Goal: Task Accomplishment & Management: Complete application form

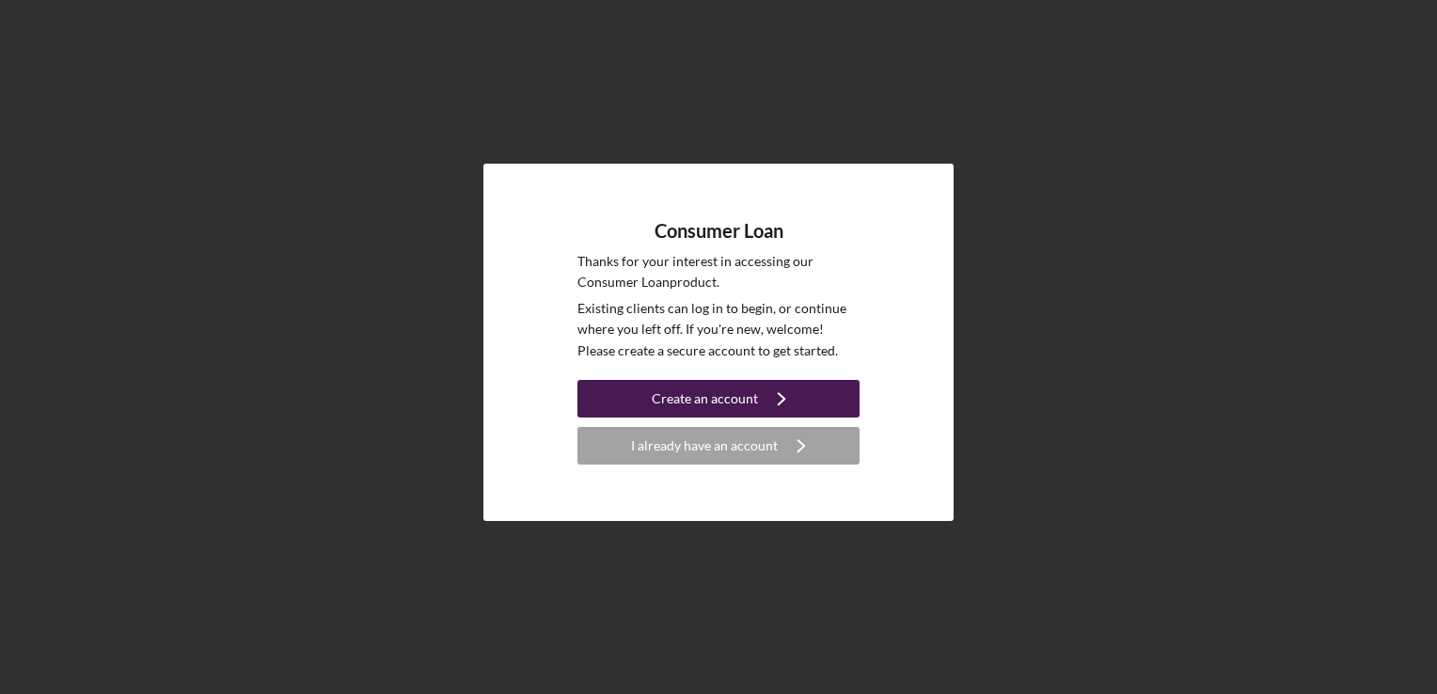
click at [670, 388] on div "Create an account" at bounding box center [705, 399] width 106 height 38
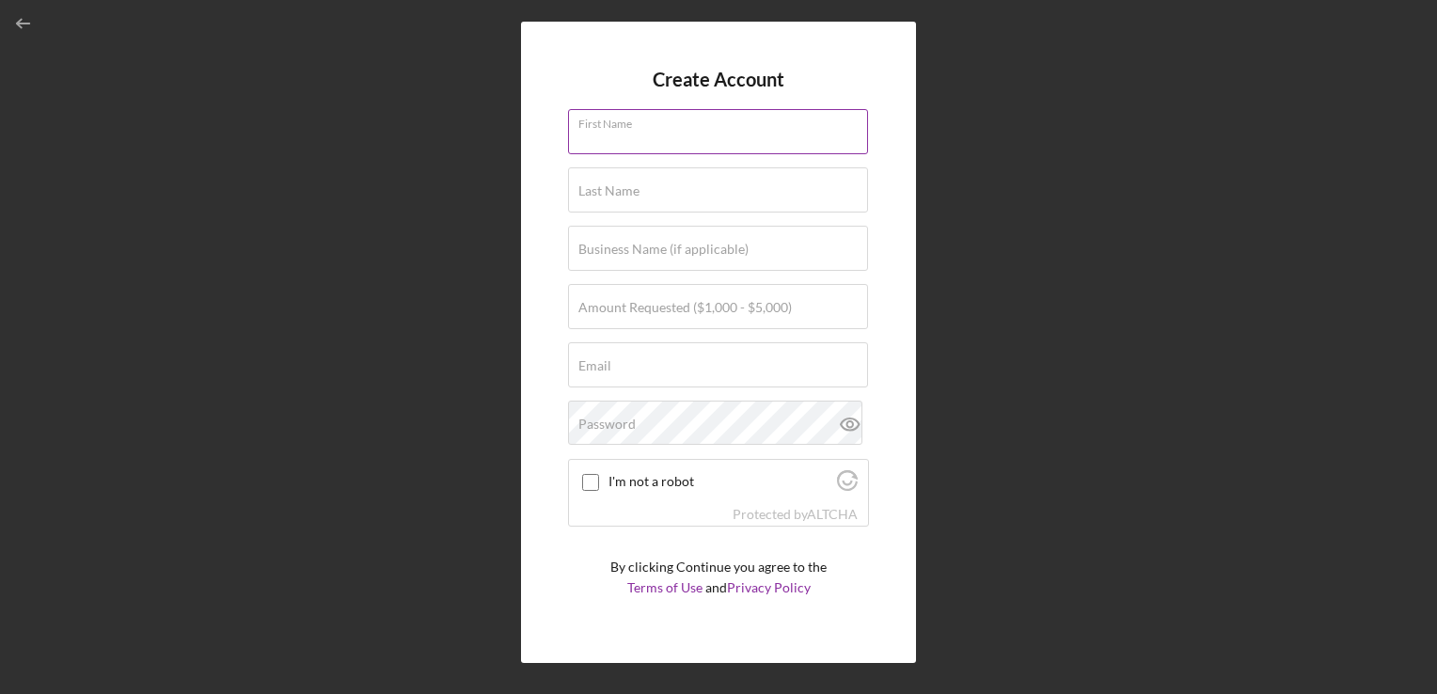
click at [648, 142] on input "First Name" at bounding box center [718, 131] width 300 height 45
type input "[PERSON_NAME]"
type input "2A Superior Properties"
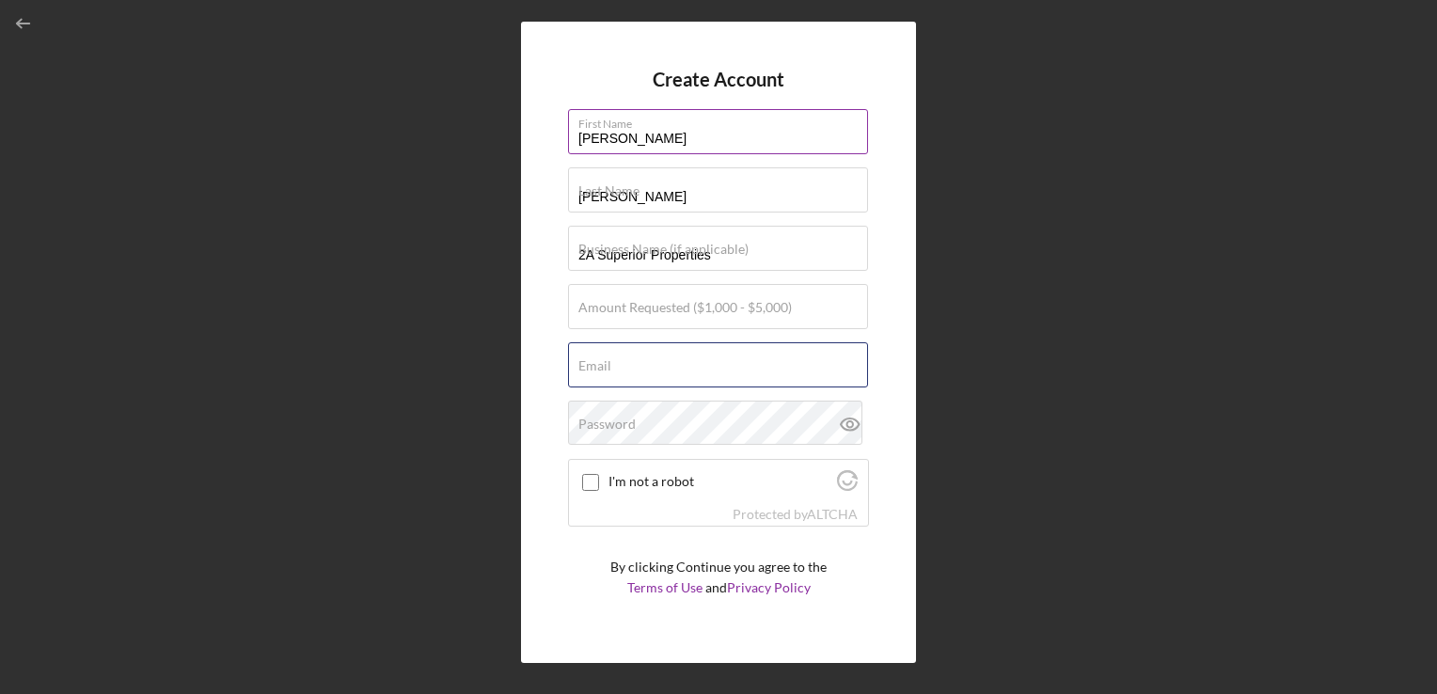
type input "[EMAIL_ADDRESS][DOMAIN_NAME]"
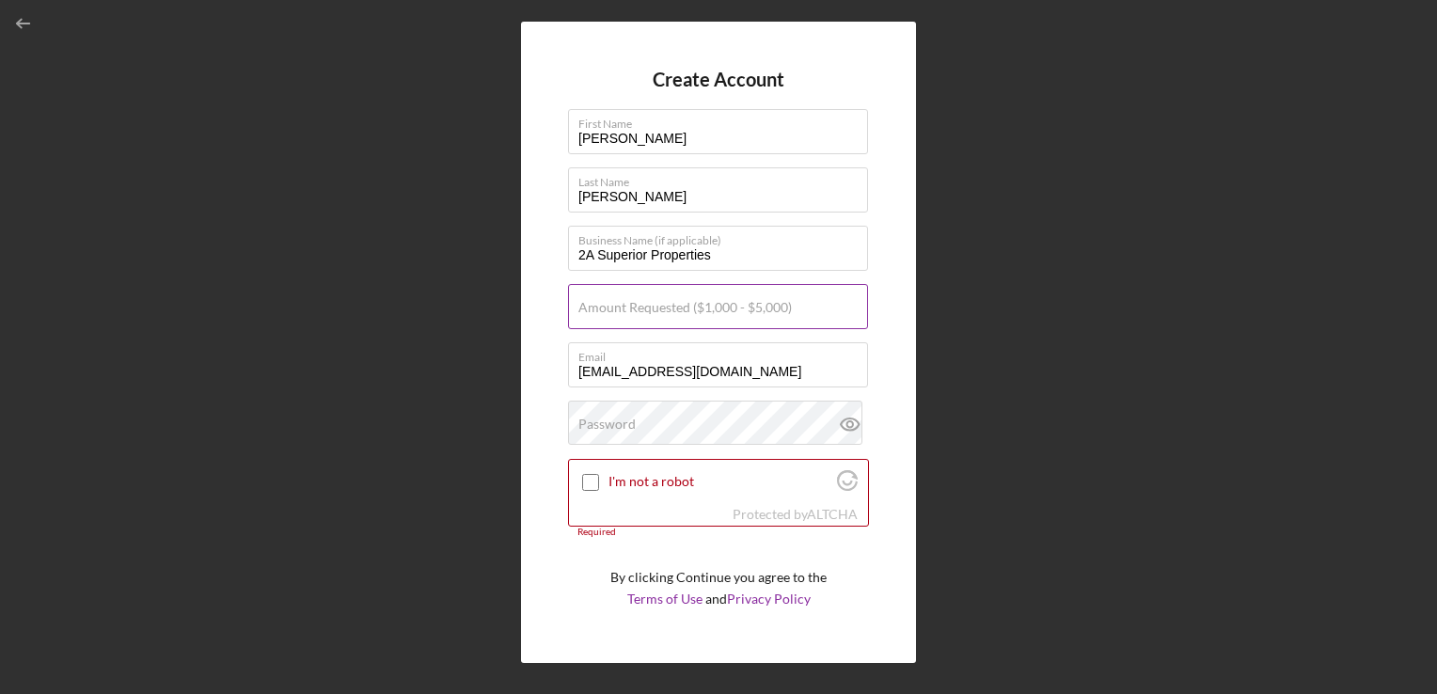
click at [656, 310] on label "Amount Requested ($1,000 - $5,000)" at bounding box center [684, 307] width 213 height 15
click at [656, 310] on input "Amount Requested ($1,000 - $5,000)" at bounding box center [718, 306] width 300 height 45
drag, startPoint x: 656, startPoint y: 310, endPoint x: 630, endPoint y: 421, distance: 114.0
click at [630, 421] on form "Create Account First Name Amanda Last Name Peterson Business Name (if applicabl…" at bounding box center [718, 342] width 301 height 547
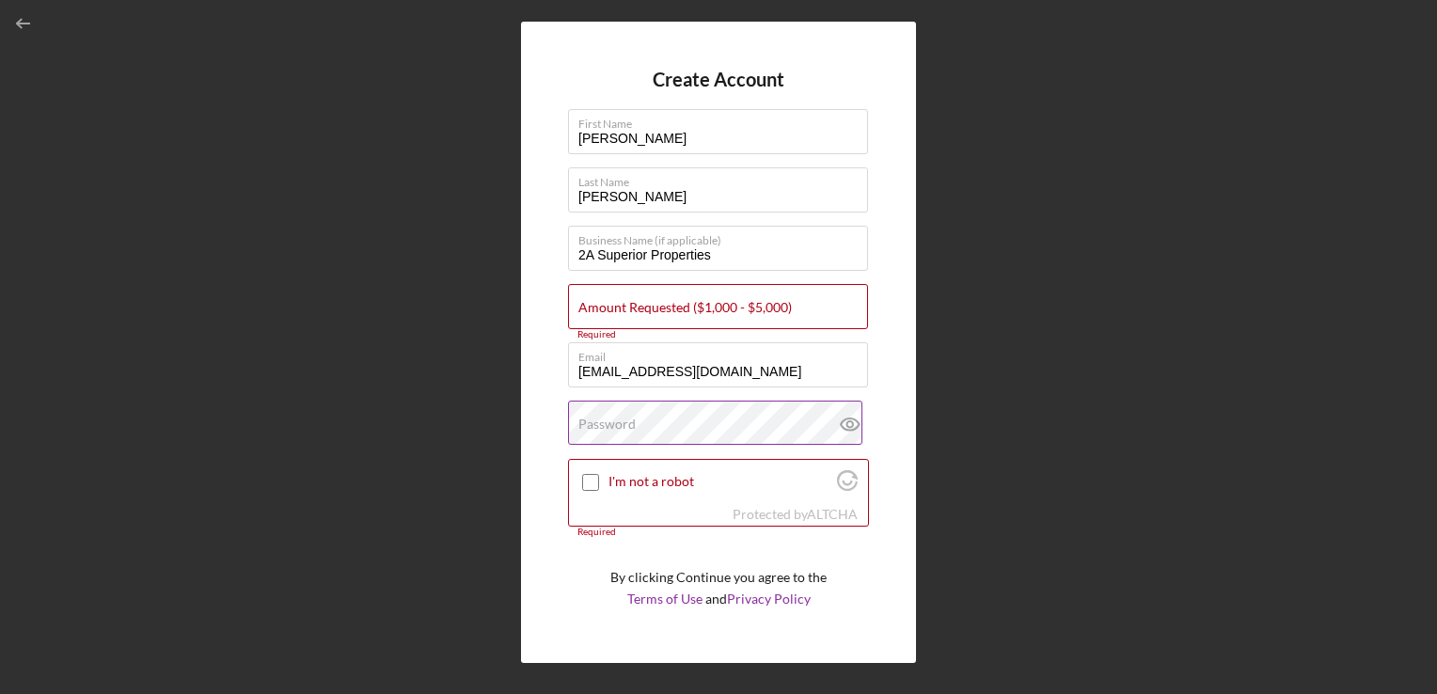
click at [630, 421] on label "Password" at bounding box center [606, 424] width 57 height 15
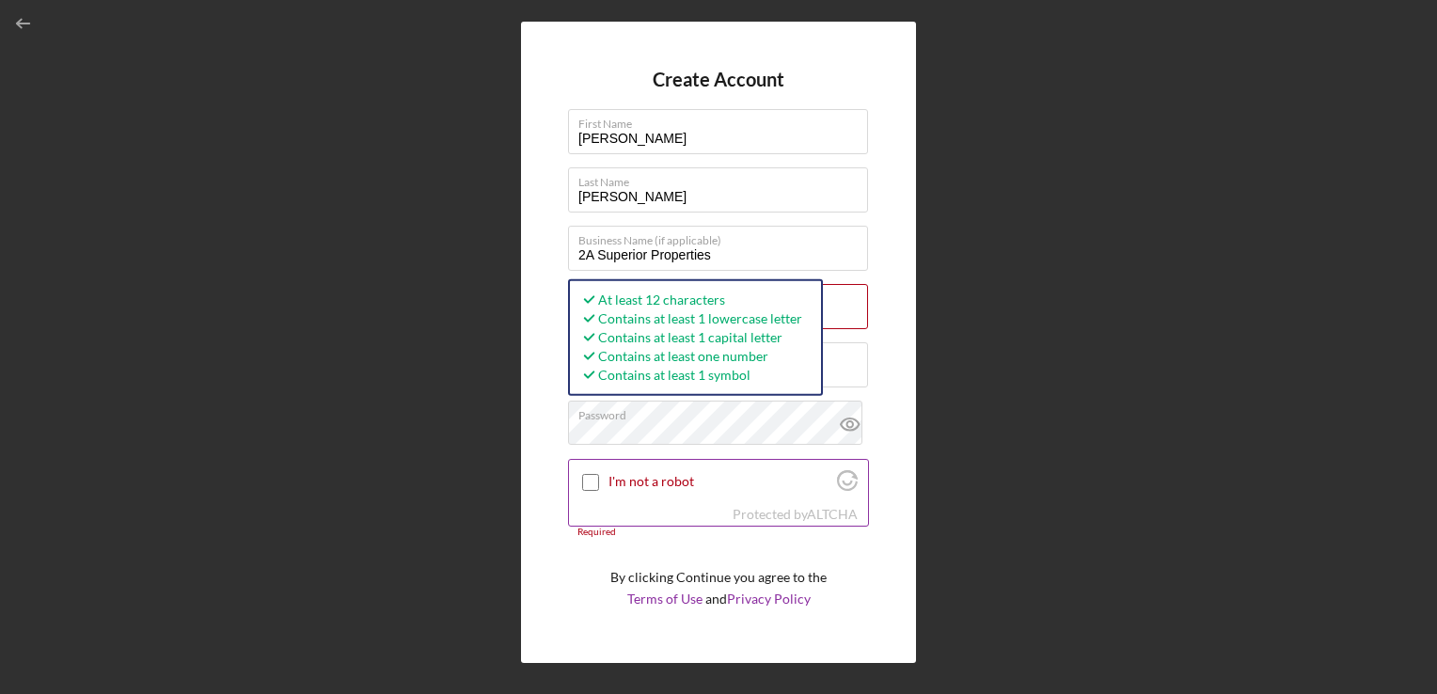
click at [583, 486] on input "I'm not a robot" at bounding box center [590, 482] width 17 height 17
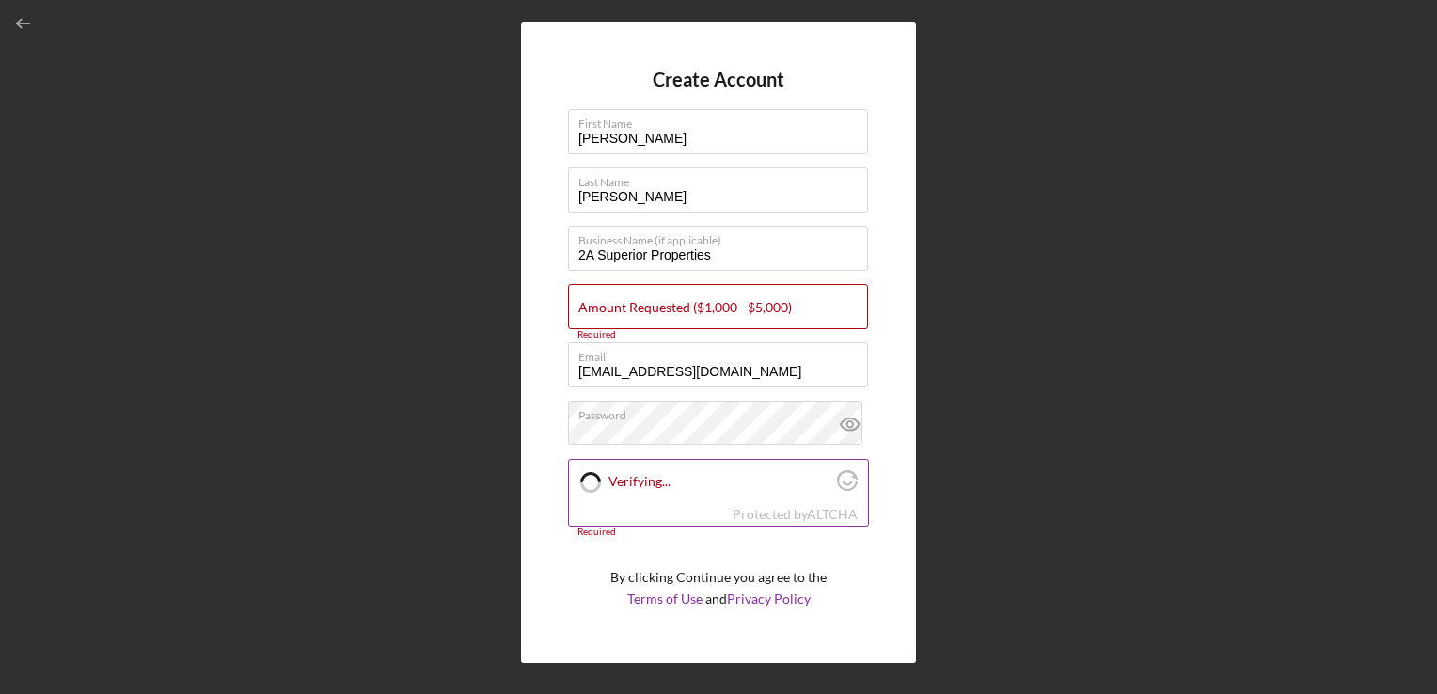
checkbox input "true"
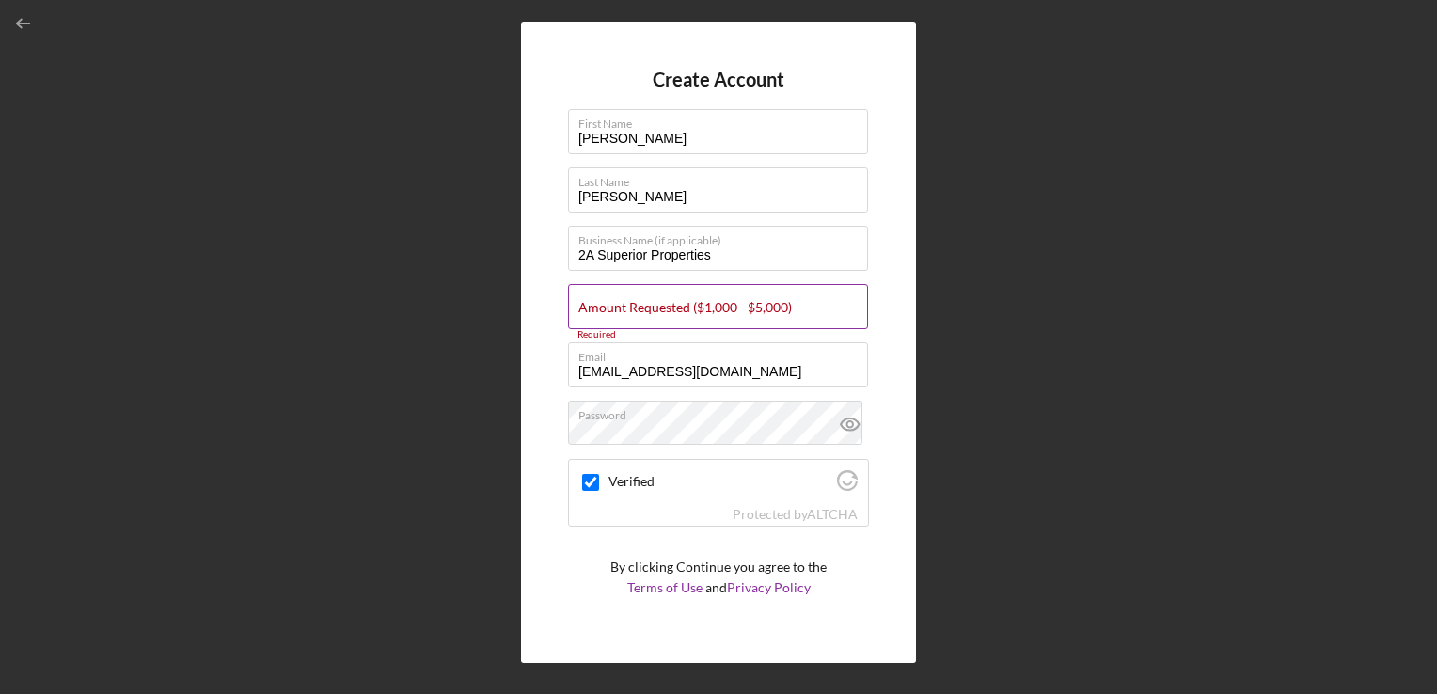
click at [696, 307] on label "Amount Requested ($1,000 - $5,000)" at bounding box center [684, 307] width 213 height 15
click at [696, 307] on input "Amount Requested ($1,000 - $5,000)" at bounding box center [718, 306] width 300 height 45
type input "$1"
type input "$5,000"
click at [568, 618] on button "Create Account" at bounding box center [718, 637] width 301 height 38
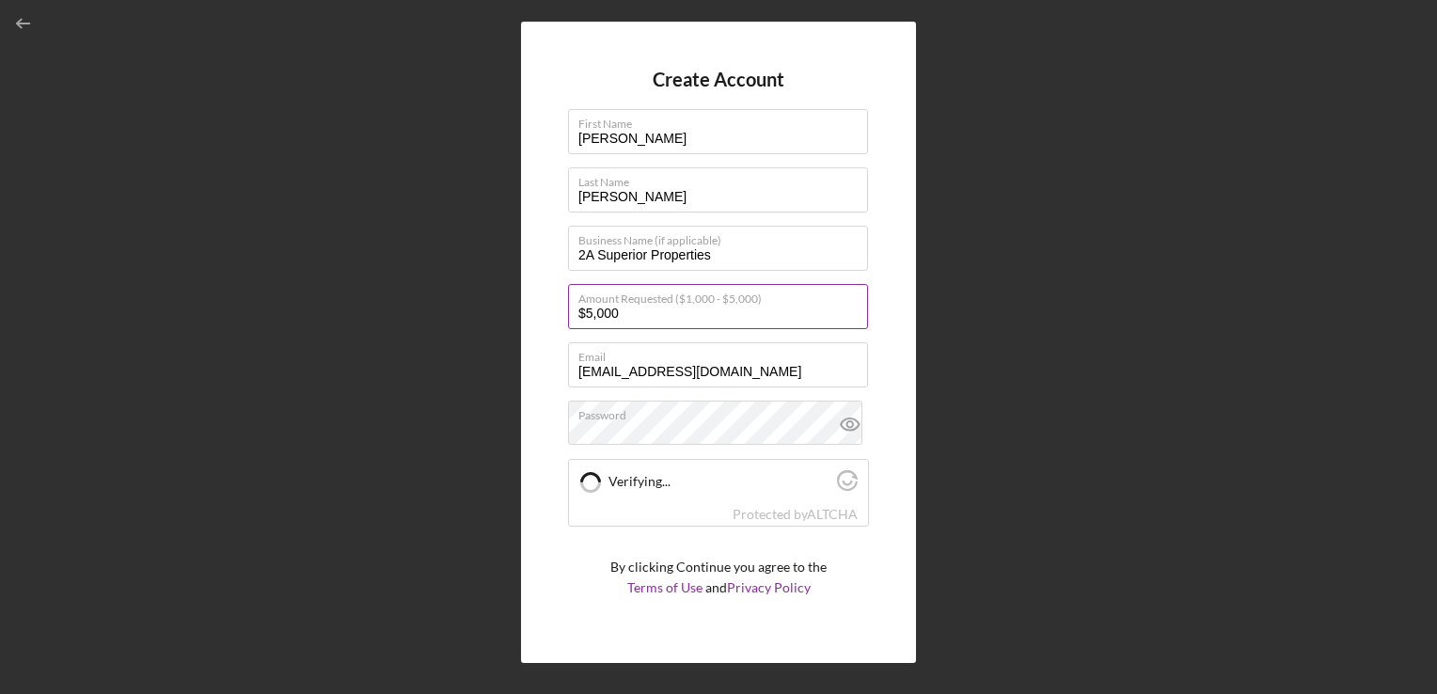
checkbox input "true"
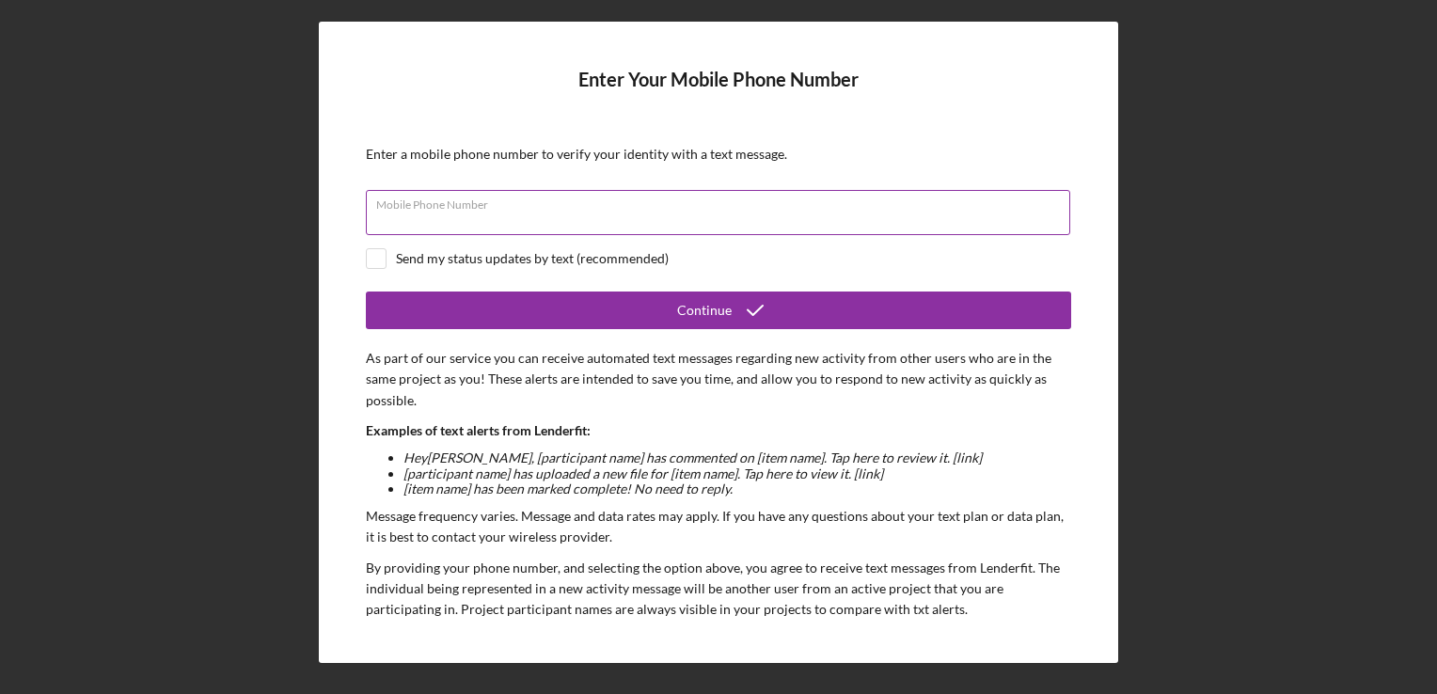
click at [662, 209] on div "Mobile Phone Number" at bounding box center [718, 213] width 705 height 47
type input "[PHONE_NUMBER]"
click at [368, 255] on input "checkbox" at bounding box center [376, 258] width 19 height 19
checkbox input "true"
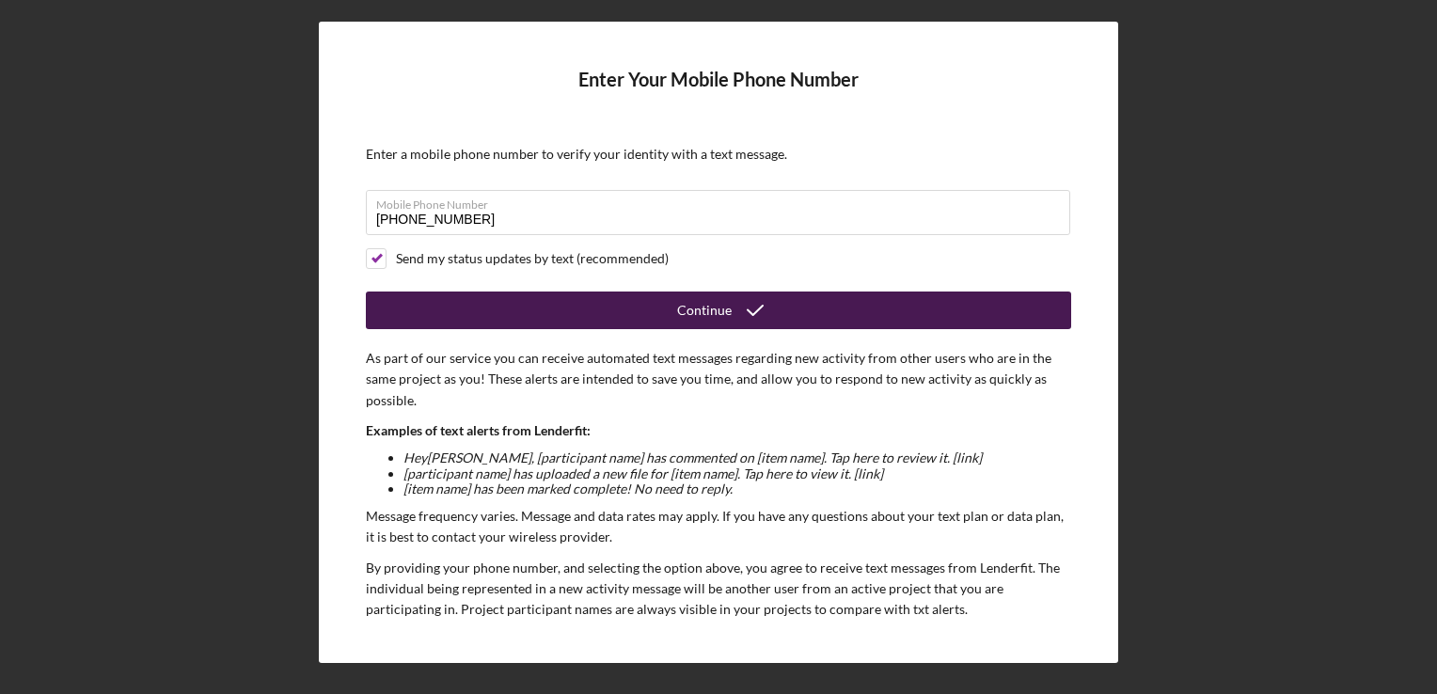
click at [720, 296] on div "Continue" at bounding box center [704, 311] width 55 height 38
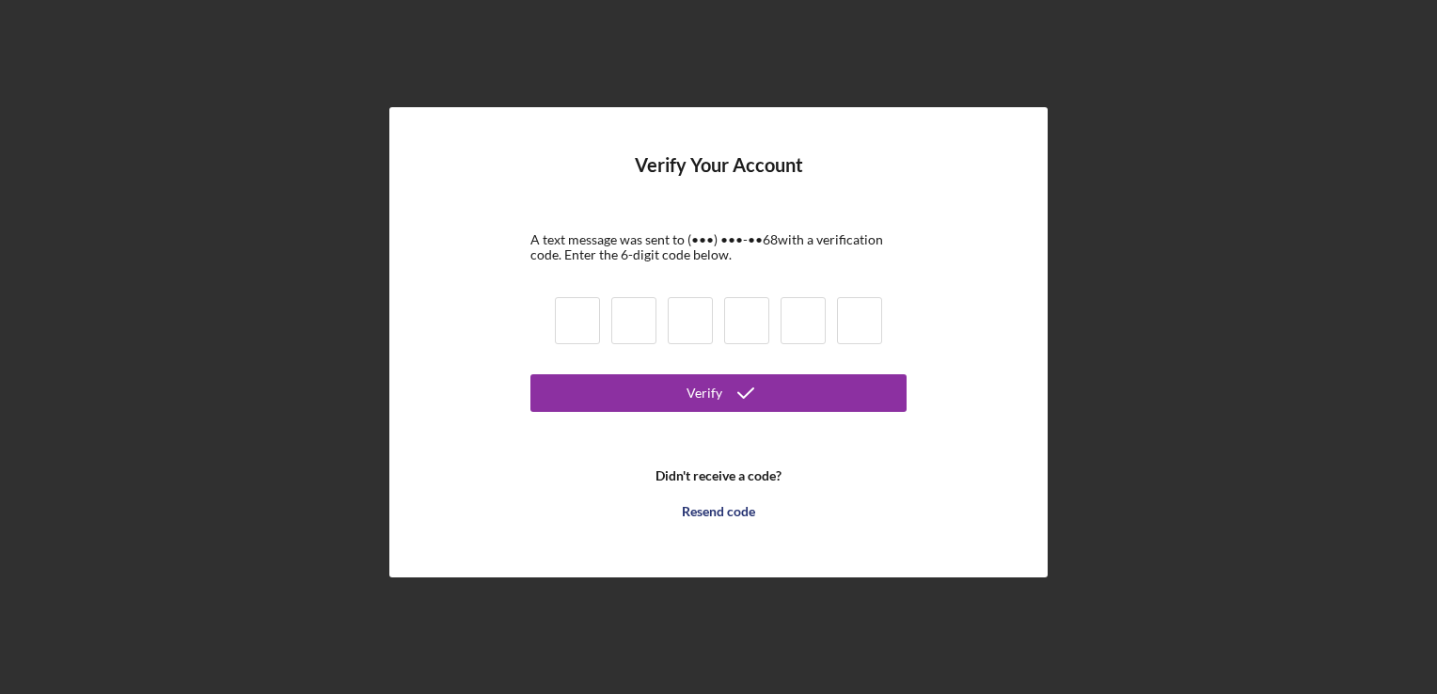
click at [580, 312] on input at bounding box center [577, 320] width 45 height 47
type input "6"
type input "0"
type input "9"
type input "2"
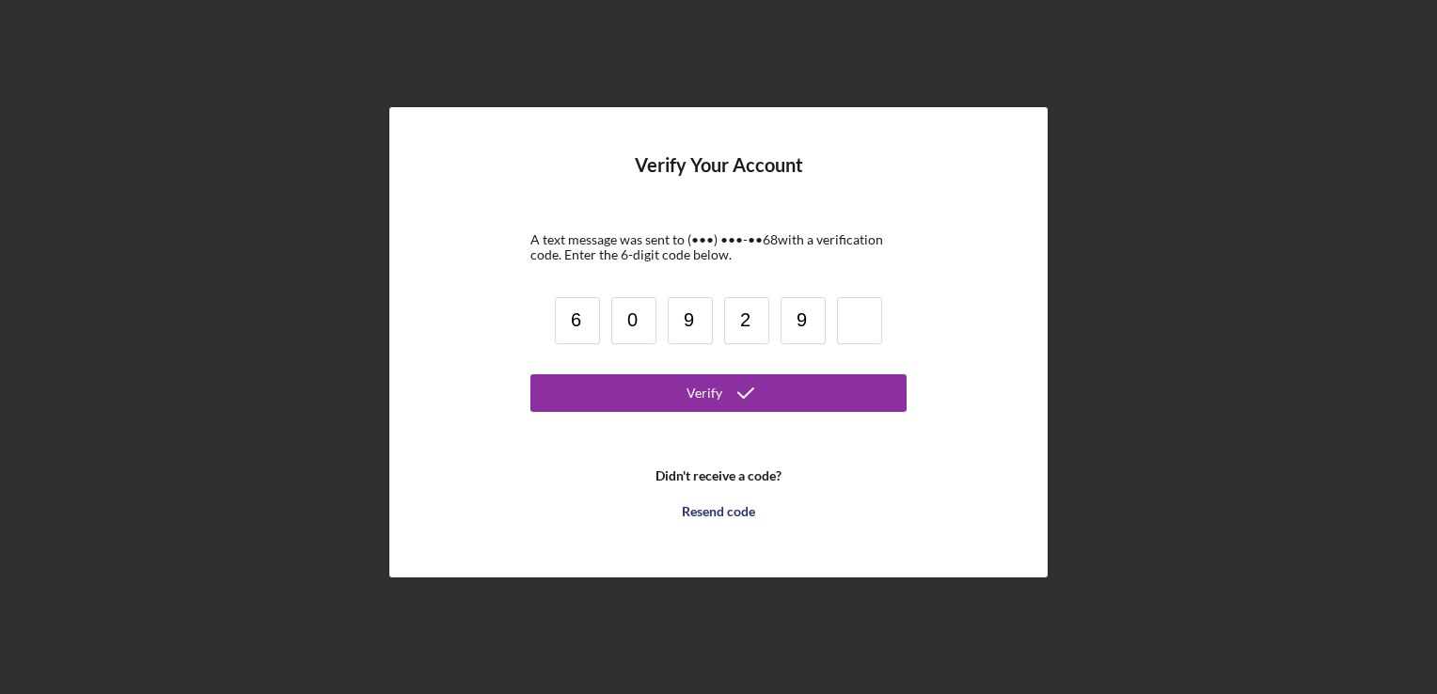
type input "9"
type input "8"
click at [530, 374] on button "Verify" at bounding box center [718, 393] width 376 height 38
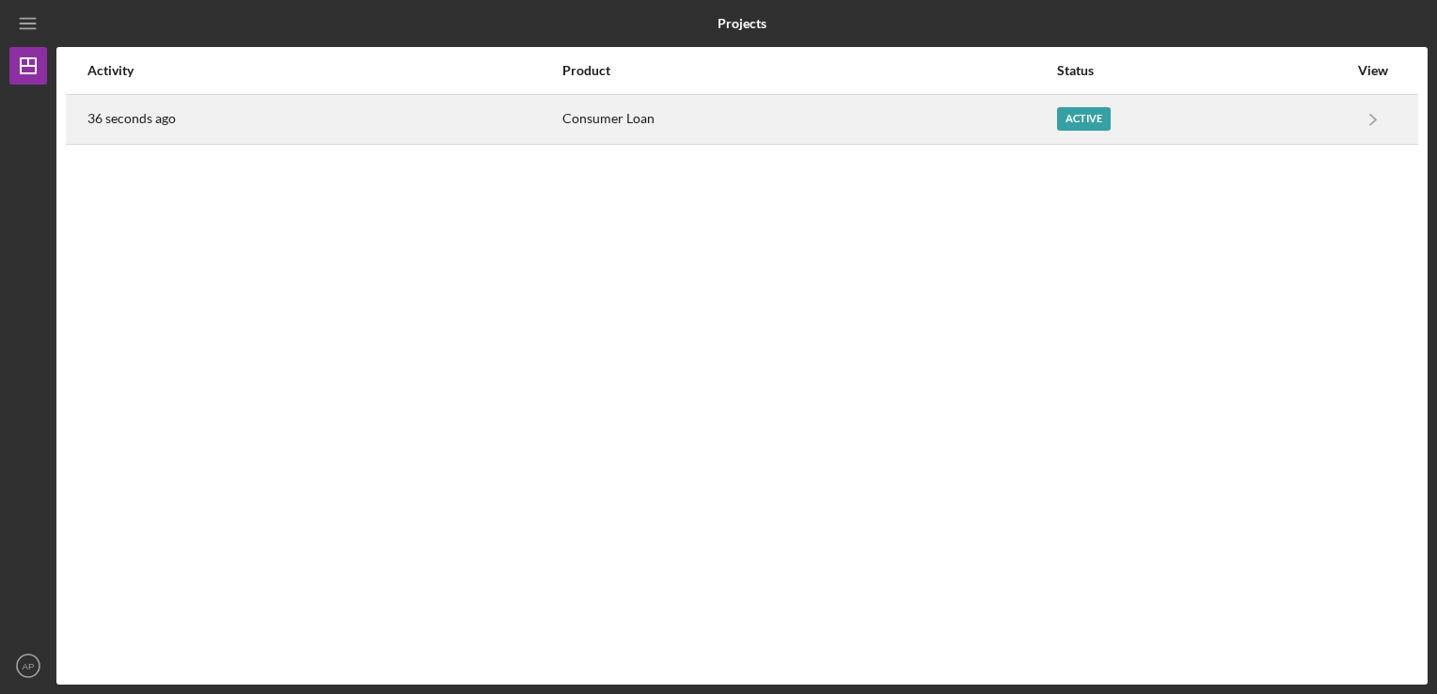
click at [1079, 114] on div "Active" at bounding box center [1084, 119] width 54 height 24
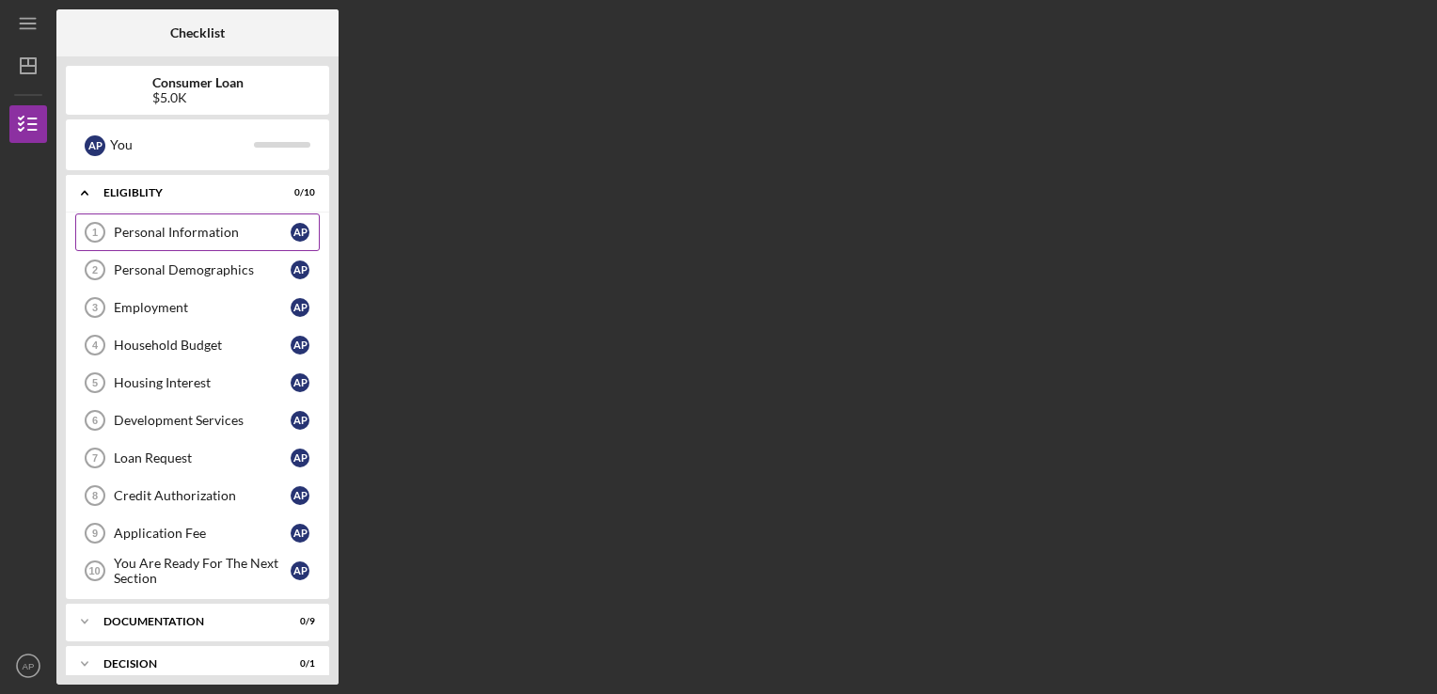
click at [217, 228] on div "Personal Information" at bounding box center [202, 232] width 177 height 15
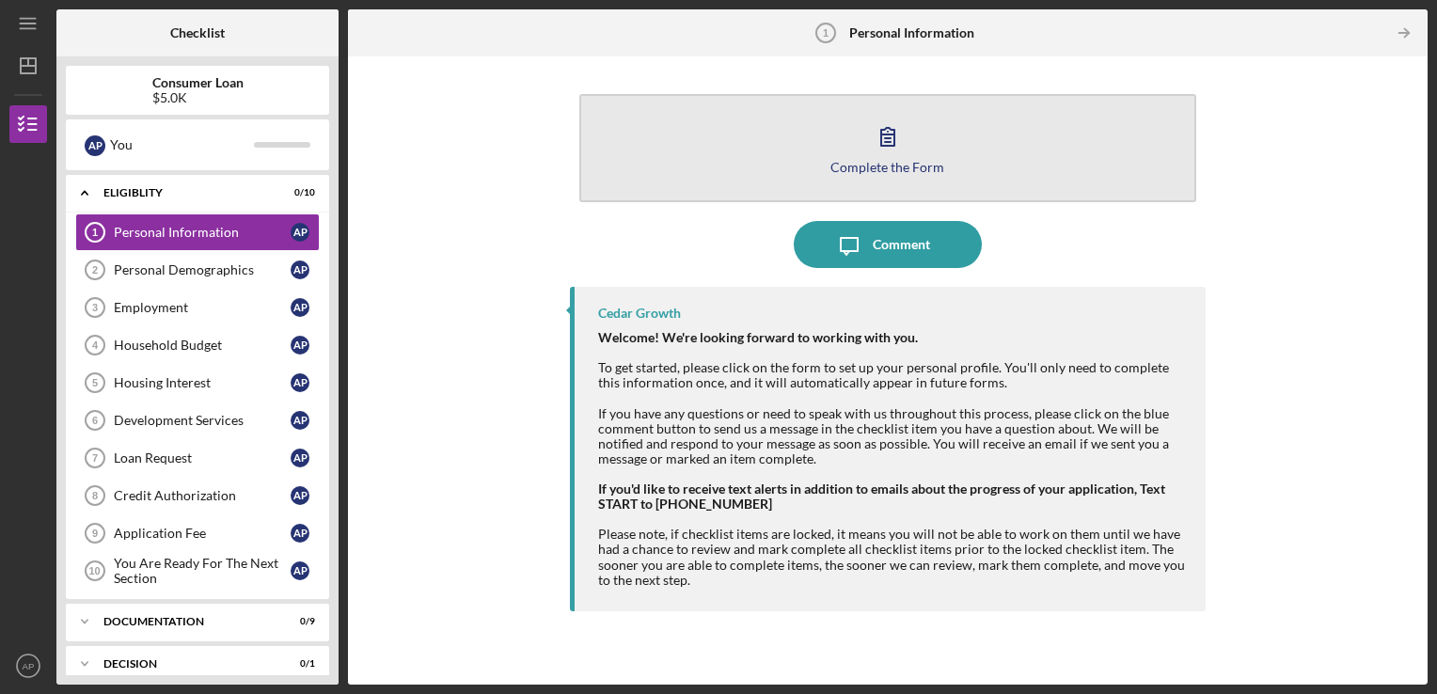
click at [831, 139] on button "Complete the Form Form" at bounding box center [888, 148] width 618 height 108
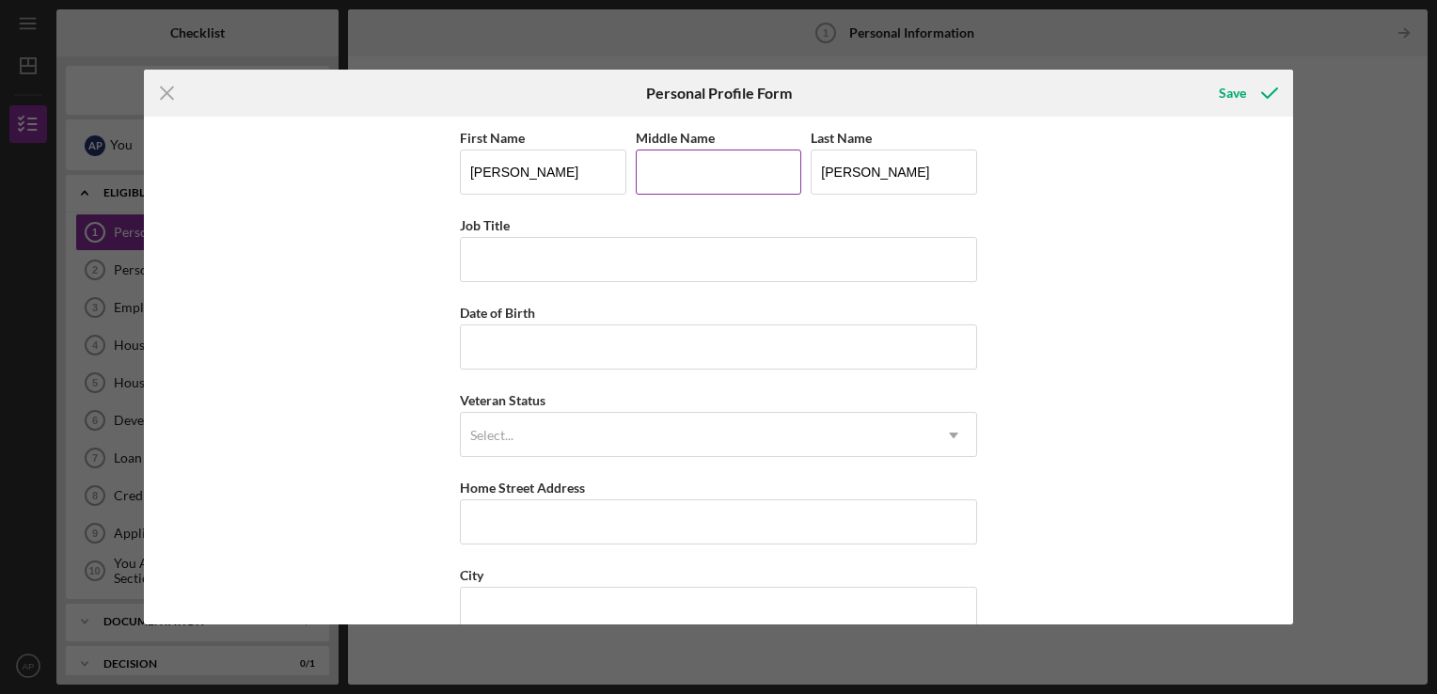
click at [750, 180] on input "Middle Name" at bounding box center [719, 172] width 166 height 45
type input "[PERSON_NAME]"
type input "[STREET_ADDRESS][PERSON_NAME]"
type input "54814"
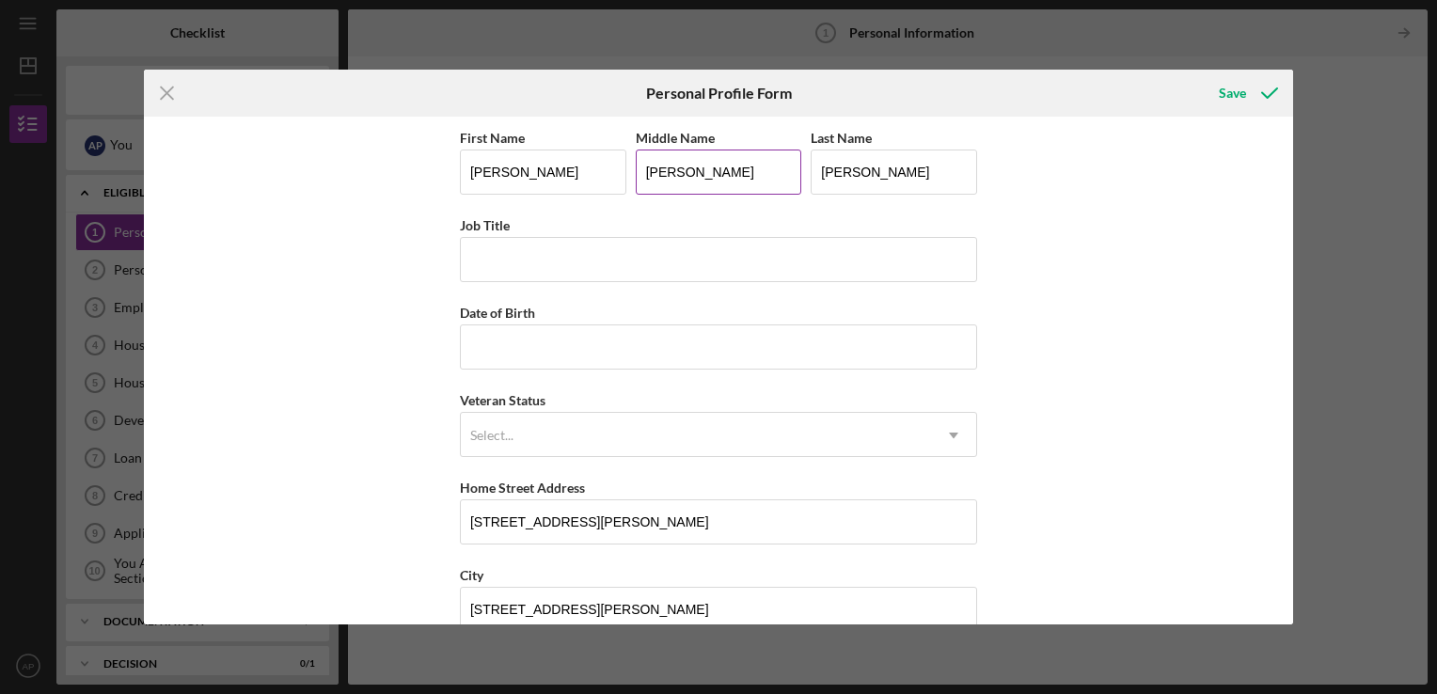
type input "WI"
click at [746, 256] on input "Job Title" at bounding box center [718, 259] width 517 height 45
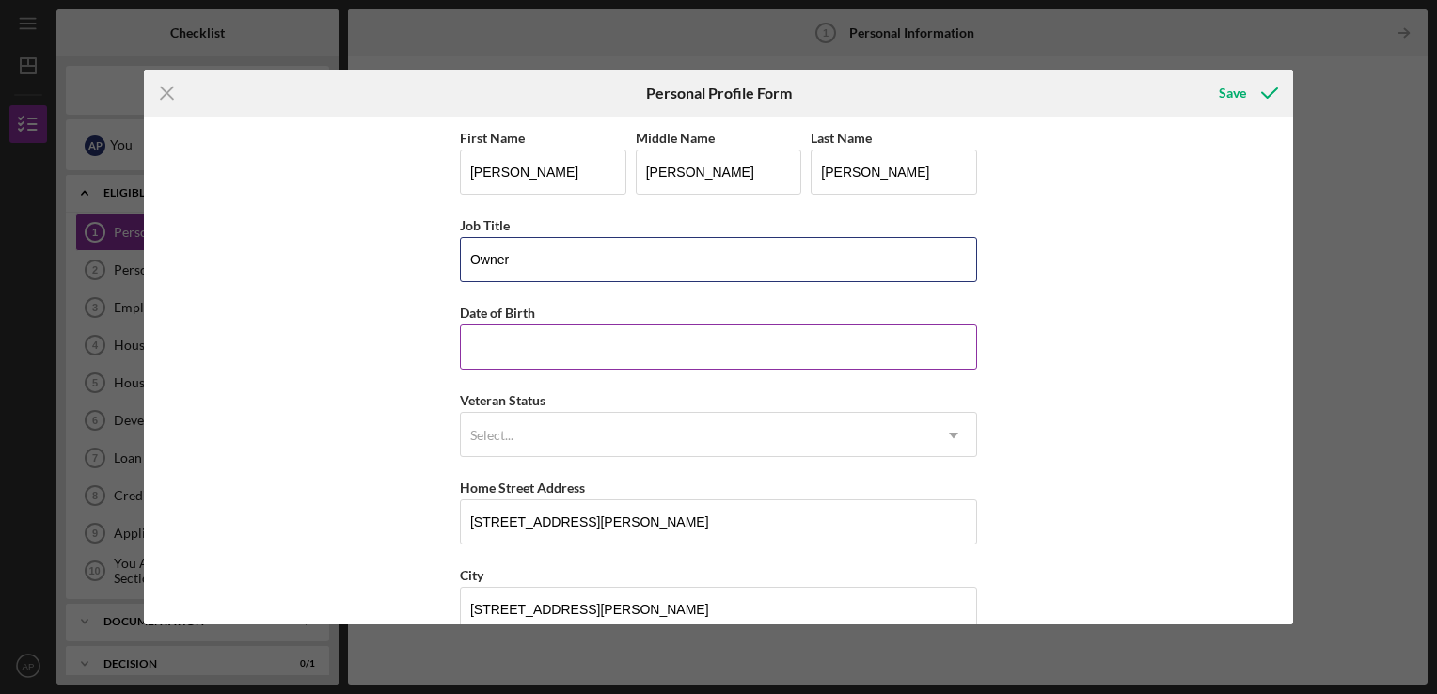
type input "Owner"
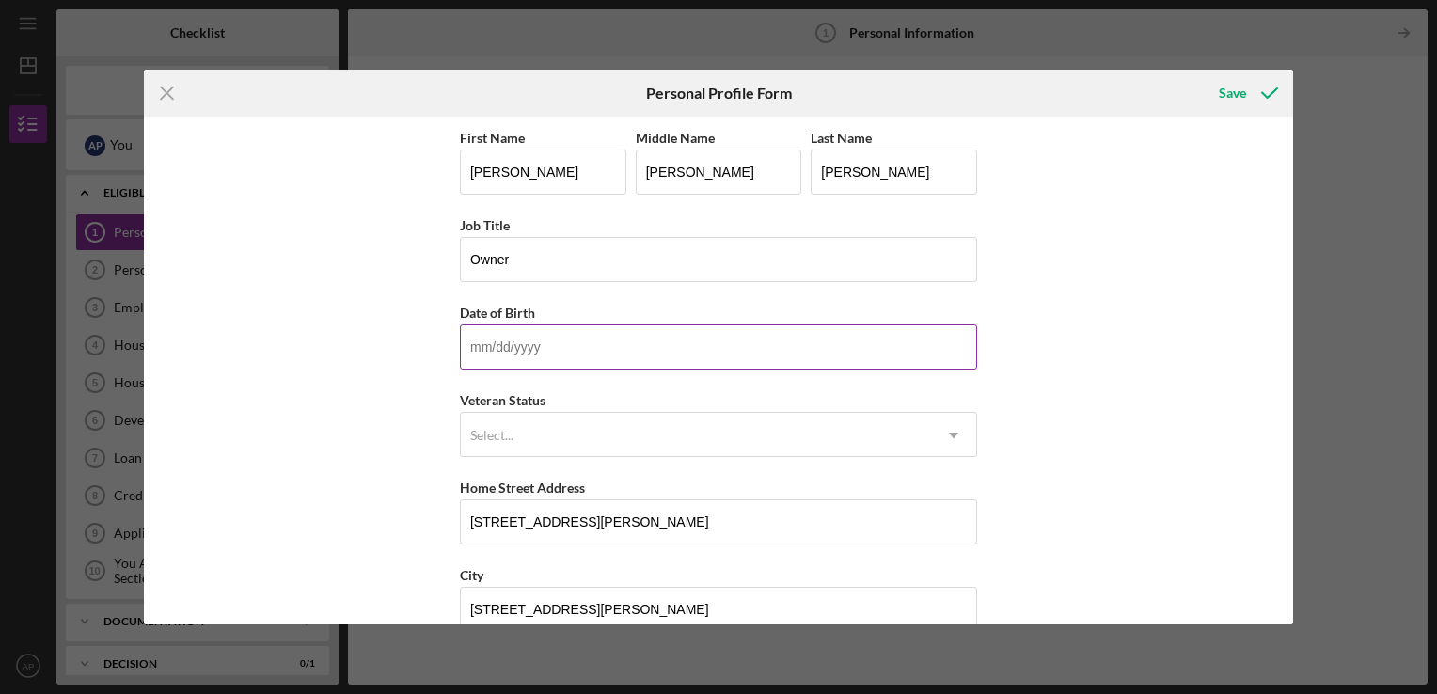
click at [719, 344] on input "Date of Birth" at bounding box center [718, 346] width 517 height 45
type input "[DATE]"
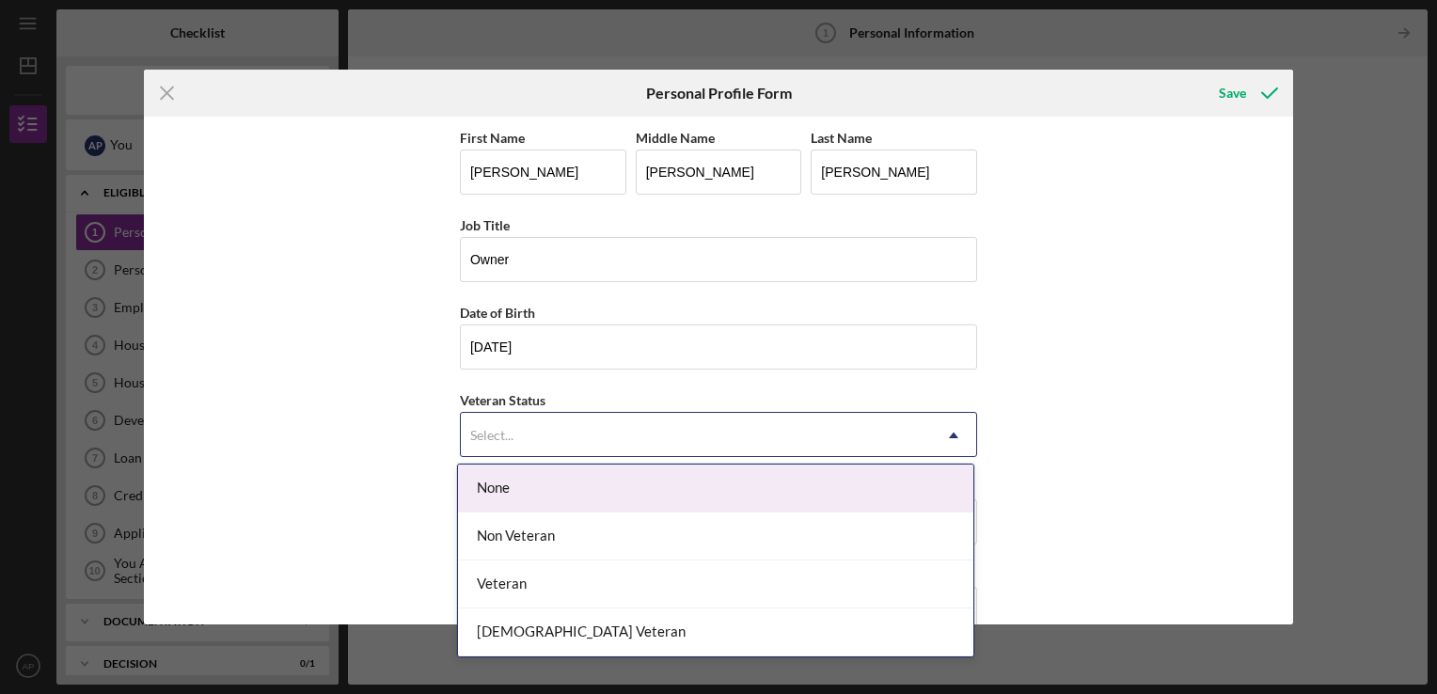
click at [617, 440] on div "Select..." at bounding box center [696, 435] width 470 height 43
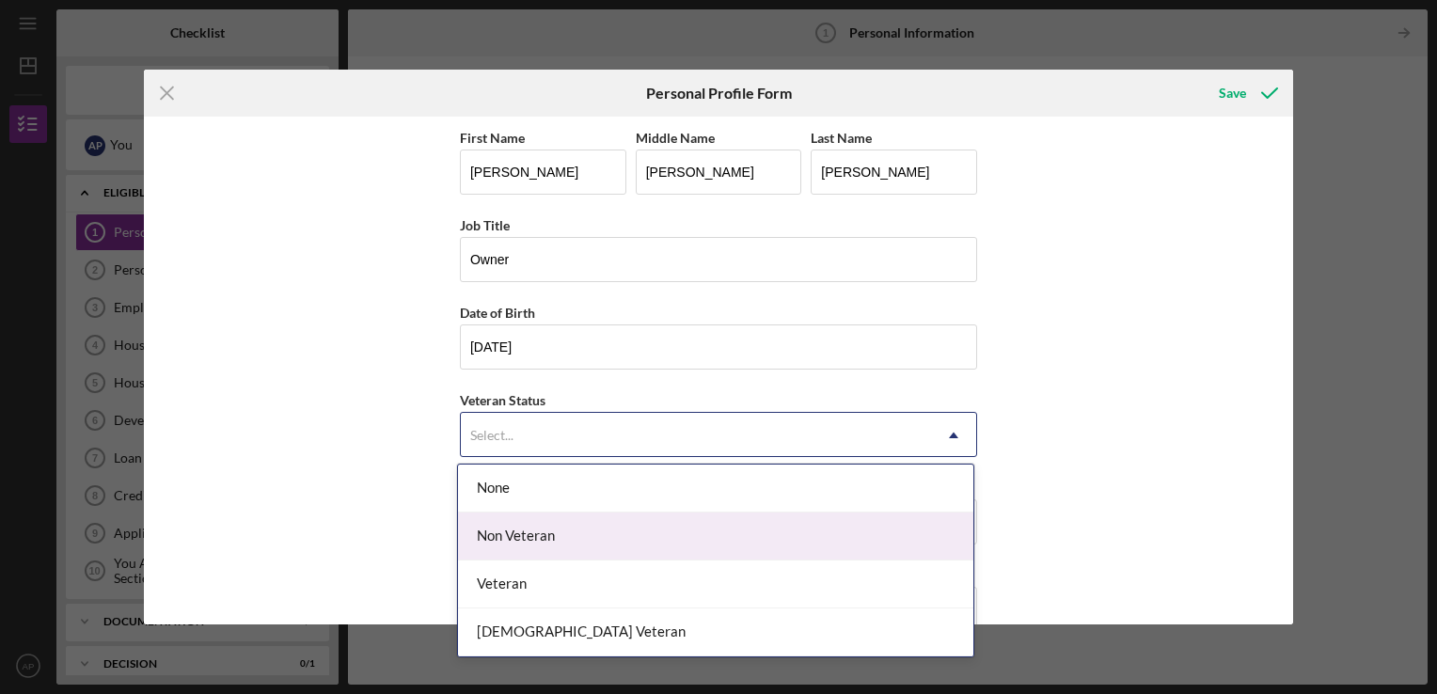
click at [593, 538] on div "Non Veteran" at bounding box center [715, 536] width 515 height 48
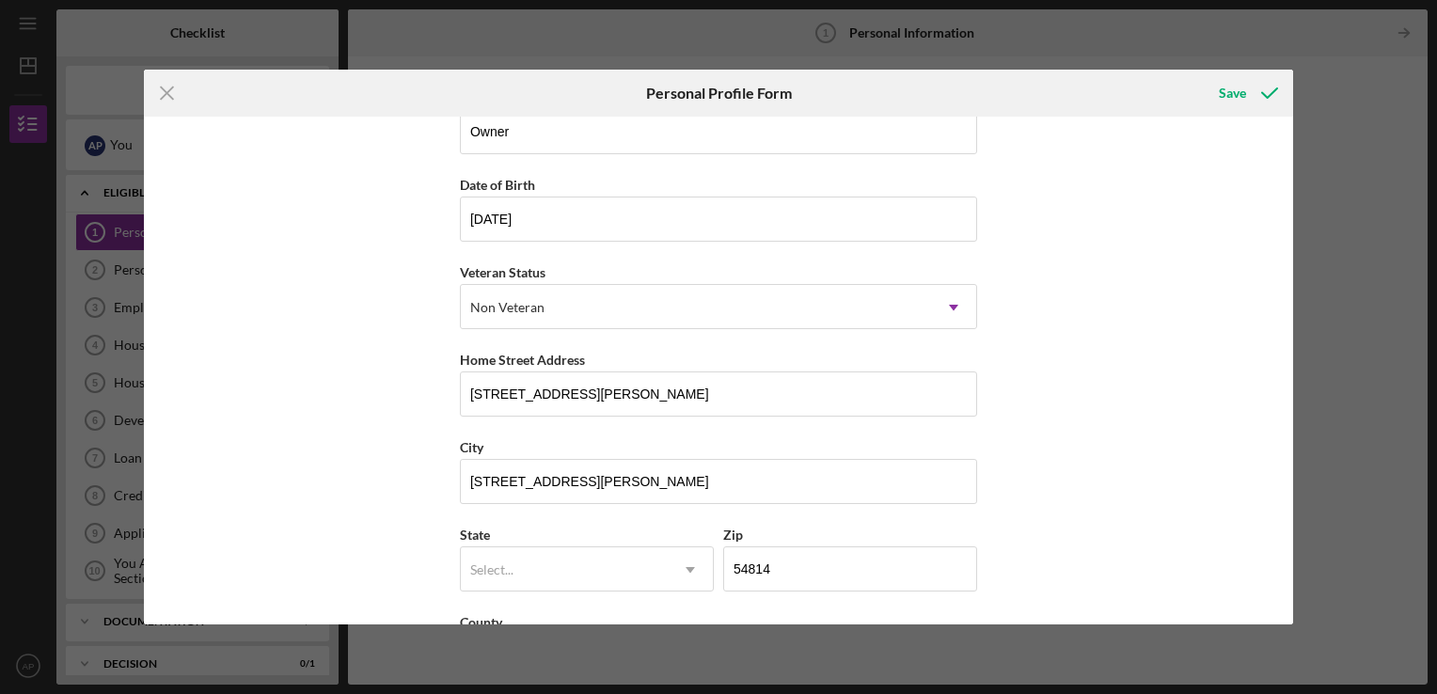
scroll to position [207, 0]
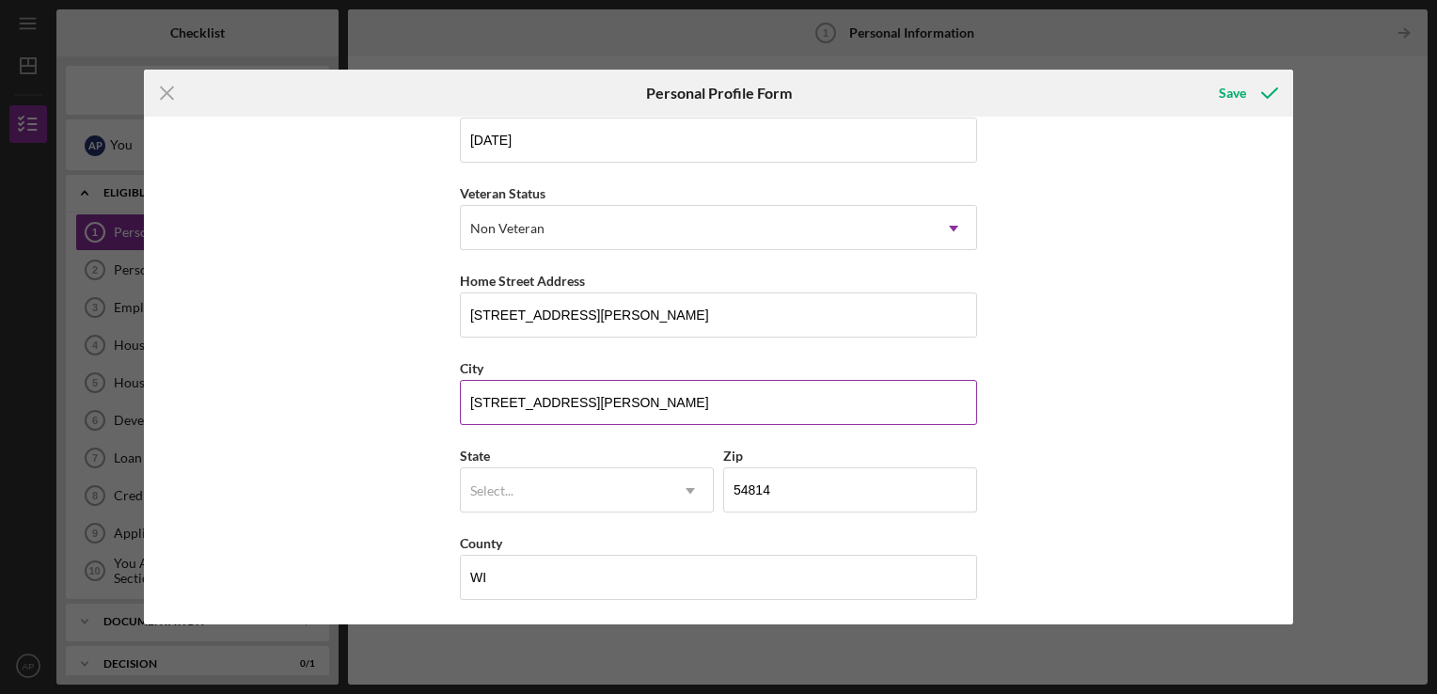
click at [752, 402] on input "[STREET_ADDRESS][PERSON_NAME]" at bounding box center [718, 402] width 517 height 45
type input "3"
type input "Bayfield"
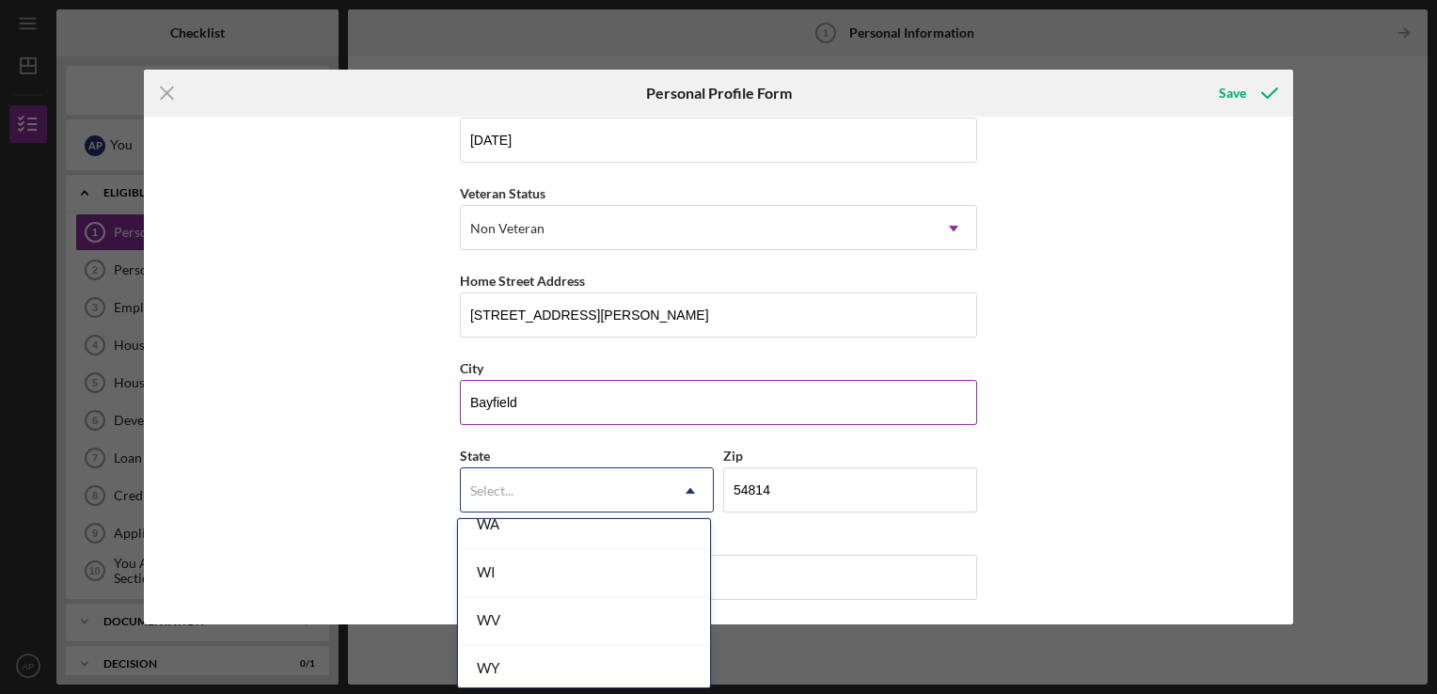
scroll to position [3417, 0]
click at [572, 564] on div "WI" at bounding box center [584, 579] width 252 height 48
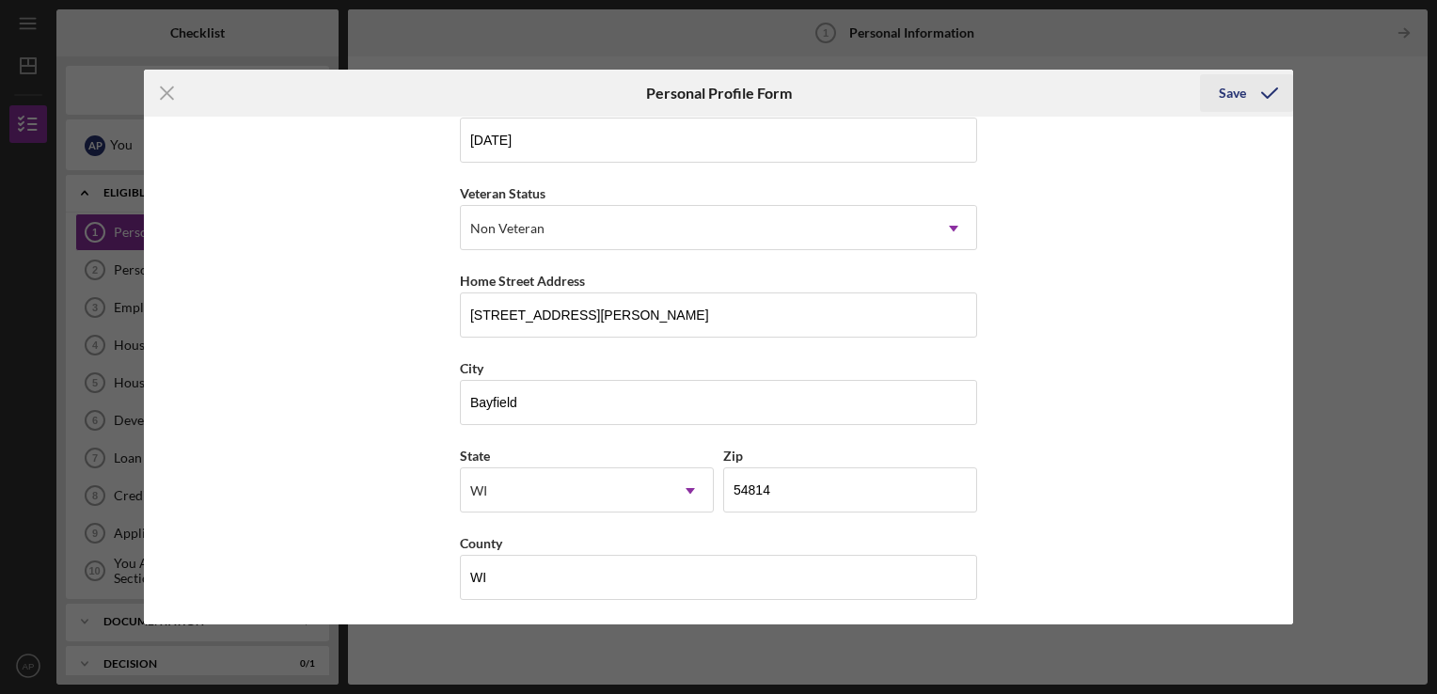
click at [1247, 93] on icon "submit" at bounding box center [1269, 93] width 47 height 47
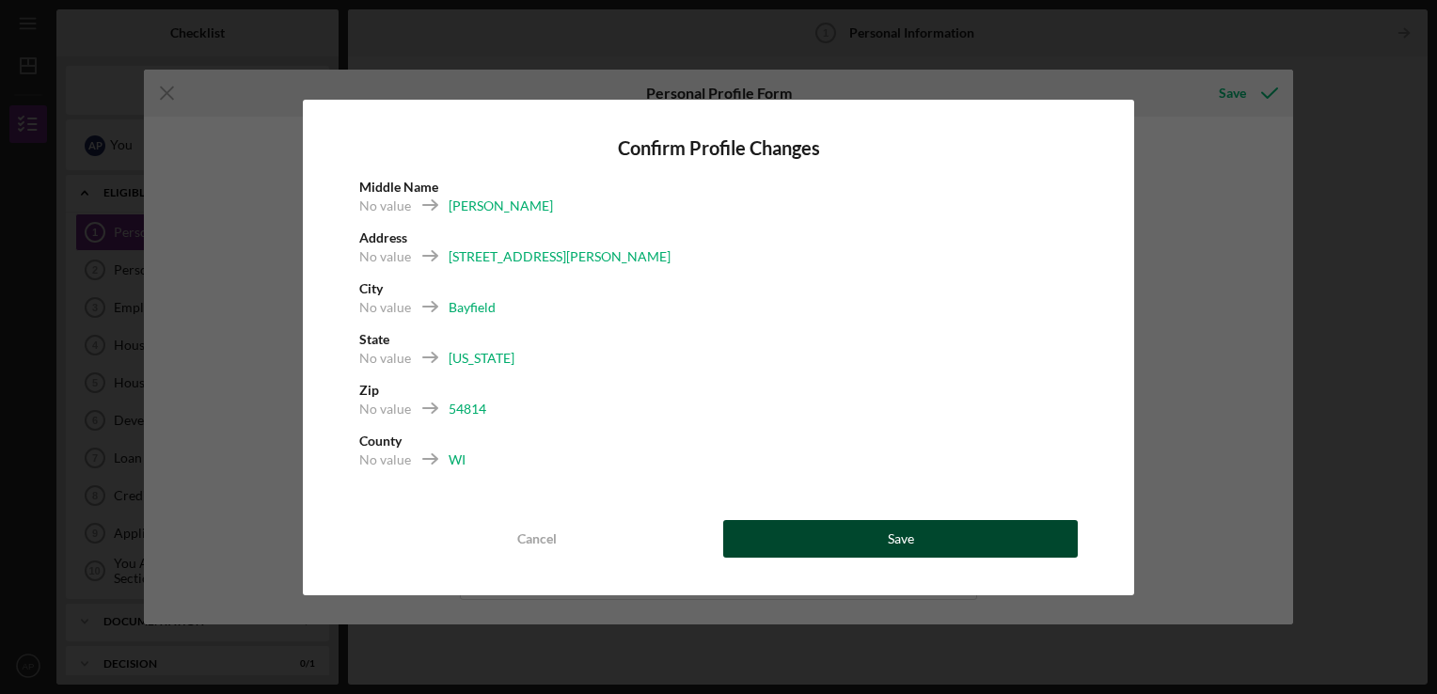
click at [1013, 544] on button "Save" at bounding box center [900, 539] width 355 height 38
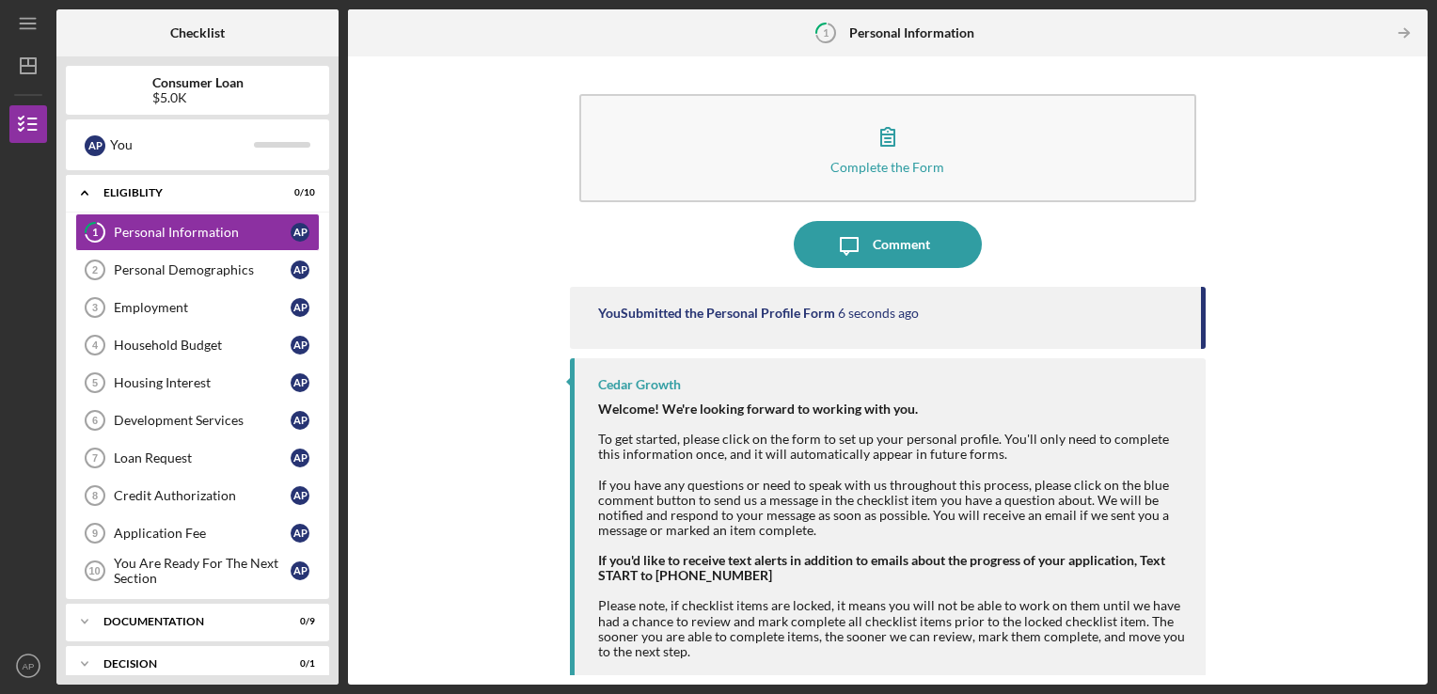
scroll to position [7, 0]
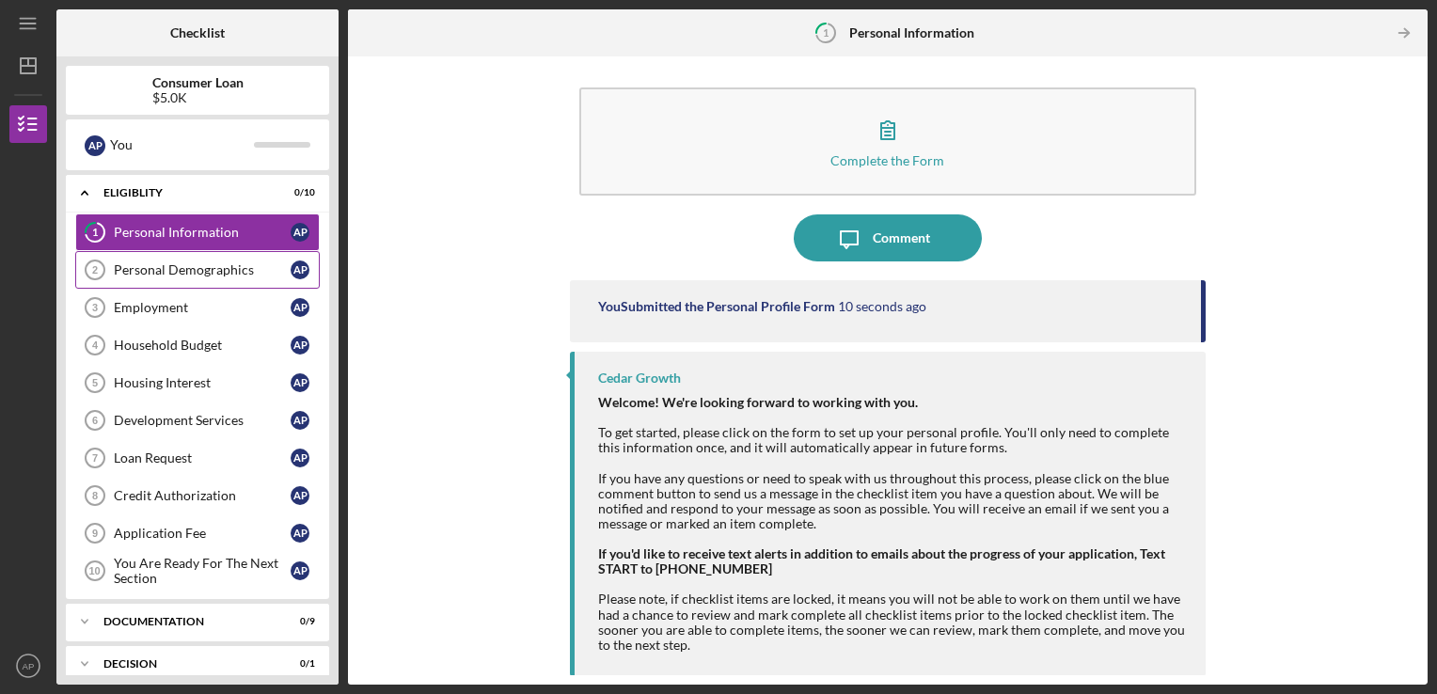
click at [235, 275] on div "Personal Demographics" at bounding box center [202, 269] width 177 height 15
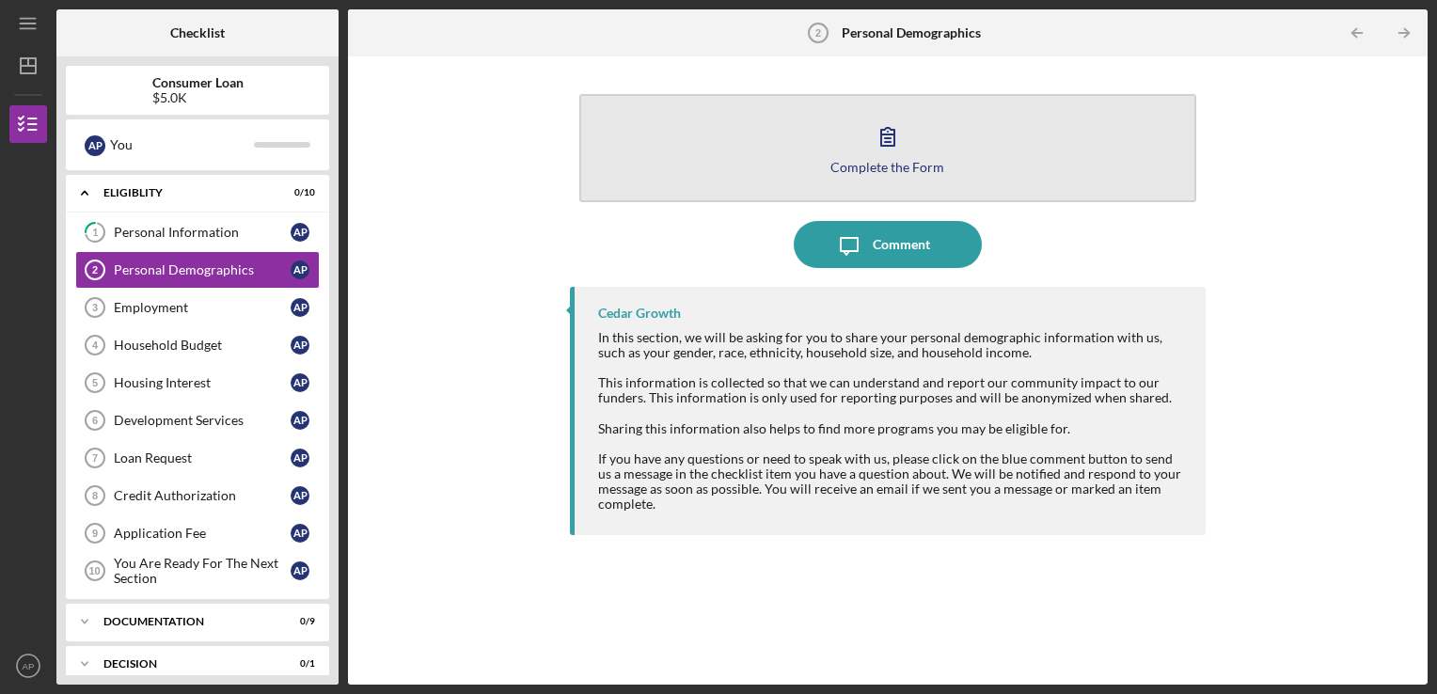
click at [1080, 150] on button "Complete the Form Form" at bounding box center [888, 148] width 618 height 108
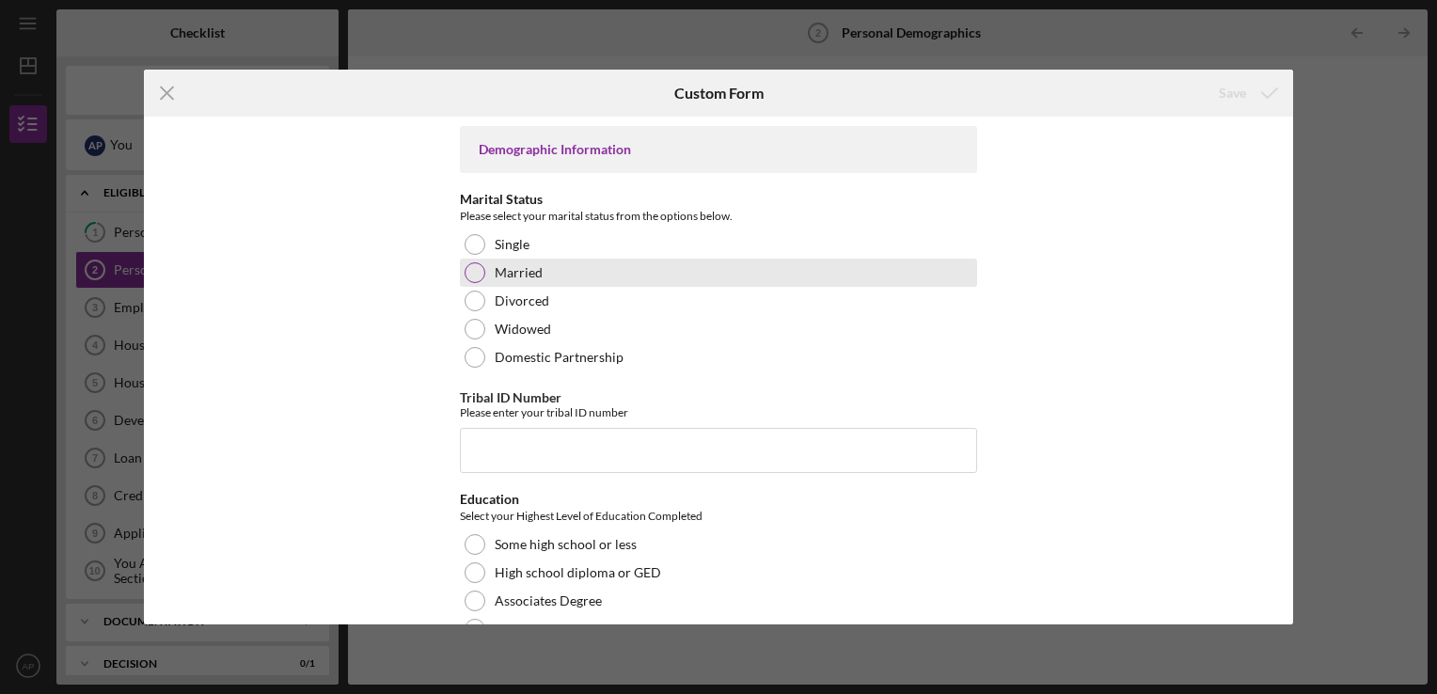
click at [471, 275] on div at bounding box center [475, 272] width 21 height 21
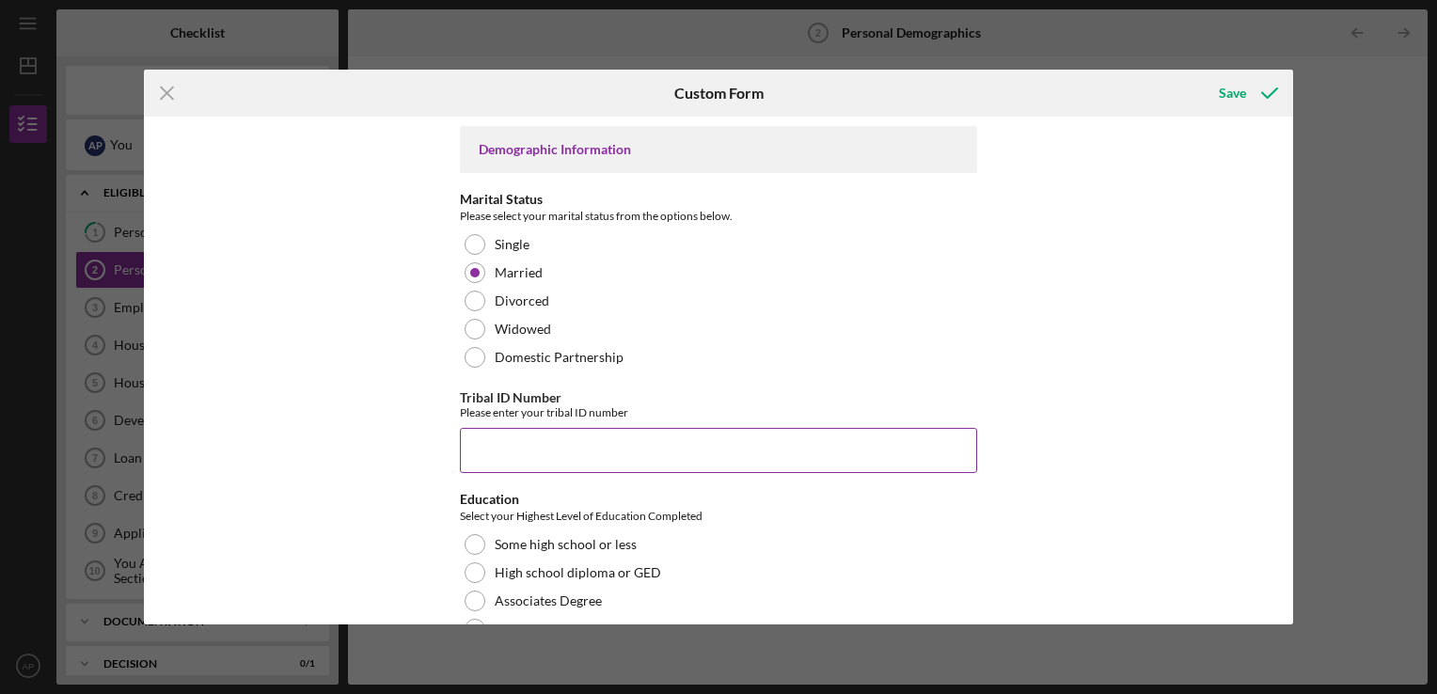
click at [582, 453] on input "Tribal ID Number" at bounding box center [718, 450] width 517 height 45
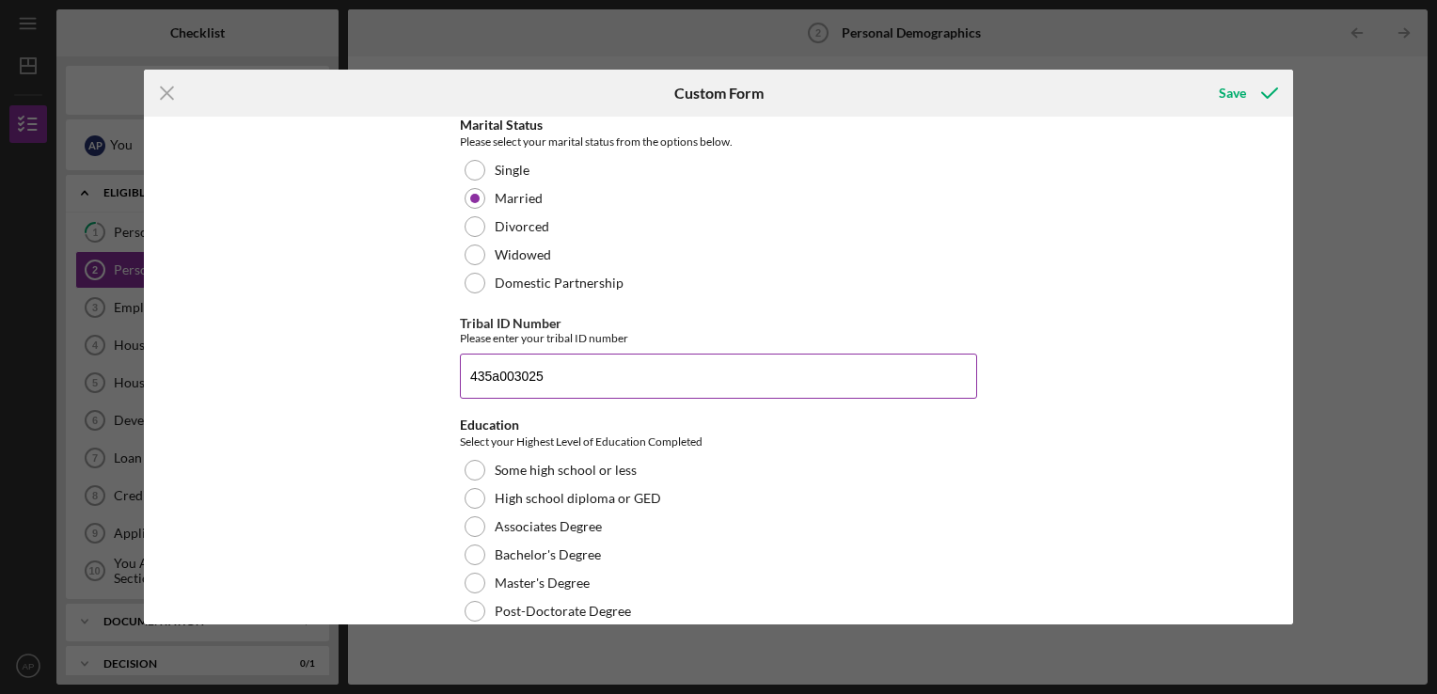
scroll to position [157, 0]
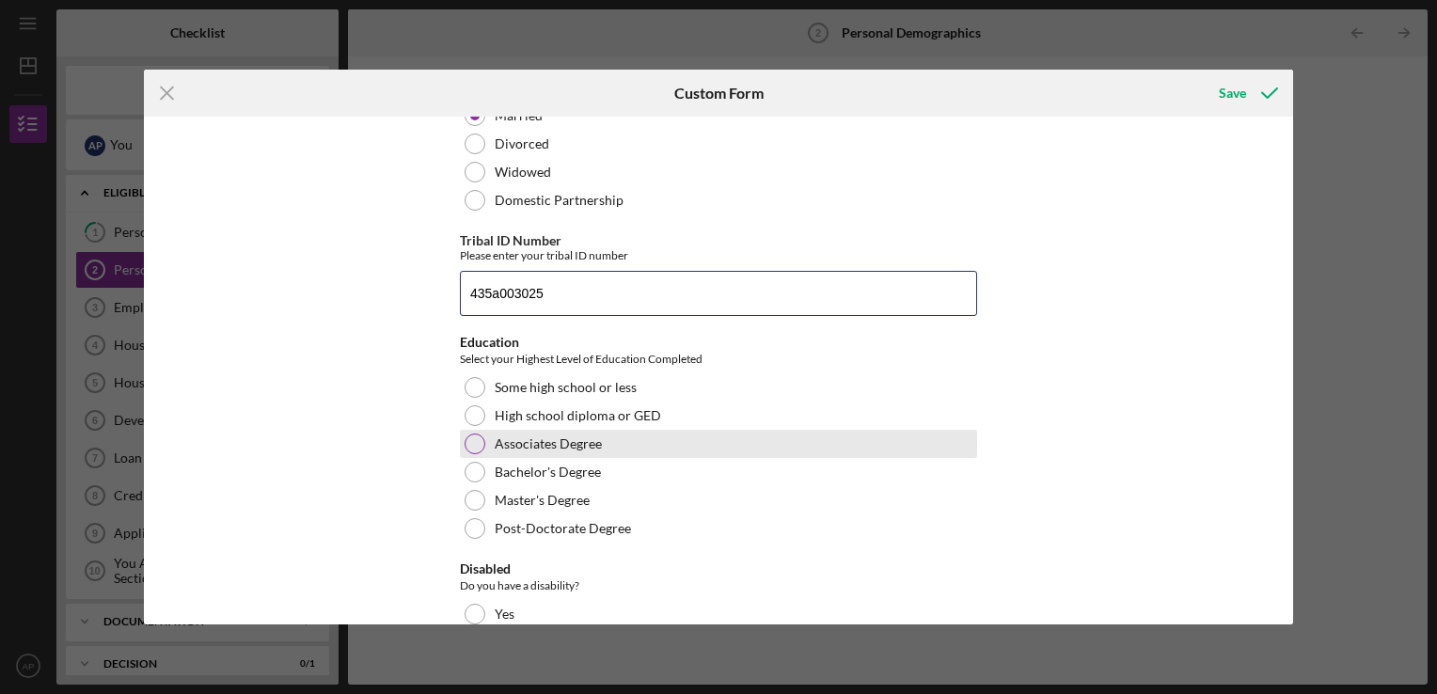
type input "435a003025"
click at [618, 450] on div "Associates Degree" at bounding box center [718, 444] width 517 height 28
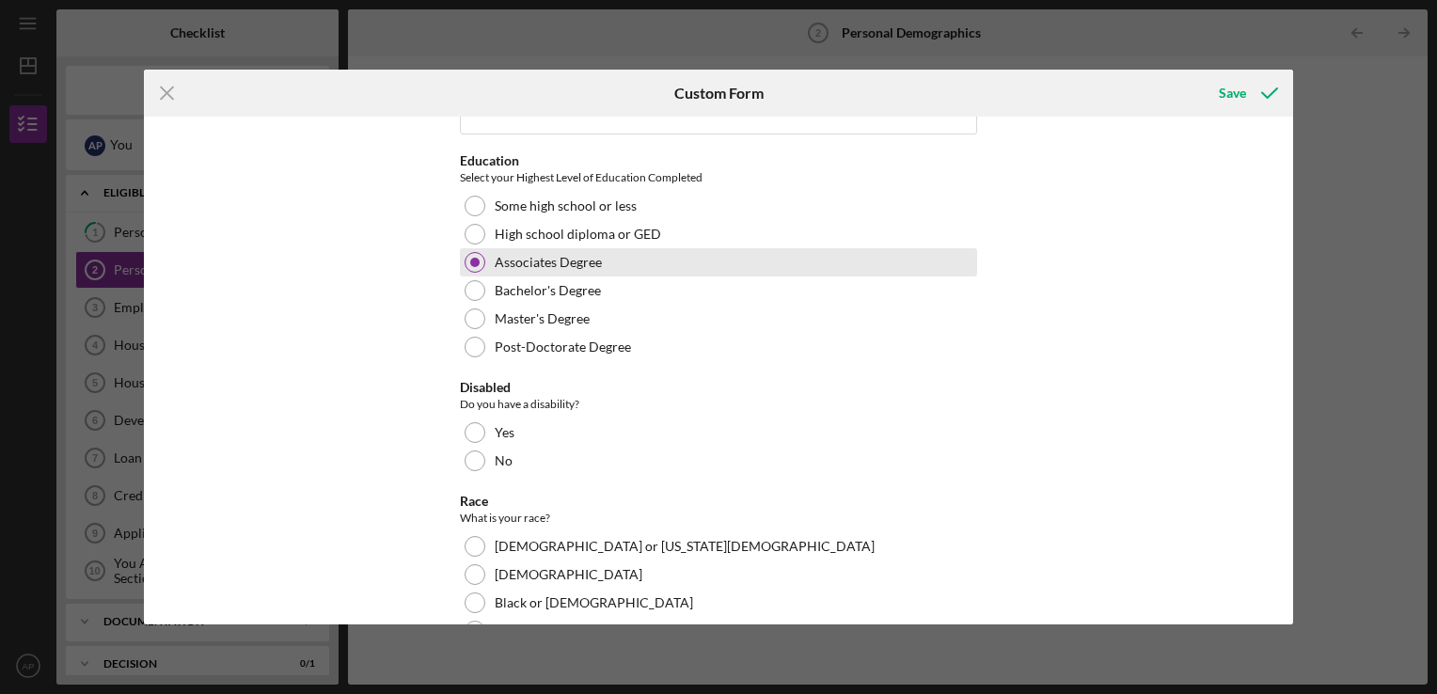
scroll to position [339, 0]
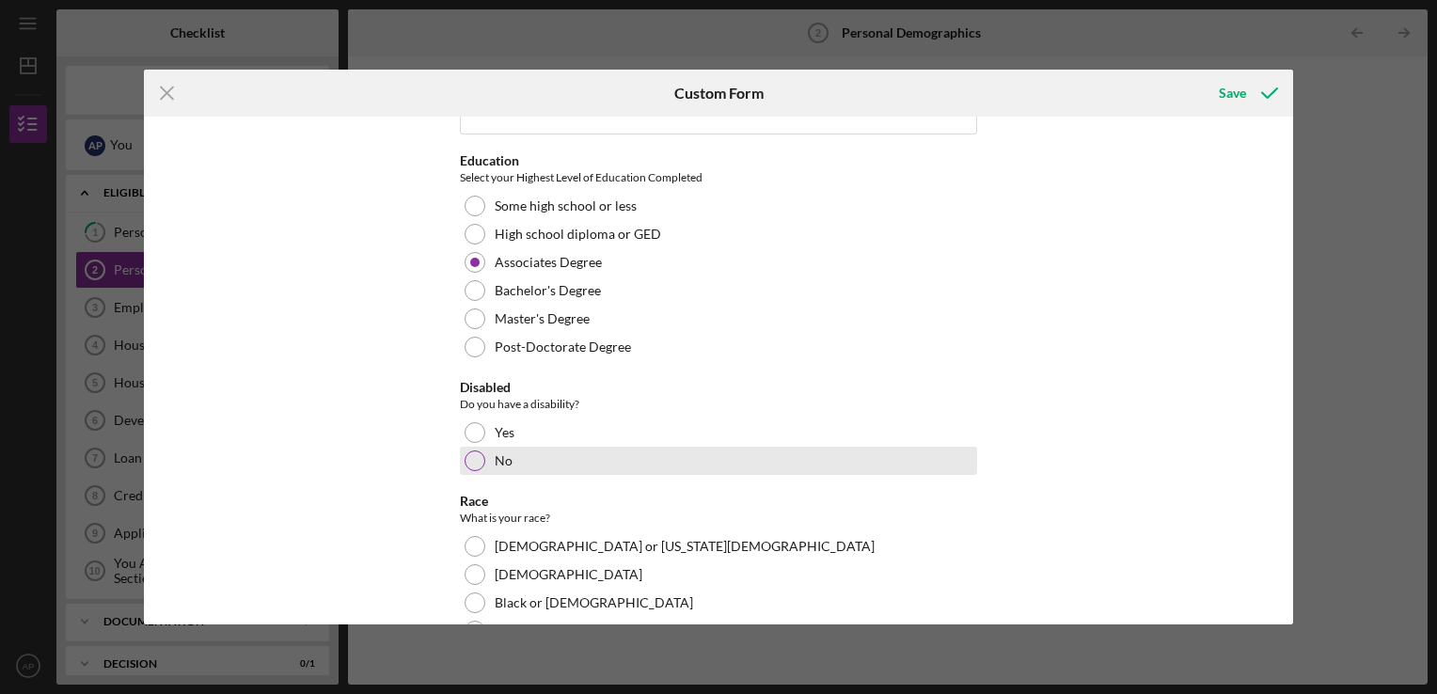
click at [654, 470] on div "No" at bounding box center [718, 461] width 517 height 28
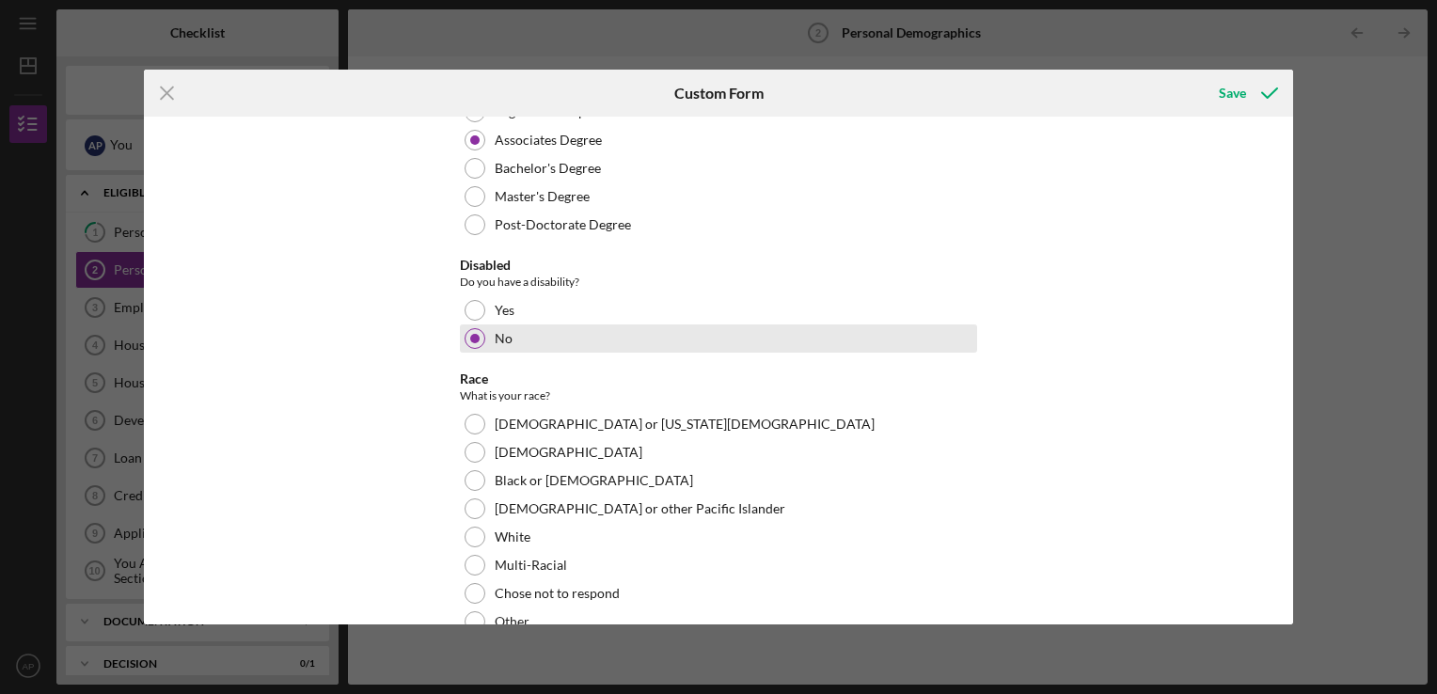
scroll to position [473, 0]
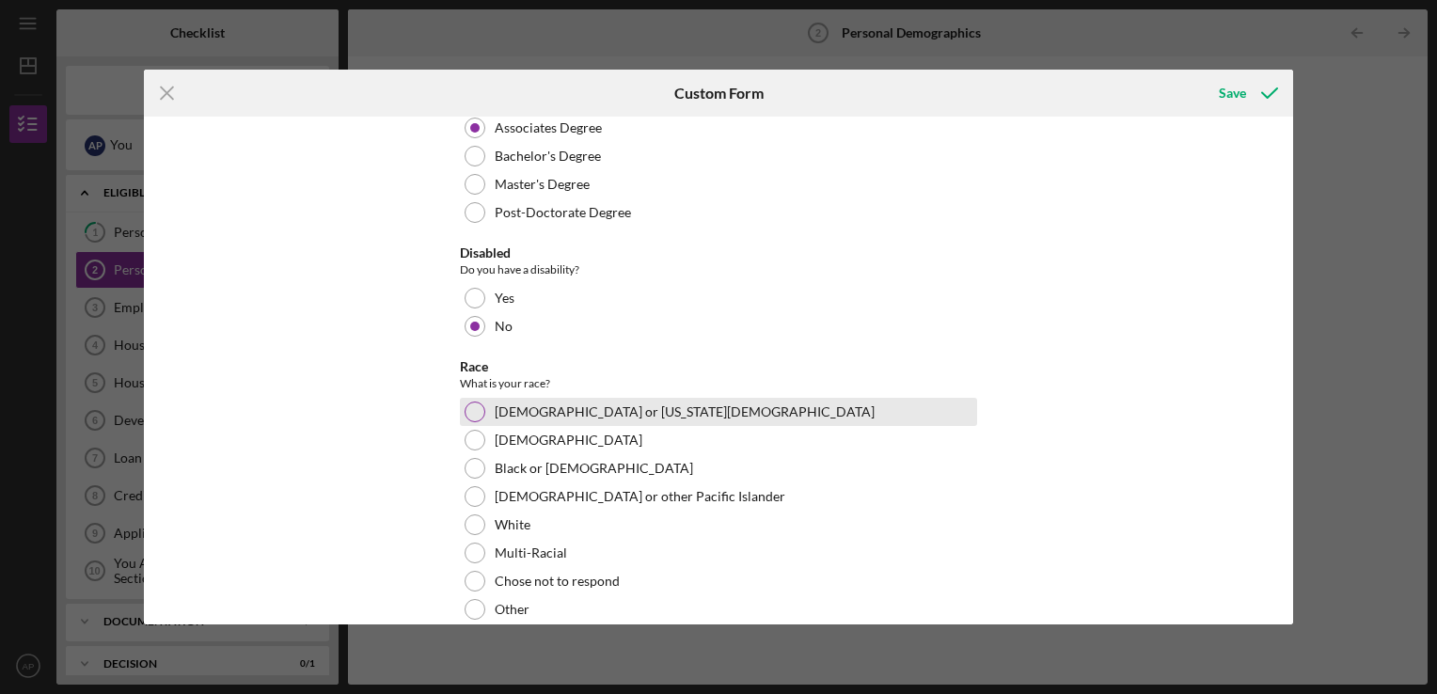
click at [749, 418] on div "[DEMOGRAPHIC_DATA] or [US_STATE][DEMOGRAPHIC_DATA]" at bounding box center [718, 412] width 517 height 28
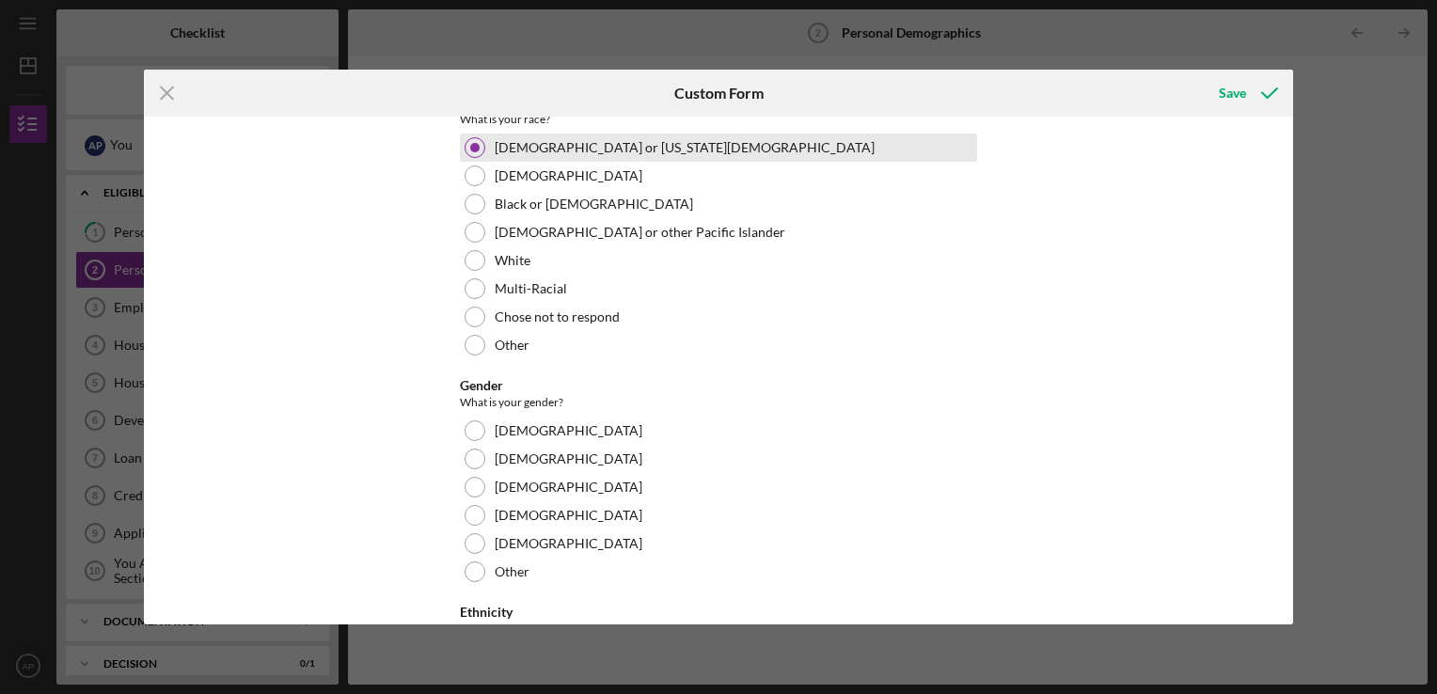
scroll to position [742, 0]
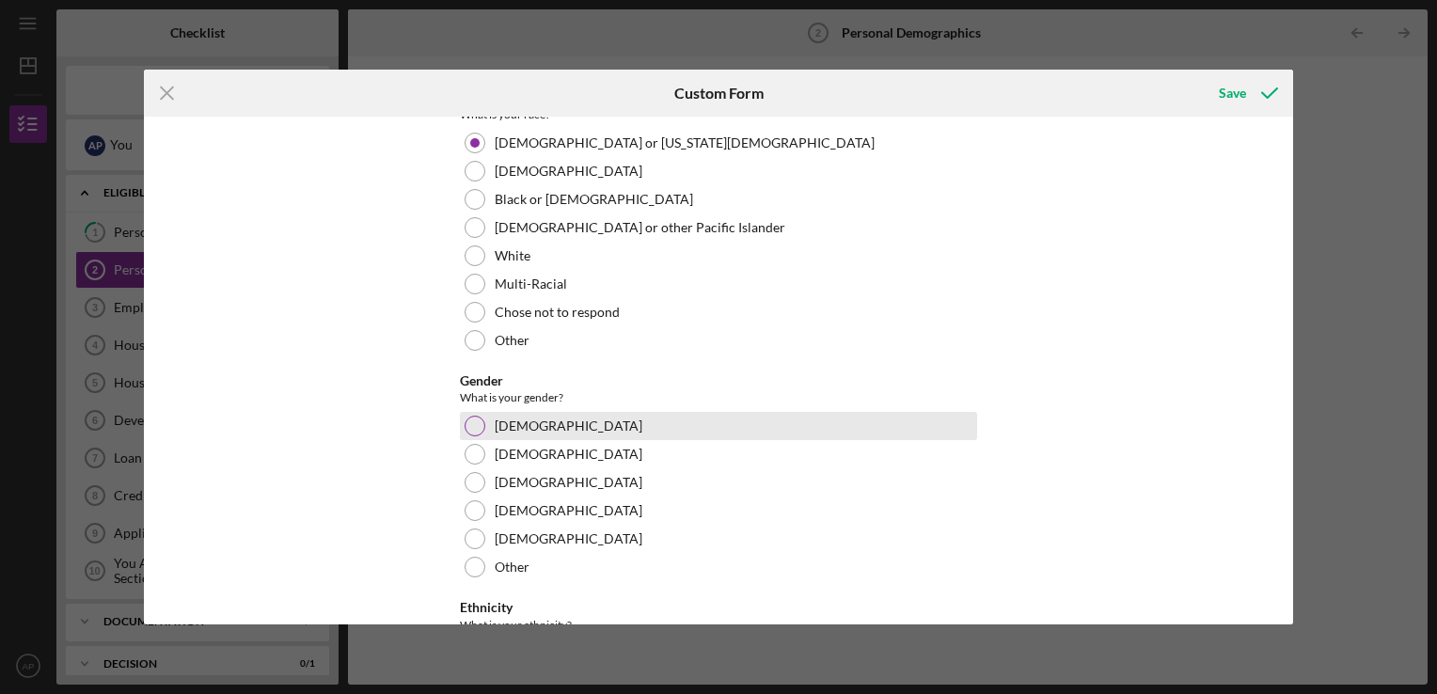
click at [736, 434] on div "[DEMOGRAPHIC_DATA]" at bounding box center [718, 426] width 517 height 28
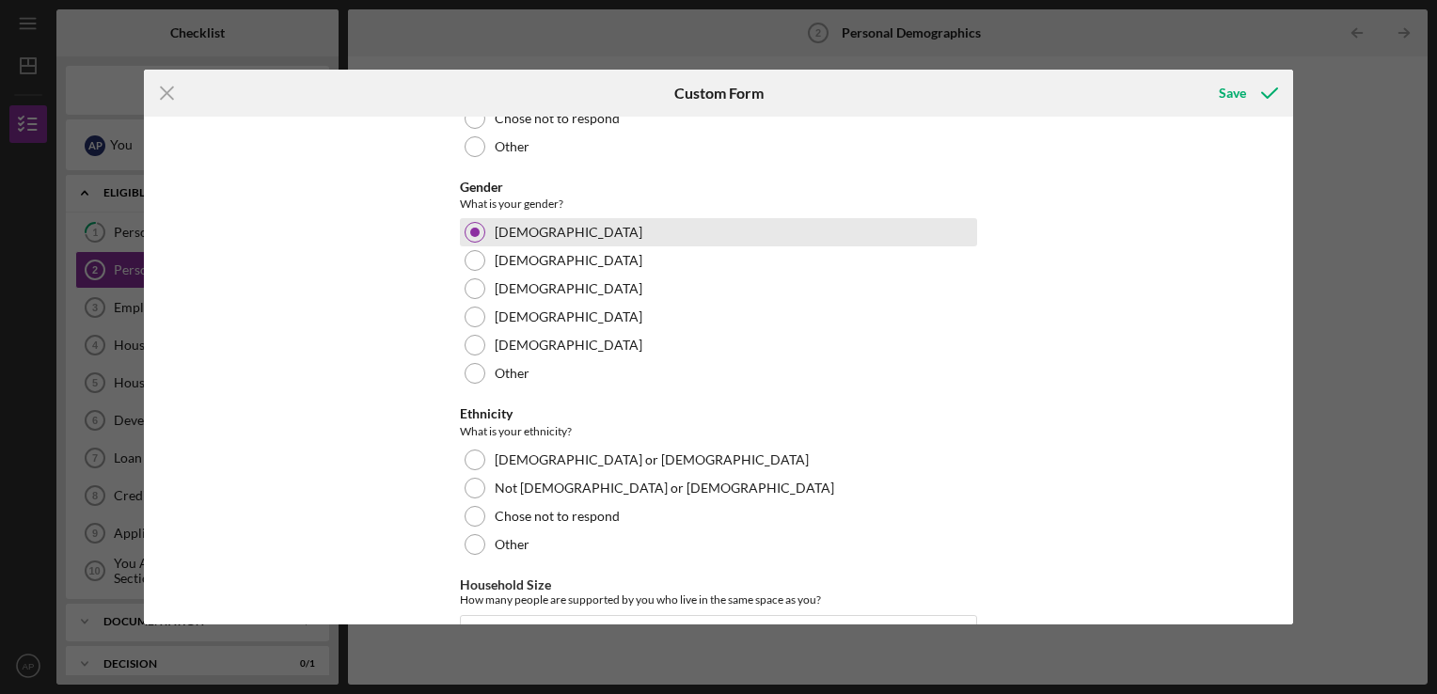
scroll to position [938, 0]
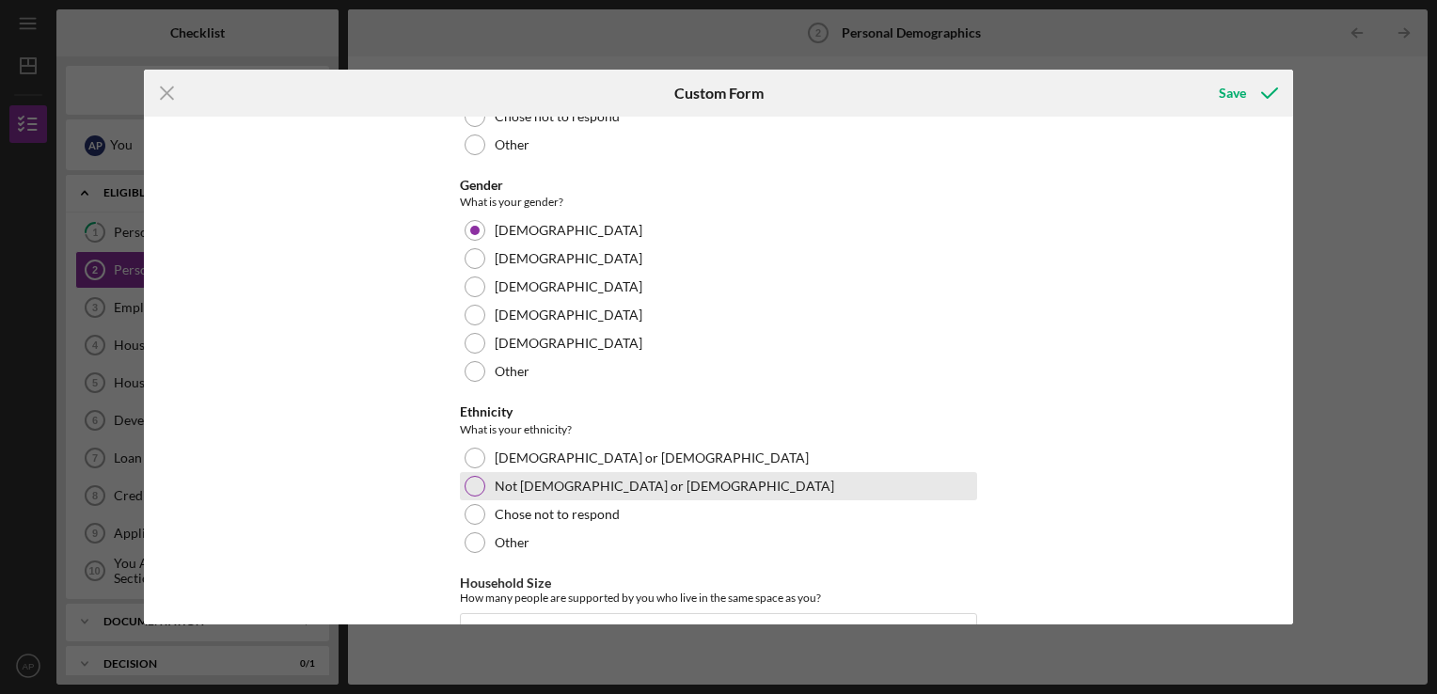
click at [677, 494] on div "Not [DEMOGRAPHIC_DATA] or [DEMOGRAPHIC_DATA]" at bounding box center [718, 486] width 517 height 28
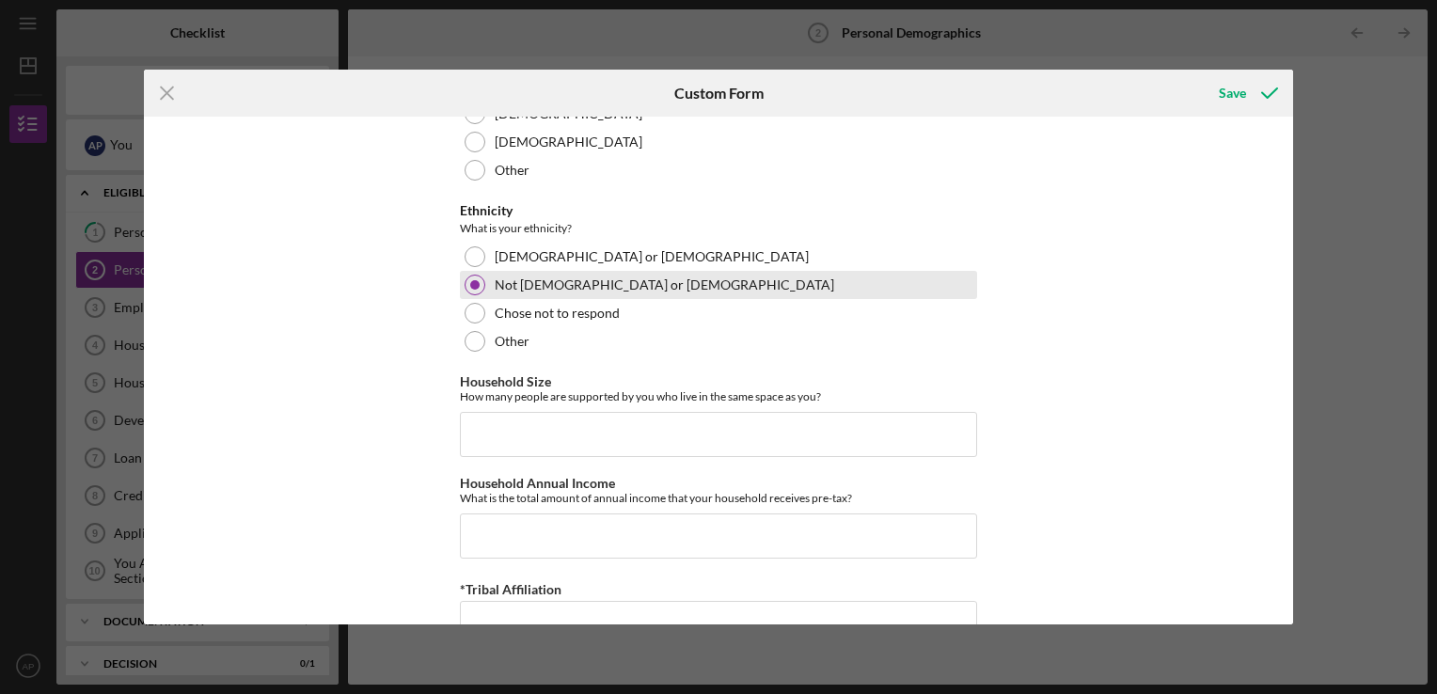
scroll to position [1140, 0]
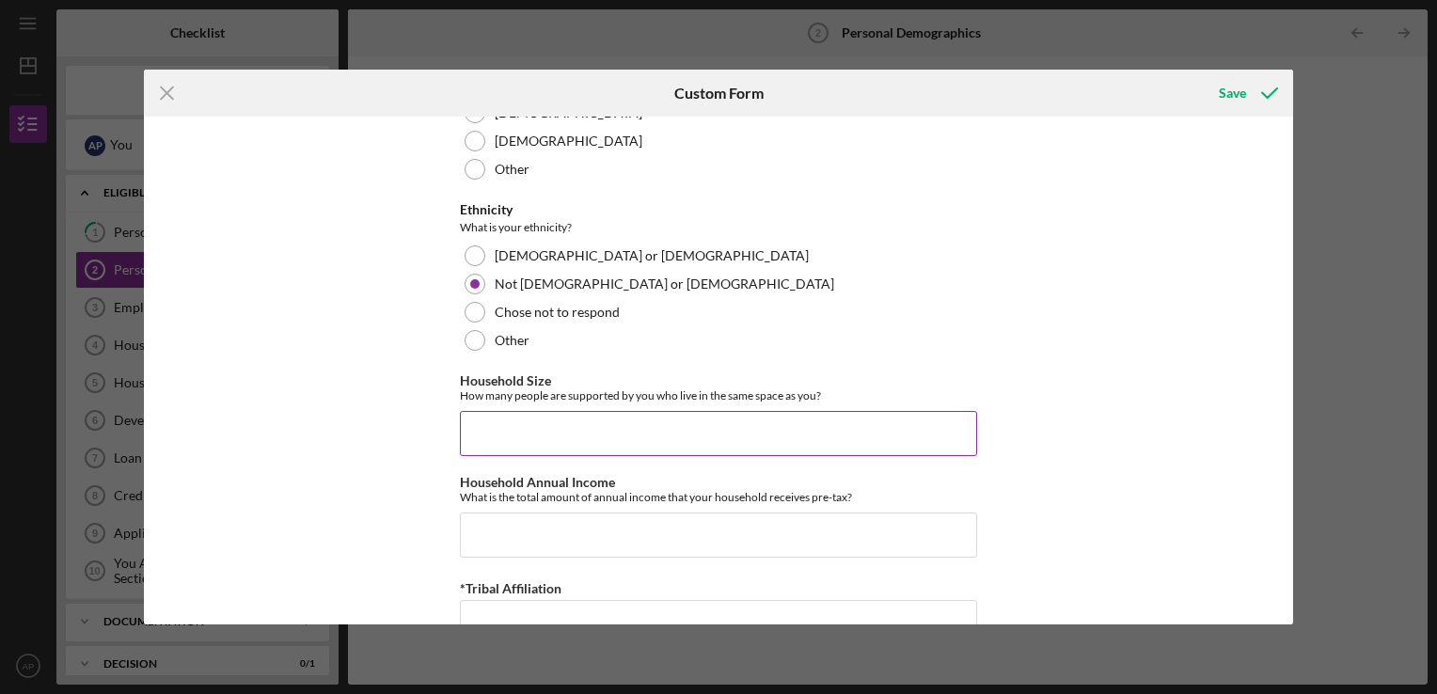
click at [753, 436] on input "Household Size" at bounding box center [718, 433] width 517 height 45
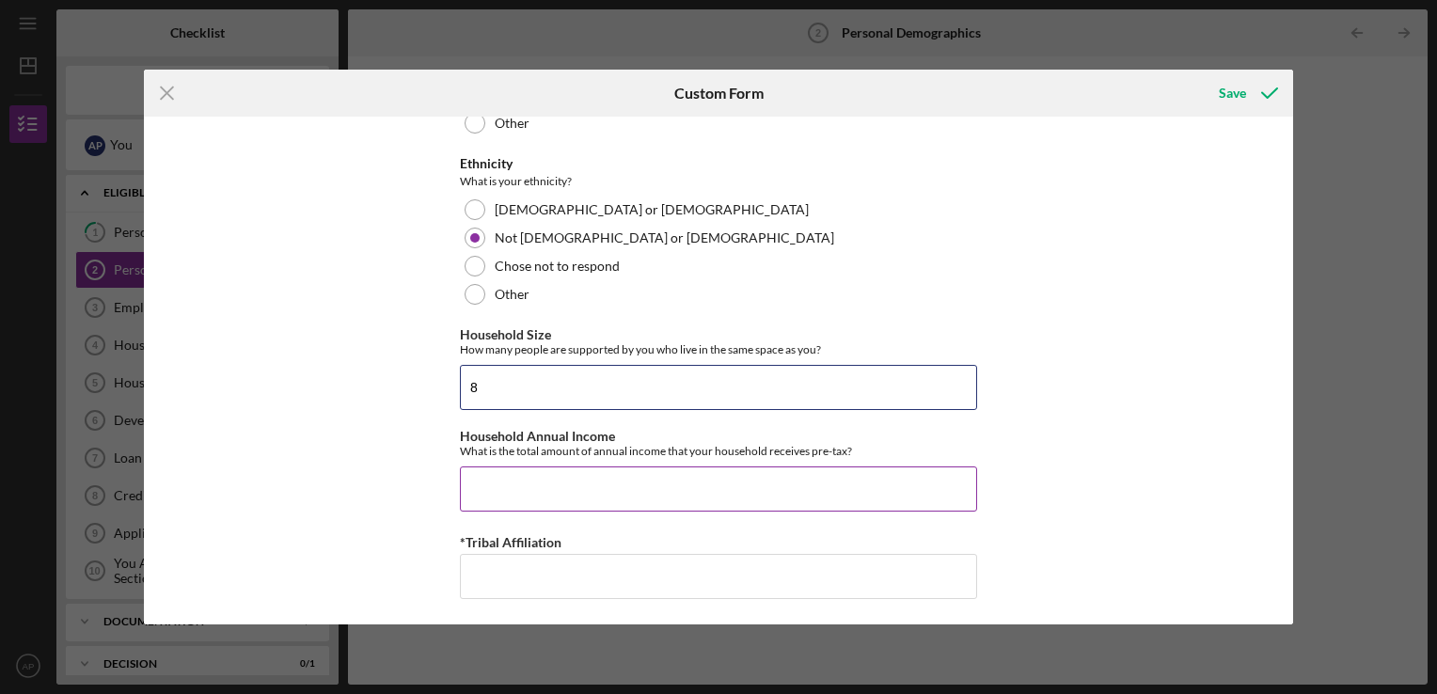
type input "8"
click at [808, 485] on input "Household Annual Income" at bounding box center [718, 488] width 517 height 45
type input "$9"
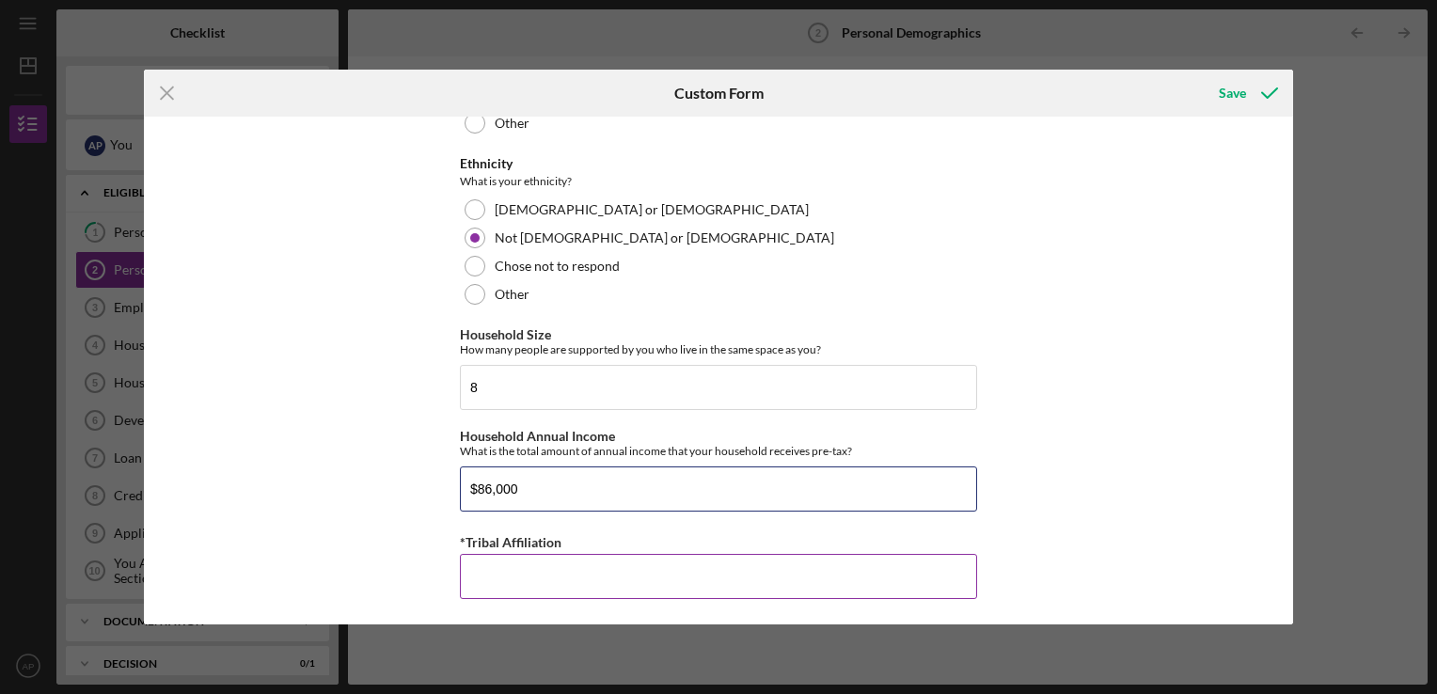
type input "$86,000"
click at [914, 575] on input "*Tribal Affiliation" at bounding box center [718, 576] width 517 height 45
type input "Red Cliff"
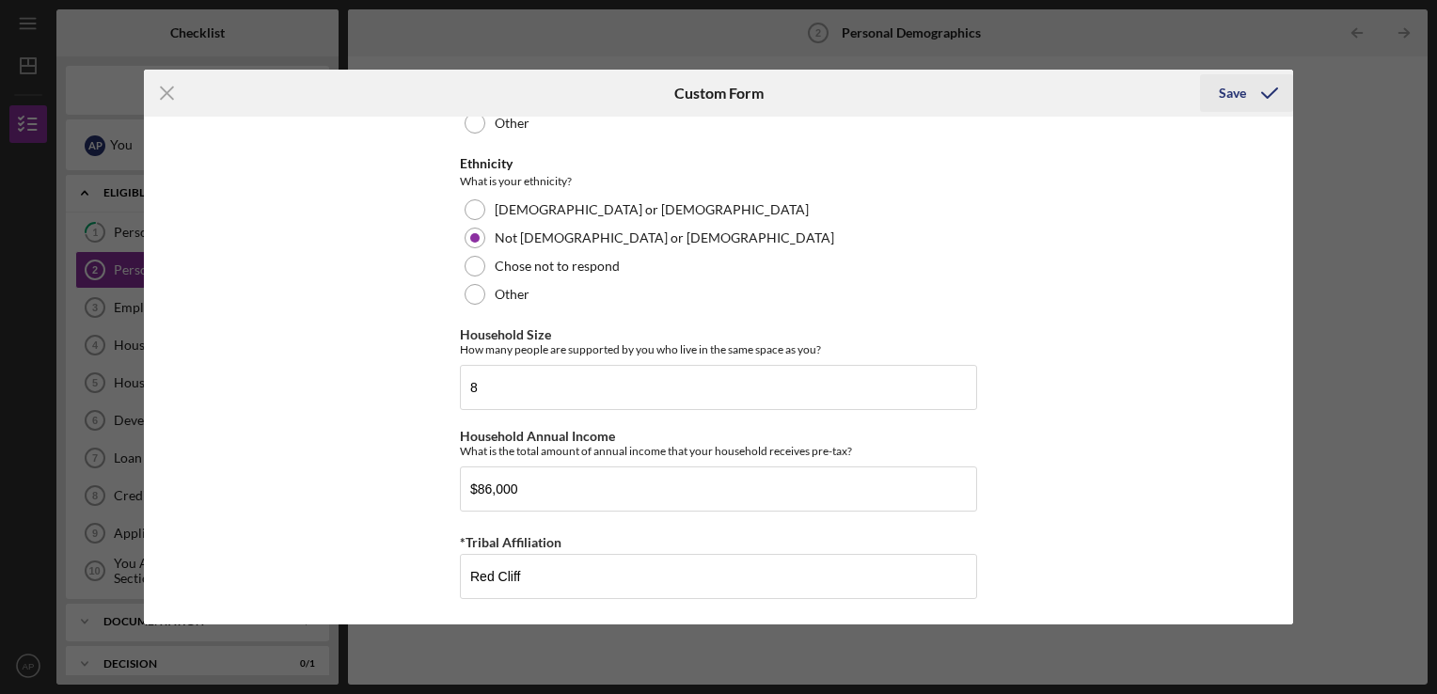
click at [1240, 87] on div "Save" at bounding box center [1232, 93] width 27 height 38
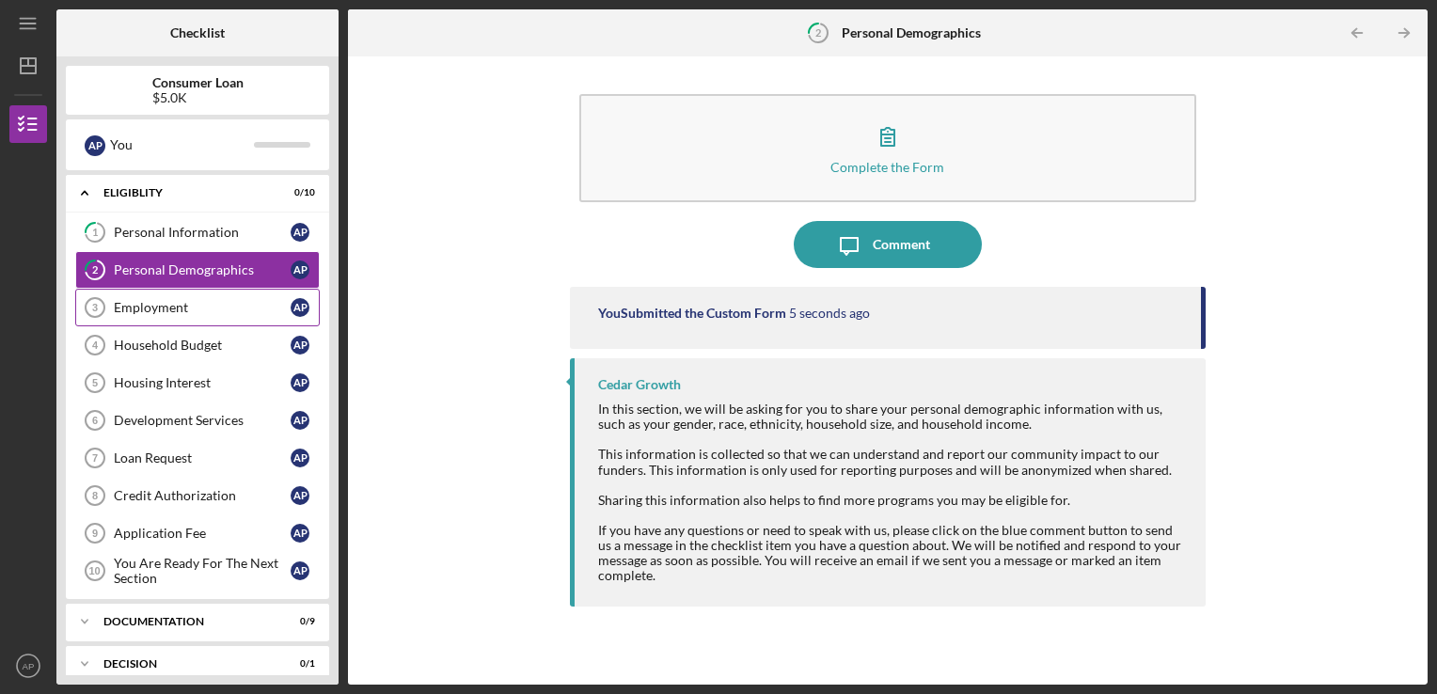
click at [236, 306] on div "Employment" at bounding box center [202, 307] width 177 height 15
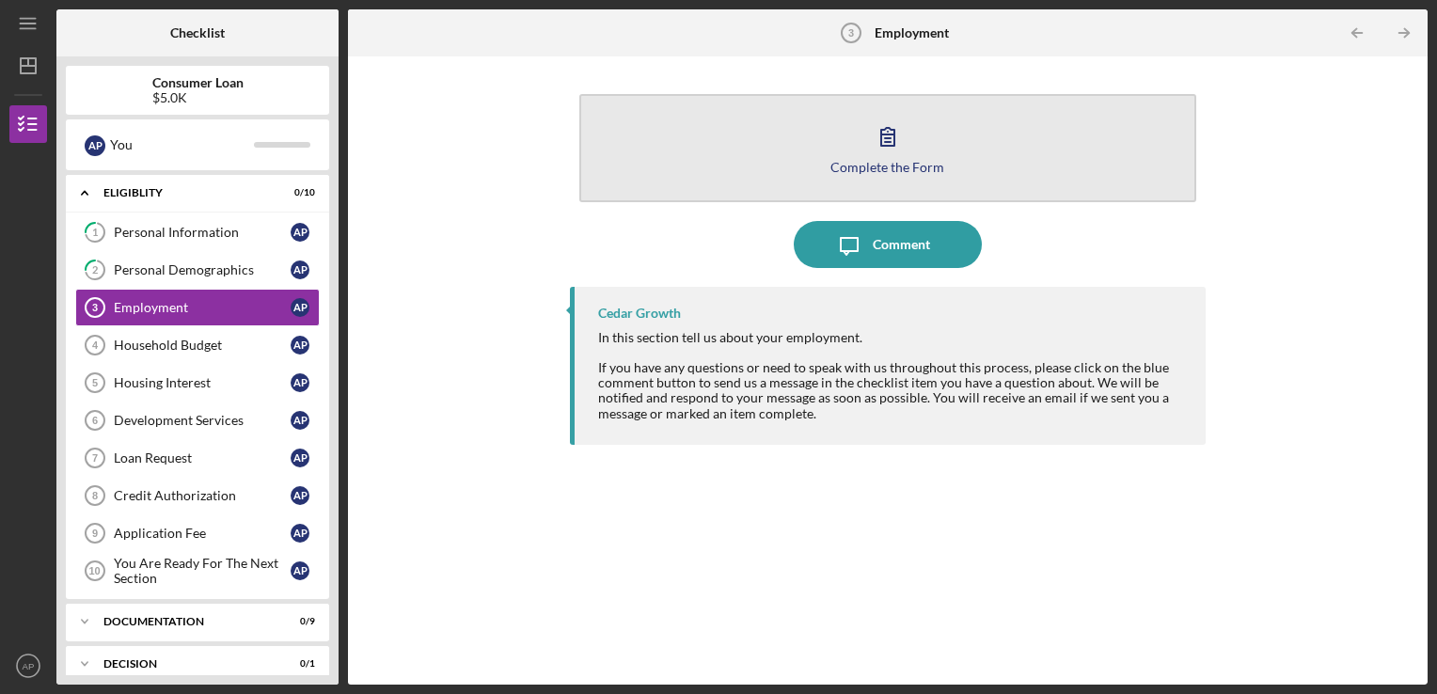
click at [1109, 139] on button "Complete the Form Form" at bounding box center [888, 148] width 618 height 108
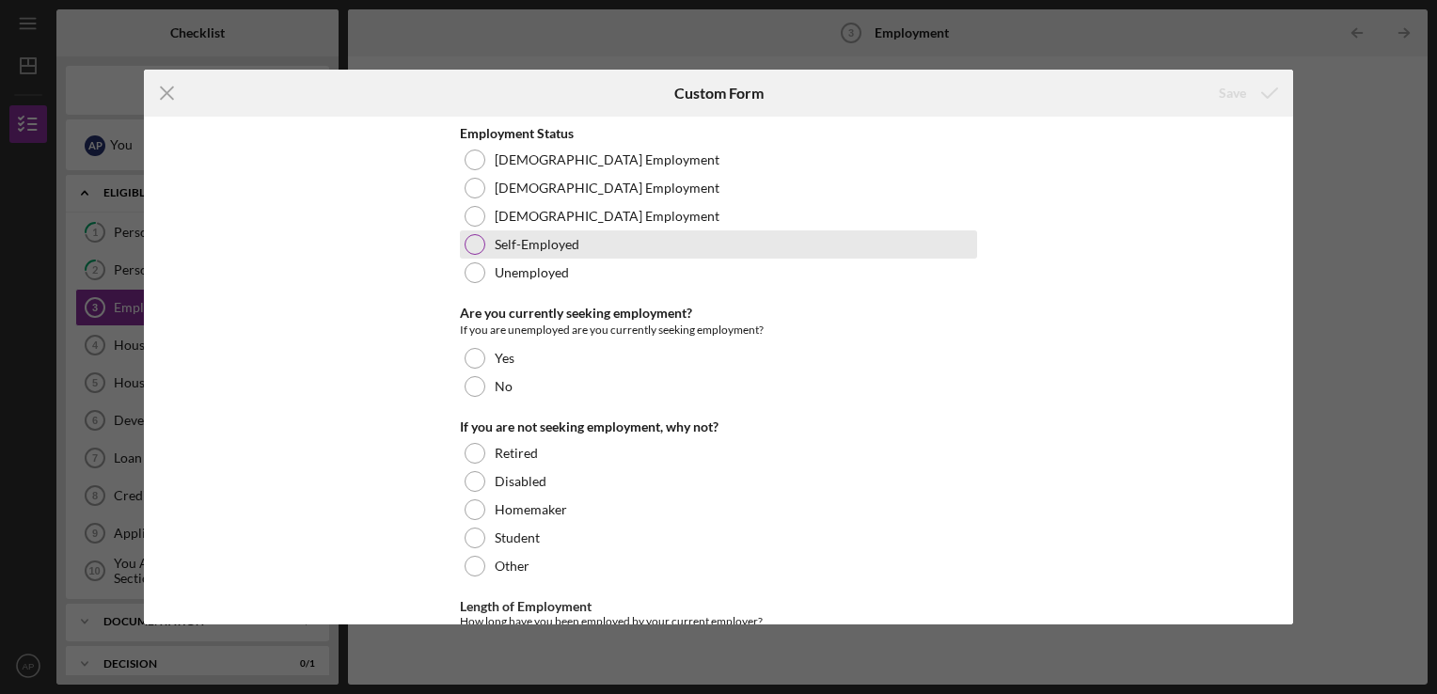
click at [483, 237] on div "Self-Employed" at bounding box center [718, 244] width 517 height 28
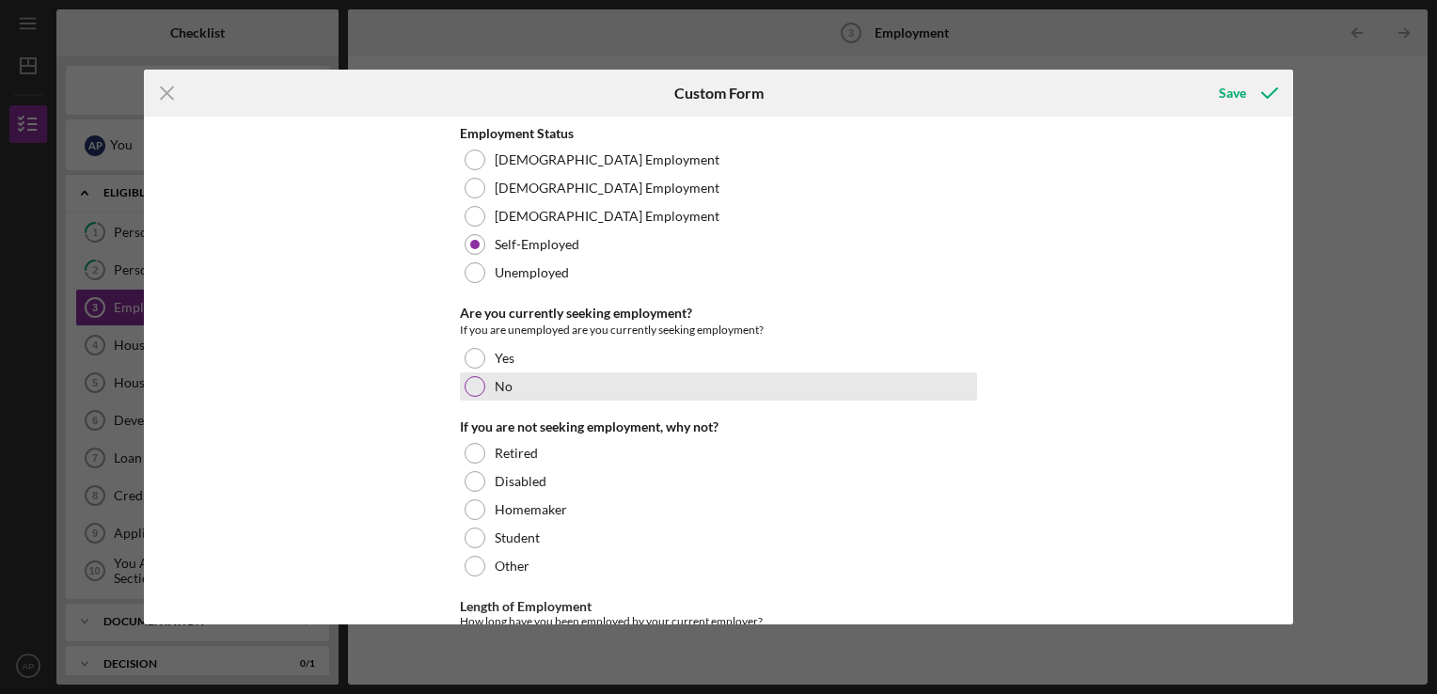
click at [661, 386] on div "No" at bounding box center [718, 386] width 517 height 28
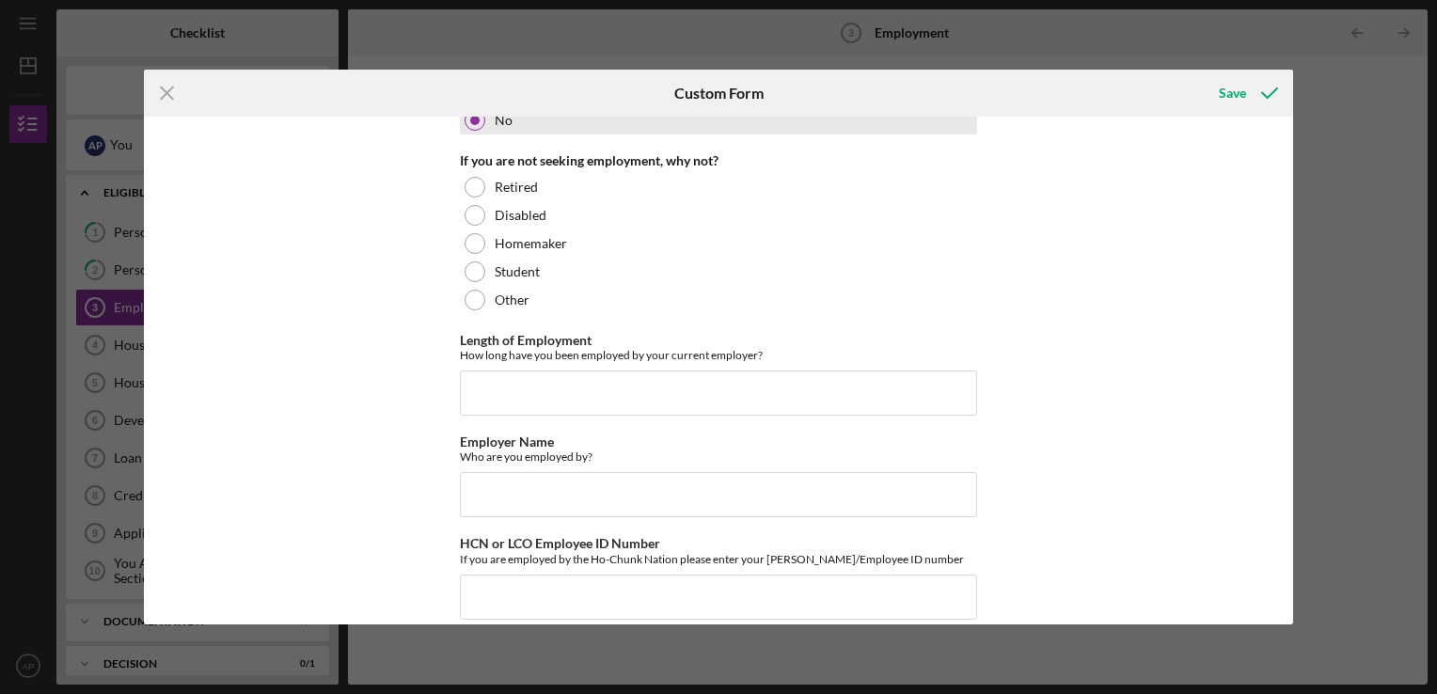
scroll to position [268, 0]
click at [781, 392] on input "Length of Employment" at bounding box center [718, 391] width 517 height 45
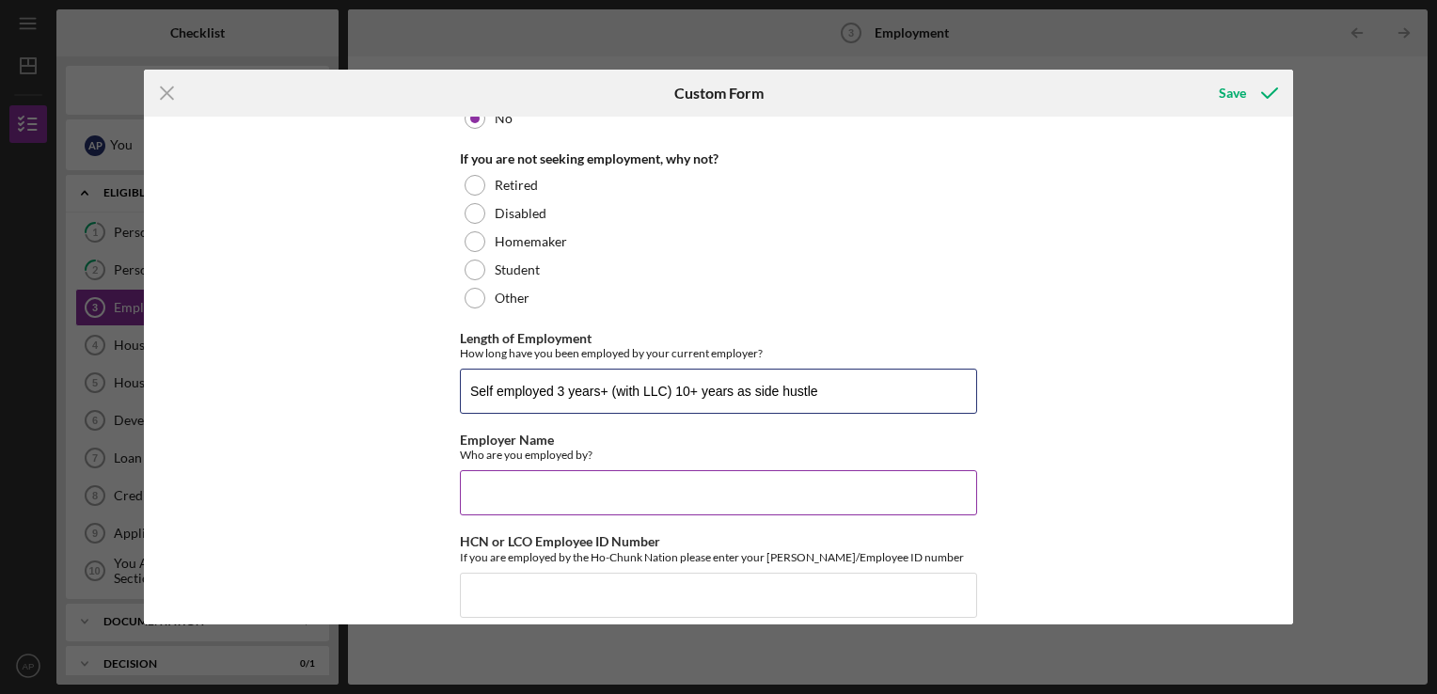
type input "Self employed 3 years+ (with LLC) 10+ years as side hustle"
click at [885, 491] on input "Employer Name" at bounding box center [718, 492] width 517 height 45
type input "@"
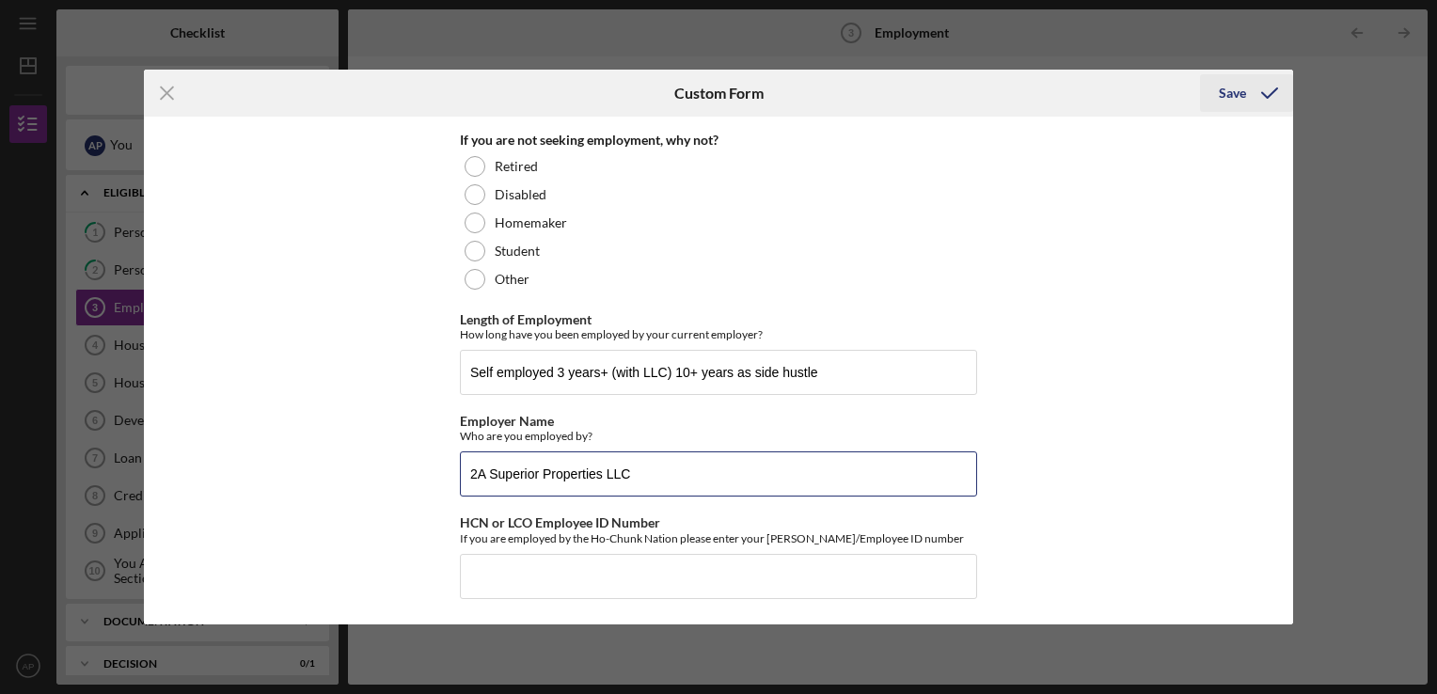
type input "2A Superior Properties LLC"
click at [1254, 87] on icon "submit" at bounding box center [1269, 93] width 47 height 47
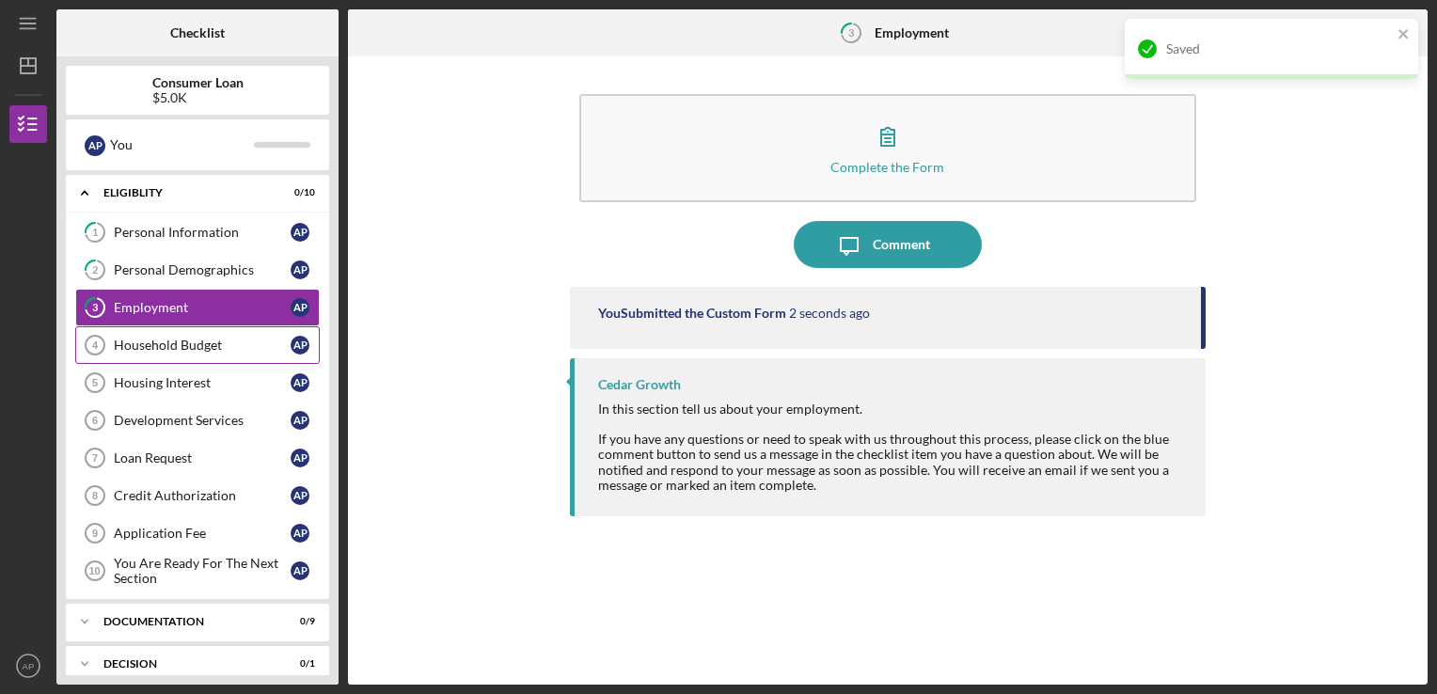
click at [255, 356] on link "Household Budget 4 Household Budget A P" at bounding box center [197, 345] width 244 height 38
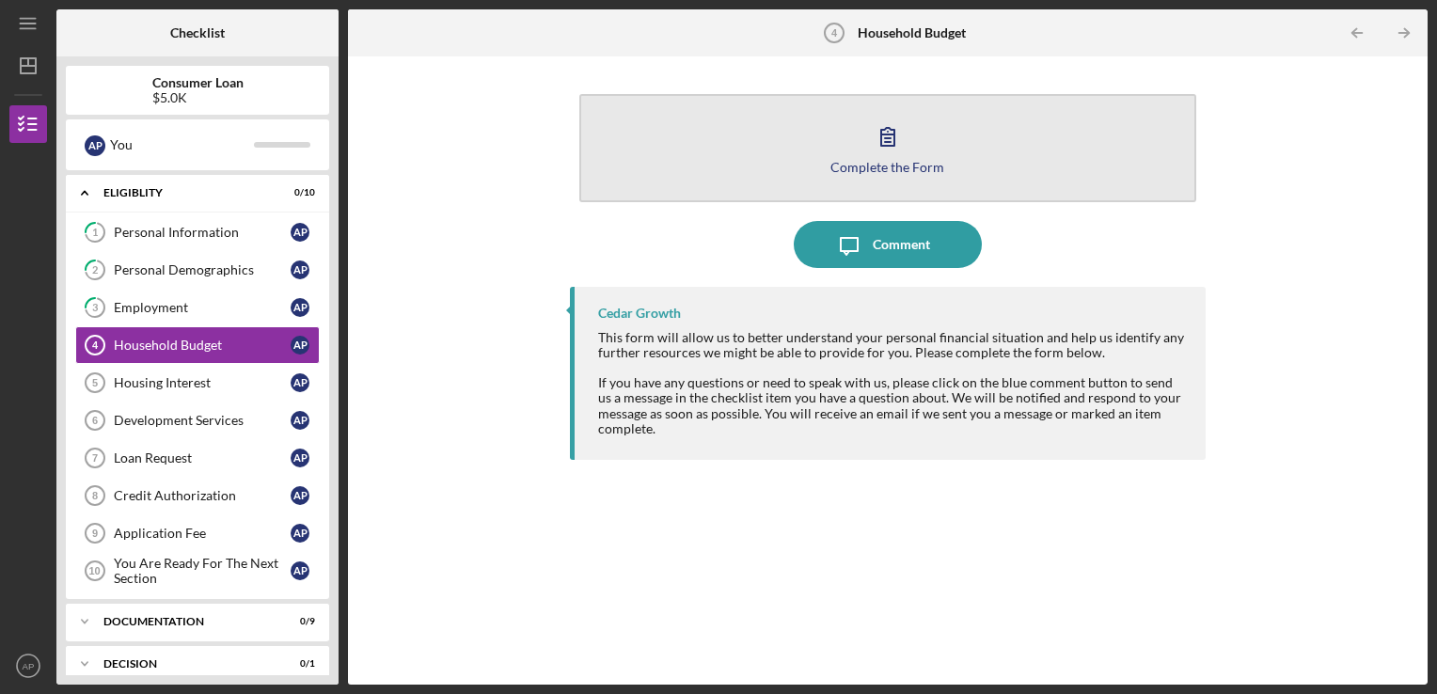
click at [952, 138] on button "Complete the Form Form" at bounding box center [888, 148] width 618 height 108
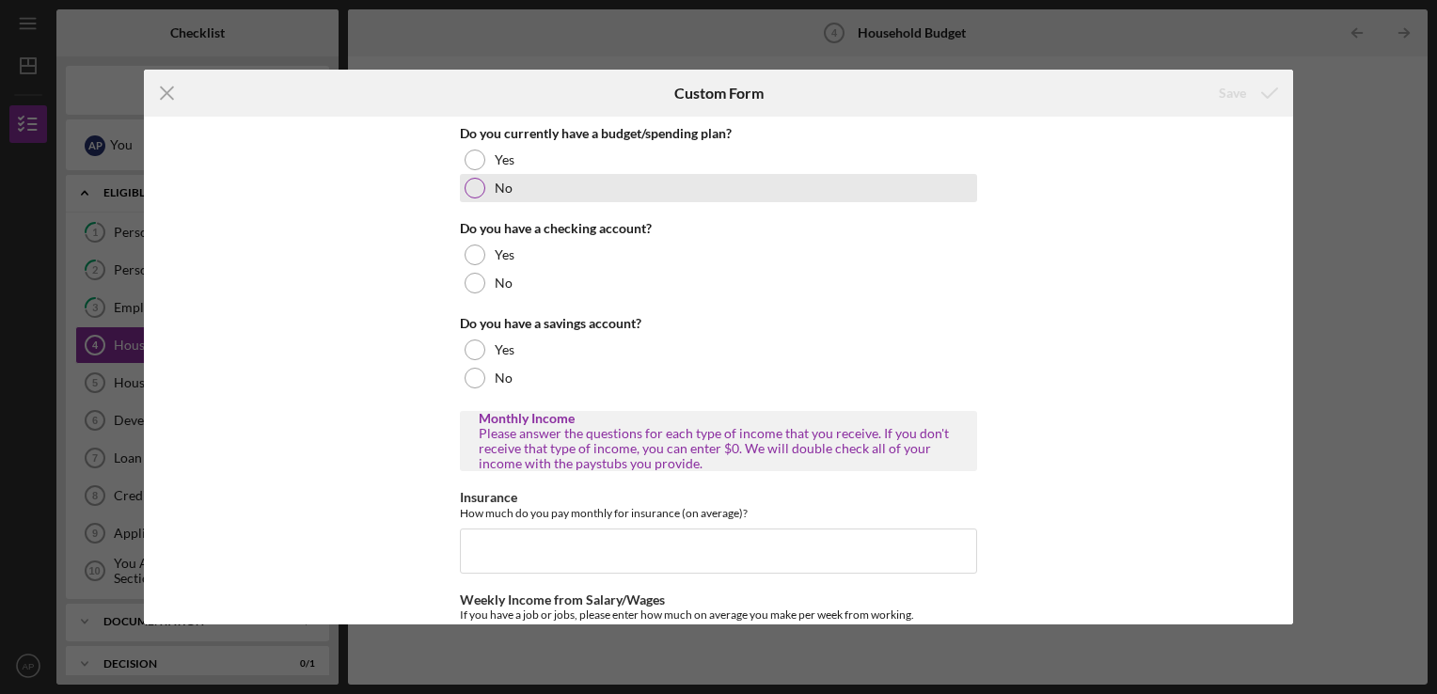
click at [472, 186] on div at bounding box center [475, 188] width 21 height 21
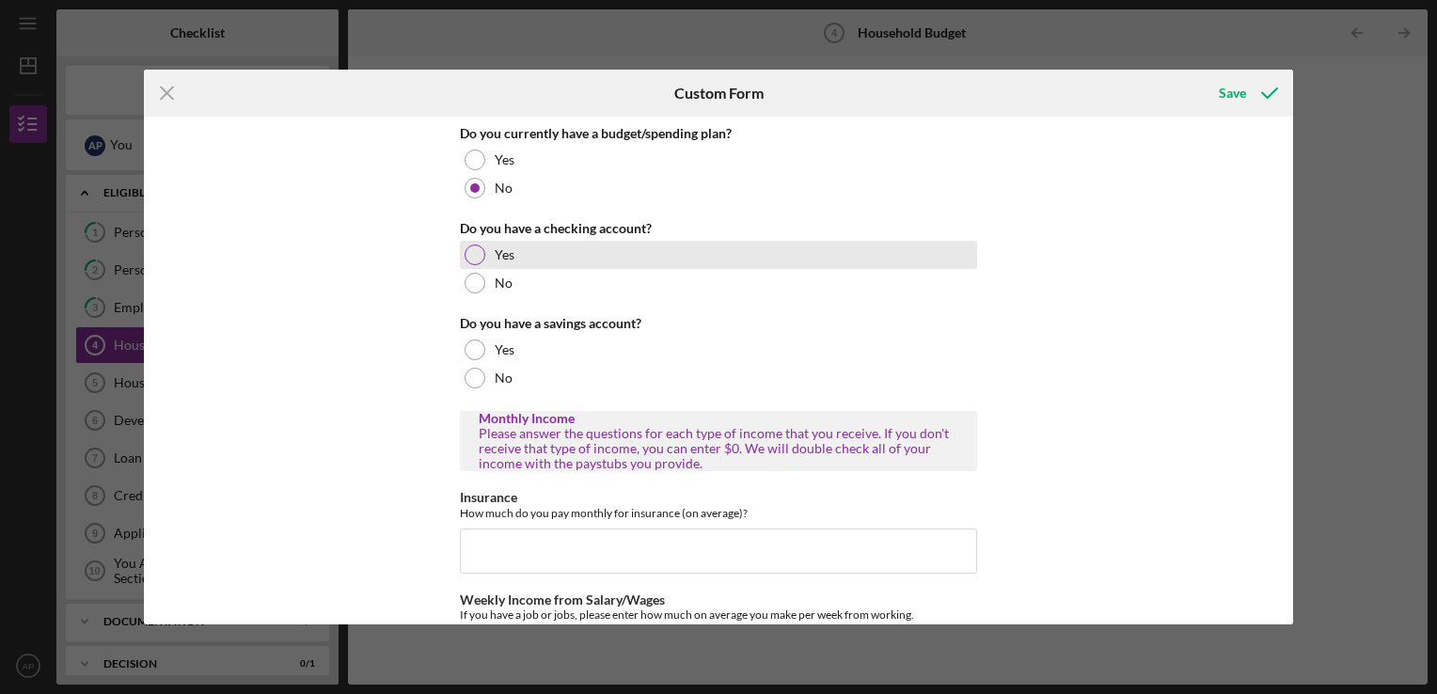
click at [475, 252] on div at bounding box center [475, 254] width 21 height 21
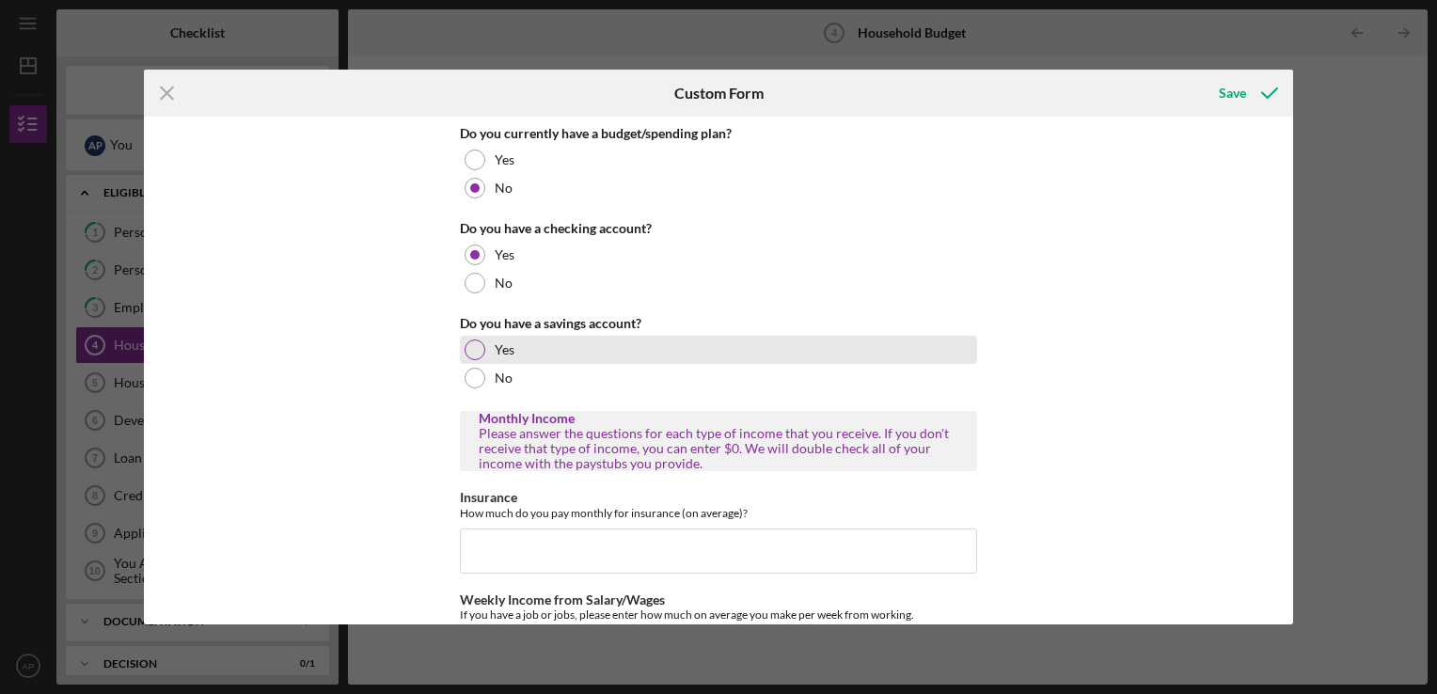
click at [473, 343] on div at bounding box center [475, 349] width 21 height 21
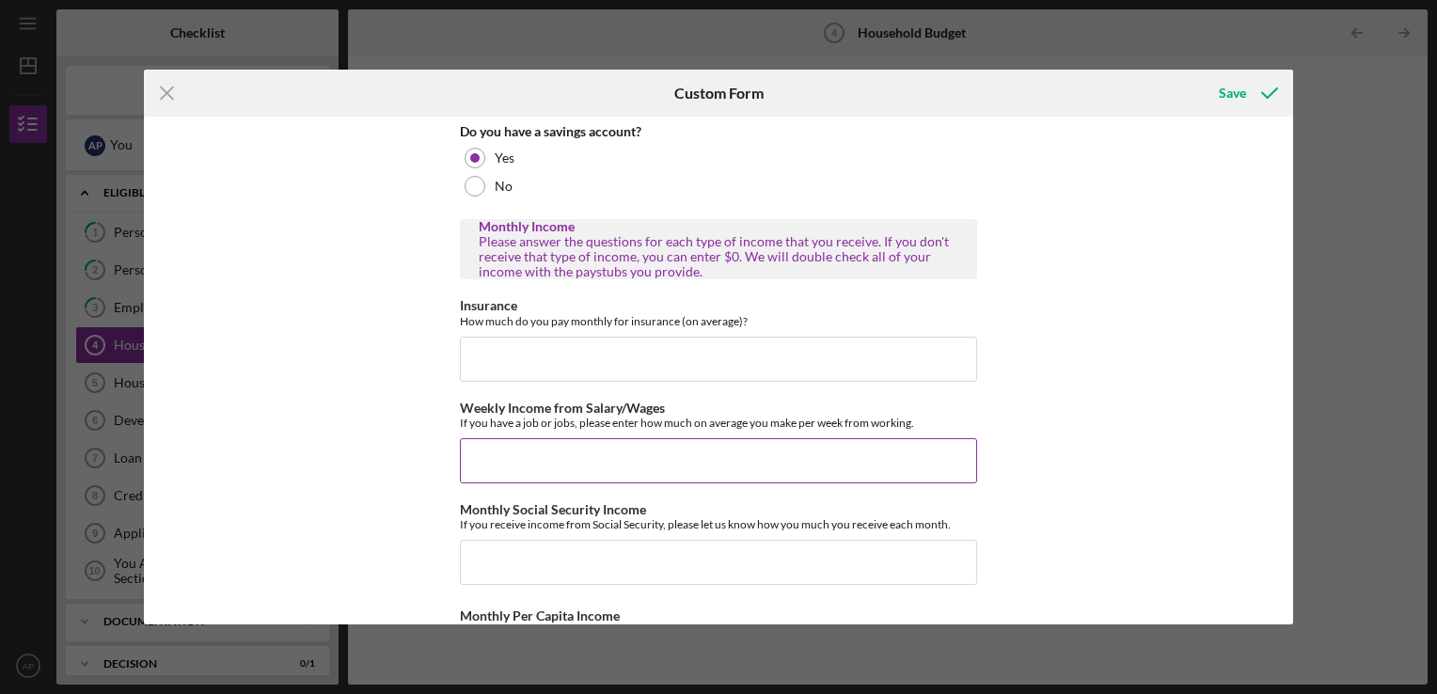
scroll to position [198, 0]
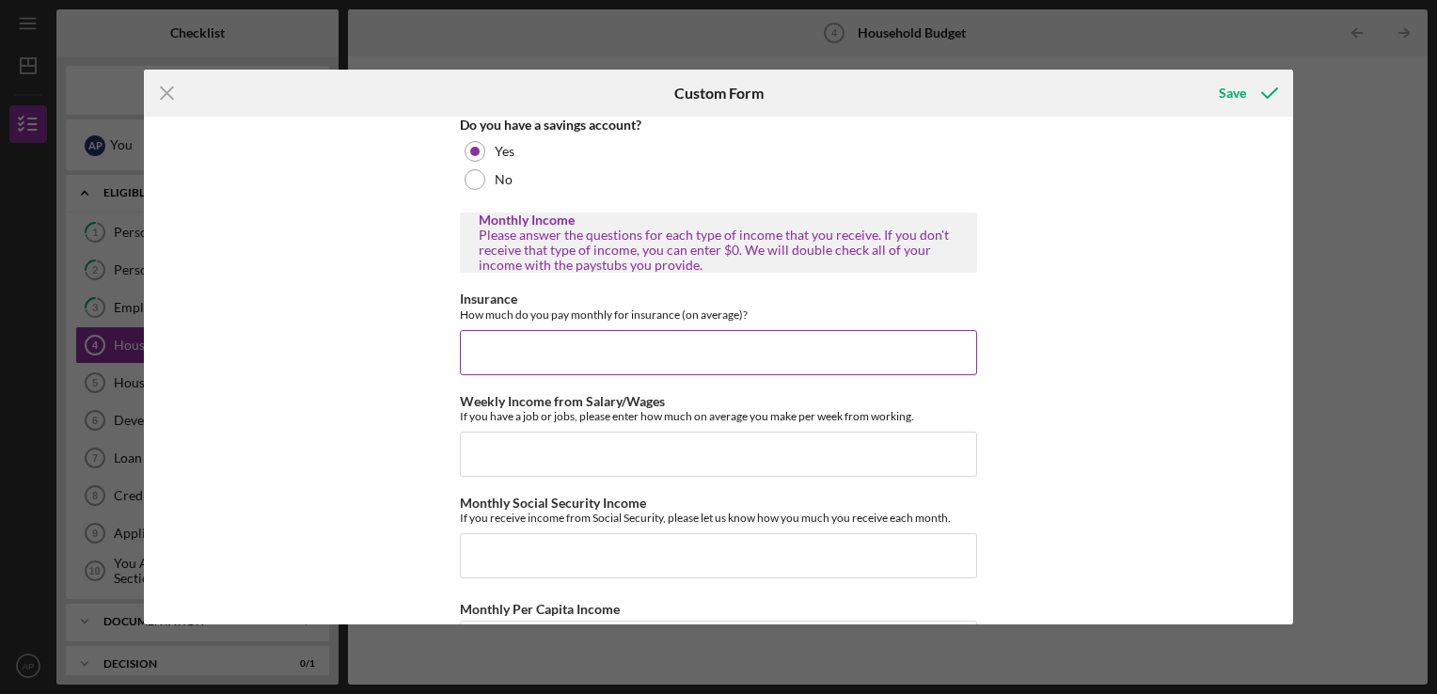
click at [876, 355] on input "Insurance" at bounding box center [718, 352] width 517 height 45
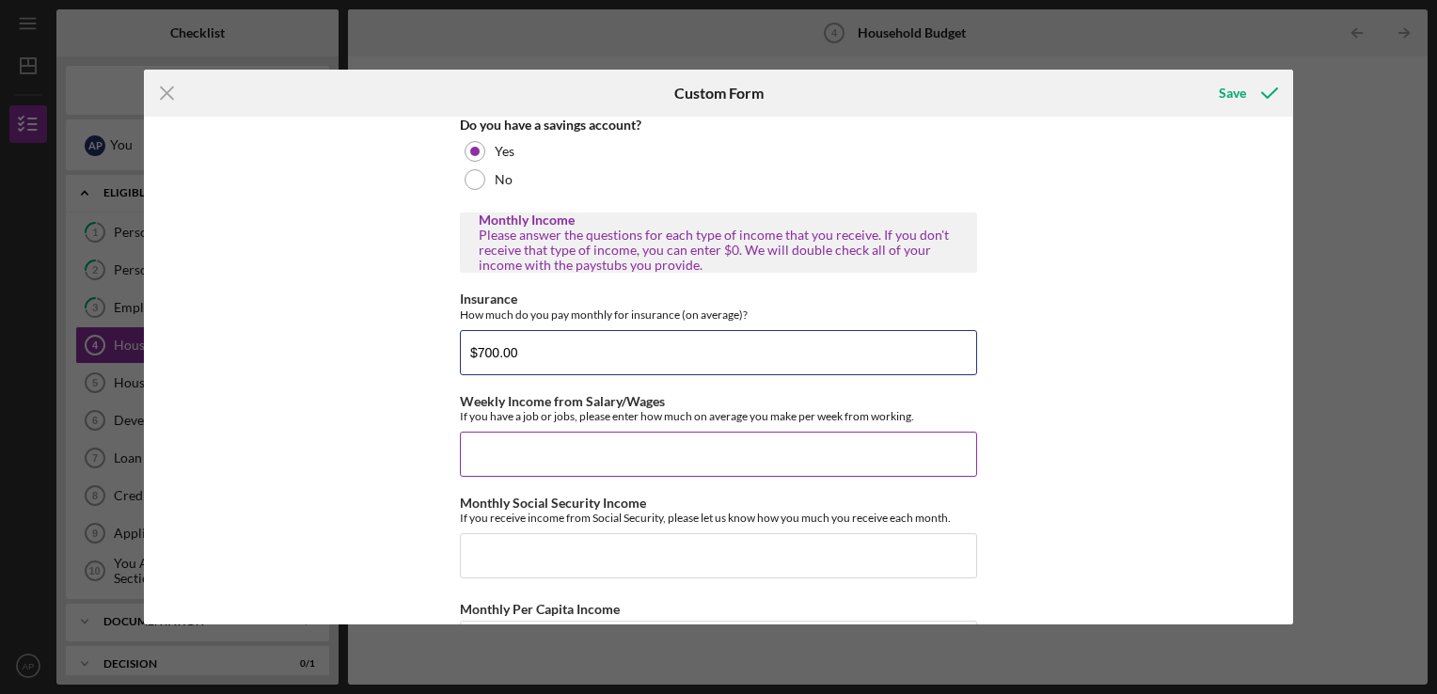
type input "$700.00"
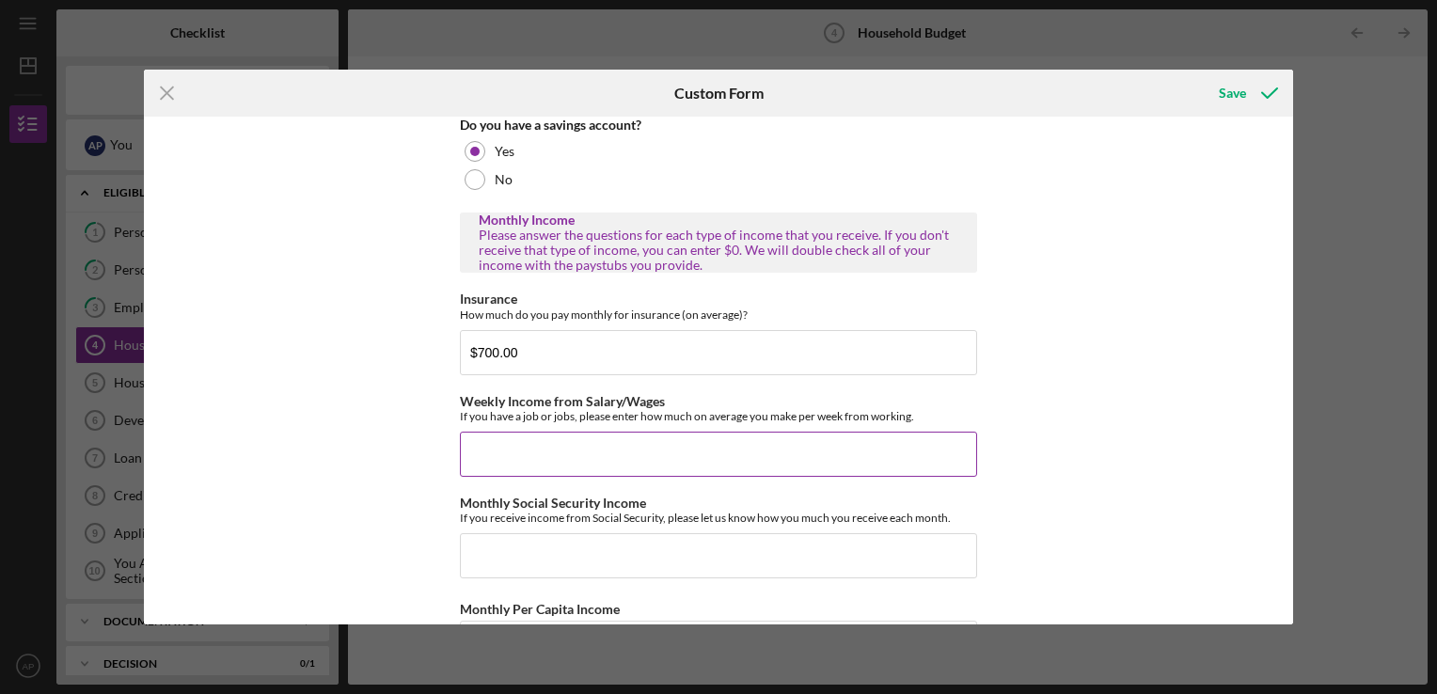
click at [636, 454] on input "Weekly Income from Salary/Wages" at bounding box center [718, 454] width 517 height 45
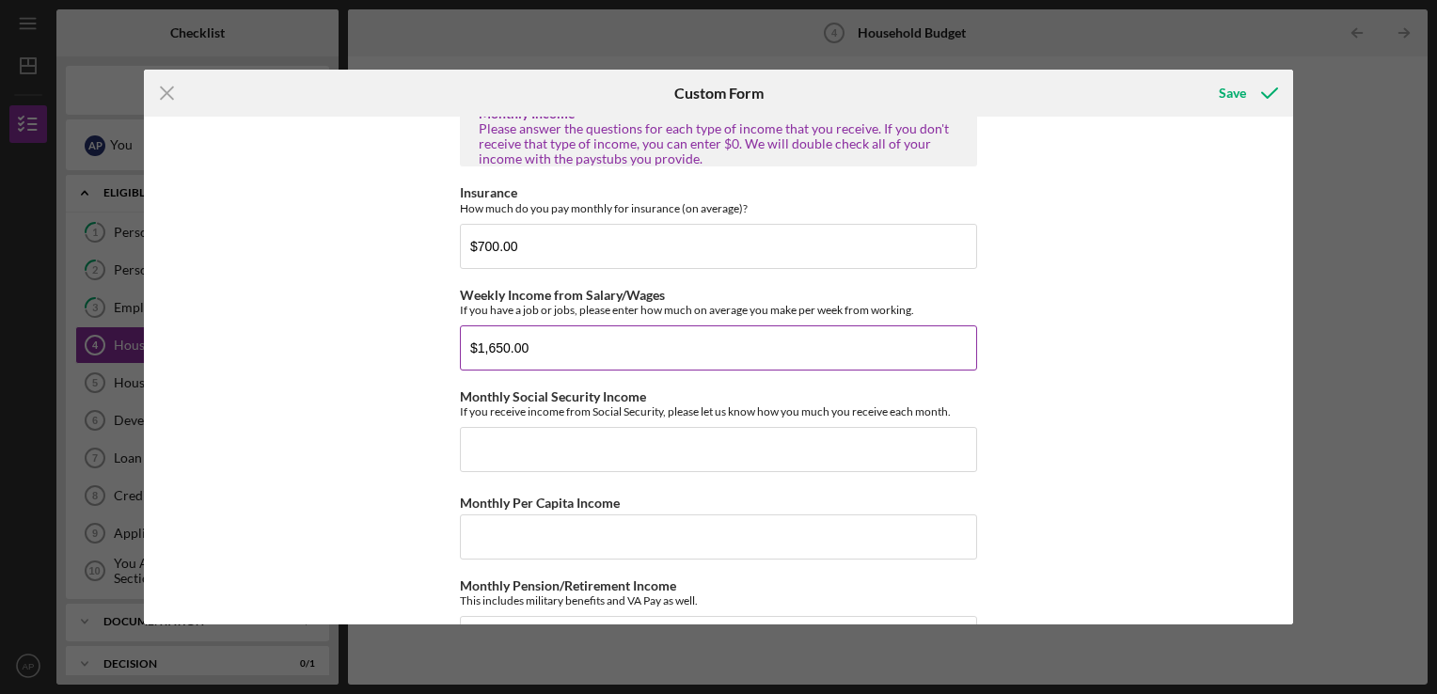
scroll to position [309, 0]
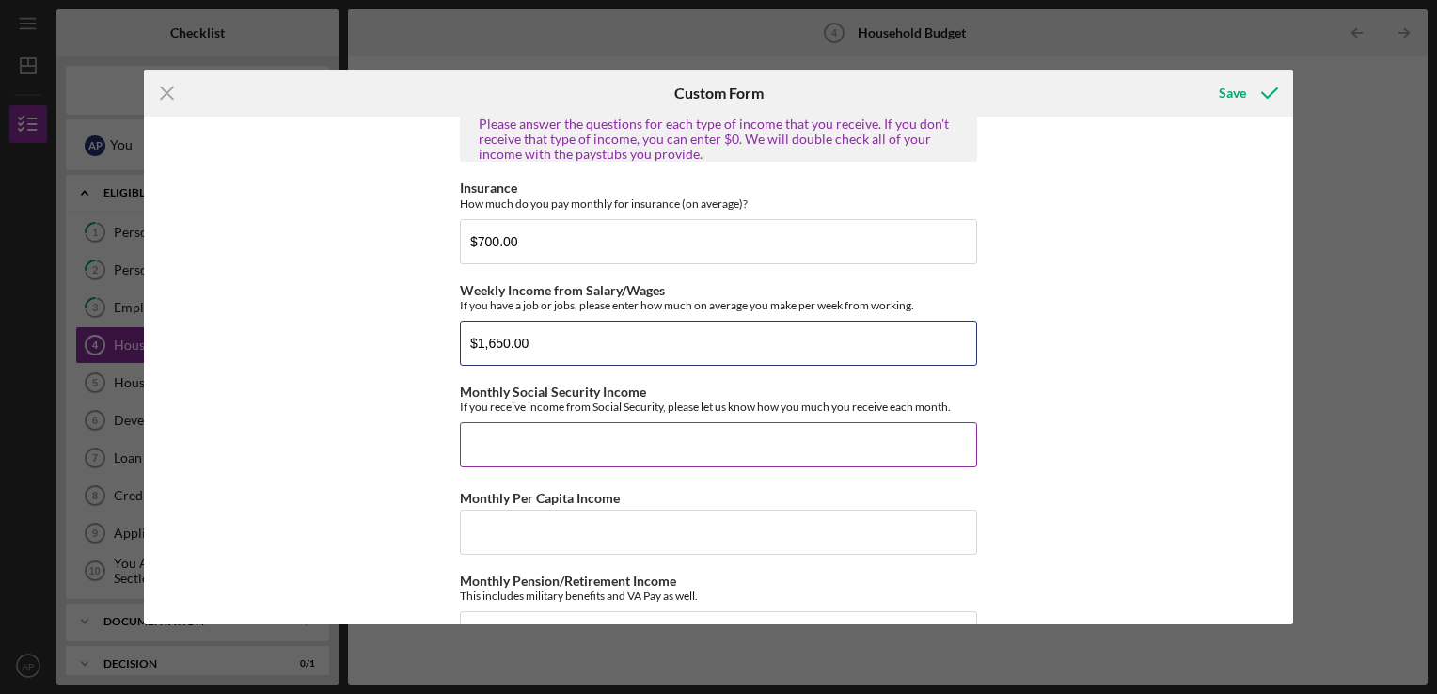
type input "$1,650.00"
click at [939, 447] on input "Monthly Social Security Income" at bounding box center [718, 444] width 517 height 45
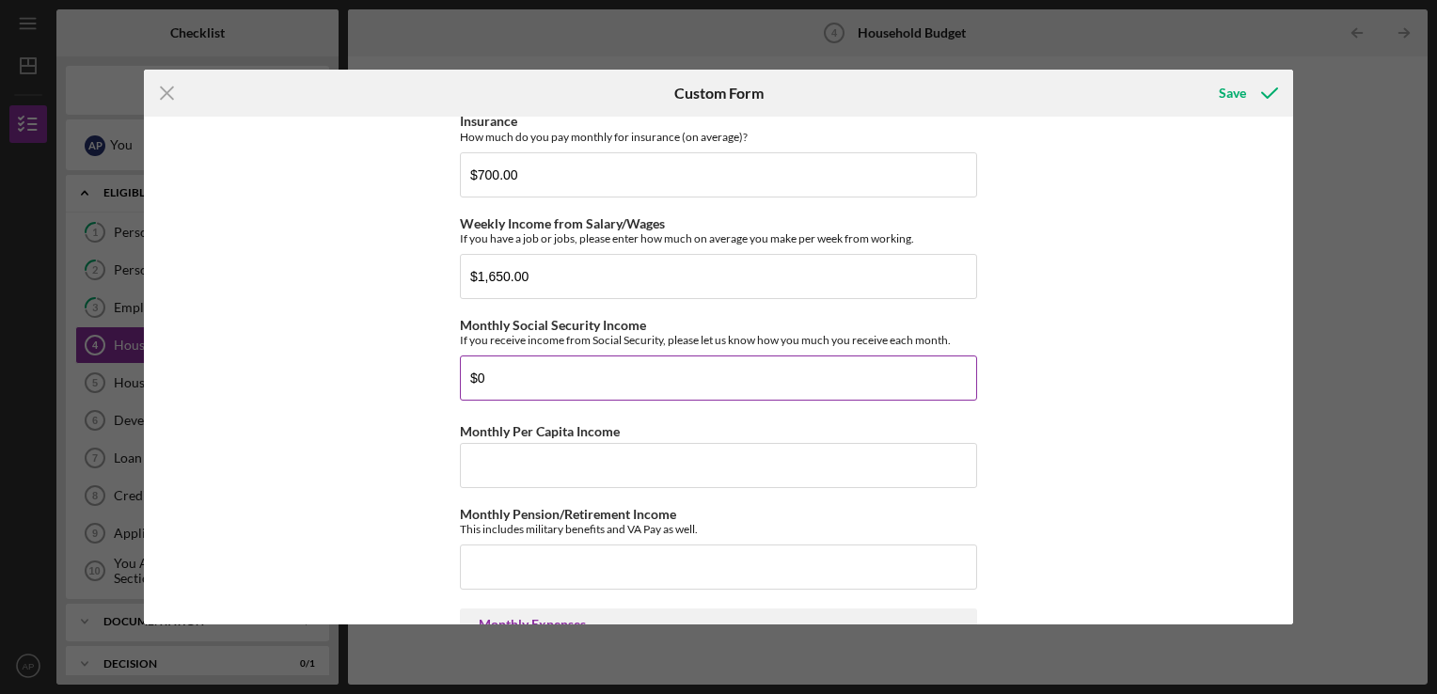
scroll to position [417, 0]
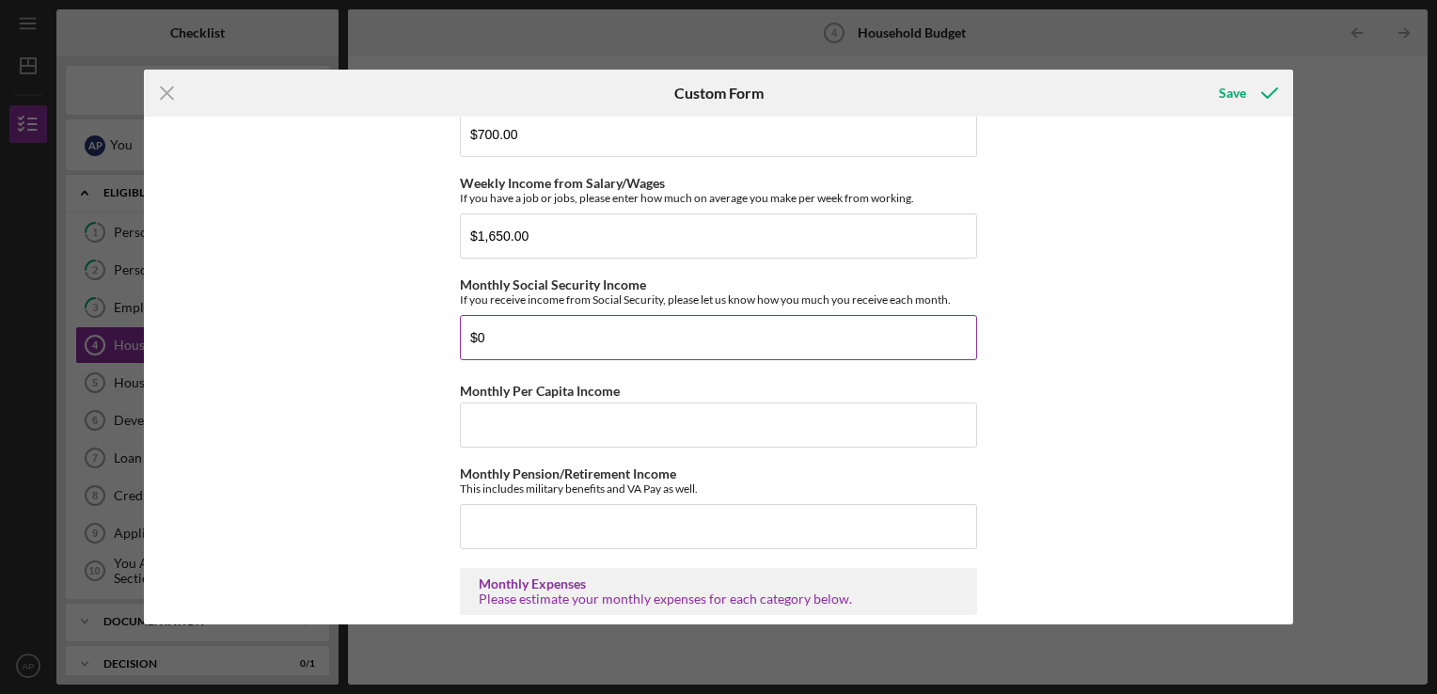
type input "$0"
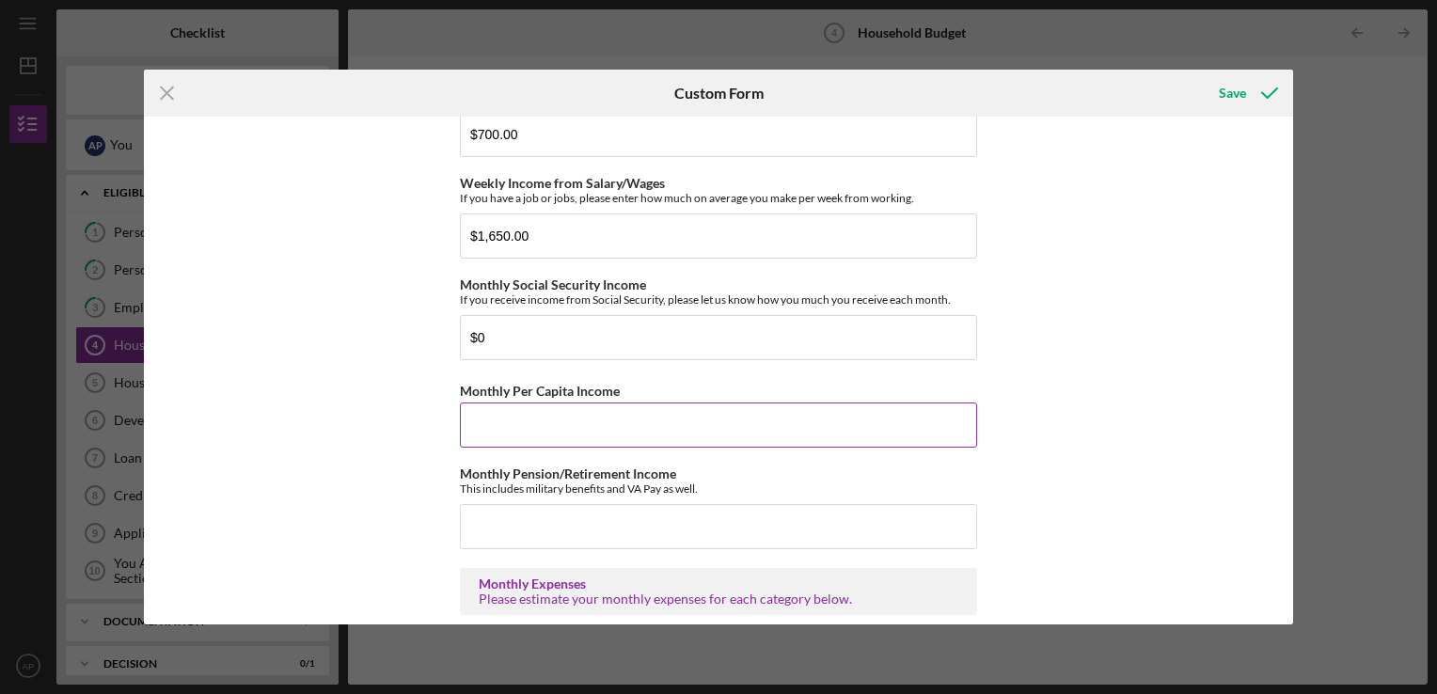
click at [961, 429] on input "Monthly Per Capita Income" at bounding box center [718, 424] width 517 height 45
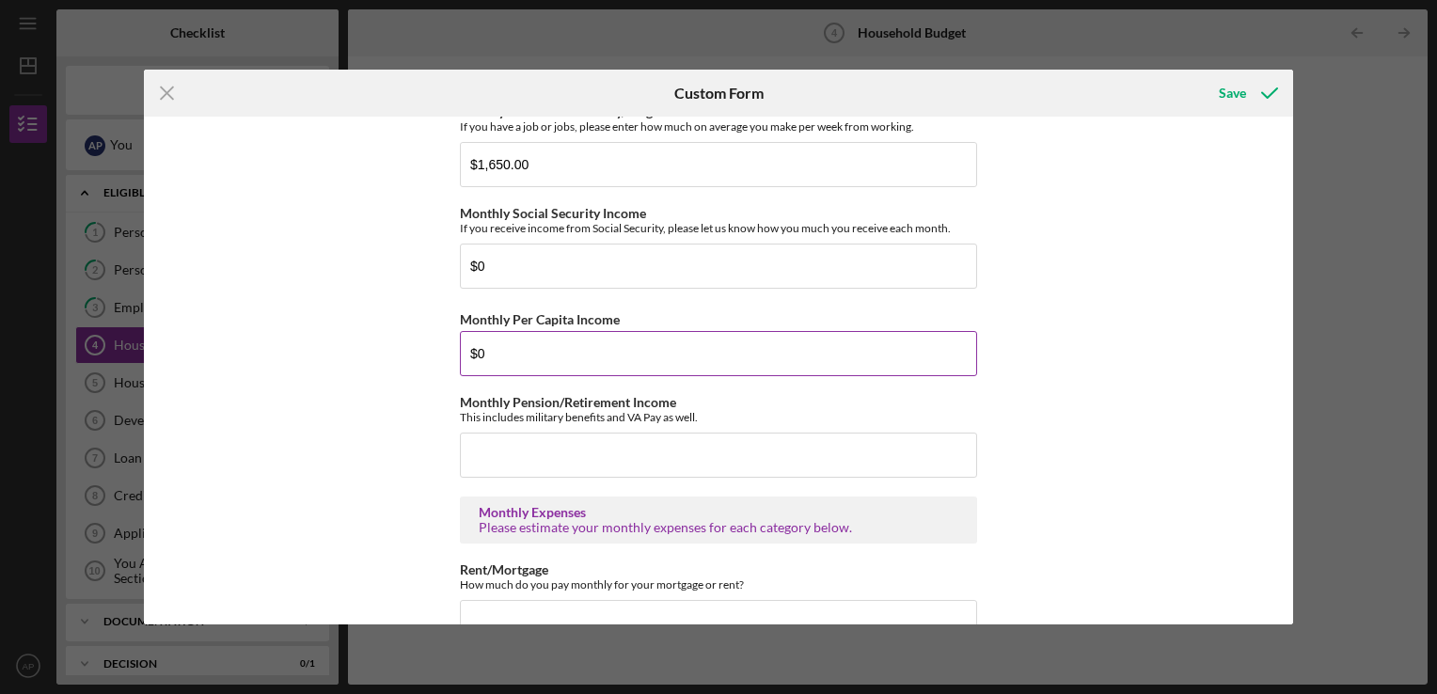
scroll to position [490, 0]
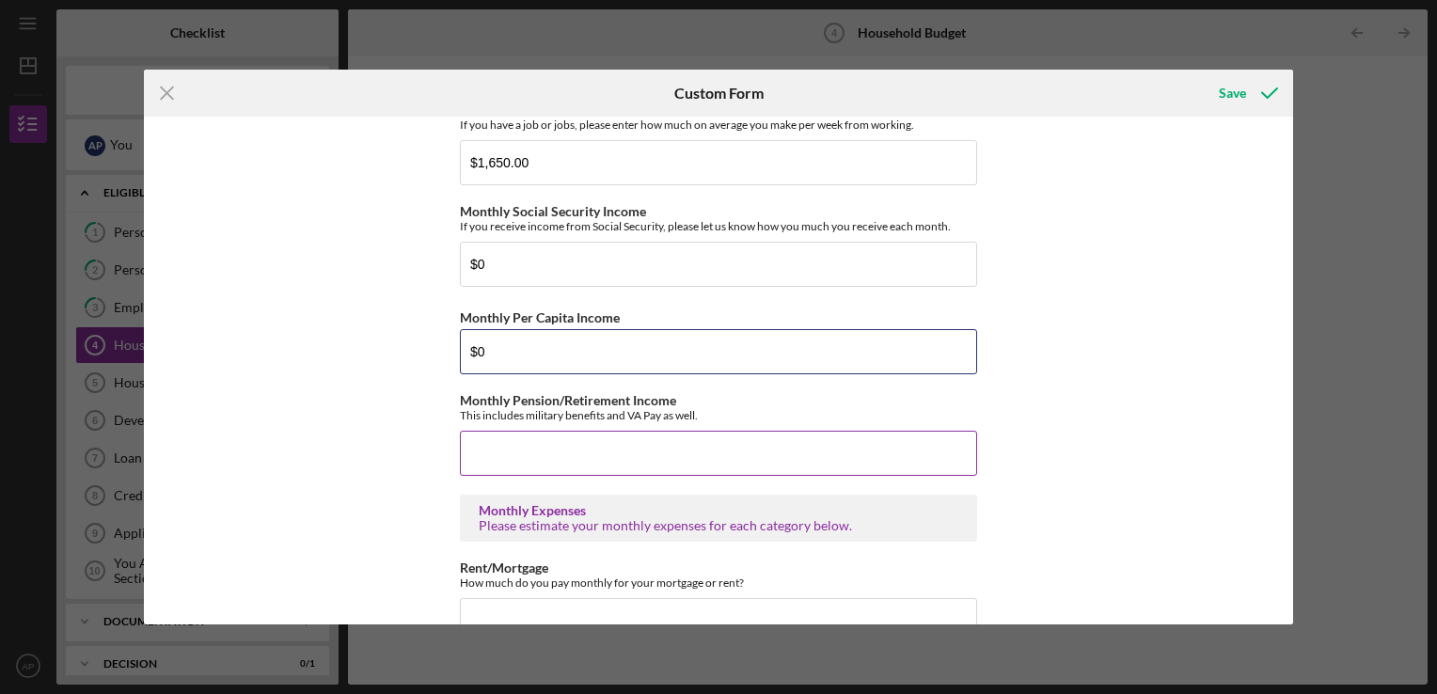
type input "$0"
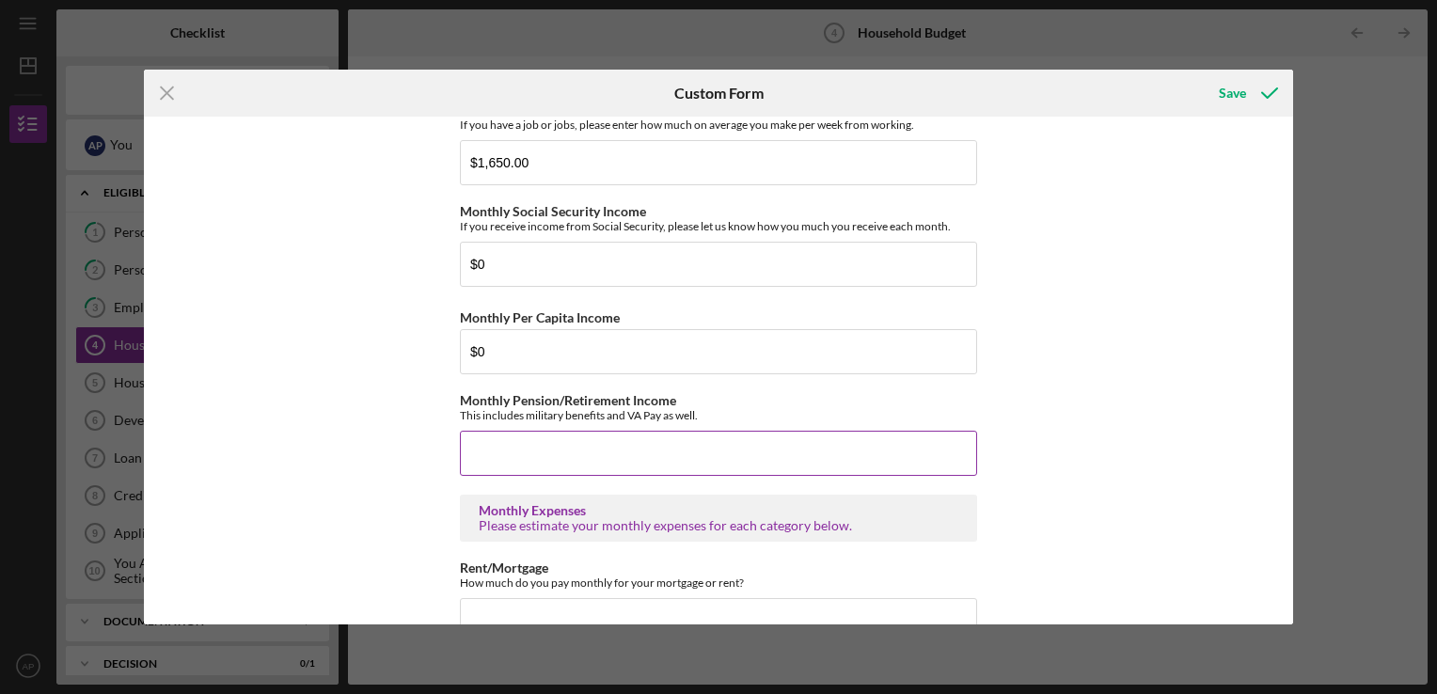
click at [972, 453] on input "Monthly Pension/Retirement Income" at bounding box center [718, 453] width 517 height 45
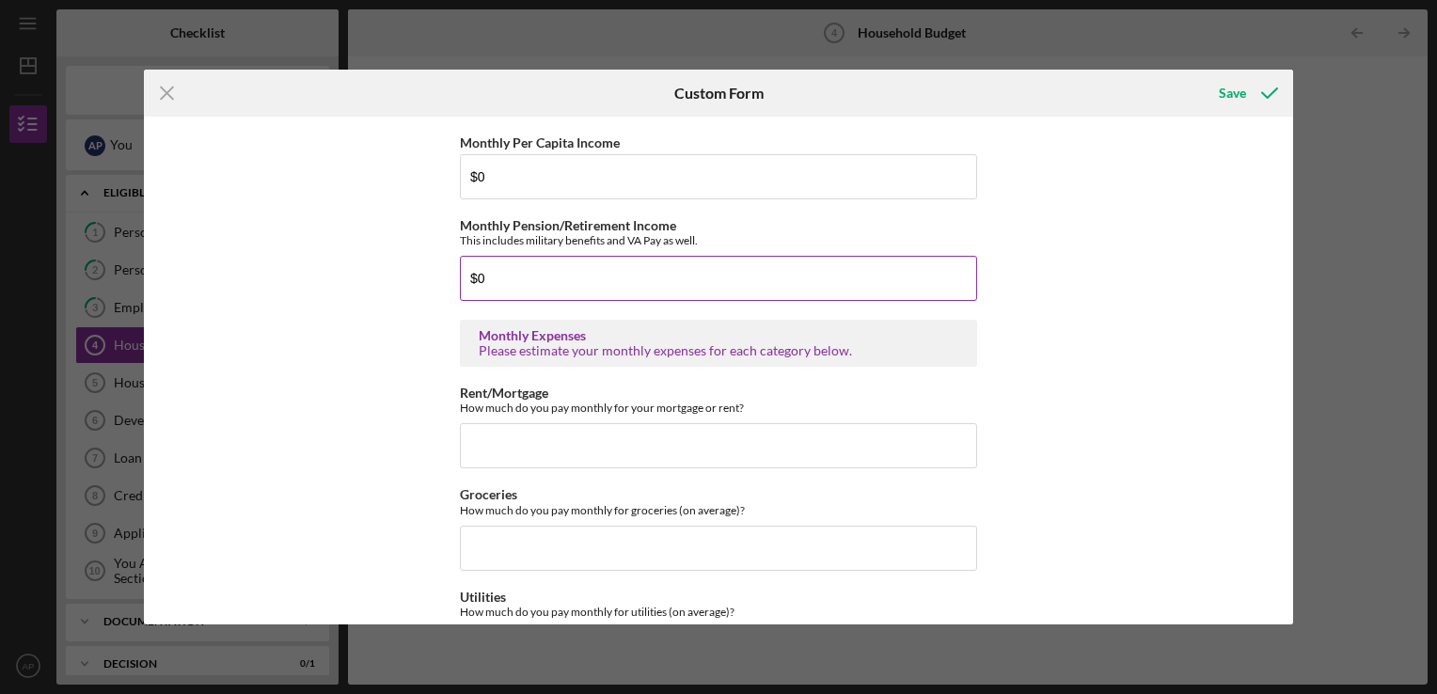
scroll to position [670, 0]
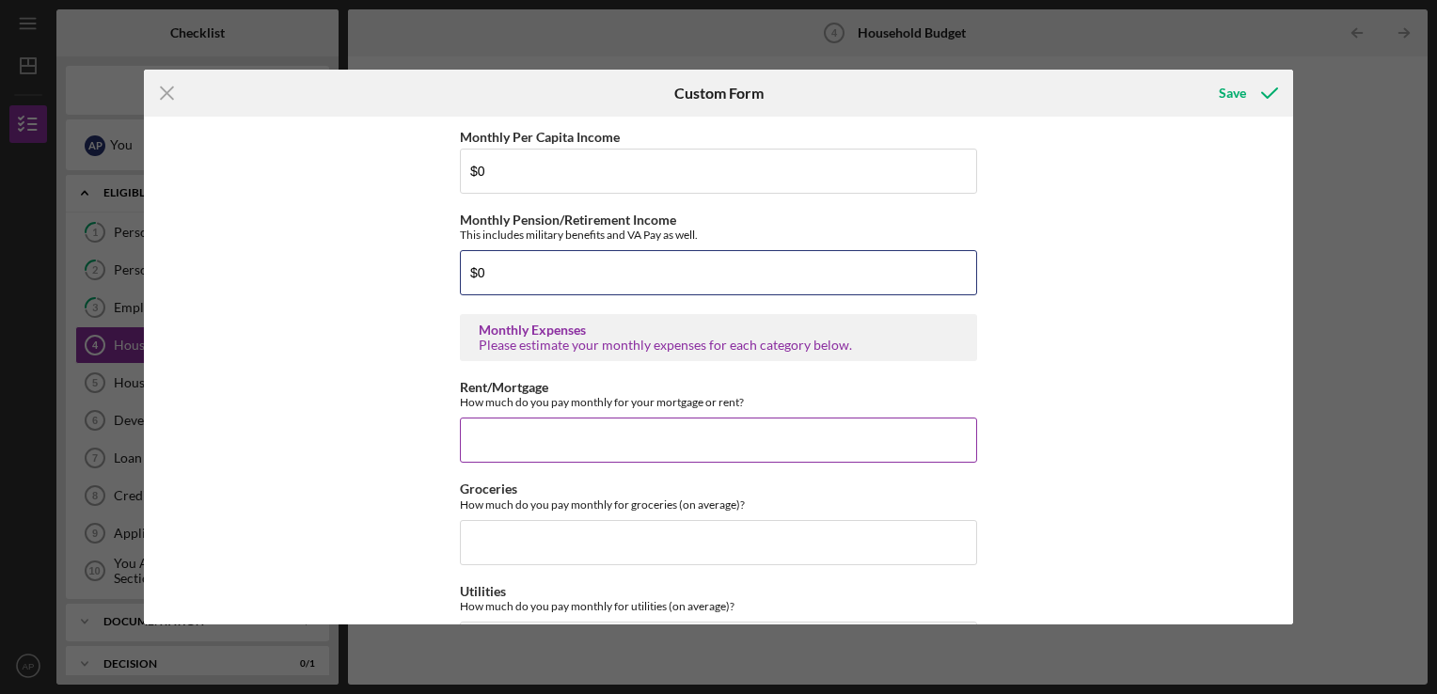
type input "$0"
click at [952, 440] on input "Rent/Mortgage" at bounding box center [718, 440] width 517 height 45
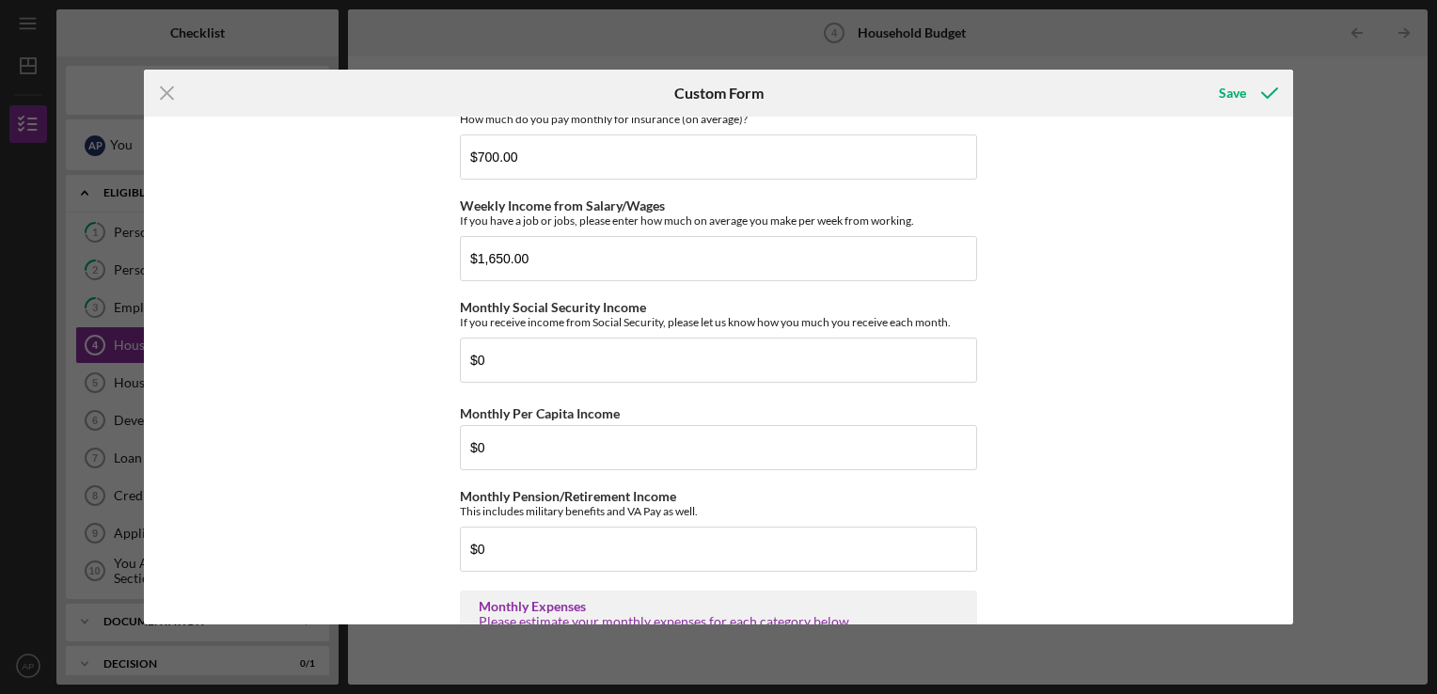
scroll to position [372, 0]
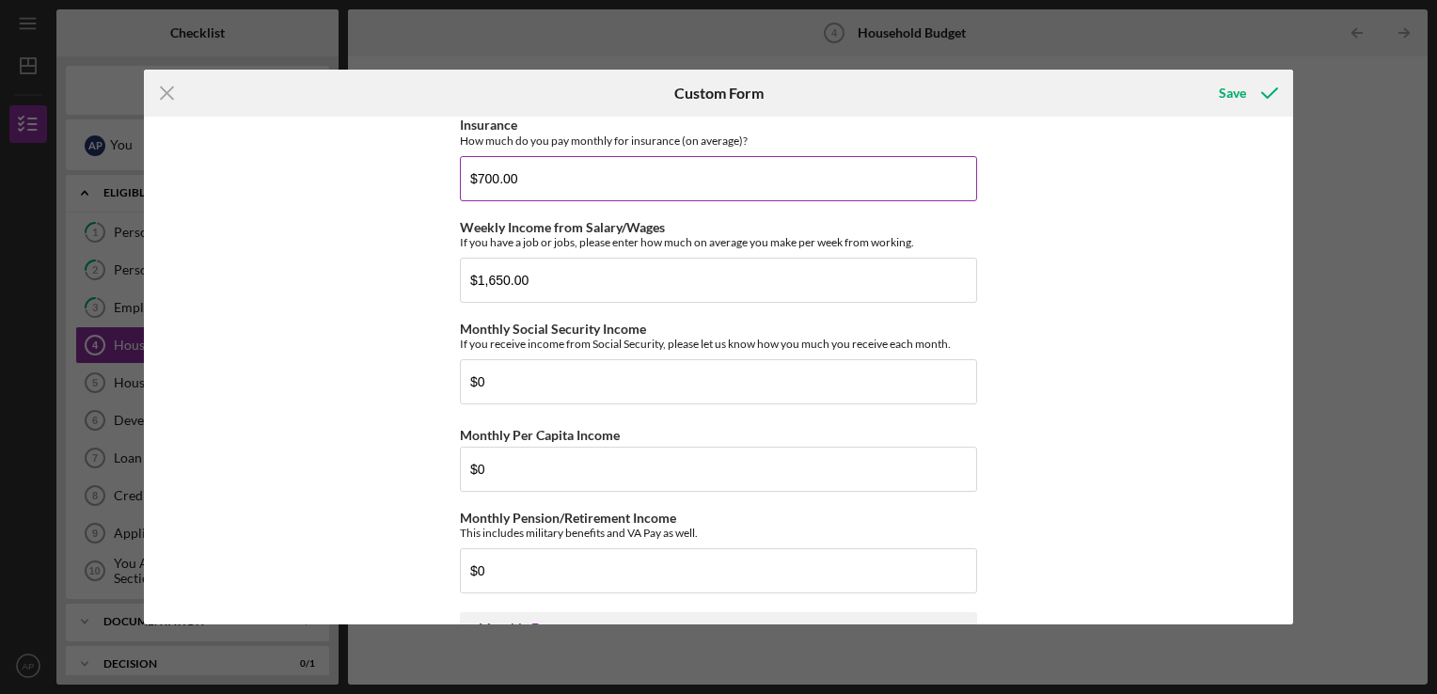
click at [910, 179] on input "$700.00" at bounding box center [718, 178] width 517 height 45
type input "$7"
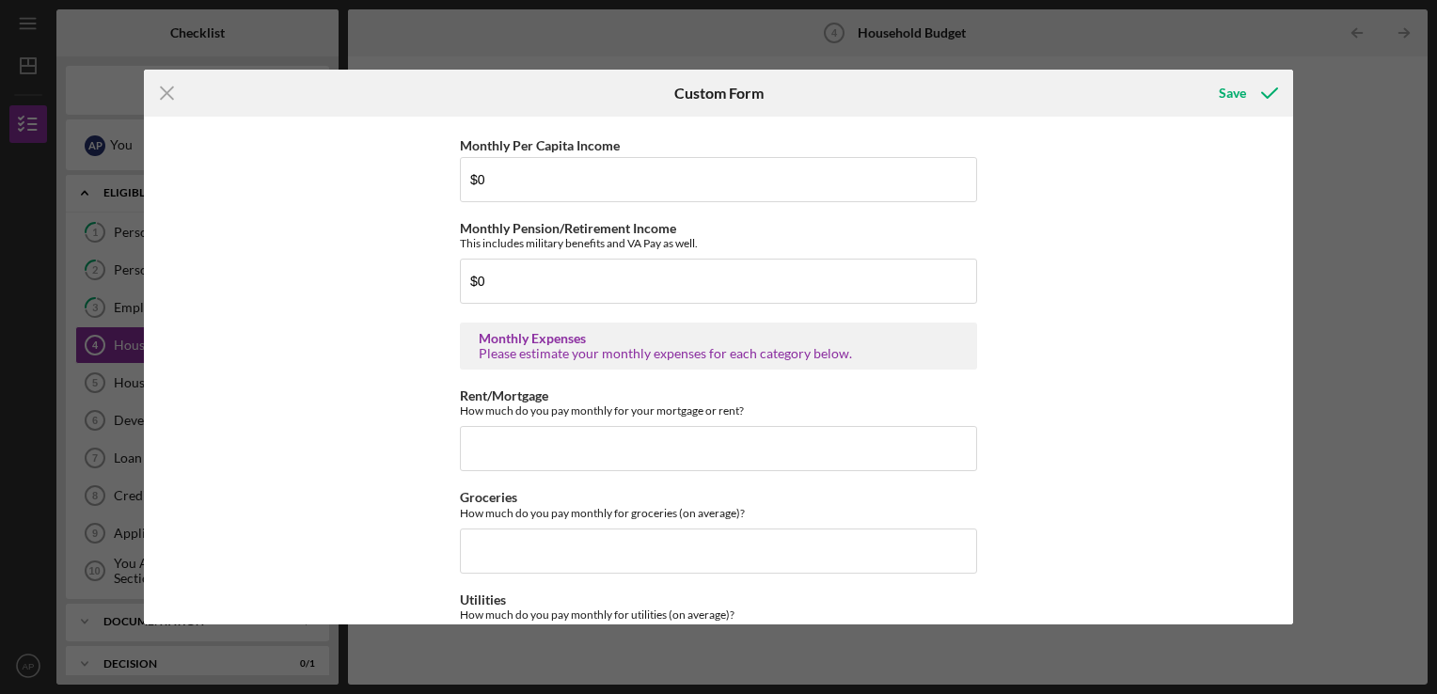
scroll to position [702, 0]
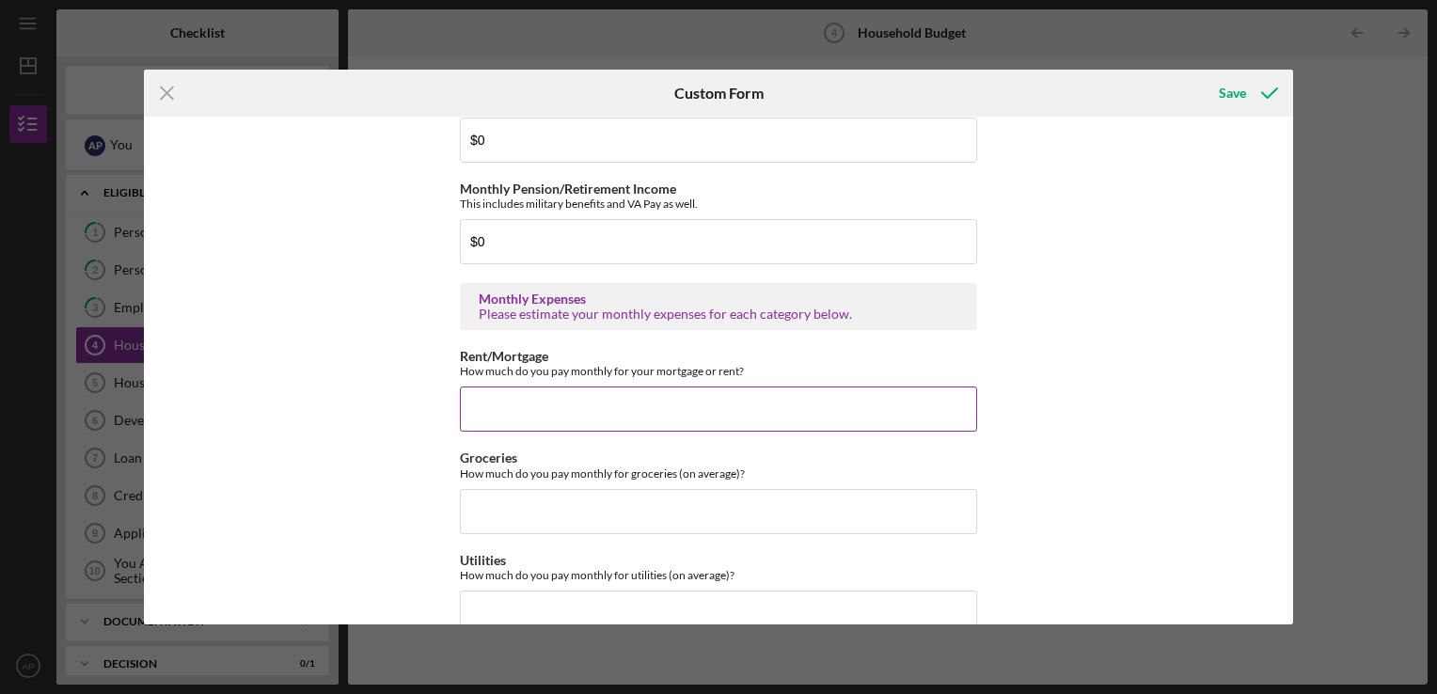
type input "$158.88"
click at [948, 412] on input "Rent/Mortgage" at bounding box center [718, 408] width 517 height 45
type input "$980.00"
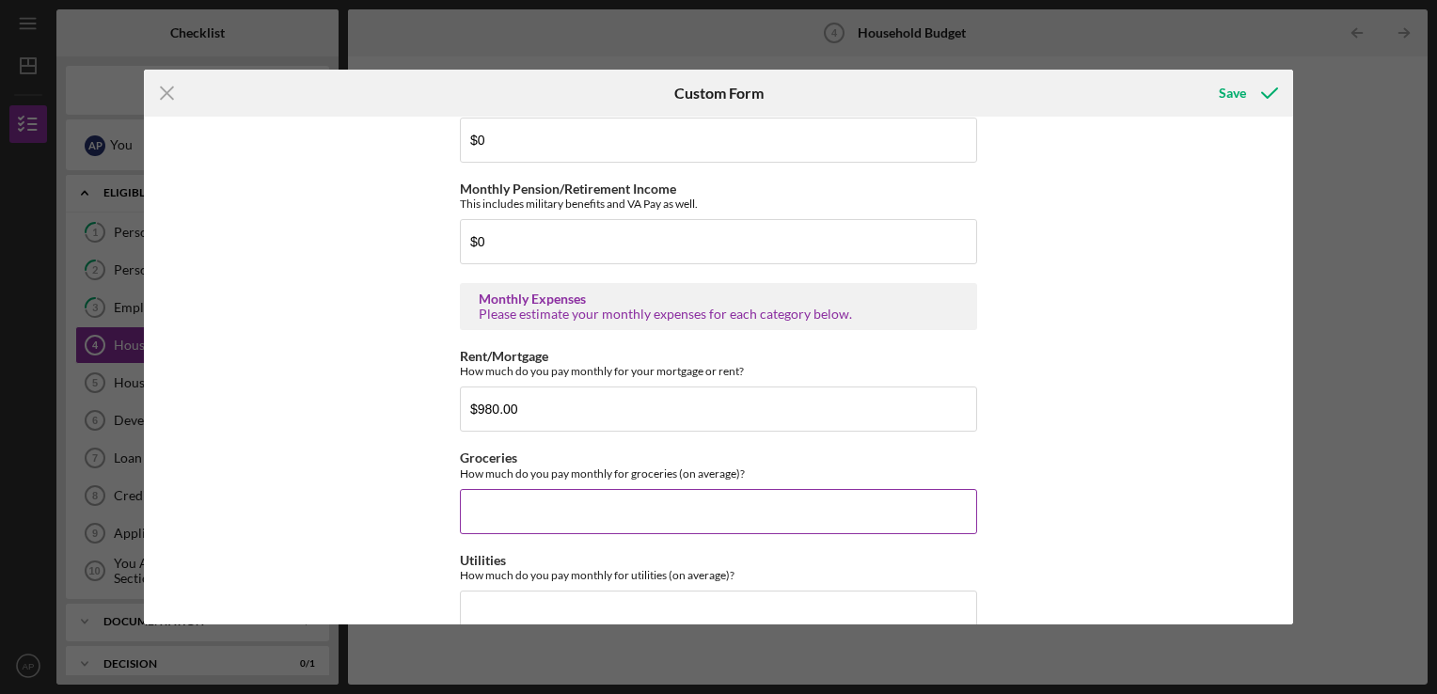
click at [969, 512] on input "Groceries" at bounding box center [718, 511] width 517 height 45
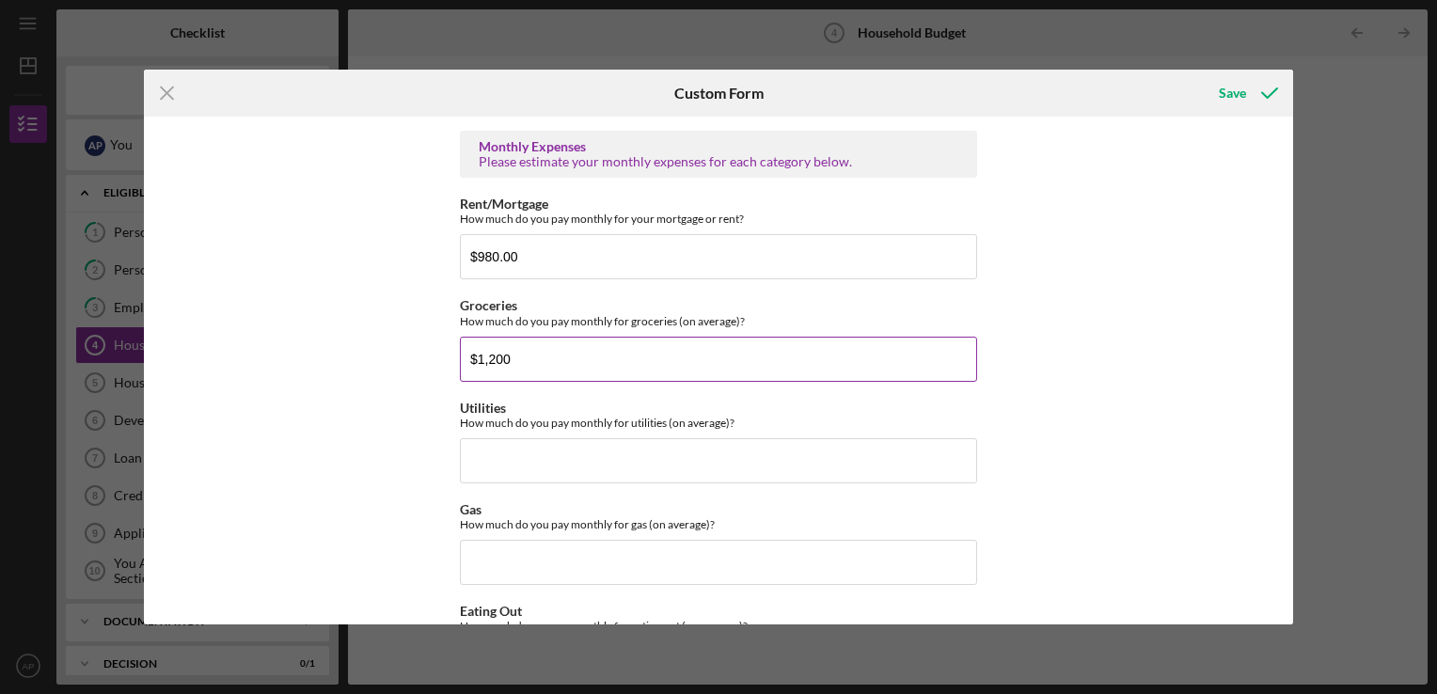
scroll to position [862, 0]
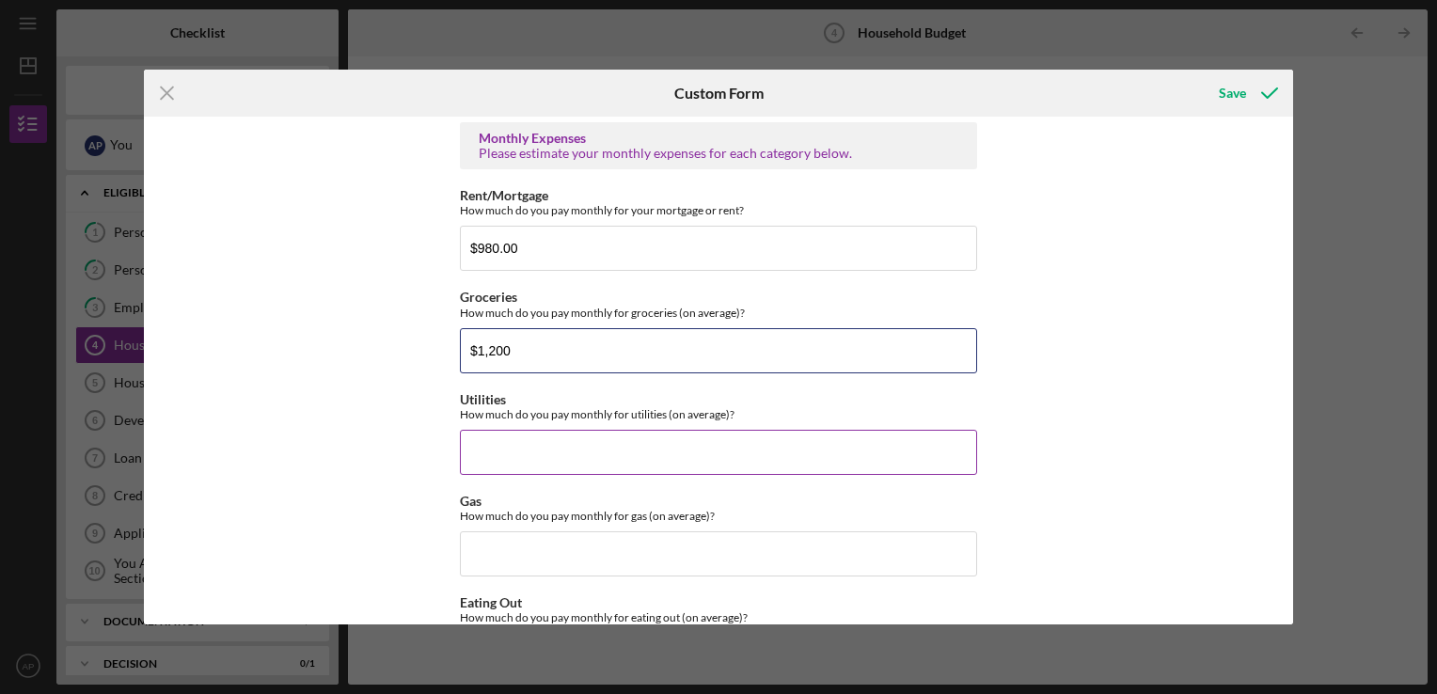
type input "$1,200"
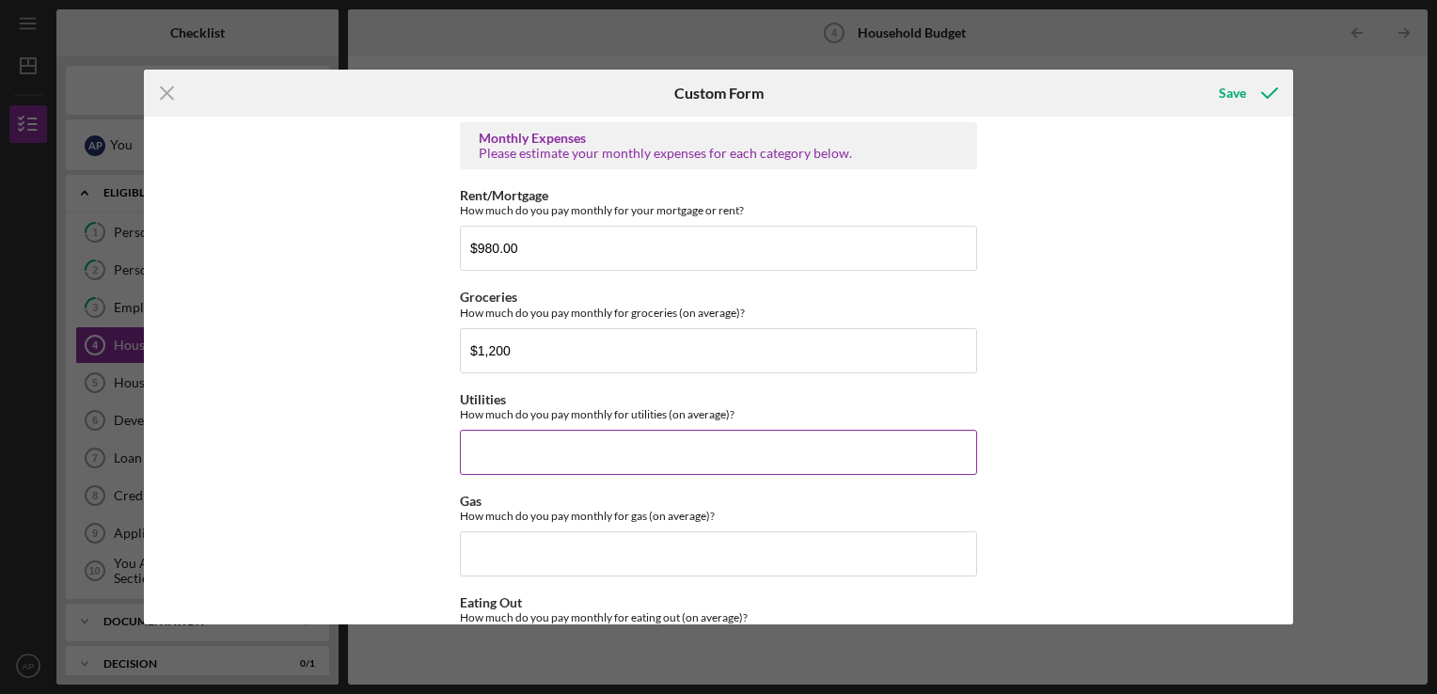
click at [863, 455] on input "Utilities" at bounding box center [718, 452] width 517 height 45
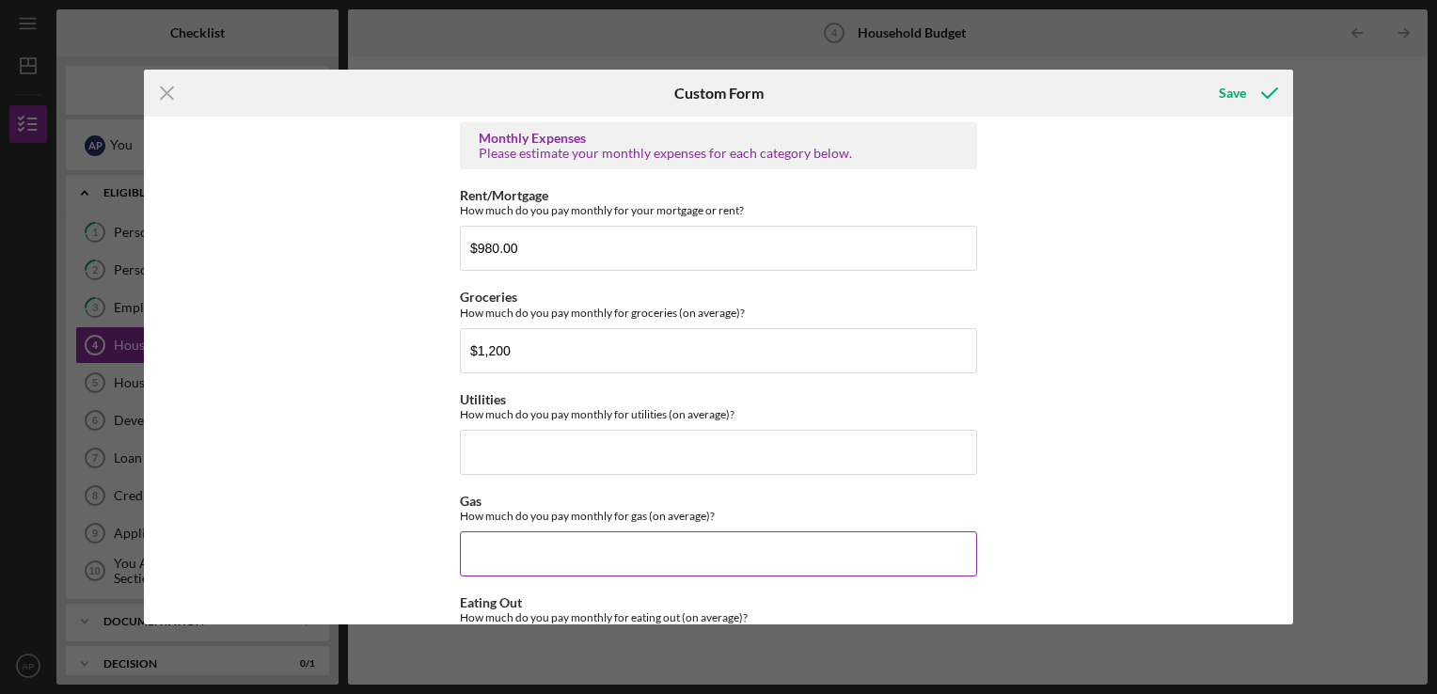
click at [906, 554] on input "Gas" at bounding box center [718, 553] width 517 height 45
type input "$600"
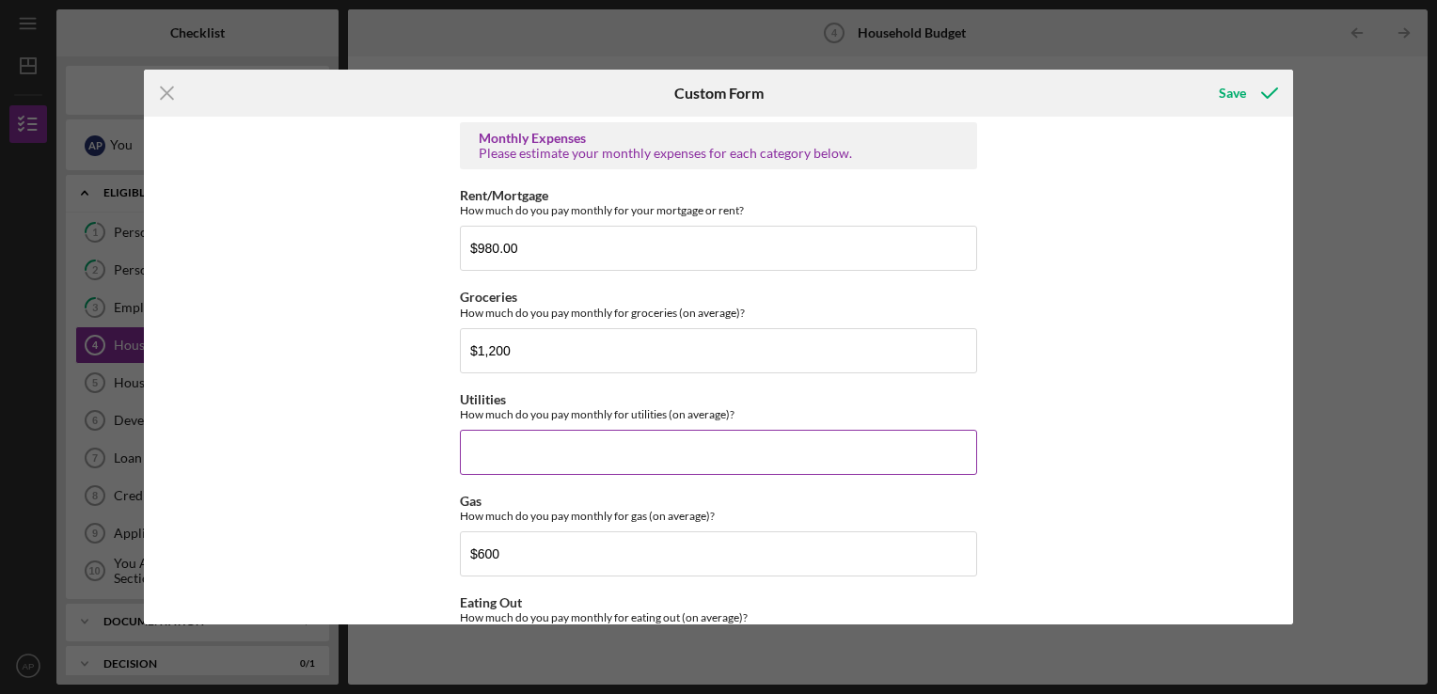
click at [801, 451] on input "Utilities" at bounding box center [718, 452] width 517 height 45
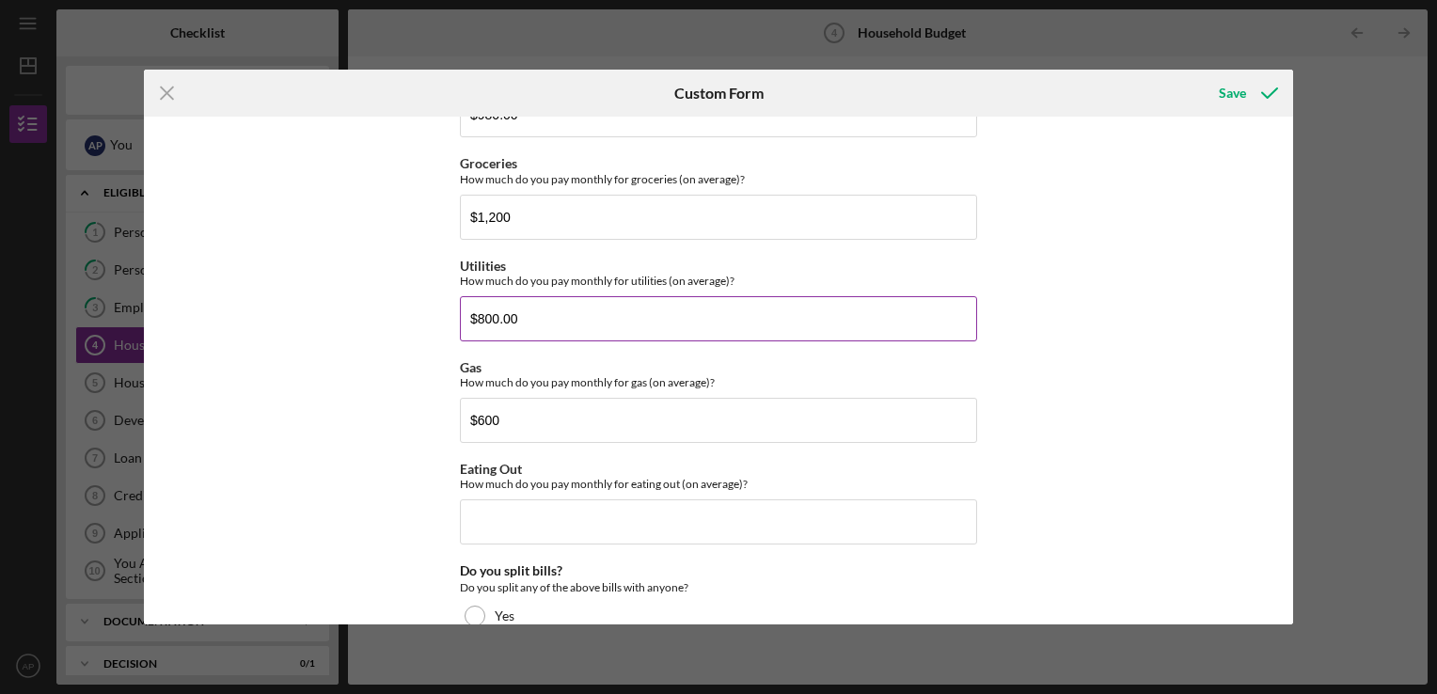
scroll to position [997, 0]
type input "$800.00"
click at [1019, 538] on div "Do you currently have a budget/spending plan? Yes No Do you have a checking acc…" at bounding box center [718, 371] width 1149 height 508
click at [971, 517] on input "Eating Out" at bounding box center [718, 520] width 517 height 45
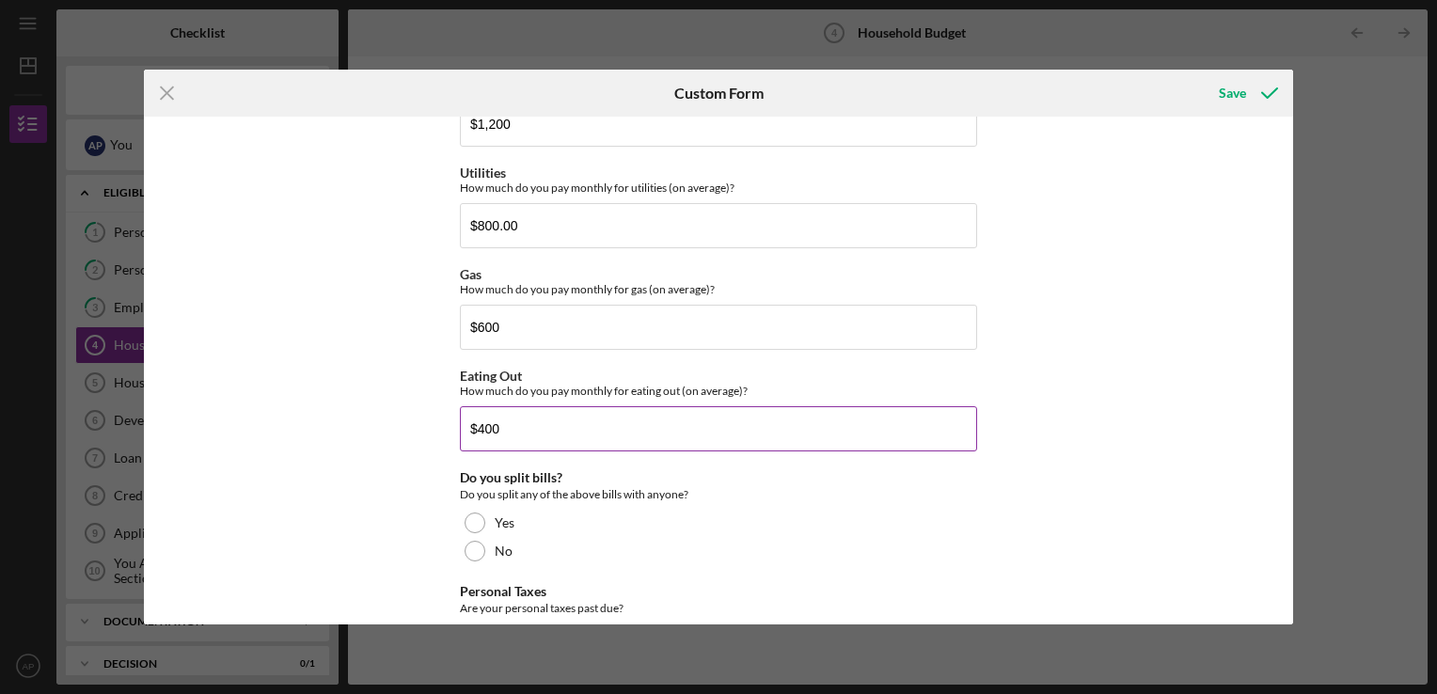
scroll to position [1090, 0]
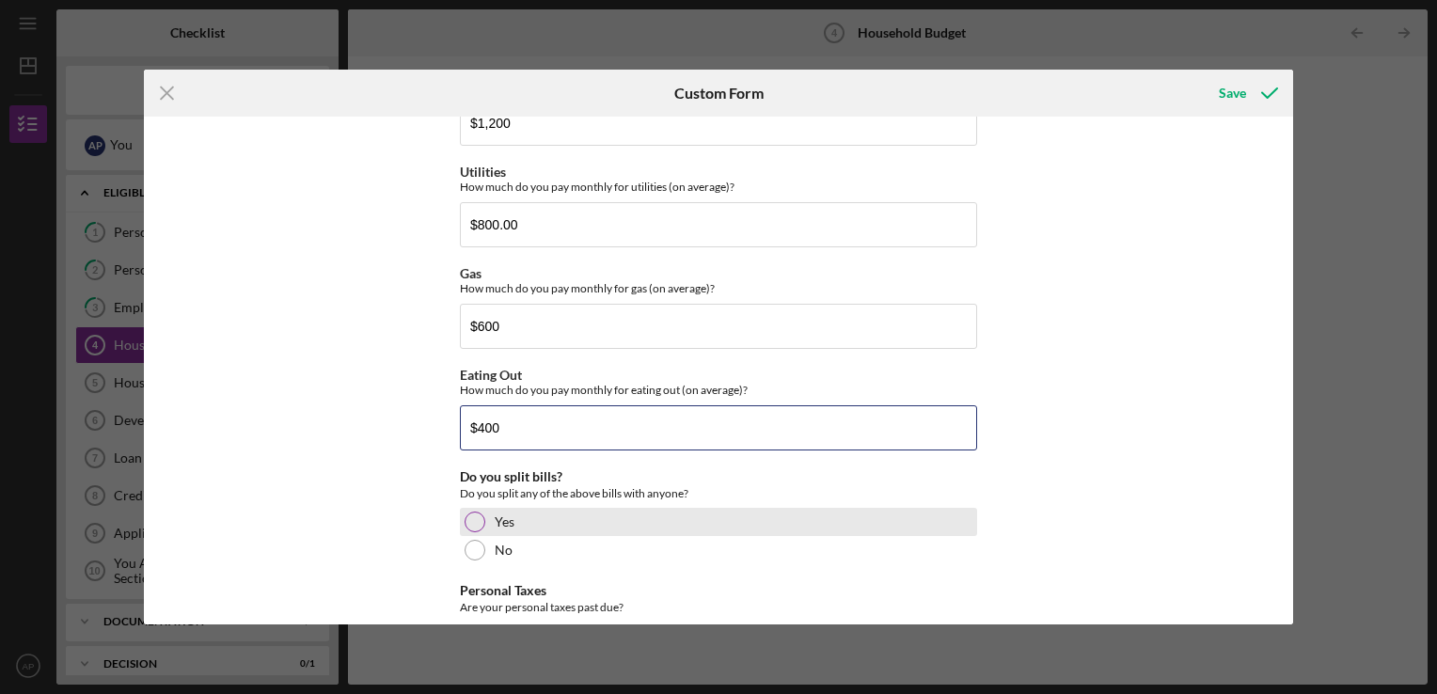
type input "$400"
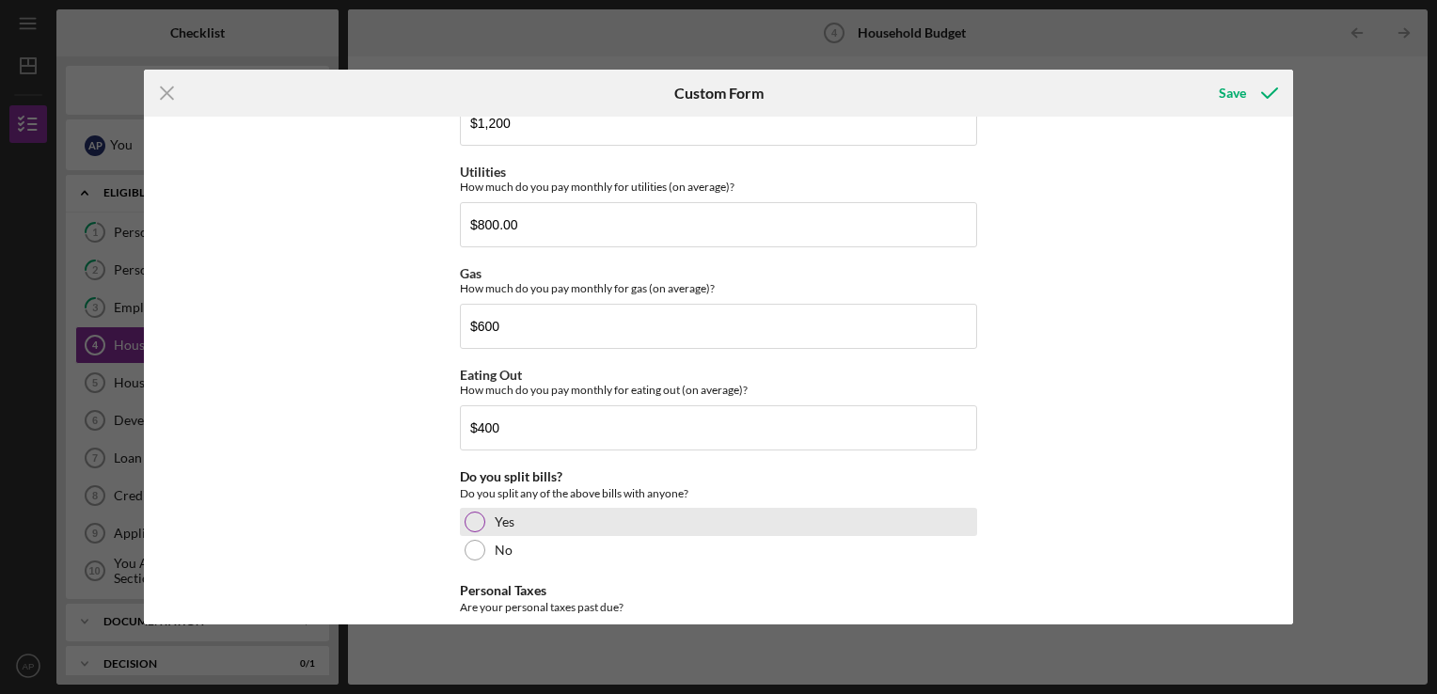
click at [479, 521] on div at bounding box center [475, 522] width 21 height 21
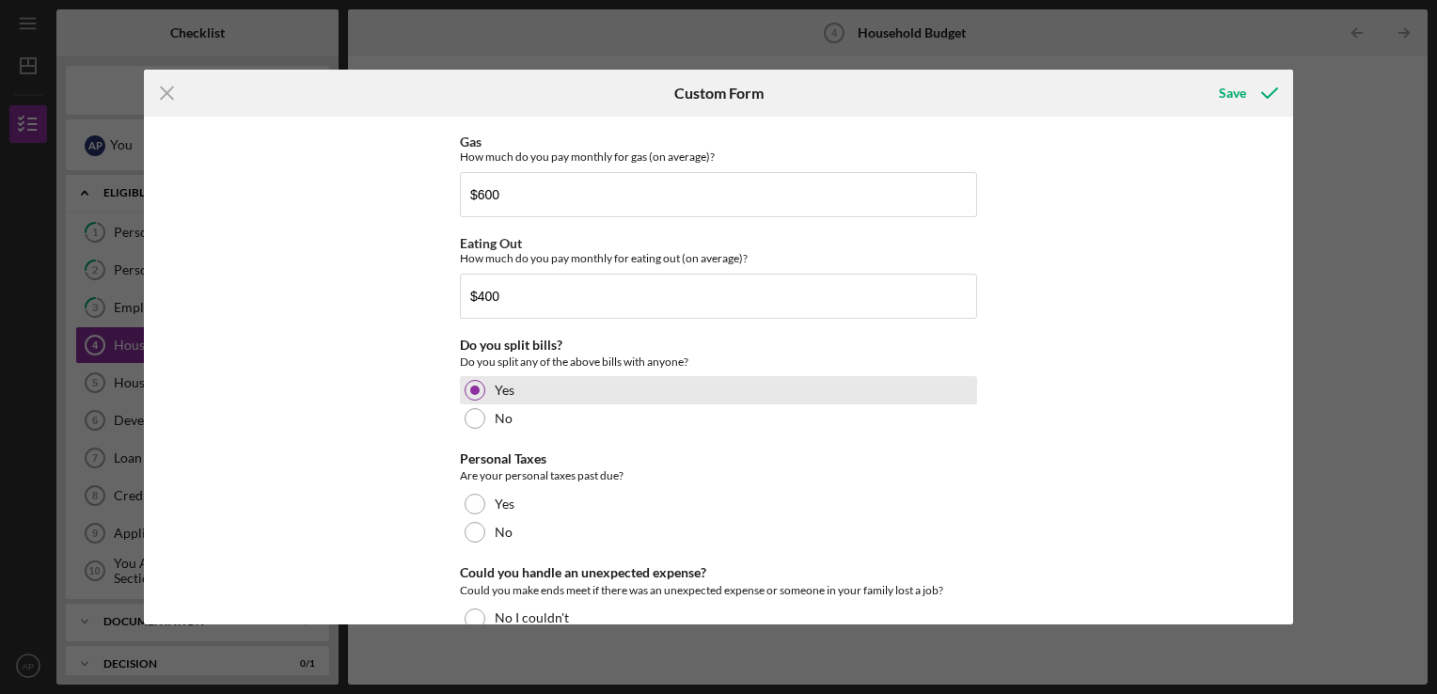
scroll to position [1228, 0]
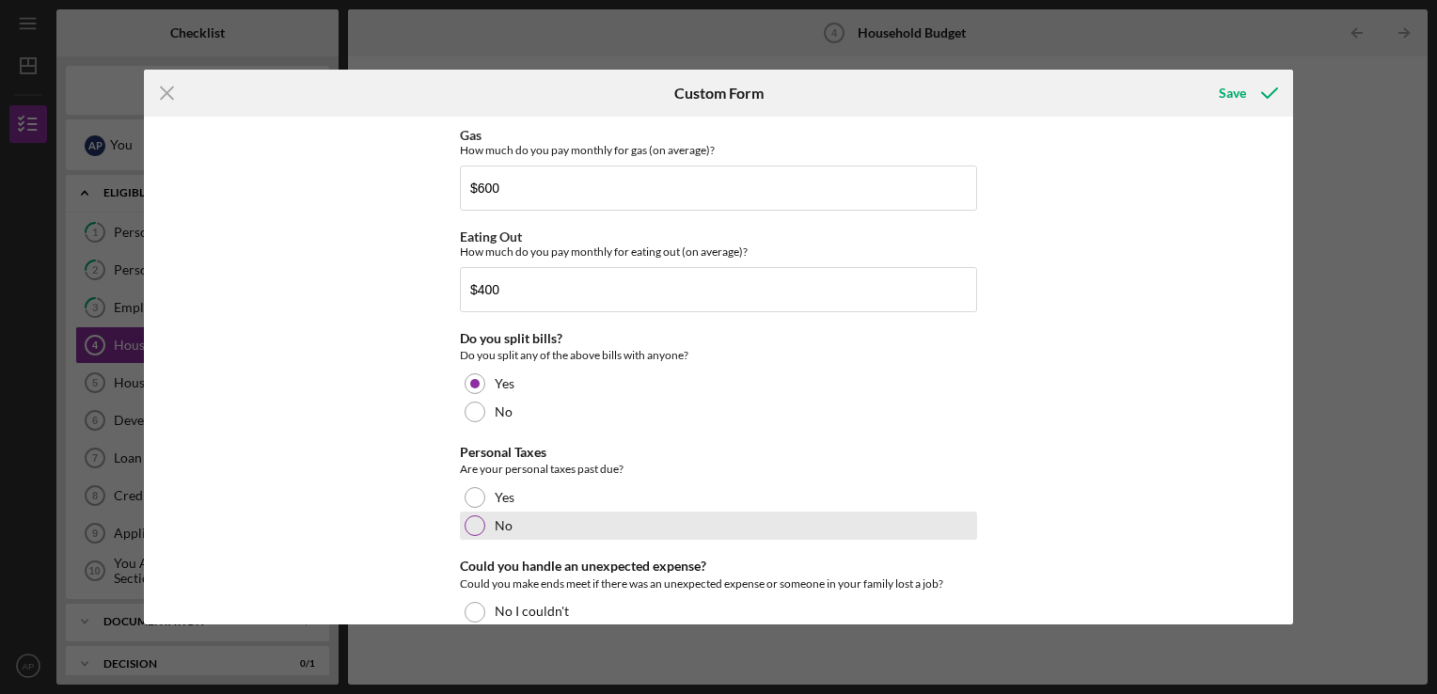
click at [465, 524] on div at bounding box center [475, 525] width 21 height 21
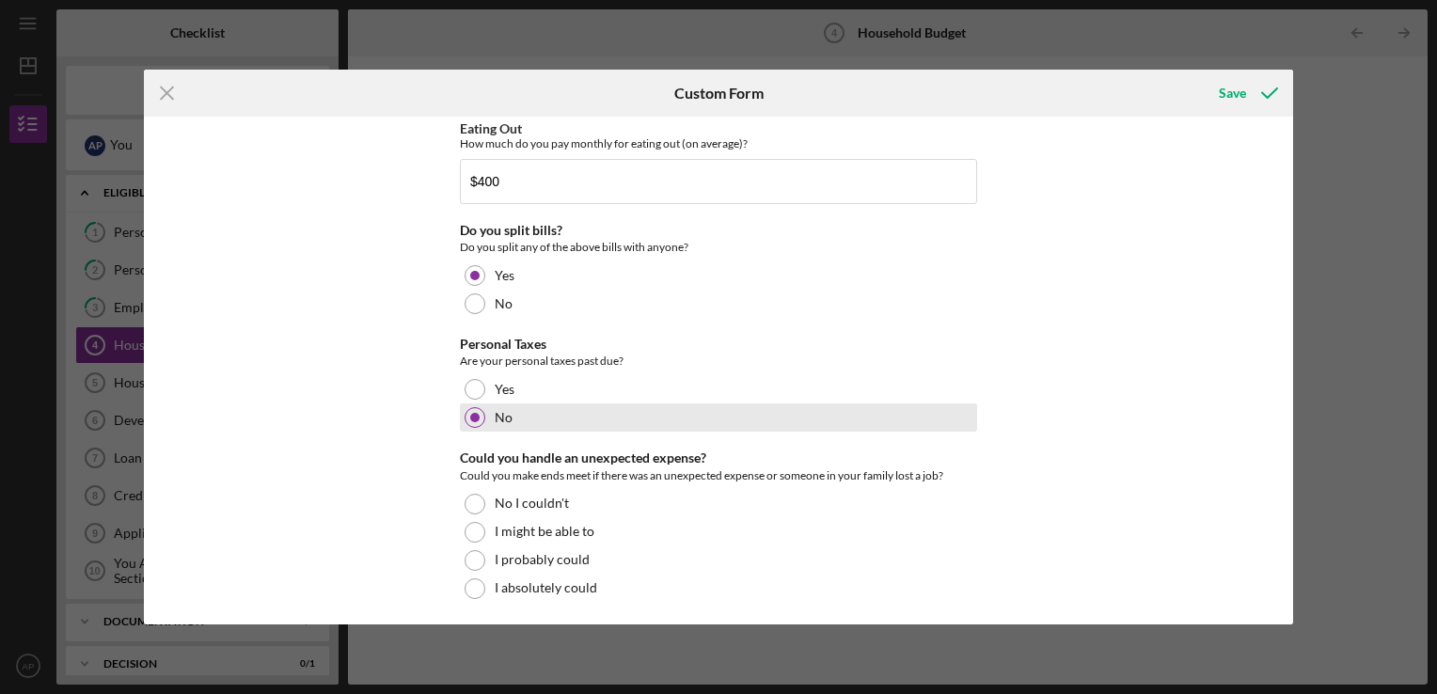
scroll to position [1338, 0]
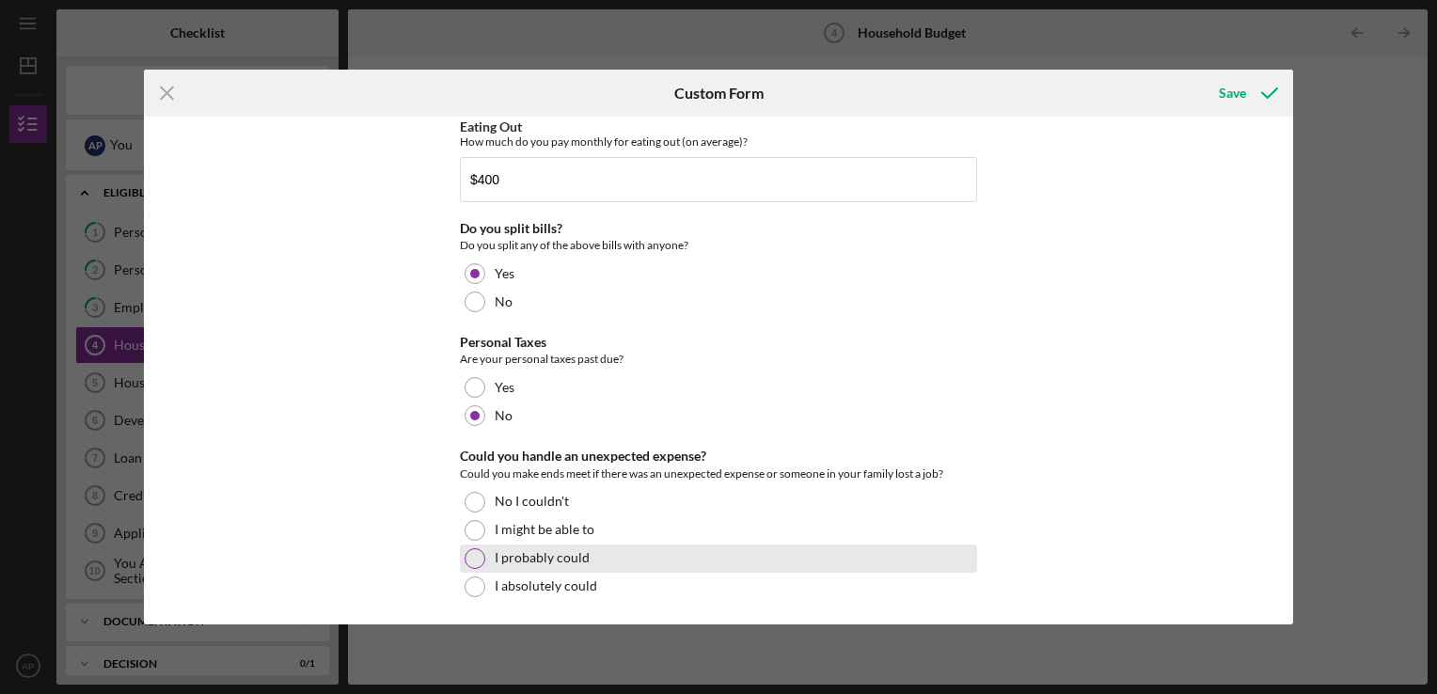
click at [483, 553] on div "I probably could" at bounding box center [718, 558] width 517 height 28
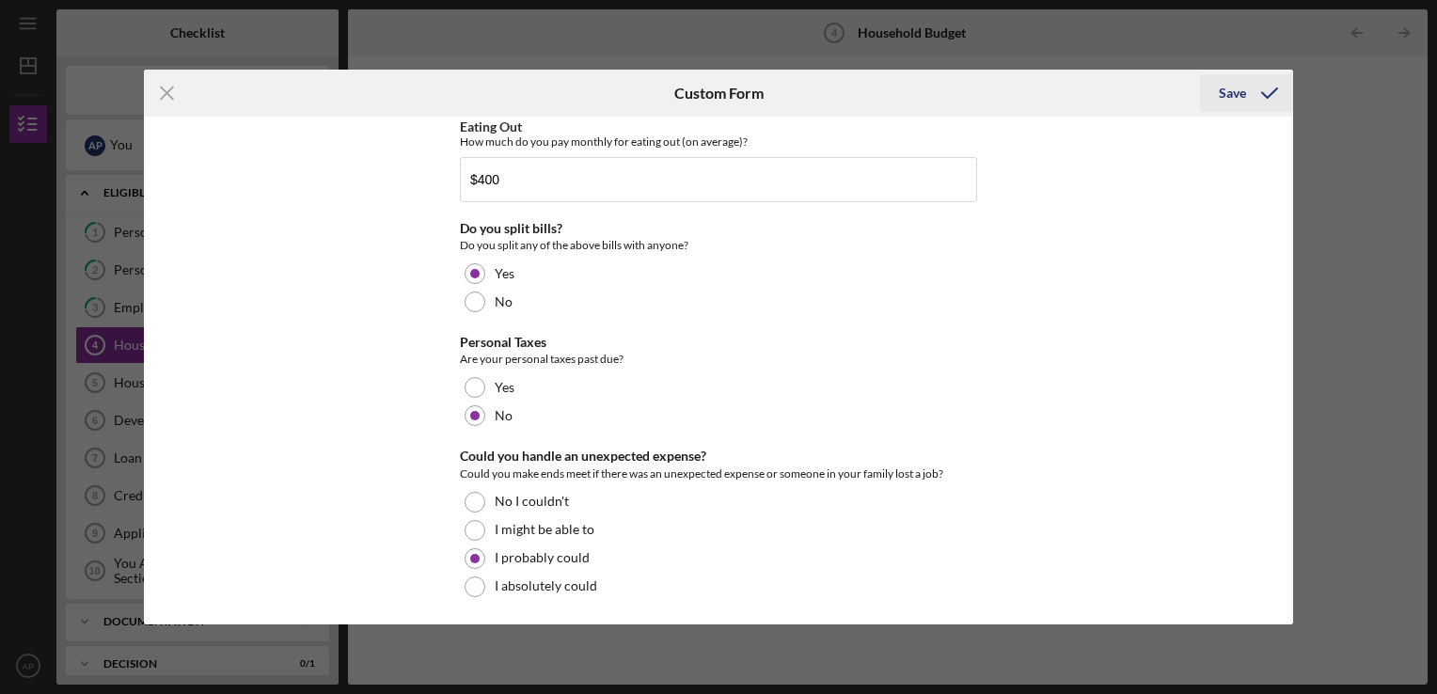
click at [1241, 102] on div "Save" at bounding box center [1232, 93] width 27 height 38
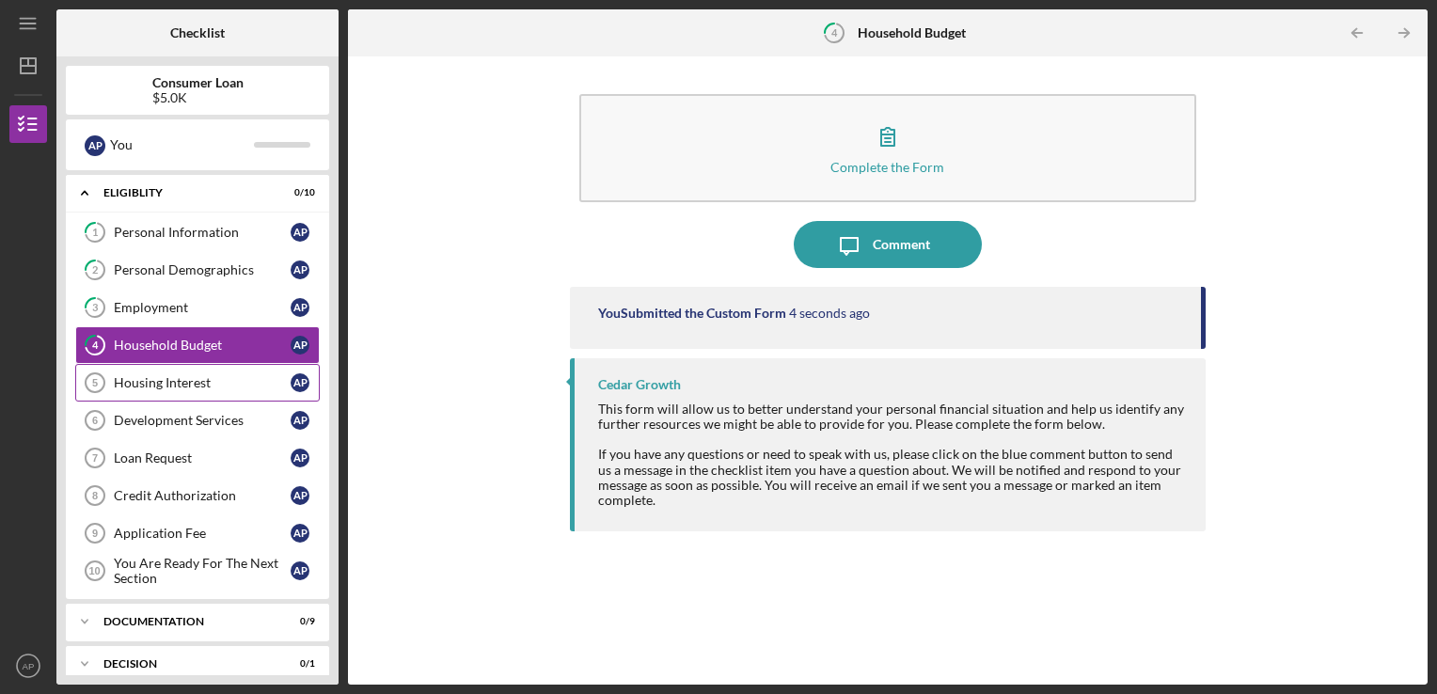
click at [231, 386] on div "Housing Interest" at bounding box center [202, 382] width 177 height 15
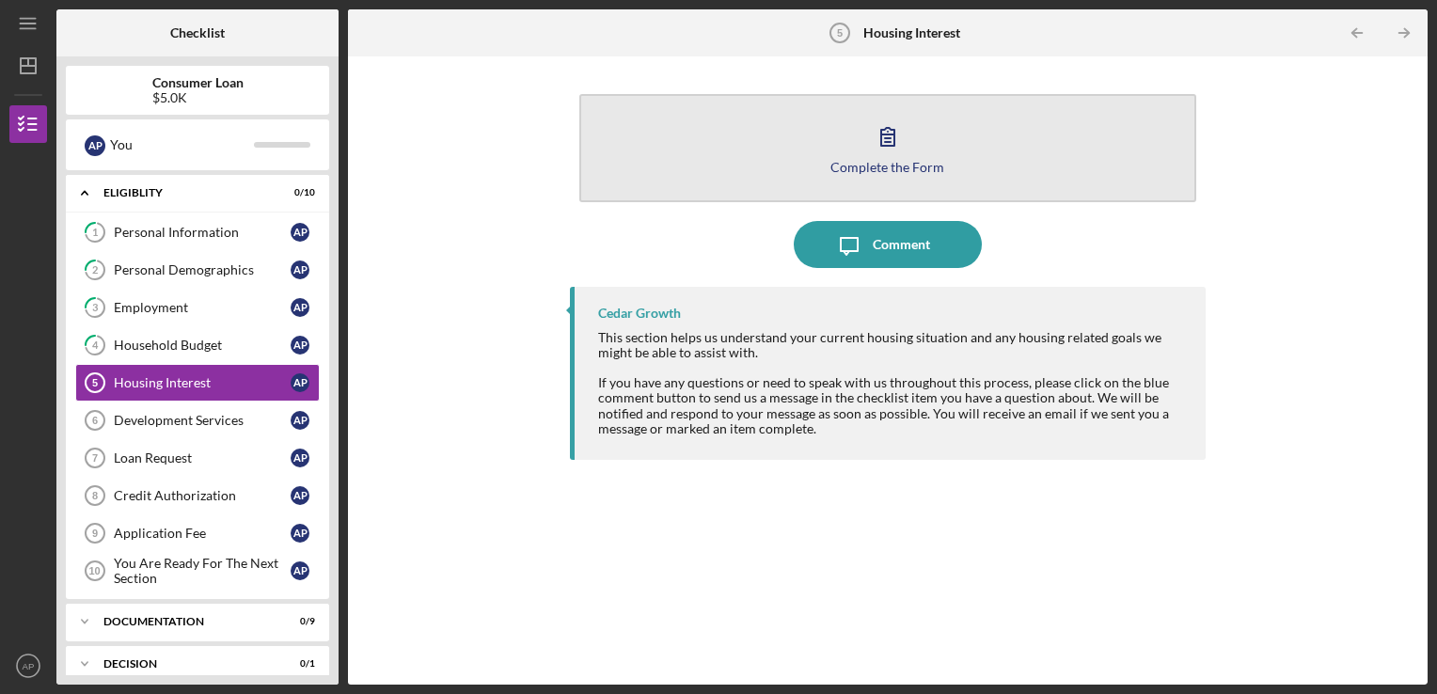
click at [1099, 158] on button "Complete the Form Form" at bounding box center [888, 148] width 618 height 108
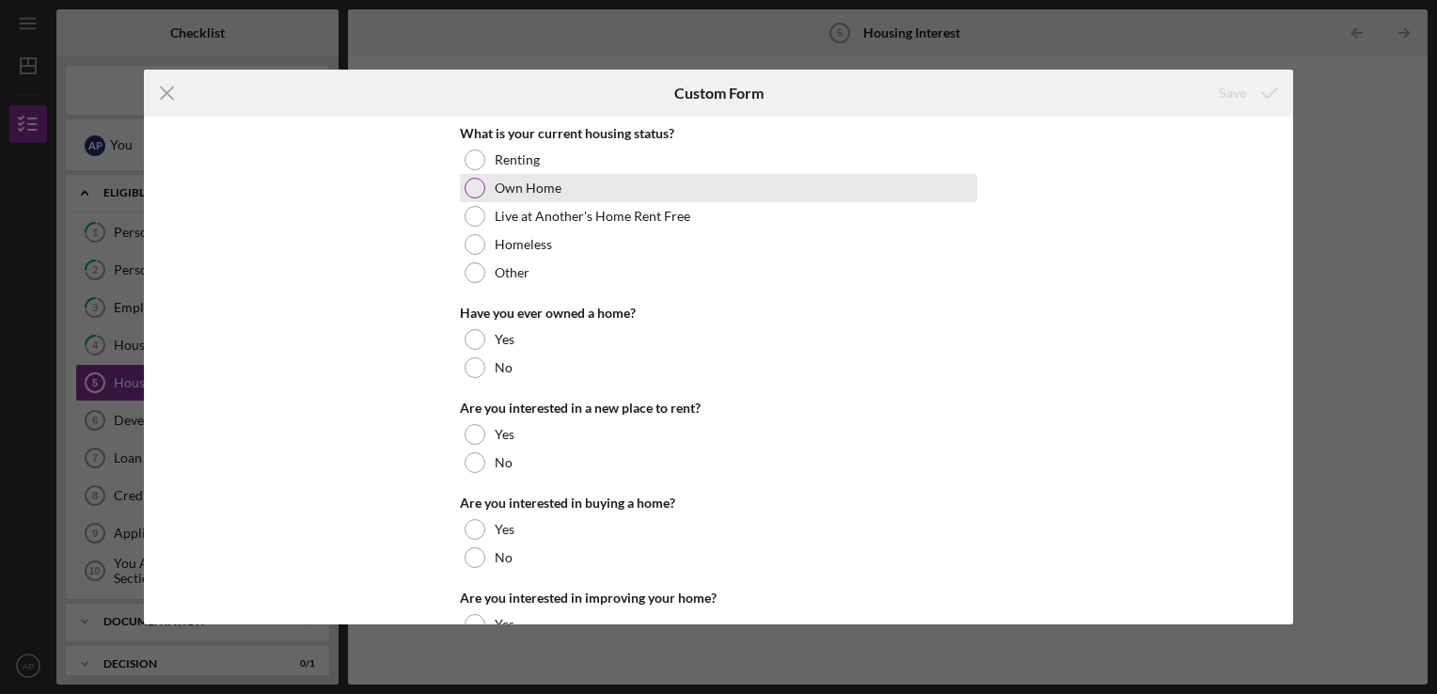
click at [485, 189] on div "Own Home" at bounding box center [718, 188] width 517 height 28
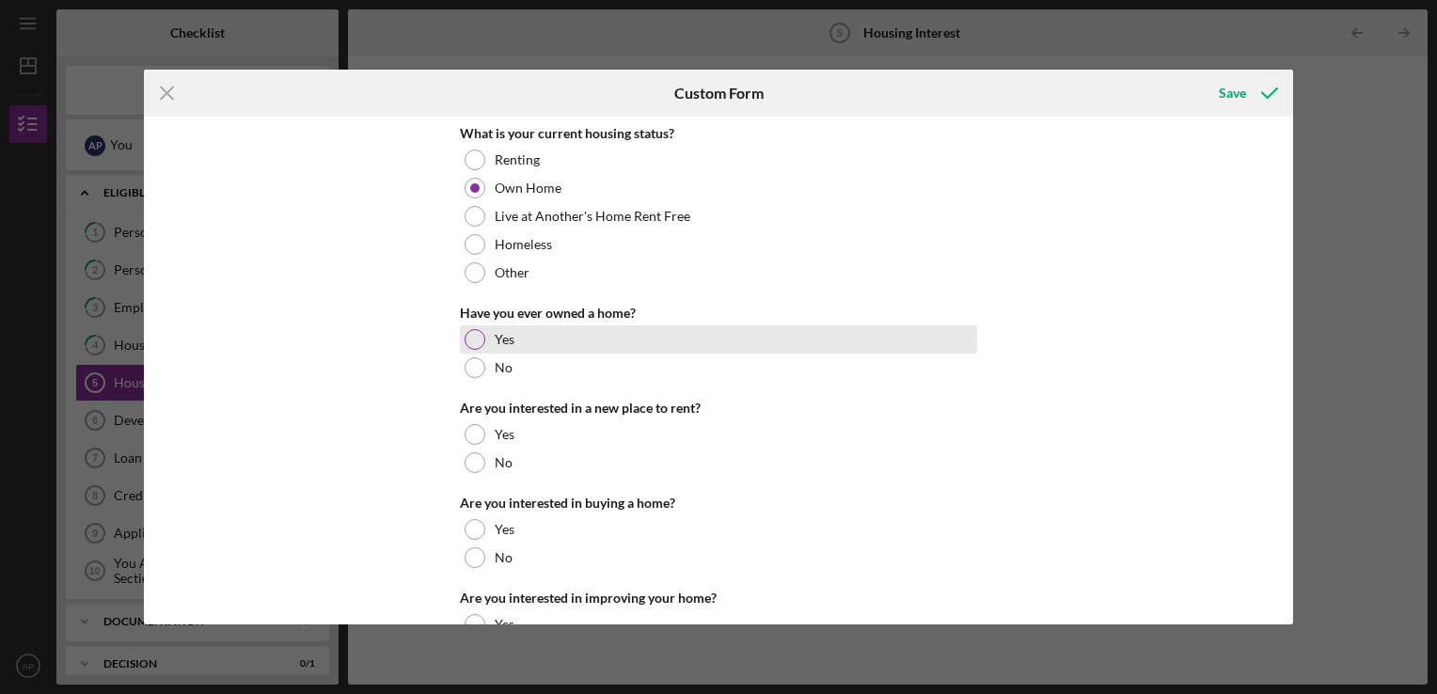
click at [680, 353] on div "Yes" at bounding box center [718, 339] width 517 height 28
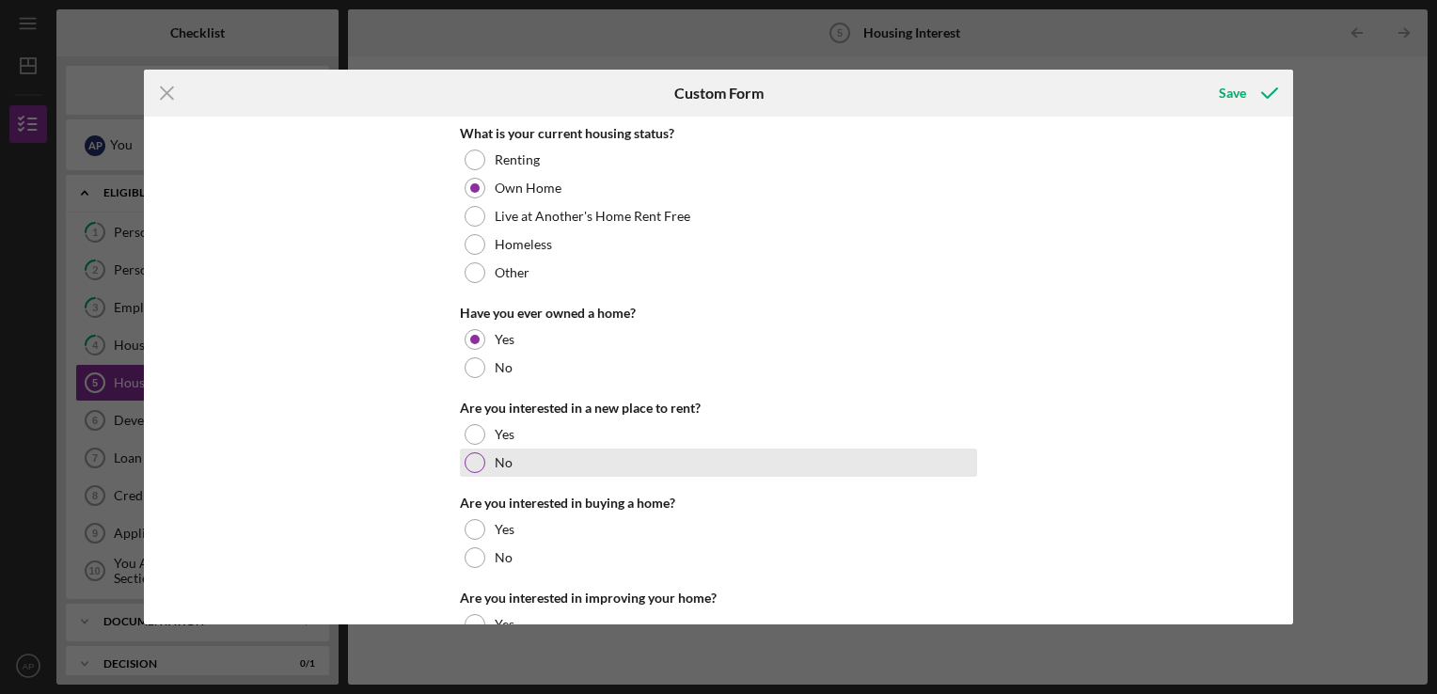
click at [678, 474] on div "No" at bounding box center [718, 463] width 517 height 28
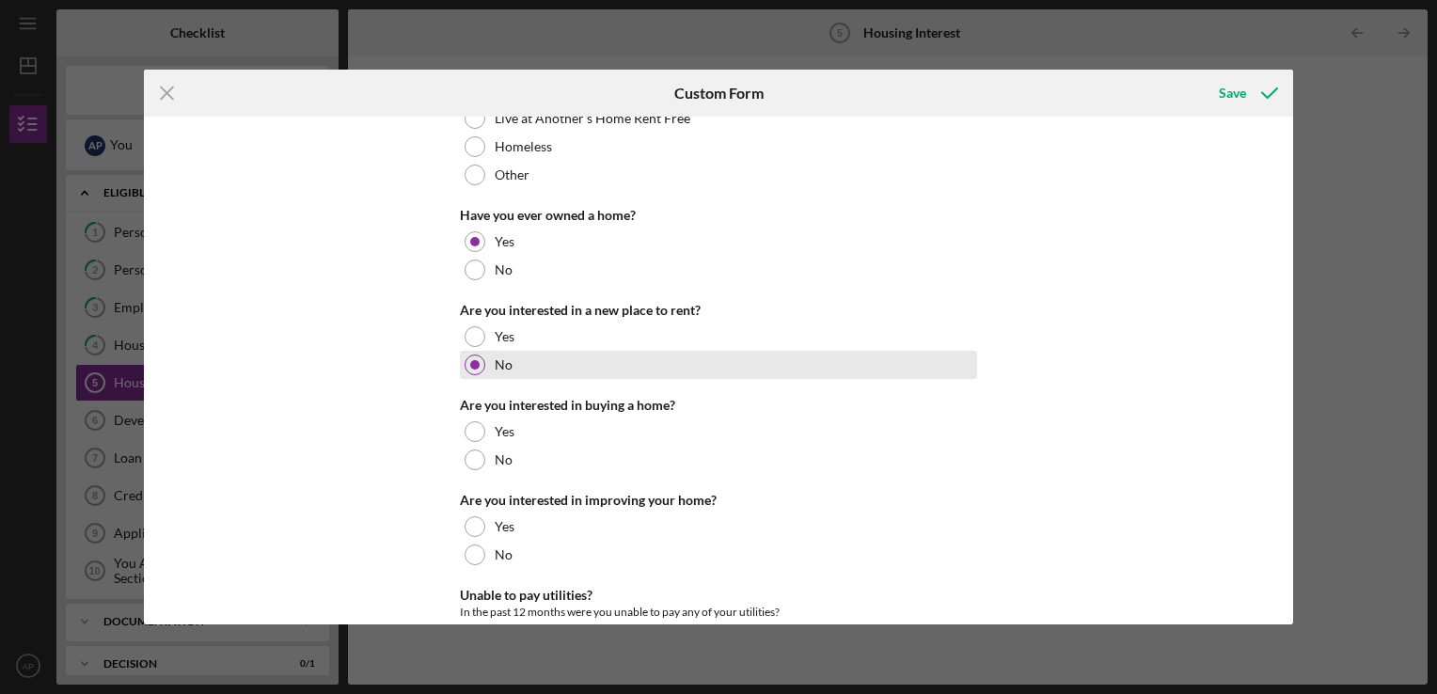
scroll to position [104, 0]
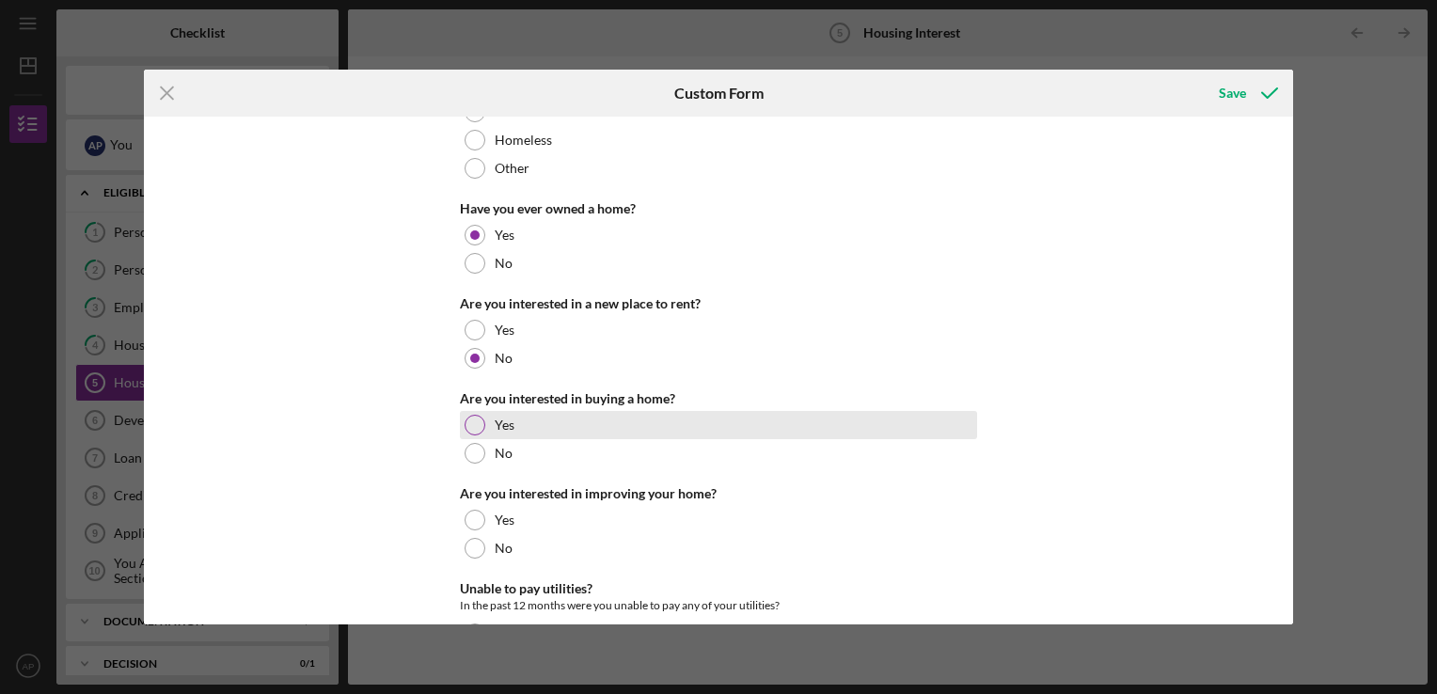
click at [736, 435] on div "Yes" at bounding box center [718, 425] width 517 height 28
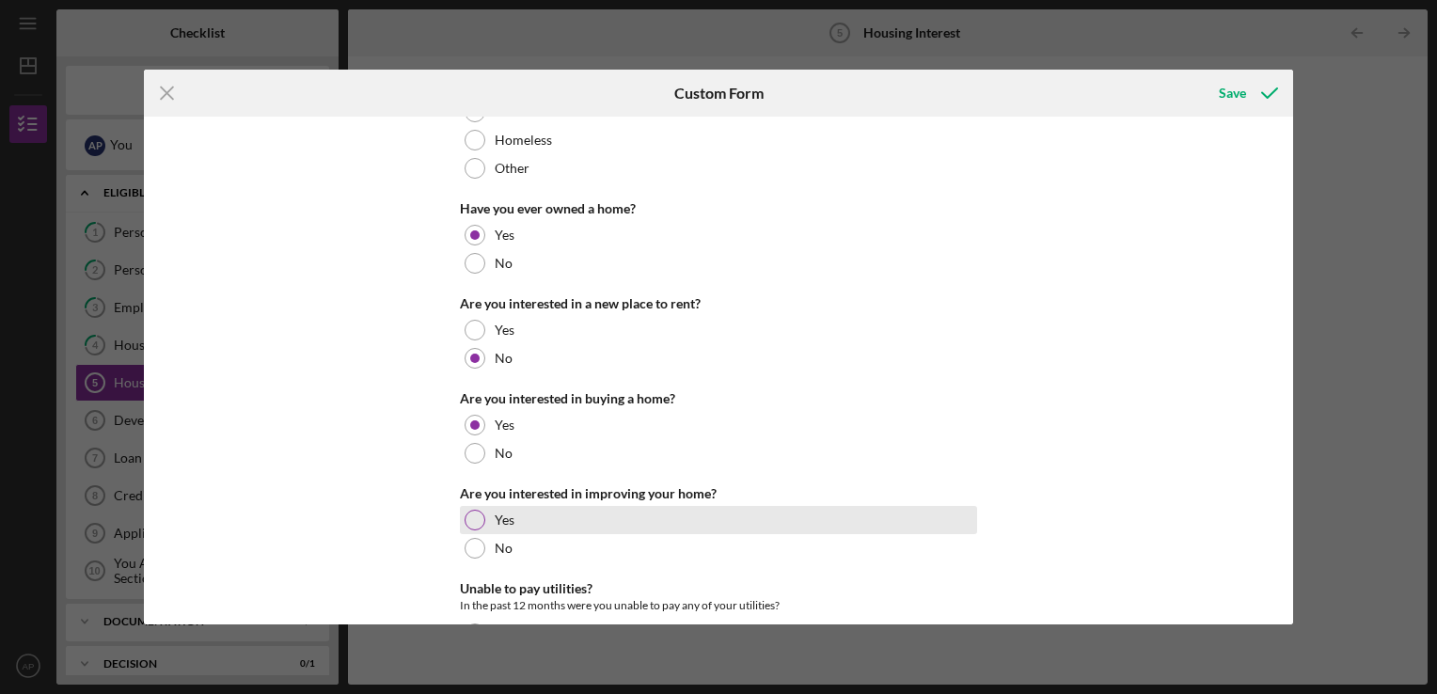
click at [706, 522] on div "Yes" at bounding box center [718, 520] width 517 height 28
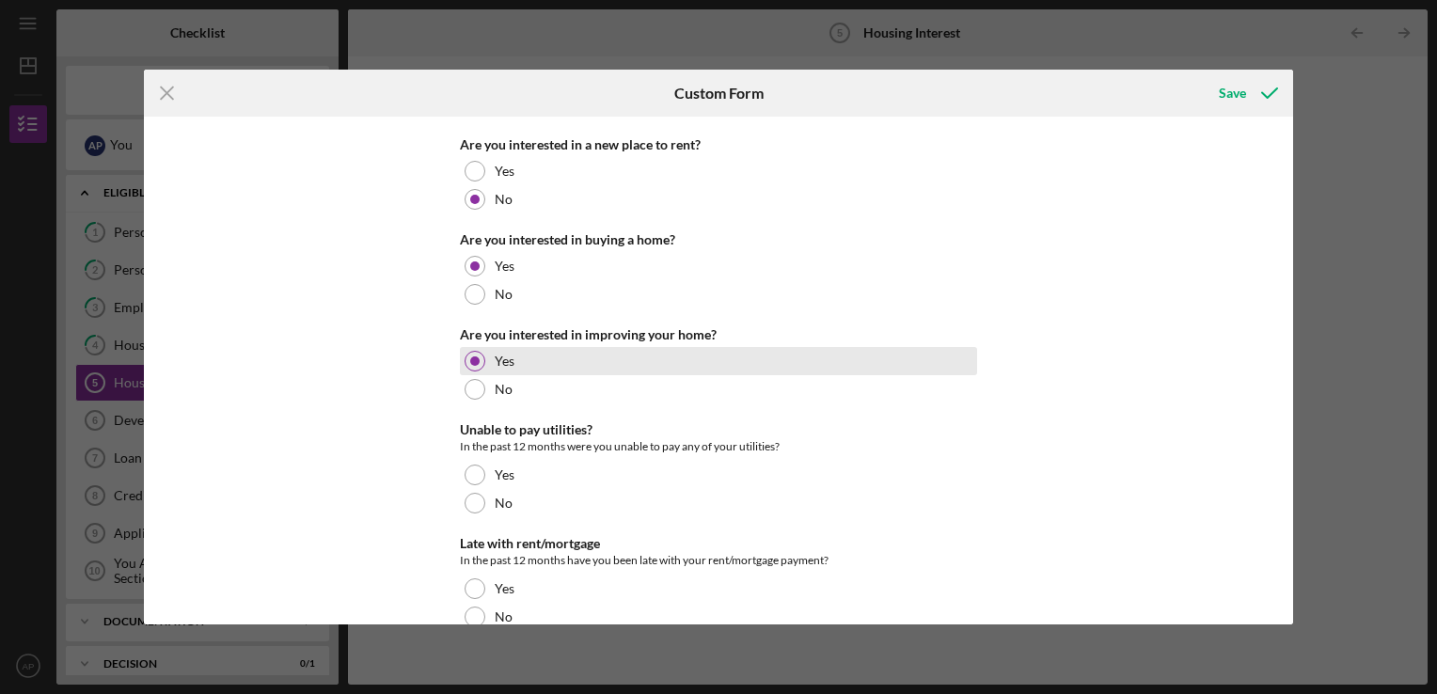
scroll to position [266, 0]
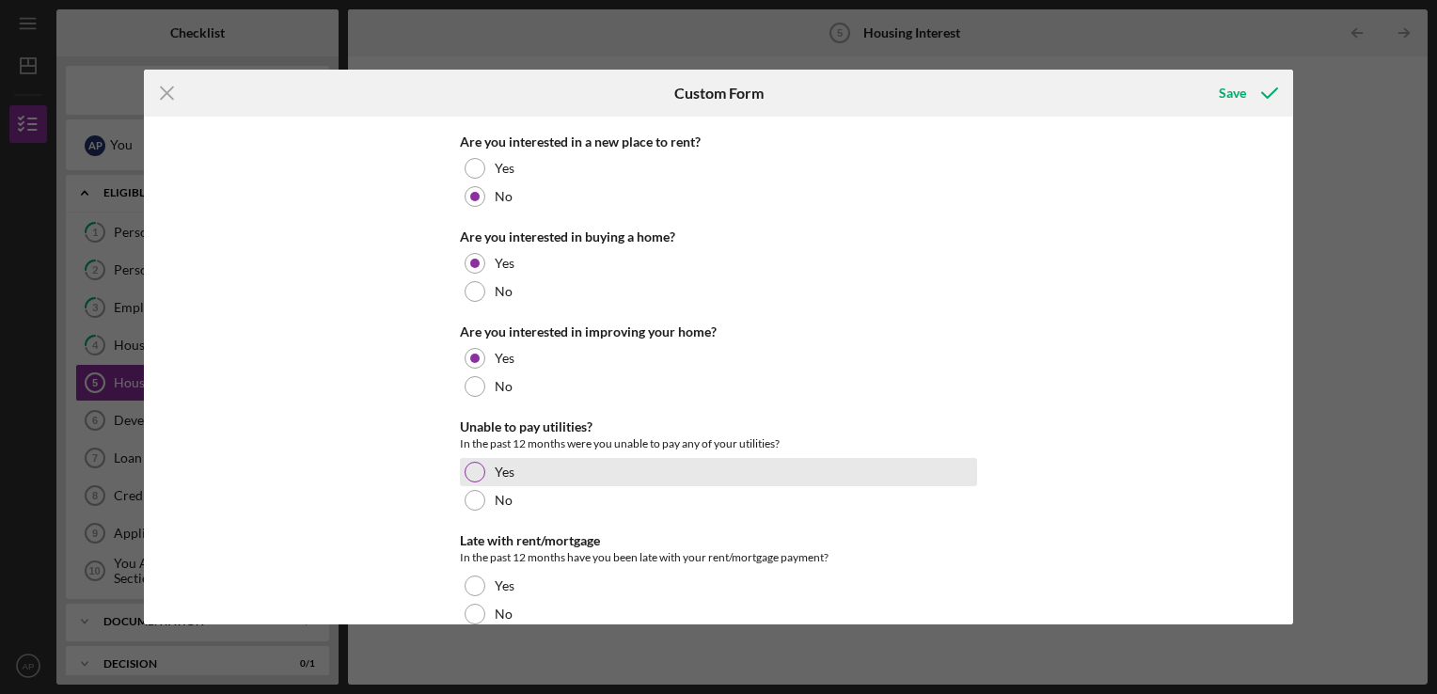
click at [746, 482] on div "Yes" at bounding box center [718, 472] width 517 height 28
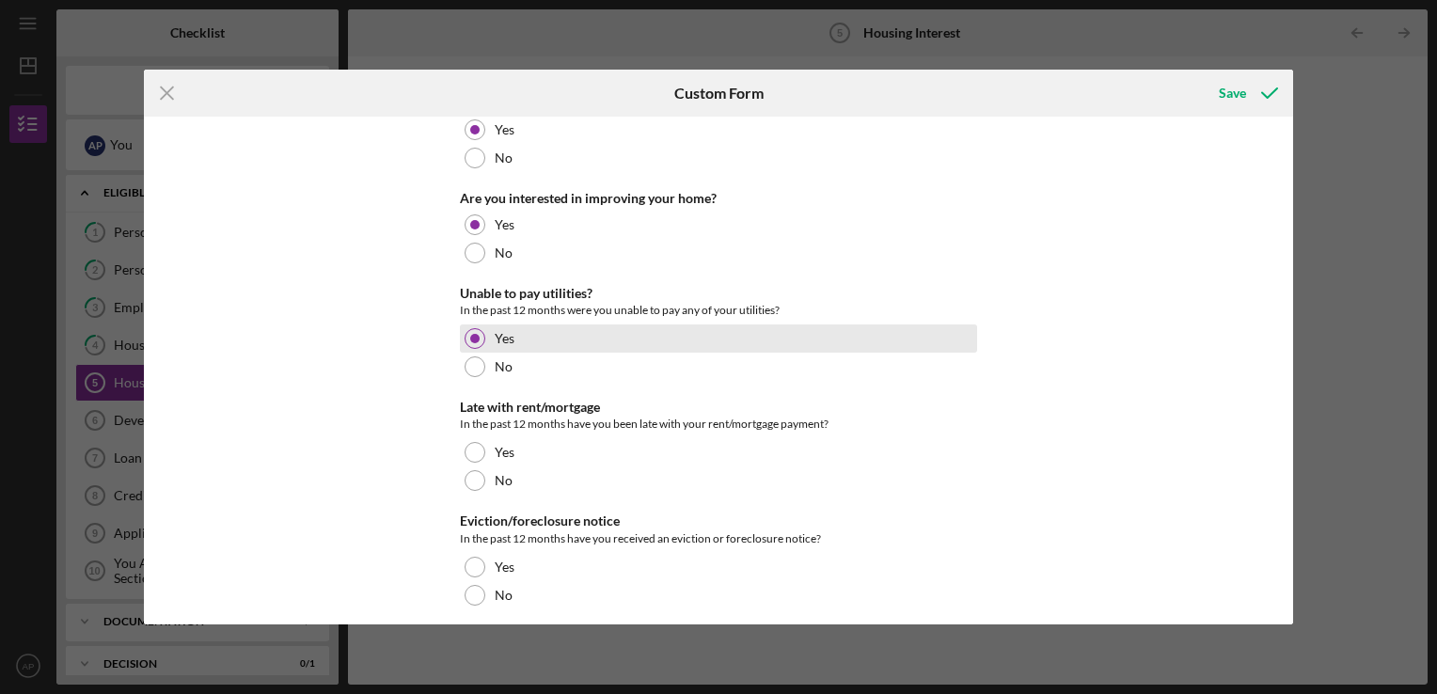
scroll to position [403, 0]
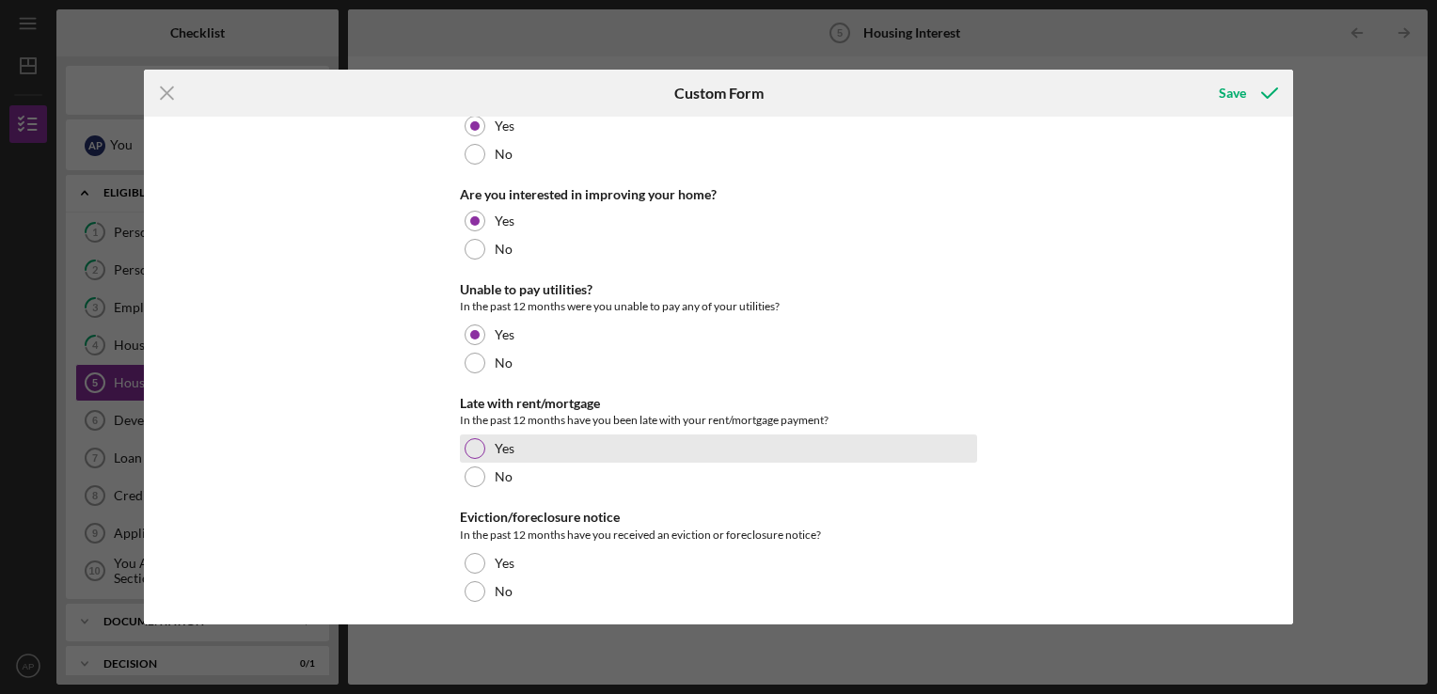
click at [784, 456] on div "Yes" at bounding box center [718, 448] width 517 height 28
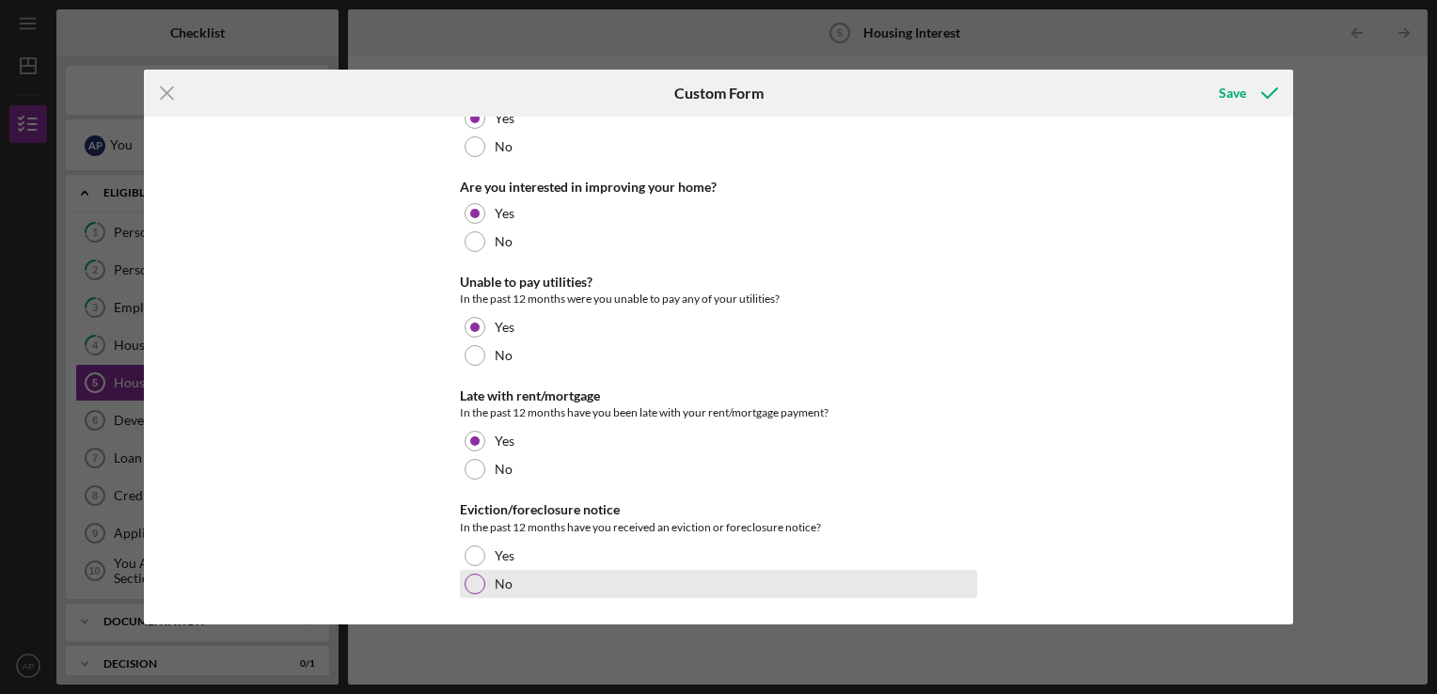
click at [673, 583] on div "No" at bounding box center [718, 584] width 517 height 28
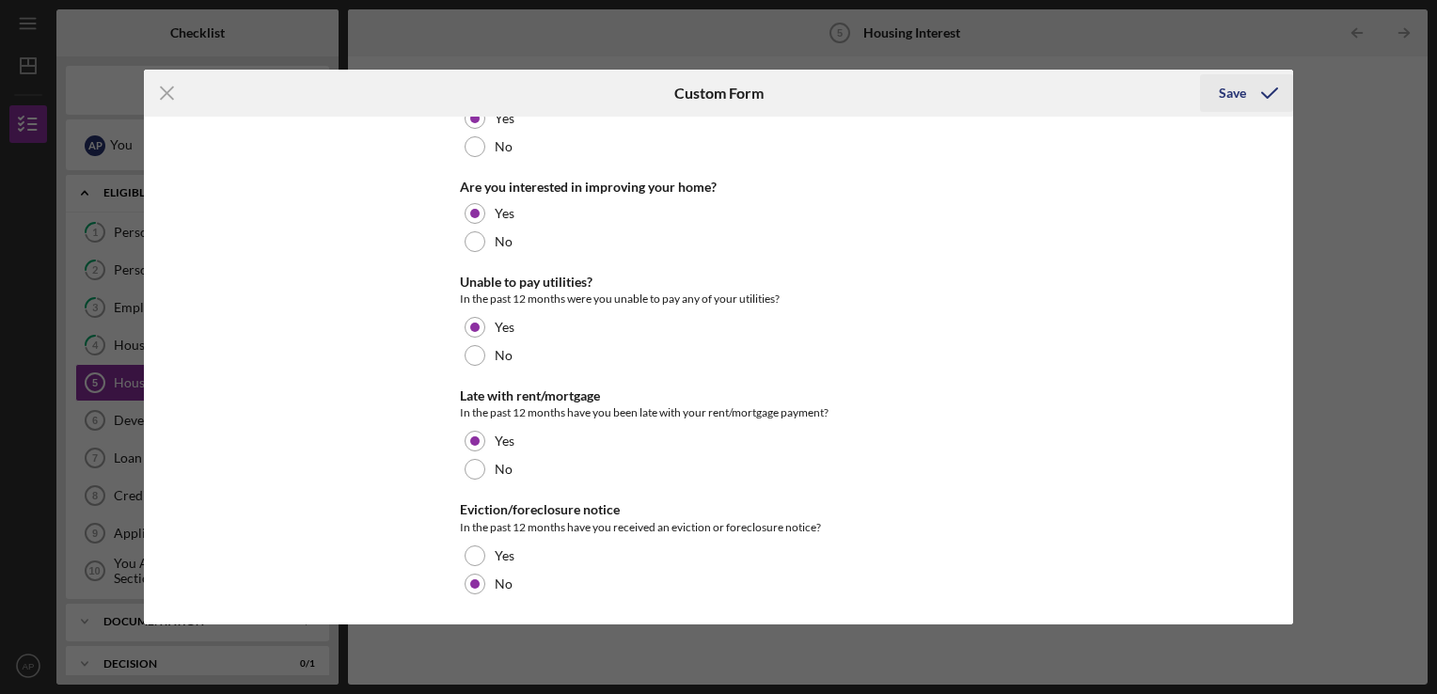
click at [1247, 93] on icon "submit" at bounding box center [1269, 93] width 47 height 47
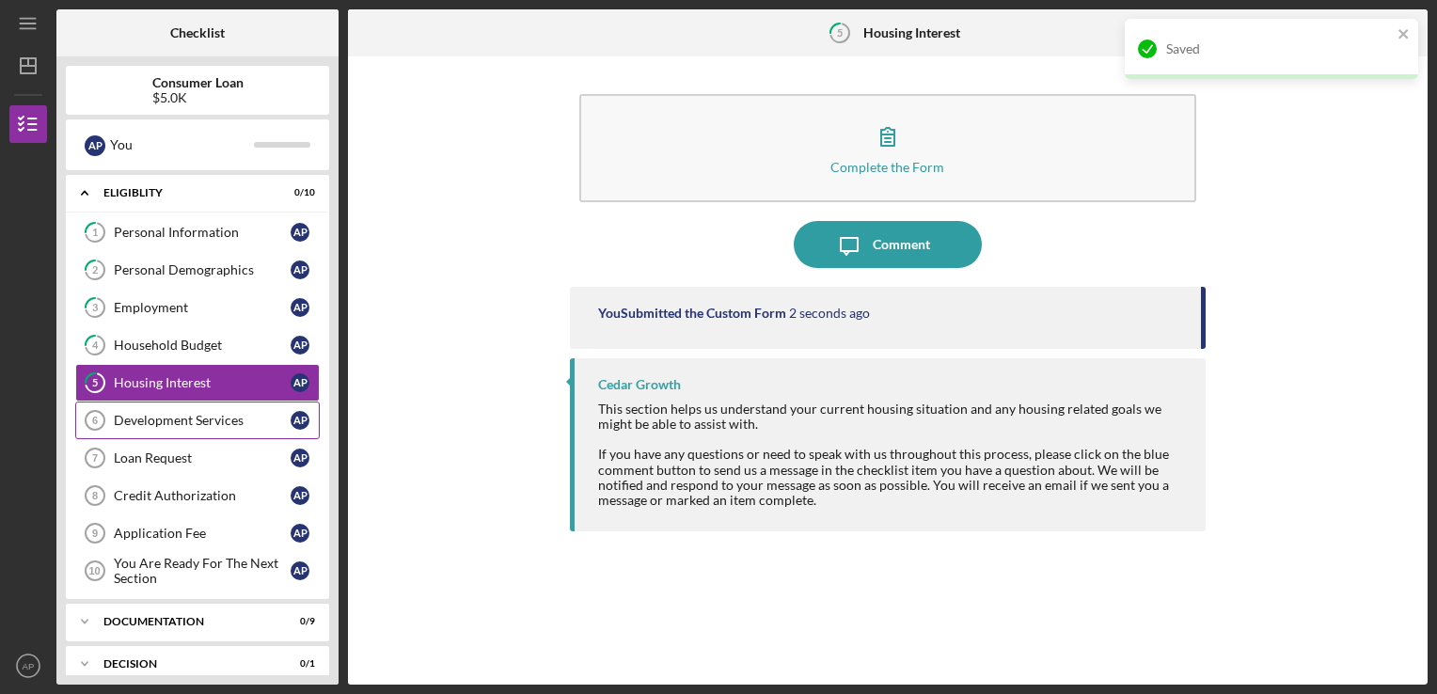
click at [197, 409] on link "Development Services 6 Development Services A P" at bounding box center [197, 421] width 244 height 38
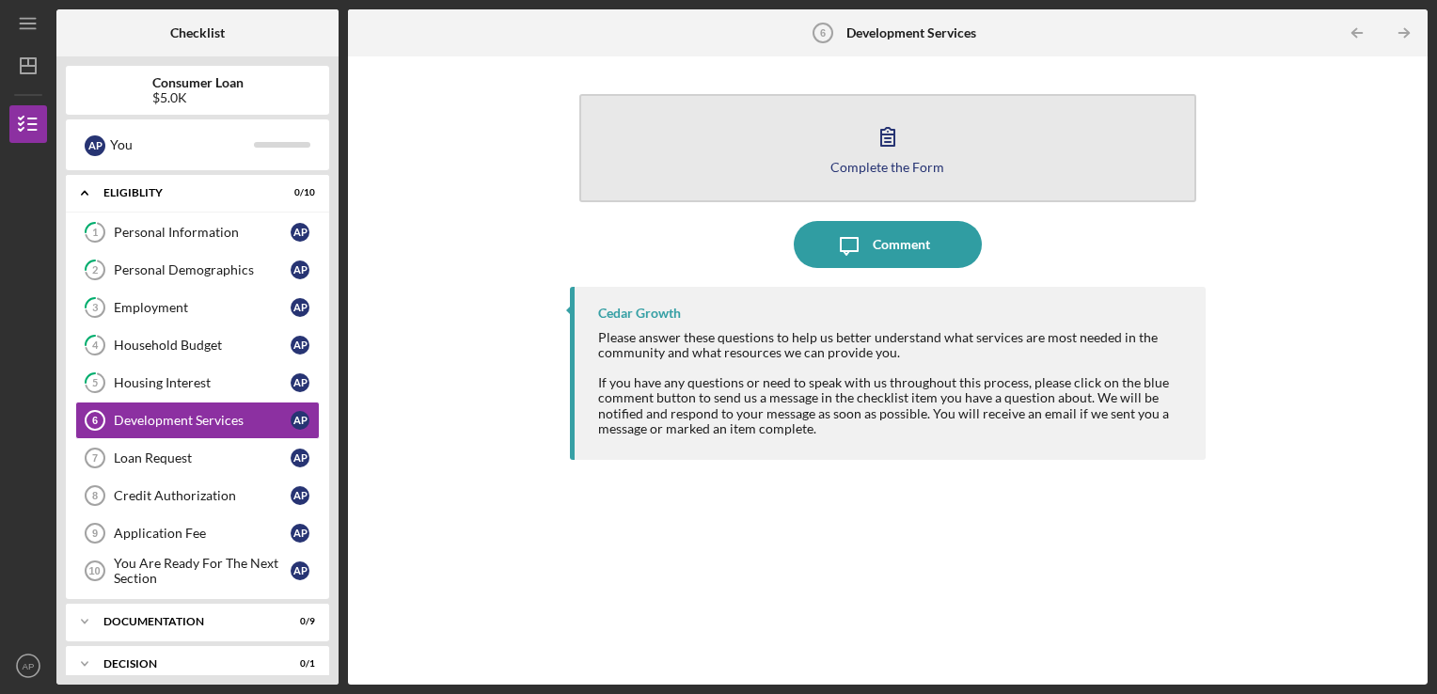
click at [1080, 143] on button "Complete the Form Form" at bounding box center [888, 148] width 618 height 108
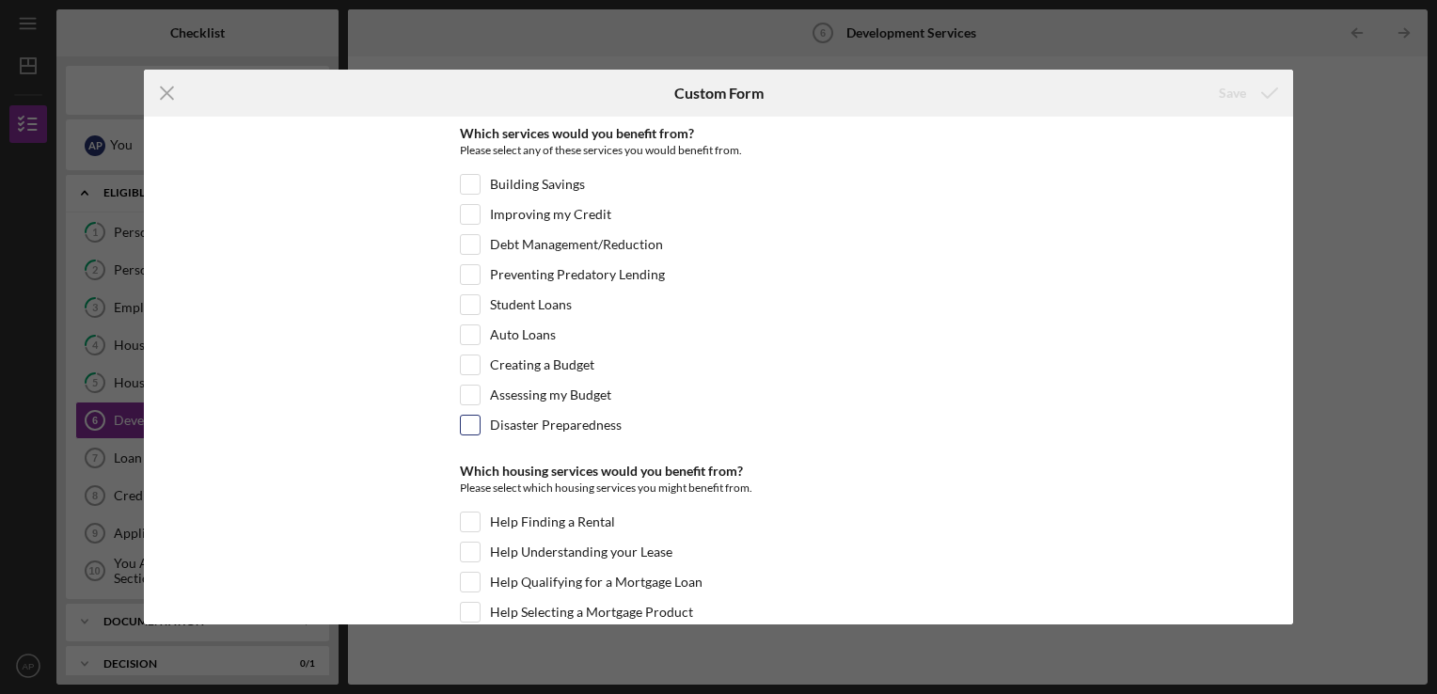
click at [655, 430] on div "Disaster Preparedness" at bounding box center [718, 430] width 517 height 30
click at [470, 430] on input "Disaster Preparedness" at bounding box center [470, 425] width 19 height 19
checkbox input "true"
click at [470, 281] on input "Preventing Predatory Lending" at bounding box center [470, 274] width 19 height 19
checkbox input "true"
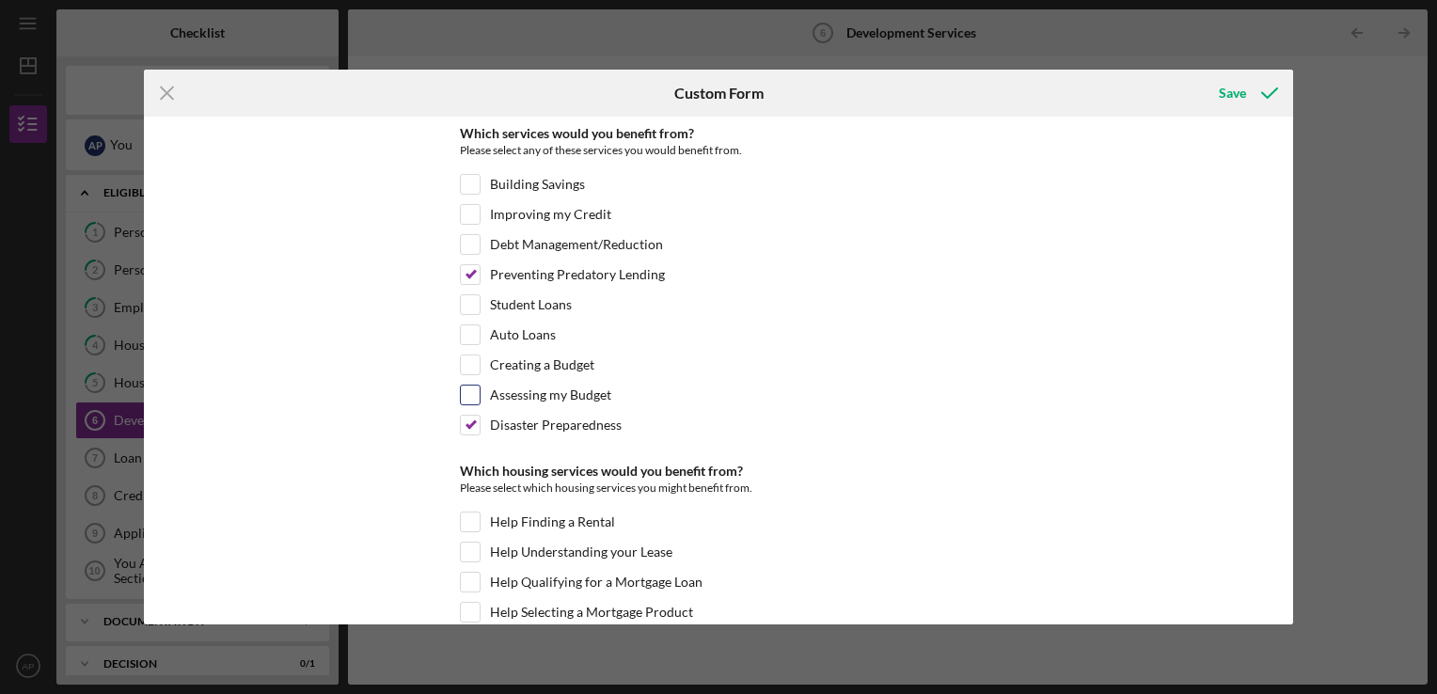
click at [469, 391] on input "Assessing my Budget" at bounding box center [470, 395] width 19 height 19
checkbox input "true"
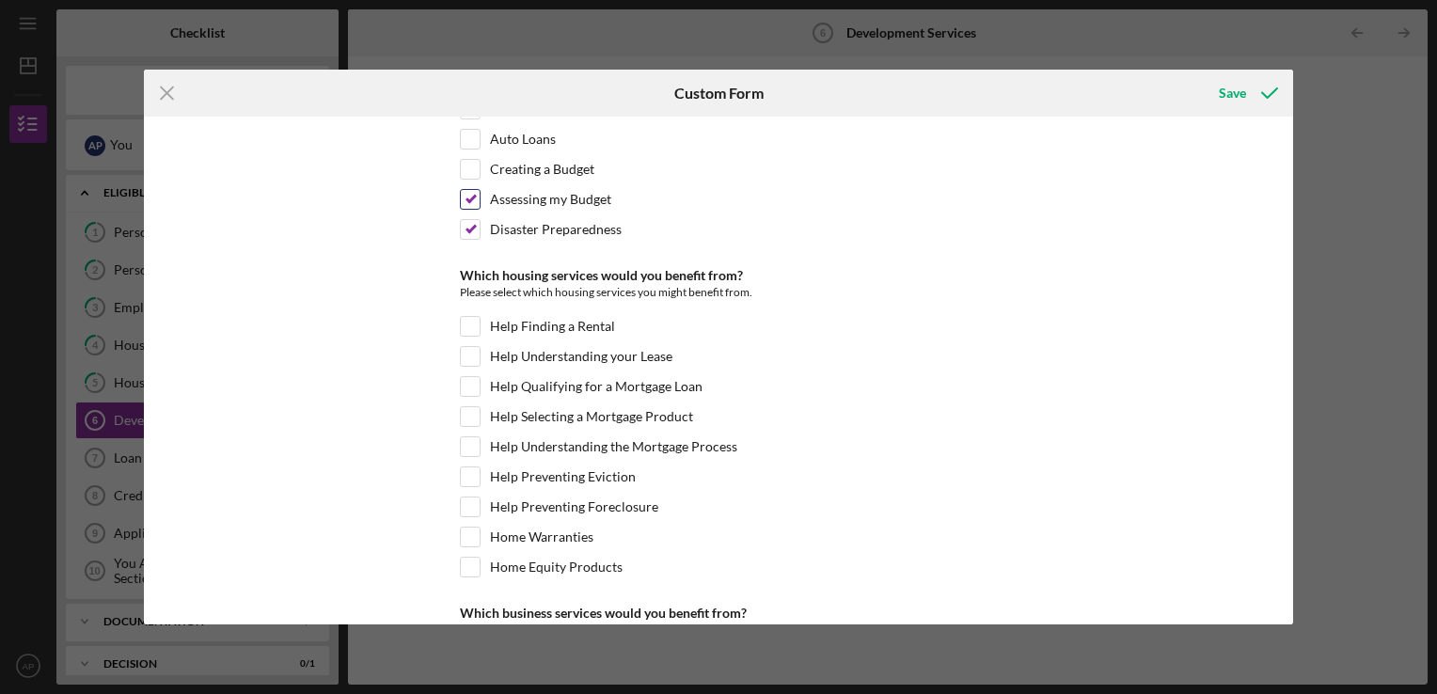
scroll to position [197, 0]
click at [608, 564] on label "Home Equity Products" at bounding box center [556, 566] width 133 height 19
click at [480, 564] on input "Home Equity Products" at bounding box center [470, 566] width 19 height 19
checkbox input "true"
click at [686, 383] on label "Help Qualifying for a Mortgage Loan" at bounding box center [596, 385] width 213 height 19
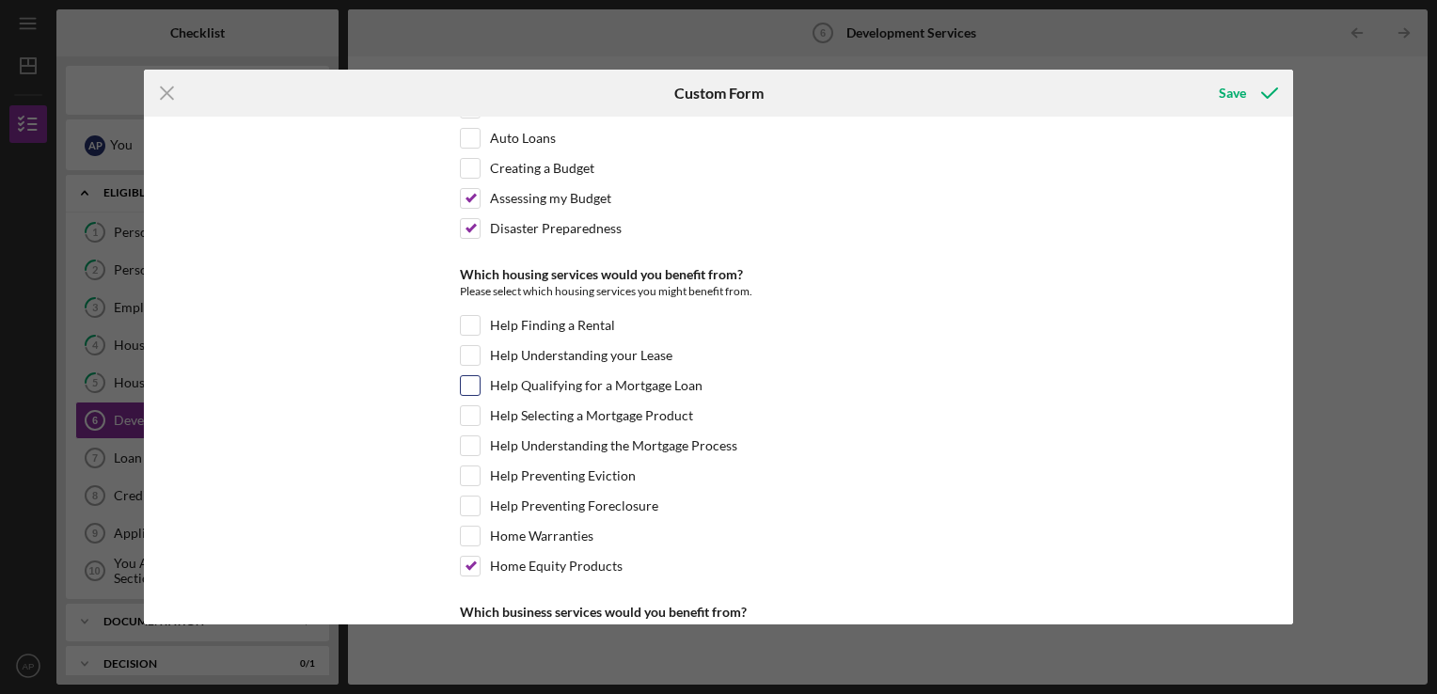
click at [480, 383] on input "Help Qualifying for a Mortgage Loan" at bounding box center [470, 385] width 19 height 19
checkbox input "true"
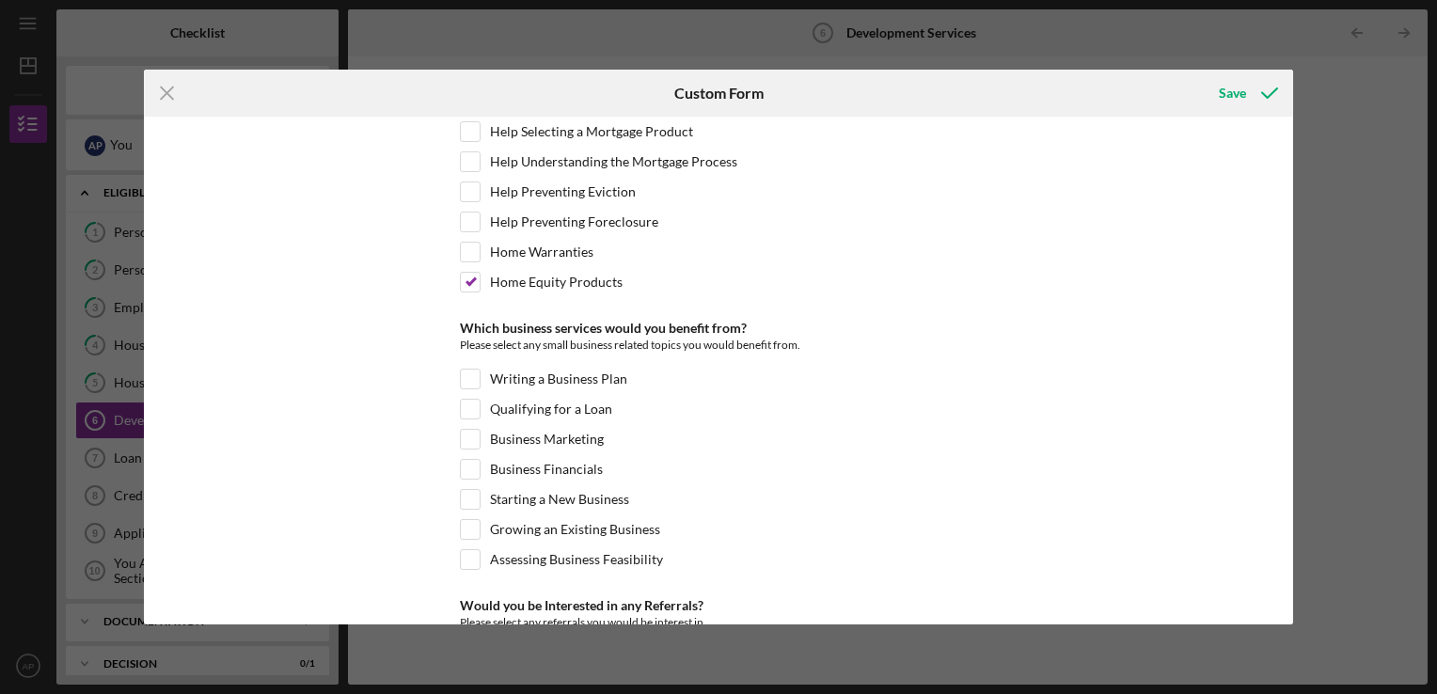
scroll to position [482, 0]
click at [775, 370] on div "Writing a Business Plan" at bounding box center [718, 382] width 517 height 30
click at [476, 368] on input "Writing a Business Plan" at bounding box center [470, 377] width 19 height 19
checkbox input "true"
click at [493, 399] on label "Qualifying for a Loan" at bounding box center [551, 407] width 122 height 19
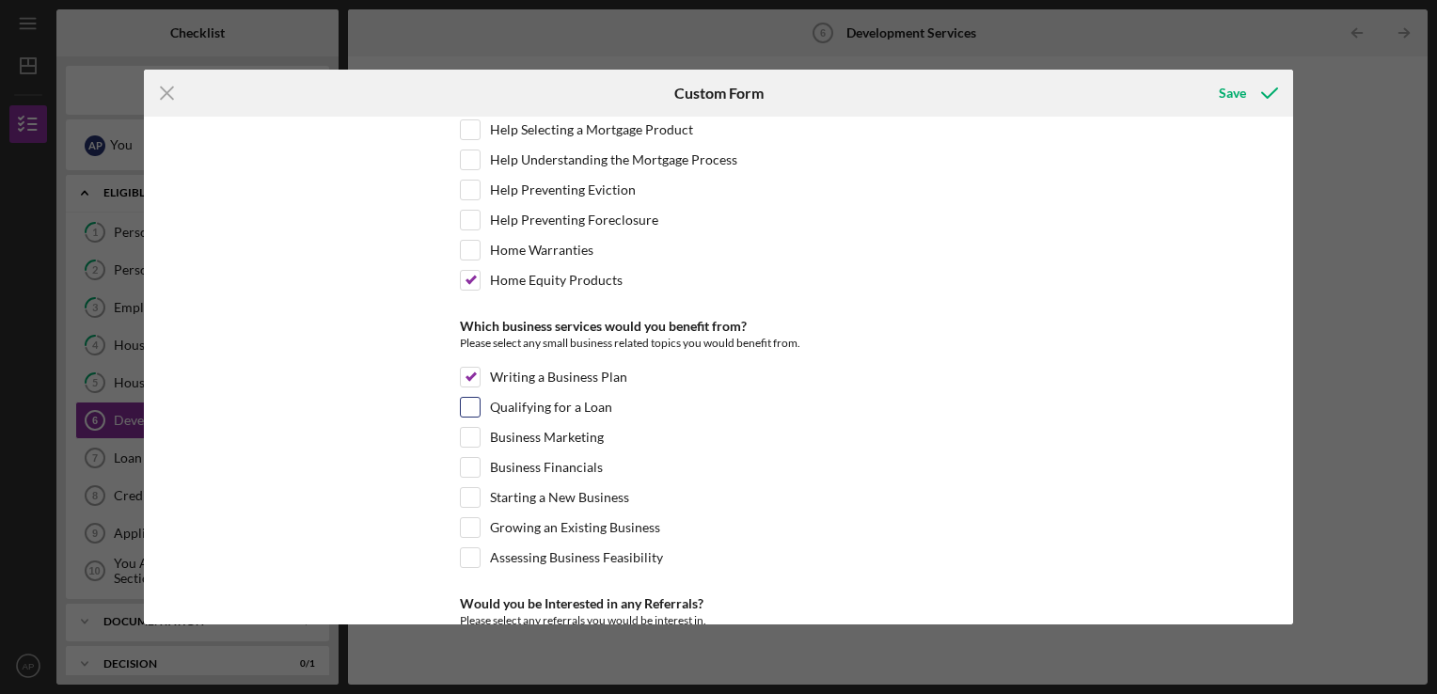
click at [480, 399] on input "Qualifying for a Loan" at bounding box center [470, 407] width 19 height 19
checkbox input "true"
click at [471, 459] on input "Business Financials" at bounding box center [470, 467] width 19 height 19
checkbox input "true"
click at [476, 518] on input "Growing an Existing Business" at bounding box center [470, 527] width 19 height 19
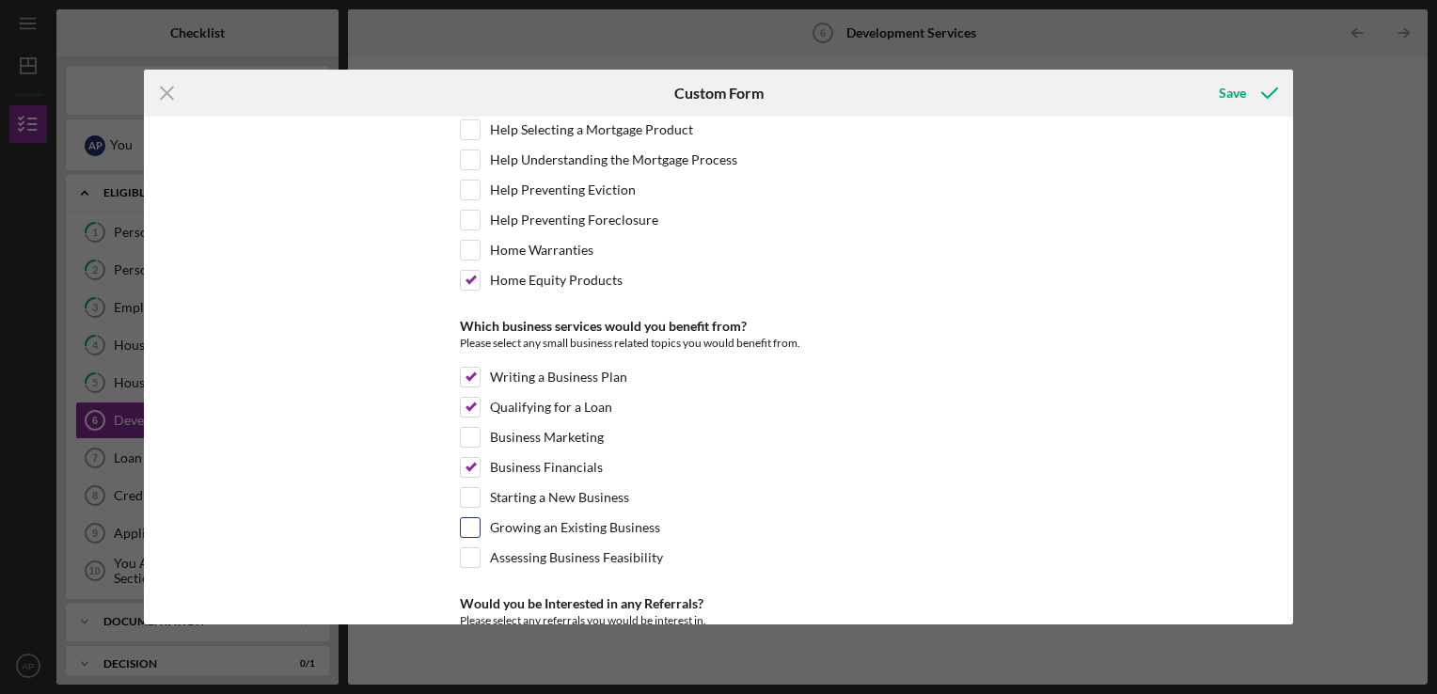
checkbox input "true"
click at [469, 548] on input "Assessing Business Feasibility" at bounding box center [470, 557] width 19 height 19
checkbox input "true"
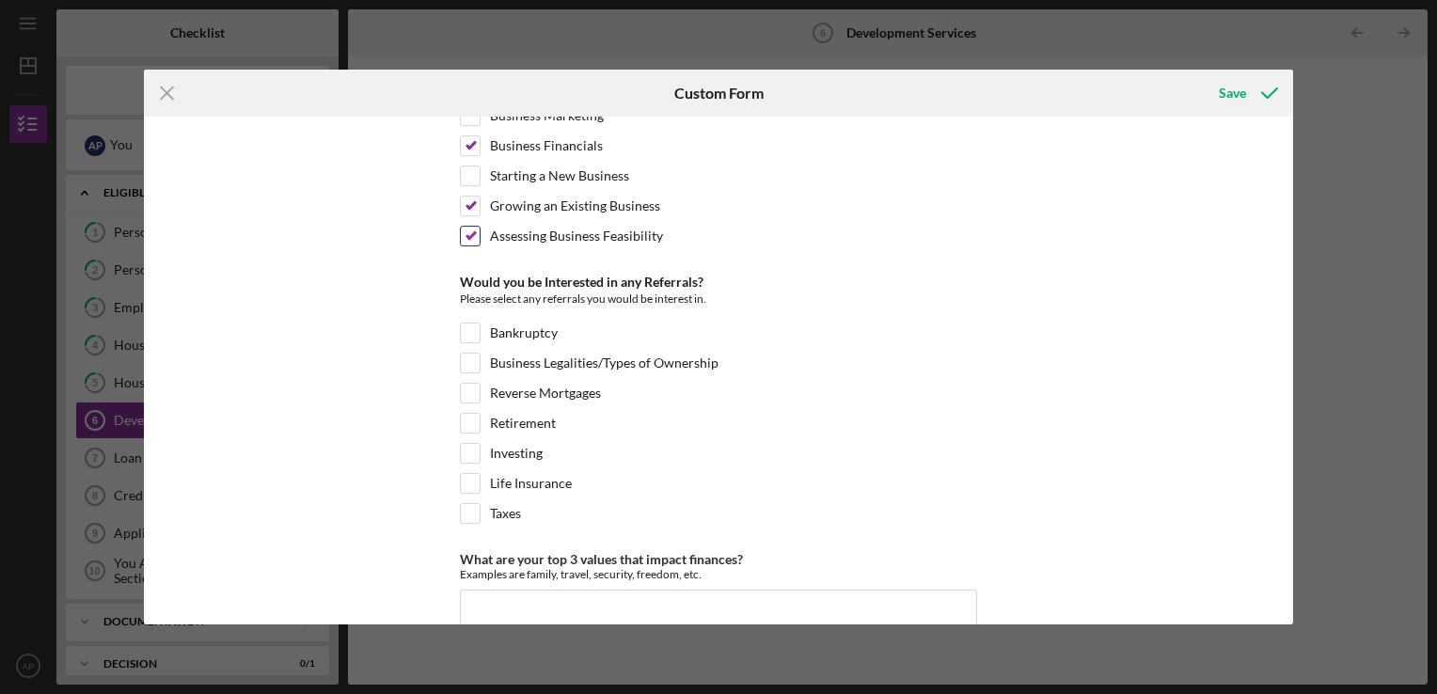
scroll to position [805, 0]
click at [465, 413] on input "Retirement" at bounding box center [470, 422] width 19 height 19
checkbox input "true"
click at [474, 443] on input "Investing" at bounding box center [470, 452] width 19 height 19
checkbox input "true"
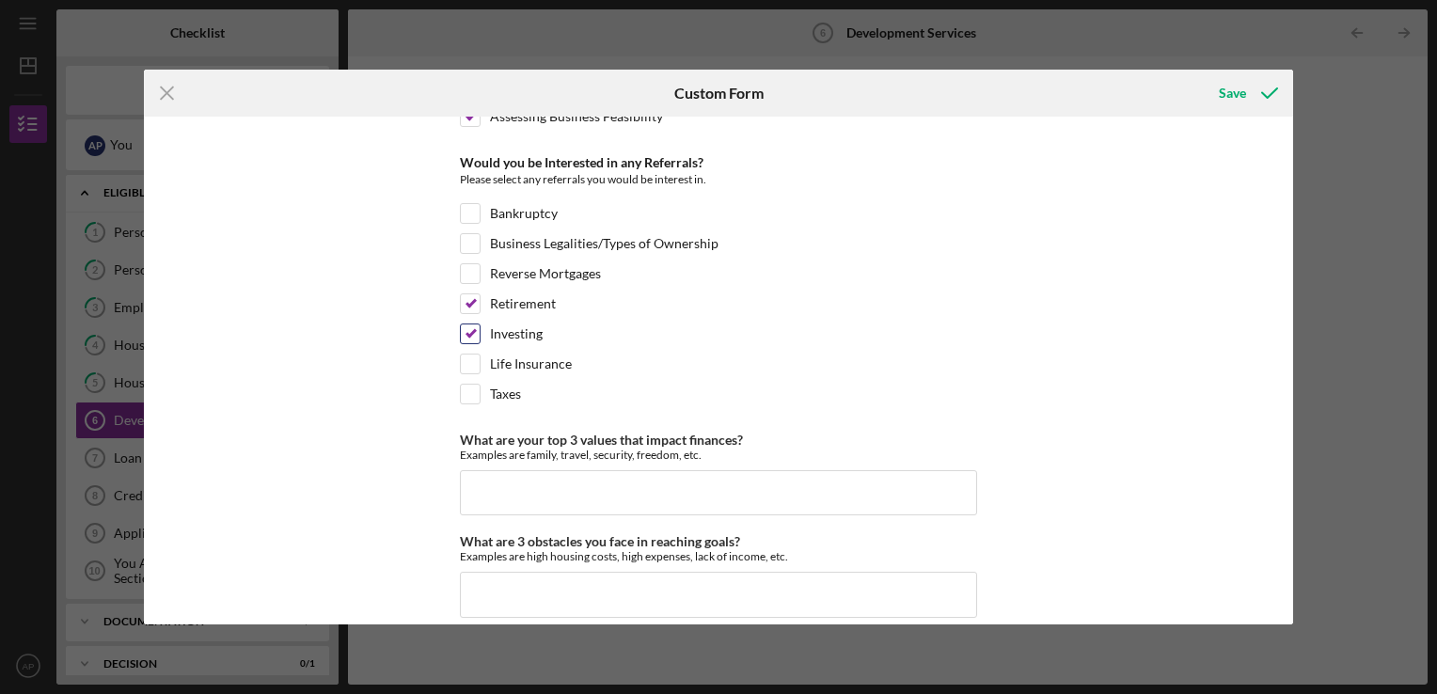
scroll to position [931, 0]
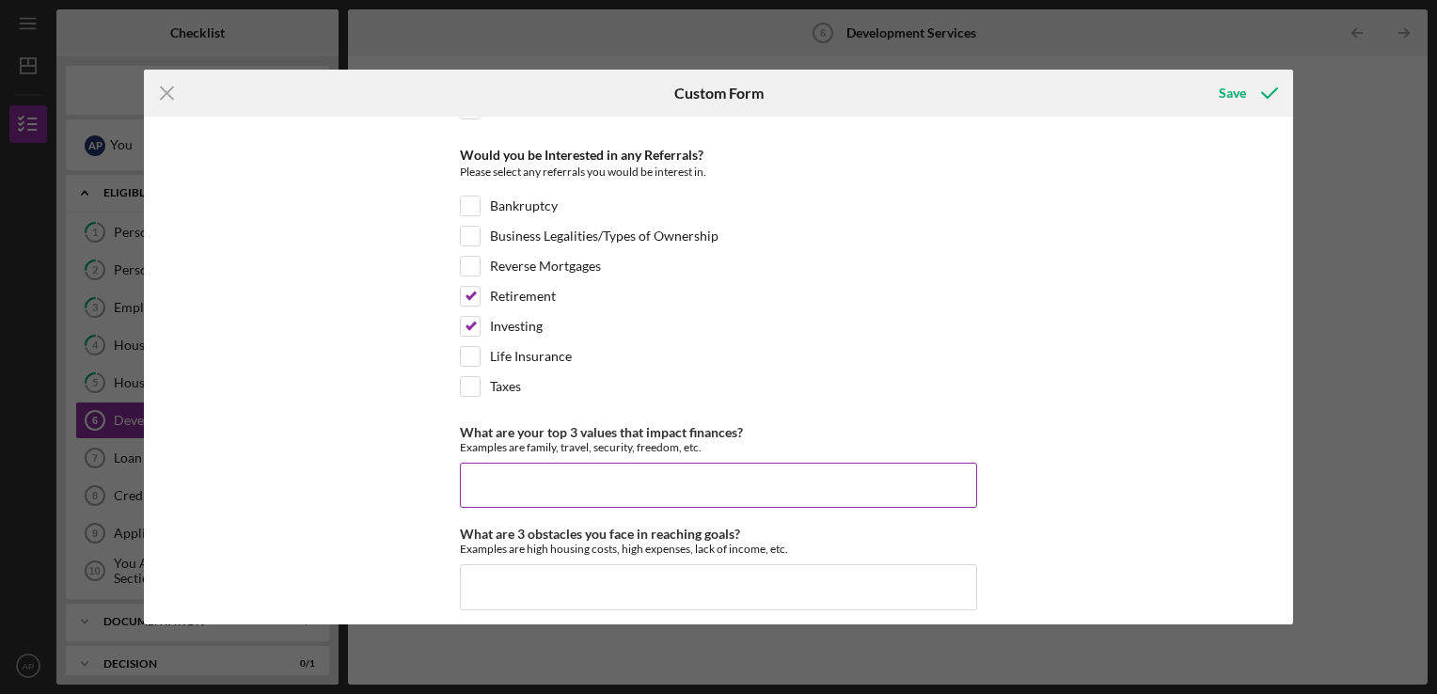
click at [810, 478] on input "What are your top 3 values that impact finances?" at bounding box center [718, 485] width 517 height 45
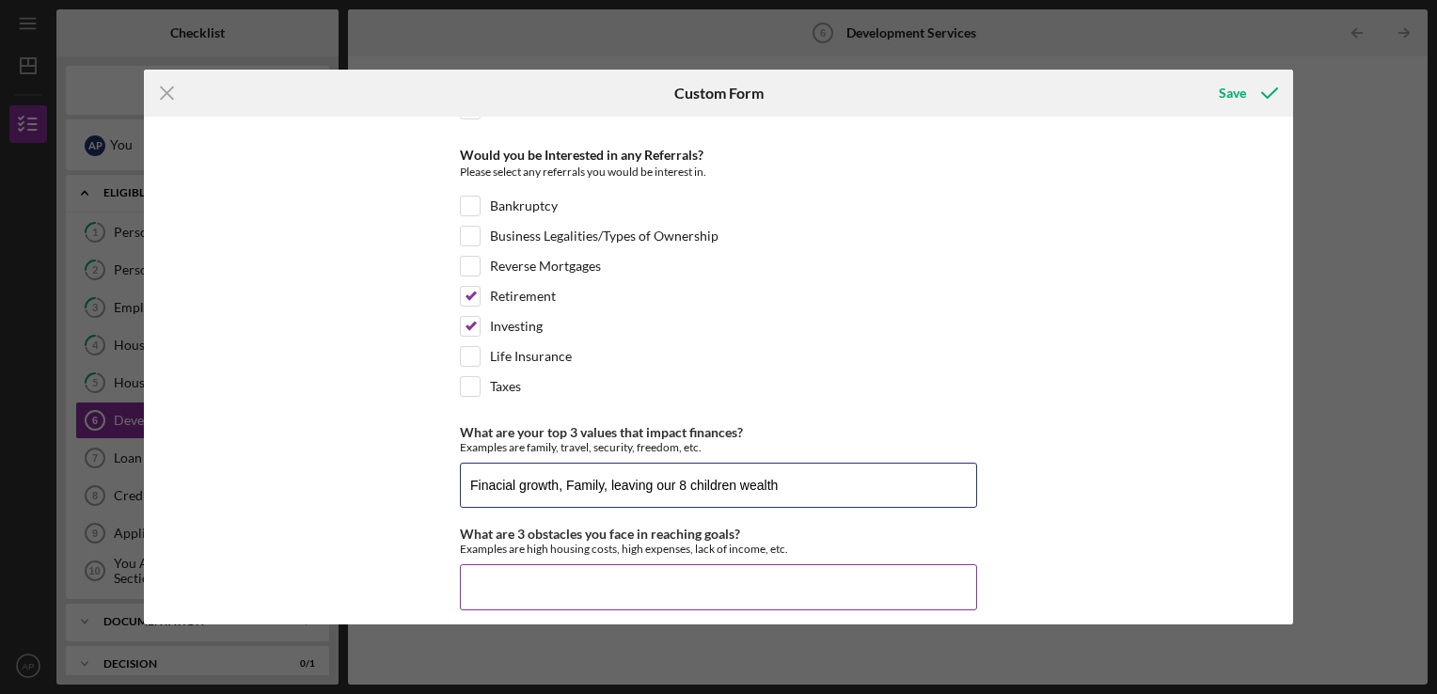
type input "Finacial growth, Family, leaving our 8 children wealth"
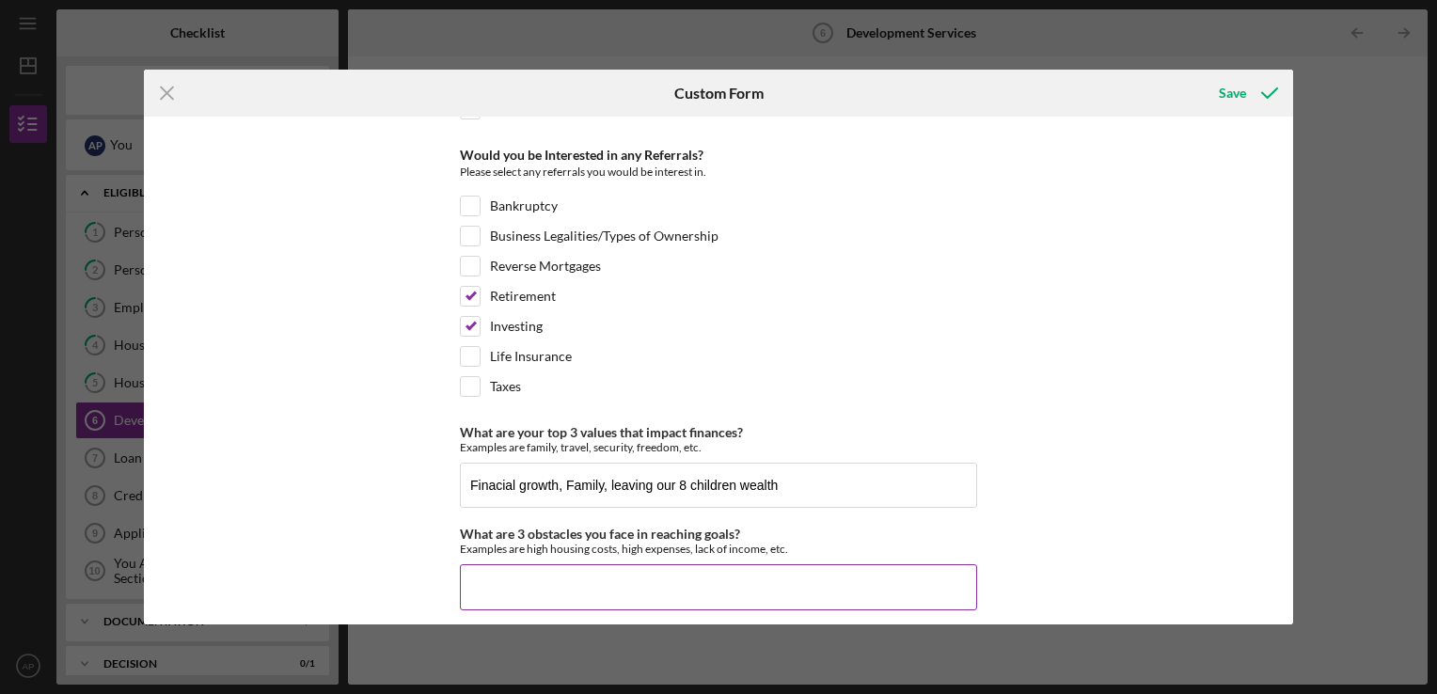
click at [849, 578] on input "What are 3 obstacles you face in reaching goals?" at bounding box center [718, 586] width 517 height 45
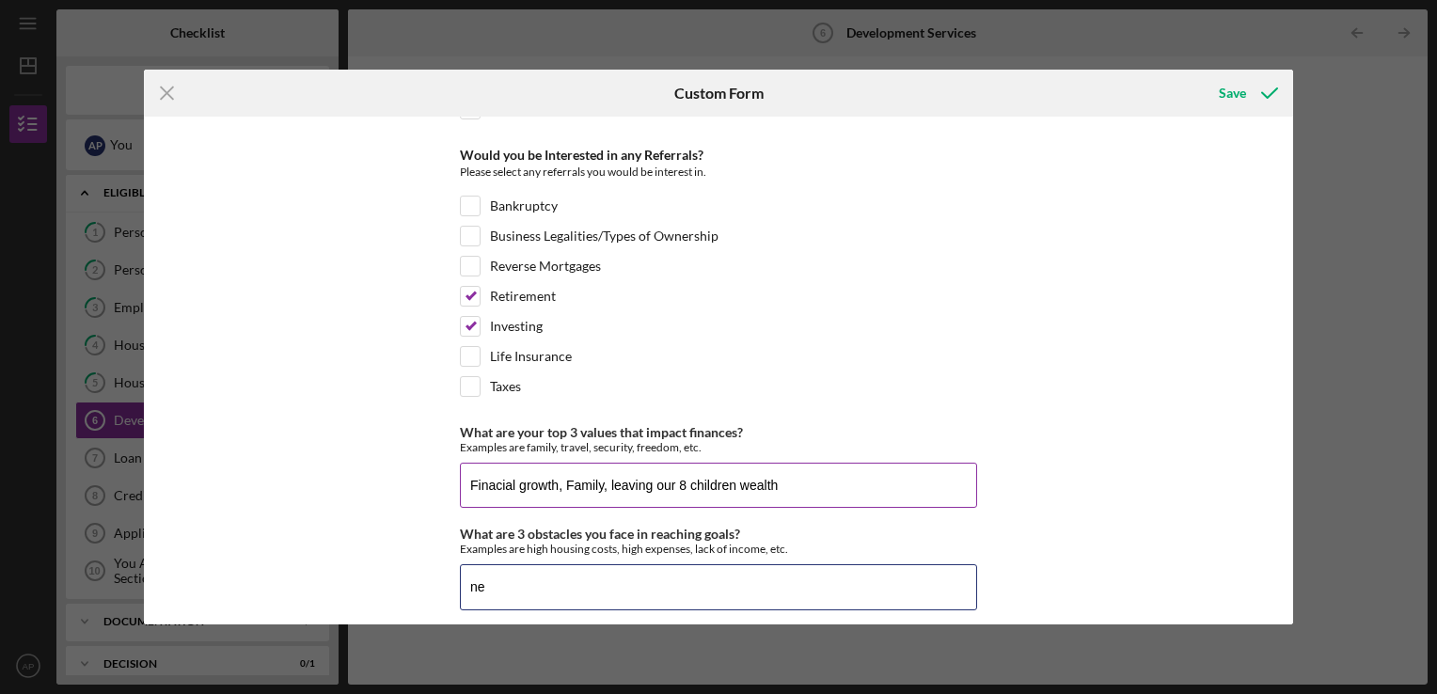
type input "n"
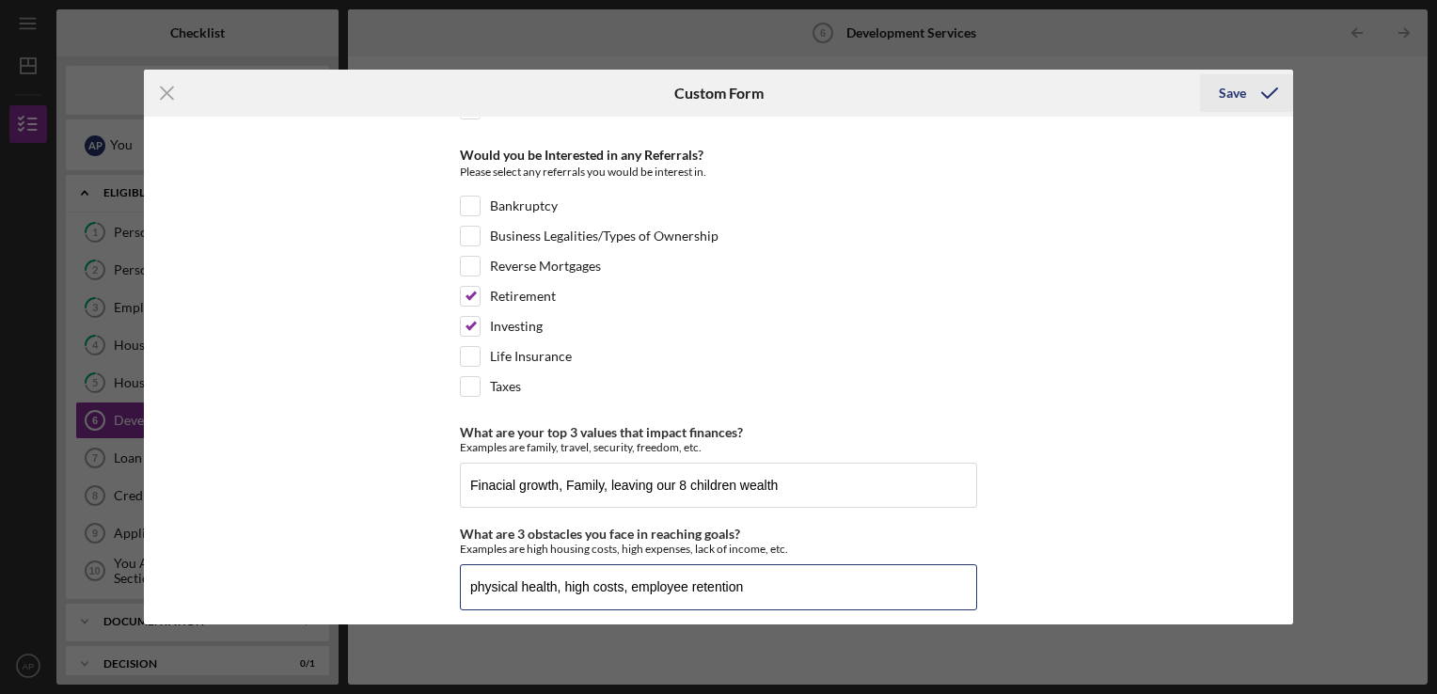
type input "physical health, high costs, employee retention"
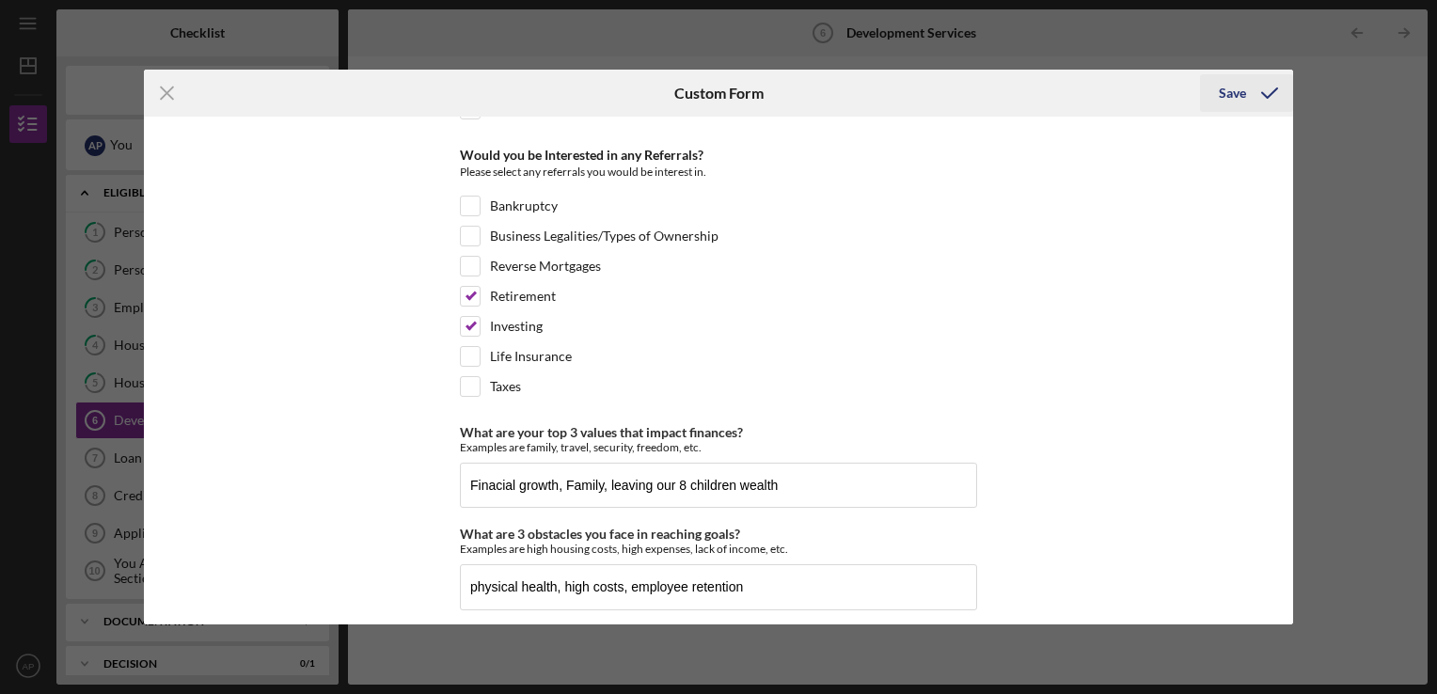
click at [1243, 84] on div "Save" at bounding box center [1232, 93] width 27 height 38
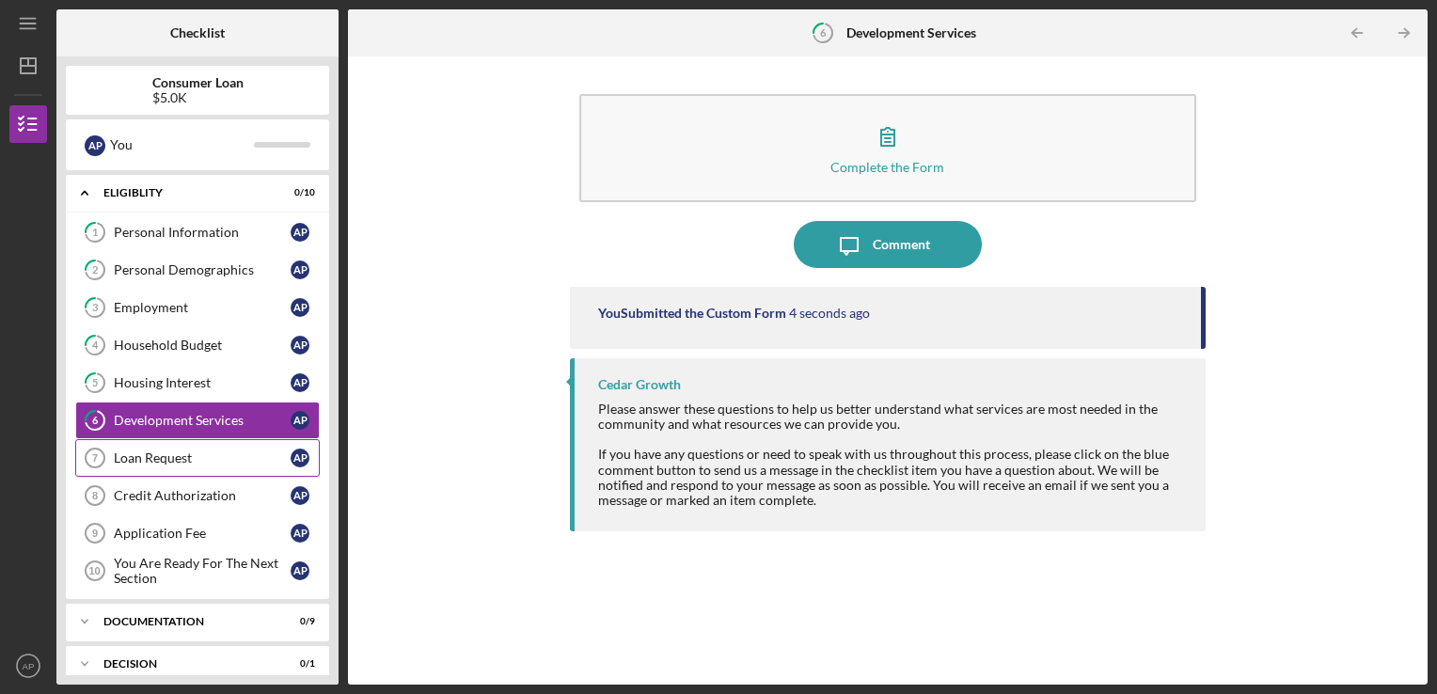
click at [224, 455] on div "Loan Request" at bounding box center [202, 457] width 177 height 15
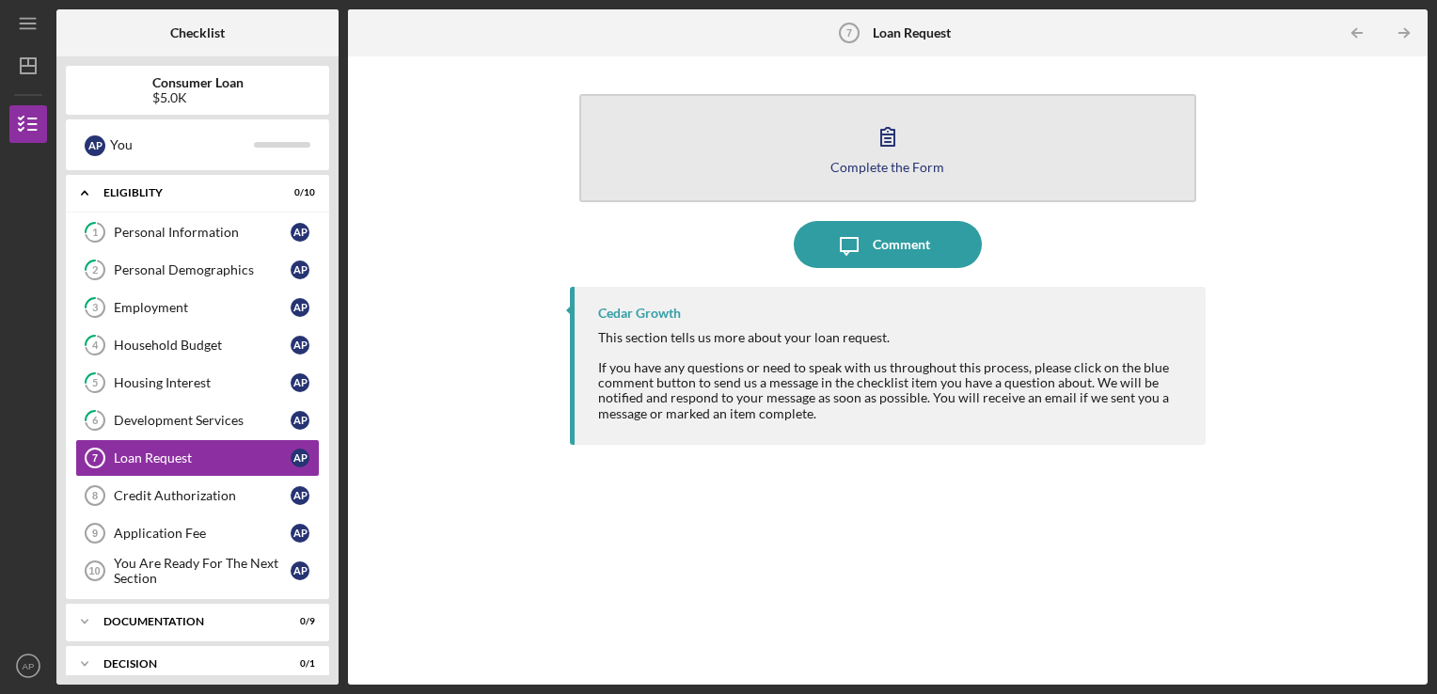
click at [1019, 167] on button "Complete the Form Form" at bounding box center [888, 148] width 618 height 108
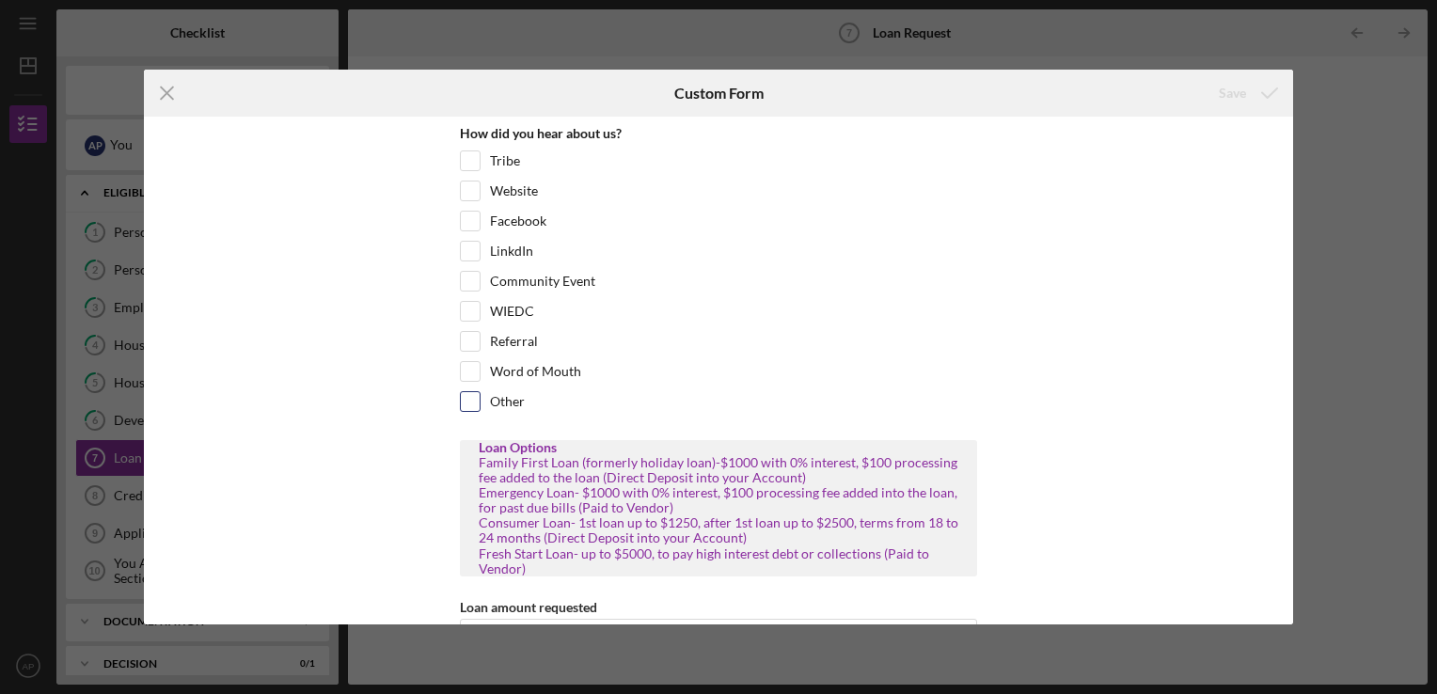
click at [475, 402] on input "Other" at bounding box center [470, 401] width 19 height 19
checkbox input "true"
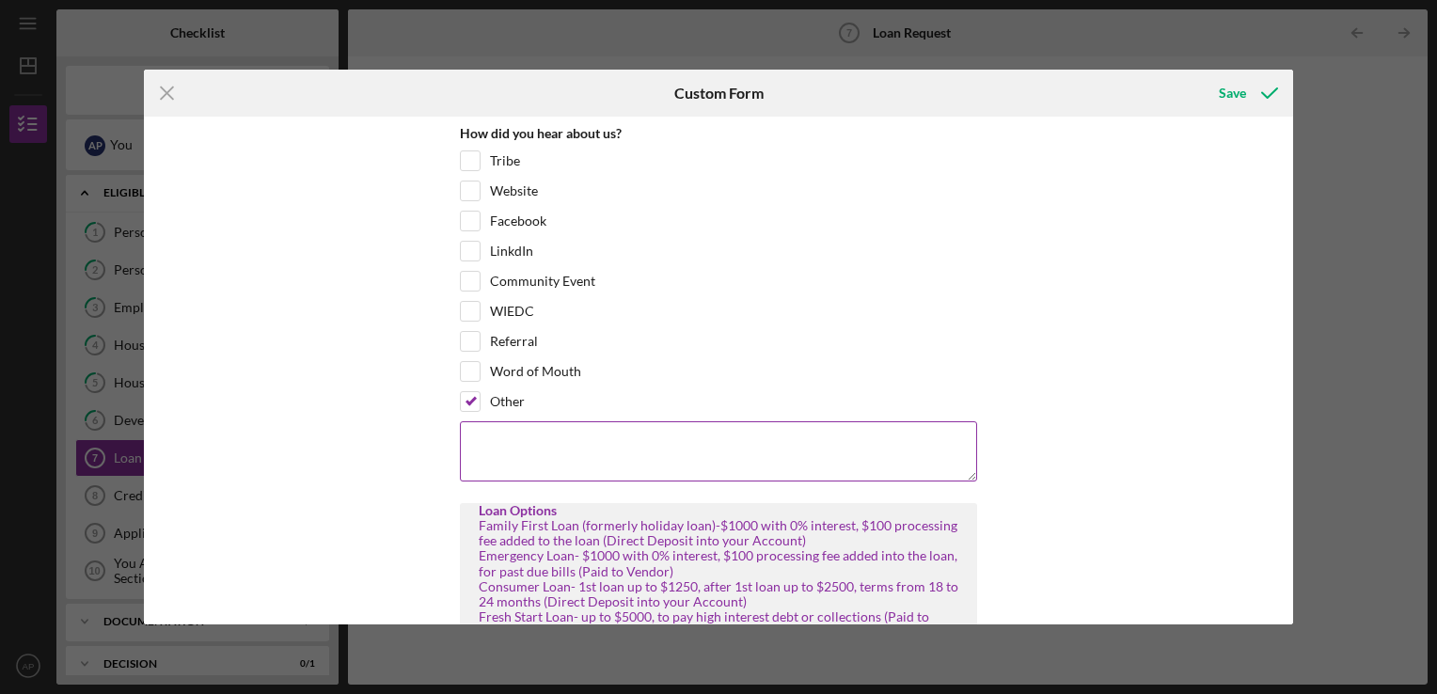
click at [681, 442] on textarea at bounding box center [718, 451] width 517 height 60
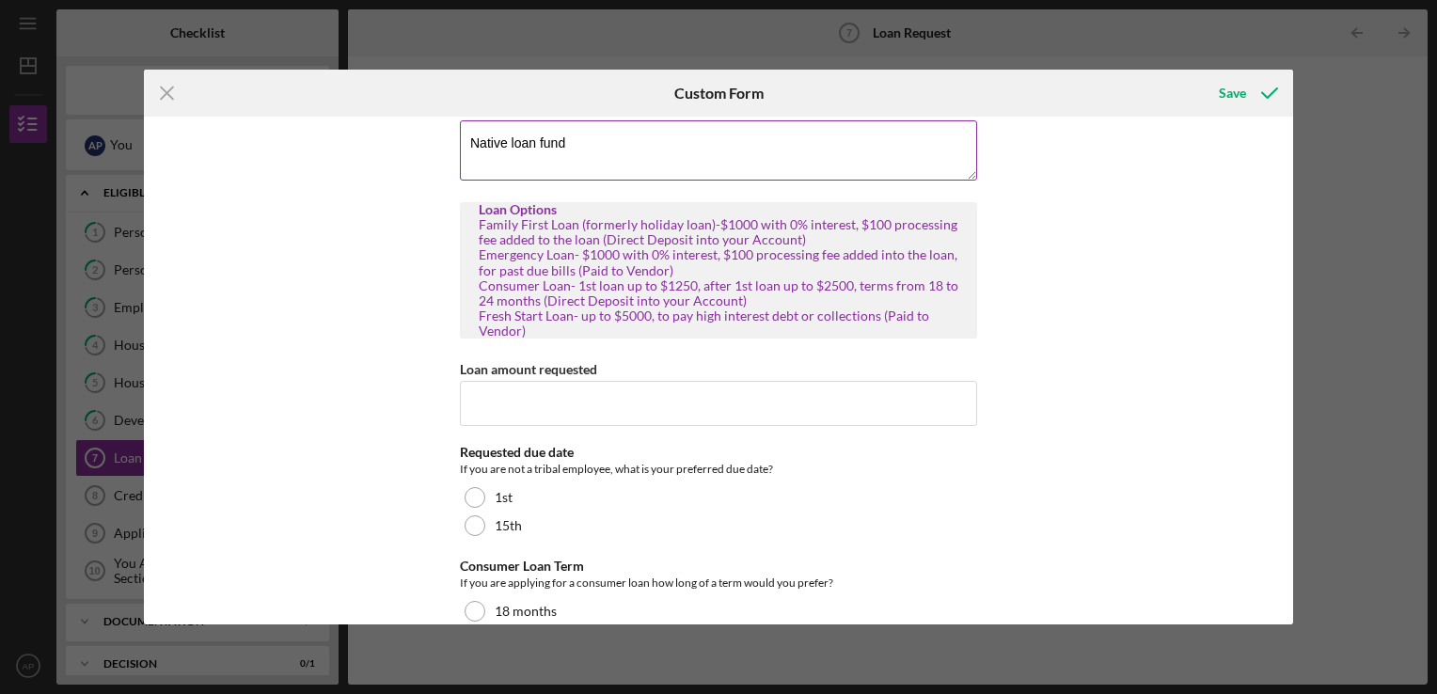
scroll to position [304, 0]
type textarea "Native loan fund"
click at [904, 393] on input "Loan amount requested" at bounding box center [718, 400] width 517 height 45
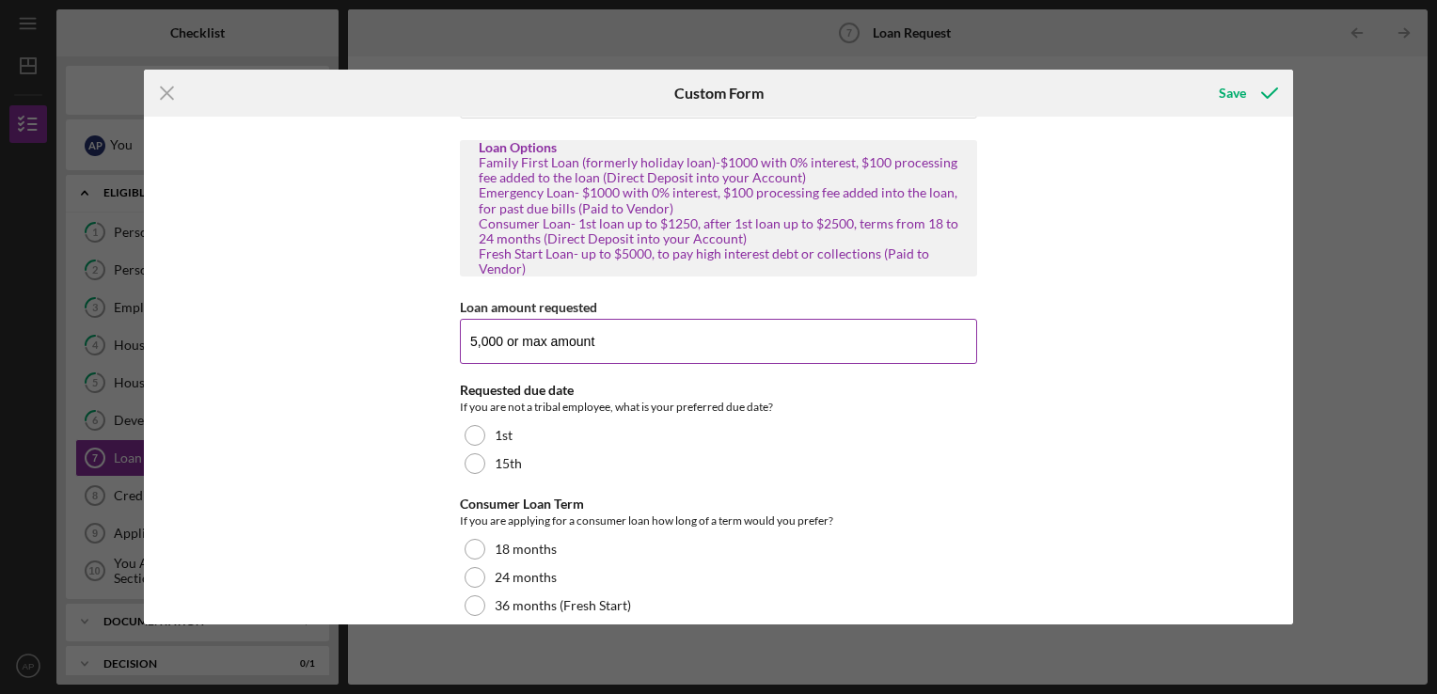
scroll to position [370, 0]
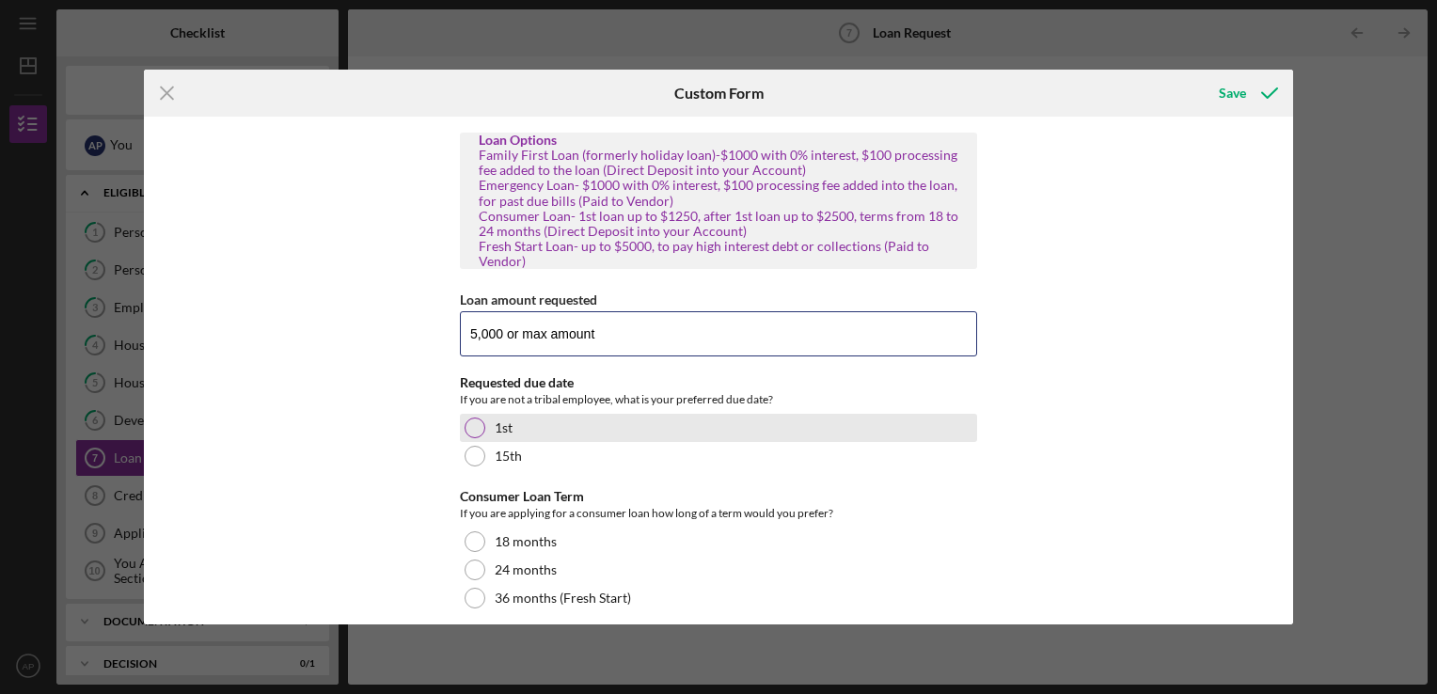
type input "5,000 or max amount"
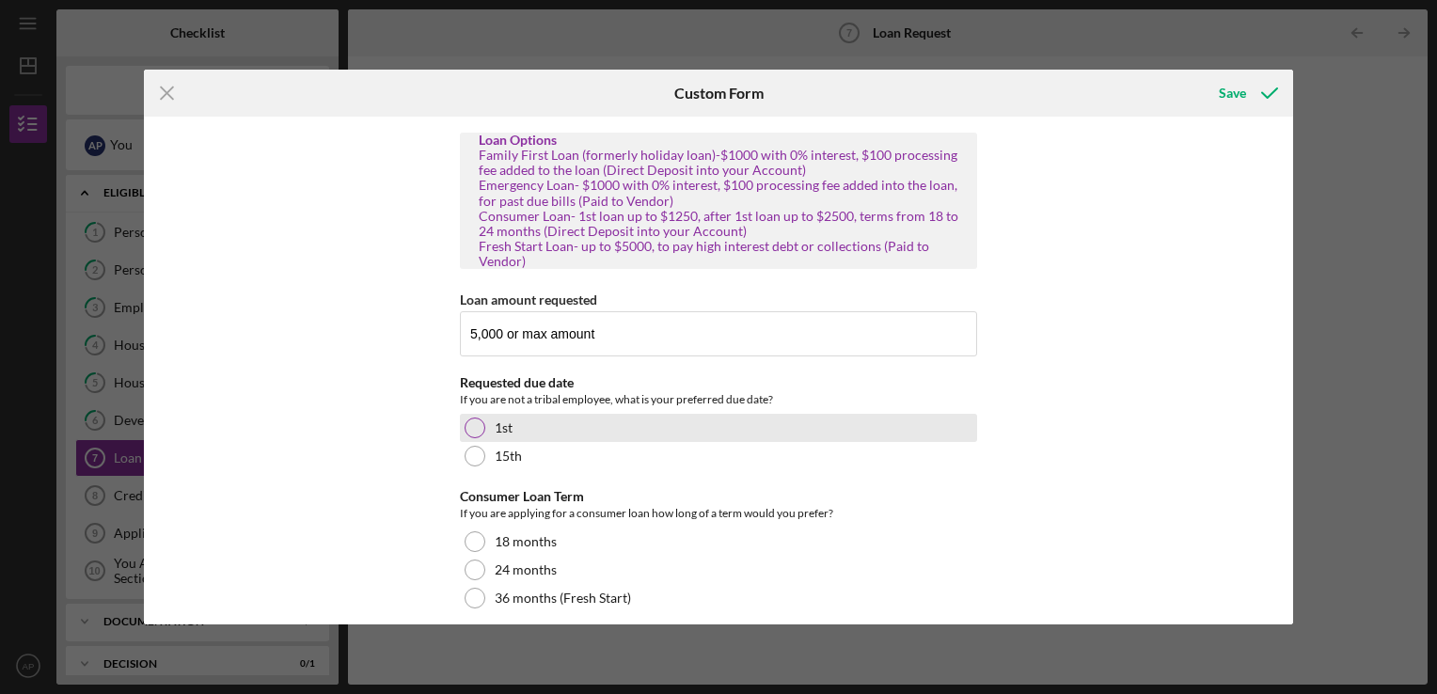
click at [705, 430] on div "1st" at bounding box center [718, 428] width 517 height 28
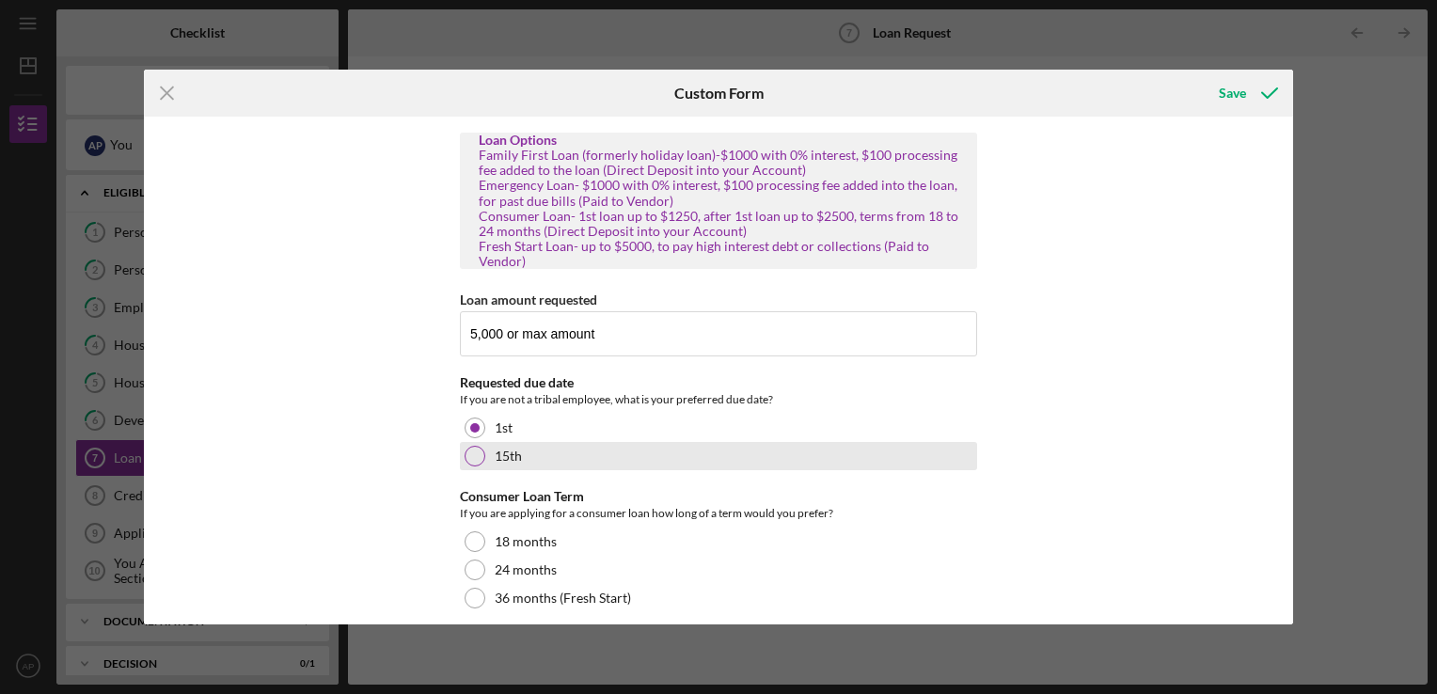
click at [712, 451] on div "15th" at bounding box center [718, 456] width 517 height 28
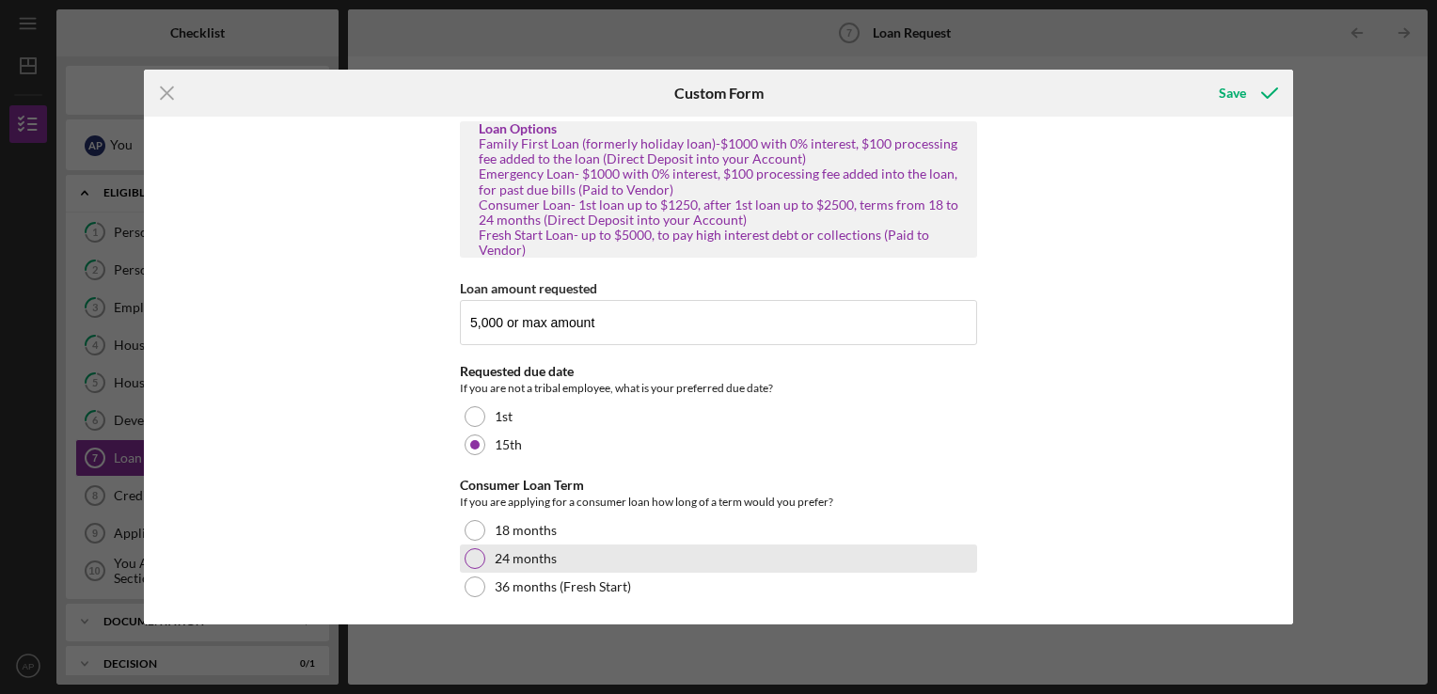
click at [470, 555] on div at bounding box center [475, 558] width 21 height 21
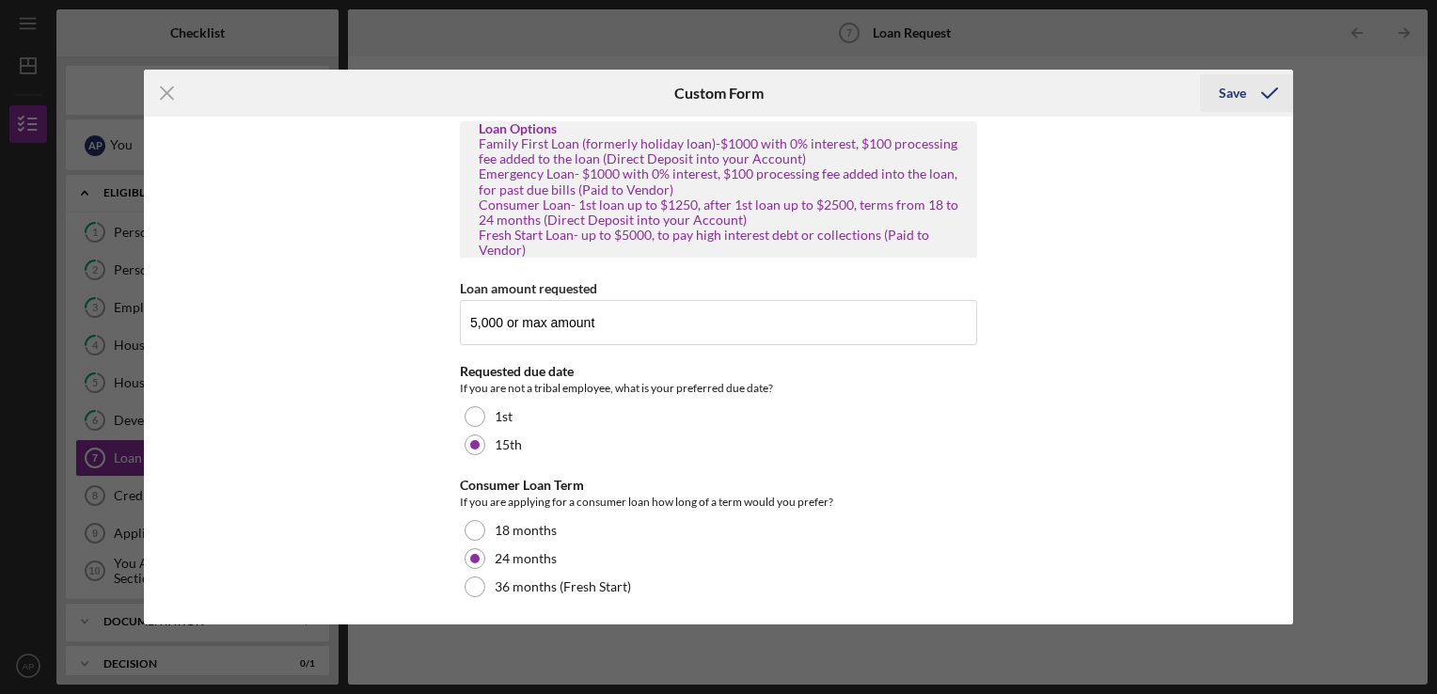
click at [1240, 93] on div "Save" at bounding box center [1232, 93] width 27 height 38
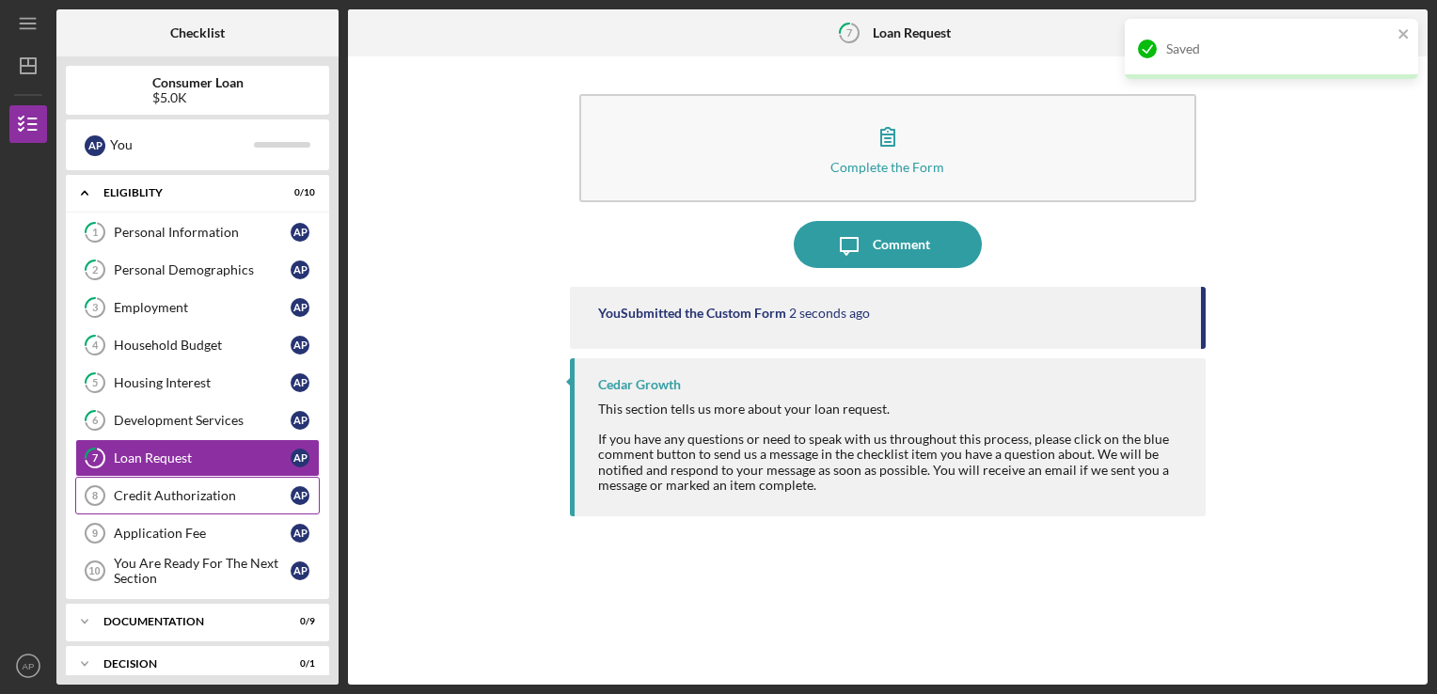
click at [237, 497] on div "Credit Authorization" at bounding box center [202, 495] width 177 height 15
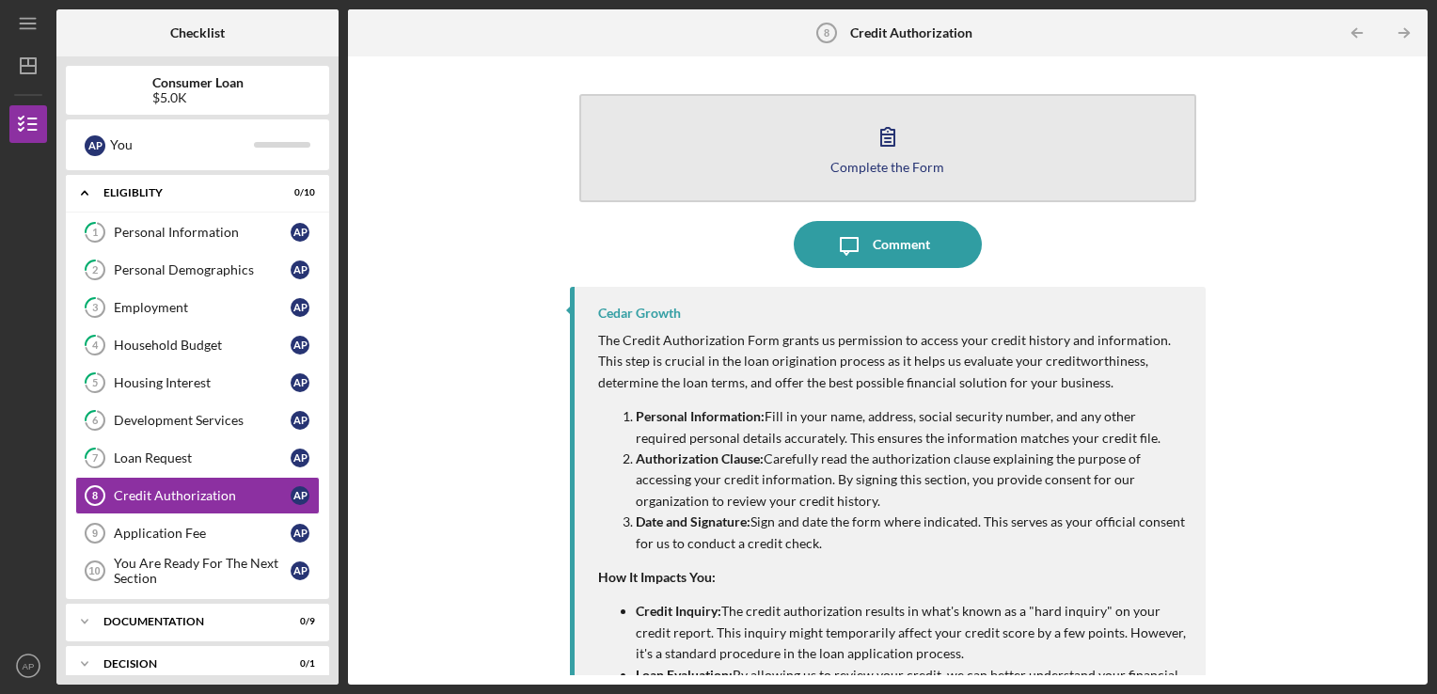
click at [1009, 162] on button "Complete the Form Form" at bounding box center [888, 148] width 618 height 108
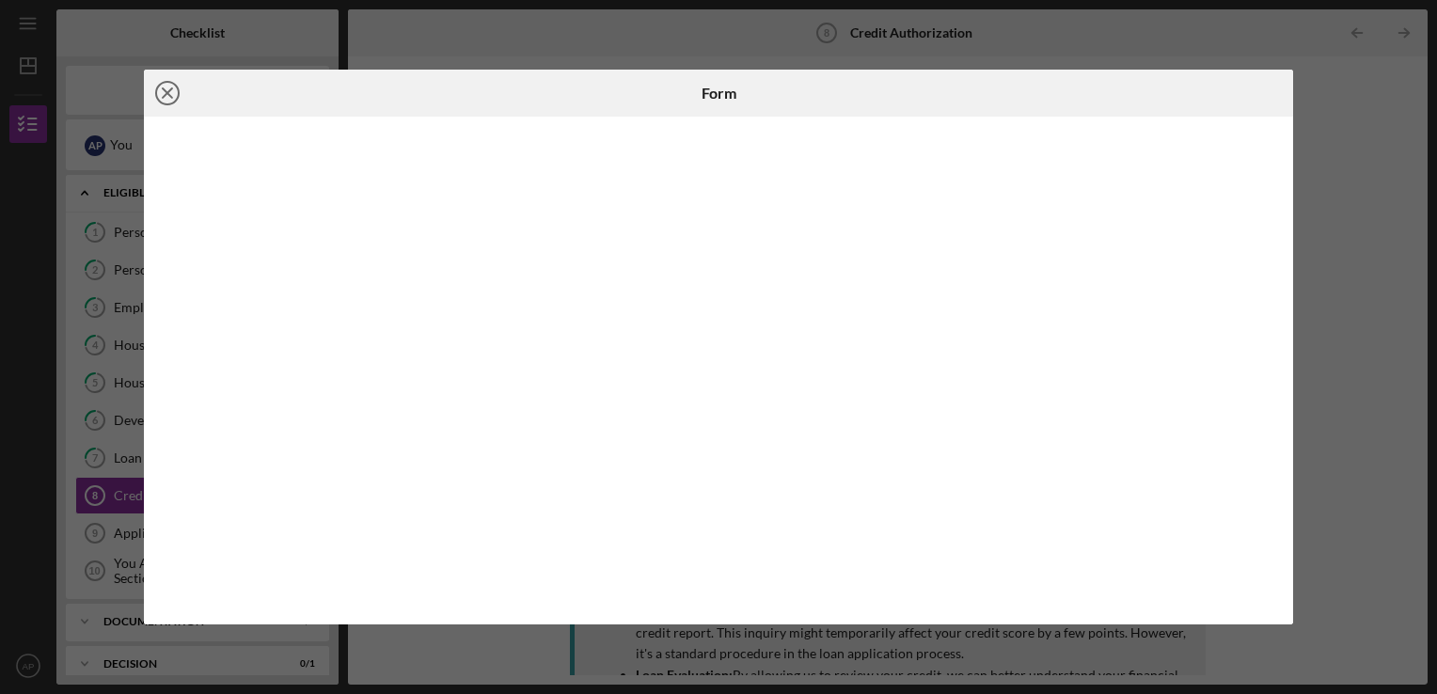
click at [166, 92] on line at bounding box center [167, 92] width 9 height 9
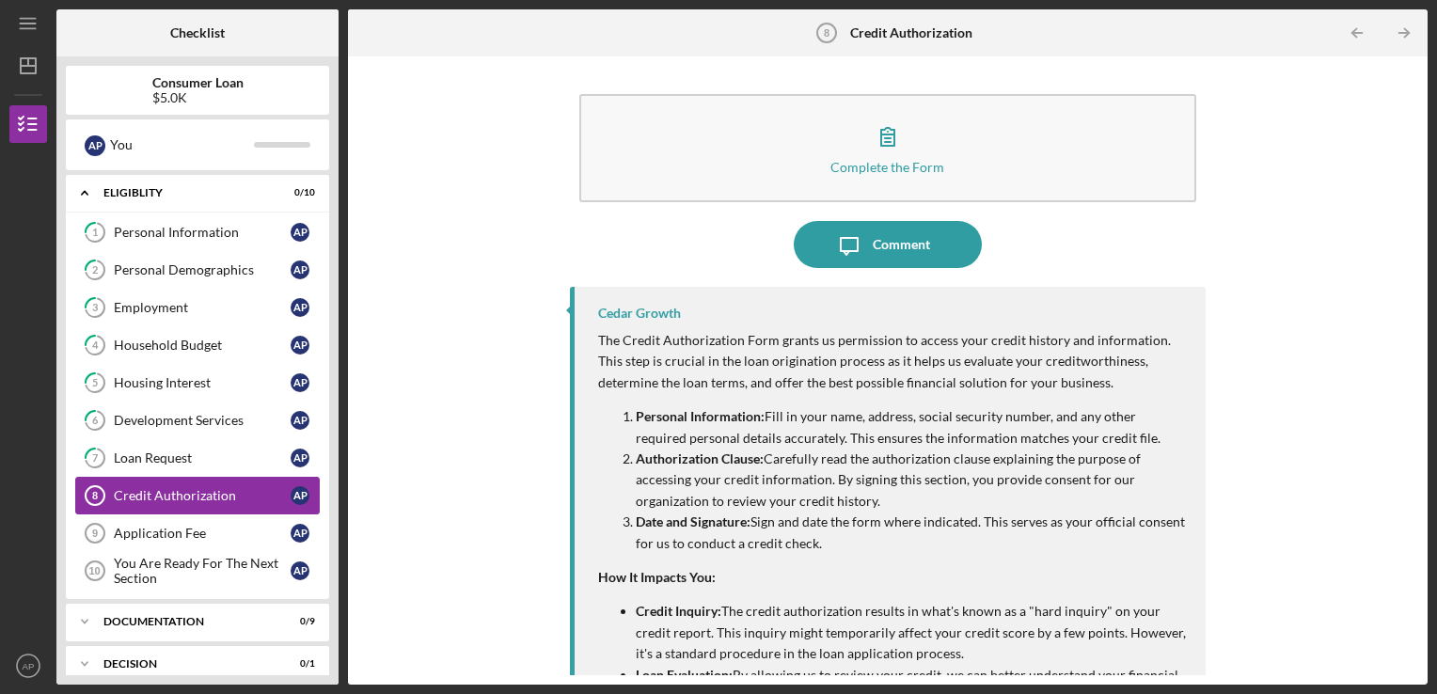
click at [219, 493] on div "Credit Authorization" at bounding box center [202, 495] width 177 height 15
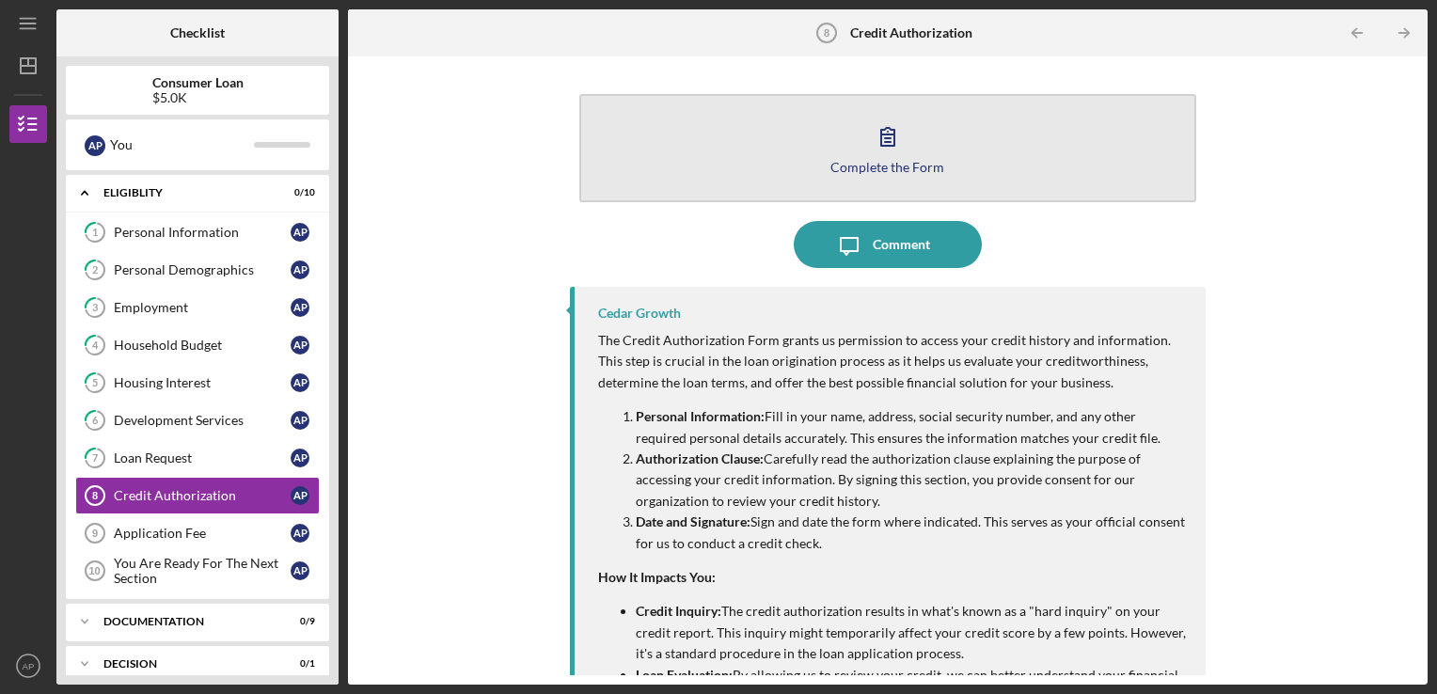
click at [1113, 147] on button "Complete the Form Form" at bounding box center [888, 148] width 618 height 108
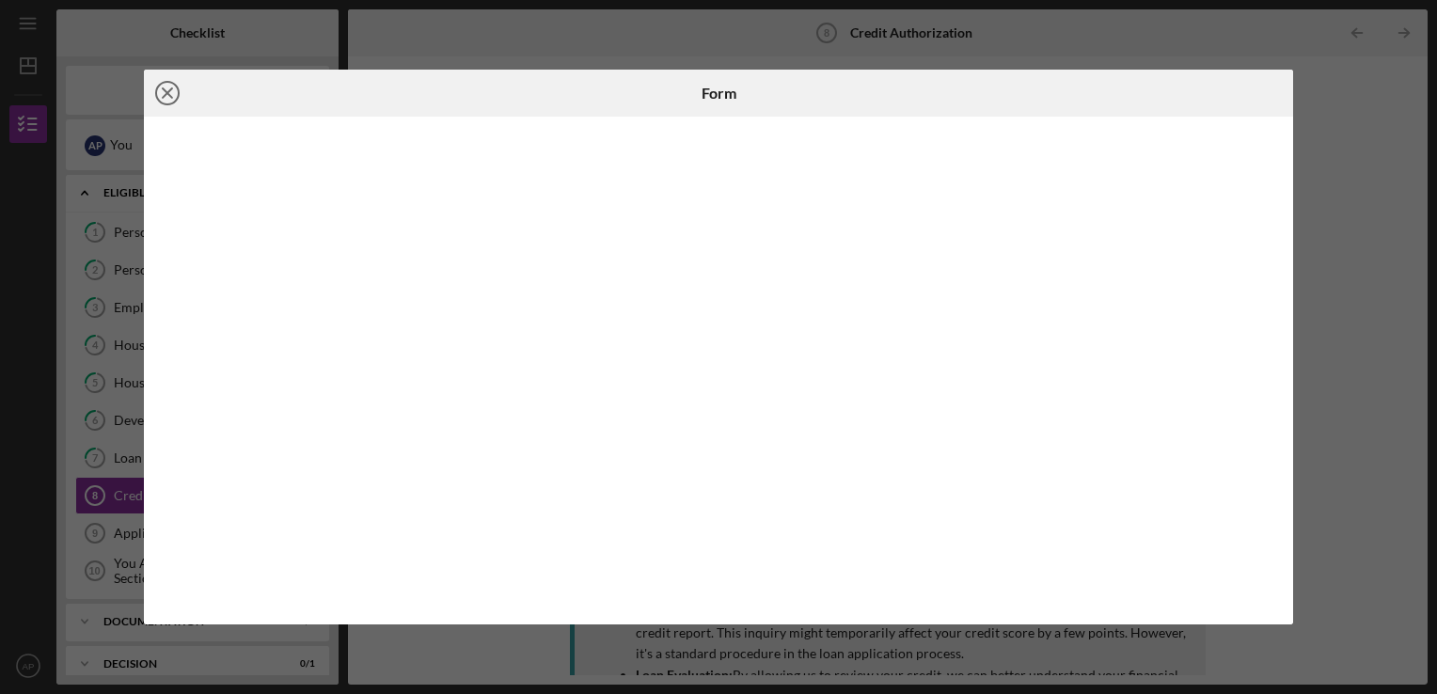
click at [166, 92] on line at bounding box center [167, 92] width 9 height 9
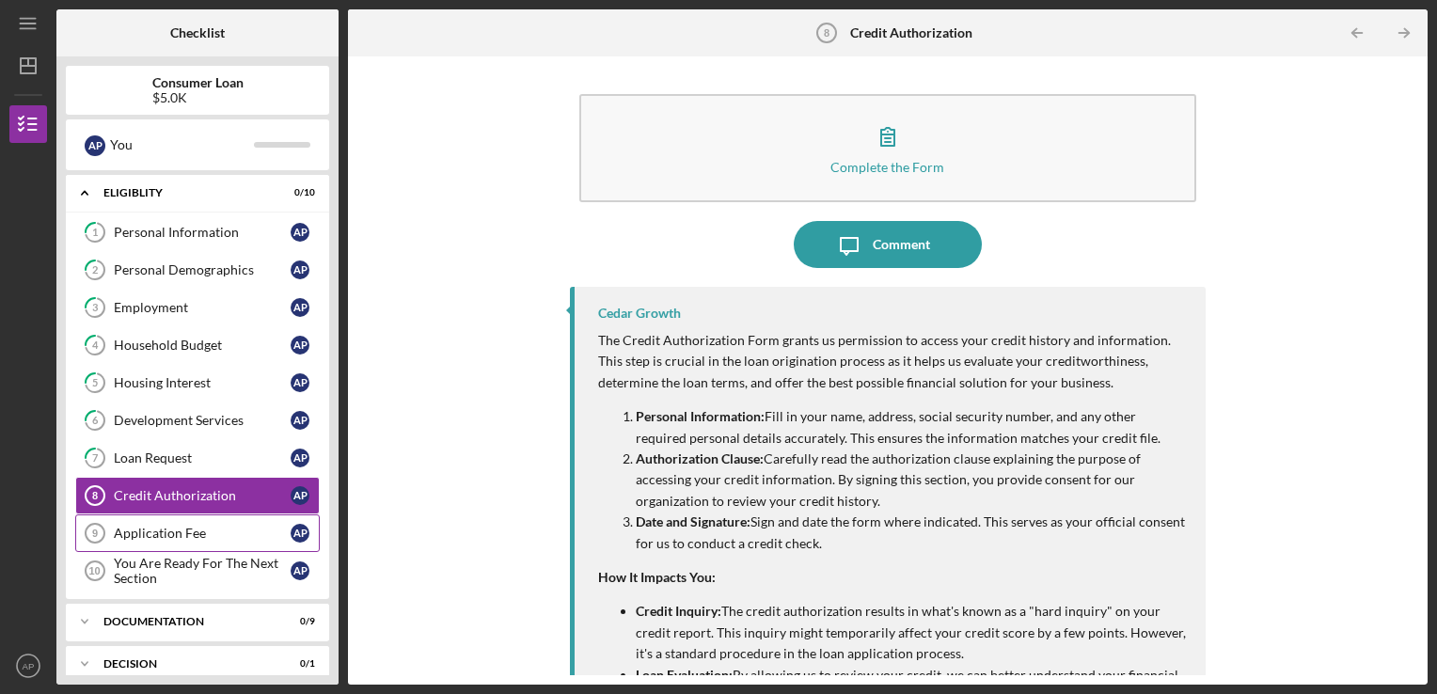
click at [223, 531] on div "Application Fee" at bounding box center [202, 533] width 177 height 15
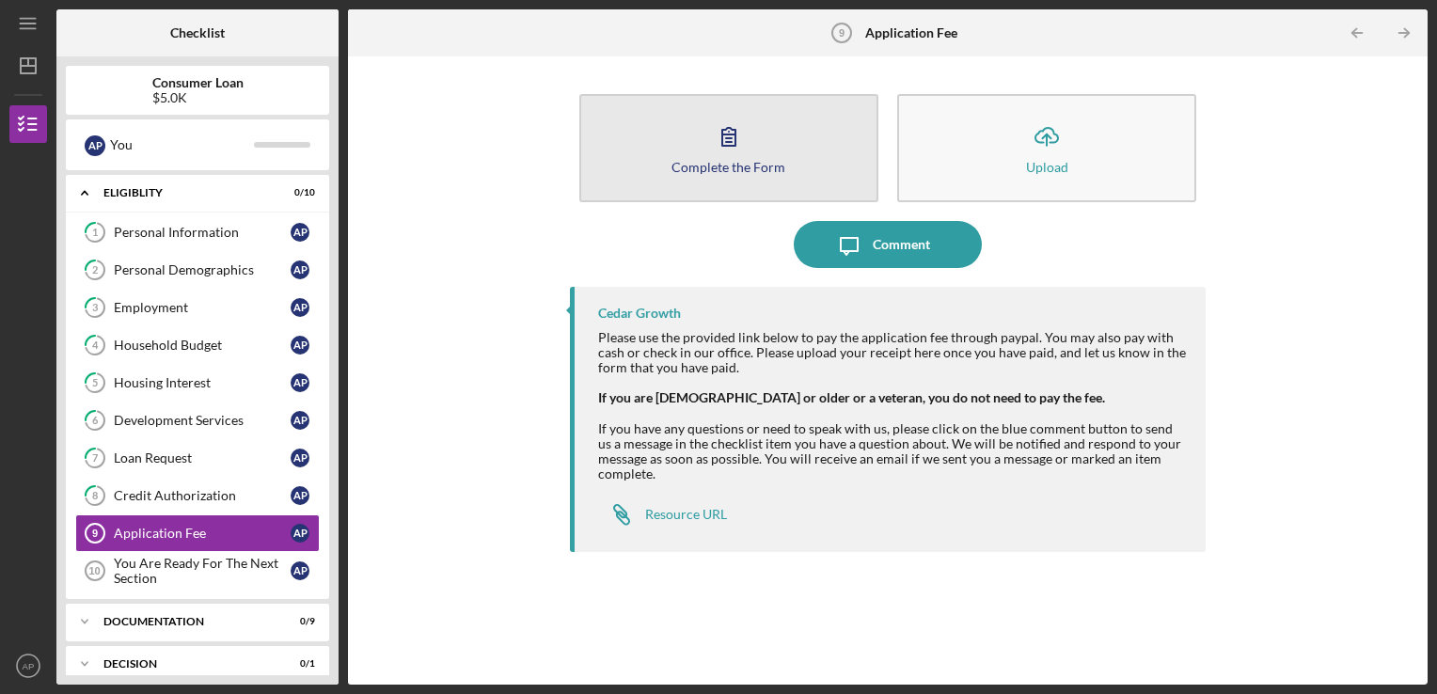
click at [796, 162] on button "Complete the Form Form" at bounding box center [728, 148] width 299 height 108
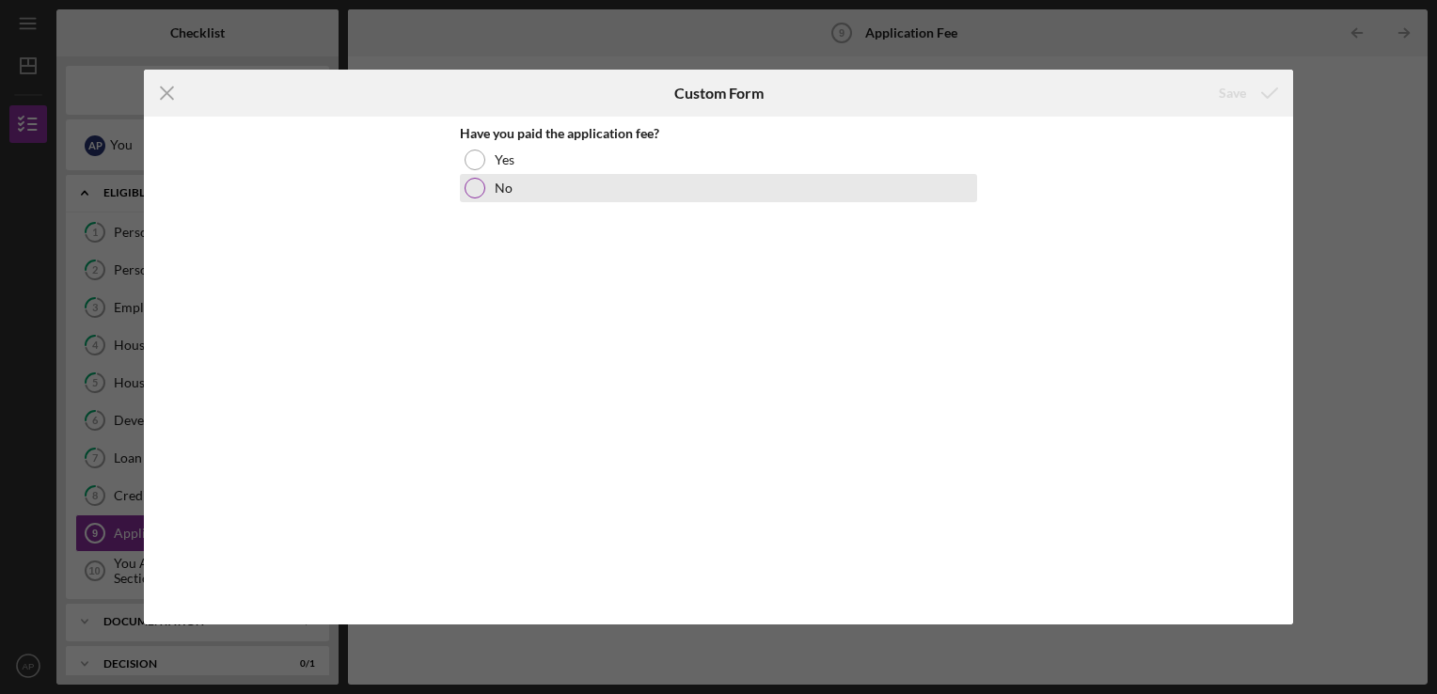
click at [468, 186] on div at bounding box center [475, 188] width 21 height 21
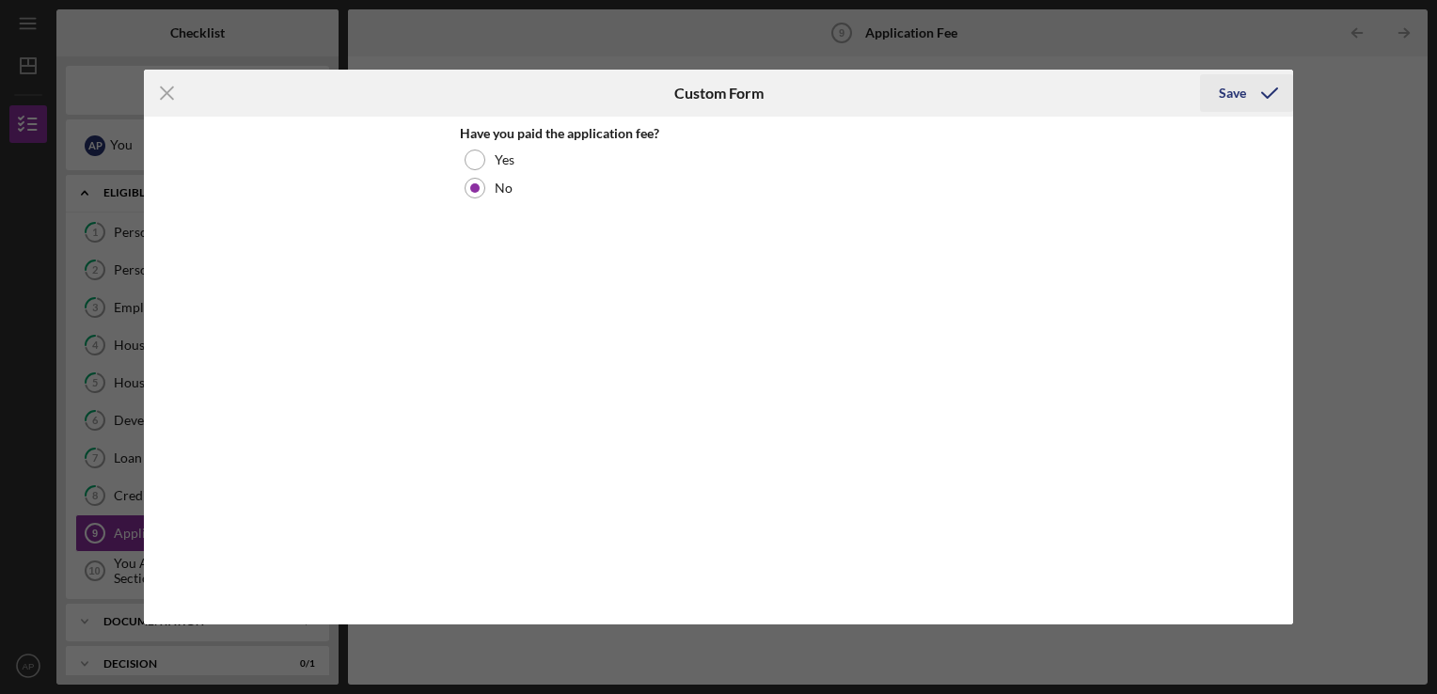
click at [1237, 91] on div "Save" at bounding box center [1232, 93] width 27 height 38
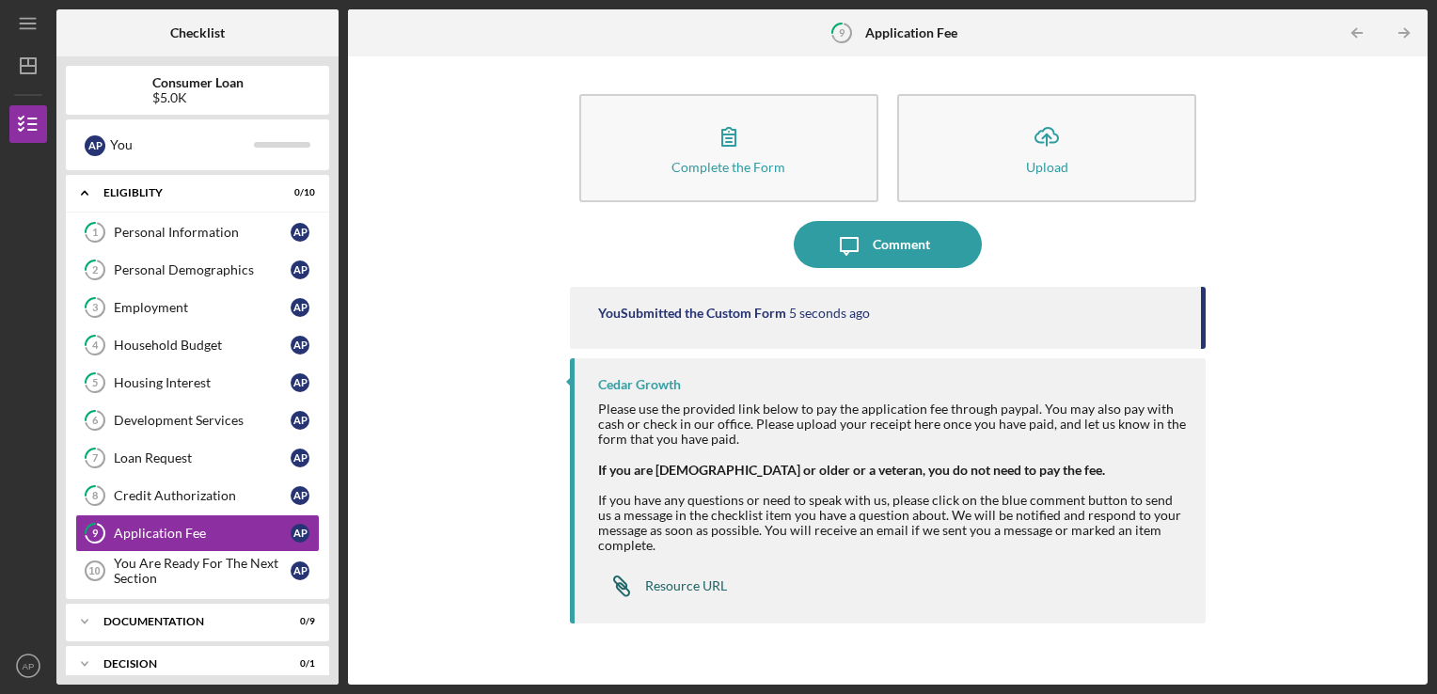
click at [673, 591] on div "Resource URL" at bounding box center [686, 585] width 82 height 15
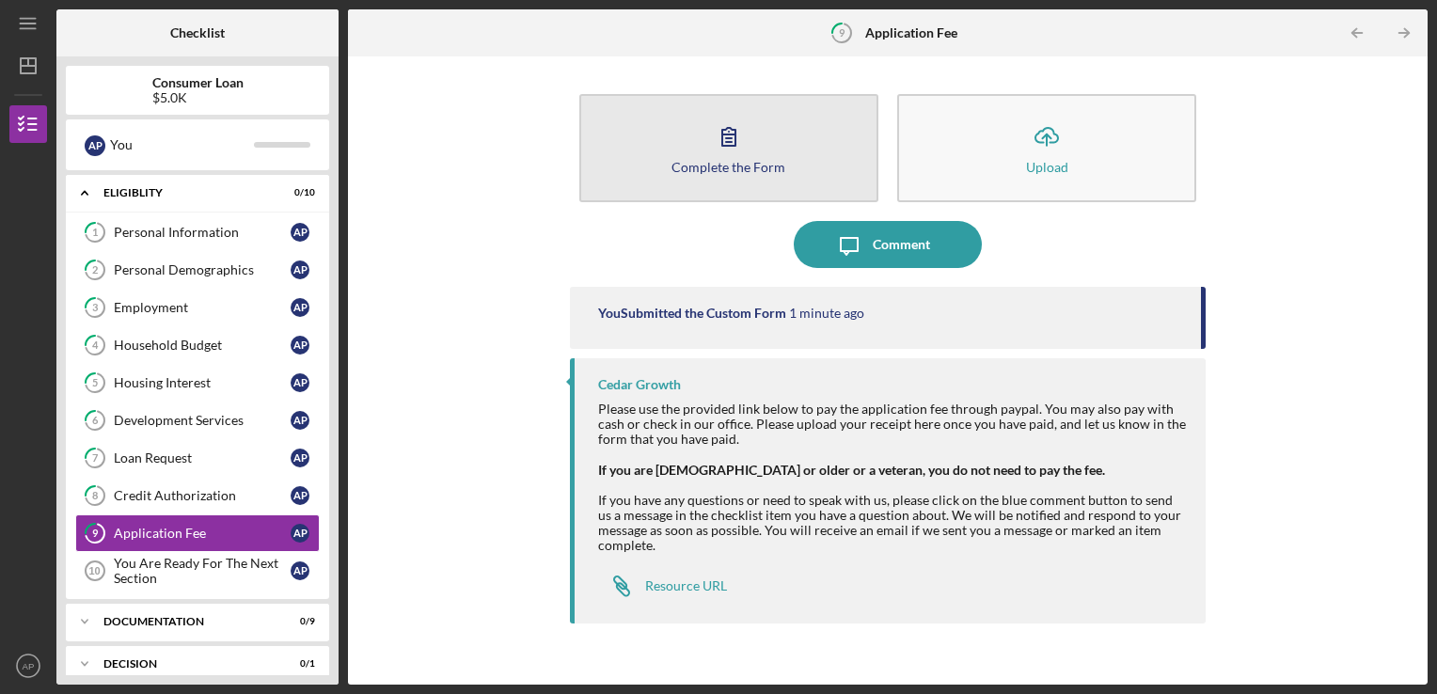
click at [788, 141] on button "Complete the Form Form" at bounding box center [728, 148] width 299 height 108
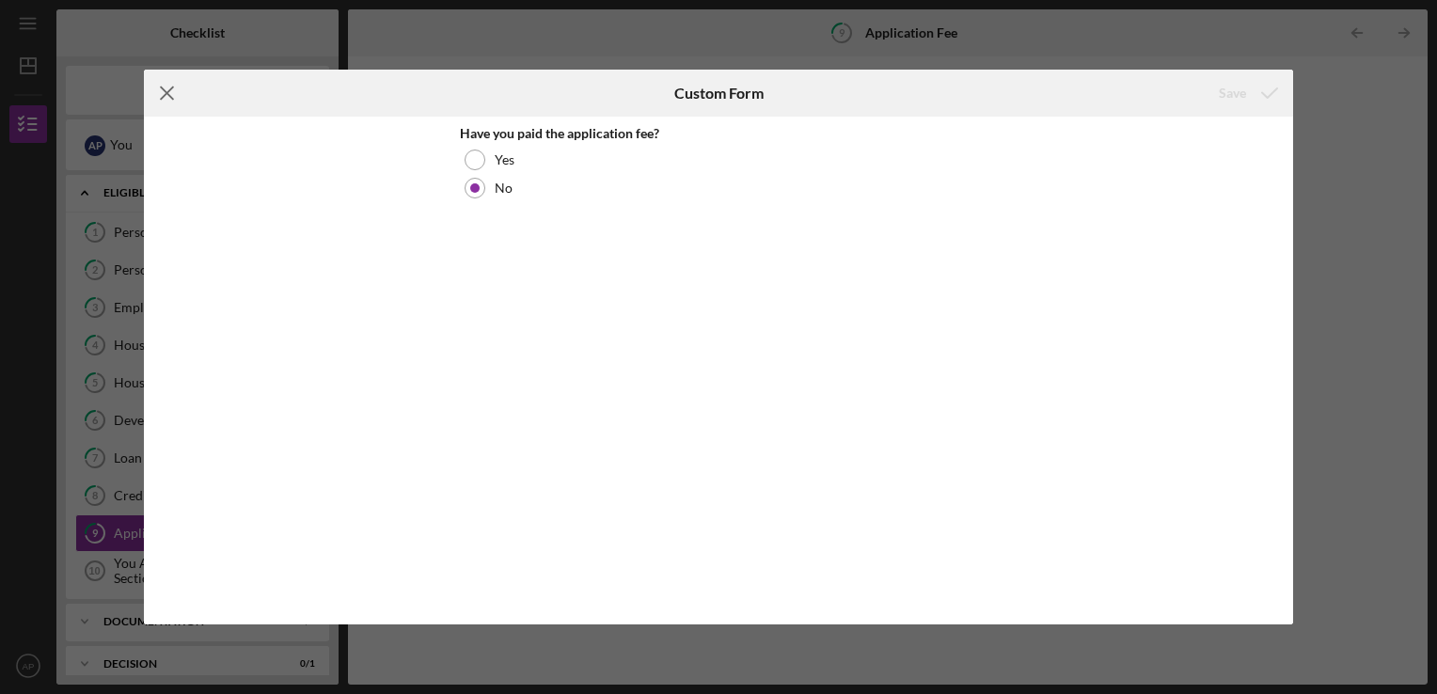
click at [166, 93] on line at bounding box center [167, 93] width 12 height 12
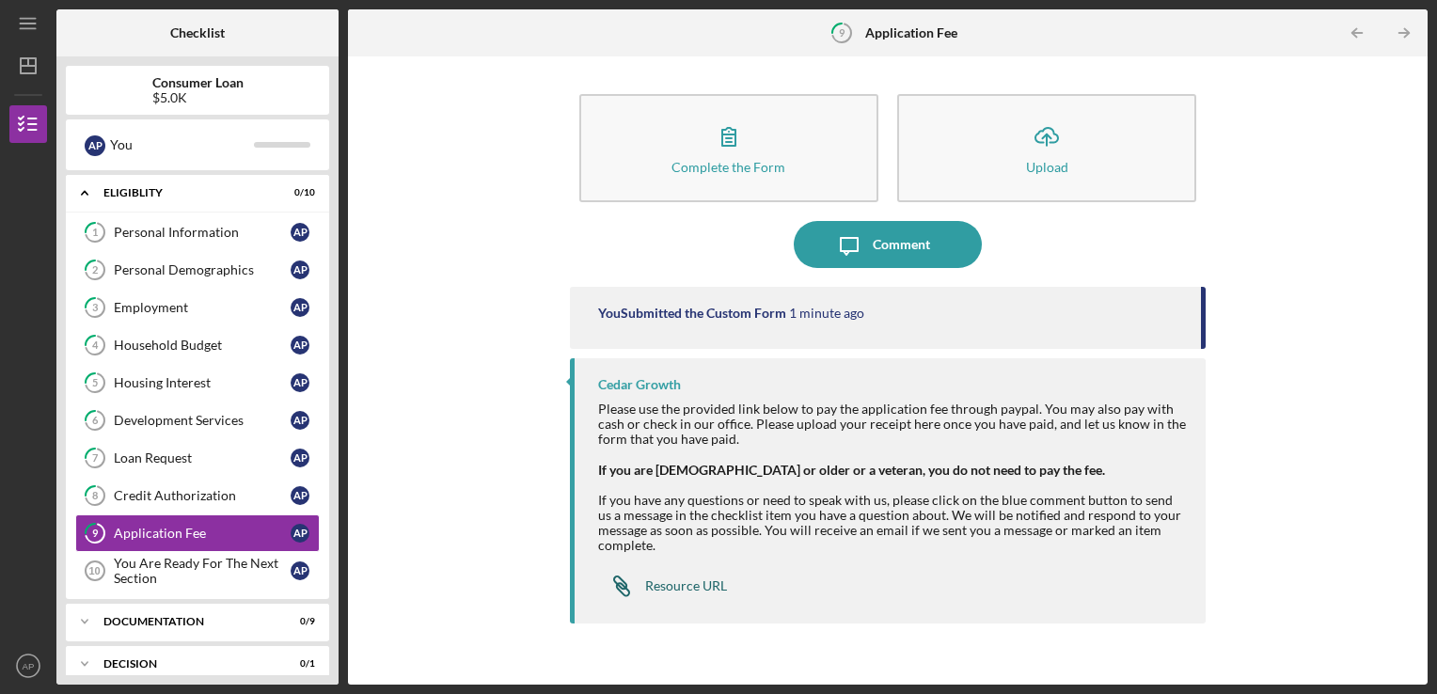
click at [692, 591] on div "Resource URL" at bounding box center [686, 585] width 82 height 15
click at [812, 147] on button "Complete the Form Form" at bounding box center [728, 148] width 299 height 108
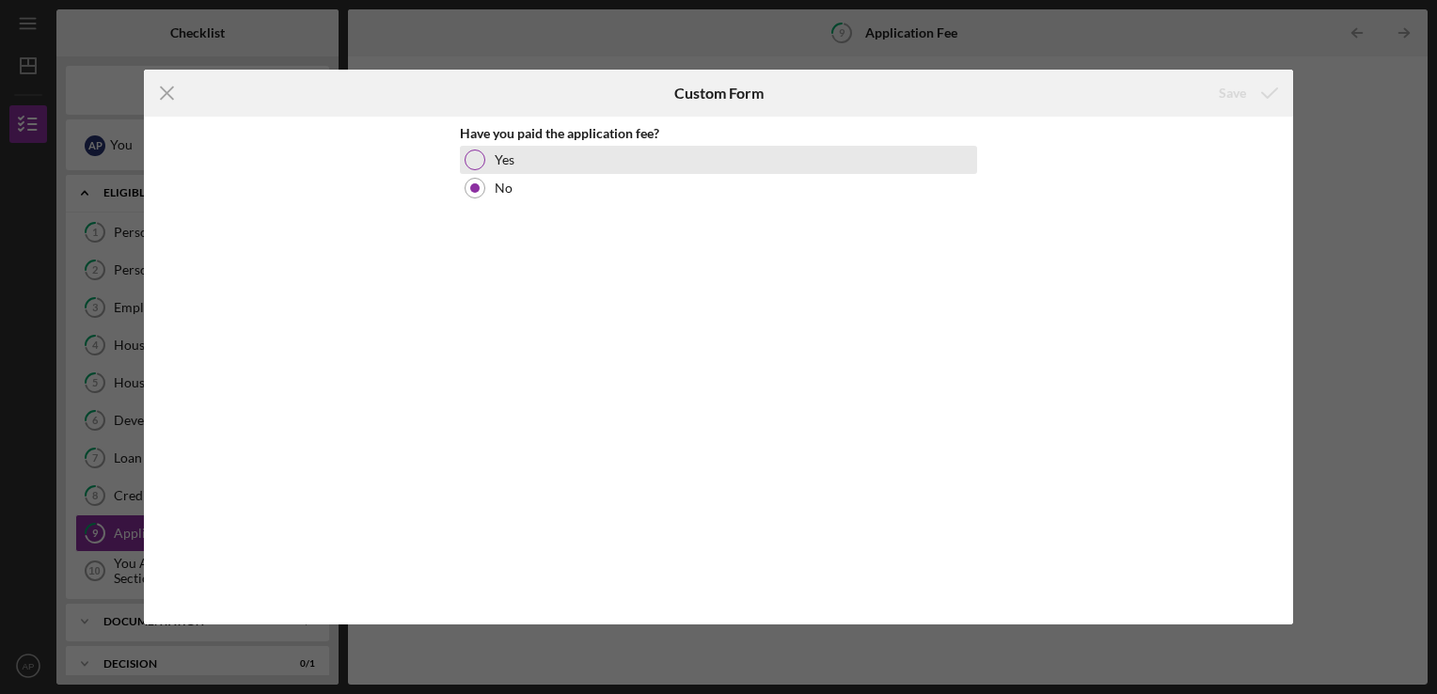
click at [466, 156] on div at bounding box center [475, 160] width 21 height 21
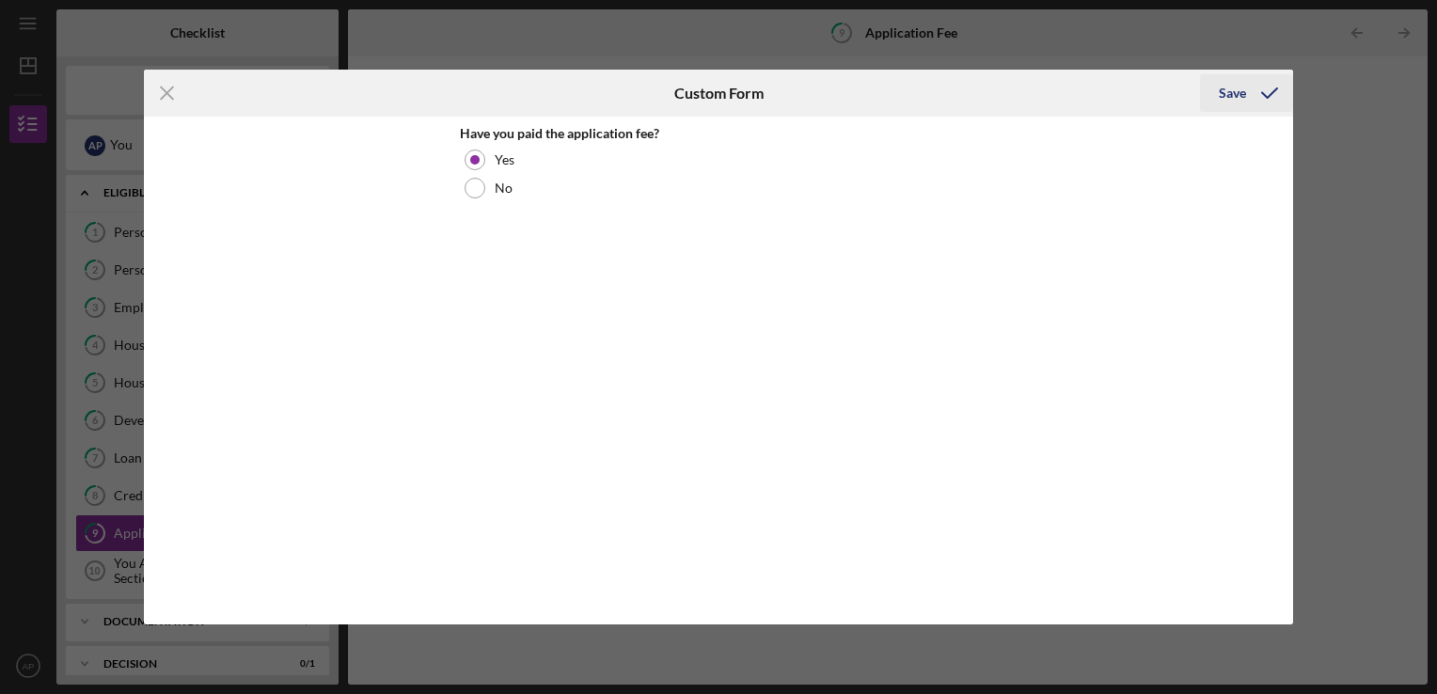
click at [1243, 90] on div "Save" at bounding box center [1232, 93] width 27 height 38
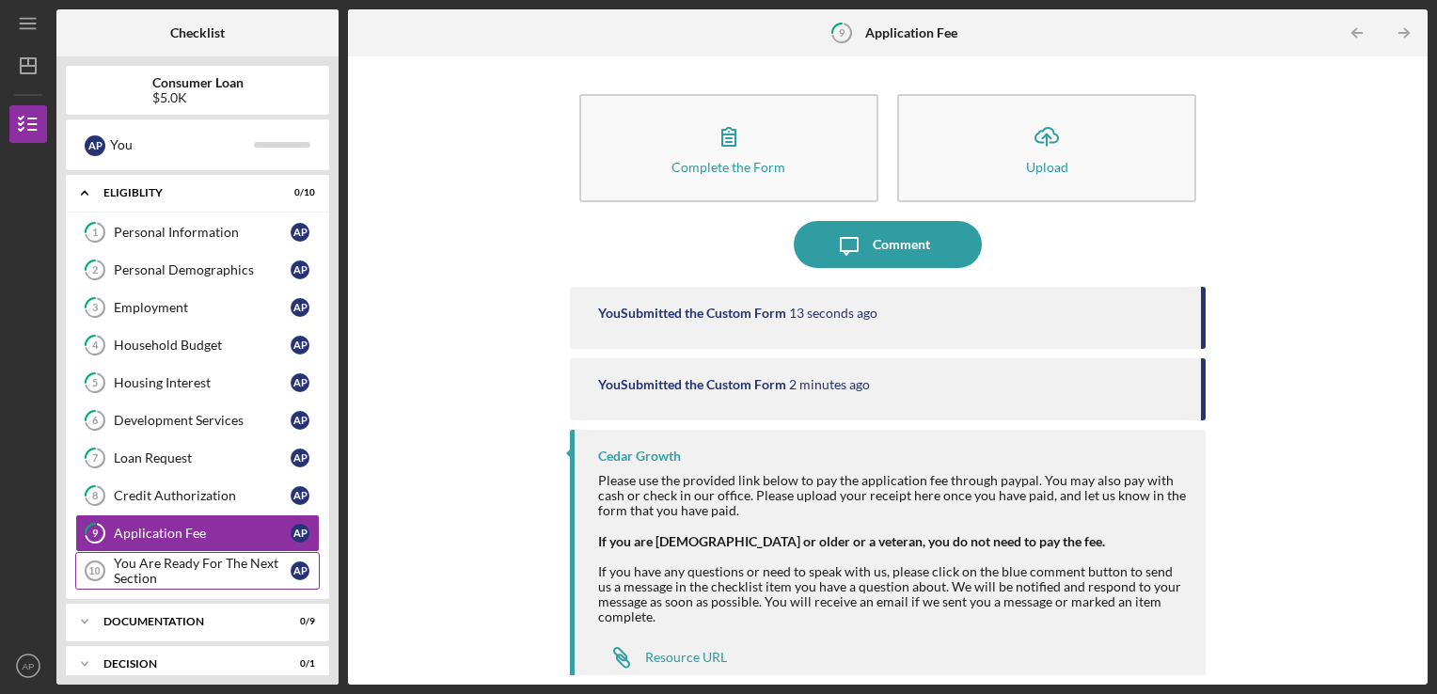
click at [205, 564] on div "You Are Ready For The Next Section" at bounding box center [202, 571] width 177 height 30
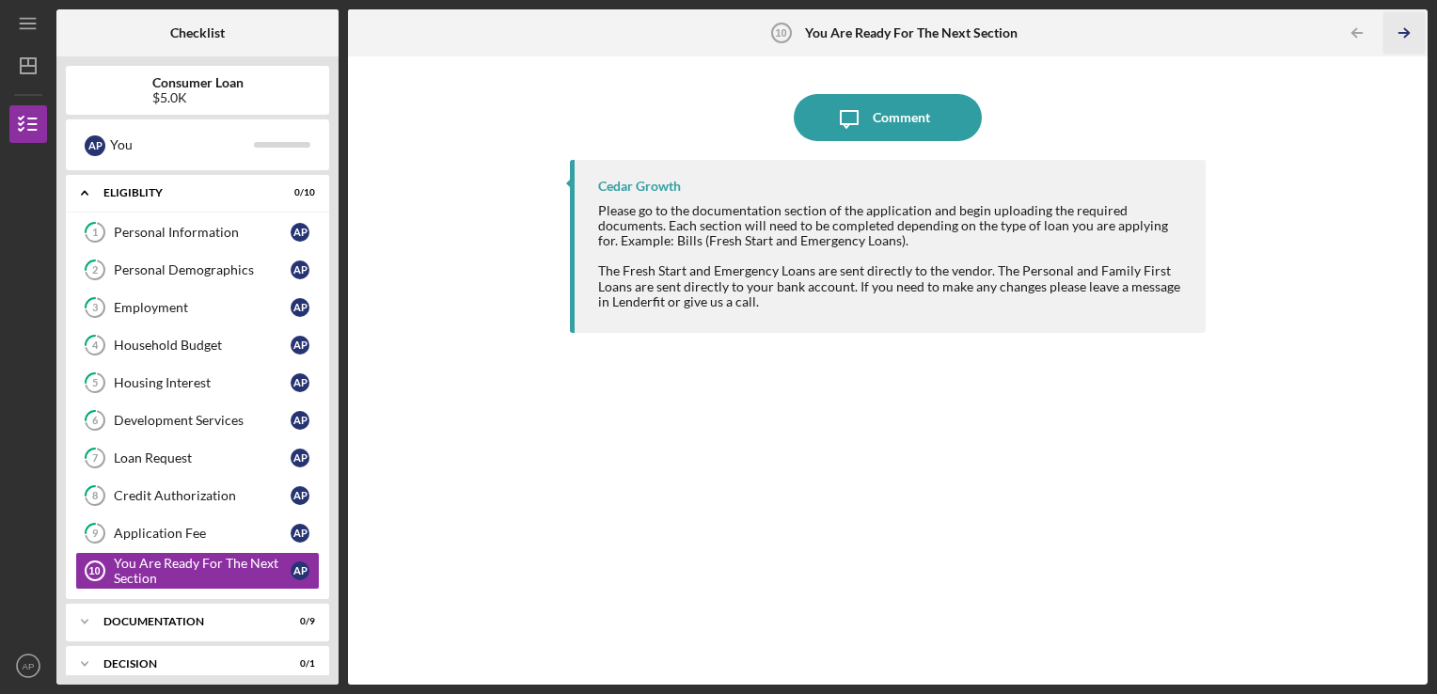
click at [1407, 33] on line "button" at bounding box center [1403, 33] width 9 height 0
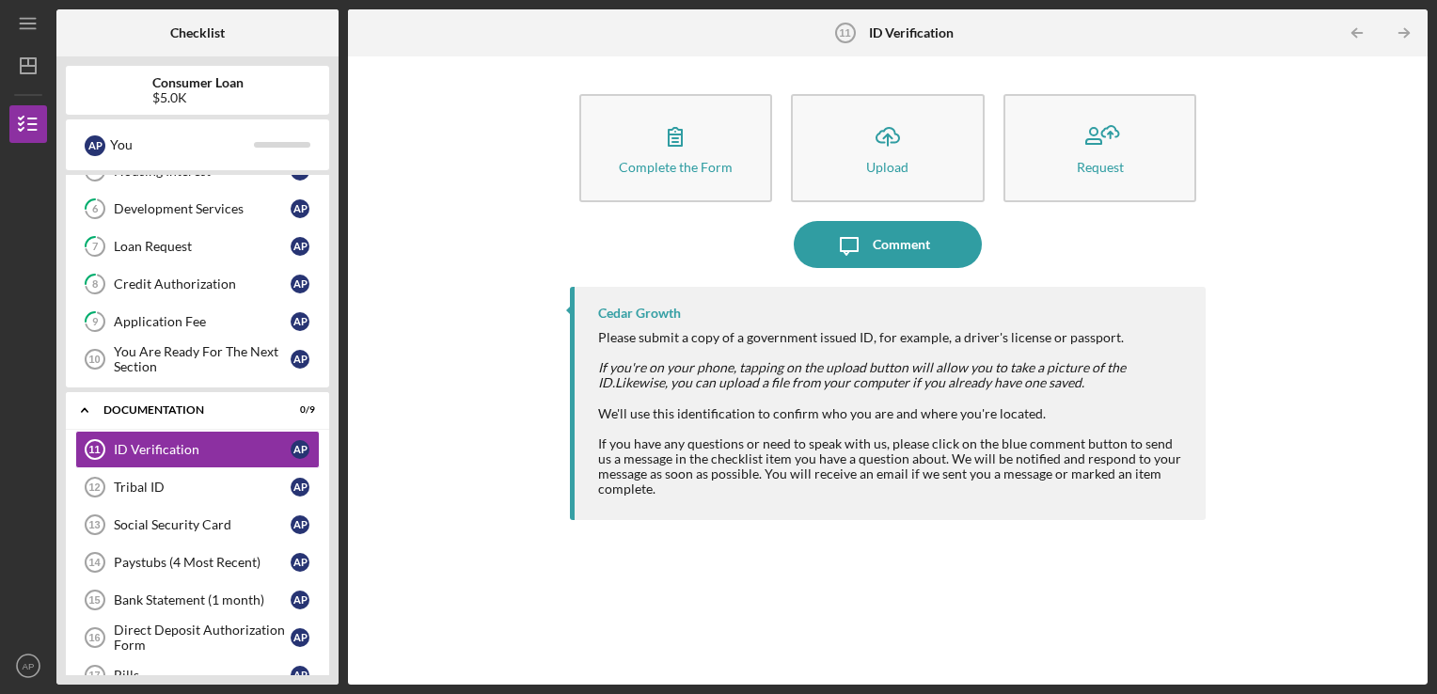
scroll to position [231, 0]
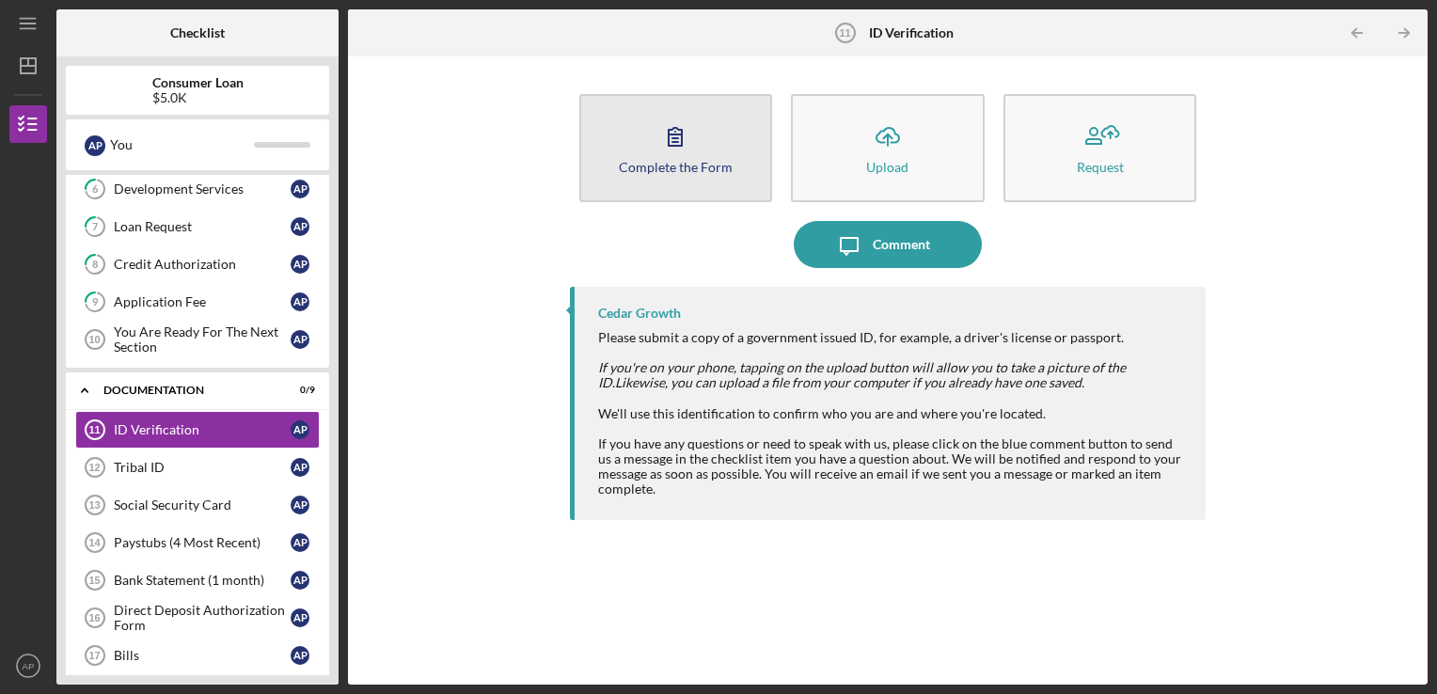
click at [718, 181] on button "Complete the Form Form" at bounding box center [676, 148] width 194 height 108
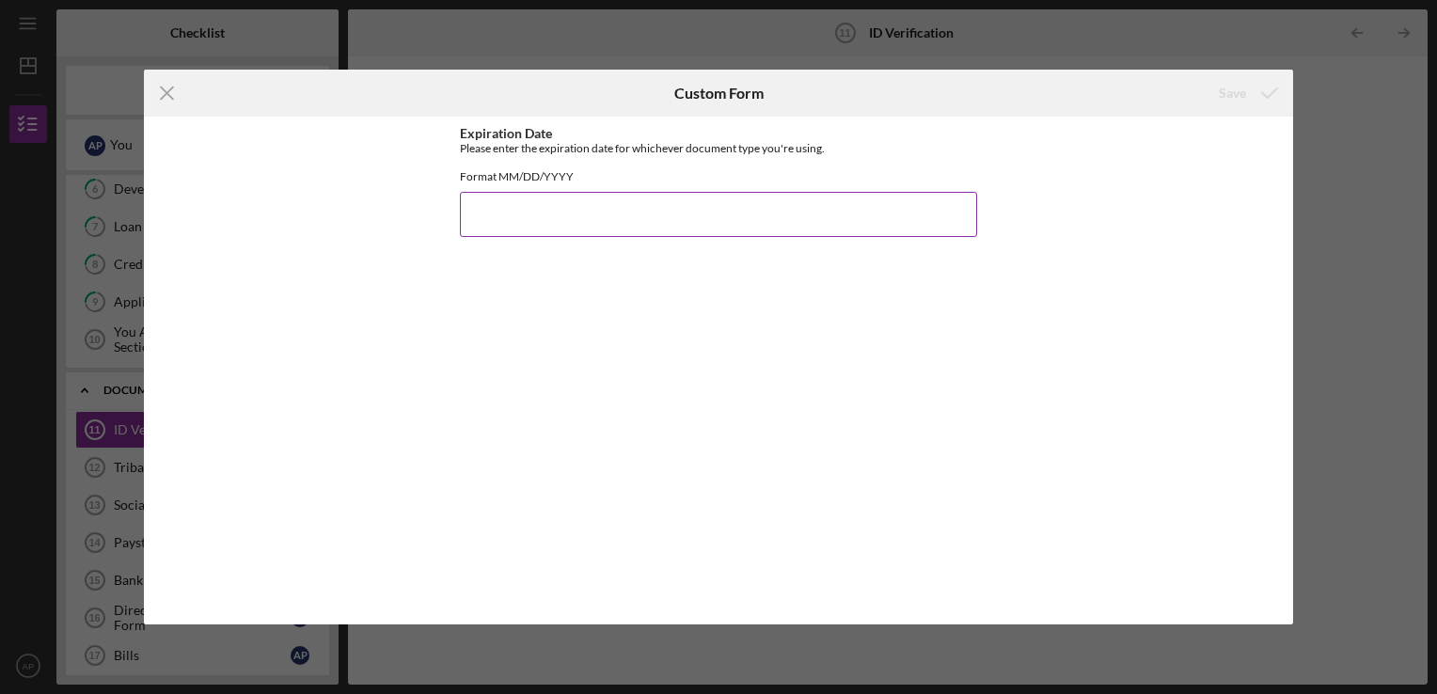
click at [738, 228] on input "Expiration Date" at bounding box center [718, 214] width 517 height 45
click at [166, 92] on line at bounding box center [167, 93] width 12 height 12
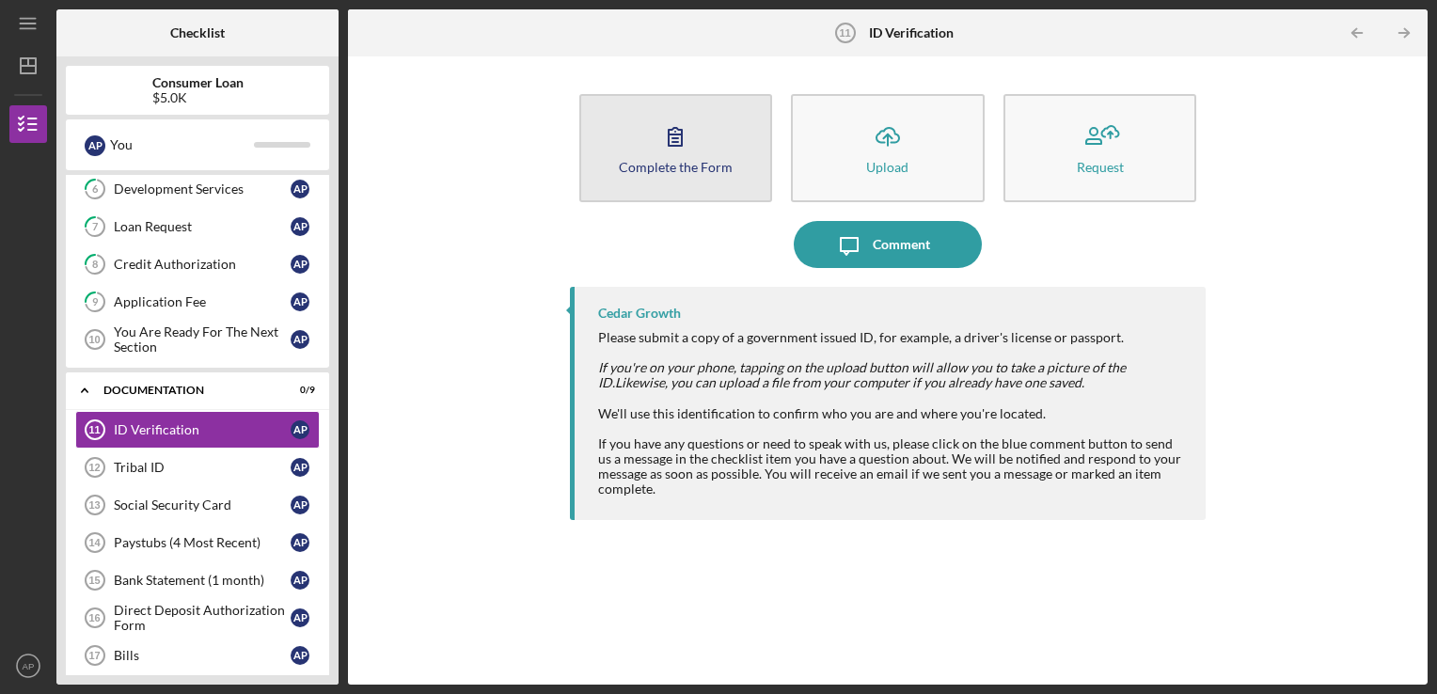
click at [685, 154] on icon "button" at bounding box center [675, 136] width 47 height 47
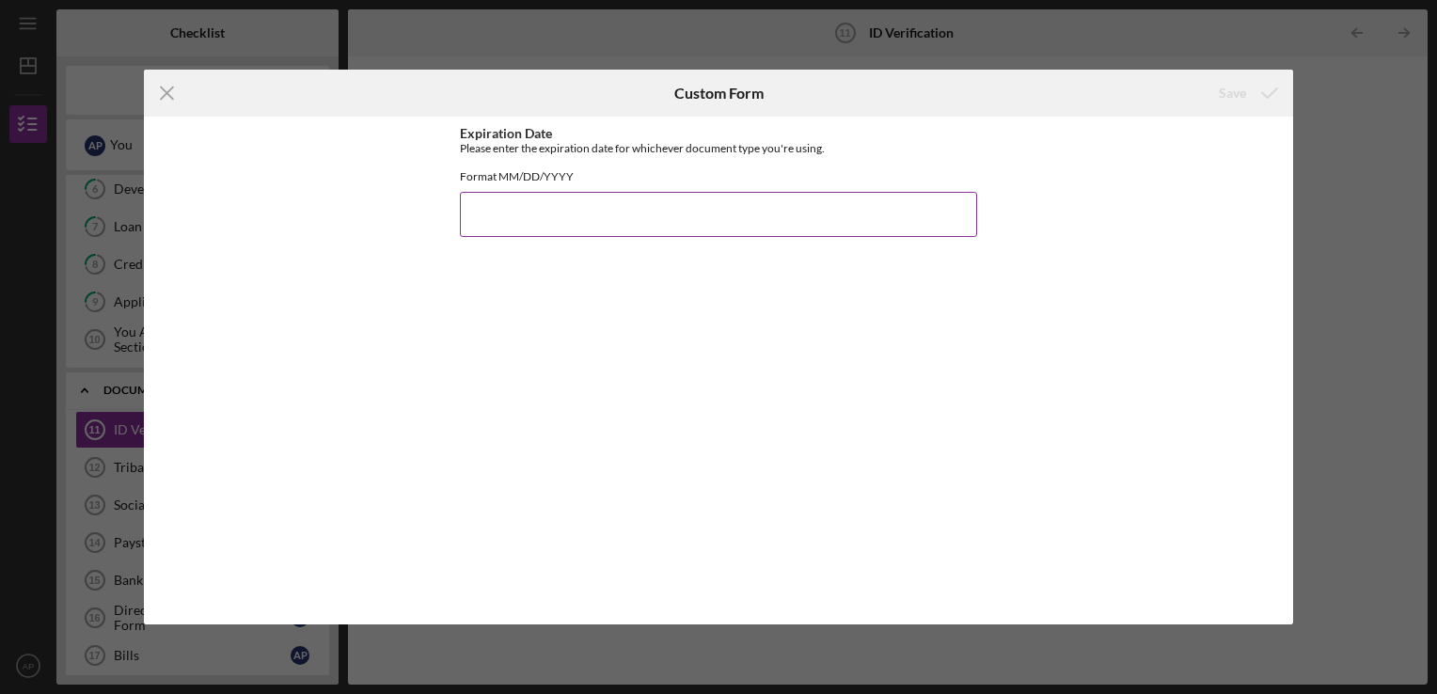
click at [700, 220] on input "Expiration Date" at bounding box center [718, 214] width 517 height 45
type input "01052030"
click at [1200, 74] on button "Save" at bounding box center [1246, 93] width 93 height 38
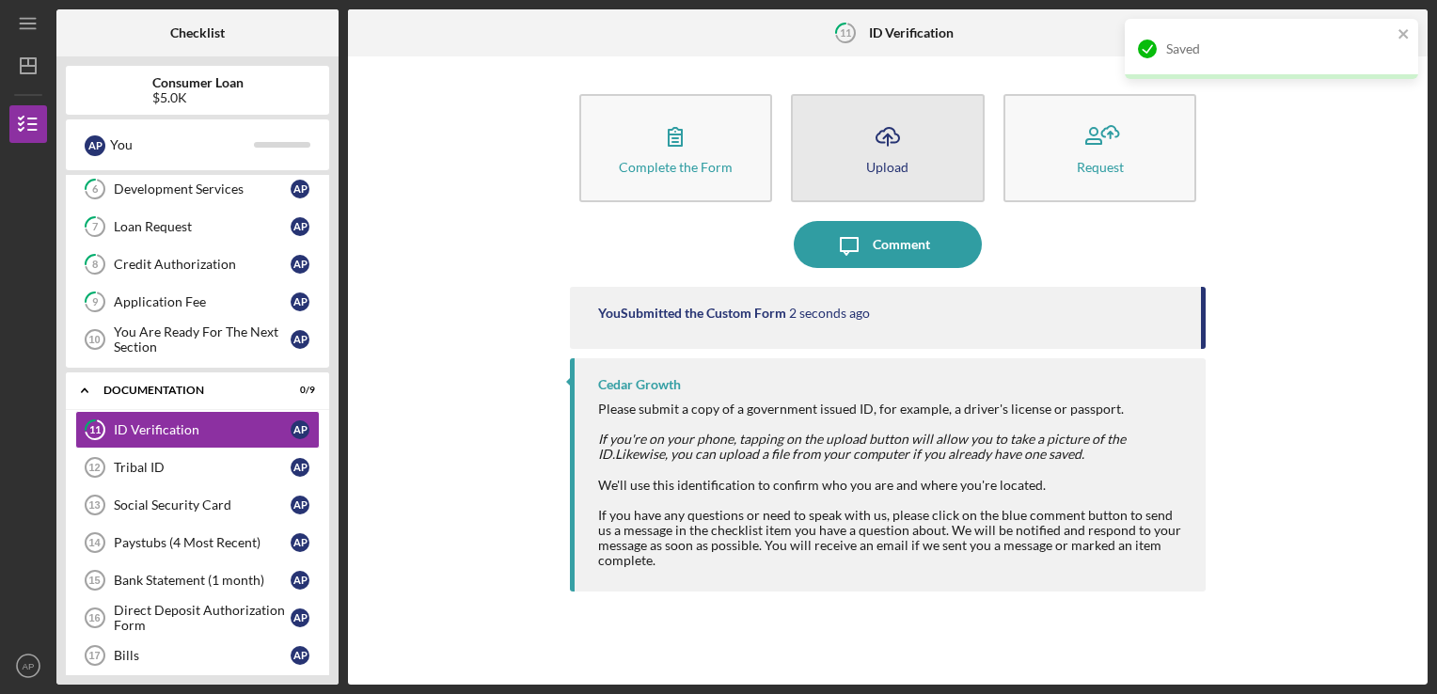
click at [895, 136] on icon "Icon/Upload" at bounding box center [887, 136] width 47 height 47
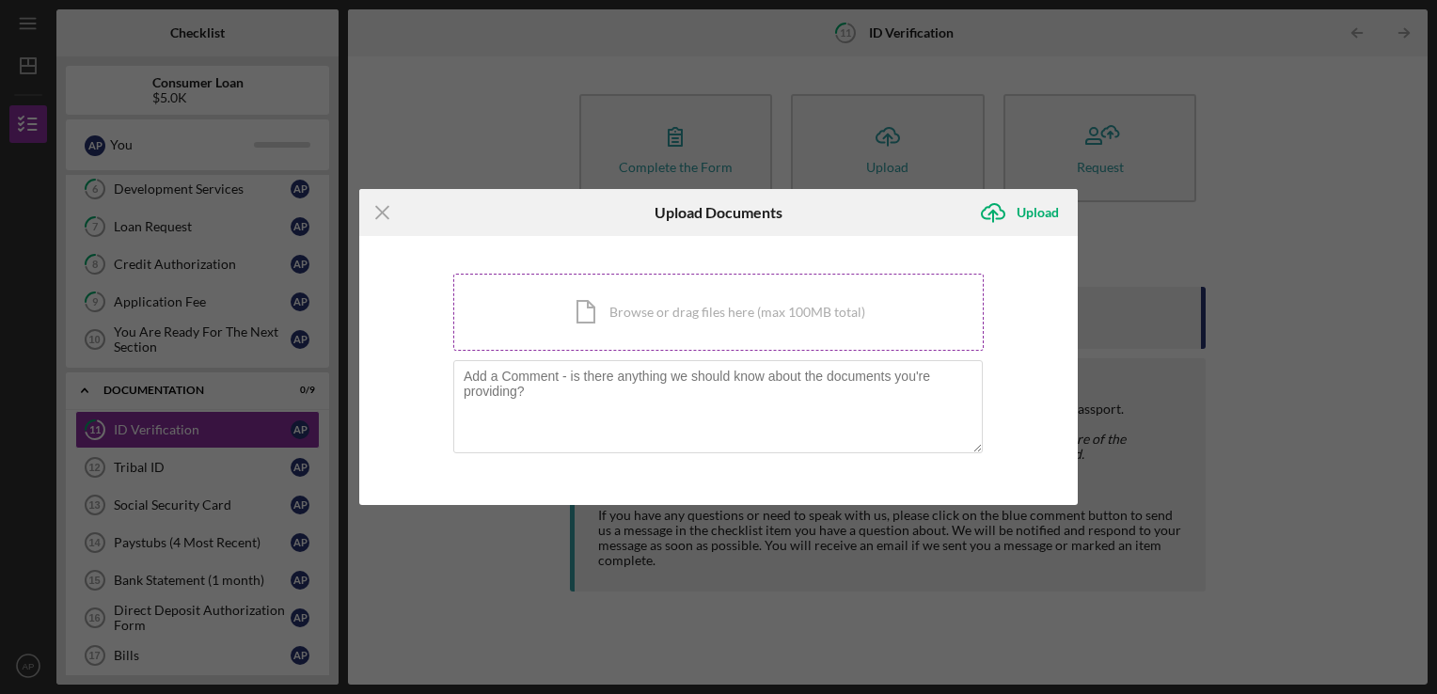
click at [913, 312] on div "Icon/Document Browse or drag files here (max 100MB total) Tap to choose files o…" at bounding box center [718, 312] width 530 height 77
click at [691, 337] on div "Icon/Document Browse or drag files here (max 100MB total) Tap to choose files o…" at bounding box center [718, 312] width 530 height 77
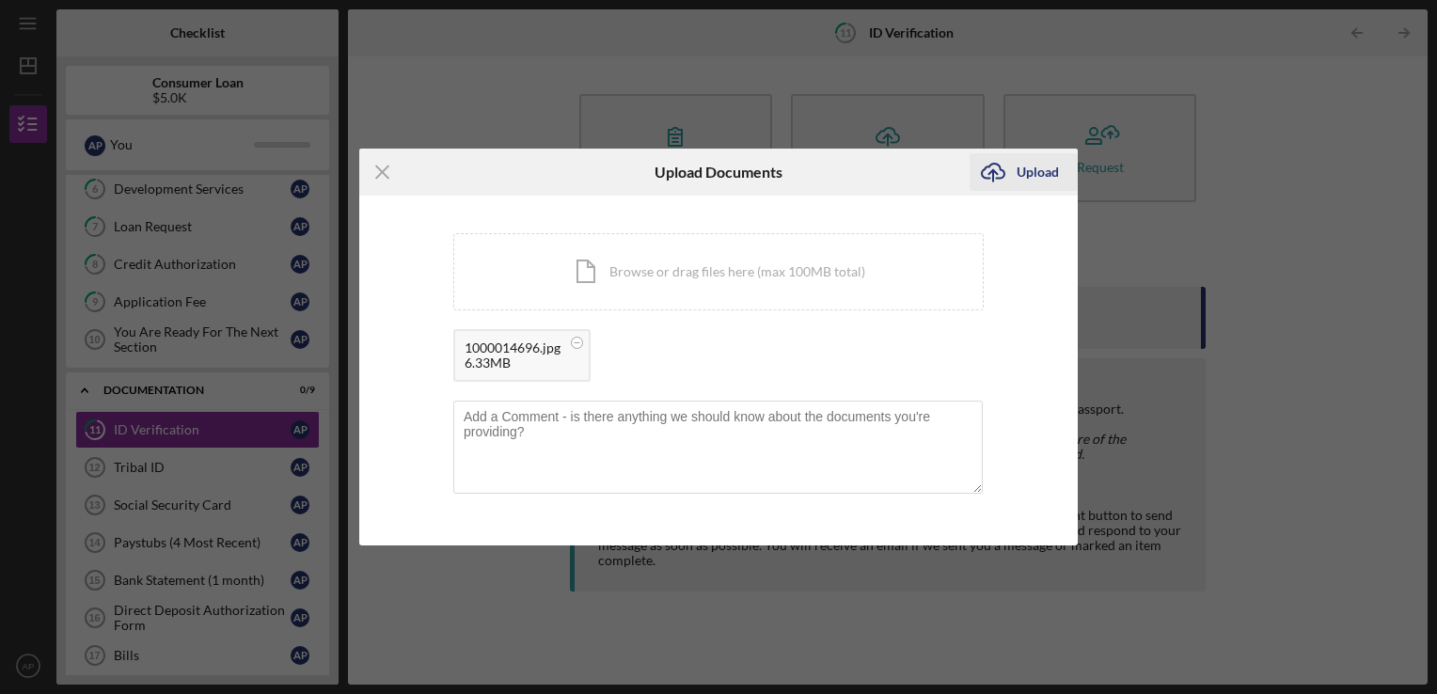
click at [1031, 162] on div "Upload" at bounding box center [1038, 172] width 42 height 38
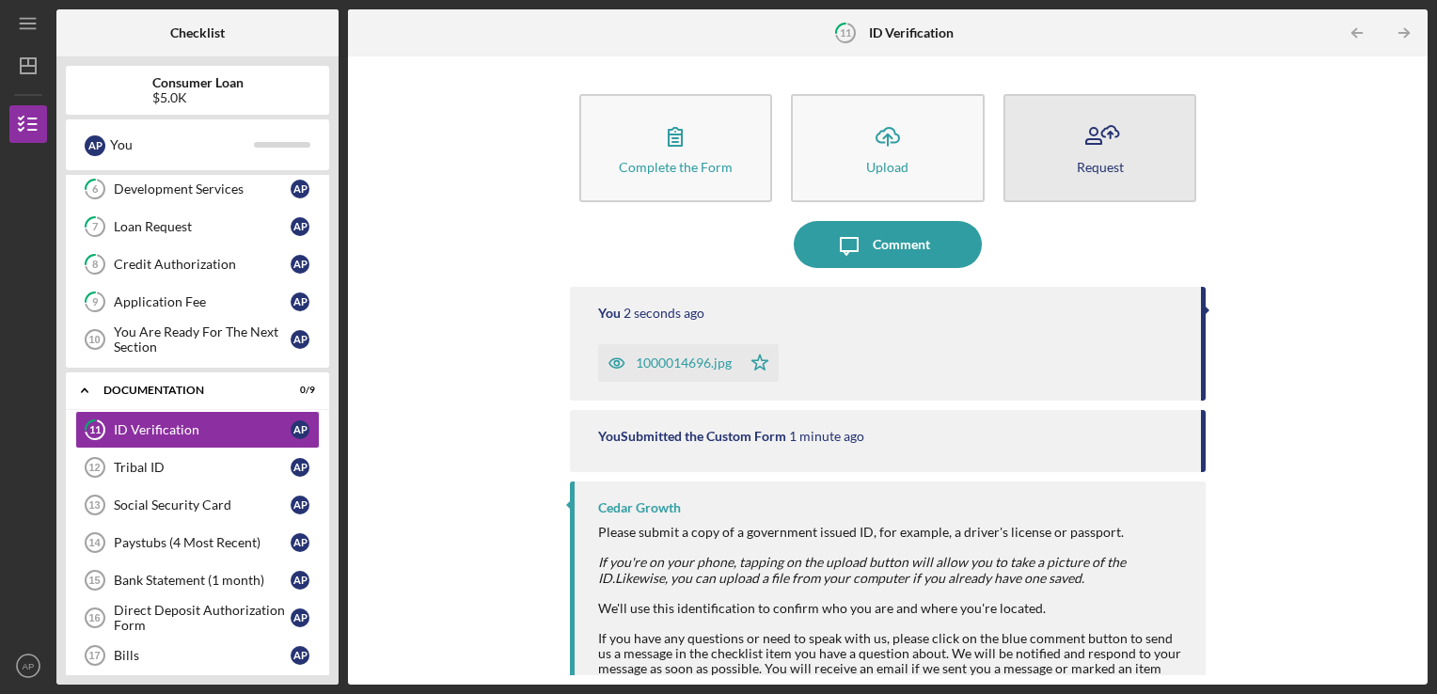
click at [1038, 164] on button "Request" at bounding box center [1100, 148] width 194 height 108
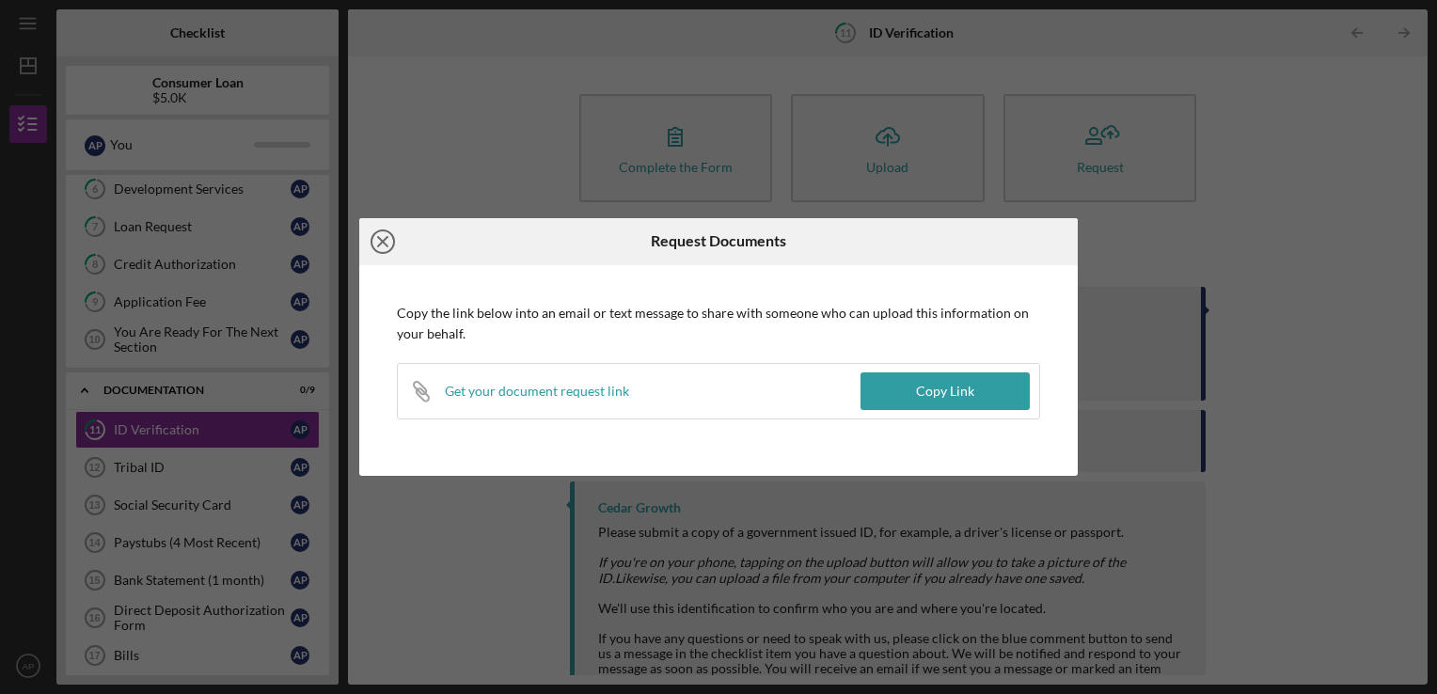
click at [387, 239] on icon "Icon/Close" at bounding box center [382, 241] width 47 height 47
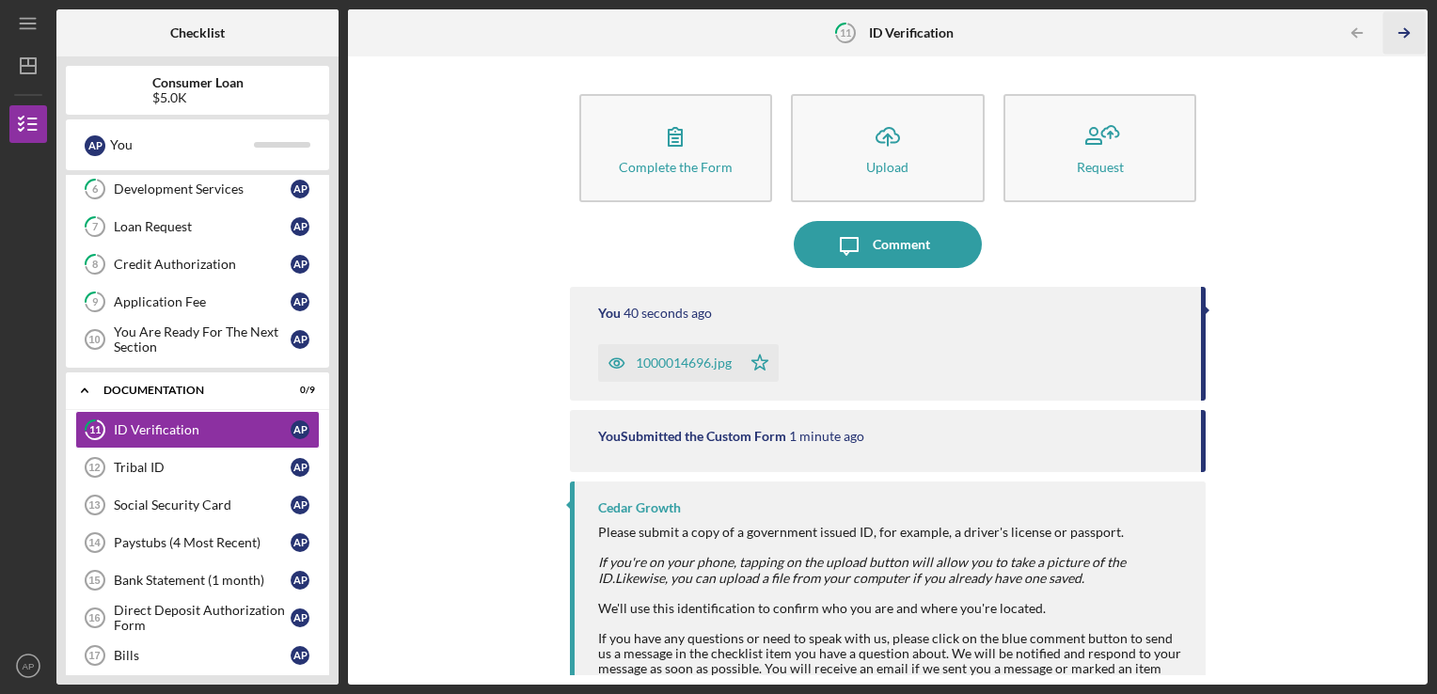
click at [1406, 26] on icon "Icon/Table Pagination Arrow" at bounding box center [1404, 33] width 42 height 42
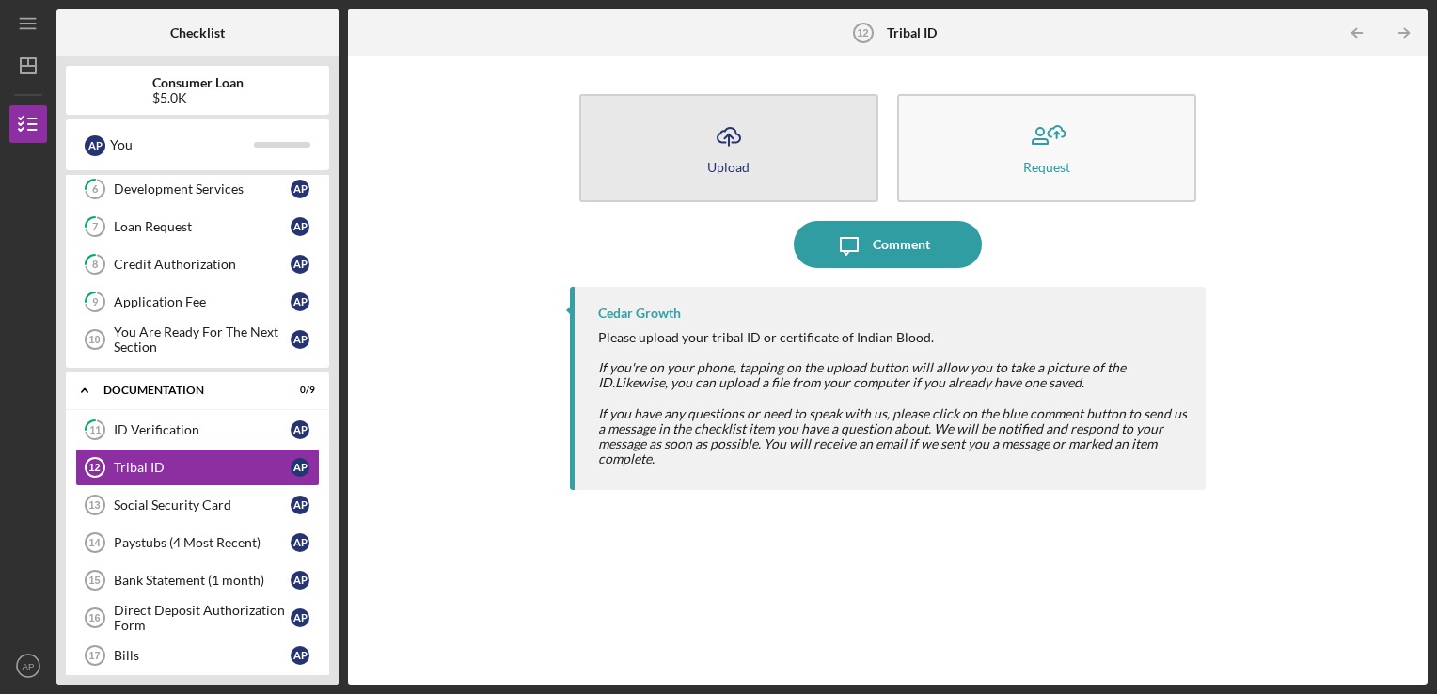
click at [714, 153] on icon "Icon/Upload" at bounding box center [728, 136] width 47 height 47
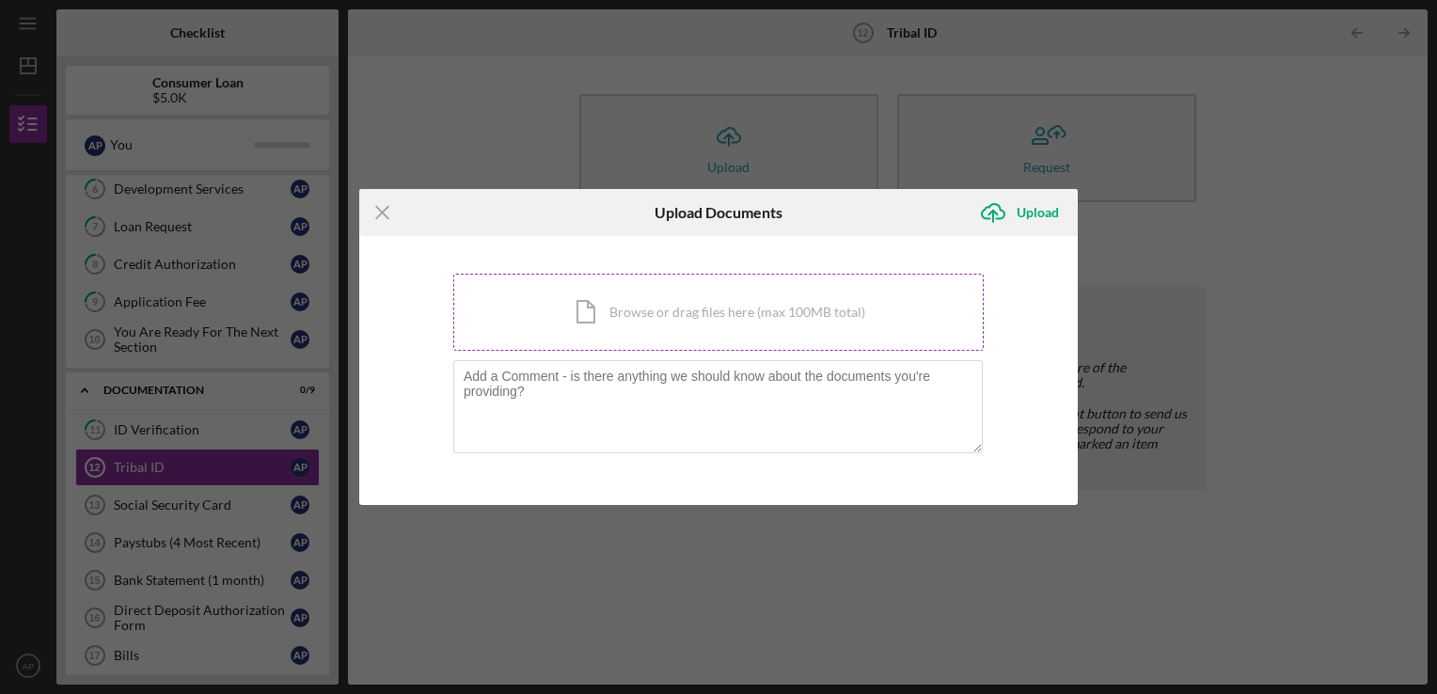
click at [685, 315] on div "Icon/Document Browse or drag files here (max 100MB total) Tap to choose files o…" at bounding box center [718, 312] width 530 height 77
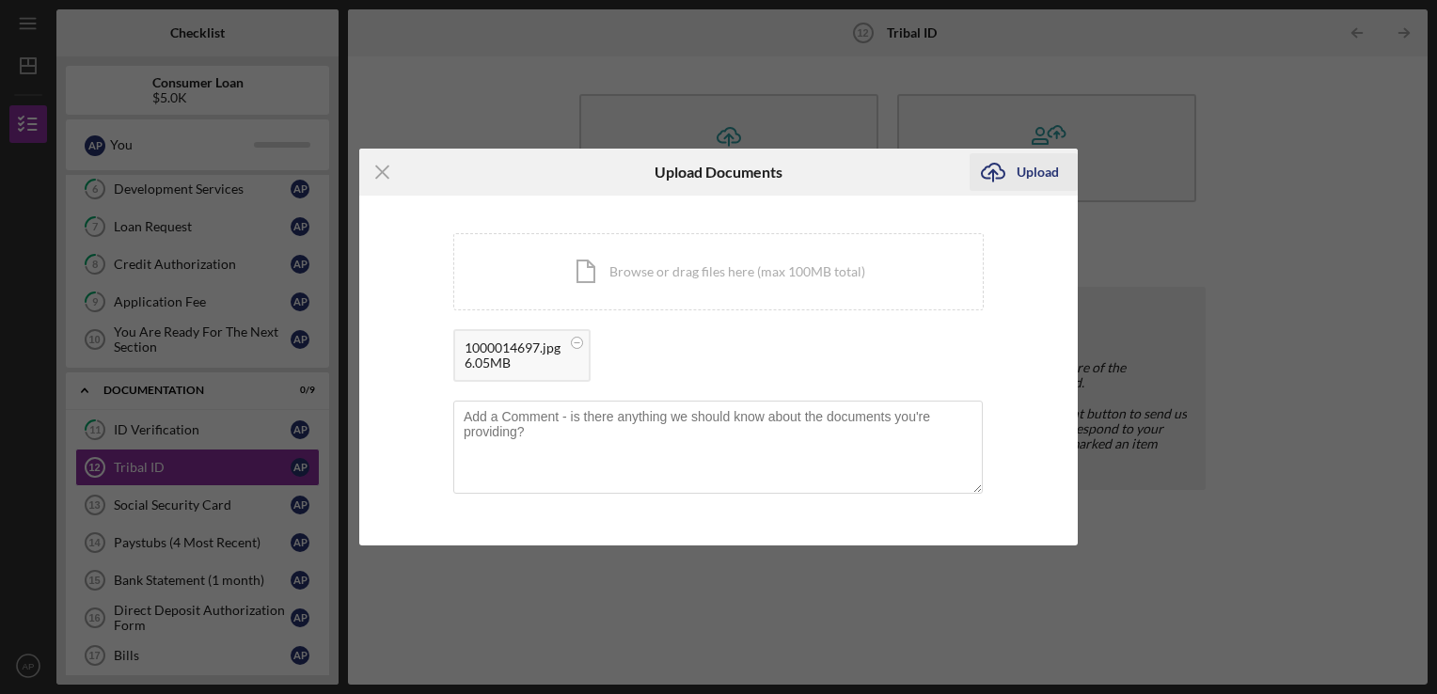
click at [1025, 175] on div "Upload" at bounding box center [1038, 172] width 42 height 38
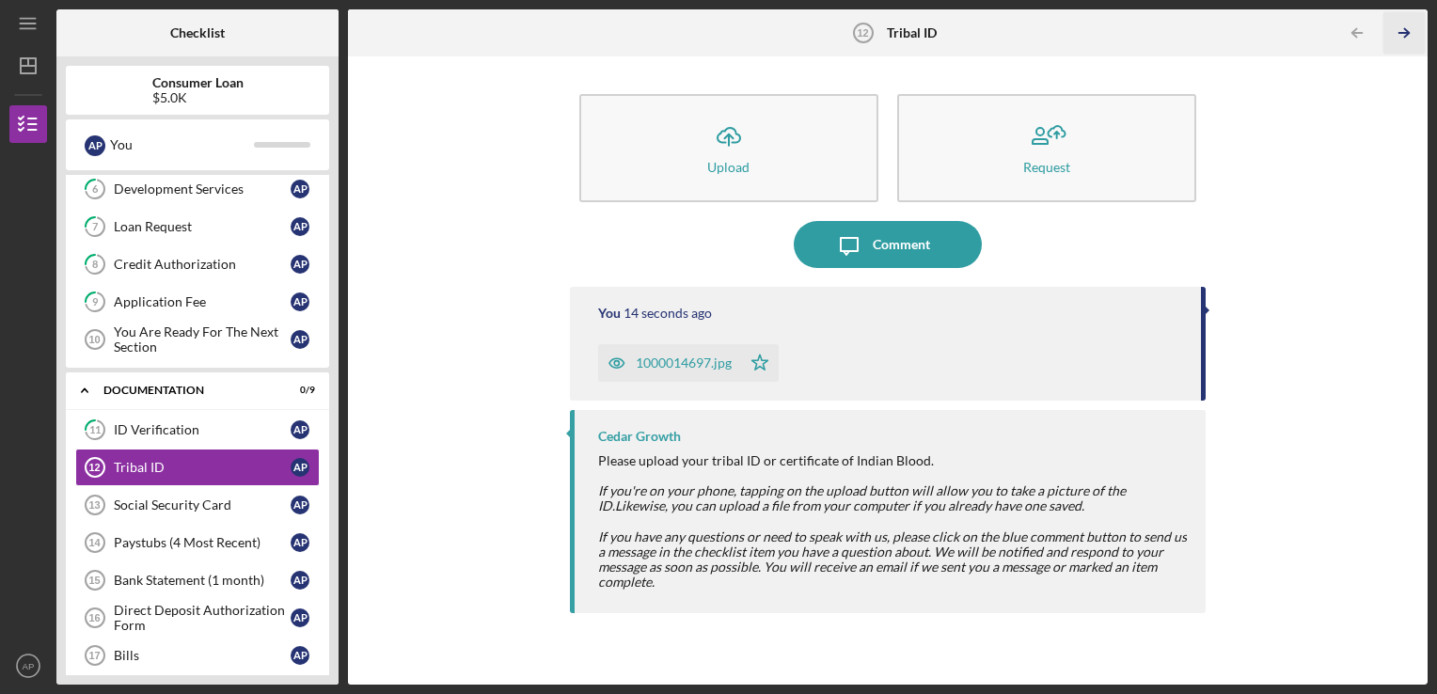
click at [1406, 30] on polyline "button" at bounding box center [1406, 33] width 5 height 8
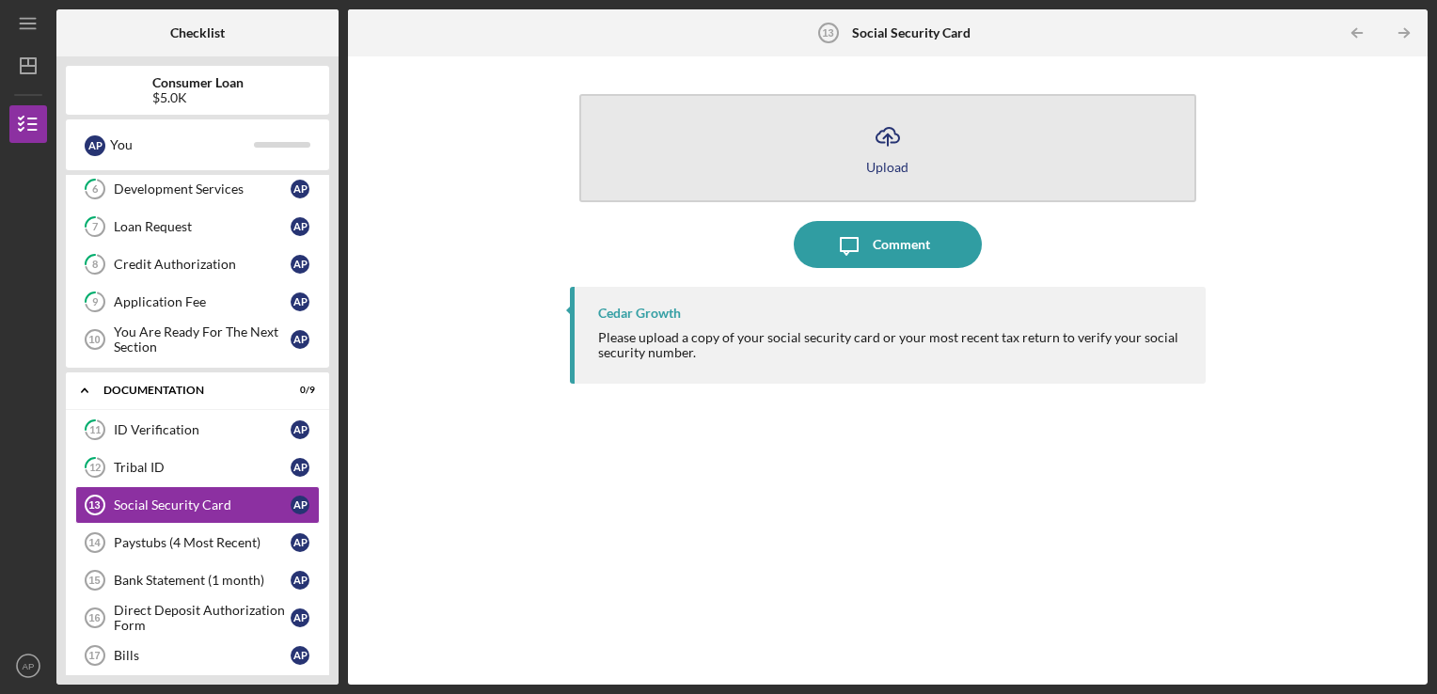
click at [985, 141] on button "Icon/Upload Upload" at bounding box center [888, 148] width 618 height 108
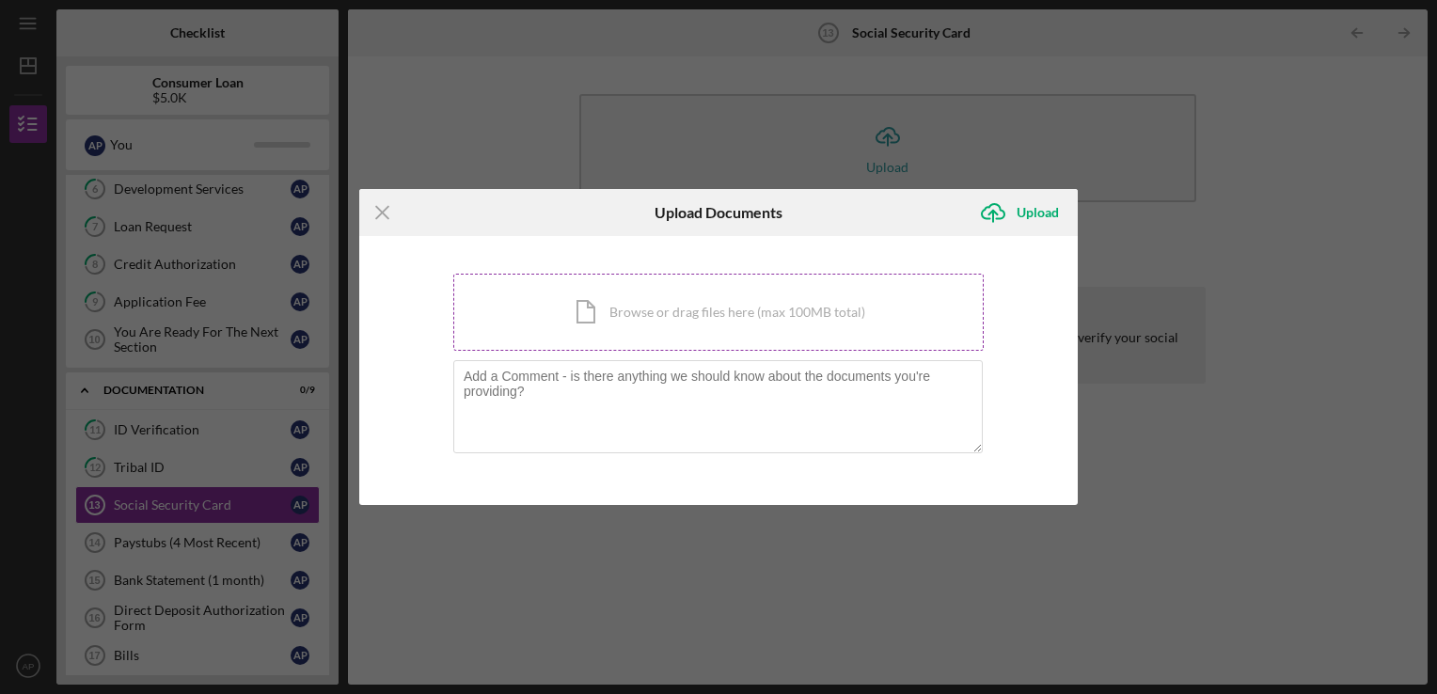
click at [851, 314] on div "Icon/Document Browse or drag files here (max 100MB total) Tap to choose files o…" at bounding box center [718, 312] width 530 height 77
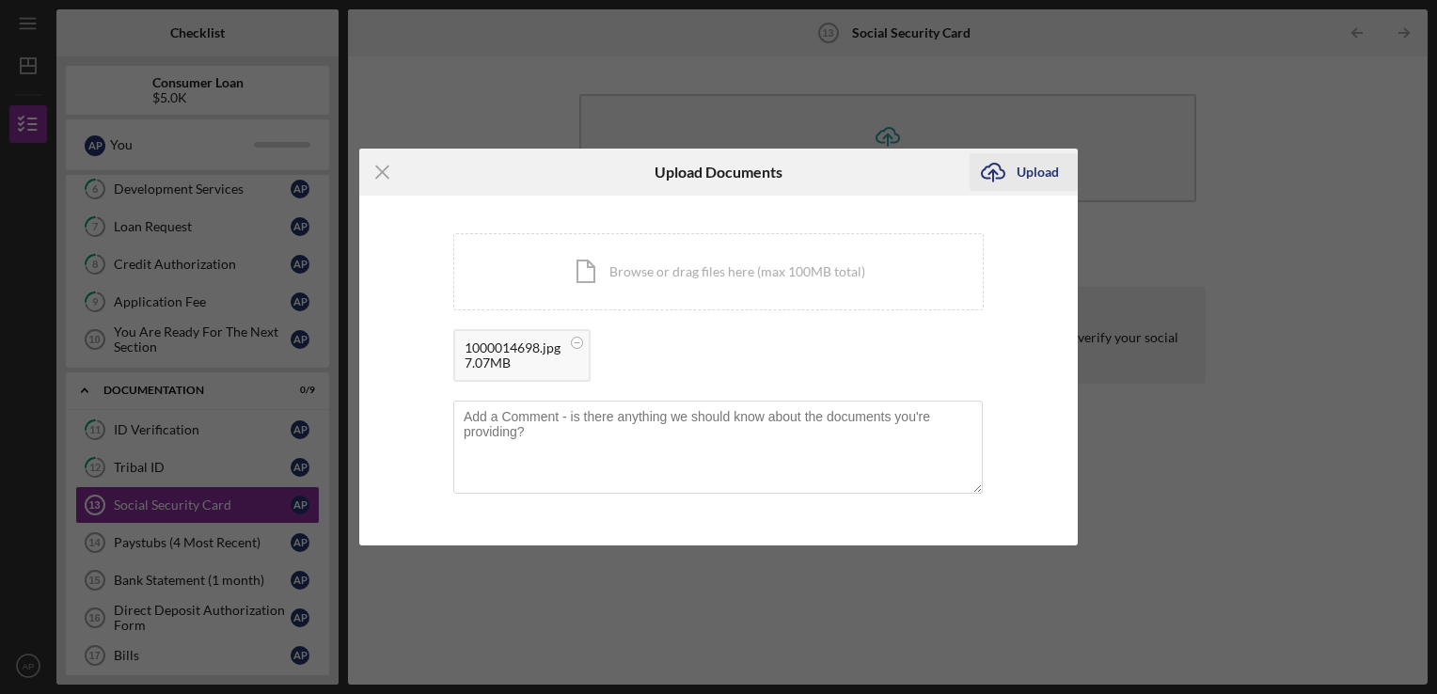
click at [1034, 170] on div "Upload" at bounding box center [1038, 172] width 42 height 38
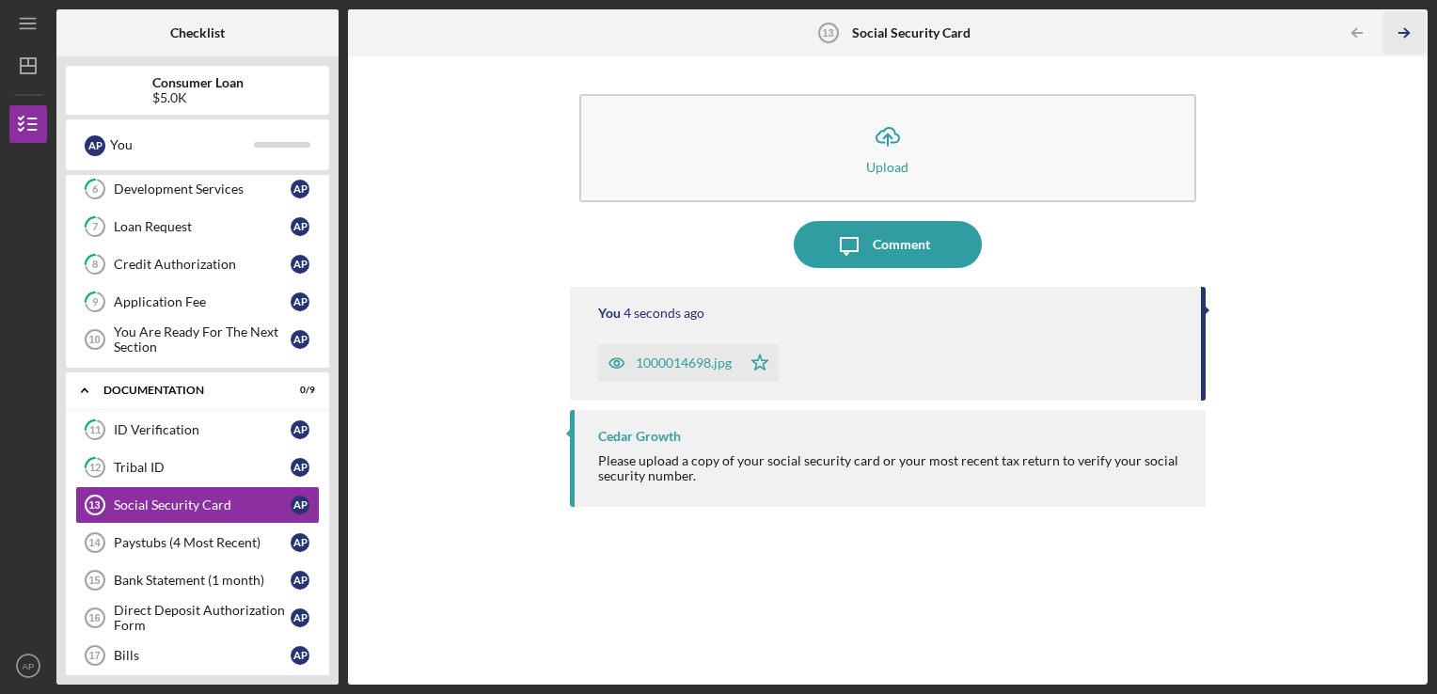
click at [1404, 33] on line "button" at bounding box center [1403, 33] width 9 height 0
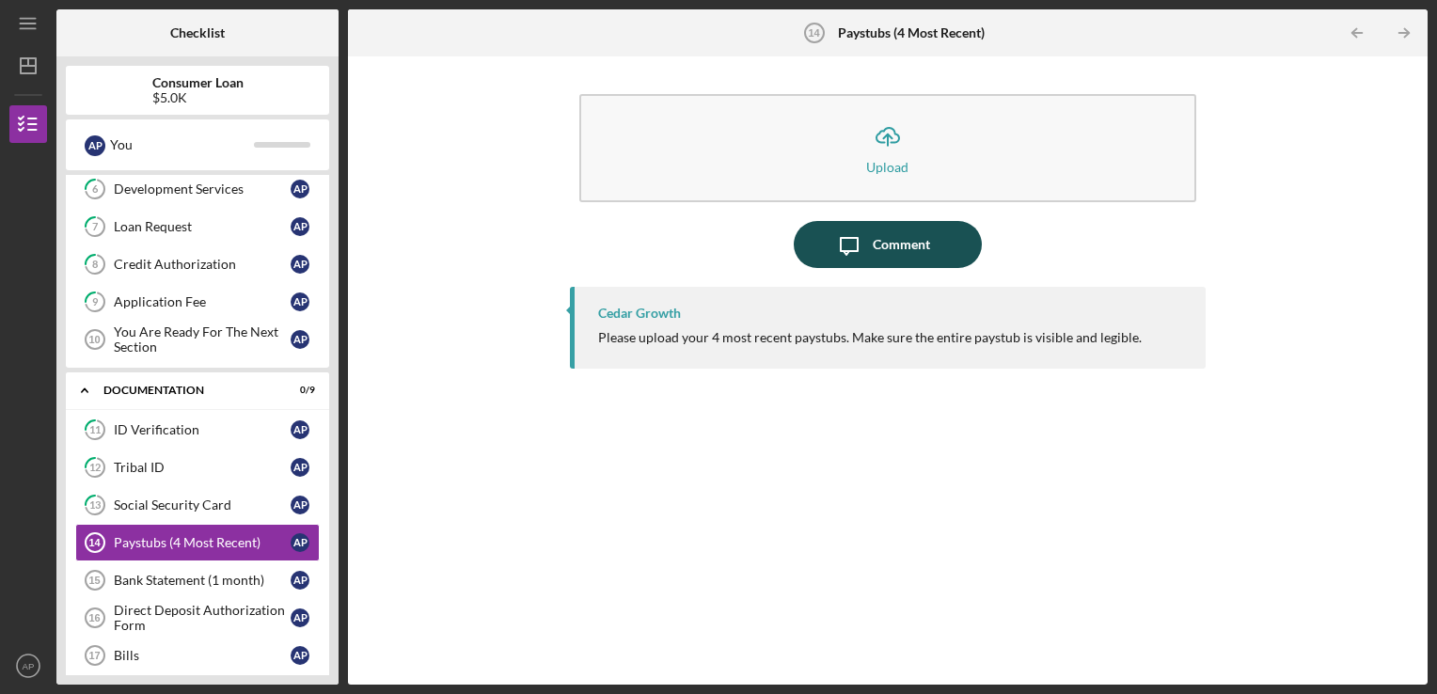
click at [877, 244] on div "Comment" at bounding box center [901, 244] width 57 height 47
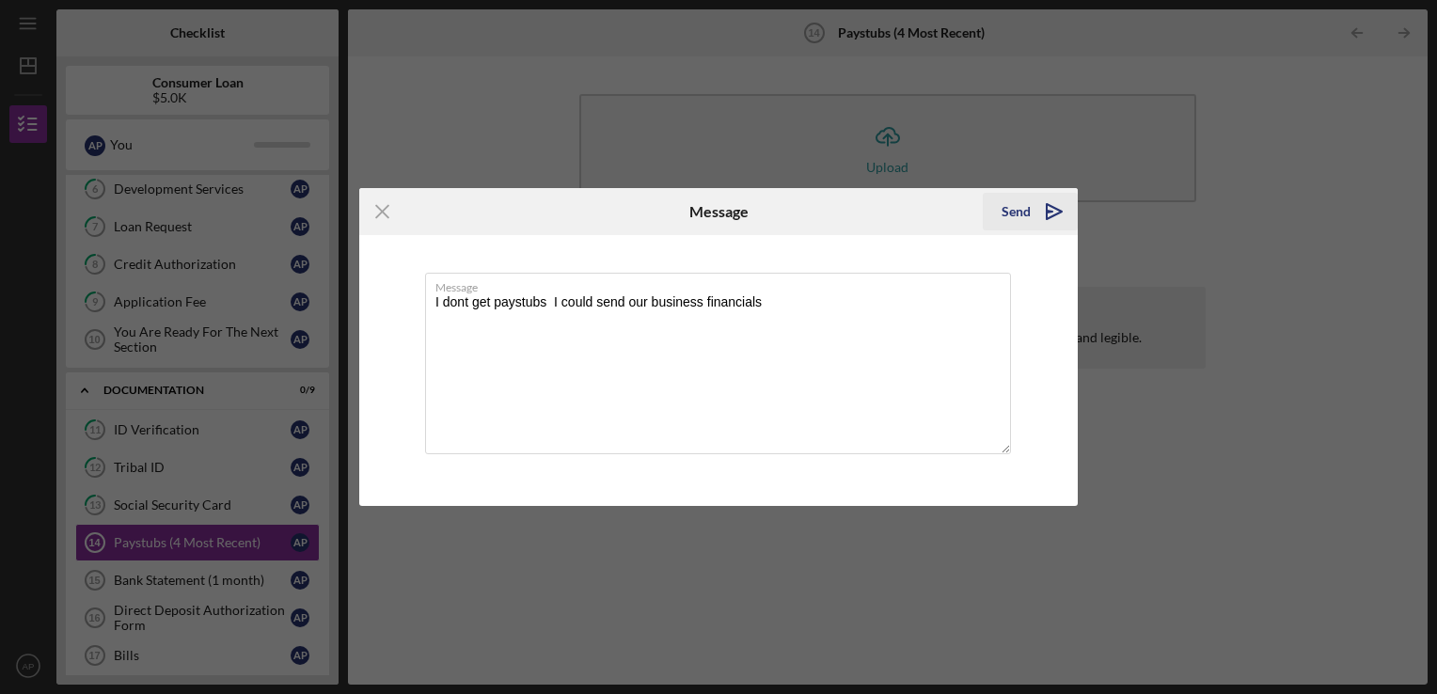
type textarea "I dont get paystubs I could send our business financials"
click at [1024, 202] on div "Send" at bounding box center [1015, 212] width 29 height 38
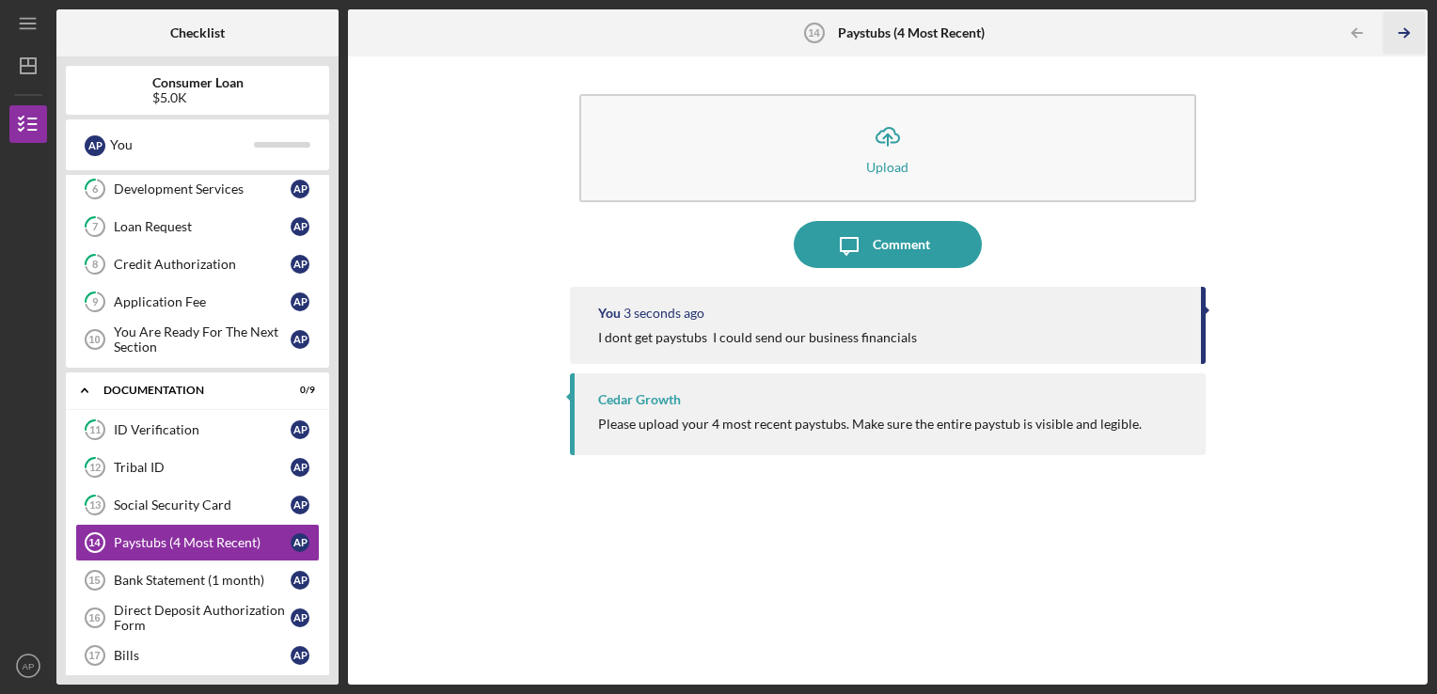
click at [1412, 30] on icon "Icon/Table Pagination Arrow" at bounding box center [1404, 33] width 42 height 42
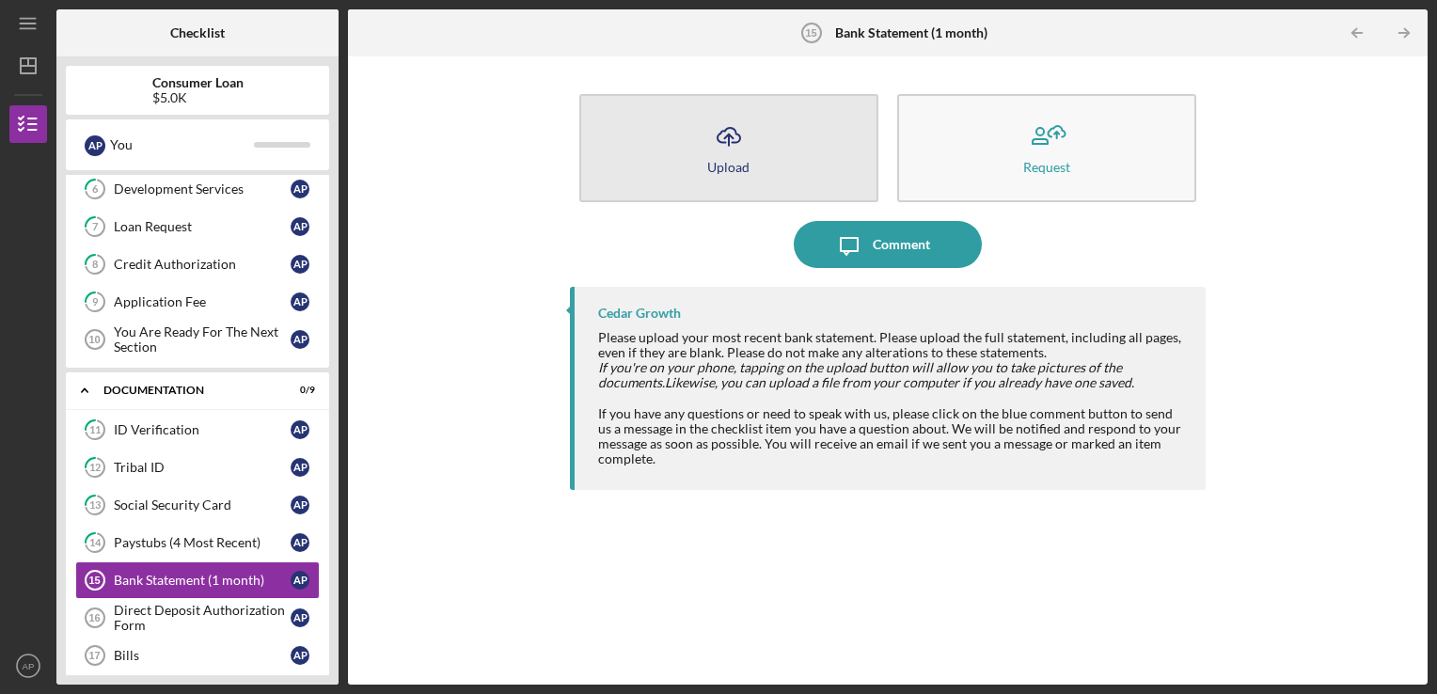
click at [756, 149] on button "Icon/Upload Upload" at bounding box center [728, 148] width 299 height 108
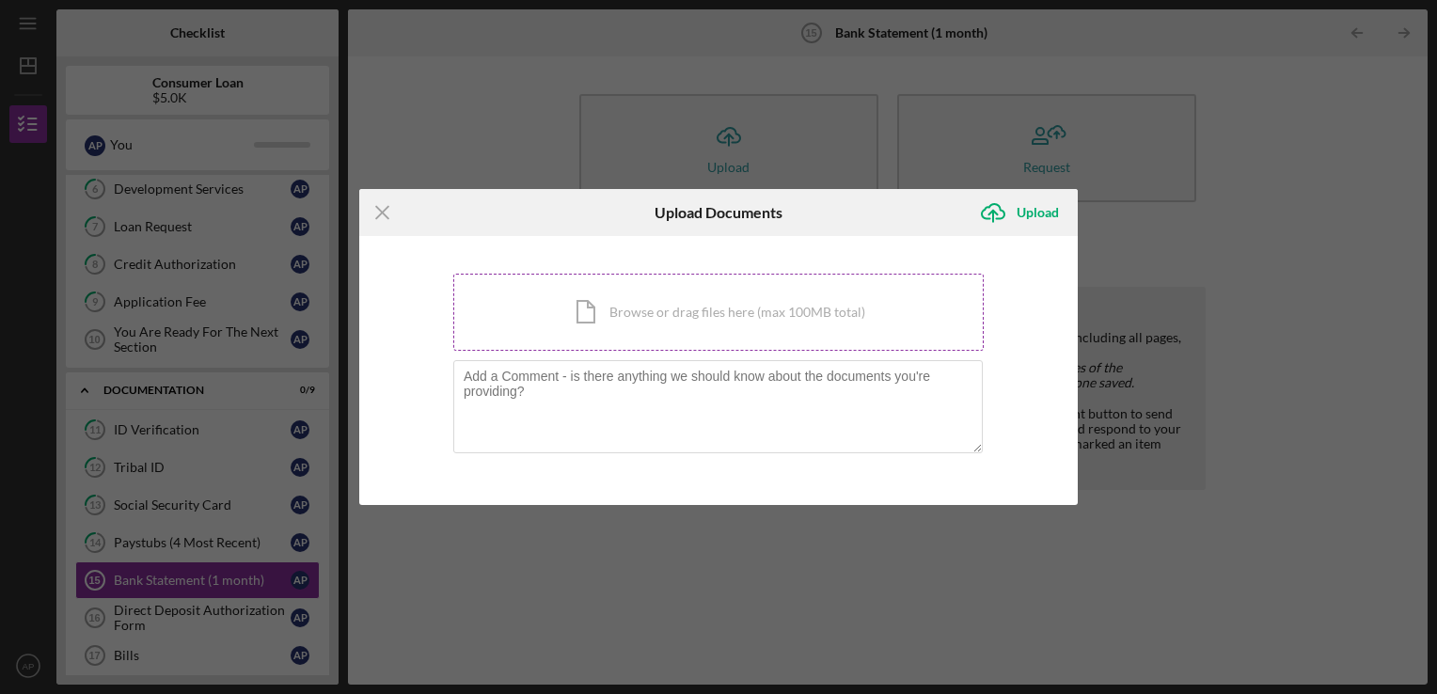
click at [867, 289] on div "Icon/Document Browse or drag files here (max 100MB total) Tap to choose files o…" at bounding box center [718, 312] width 530 height 77
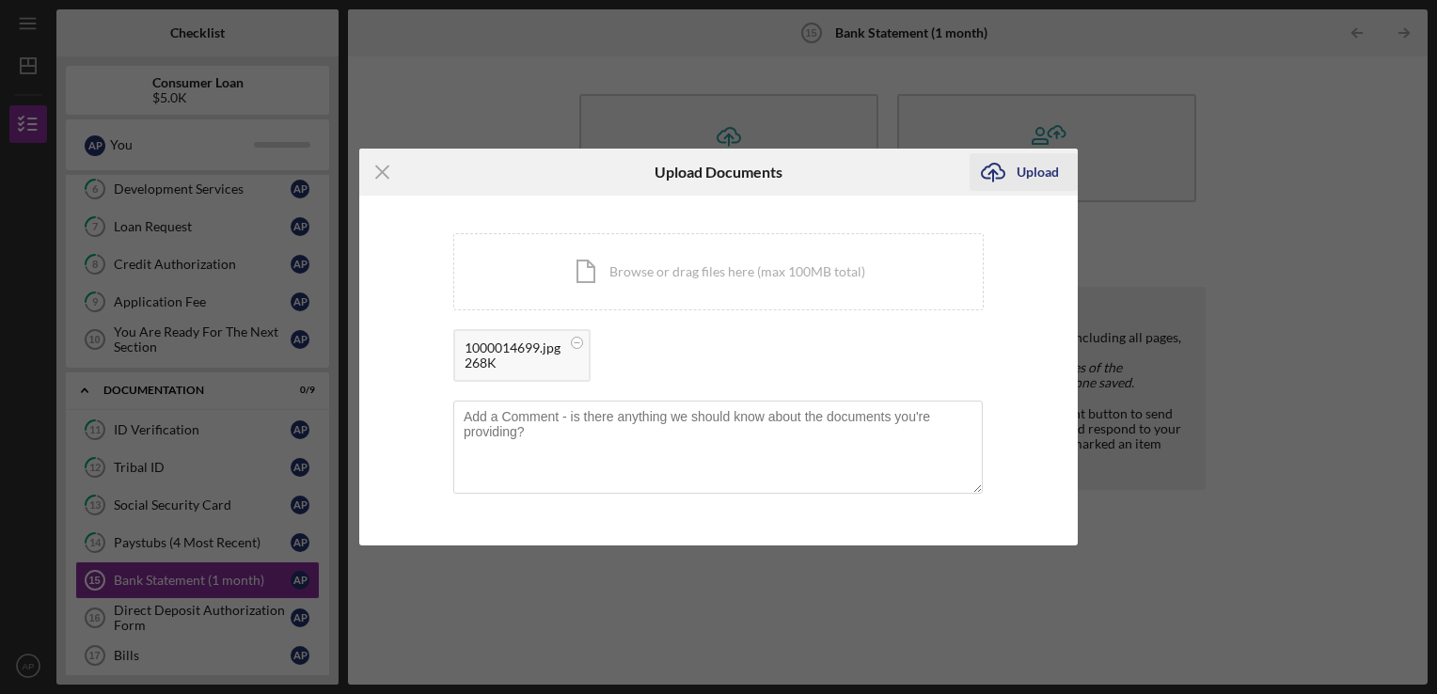
click at [1026, 170] on div "Upload" at bounding box center [1038, 172] width 42 height 38
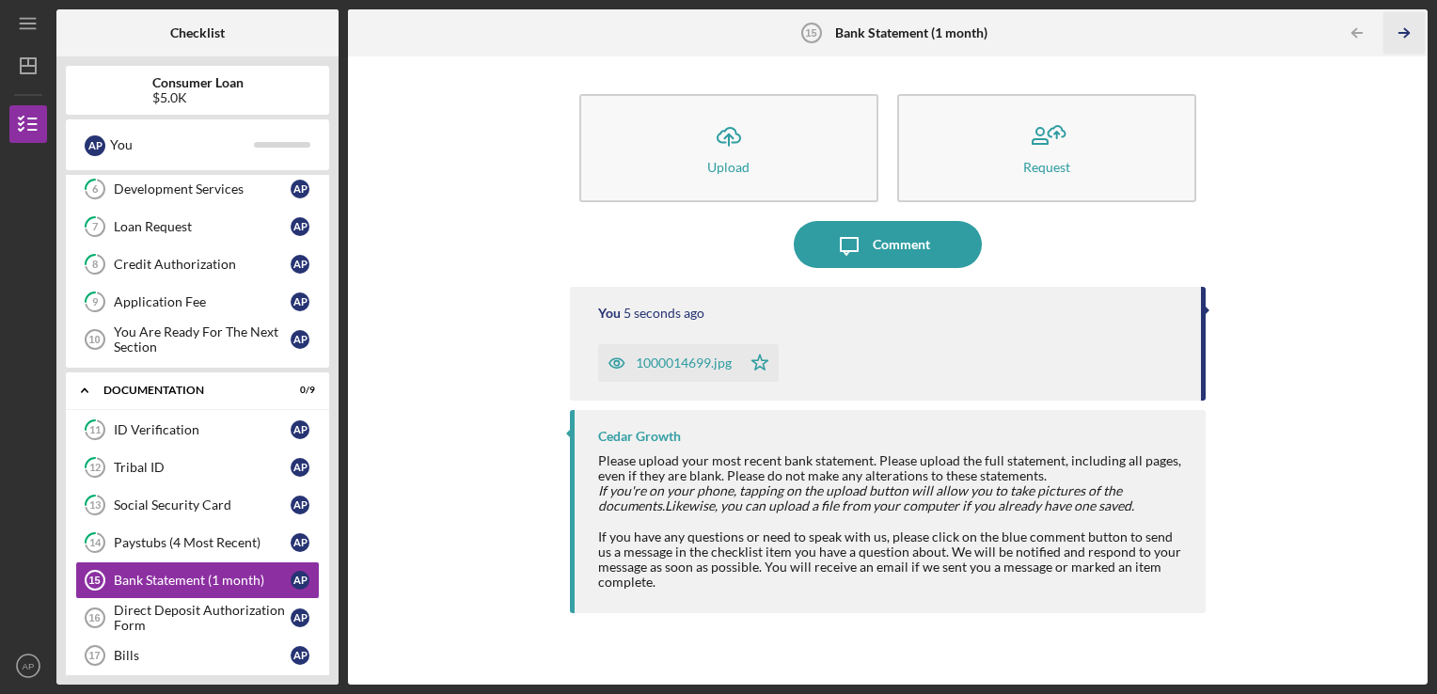
click at [1411, 35] on icon "Icon/Table Pagination Arrow" at bounding box center [1404, 33] width 42 height 42
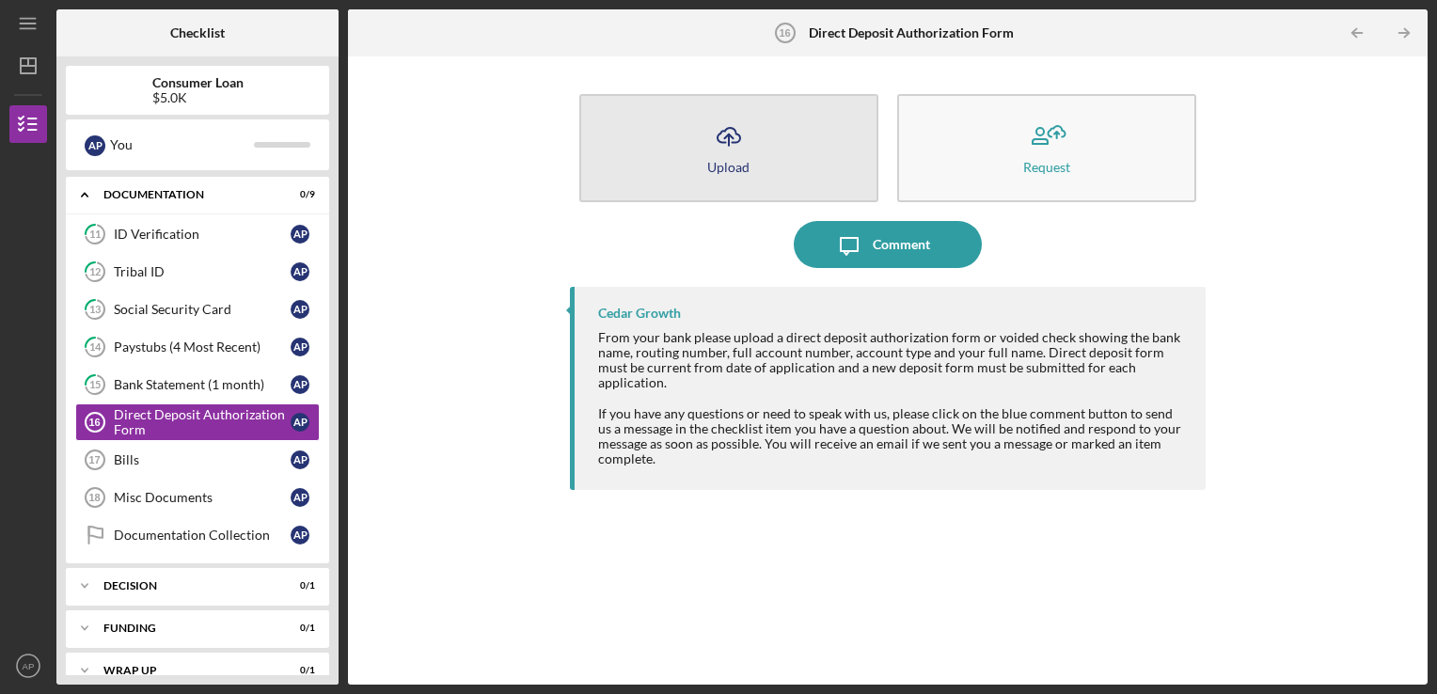
scroll to position [444, 0]
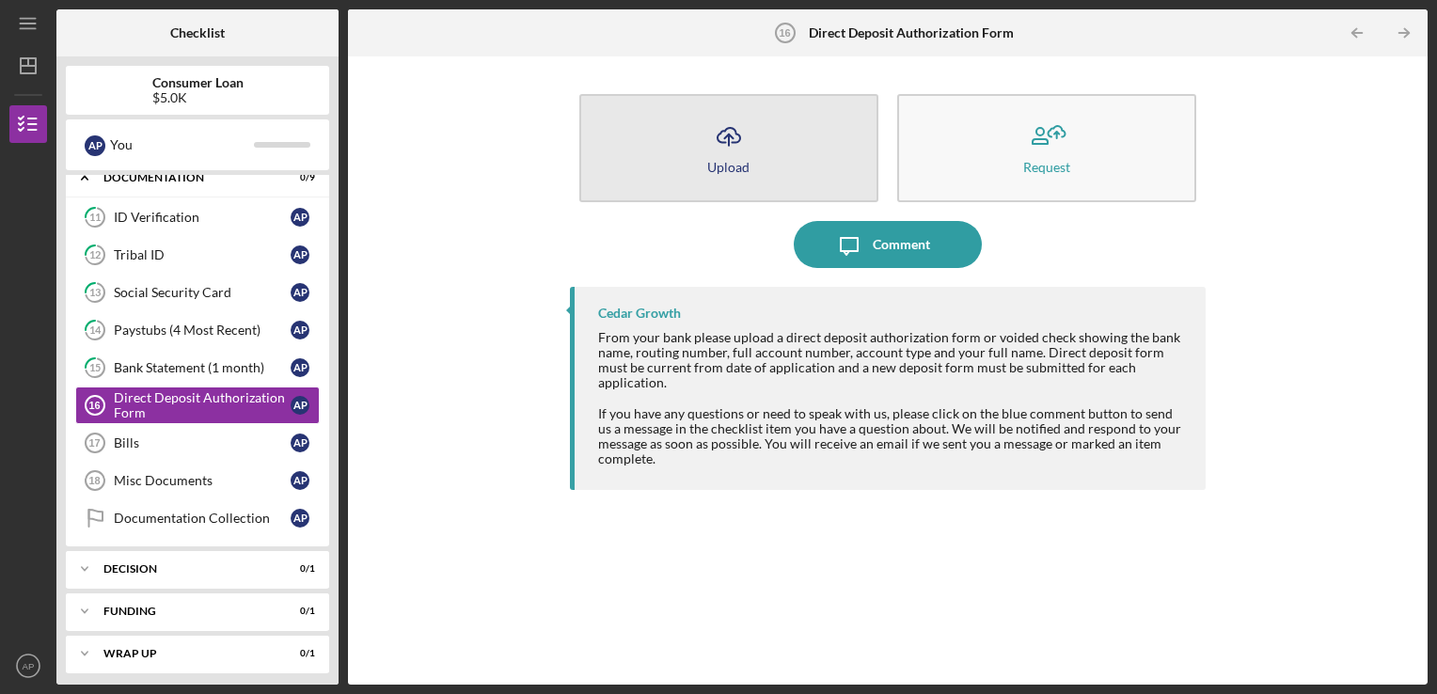
click at [754, 141] on button "Icon/Upload Upload" at bounding box center [728, 148] width 299 height 108
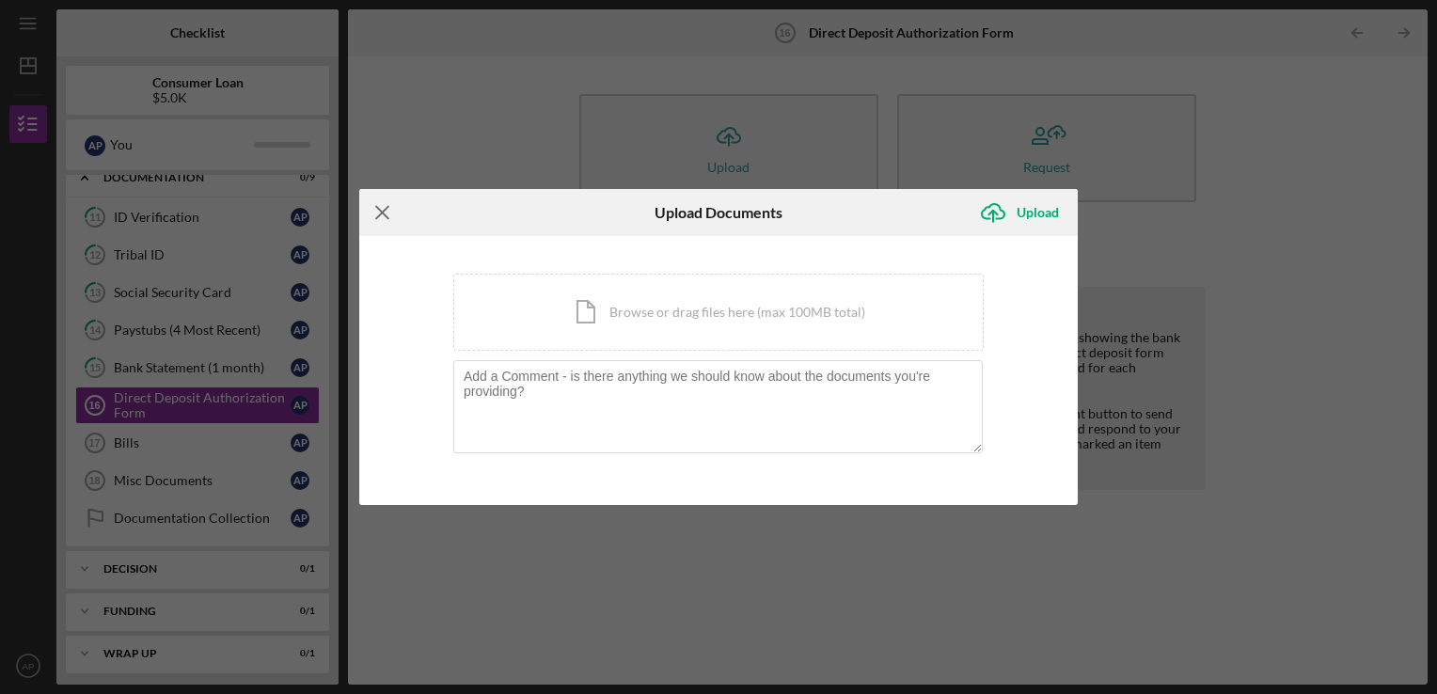
click at [394, 209] on icon "Icon/Menu Close" at bounding box center [382, 212] width 47 height 47
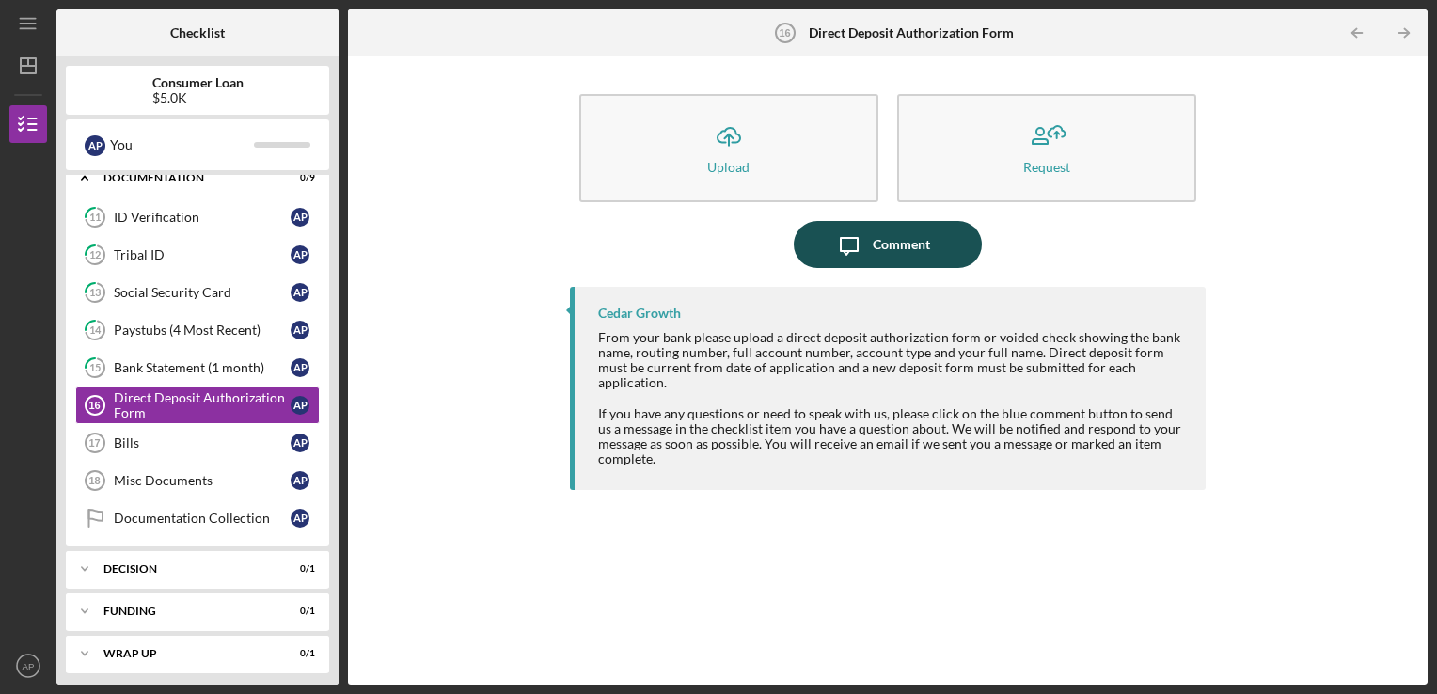
click at [929, 244] on div "Comment" at bounding box center [901, 244] width 57 height 47
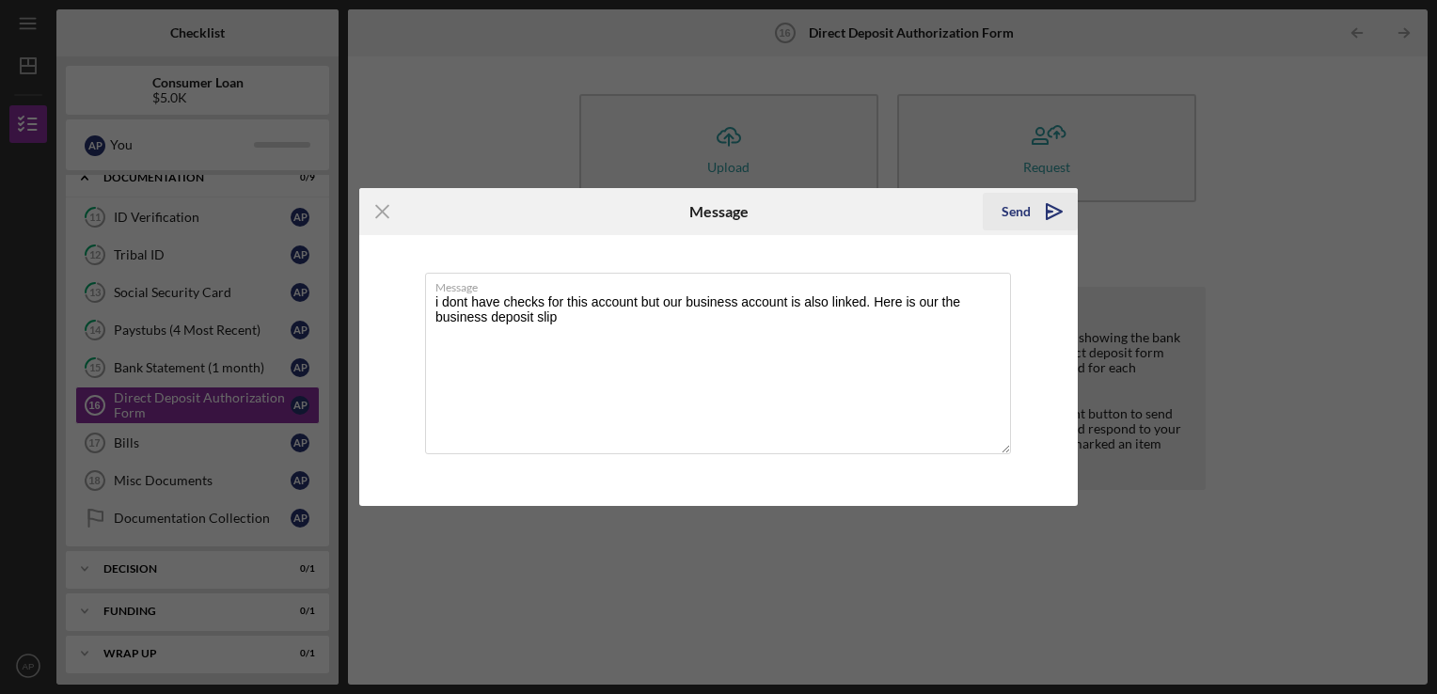
type textarea "i dont have checks for this account but our business account is also linked. He…"
click at [1029, 218] on div "Send" at bounding box center [1015, 212] width 29 height 38
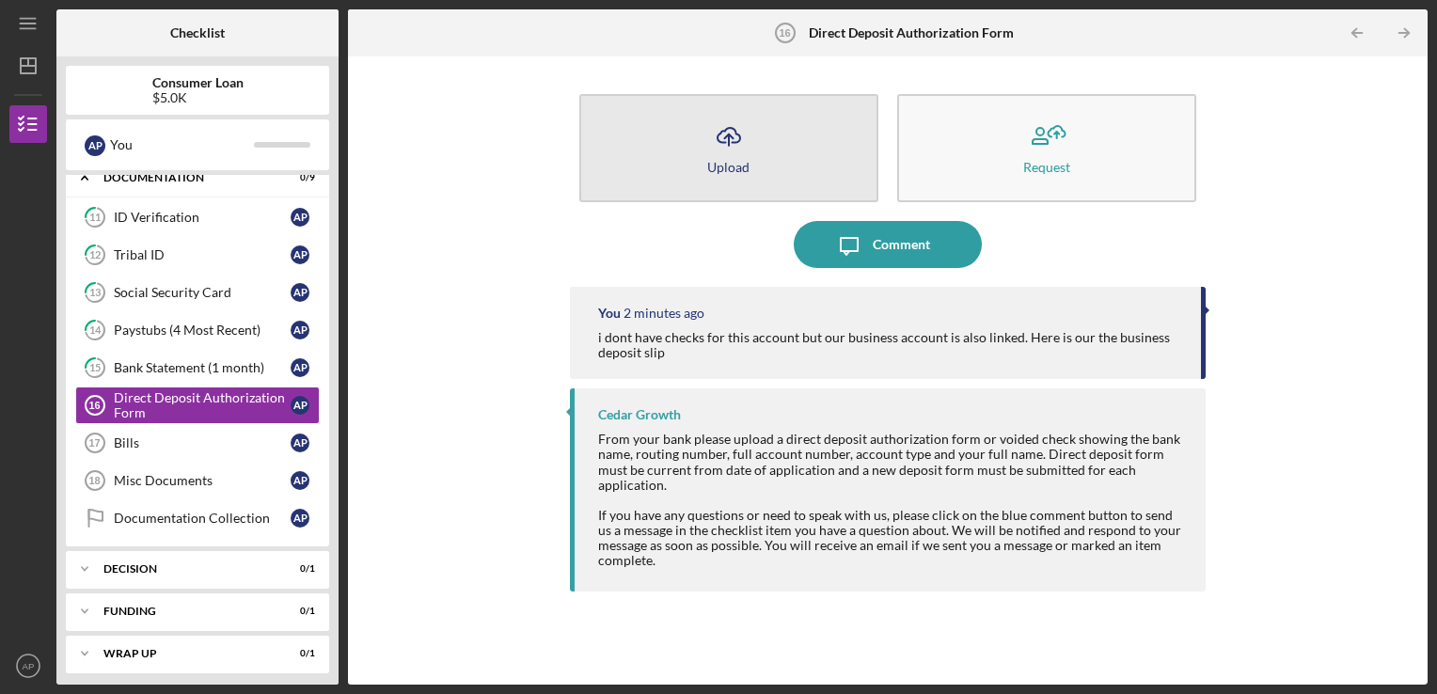
click at [785, 152] on button "Icon/Upload Upload" at bounding box center [728, 148] width 299 height 108
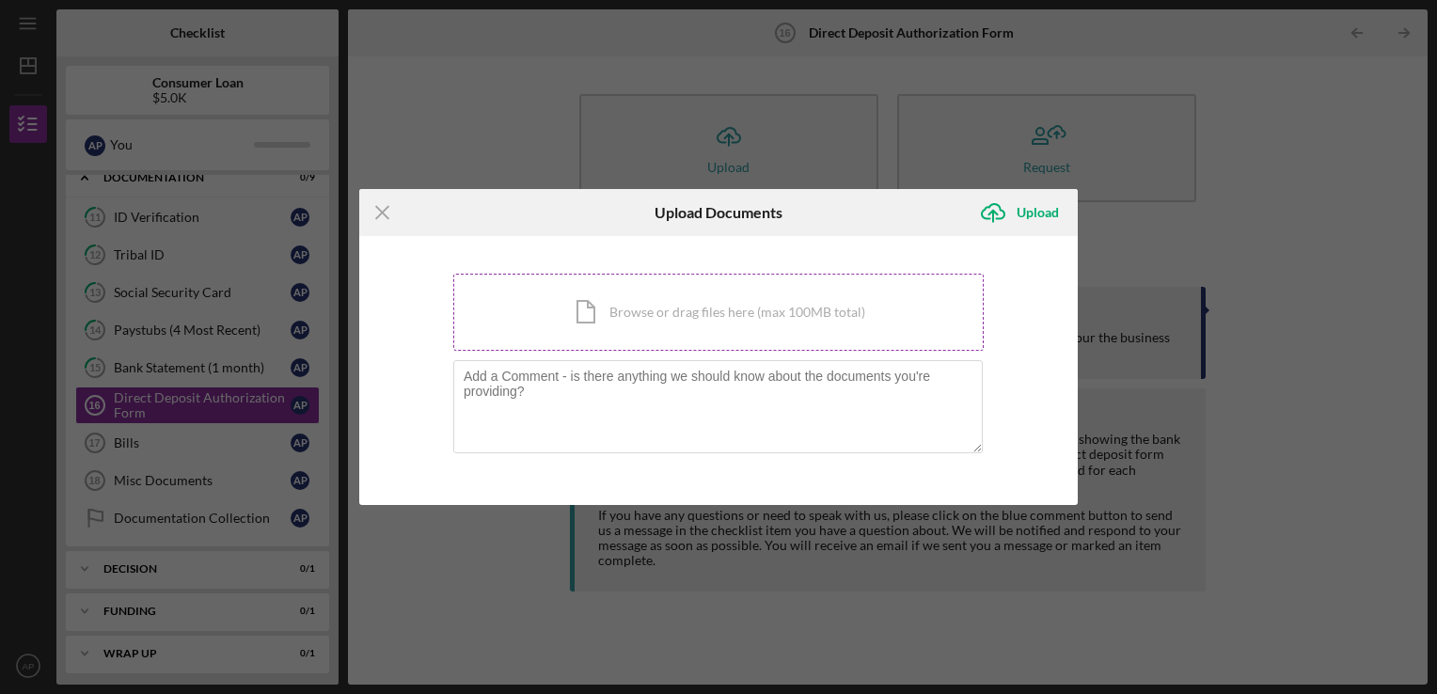
click at [726, 306] on div "Icon/Document Browse or drag files here (max 100MB total) Tap to choose files o…" at bounding box center [718, 312] width 530 height 77
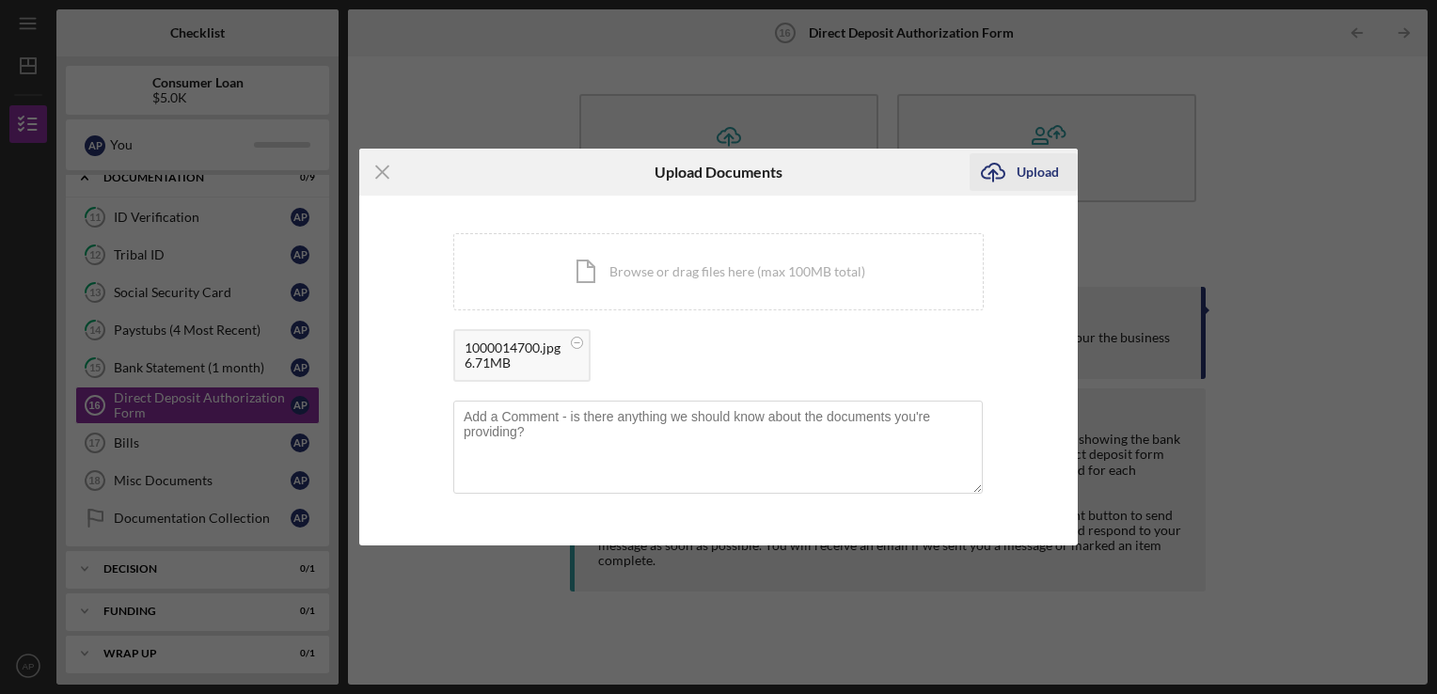
click at [1037, 170] on div "Upload" at bounding box center [1038, 172] width 42 height 38
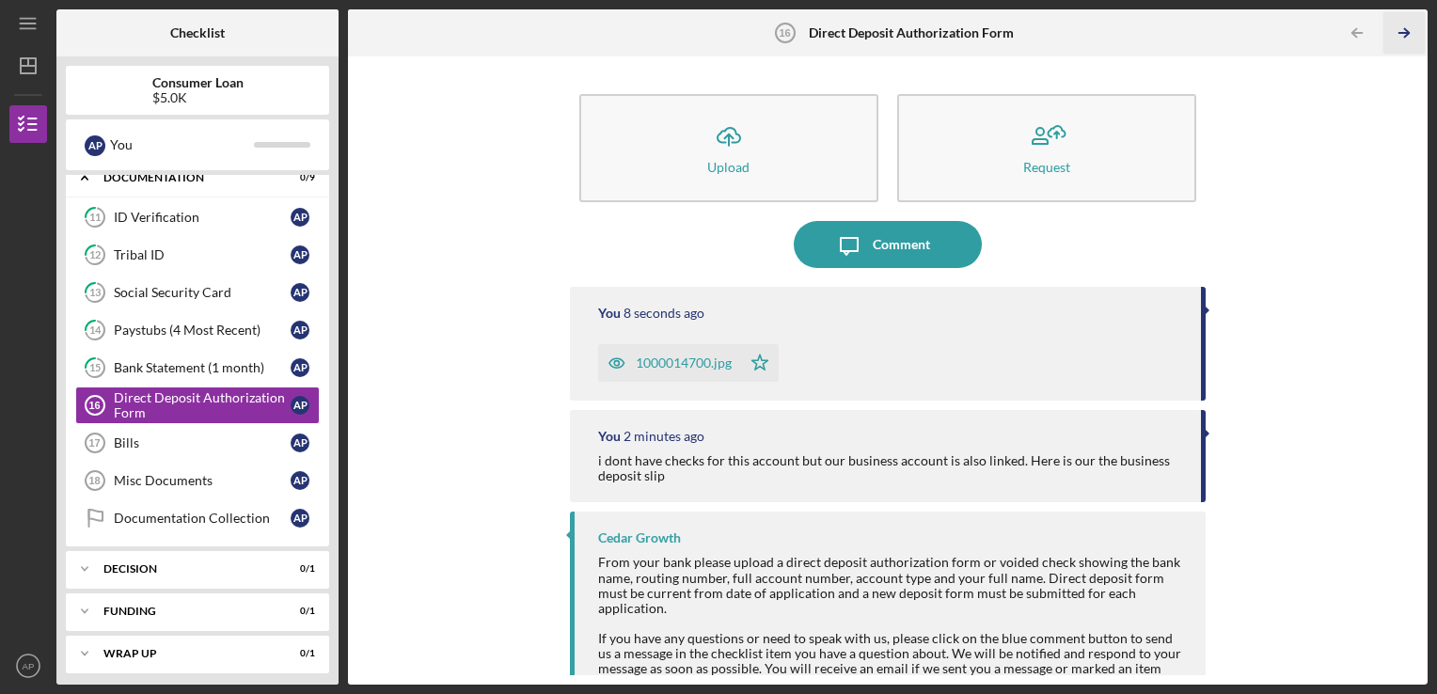
click at [1403, 30] on icon "Icon/Table Pagination Arrow" at bounding box center [1404, 33] width 42 height 42
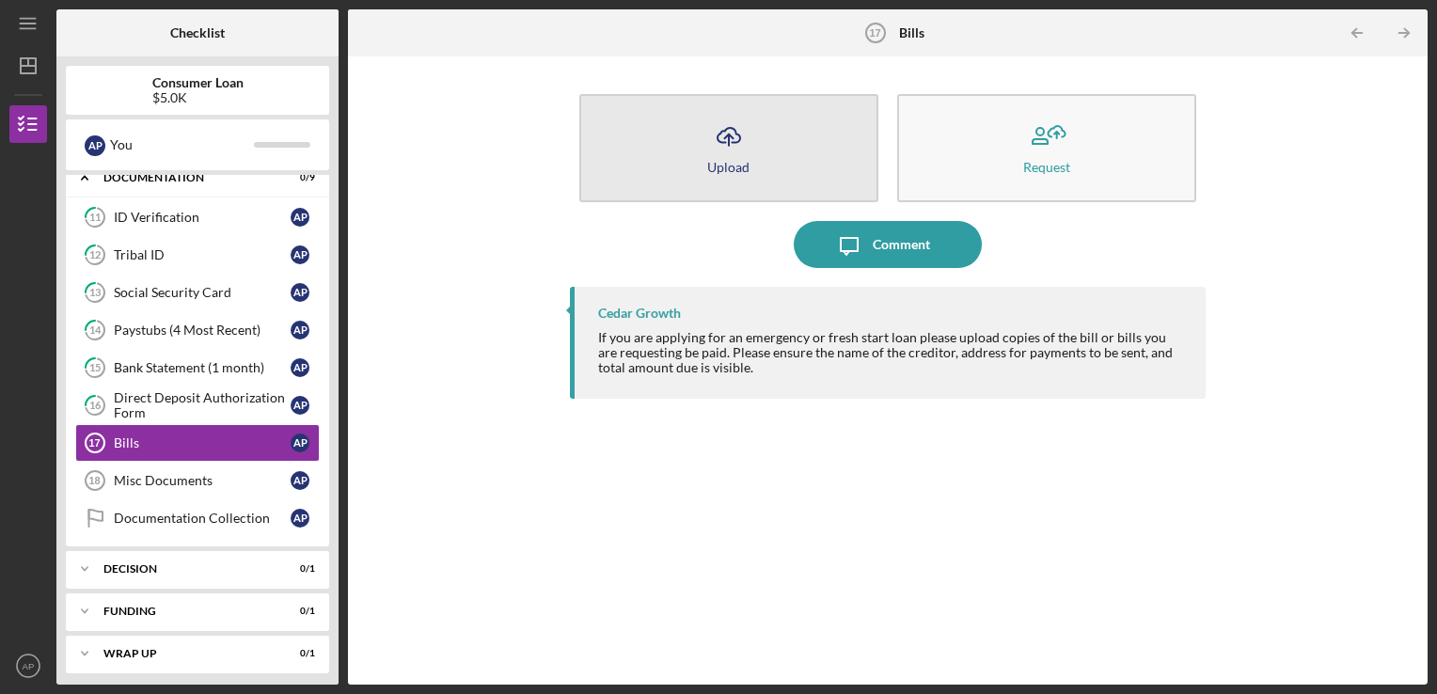
click at [812, 179] on button "Icon/Upload Upload" at bounding box center [728, 148] width 299 height 108
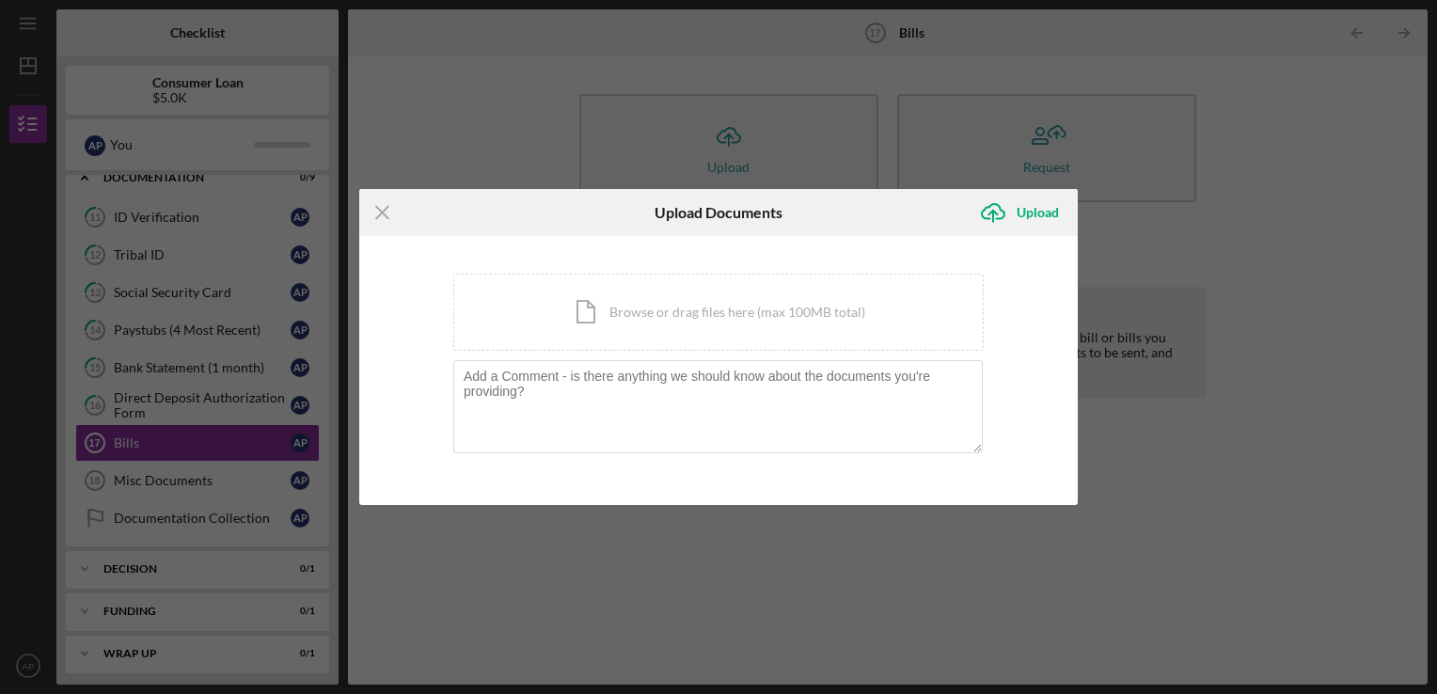
click at [1200, 260] on div "Icon/Menu Close Upload Documents Icon/Upload Upload You're uploading documents …" at bounding box center [718, 347] width 1437 height 694
click at [378, 213] on icon "Icon/Menu Close" at bounding box center [382, 212] width 47 height 47
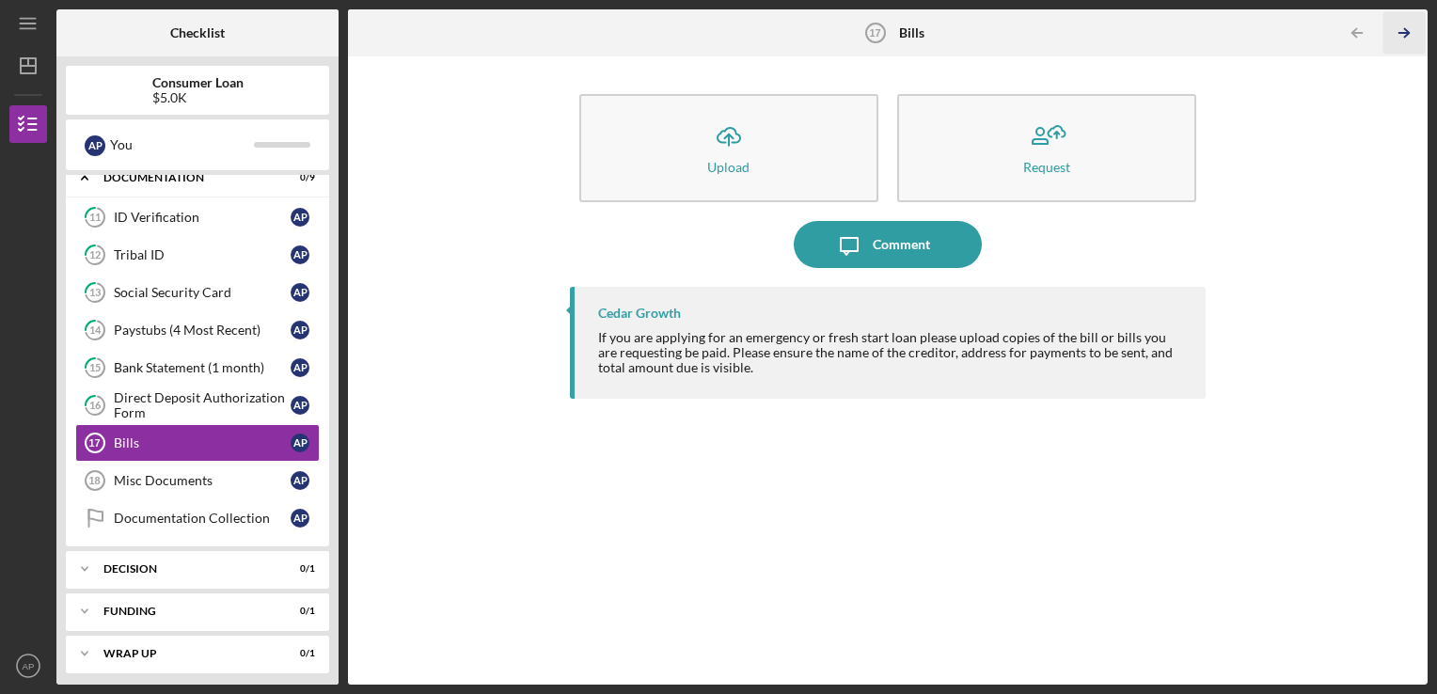
click at [1398, 27] on icon "Icon/Table Pagination Arrow" at bounding box center [1404, 33] width 42 height 42
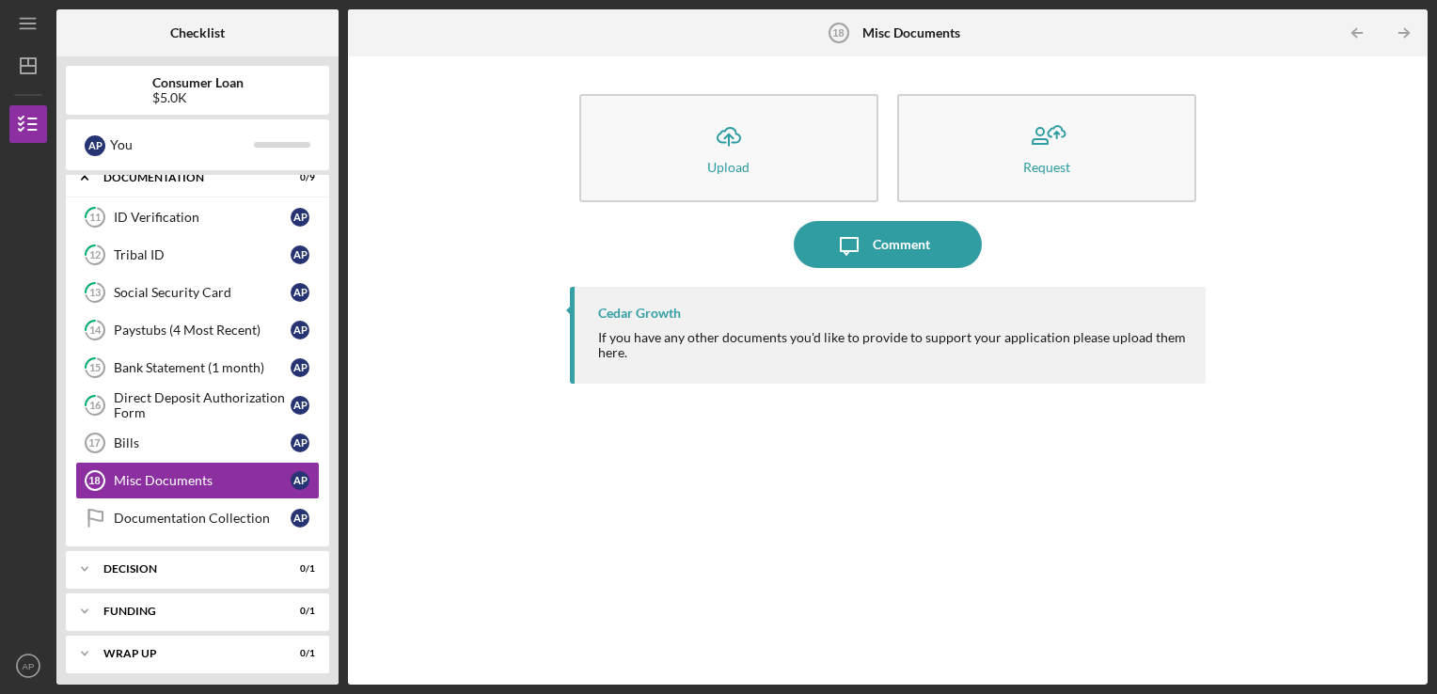
click at [1398, 27] on icon "Icon/Table Pagination Arrow" at bounding box center [1404, 33] width 42 height 42
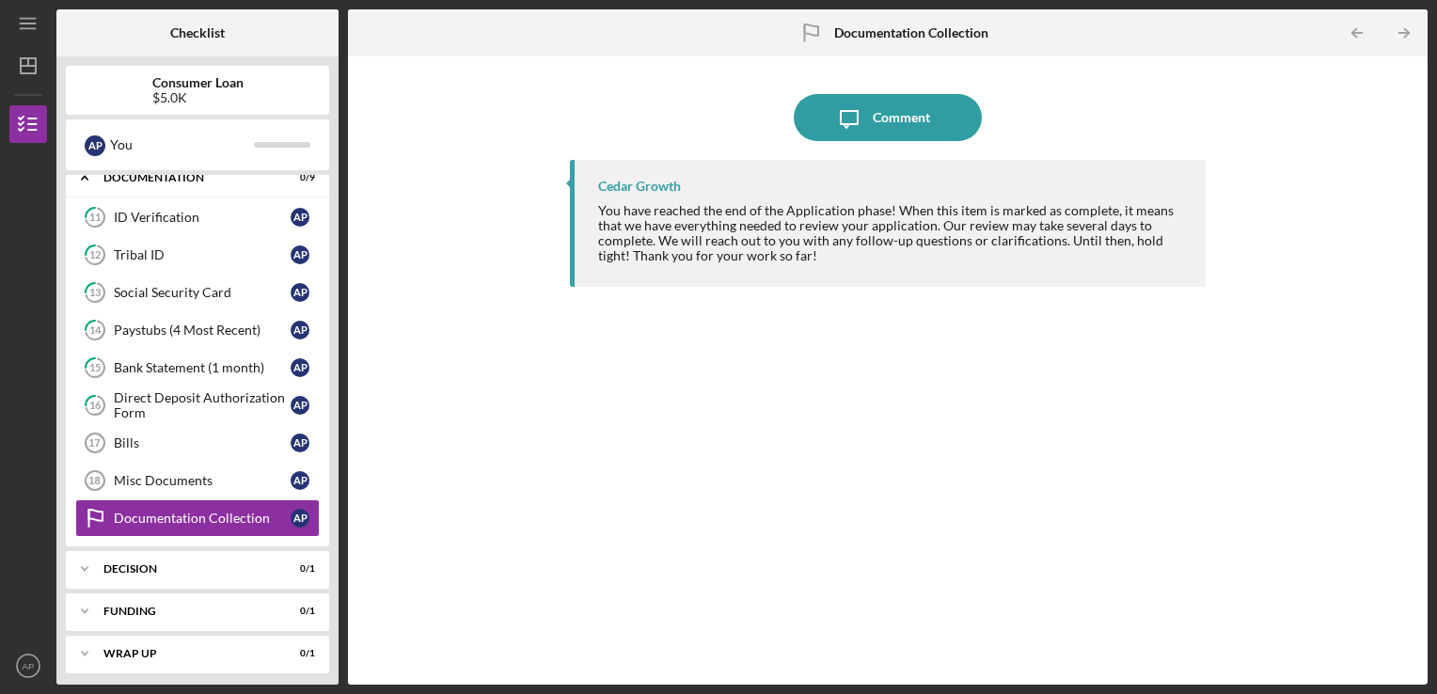
click at [1398, 27] on icon "Icon/Table Pagination Arrow" at bounding box center [1404, 33] width 42 height 42
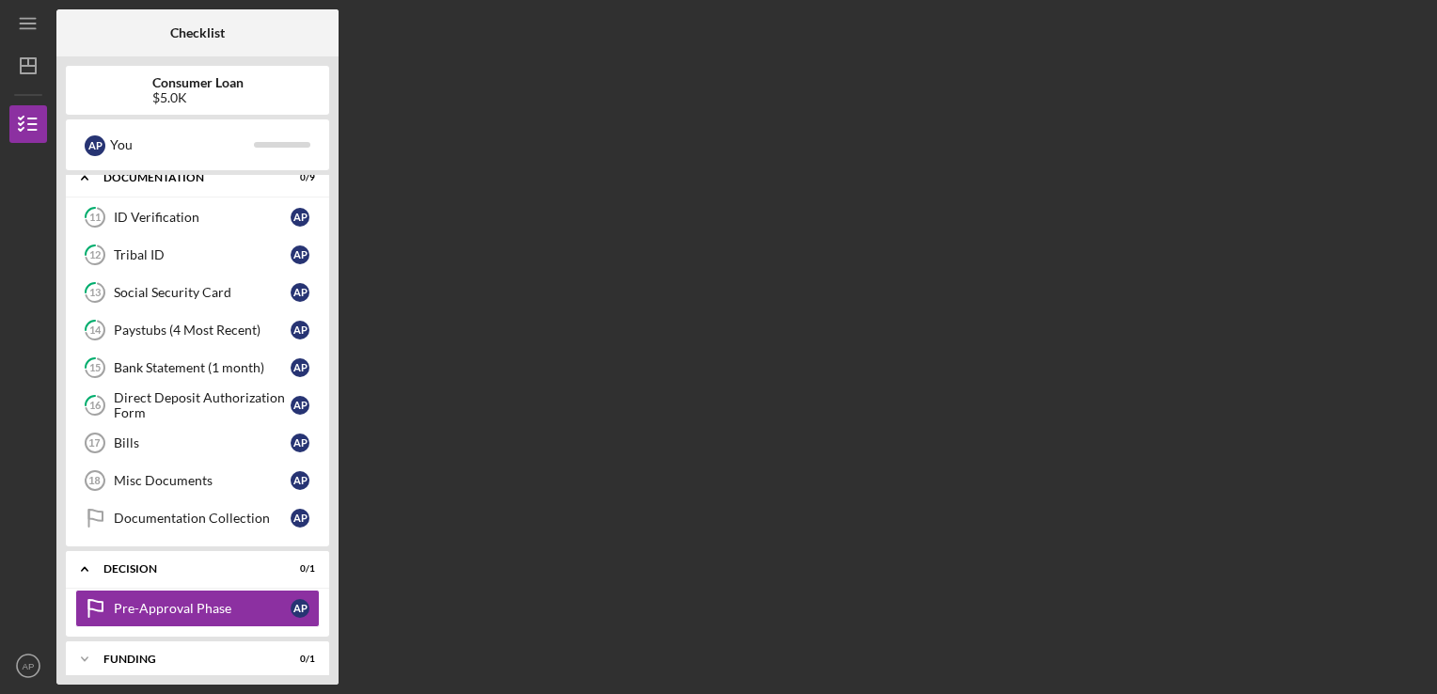
scroll to position [491, 0]
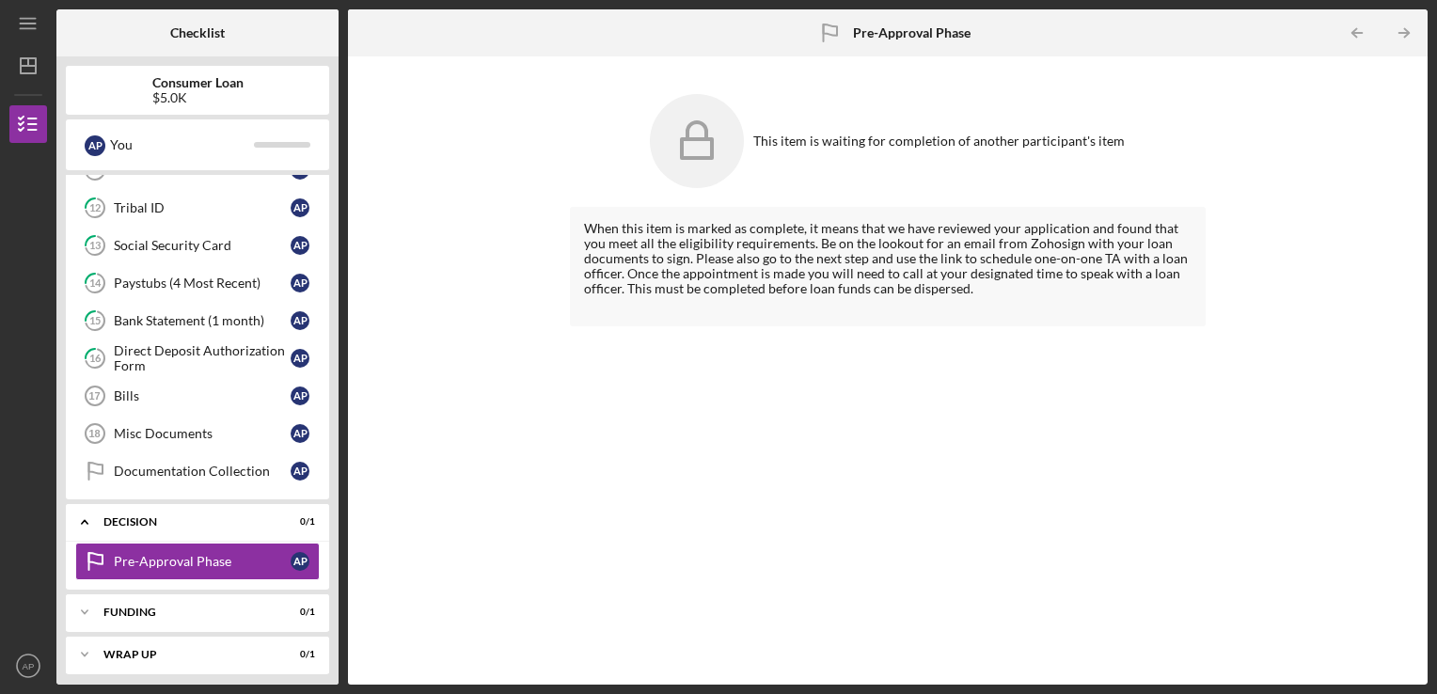
click at [1398, 27] on icon "Icon/Table Pagination Arrow" at bounding box center [1404, 33] width 42 height 42
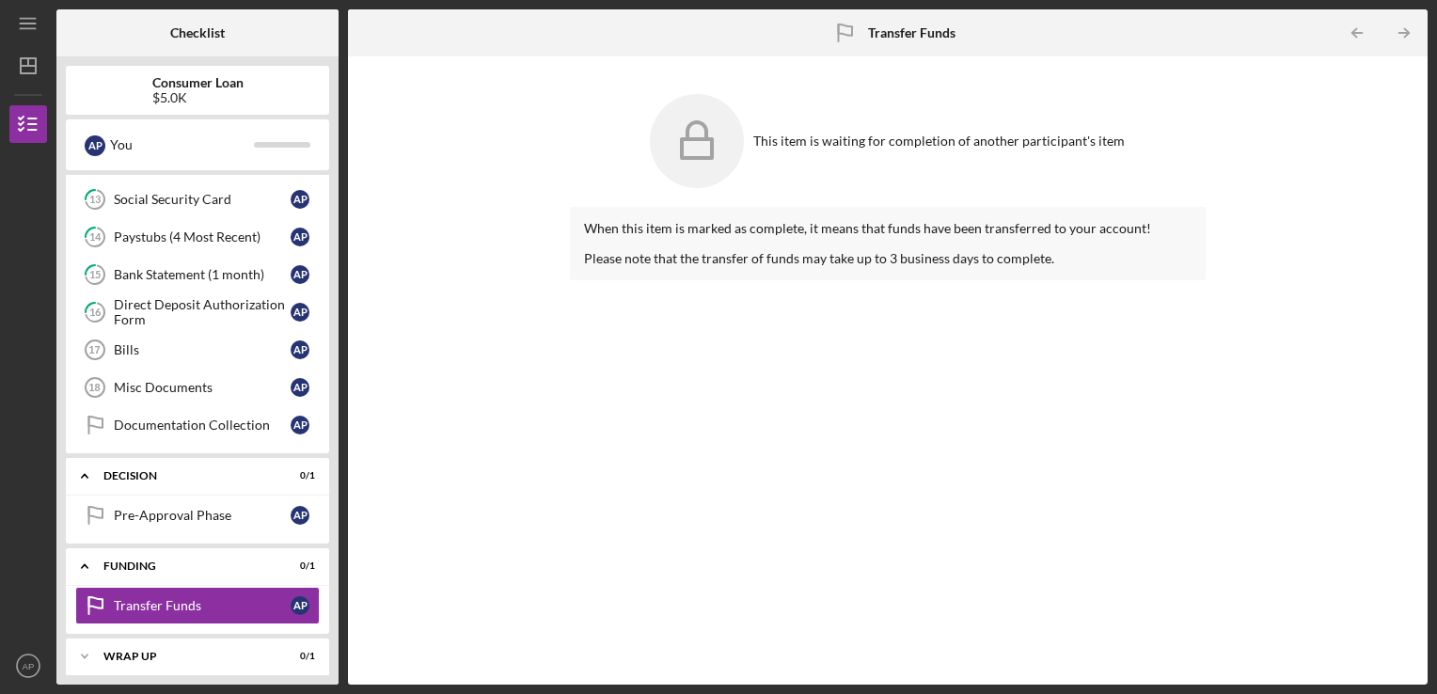
scroll to position [538, 0]
click at [1398, 27] on icon "Icon/Table Pagination Arrow" at bounding box center [1404, 33] width 42 height 42
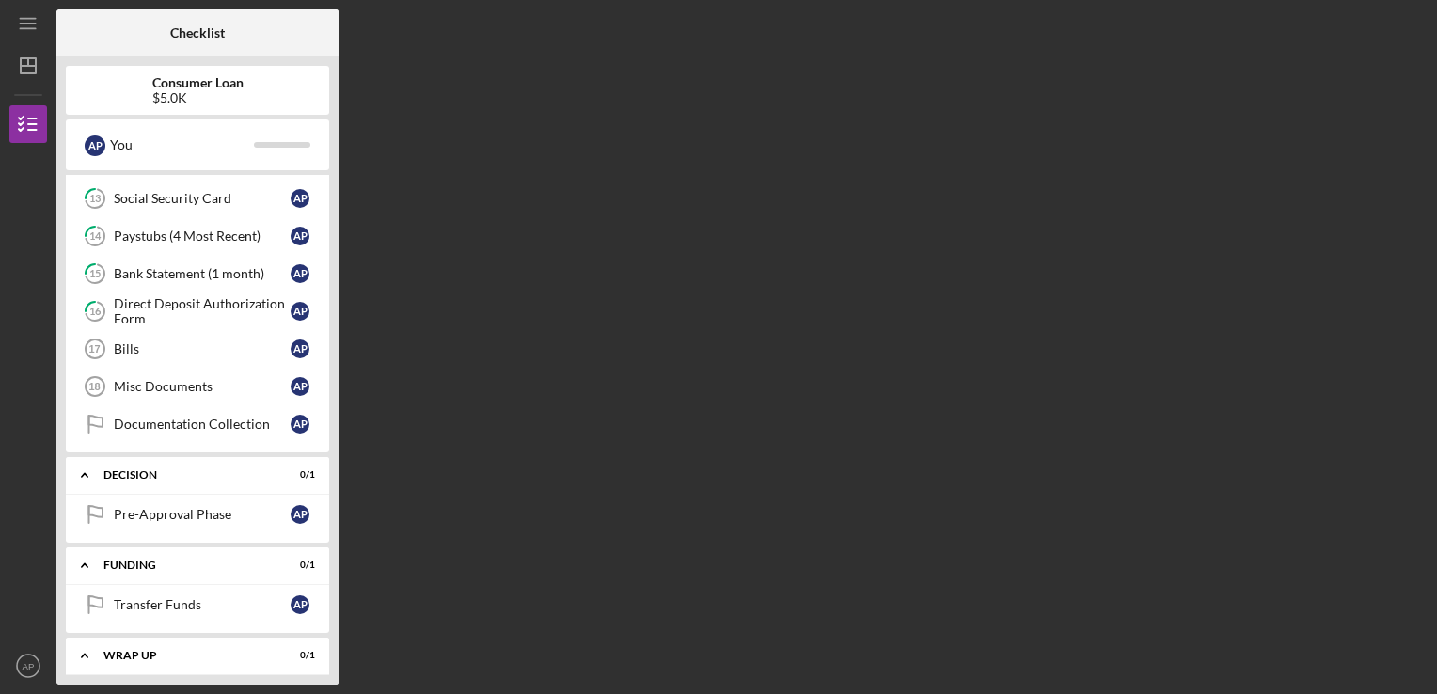
scroll to position [586, 0]
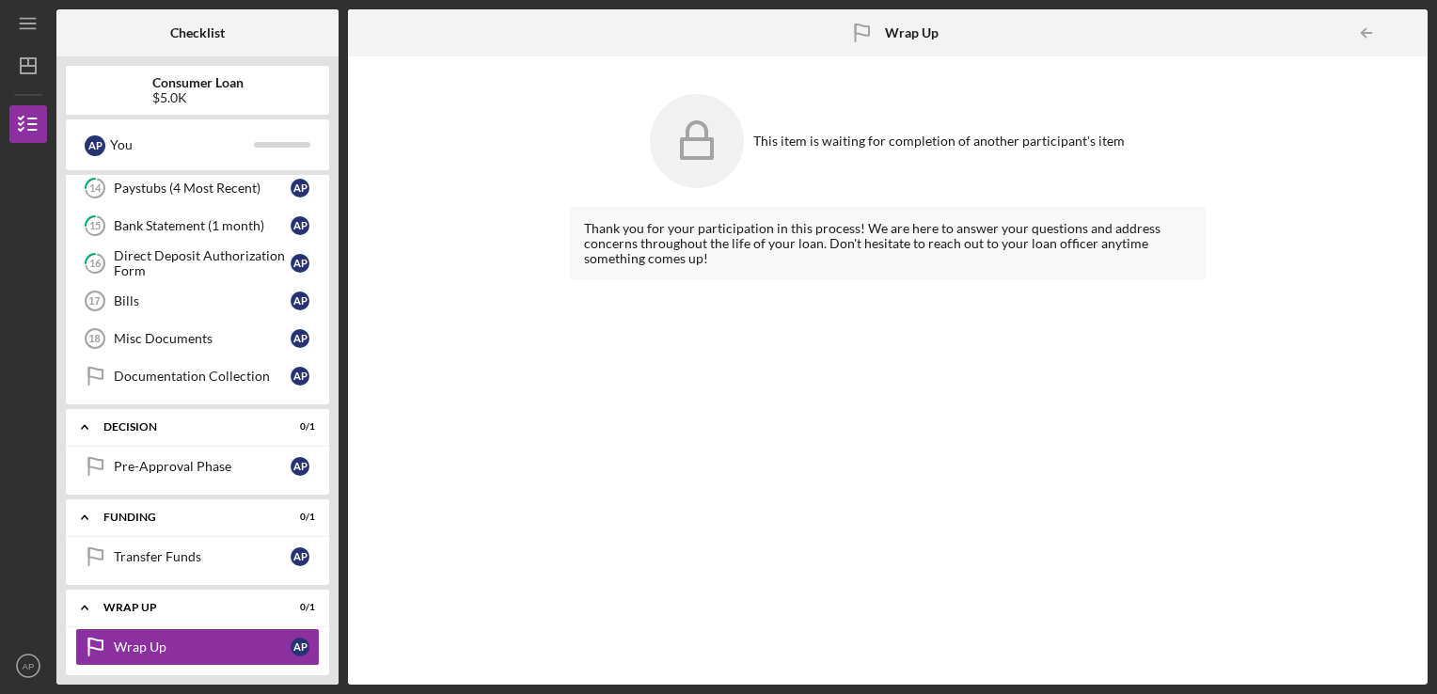
click at [1398, 27] on div at bounding box center [1409, 33] width 38 height 38
click at [27, 24] on icon "Icon/Menu" at bounding box center [29, 24] width 42 height 42
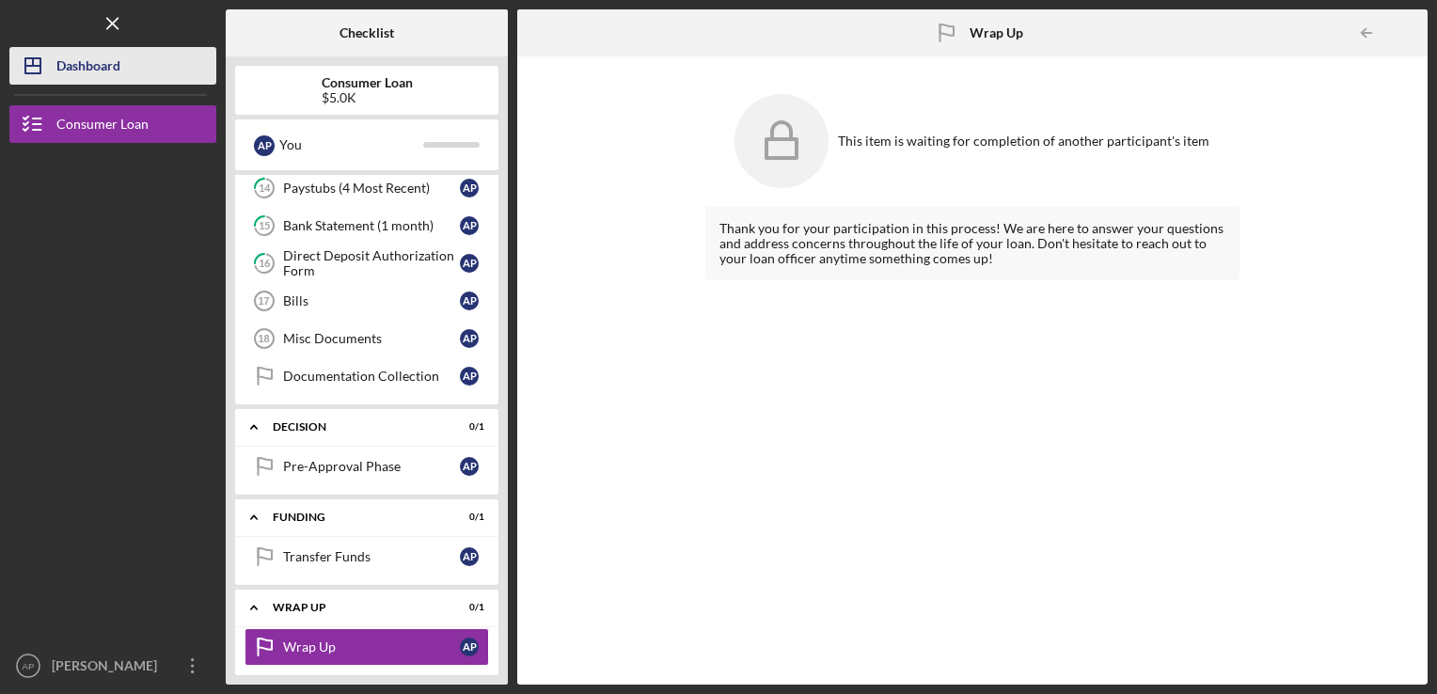
click at [79, 55] on div "Dashboard" at bounding box center [88, 68] width 64 height 42
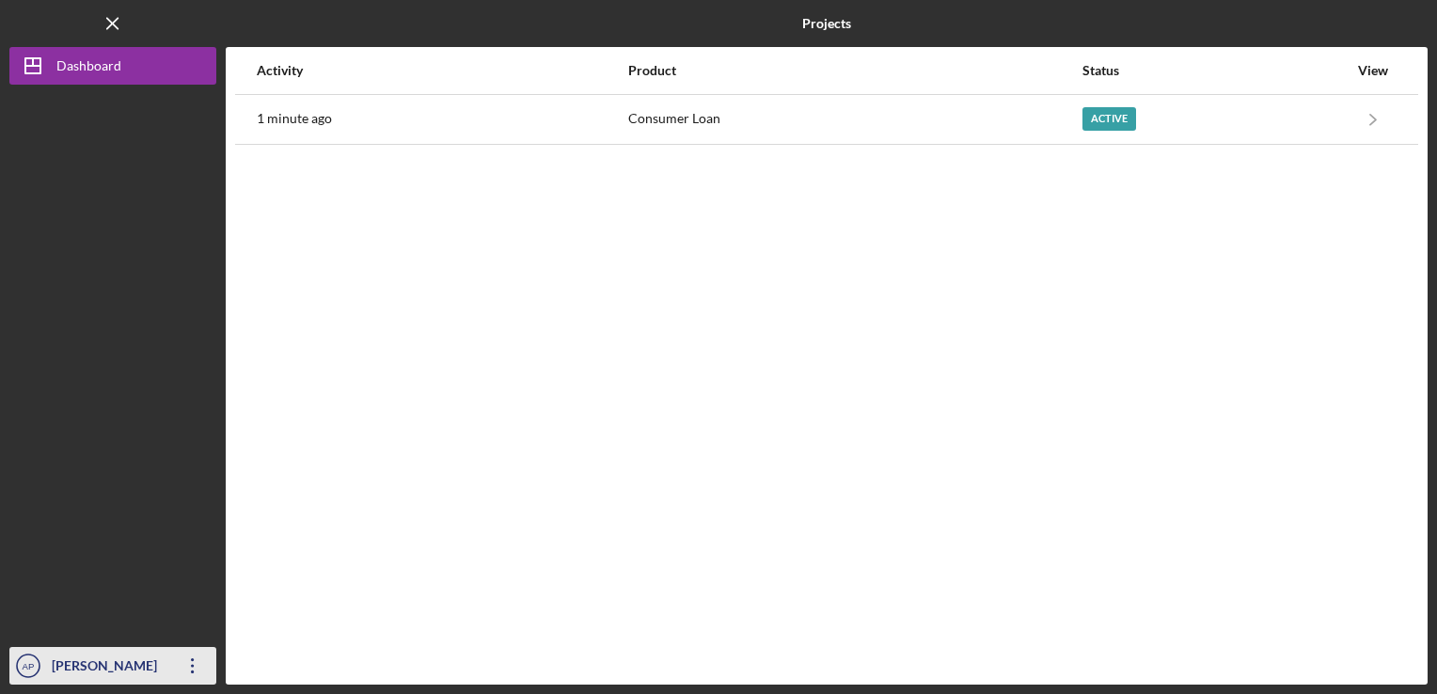
click at [112, 681] on div "[PERSON_NAME]" at bounding box center [108, 668] width 122 height 42
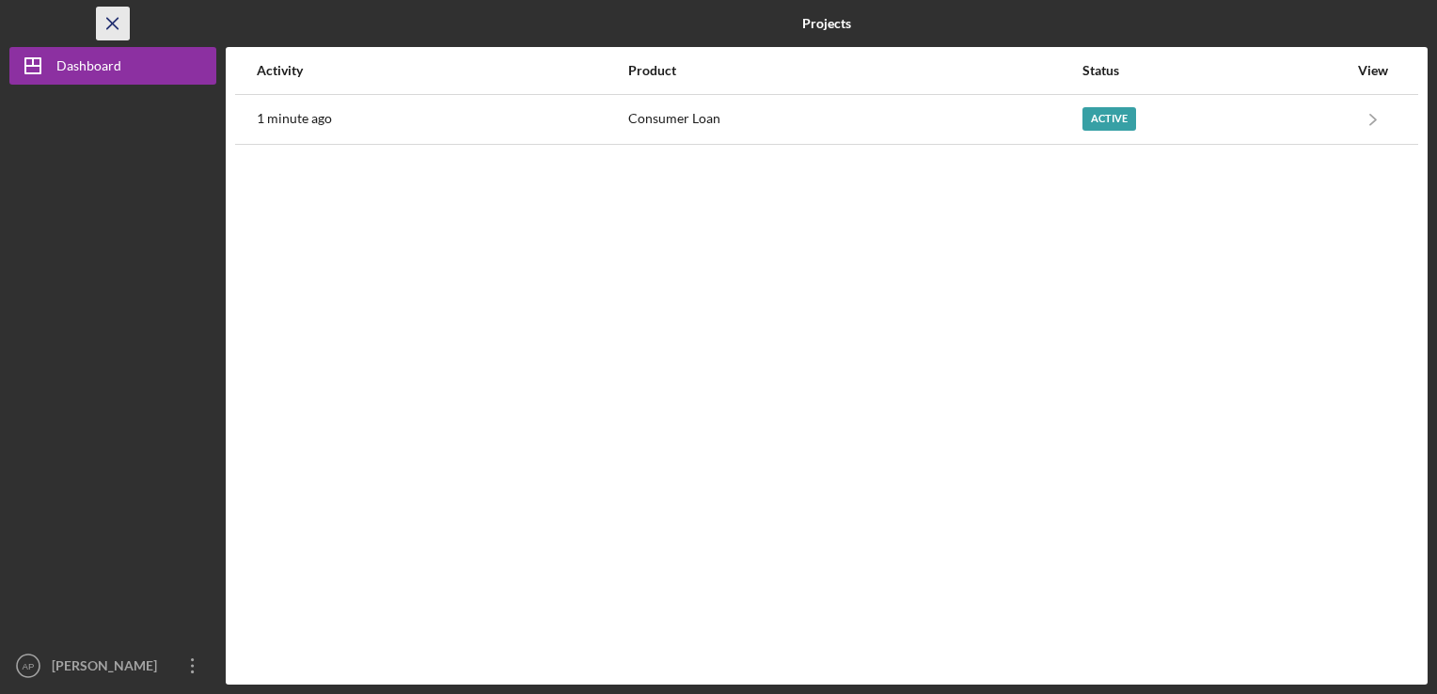
click at [113, 15] on icon "Icon/Menu Close" at bounding box center [113, 24] width 42 height 42
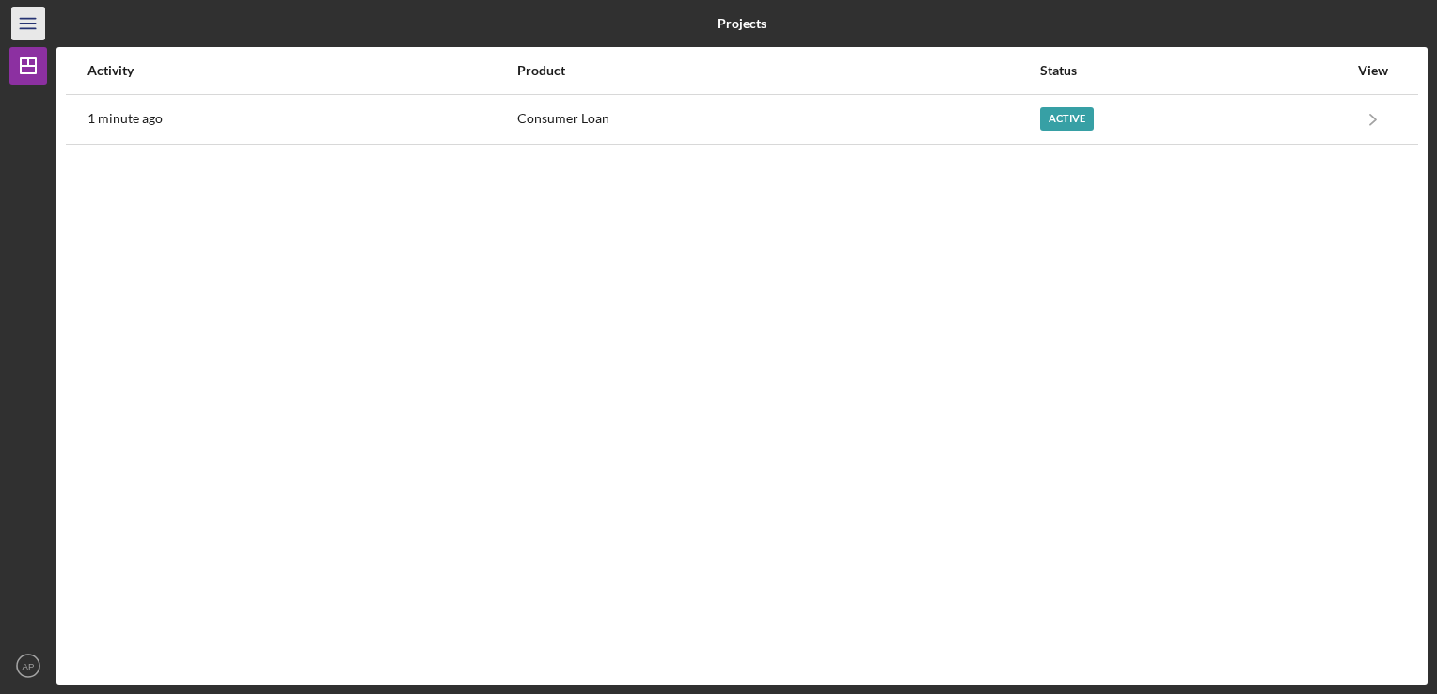
click at [15, 25] on icon "Icon/Menu" at bounding box center [29, 24] width 42 height 42
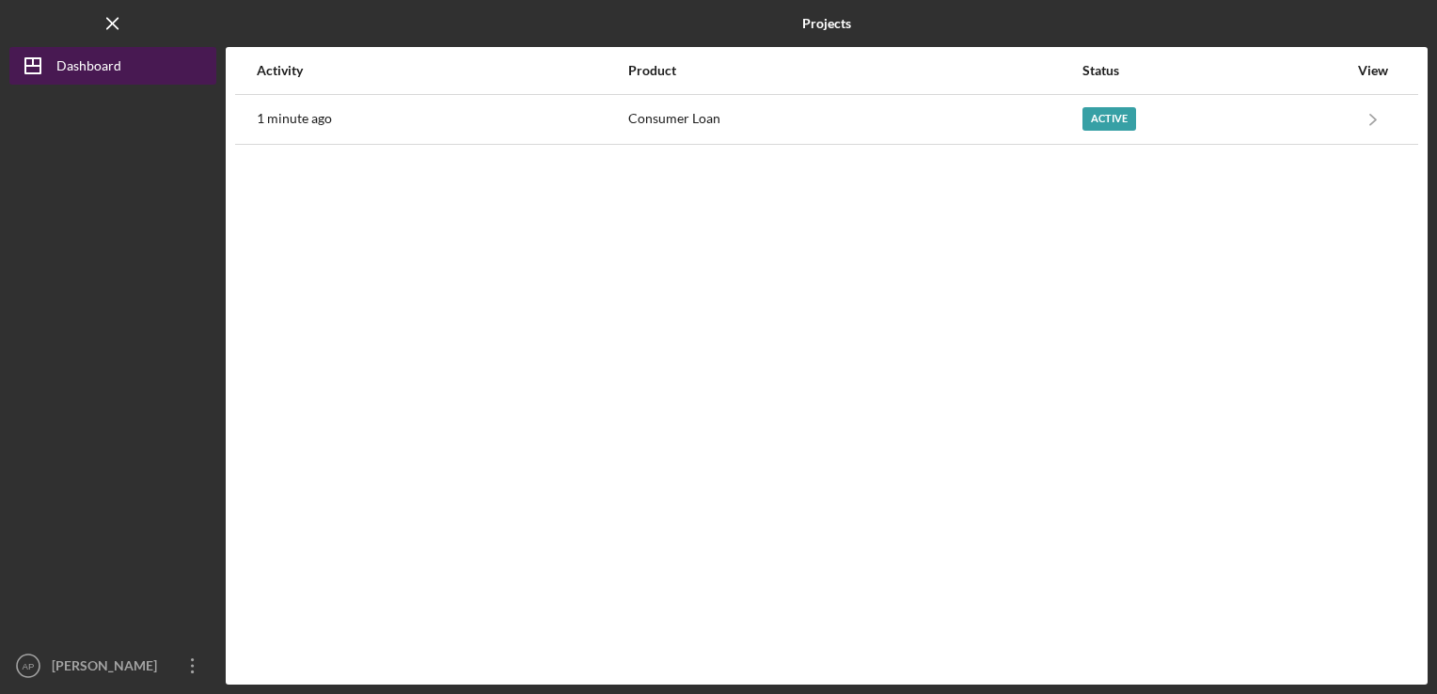
click at [147, 69] on button "Icon/Dashboard Dashboard" at bounding box center [112, 66] width 207 height 38
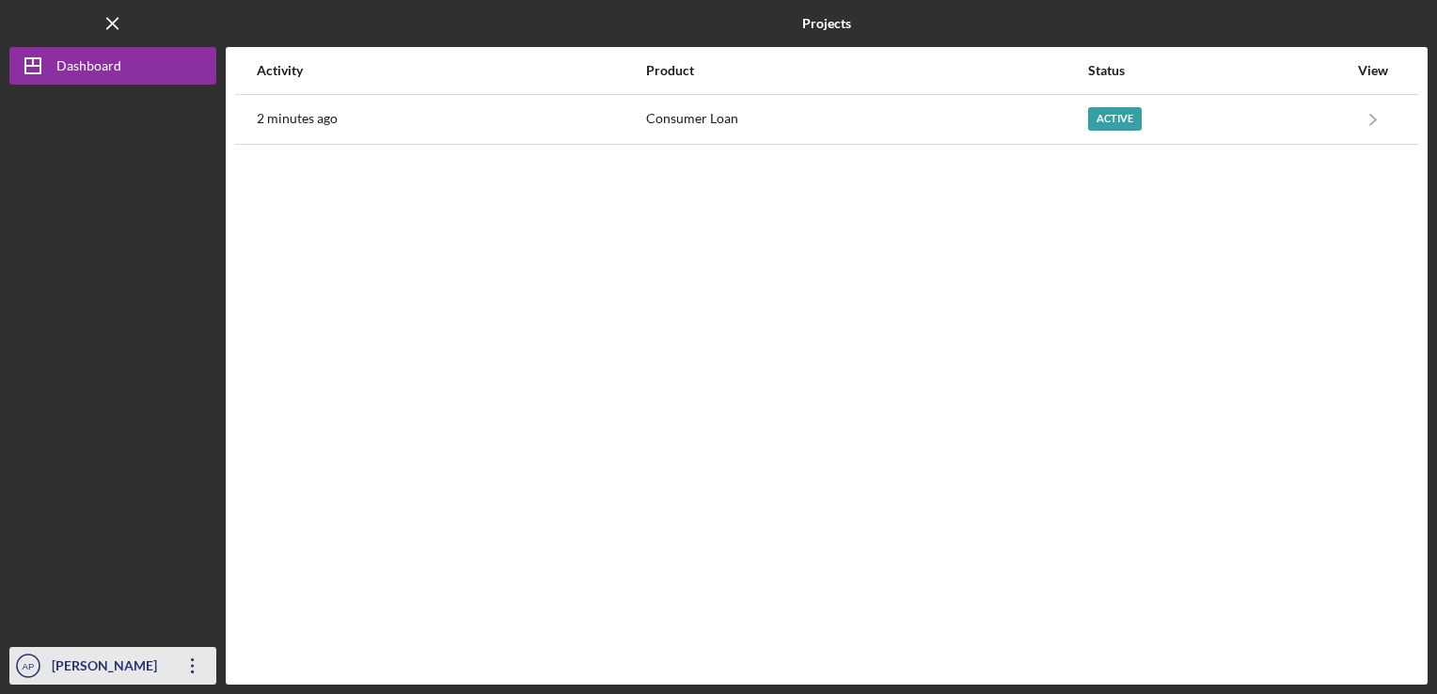
click at [98, 662] on div "[PERSON_NAME]" at bounding box center [108, 668] width 122 height 42
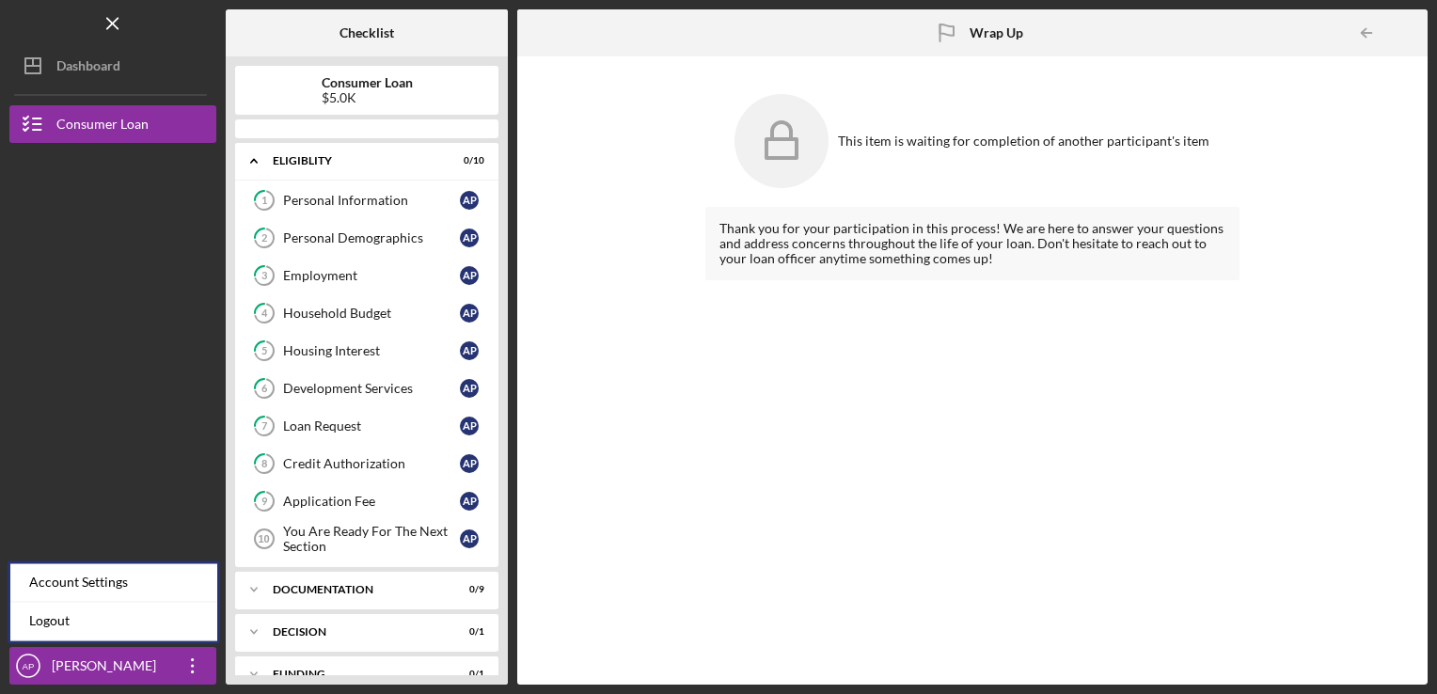
scroll to position [113, 0]
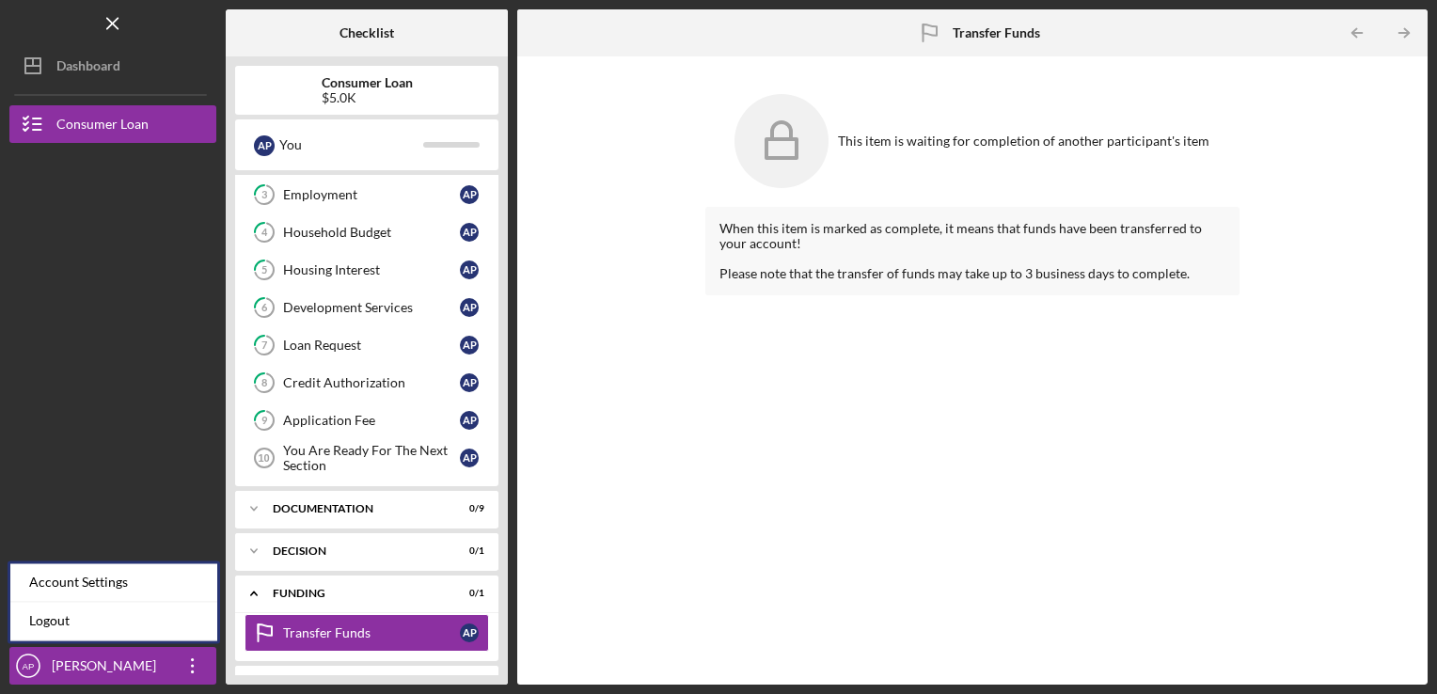
scroll to position [193, 0]
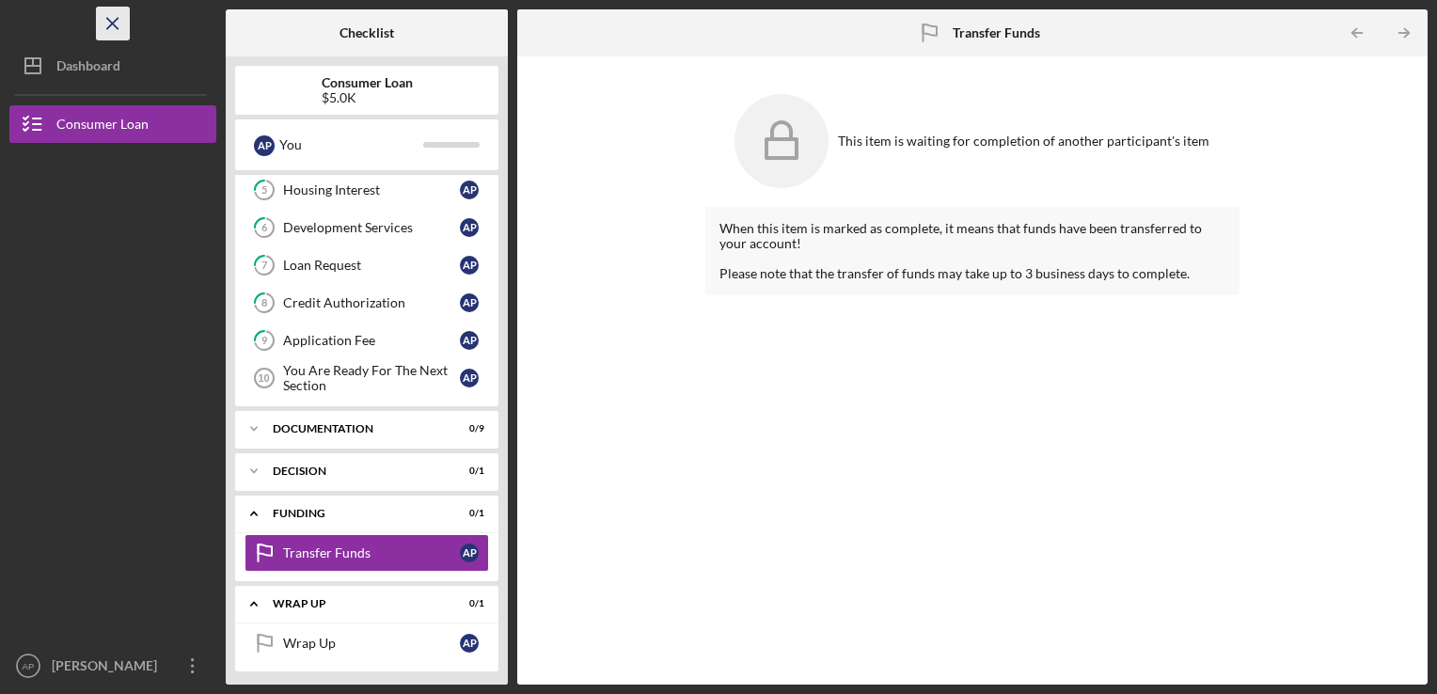
click at [104, 22] on icon "Icon/Menu Close" at bounding box center [113, 24] width 42 height 42
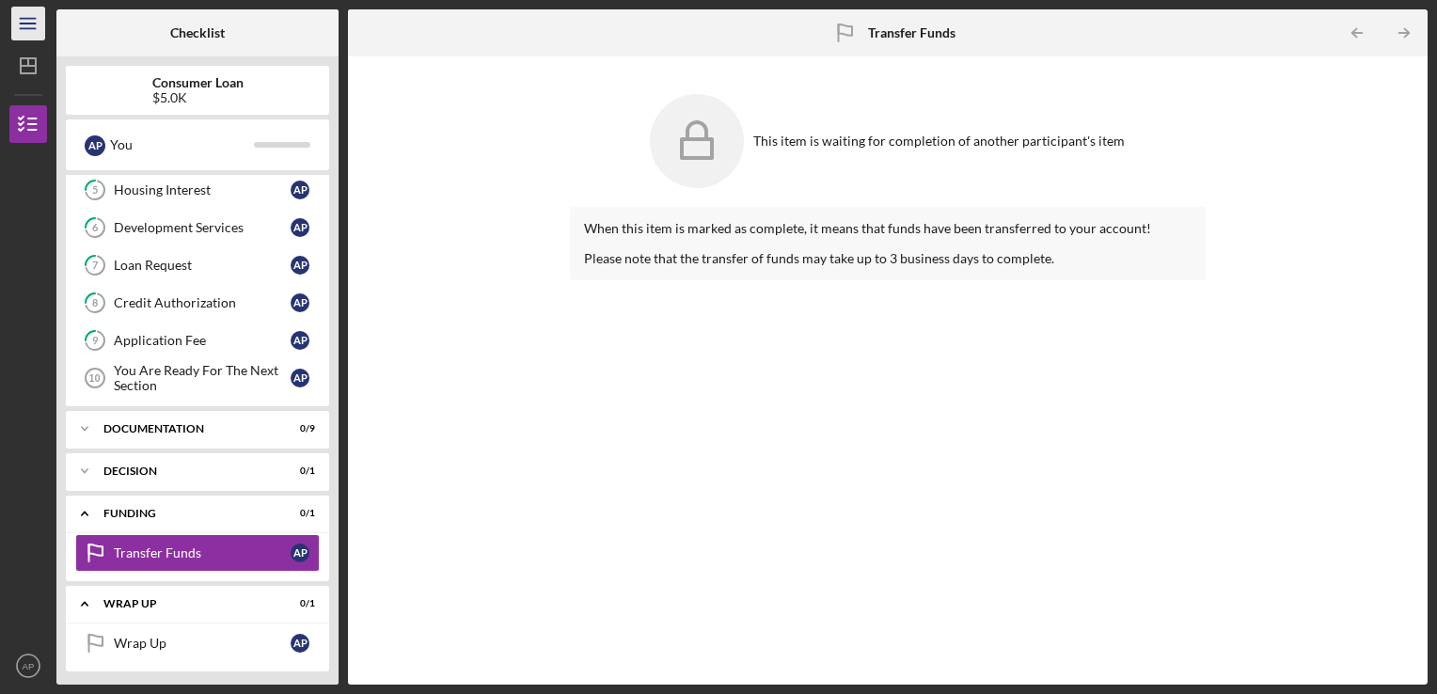
click at [23, 21] on icon "Icon/Menu" at bounding box center [29, 24] width 42 height 42
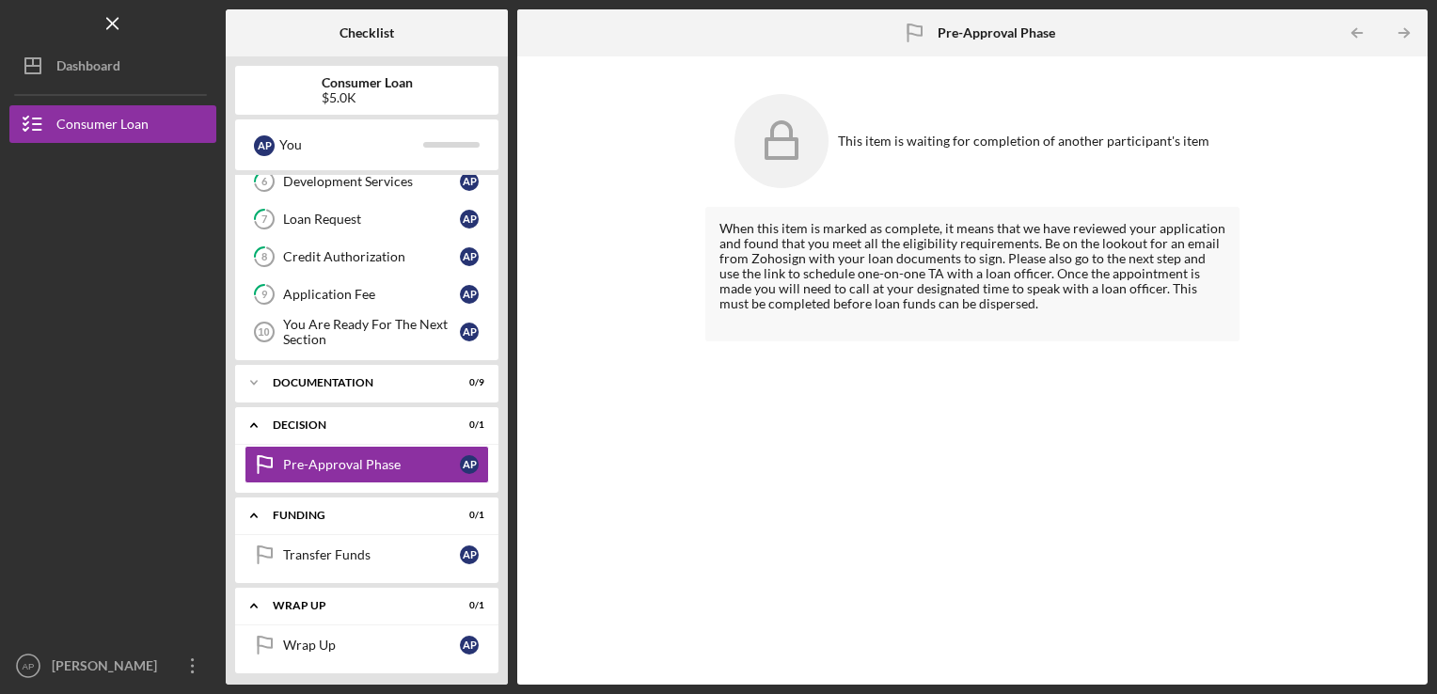
scroll to position [241, 0]
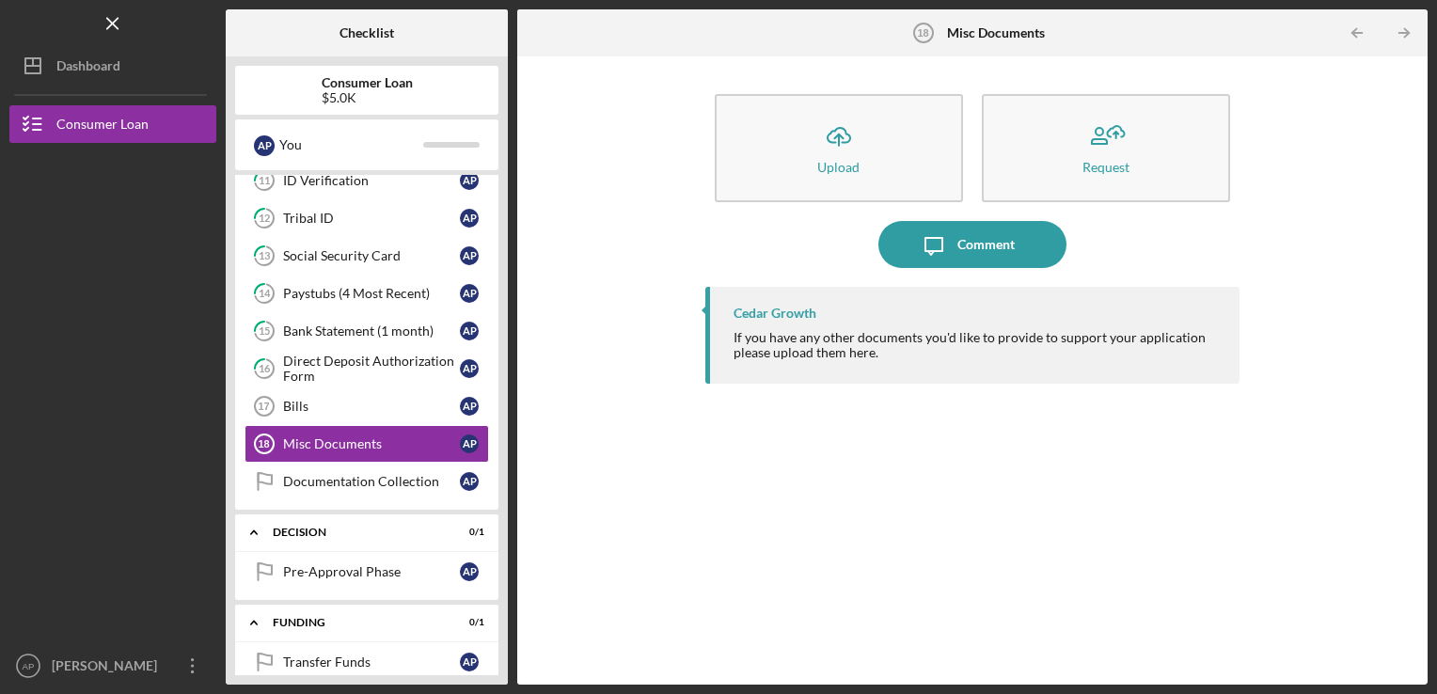
scroll to position [529, 0]
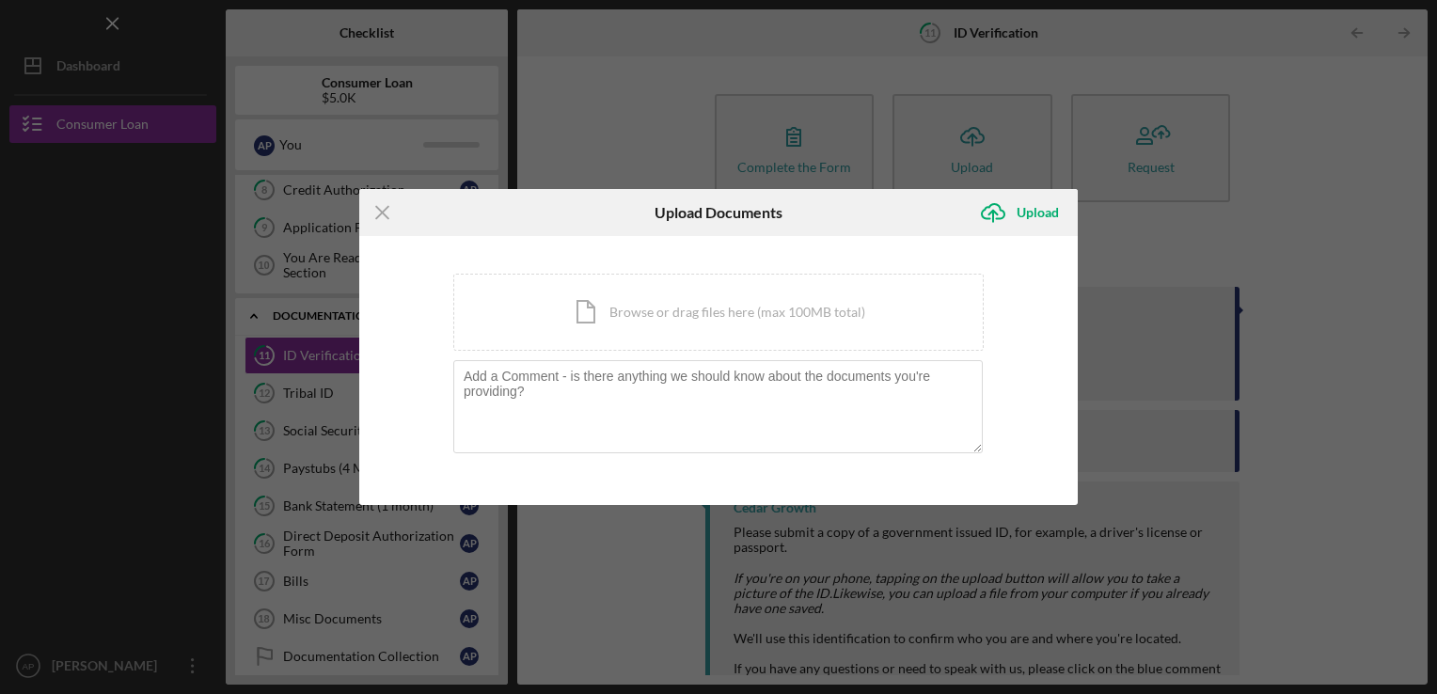
scroll to position [231, 0]
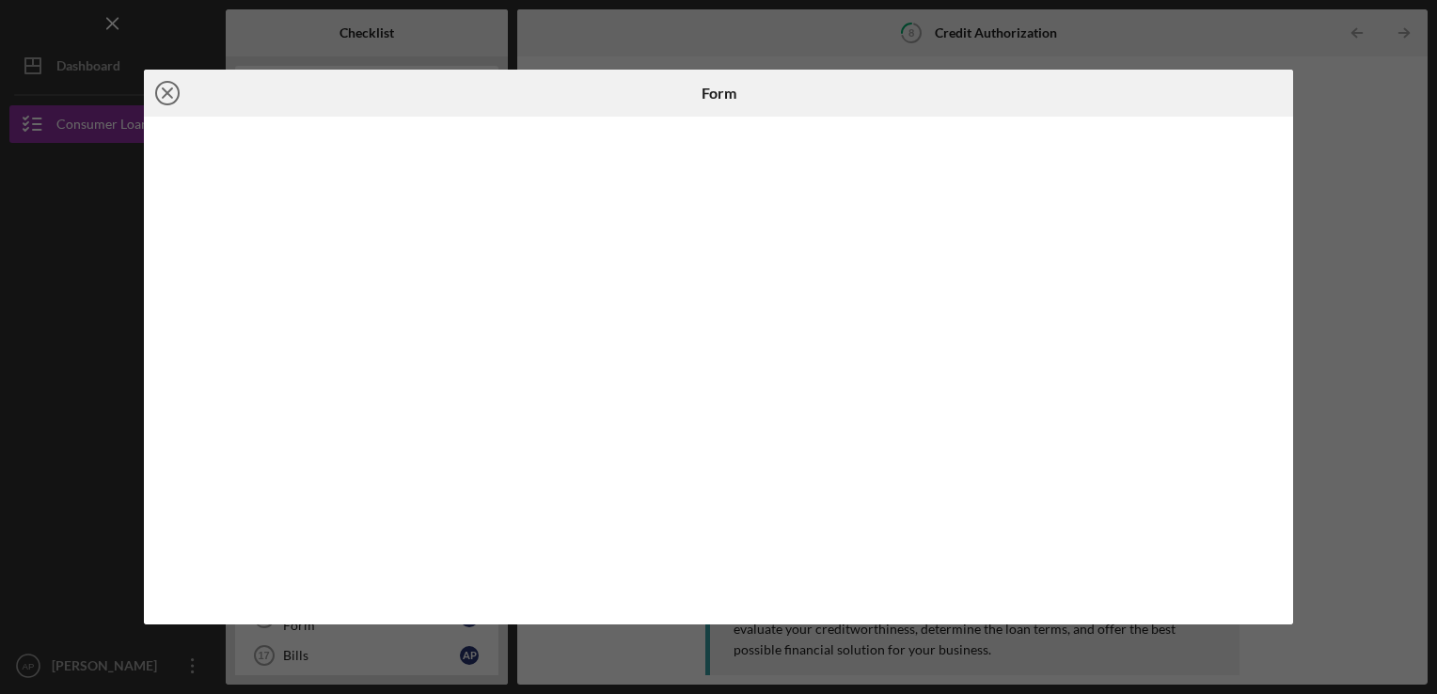
click at [162, 90] on icon "Icon/Close" at bounding box center [167, 93] width 47 height 47
click at [158, 91] on icon "Icon/Close" at bounding box center [167, 93] width 47 height 47
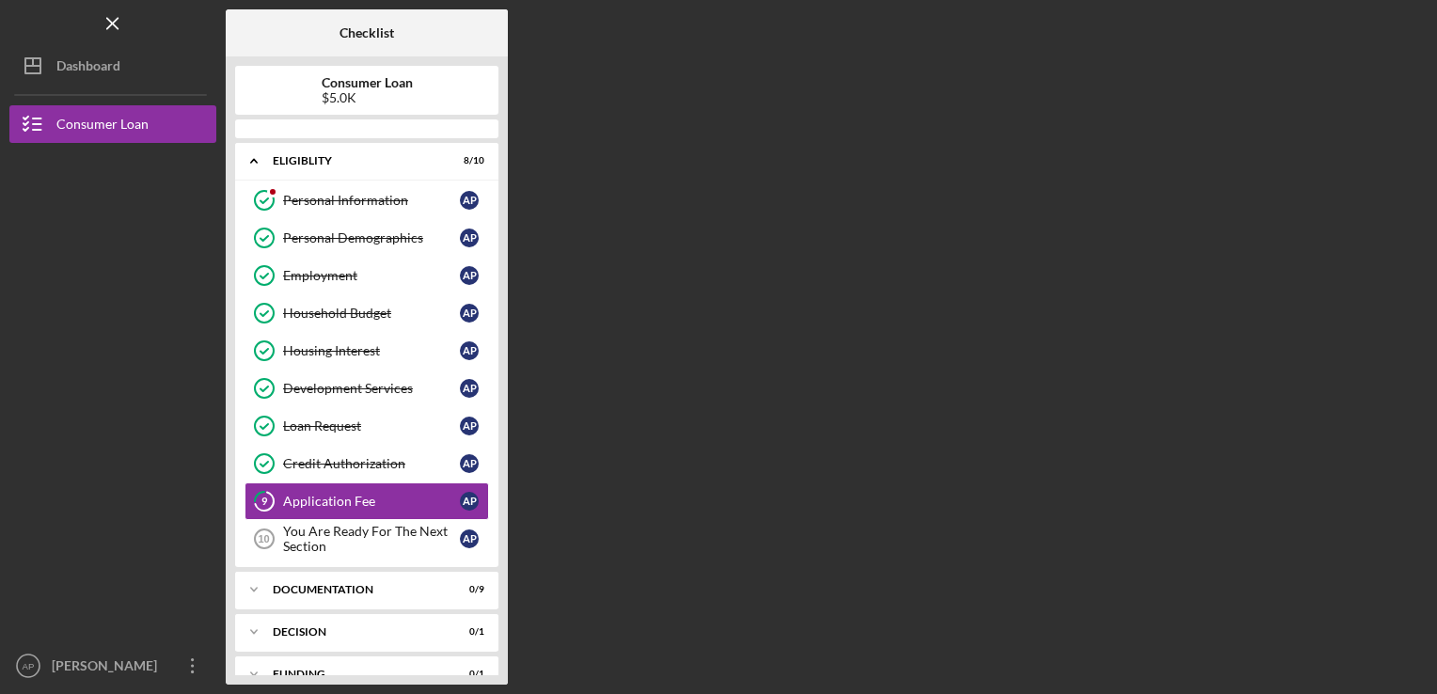
scroll to position [66, 0]
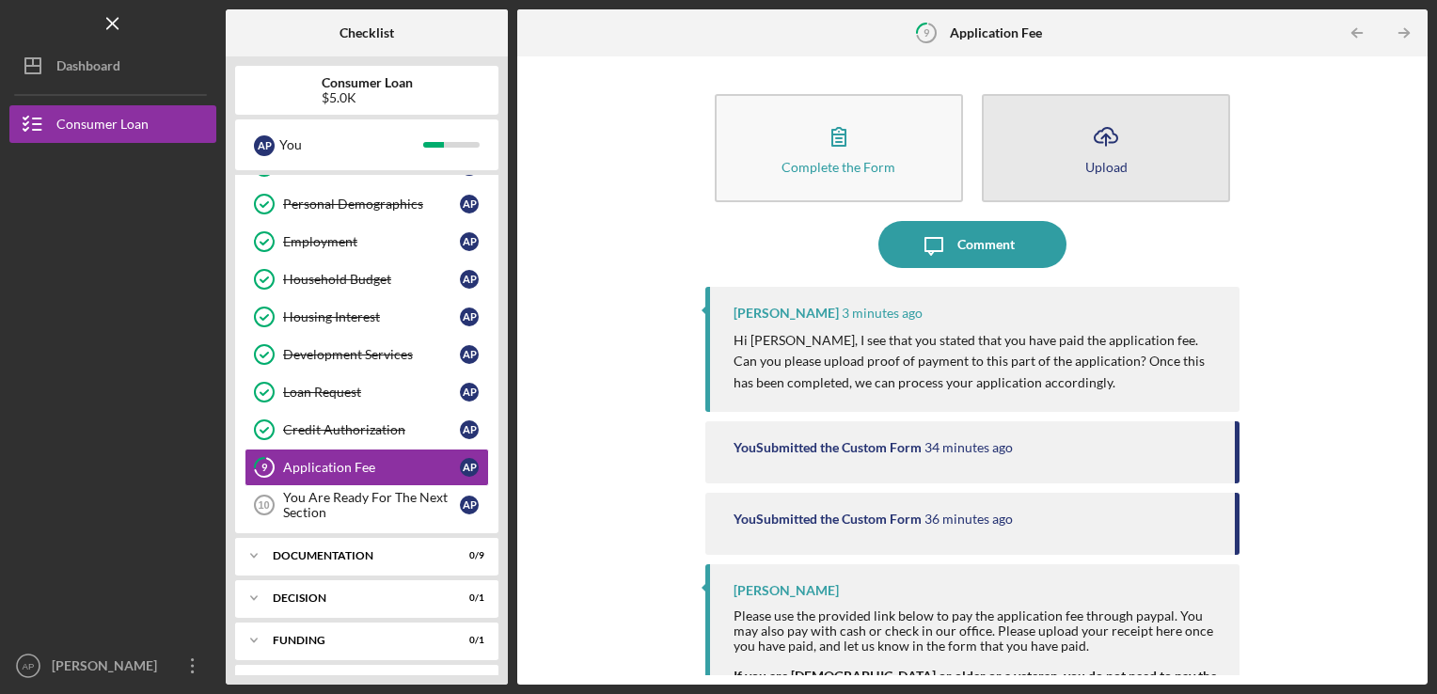
click at [1027, 162] on button "Icon/Upload Upload" at bounding box center [1106, 148] width 248 height 108
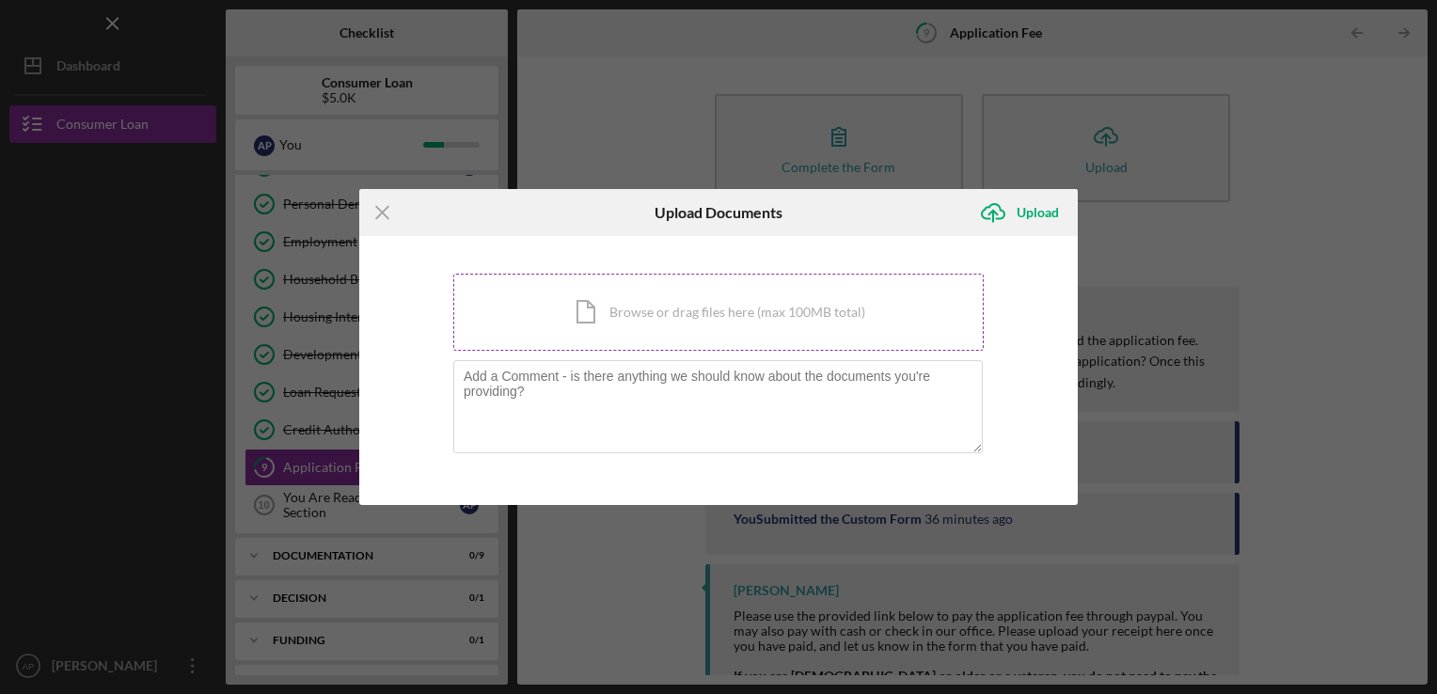
click at [835, 308] on div "Icon/Document Browse or drag files here (max 100MB total) Tap to choose files o…" at bounding box center [718, 312] width 530 height 77
click at [666, 316] on div "Icon/Document Browse or drag files here (max 100MB total) Tap to choose files o…" at bounding box center [718, 312] width 530 height 77
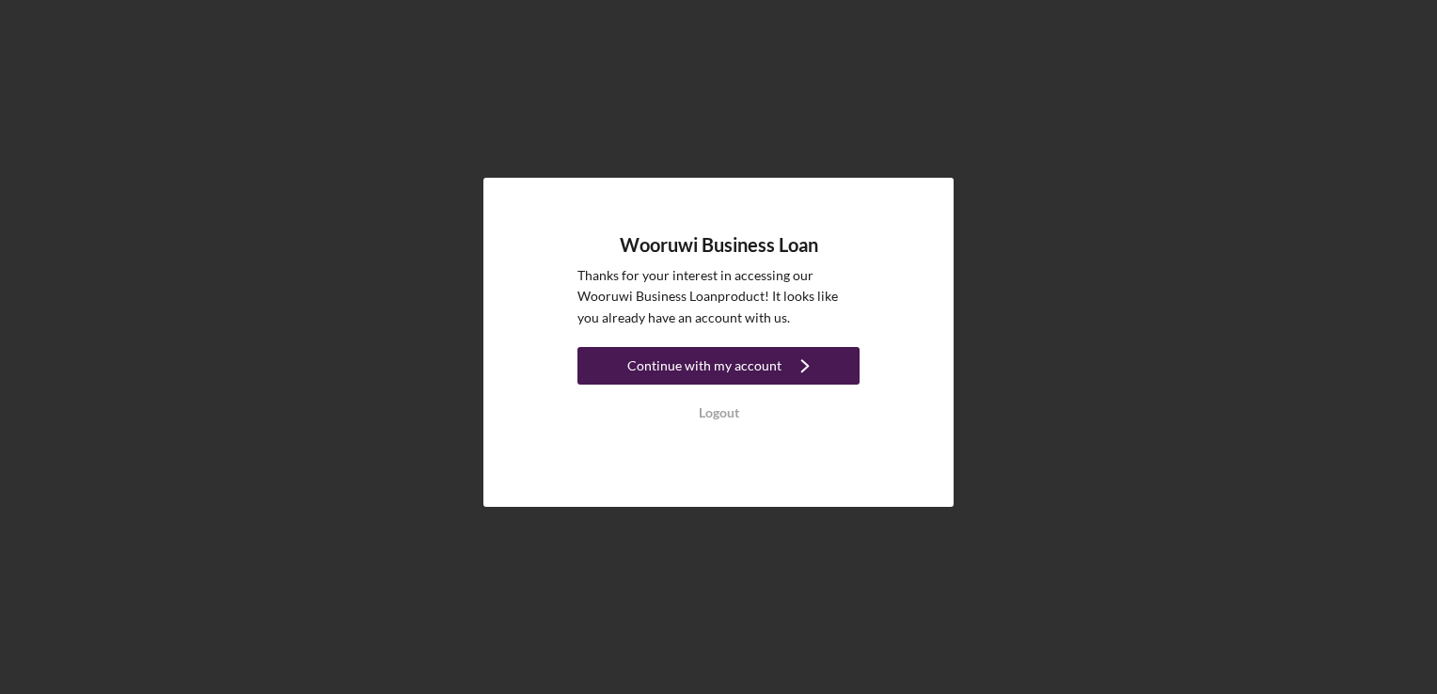
click at [797, 374] on icon "Icon/Navigate" at bounding box center [804, 365] width 47 height 47
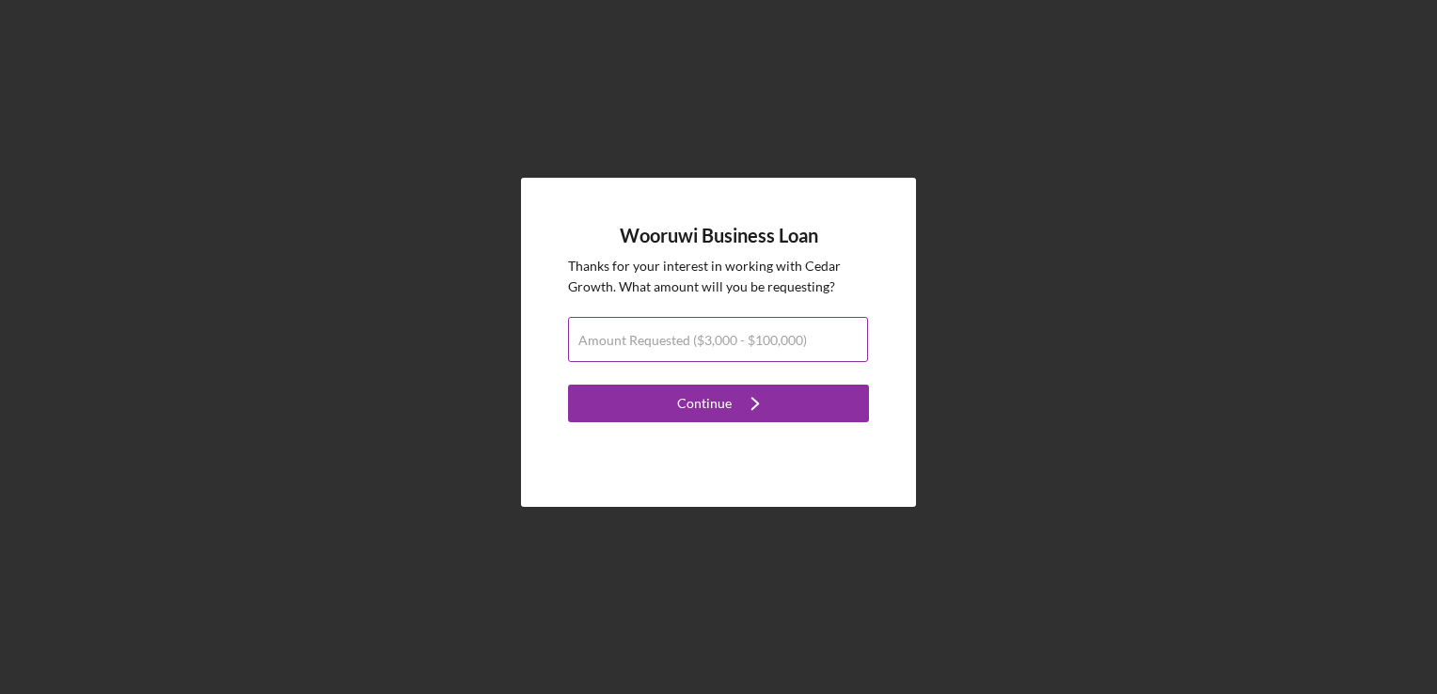
click at [760, 337] on label "Amount Requested ($3,000 - $100,000)" at bounding box center [692, 340] width 229 height 15
click at [760, 337] on input "Amount Requested ($3,000 - $100,000)" at bounding box center [718, 339] width 300 height 45
click at [608, 350] on input "$100,000" at bounding box center [718, 339] width 300 height 45
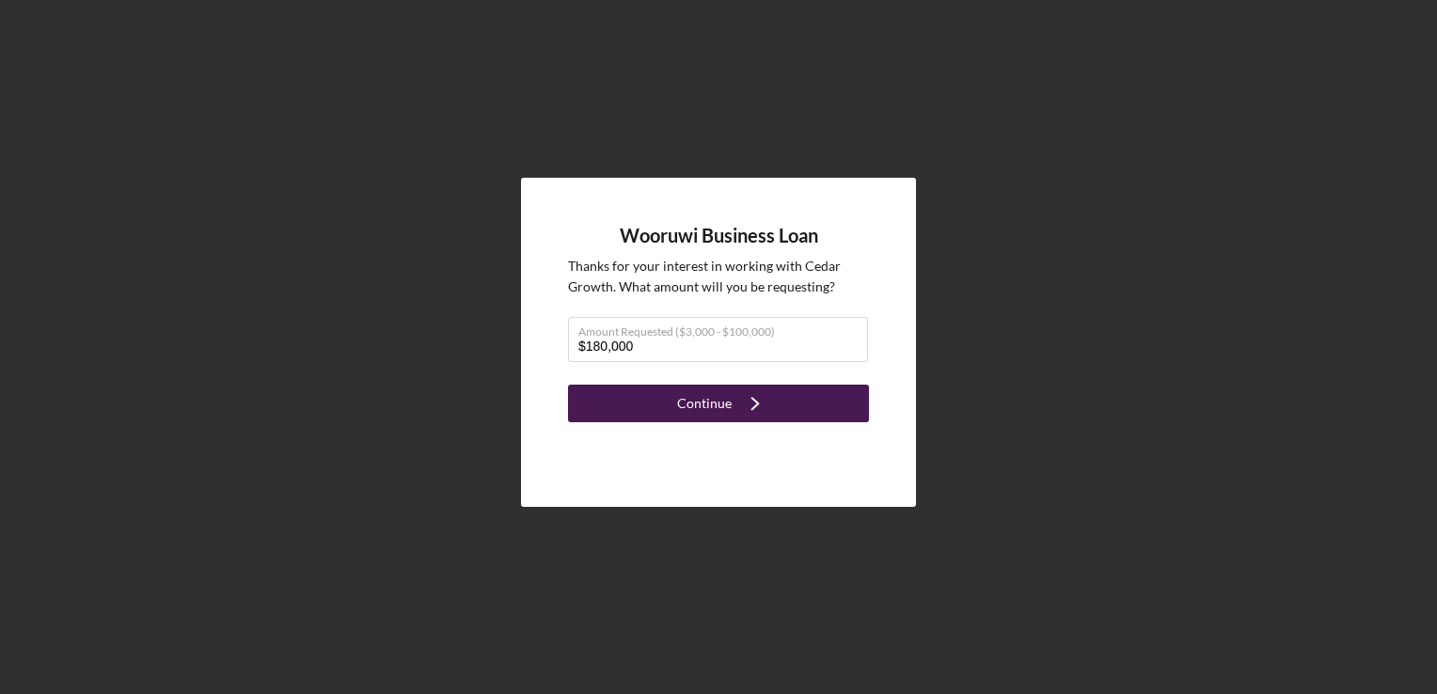
click at [819, 409] on button "Continue Icon/Navigate" at bounding box center [718, 404] width 301 height 38
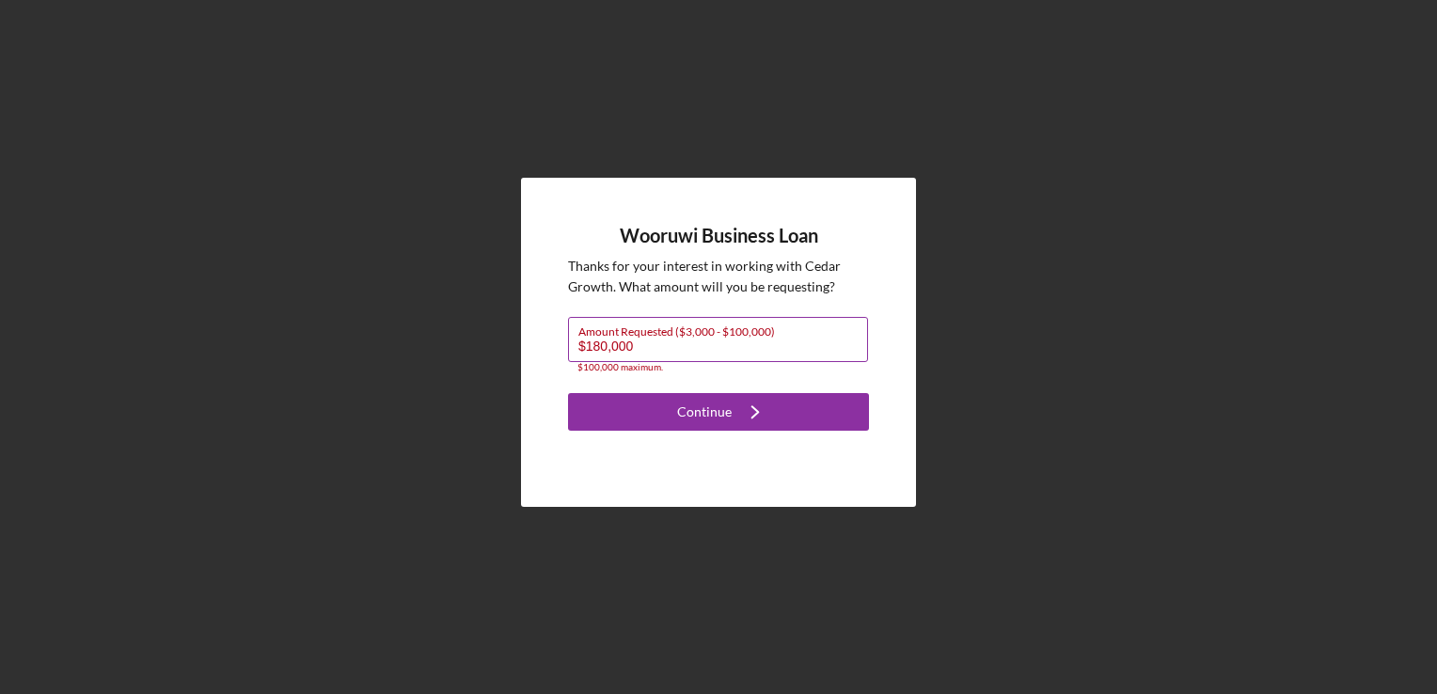
click at [745, 351] on input "$180,000" at bounding box center [718, 339] width 300 height 45
click at [605, 342] on input "$180,000" at bounding box center [718, 339] width 300 height 45
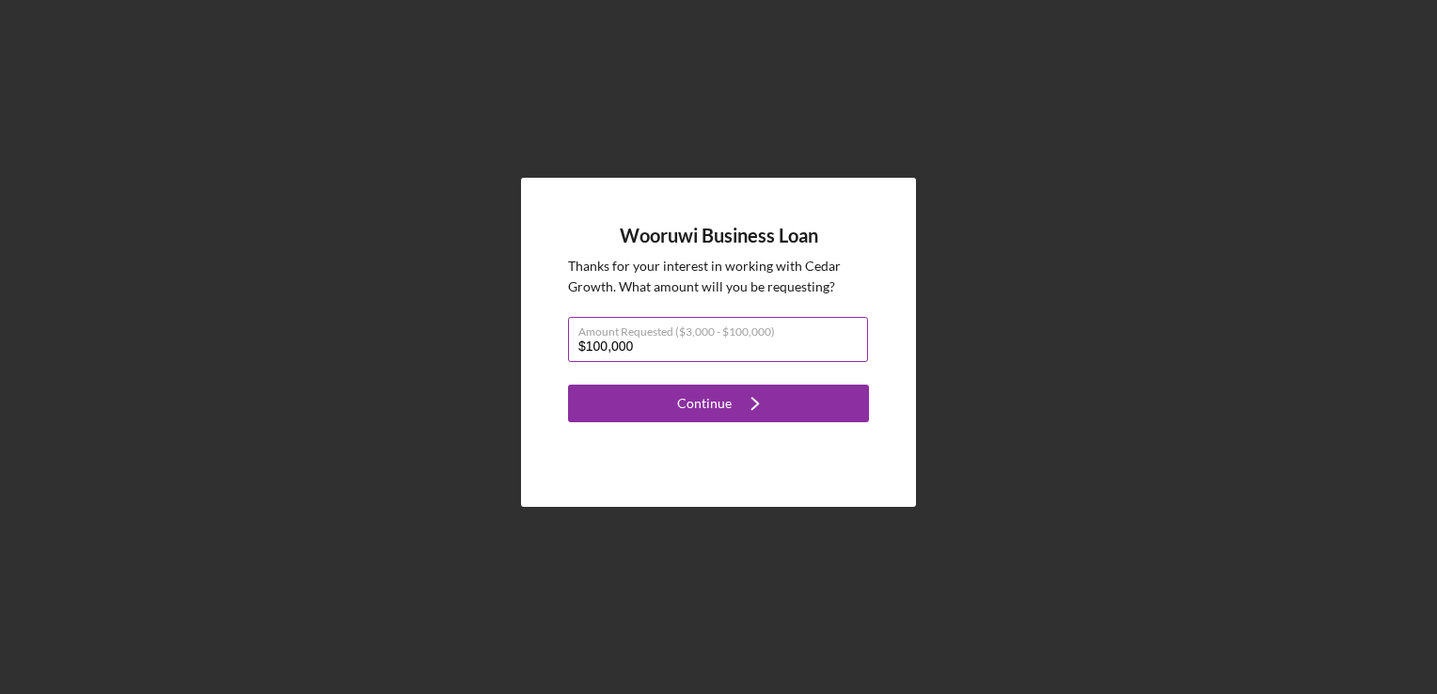
type input "$100,000"
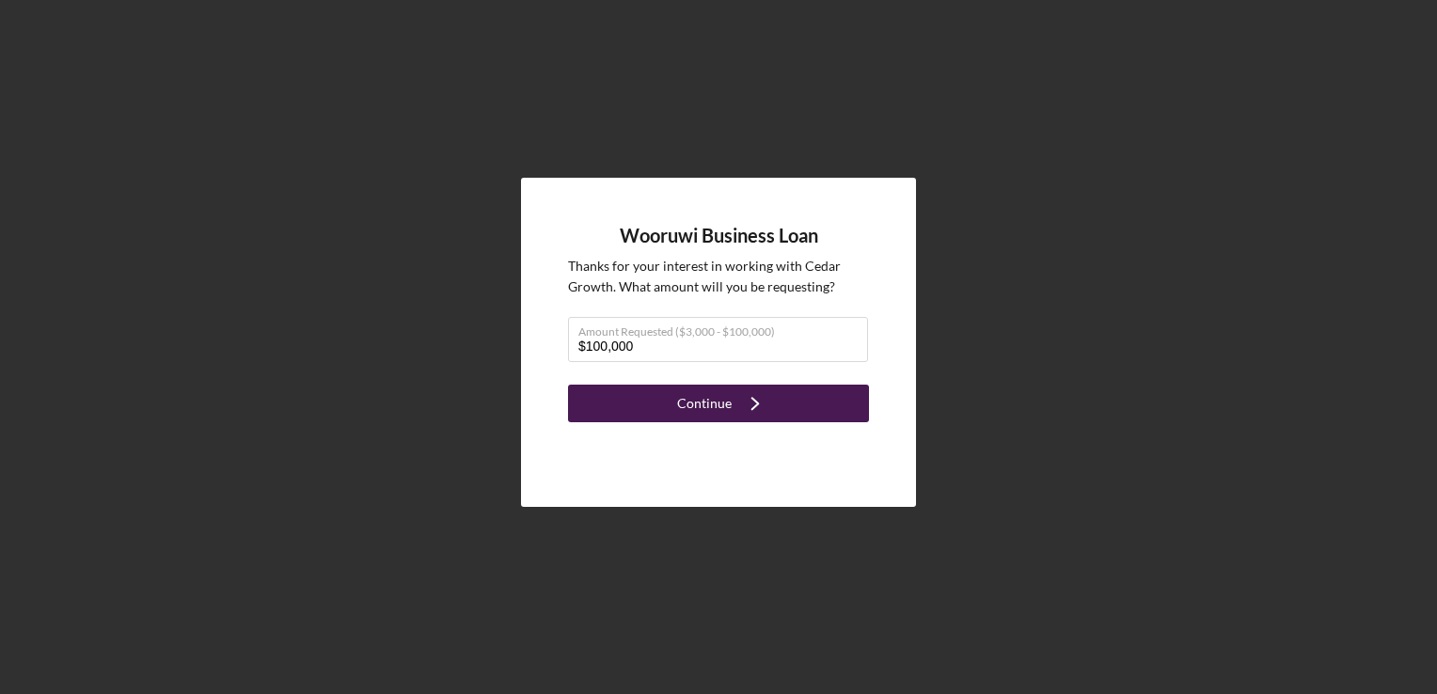
click at [834, 399] on button "Continue Icon/Navigate" at bounding box center [718, 404] width 301 height 38
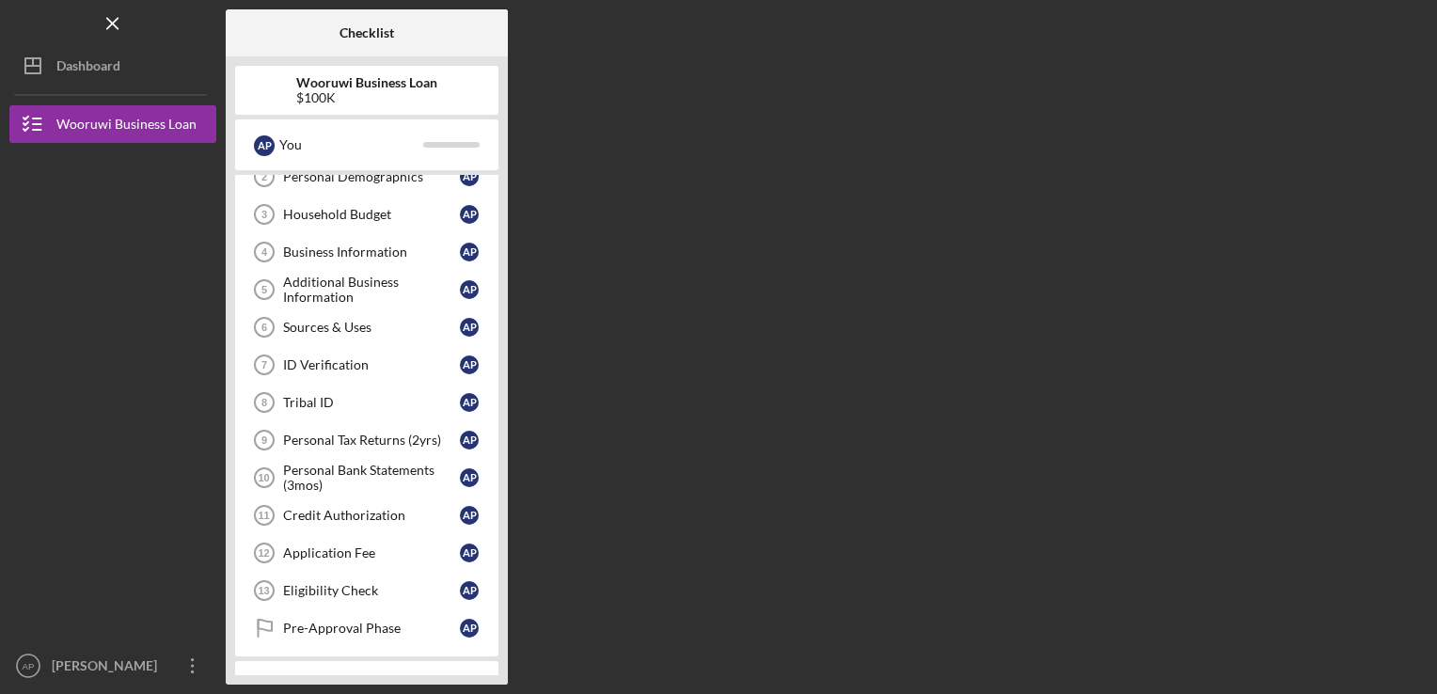
scroll to position [247, 0]
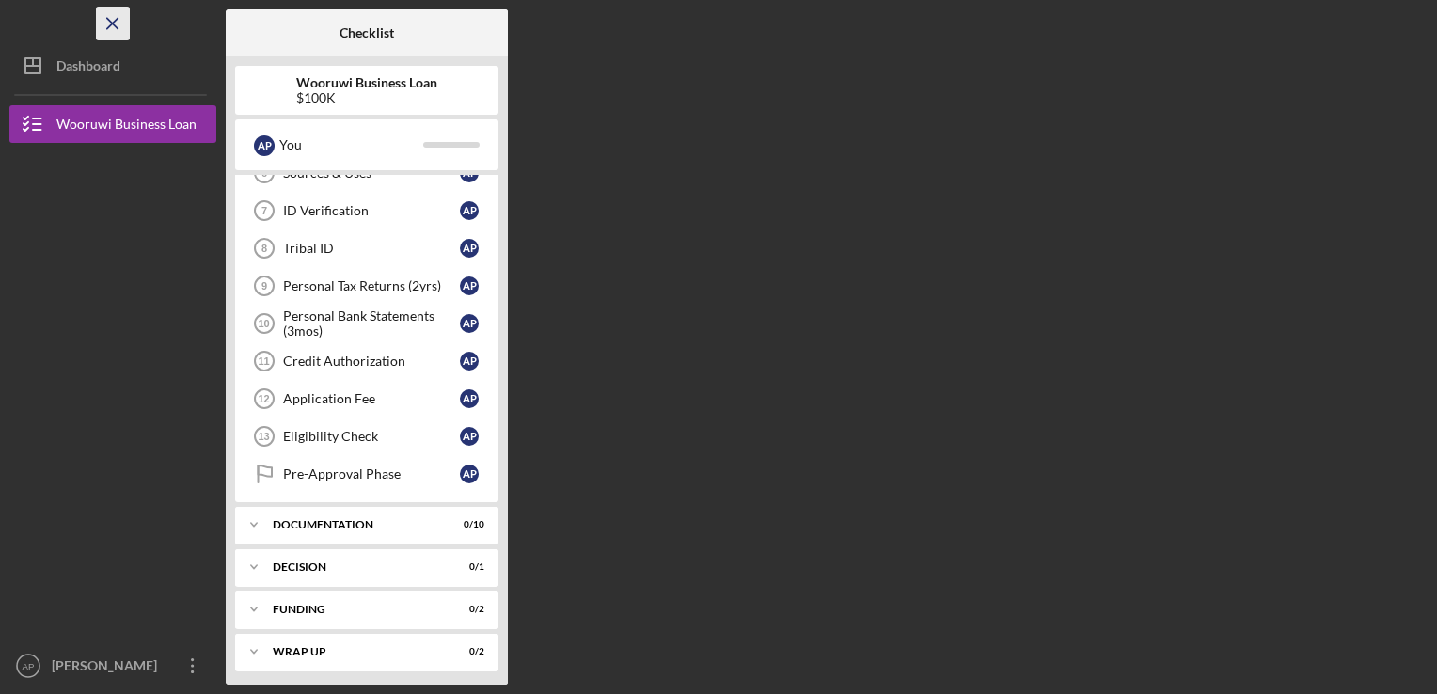
click at [117, 20] on line "button" at bounding box center [112, 23] width 10 height 10
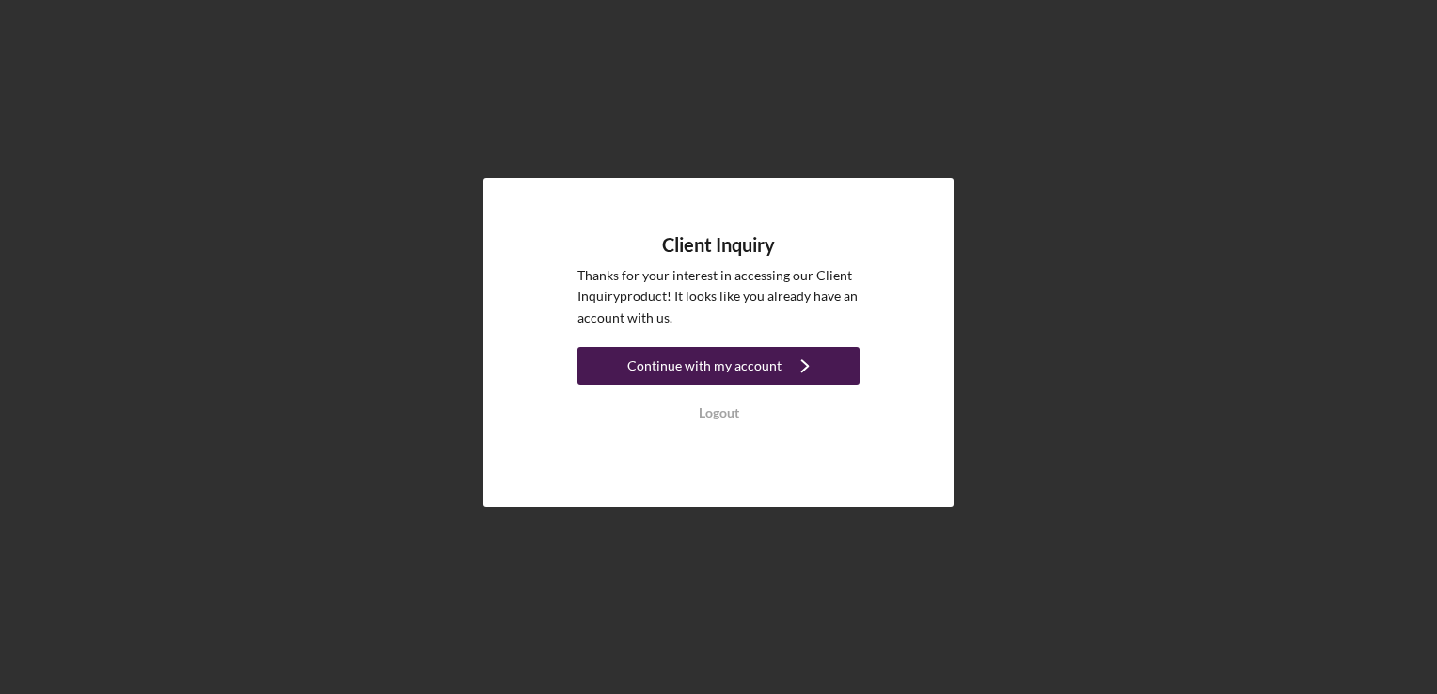
click at [730, 366] on div "Continue with my account" at bounding box center [704, 366] width 154 height 38
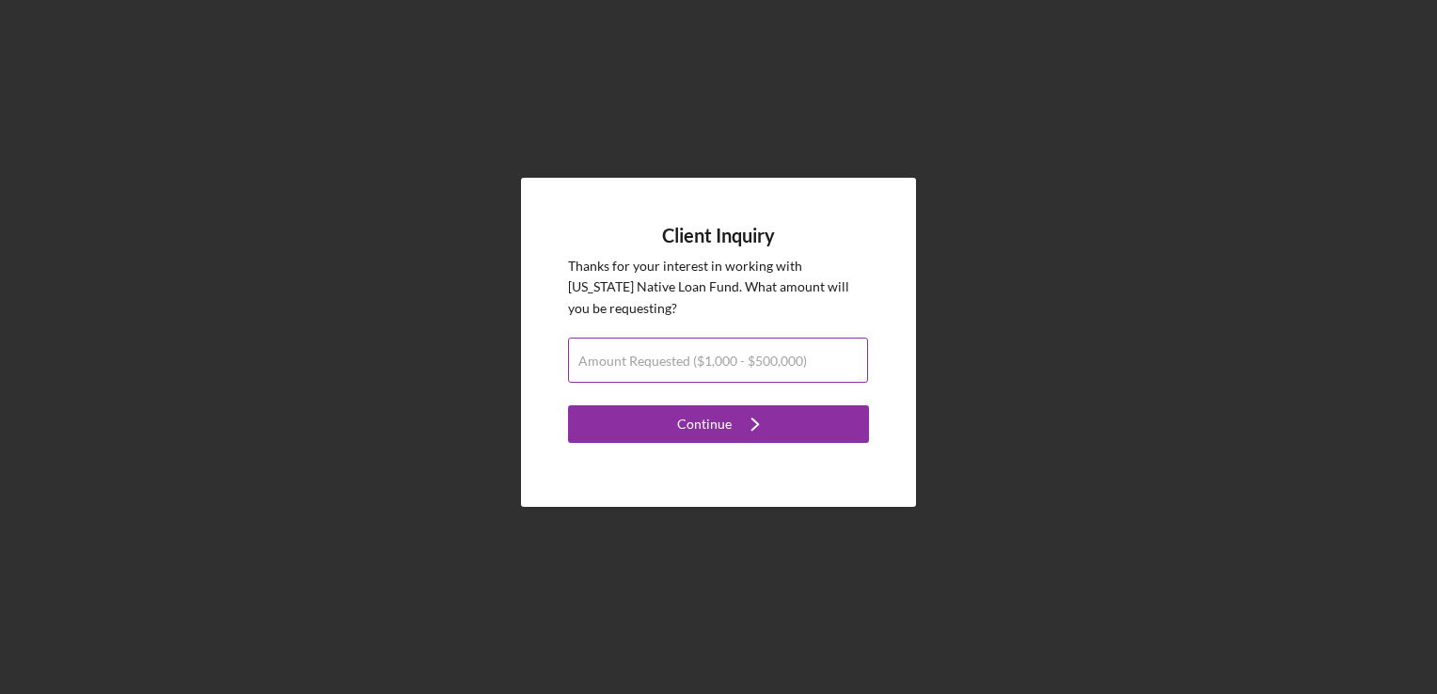
click at [726, 354] on label "Amount Requested ($1,000 - $500,000)" at bounding box center [692, 361] width 229 height 15
click at [726, 354] on input "Amount Requested ($1,000 - $500,000)" at bounding box center [718, 360] width 300 height 45
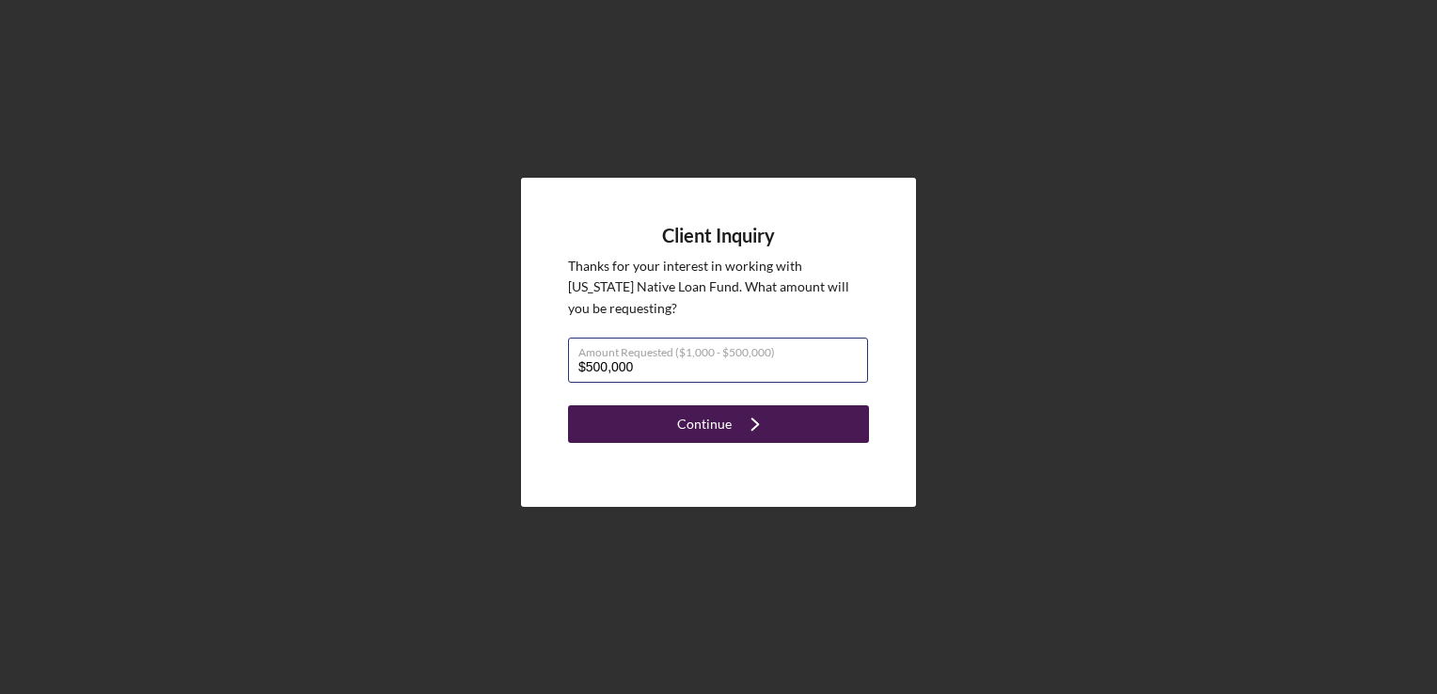
type input "$500,000"
click at [718, 434] on div "Continue" at bounding box center [704, 424] width 55 height 38
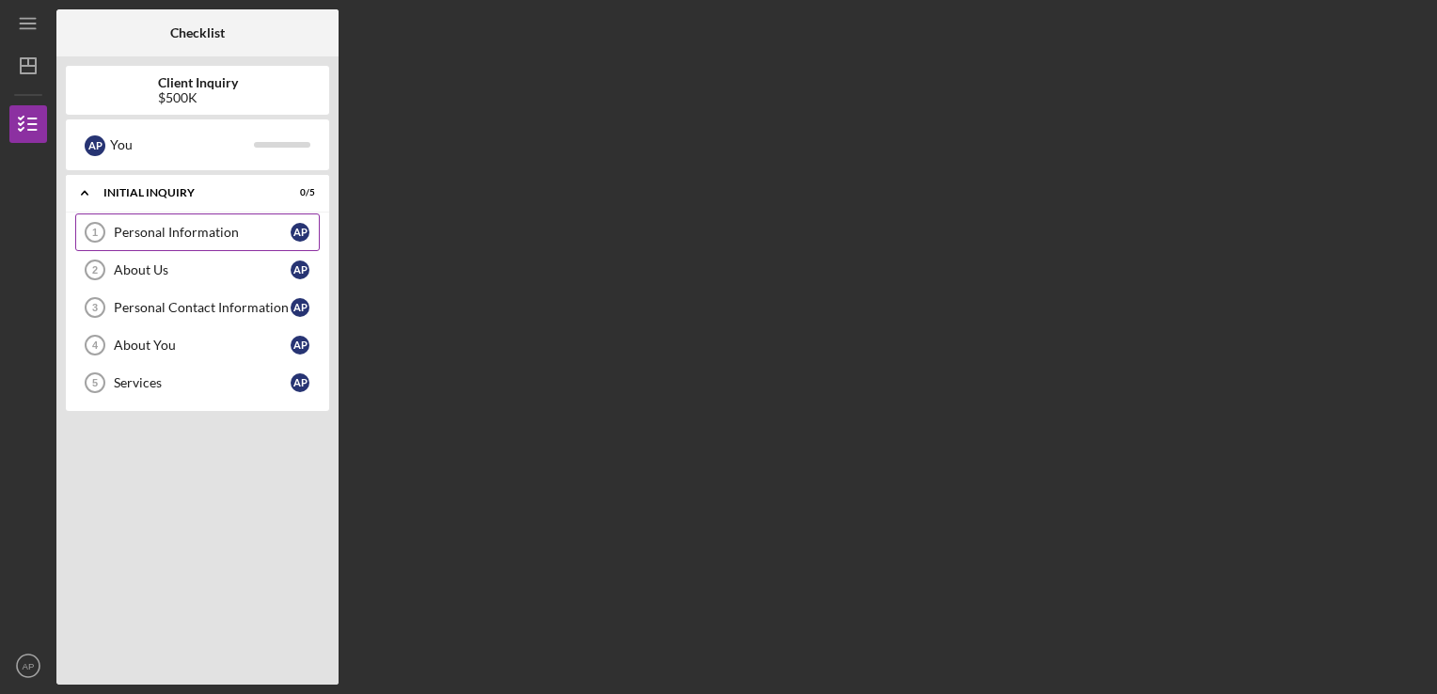
click at [255, 225] on div "Personal Information" at bounding box center [202, 232] width 177 height 15
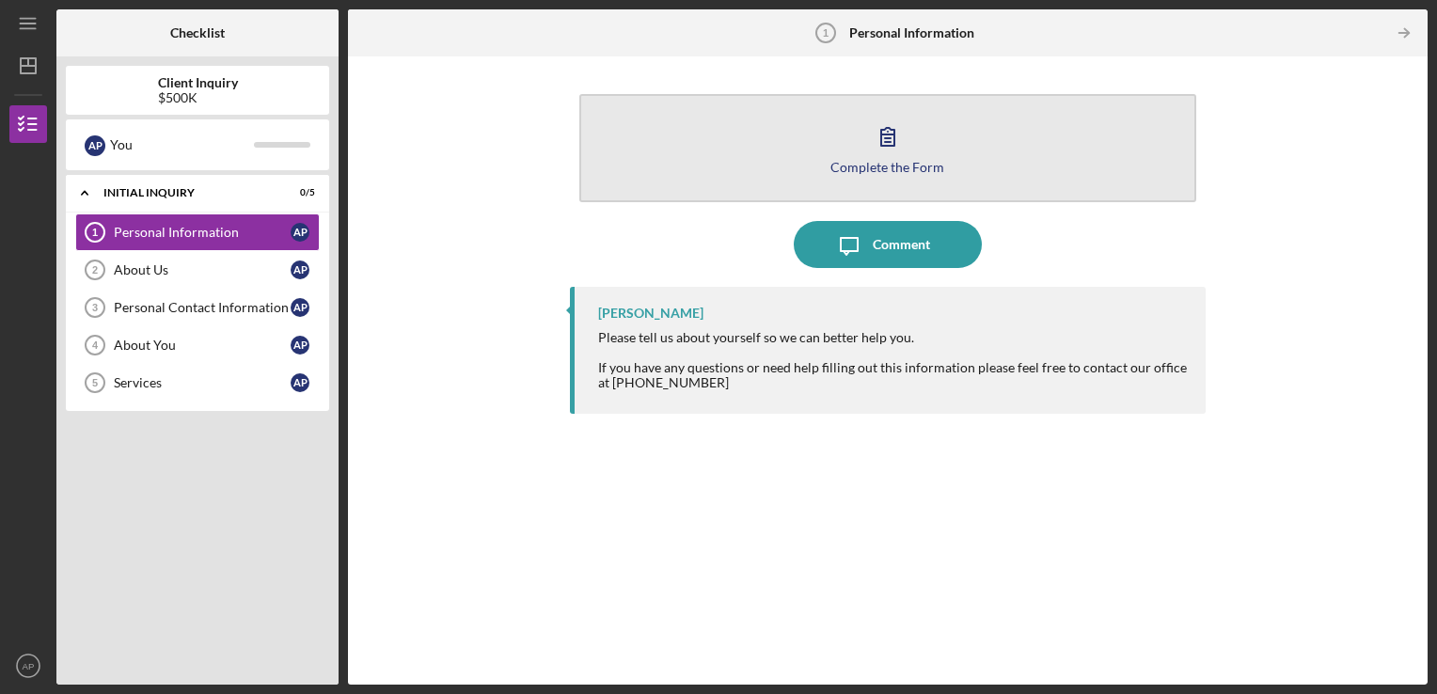
click at [931, 160] on div "Complete the Form" at bounding box center [887, 167] width 114 height 14
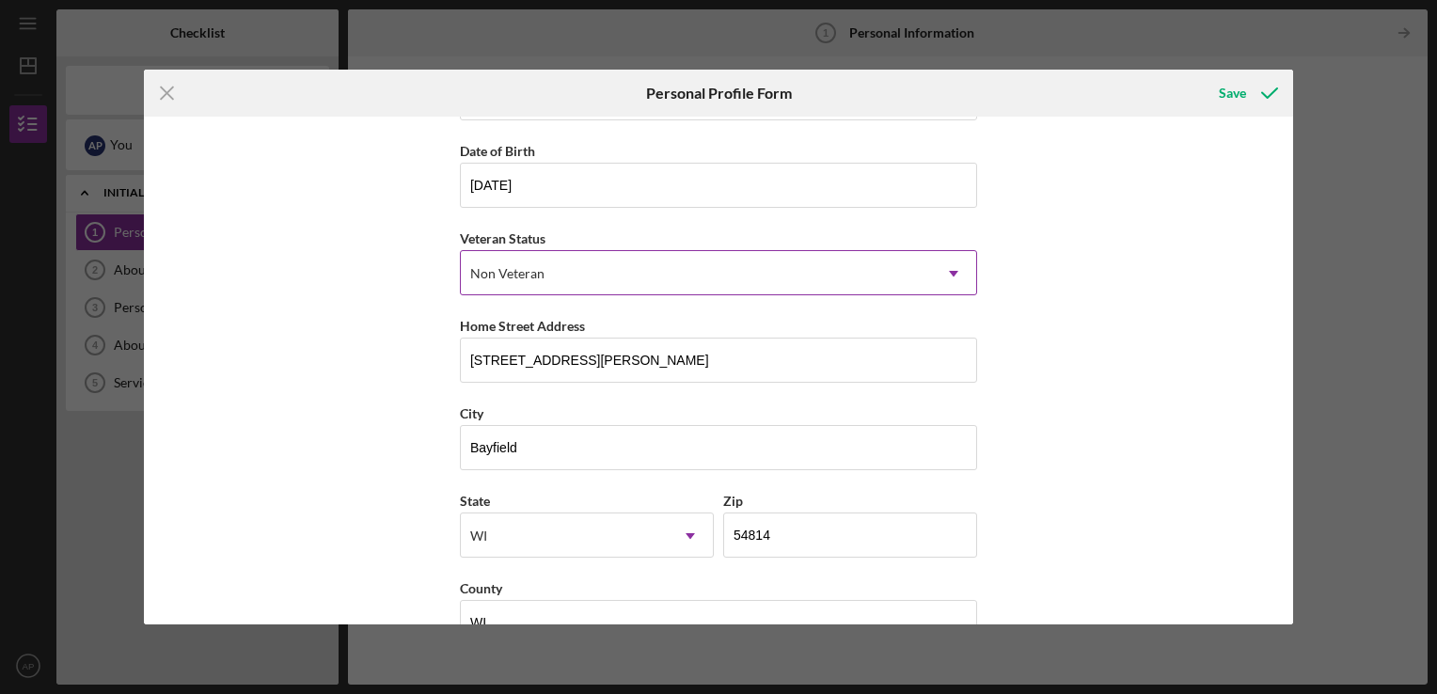
scroll to position [207, 0]
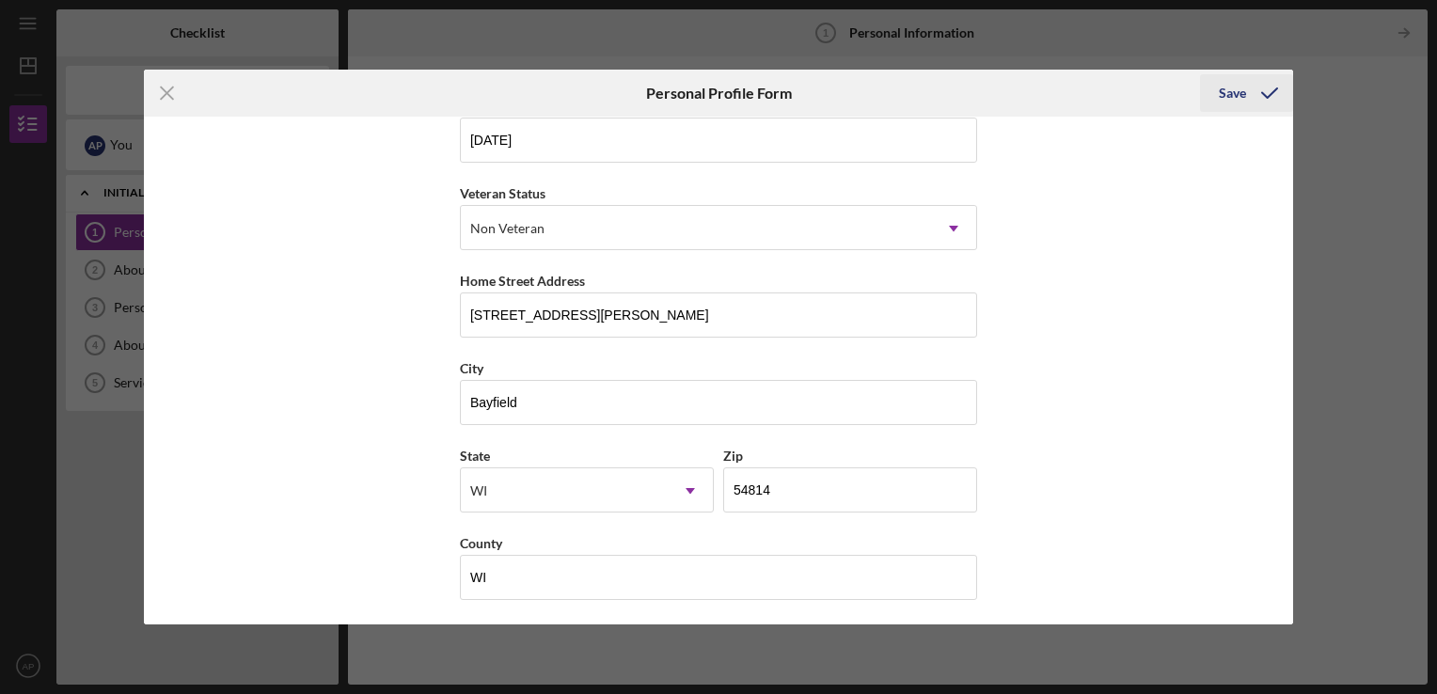
click at [1253, 96] on icon "submit" at bounding box center [1269, 93] width 47 height 47
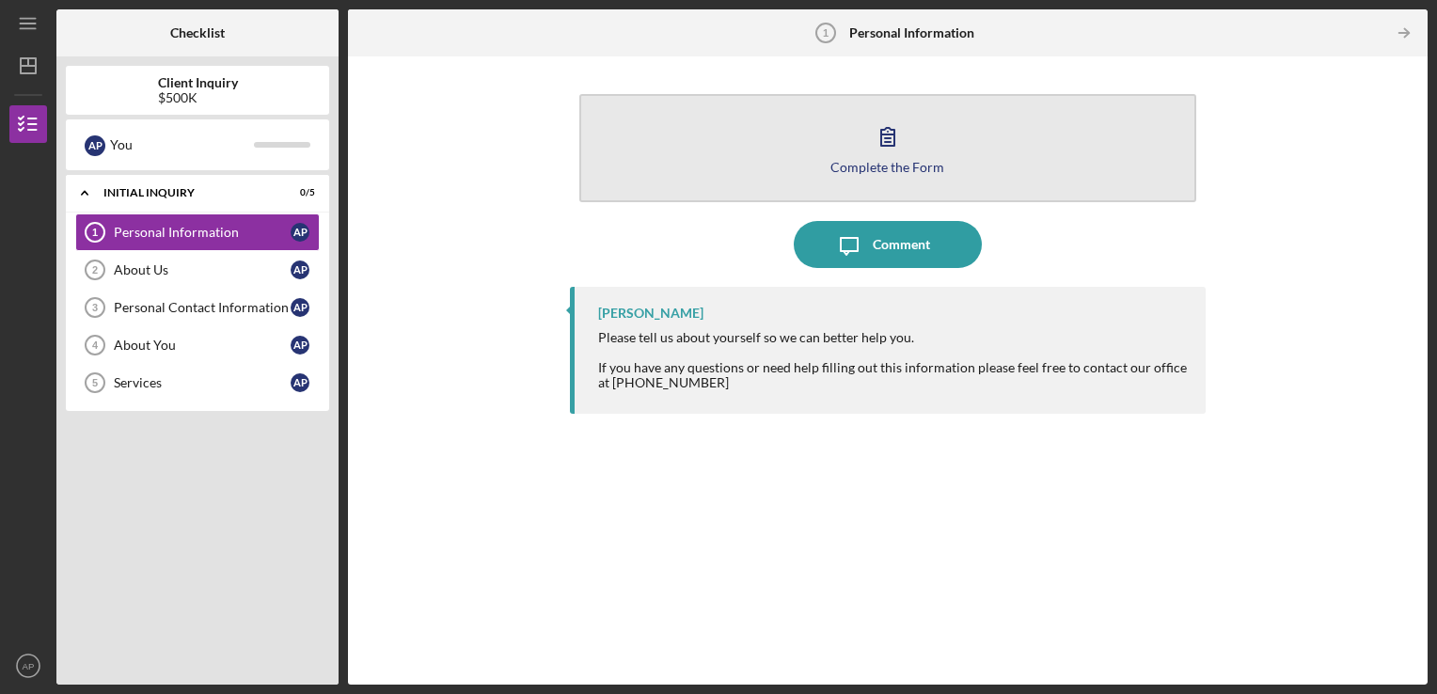
click at [998, 151] on button "Complete the Form Form" at bounding box center [888, 148] width 618 height 108
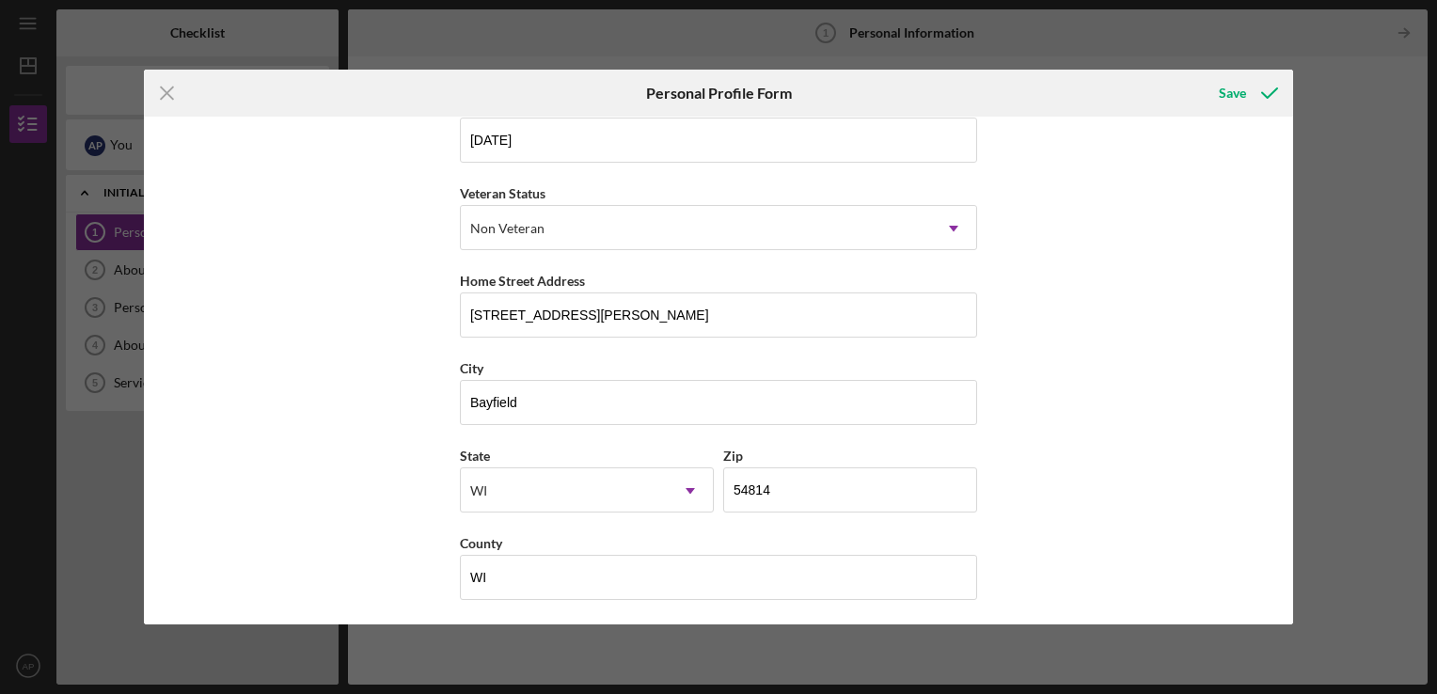
scroll to position [207, 0]
click at [1231, 94] on div "Save" at bounding box center [1232, 93] width 27 height 38
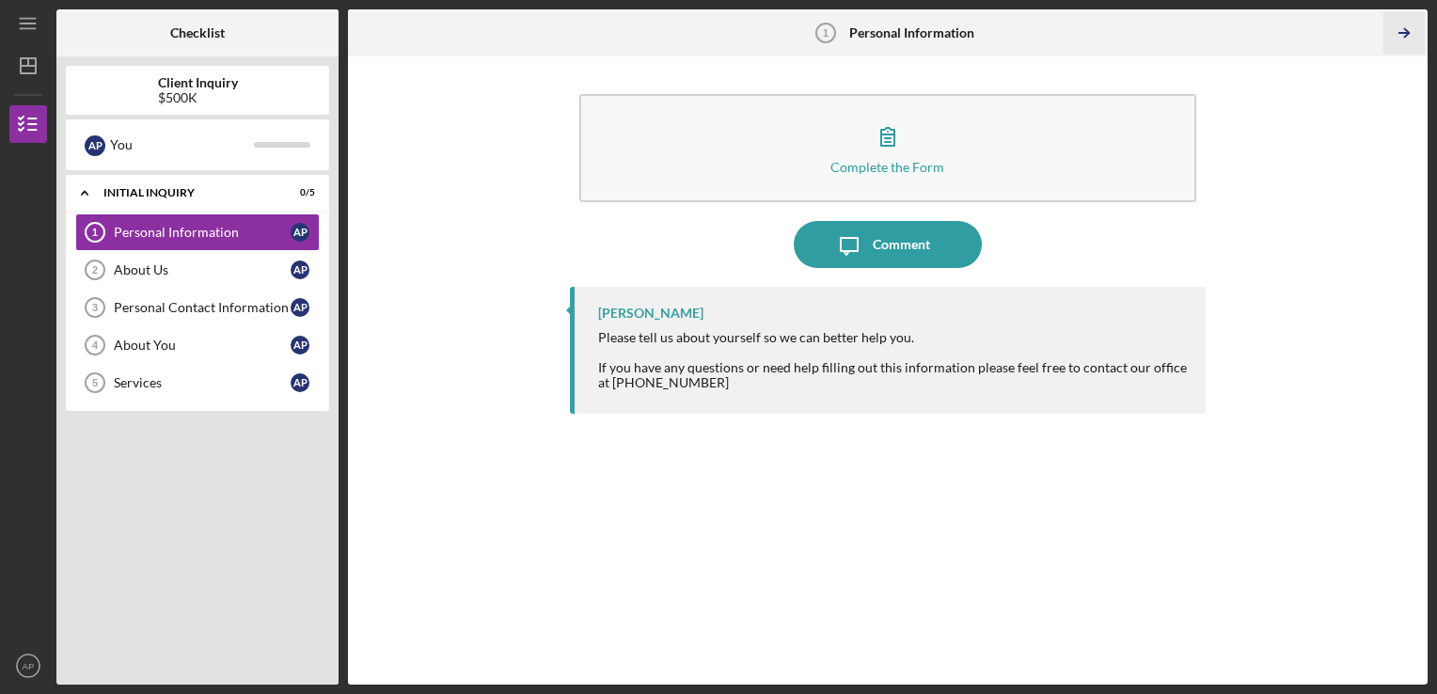
click at [1403, 27] on icon "Icon/Table Pagination Arrow" at bounding box center [1404, 33] width 42 height 42
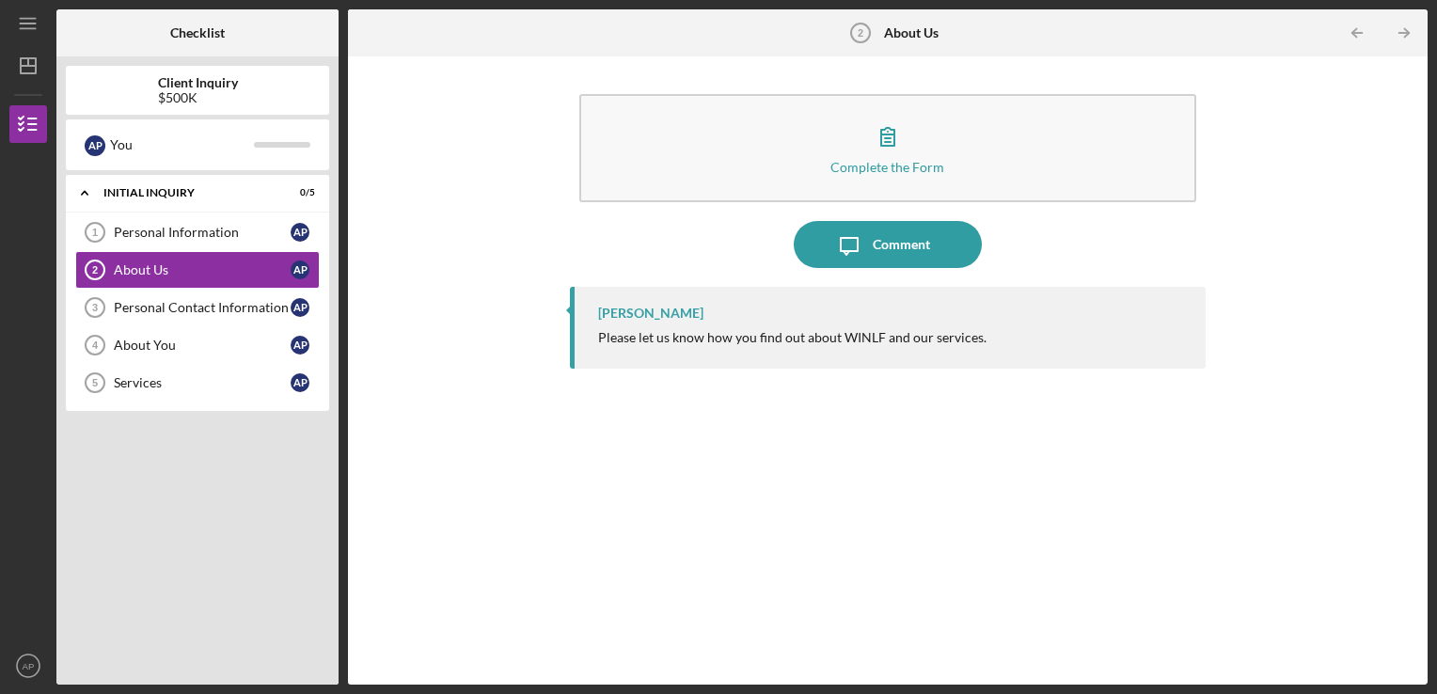
click at [1046, 162] on button "Complete the Form Form" at bounding box center [888, 148] width 618 height 108
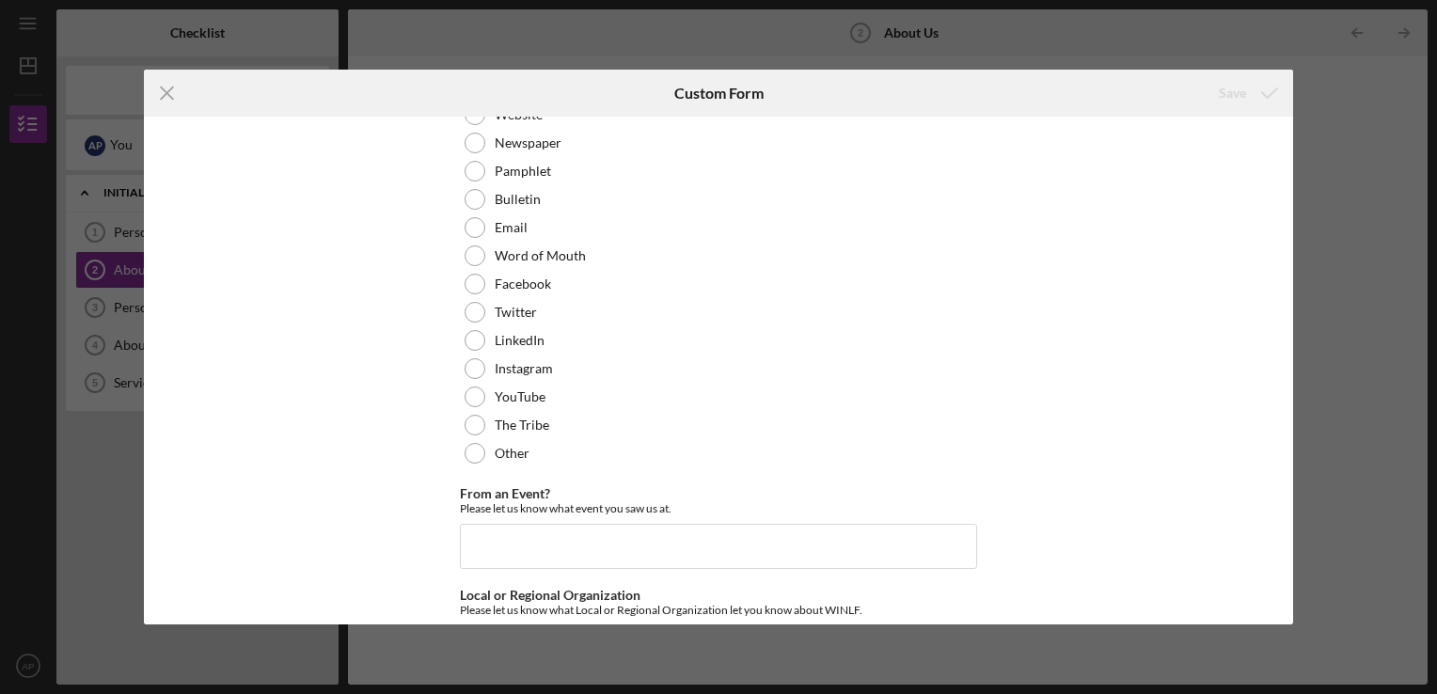
scroll to position [165, 0]
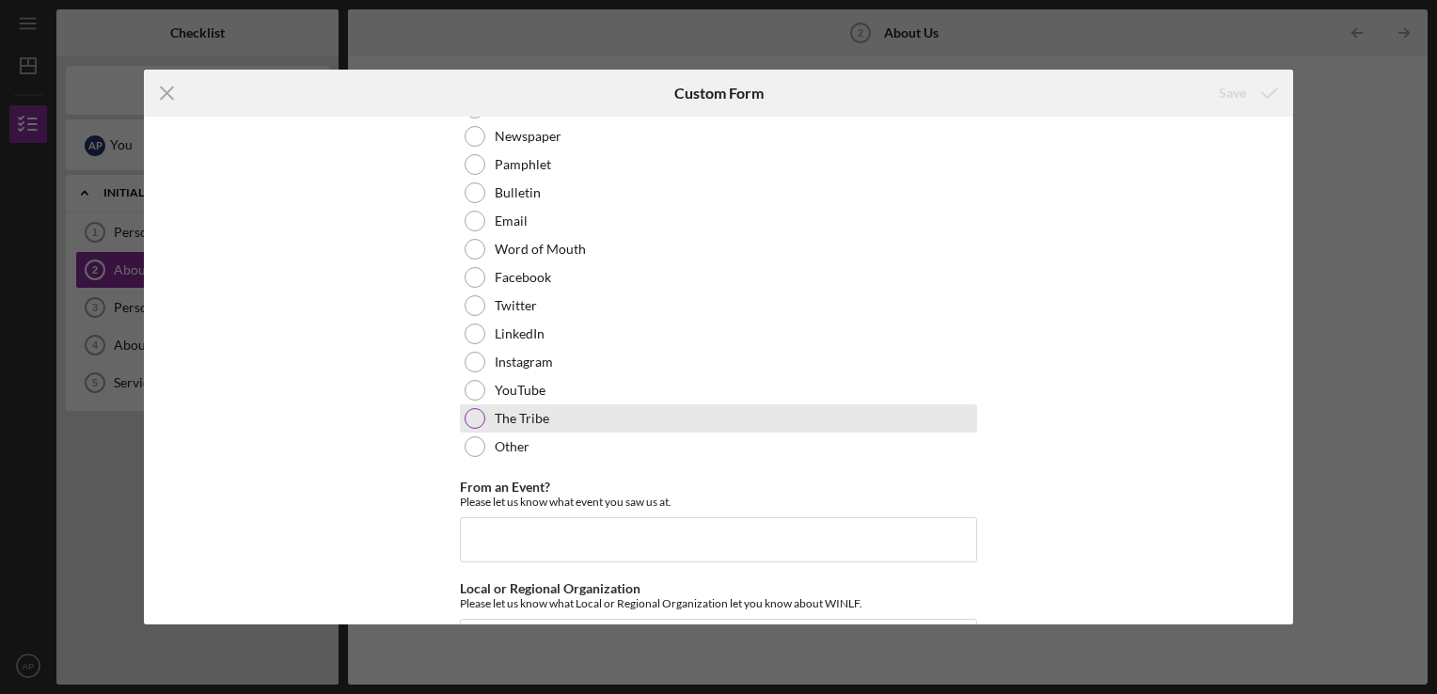
click at [478, 420] on div at bounding box center [475, 418] width 21 height 21
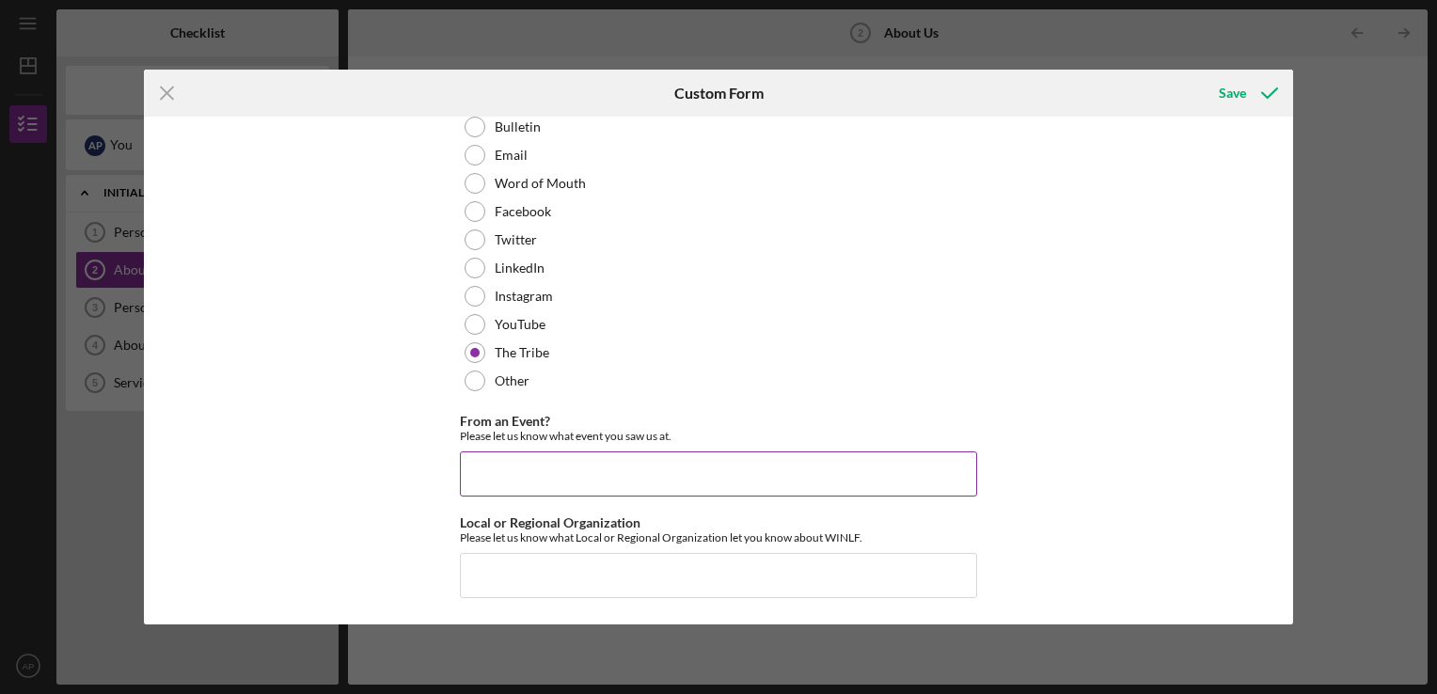
click at [679, 480] on input "From an Event?" at bounding box center [718, 473] width 517 height 45
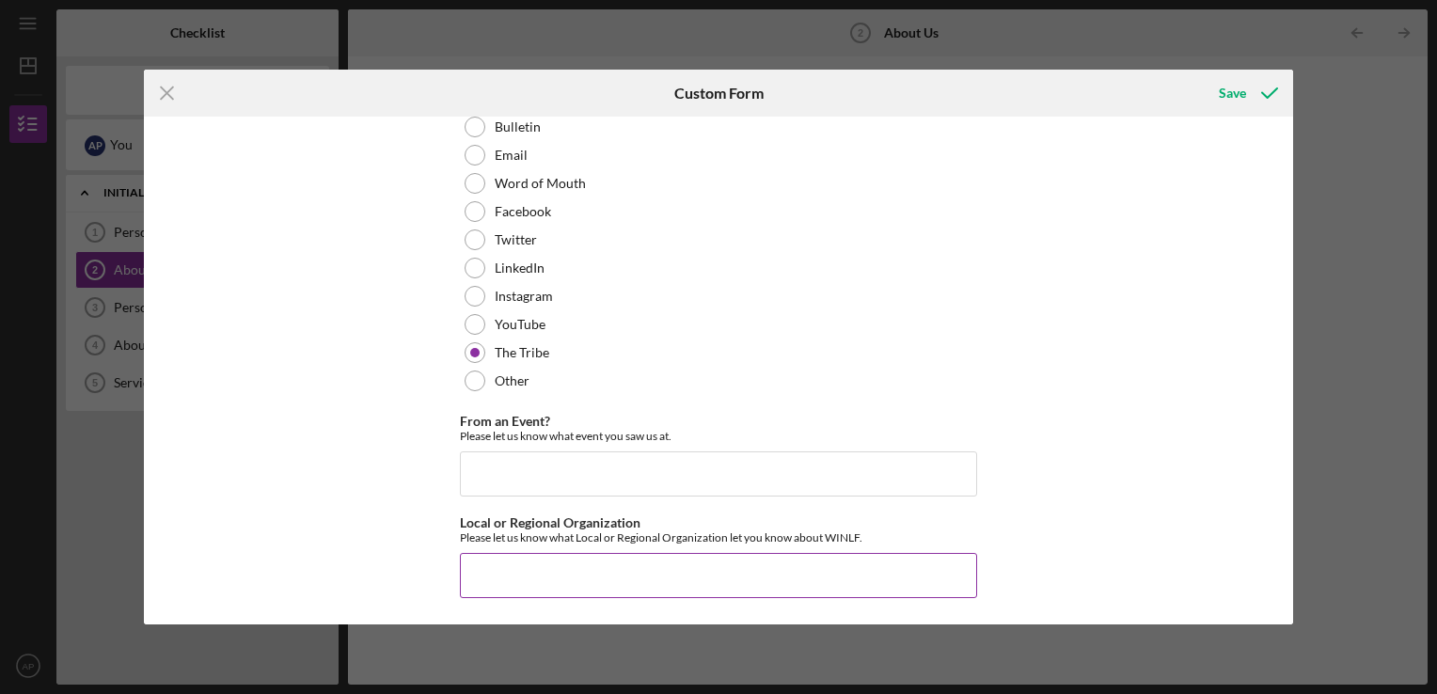
click at [847, 575] on input "Local or Regional Organization" at bounding box center [718, 575] width 517 height 45
type input "Red Cliff"
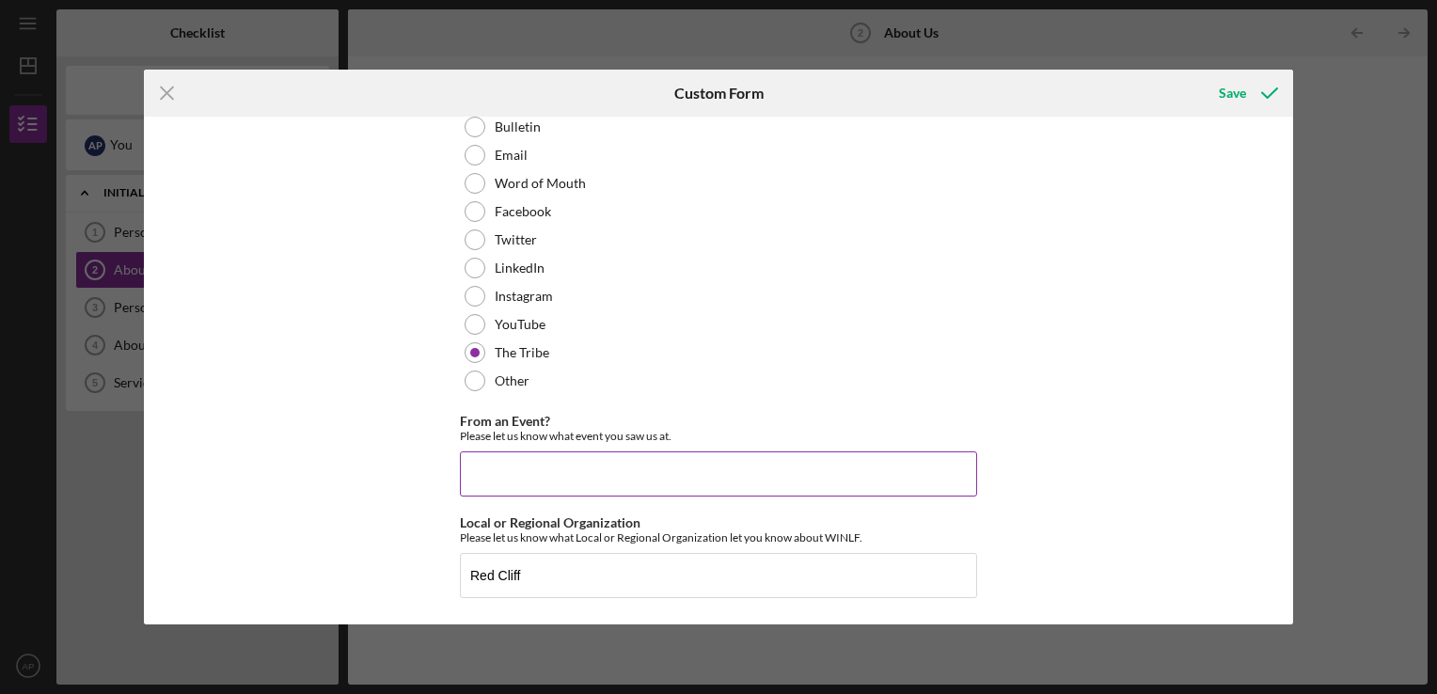
click at [741, 477] on input "From an Event?" at bounding box center [718, 473] width 517 height 45
click at [1250, 101] on icon "submit" at bounding box center [1269, 93] width 47 height 47
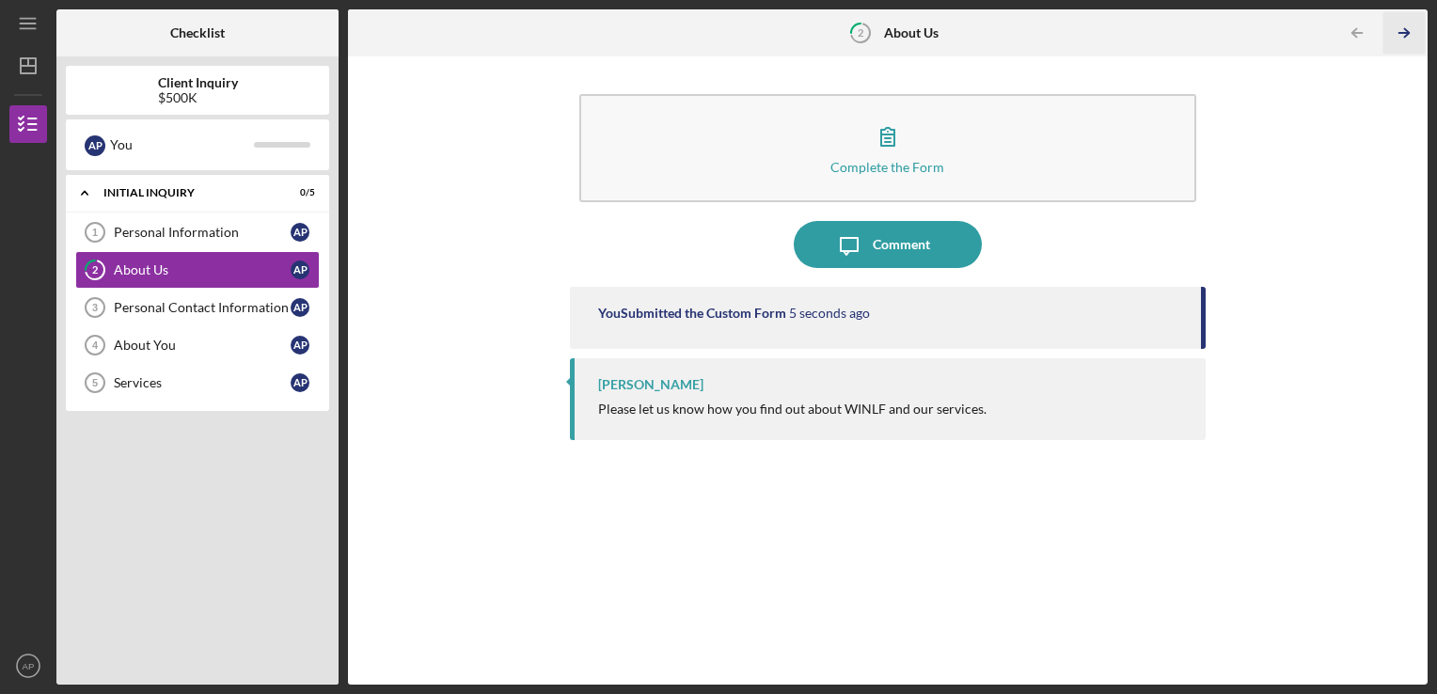
click at [1407, 33] on line "button" at bounding box center [1403, 33] width 9 height 0
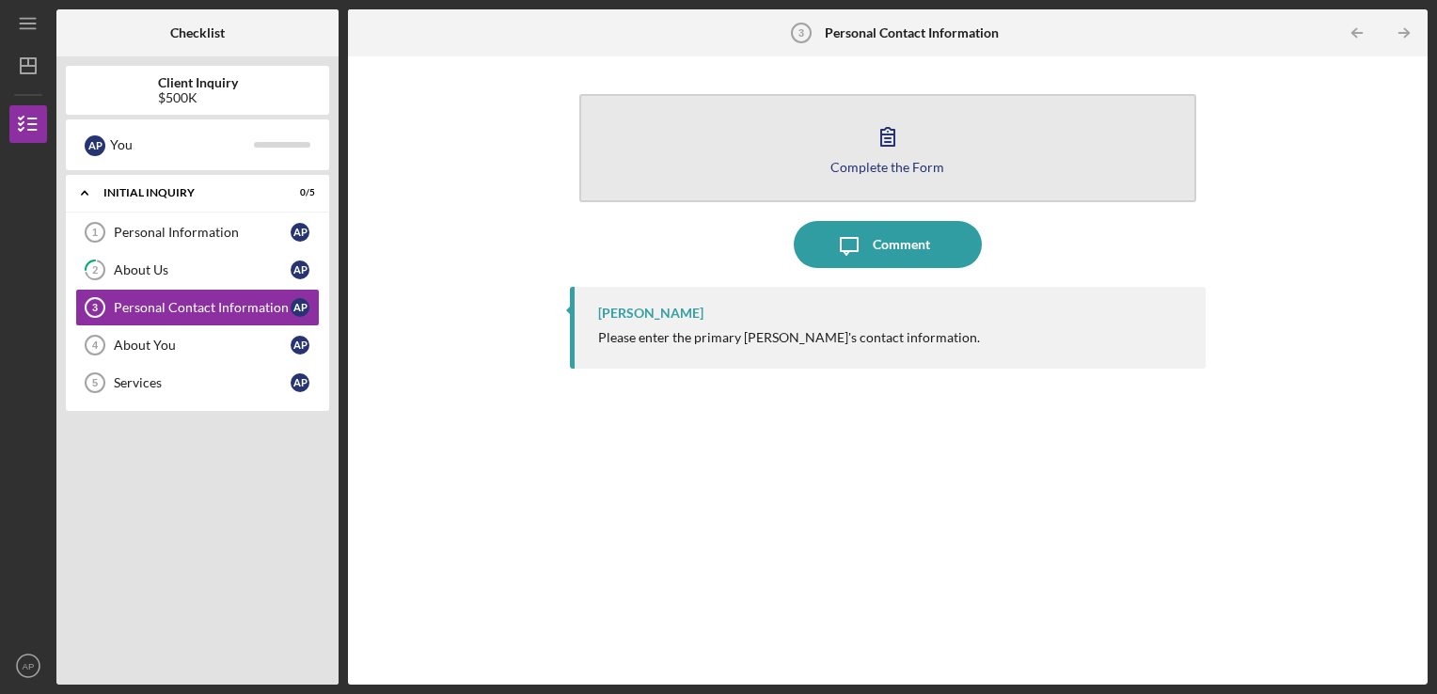
click at [1109, 158] on button "Complete the Form Form" at bounding box center [888, 148] width 618 height 108
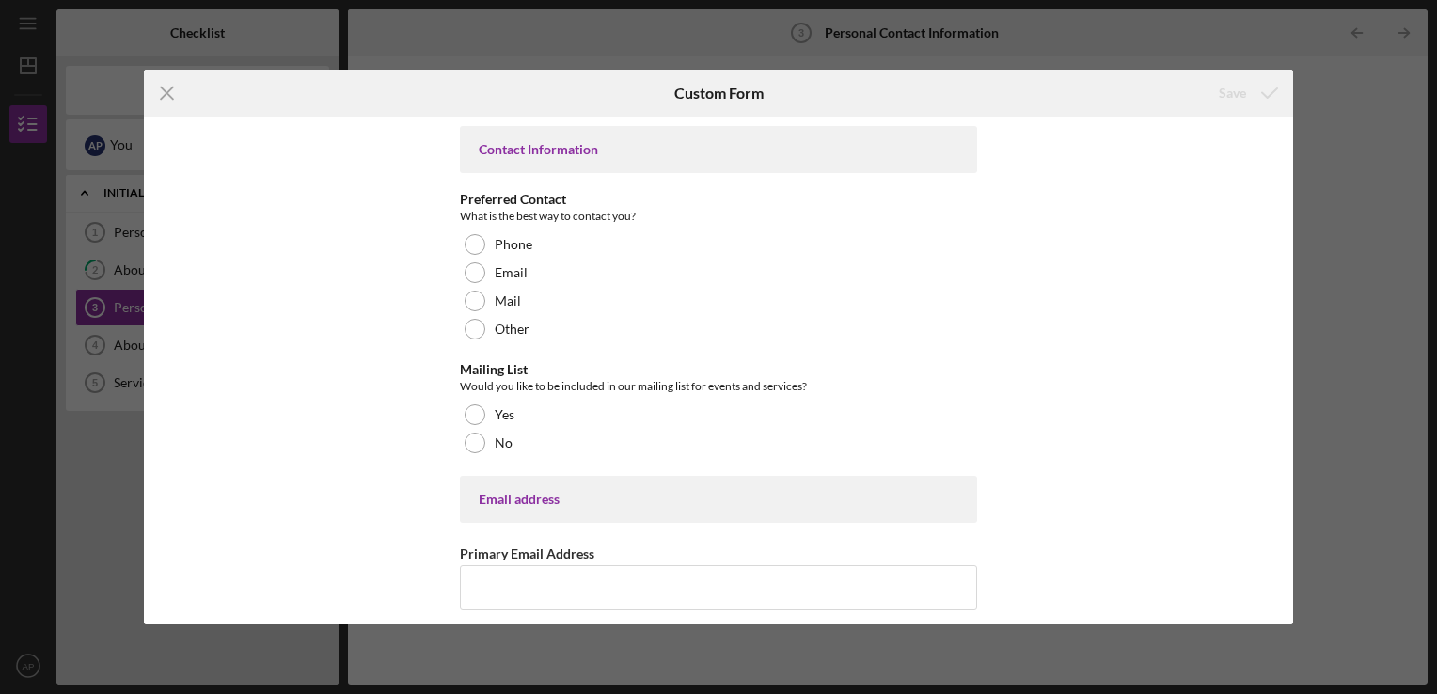
click at [485, 244] on div "Phone" at bounding box center [718, 244] width 517 height 28
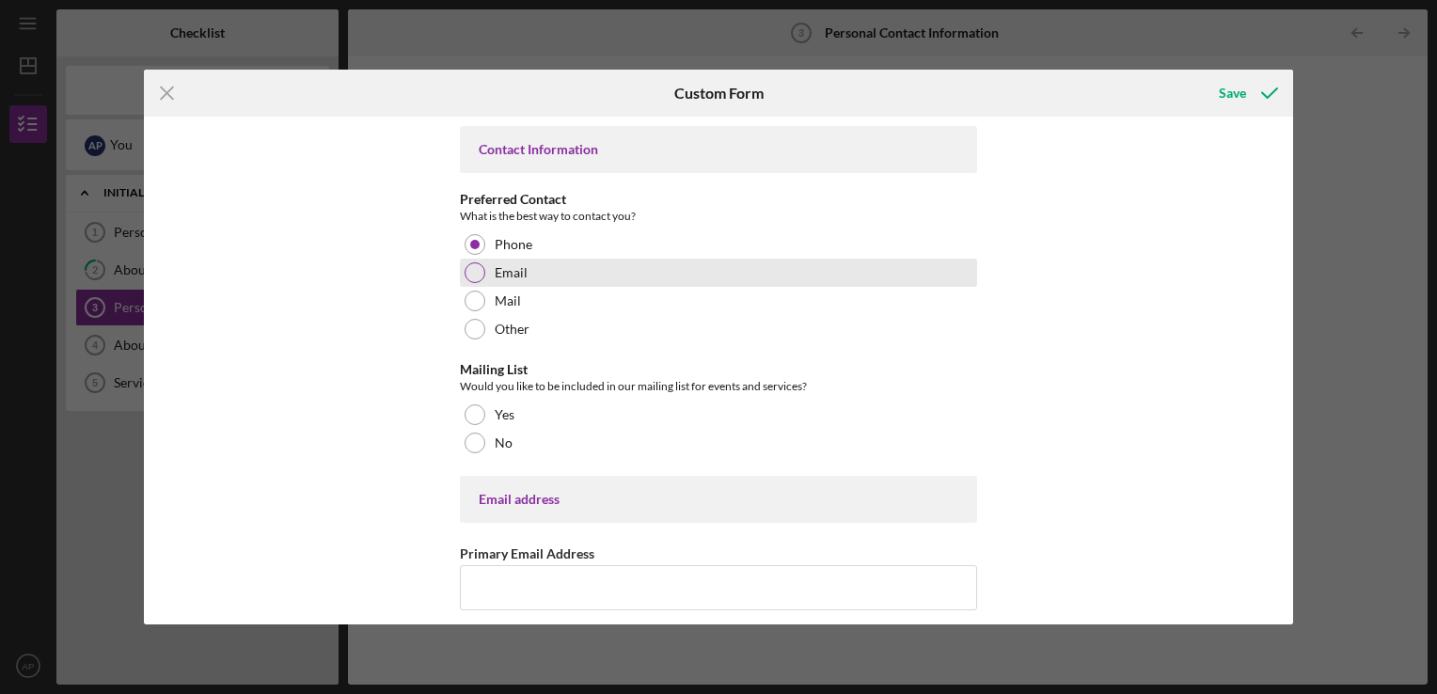
click at [476, 278] on div at bounding box center [475, 272] width 21 height 21
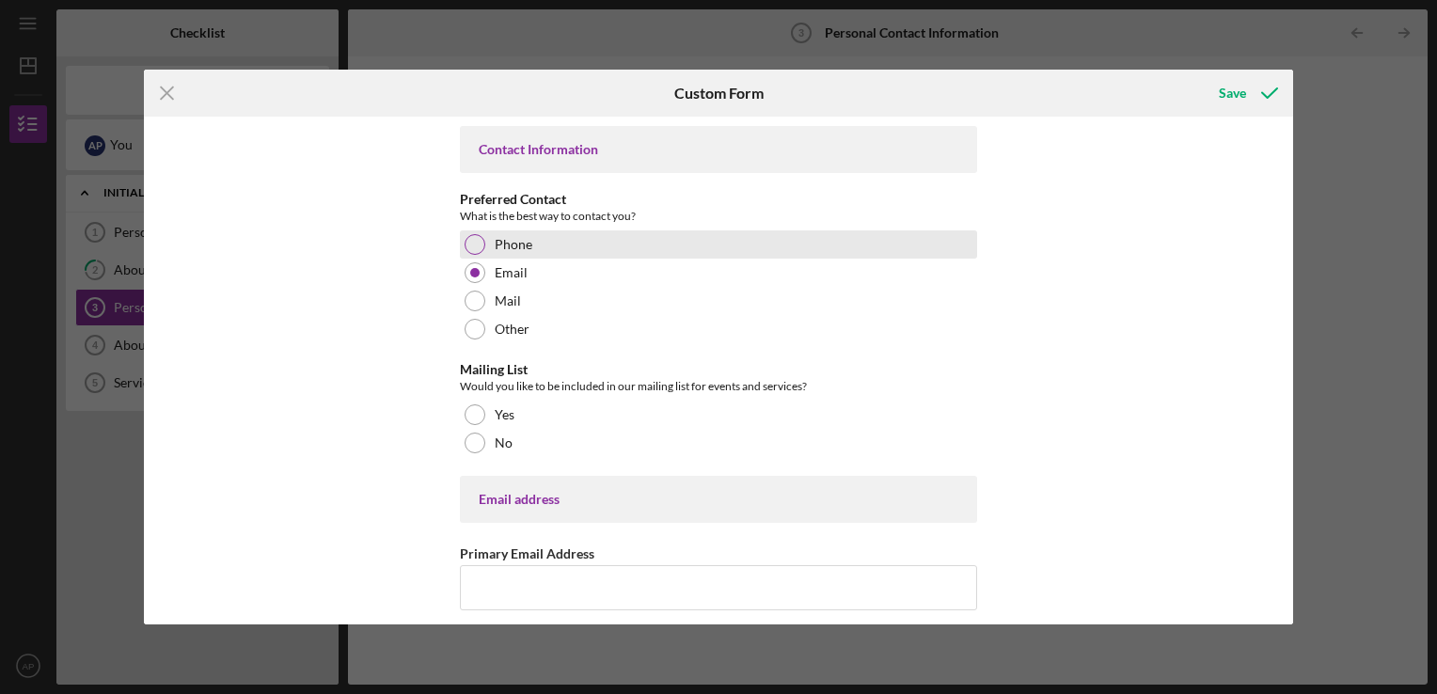
click at [478, 237] on div at bounding box center [475, 244] width 21 height 21
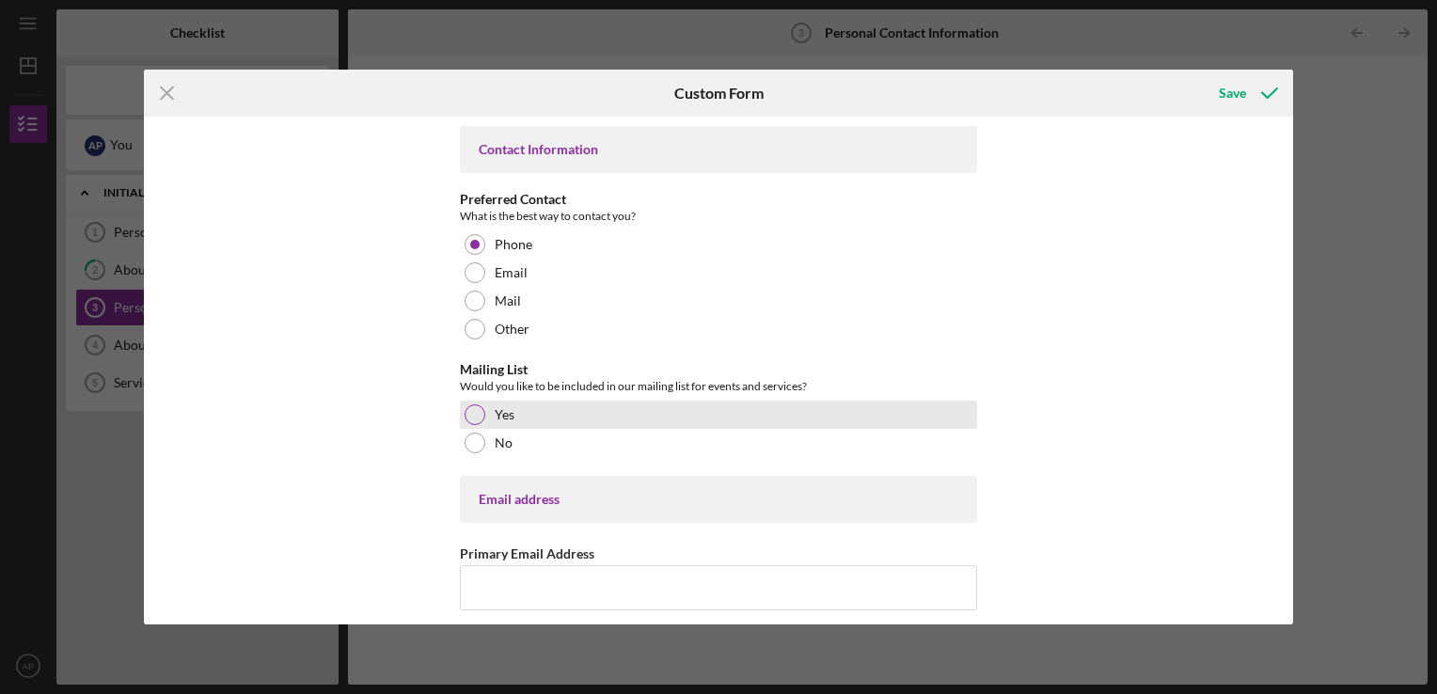
click at [463, 421] on div "Yes" at bounding box center [718, 415] width 517 height 28
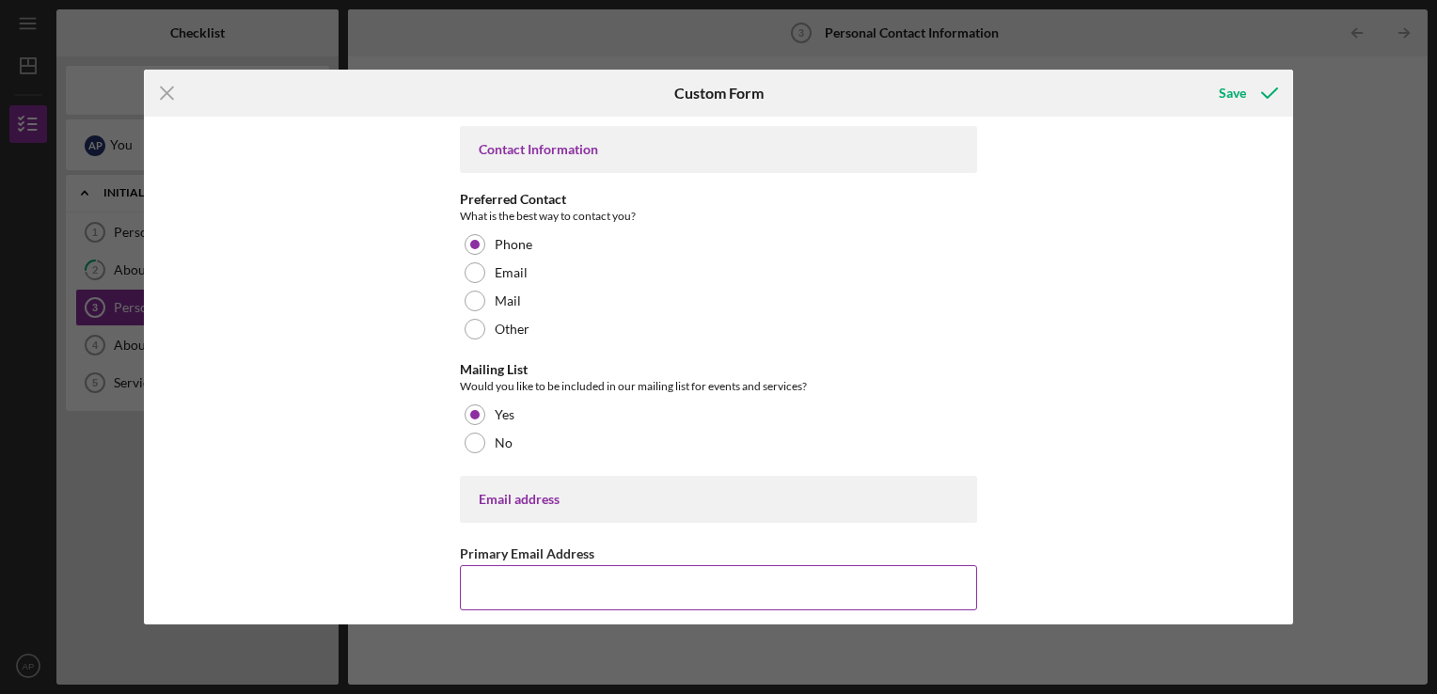
click at [564, 585] on input "Primary Email Address" at bounding box center [718, 587] width 517 height 45
type input "[EMAIL_ADDRESS][DOMAIN_NAME]"
type input "[PHONE_NUMBER]"
type input "[STREET_ADDRESS][PERSON_NAME]"
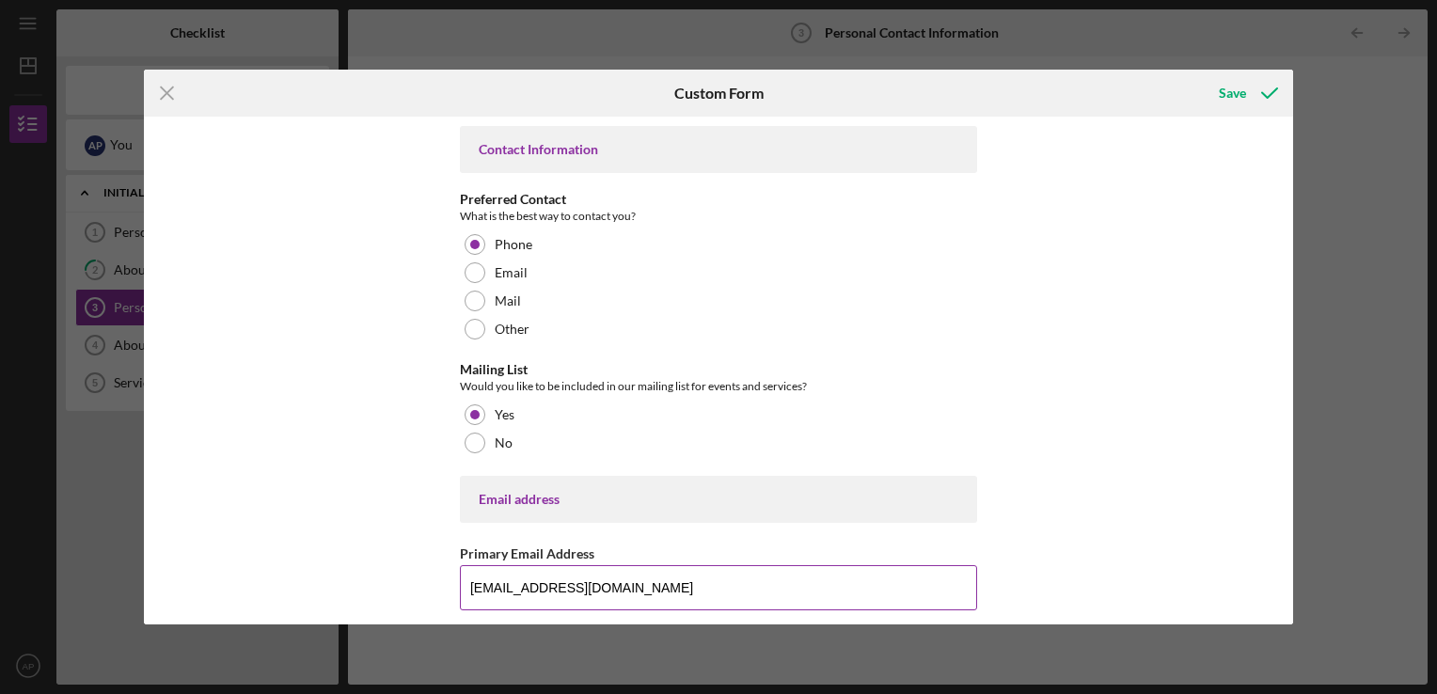
type input "54,814"
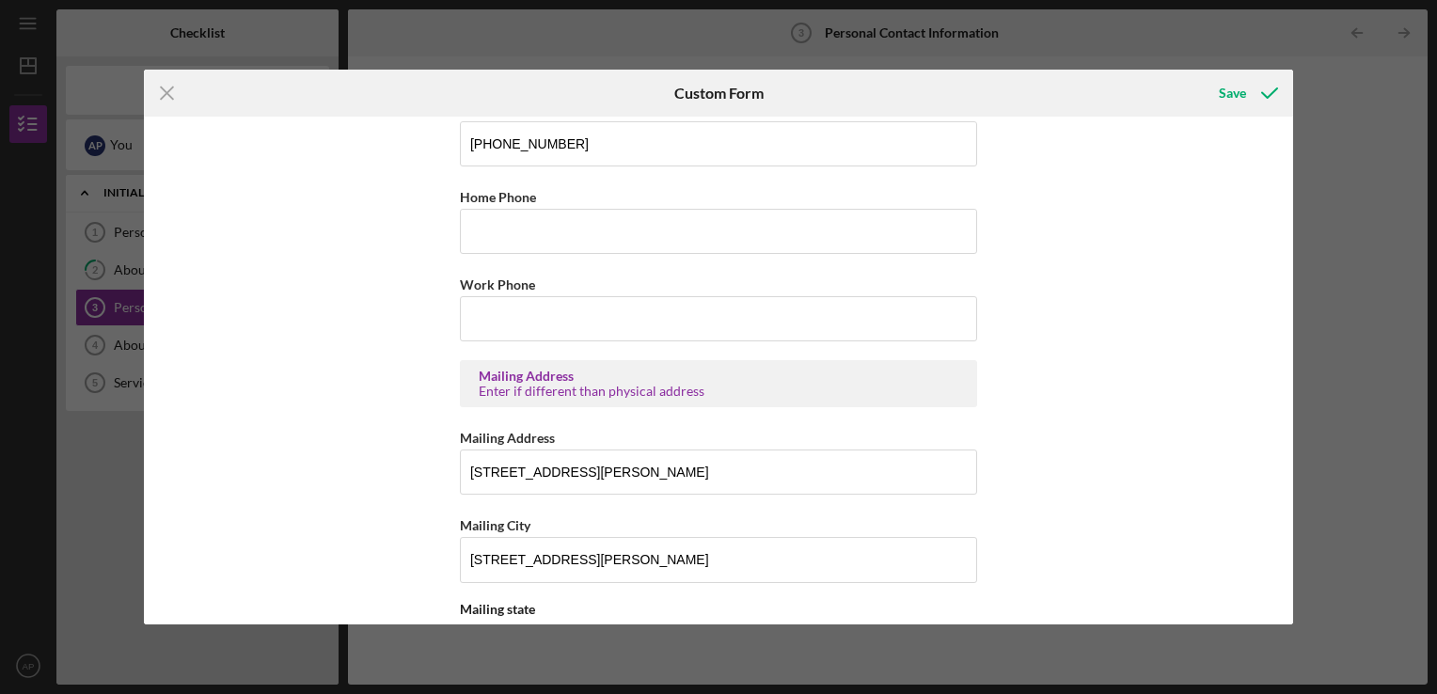
scroll to position [614, 0]
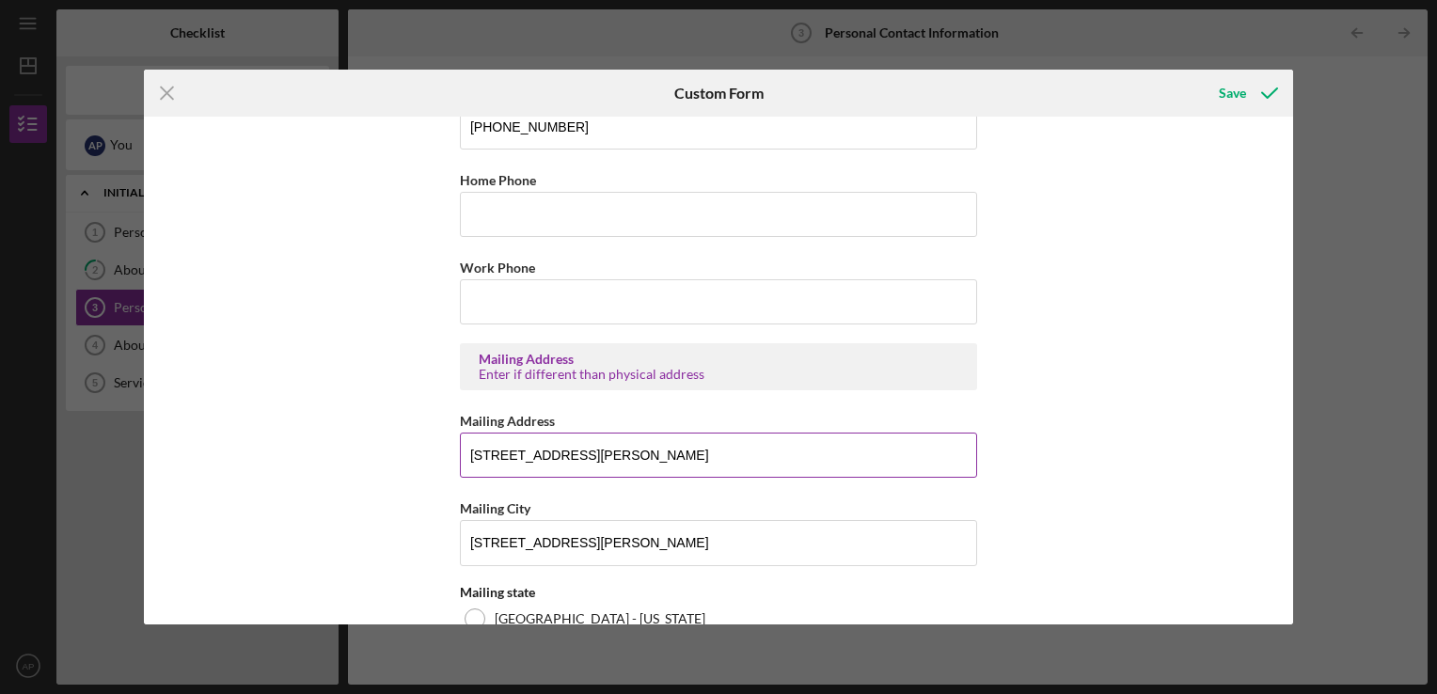
click at [679, 449] on input "[STREET_ADDRESS][PERSON_NAME]" at bounding box center [718, 455] width 517 height 45
type input "3"
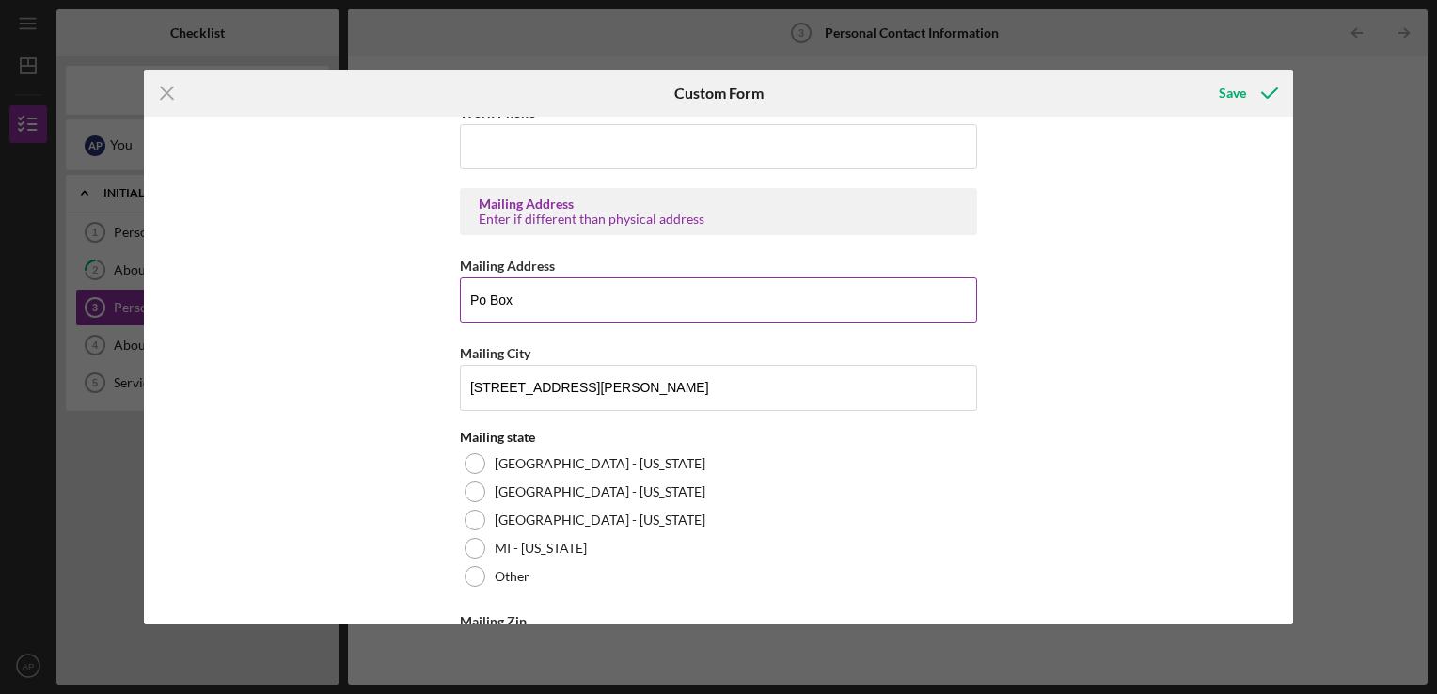
scroll to position [847, 0]
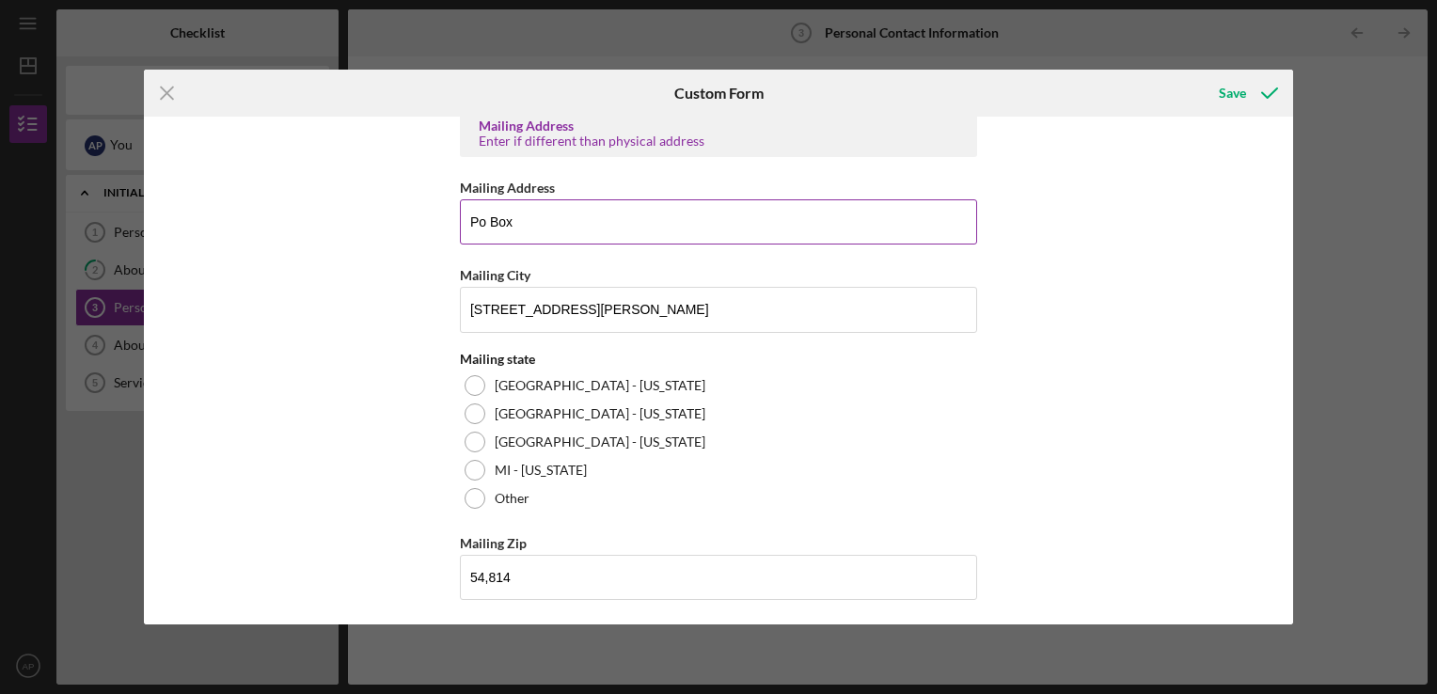
type input "Po Box"
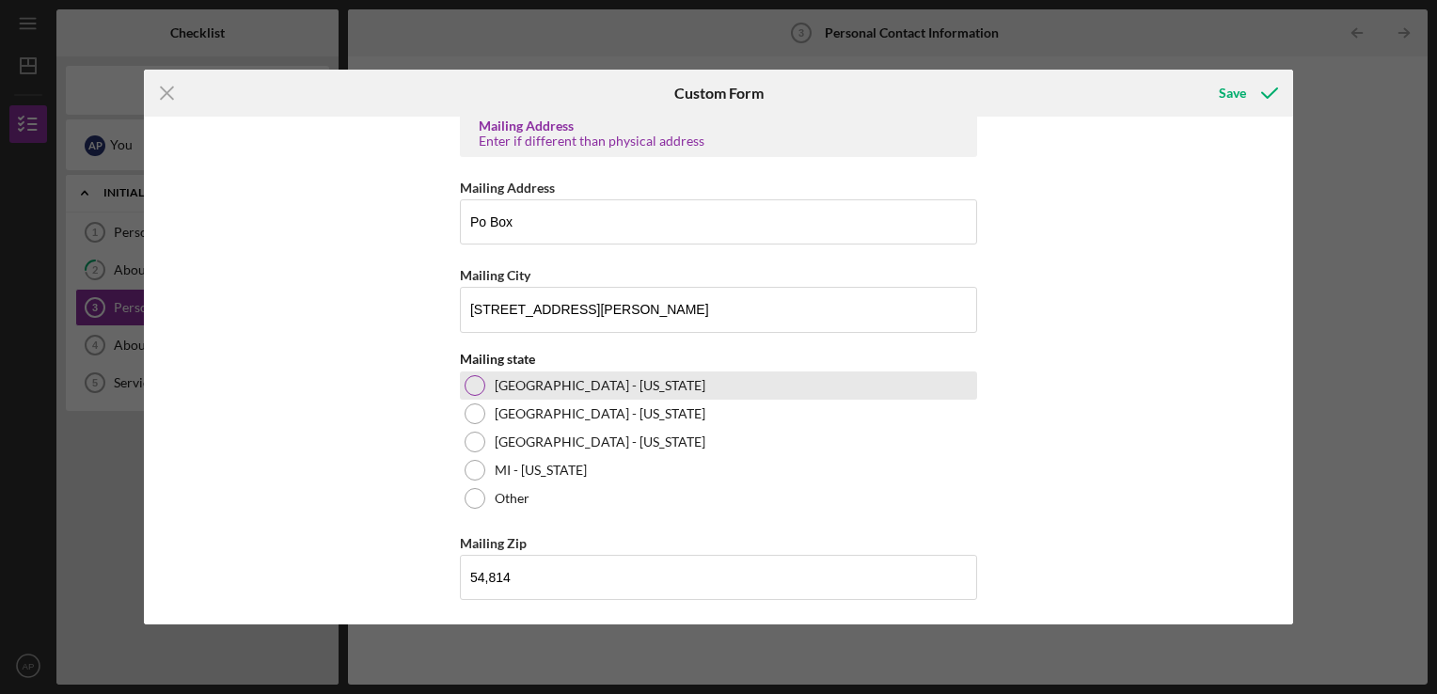
click at [474, 385] on div at bounding box center [475, 385] width 21 height 21
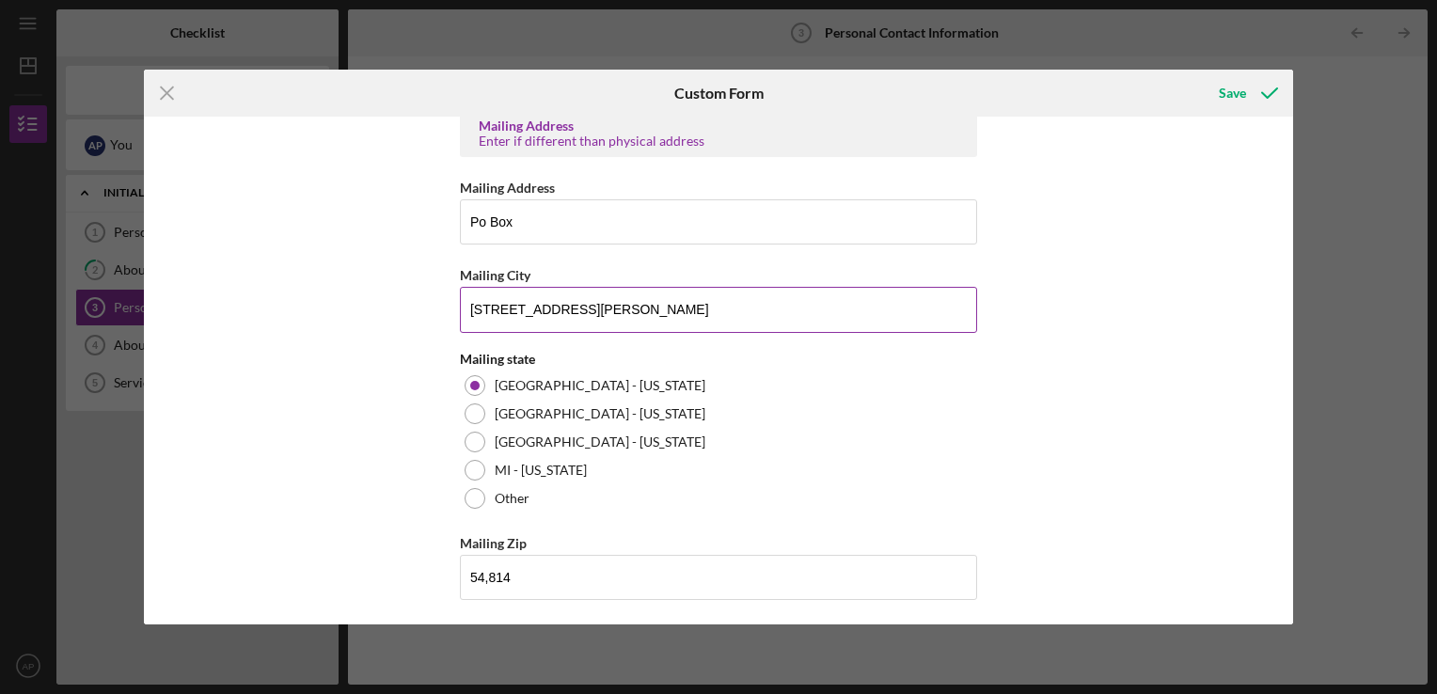
click at [730, 312] on input "[STREET_ADDRESS][PERSON_NAME]" at bounding box center [718, 309] width 517 height 45
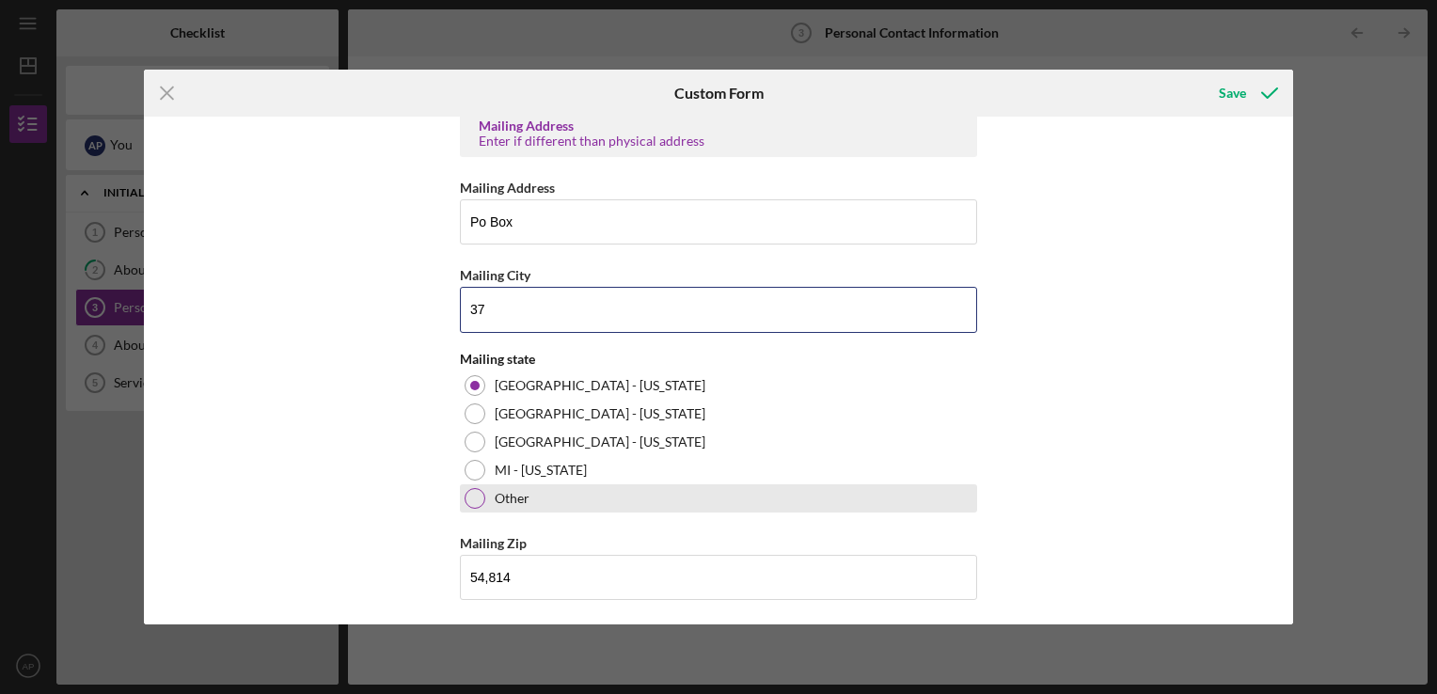
type input "3"
type input "Bayfield"
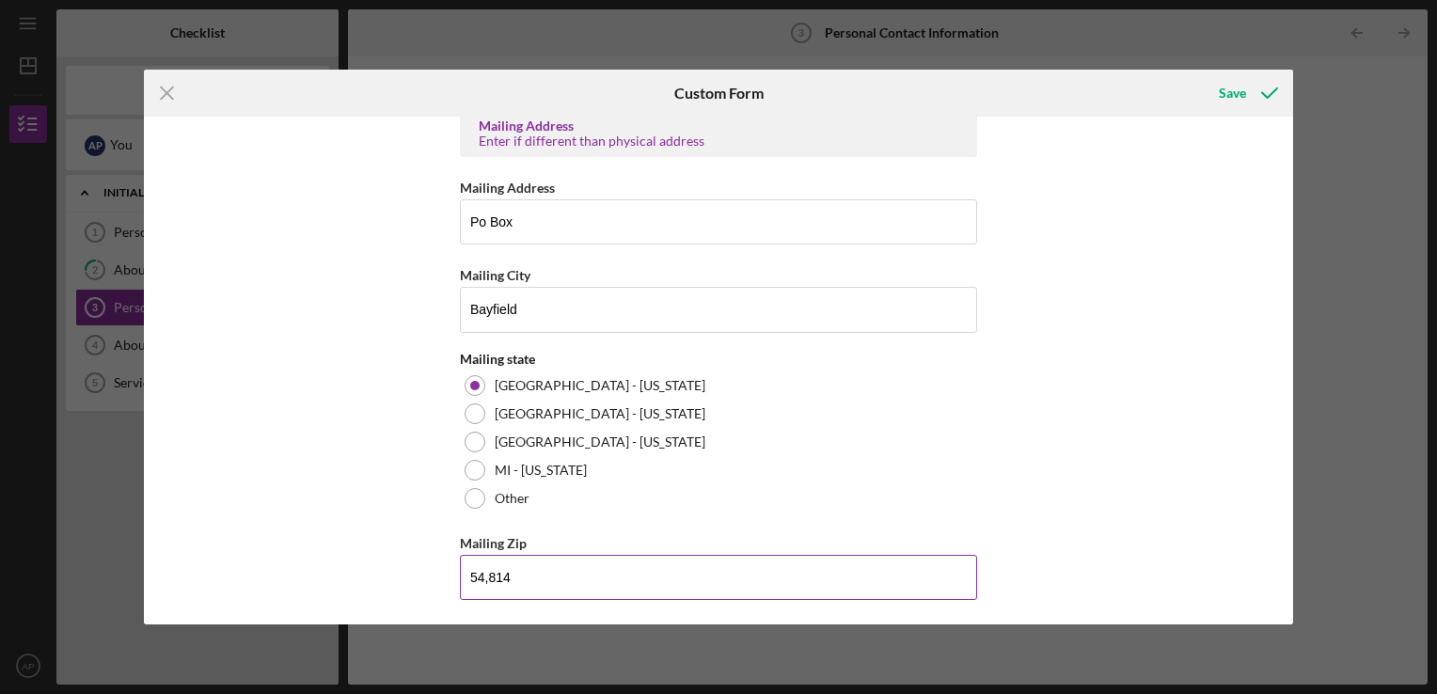
click at [494, 574] on input "54,814" at bounding box center [718, 577] width 517 height 45
type input "54,814"
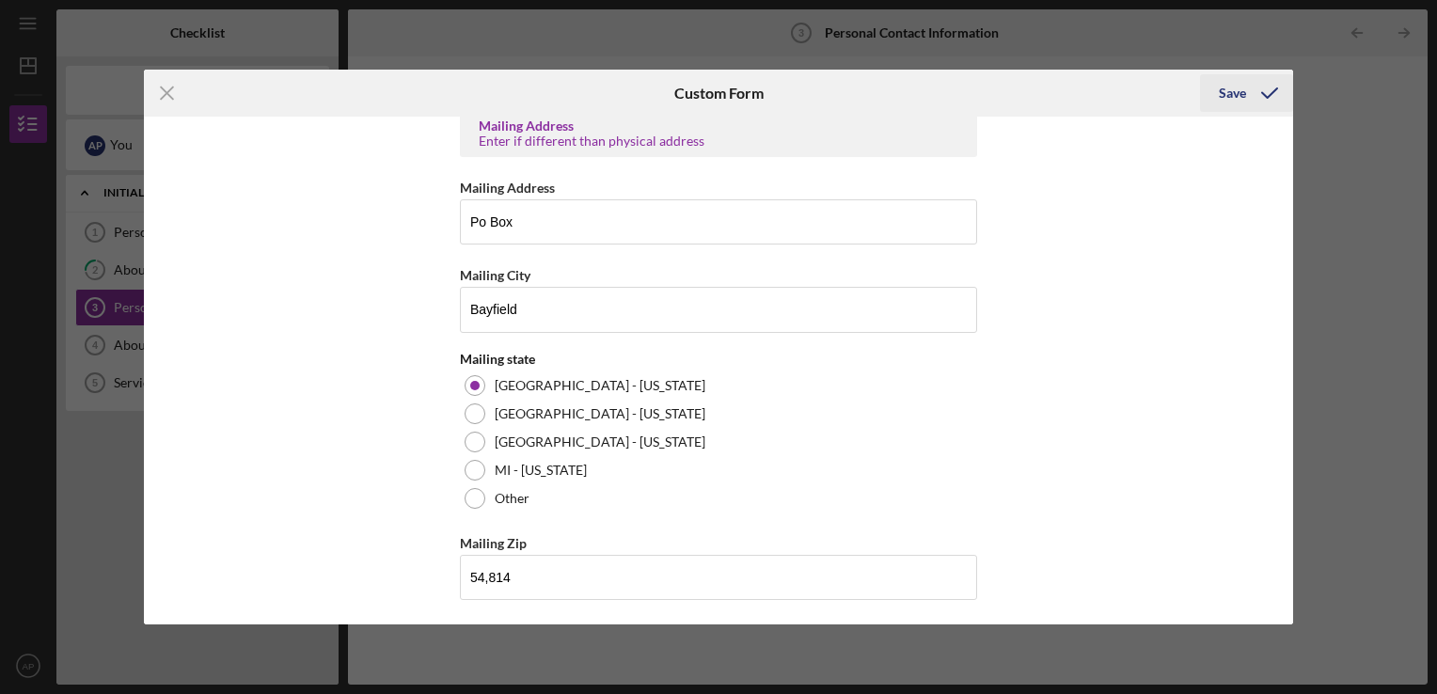
click at [1246, 101] on icon "submit" at bounding box center [1269, 93] width 47 height 47
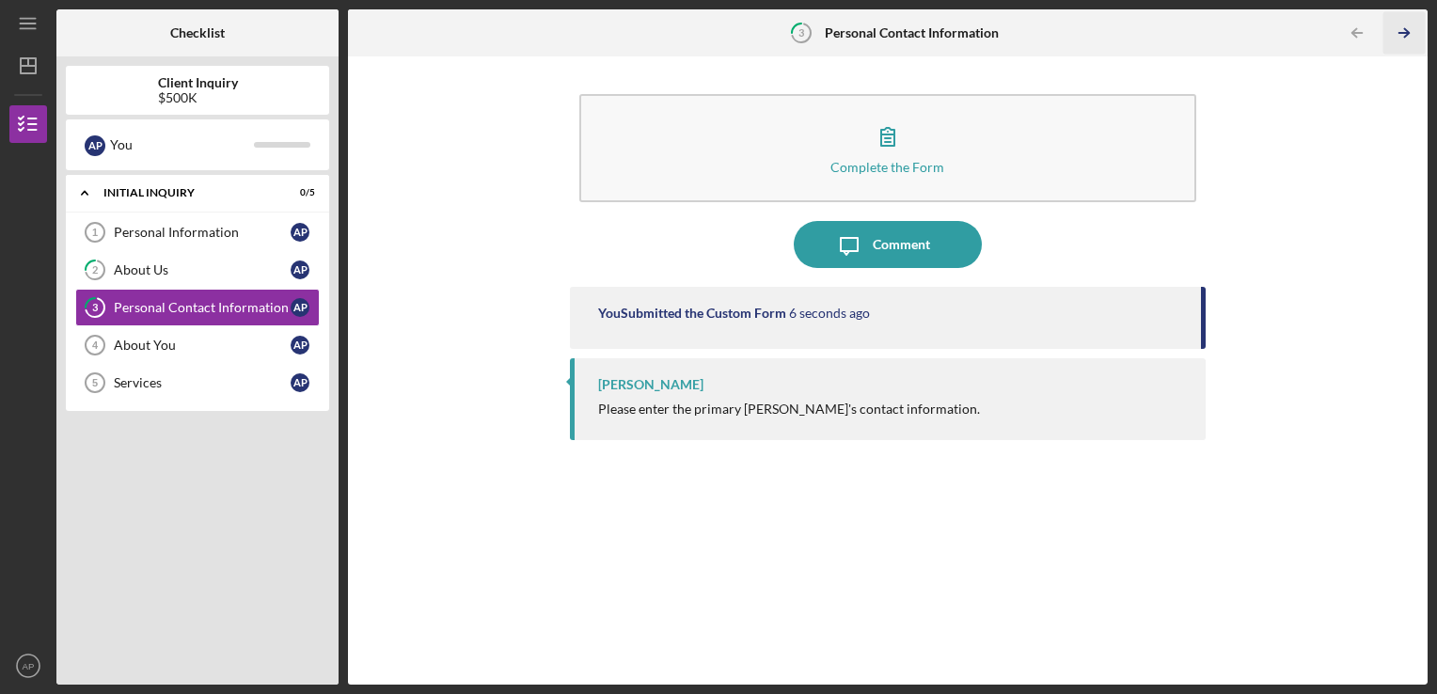
click at [1407, 38] on icon "Icon/Table Pagination Arrow" at bounding box center [1404, 33] width 42 height 42
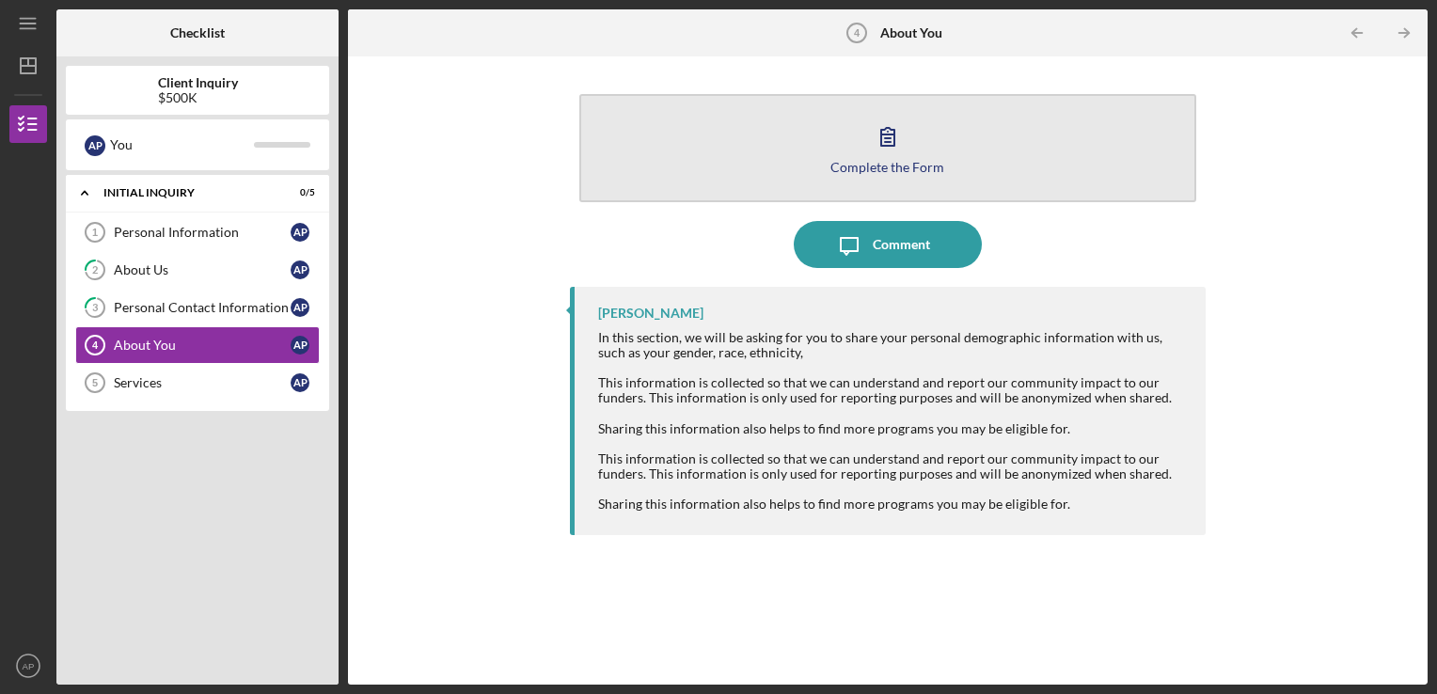
click at [1016, 166] on button "Complete the Form Form" at bounding box center [888, 148] width 618 height 108
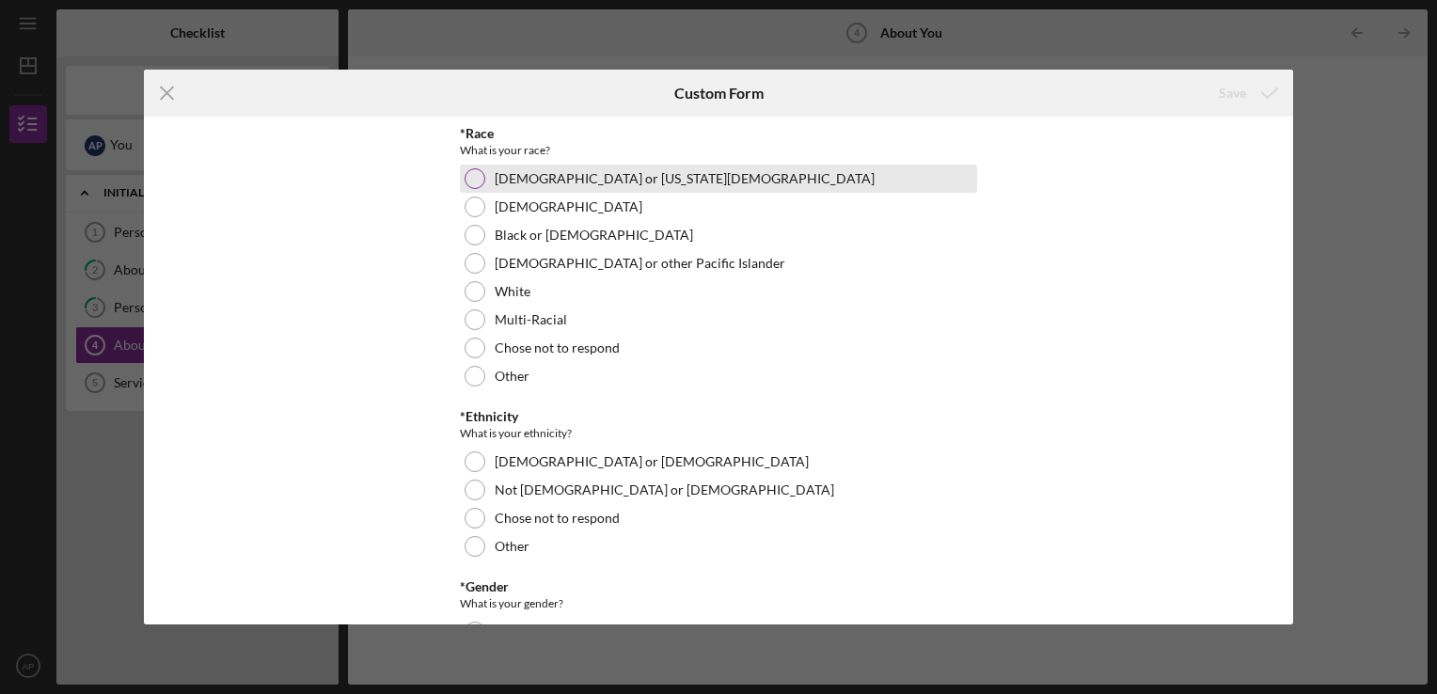
click at [478, 182] on div at bounding box center [475, 178] width 21 height 21
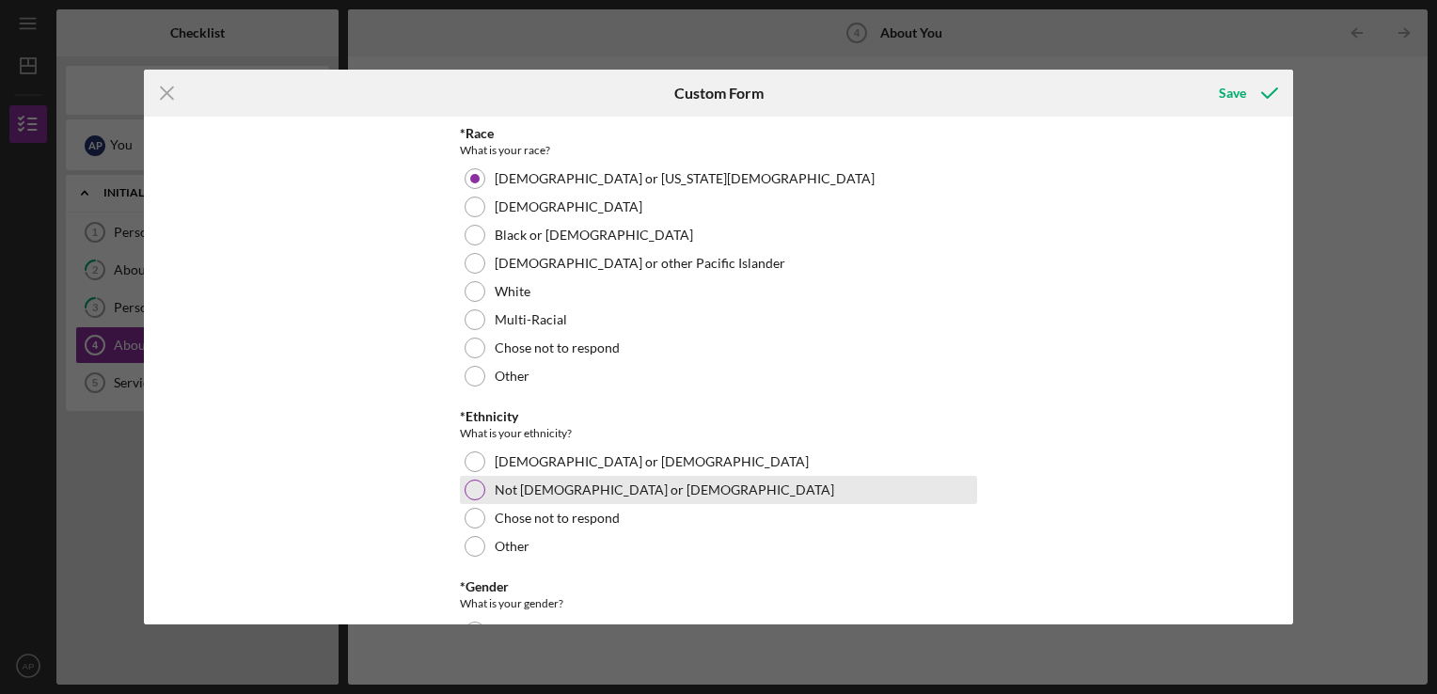
click at [467, 487] on div at bounding box center [475, 490] width 21 height 21
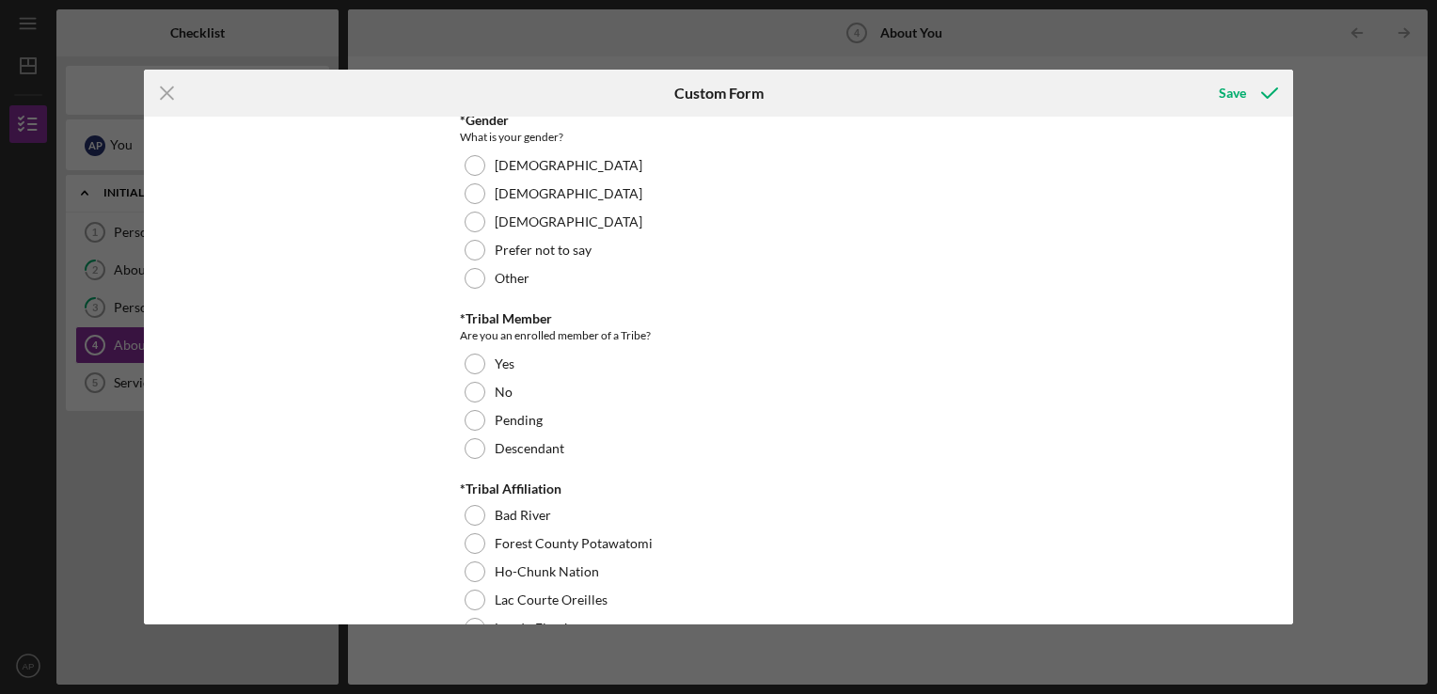
scroll to position [462, 0]
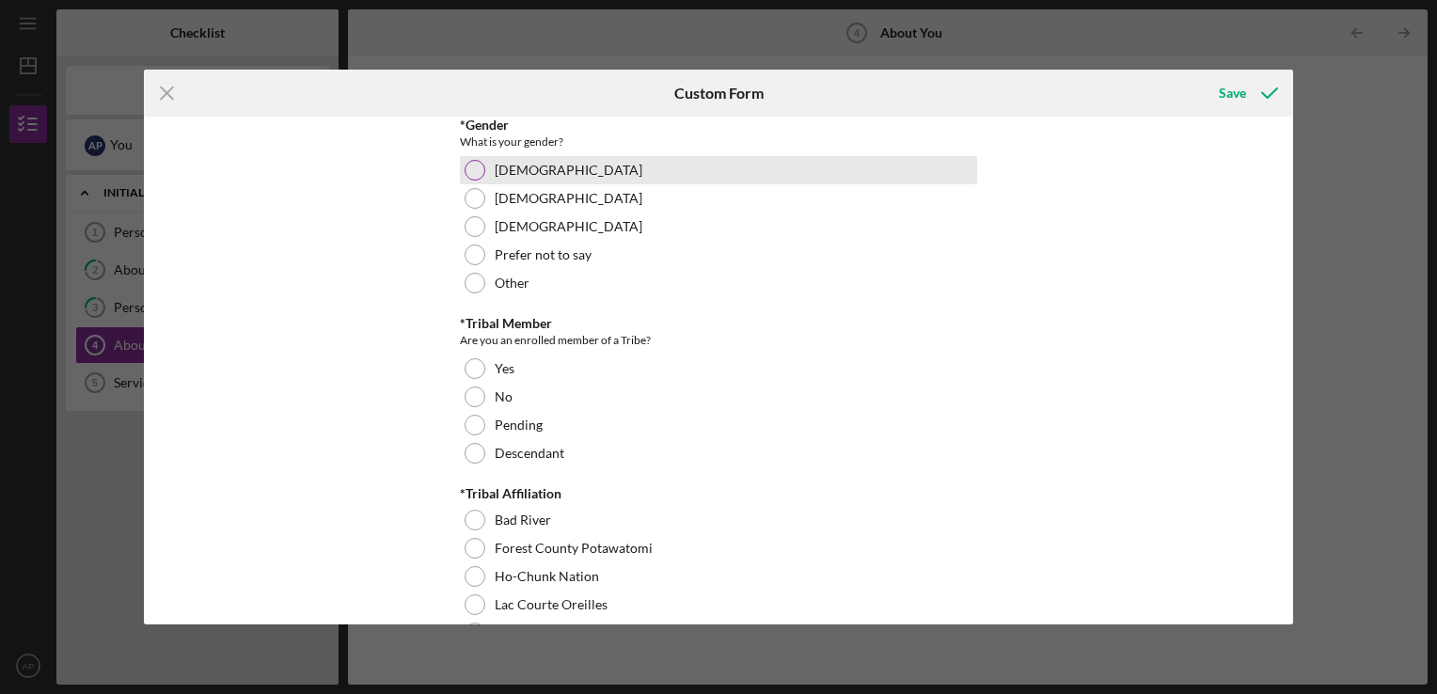
click at [481, 175] on div "[DEMOGRAPHIC_DATA]" at bounding box center [718, 170] width 517 height 28
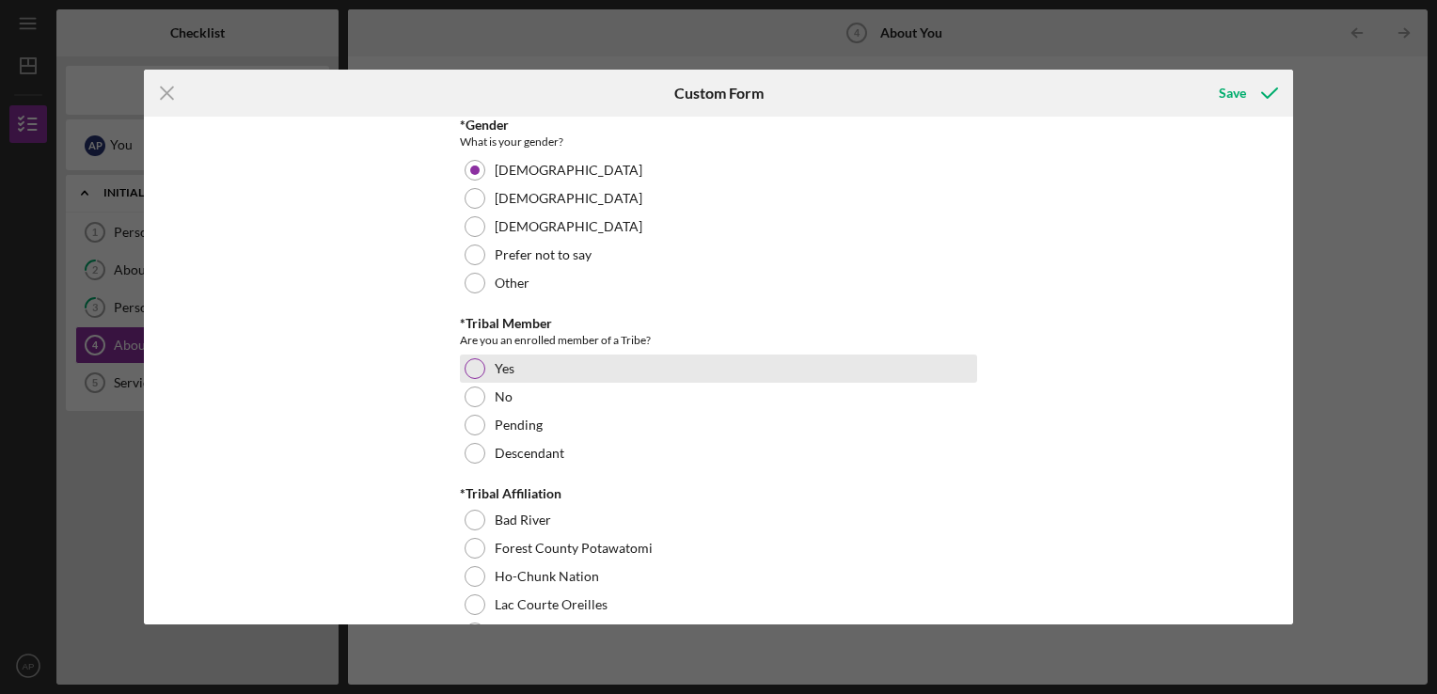
click at [473, 376] on div at bounding box center [475, 368] width 21 height 21
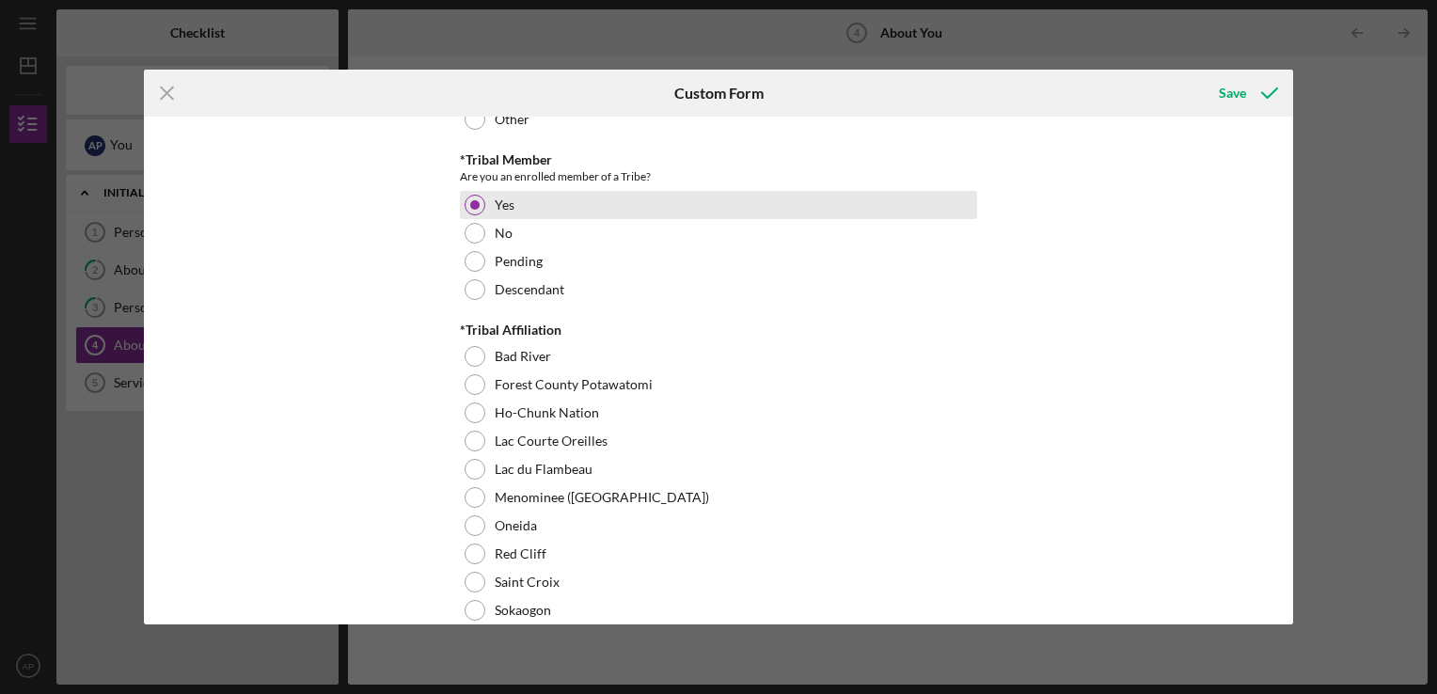
scroll to position [655, 0]
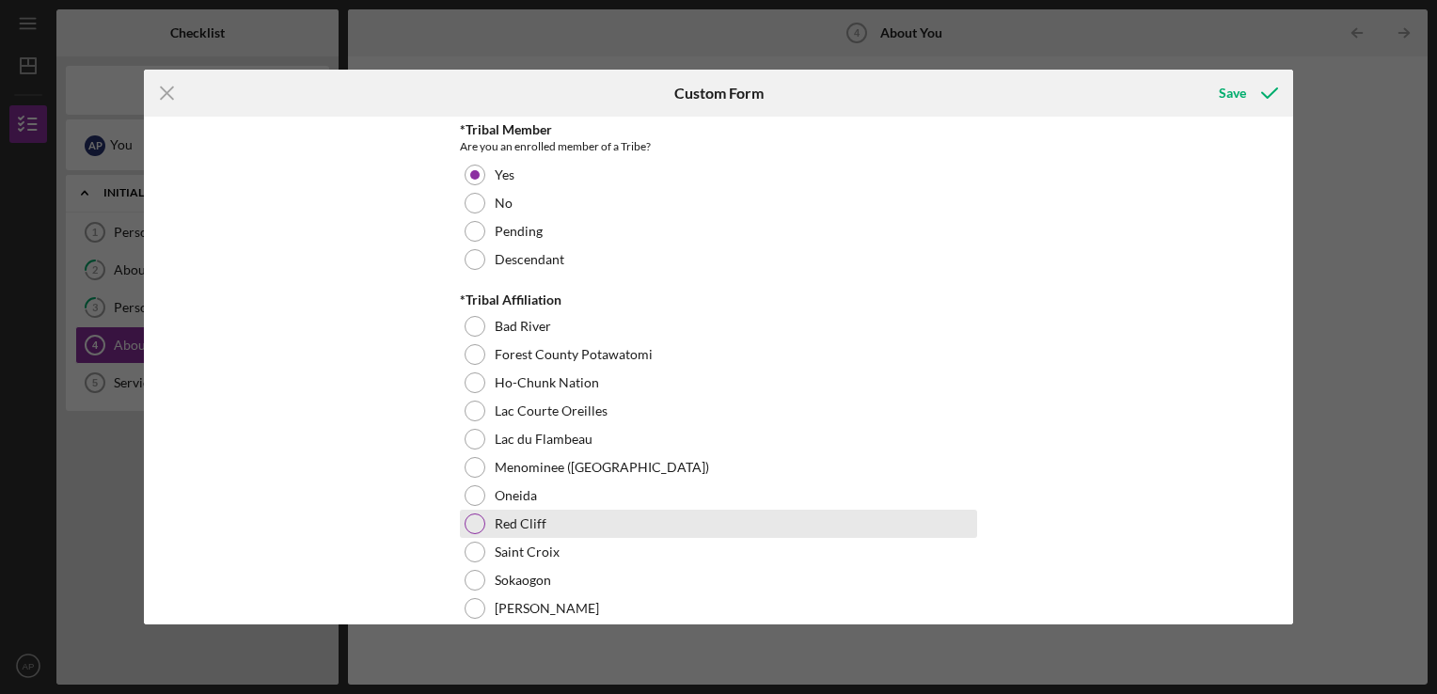
click at [473, 524] on div at bounding box center [475, 523] width 21 height 21
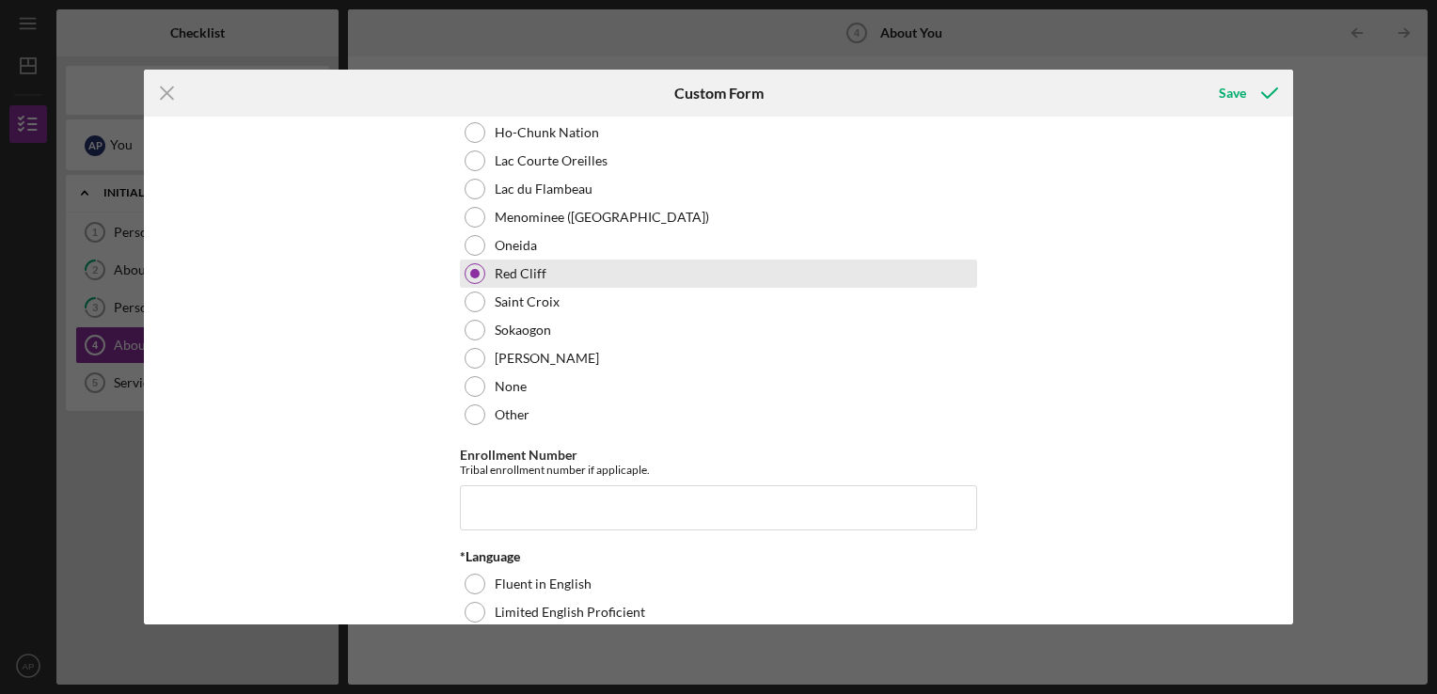
scroll to position [906, 0]
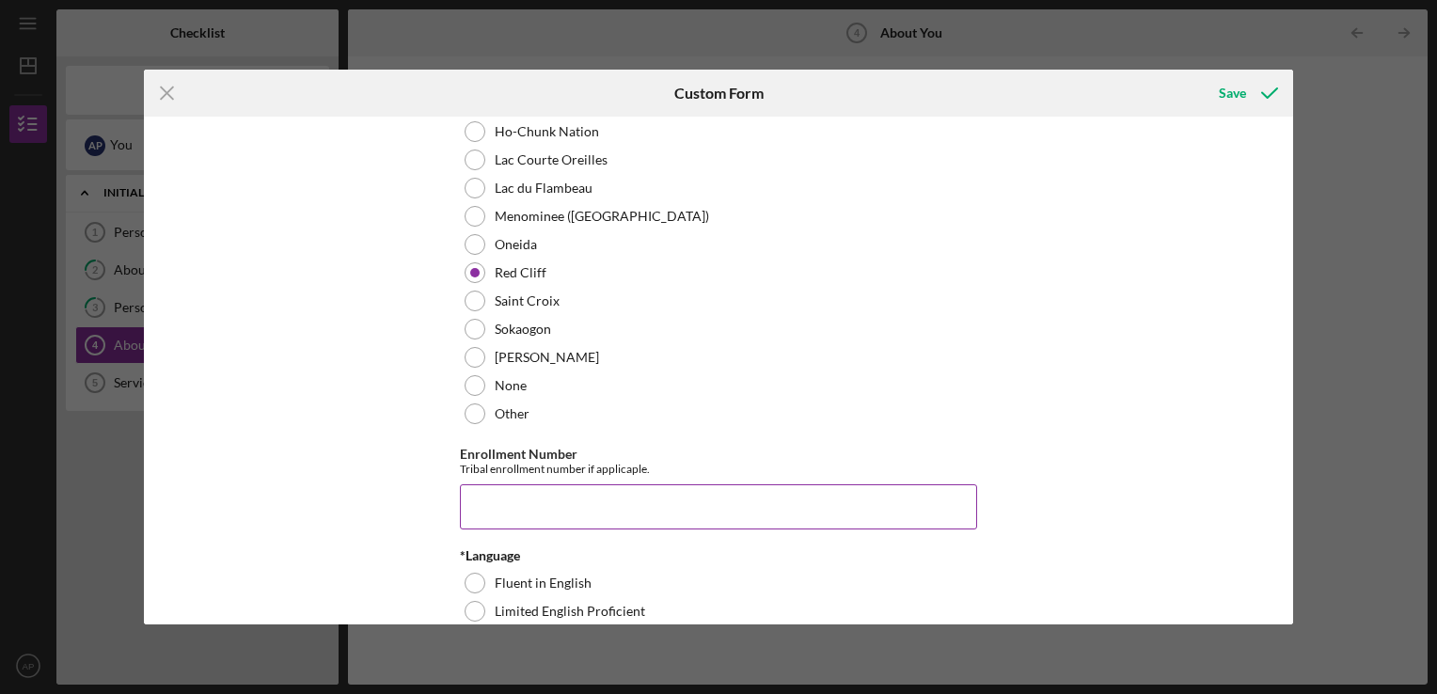
click at [681, 514] on input "Enrollment Number" at bounding box center [718, 506] width 517 height 45
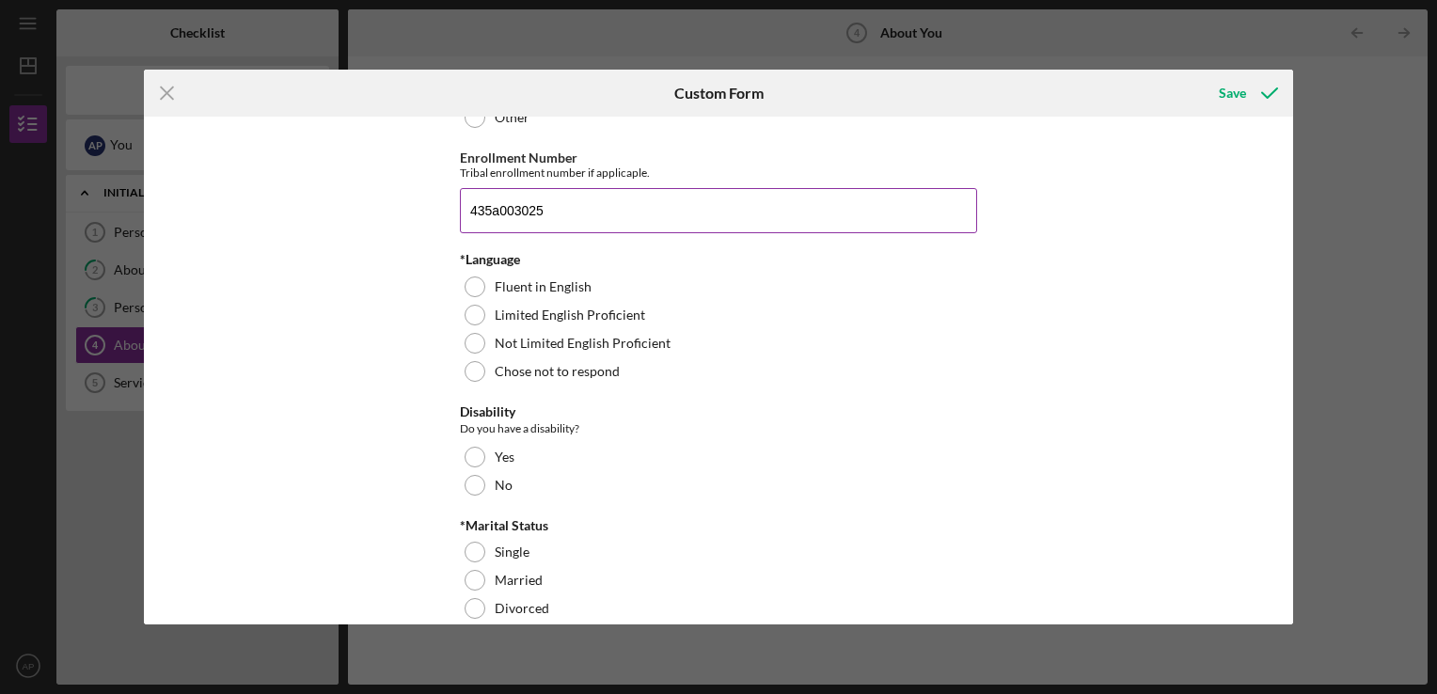
scroll to position [1204, 0]
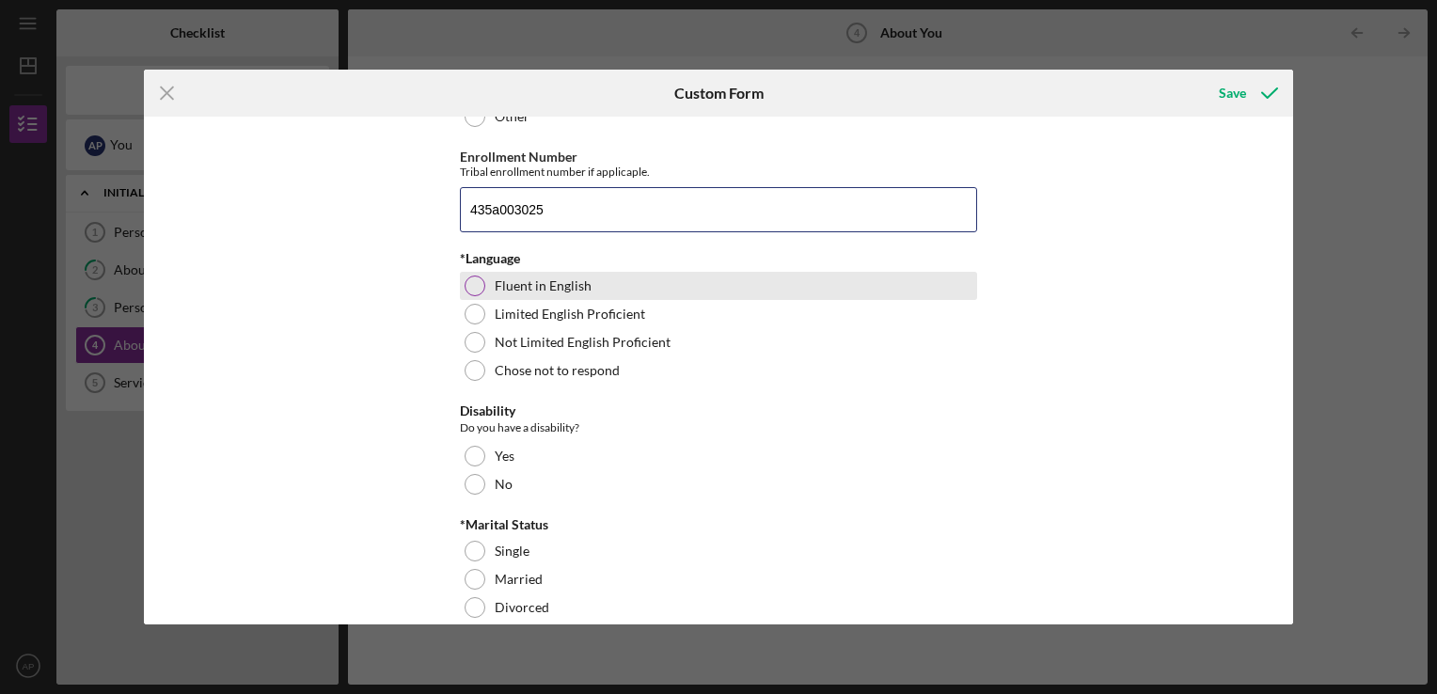
type input "435a003025"
click at [476, 290] on div at bounding box center [475, 286] width 21 height 21
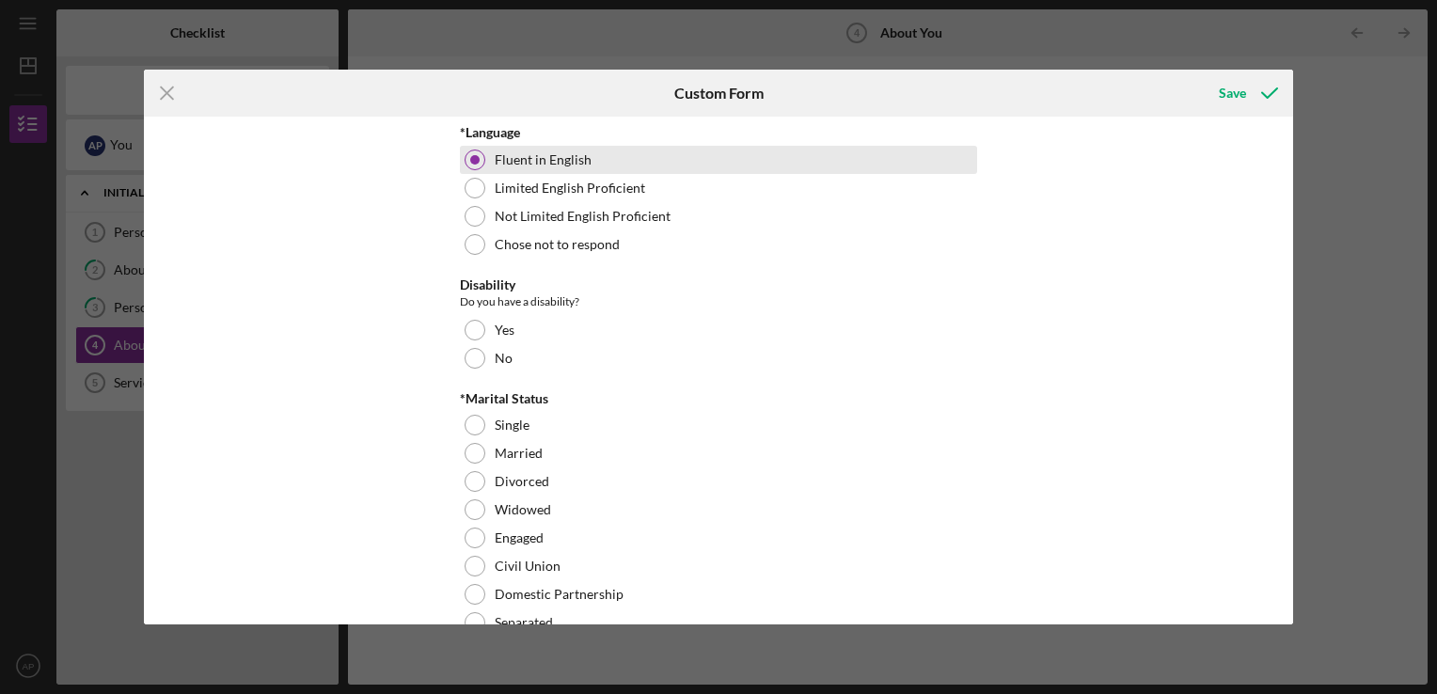
scroll to position [1332, 0]
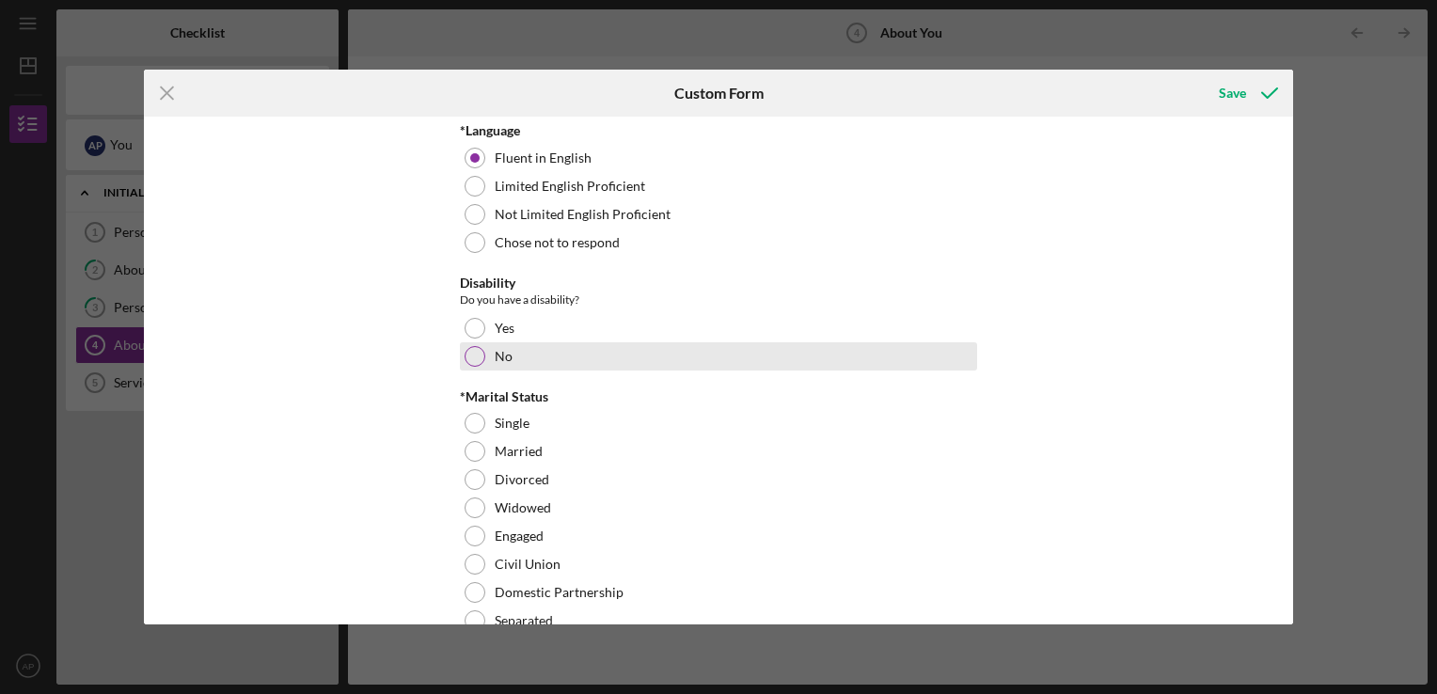
click at [478, 356] on div at bounding box center [475, 356] width 21 height 21
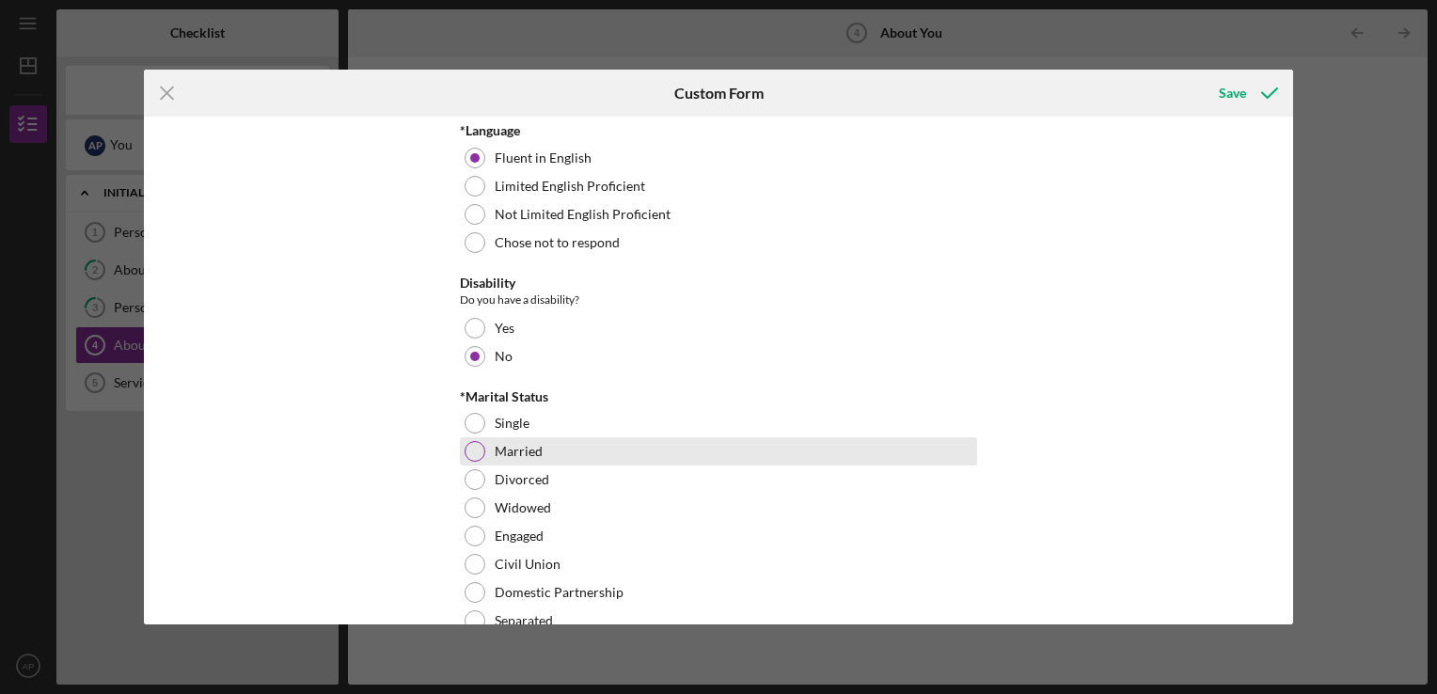
click at [468, 444] on div at bounding box center [475, 451] width 21 height 21
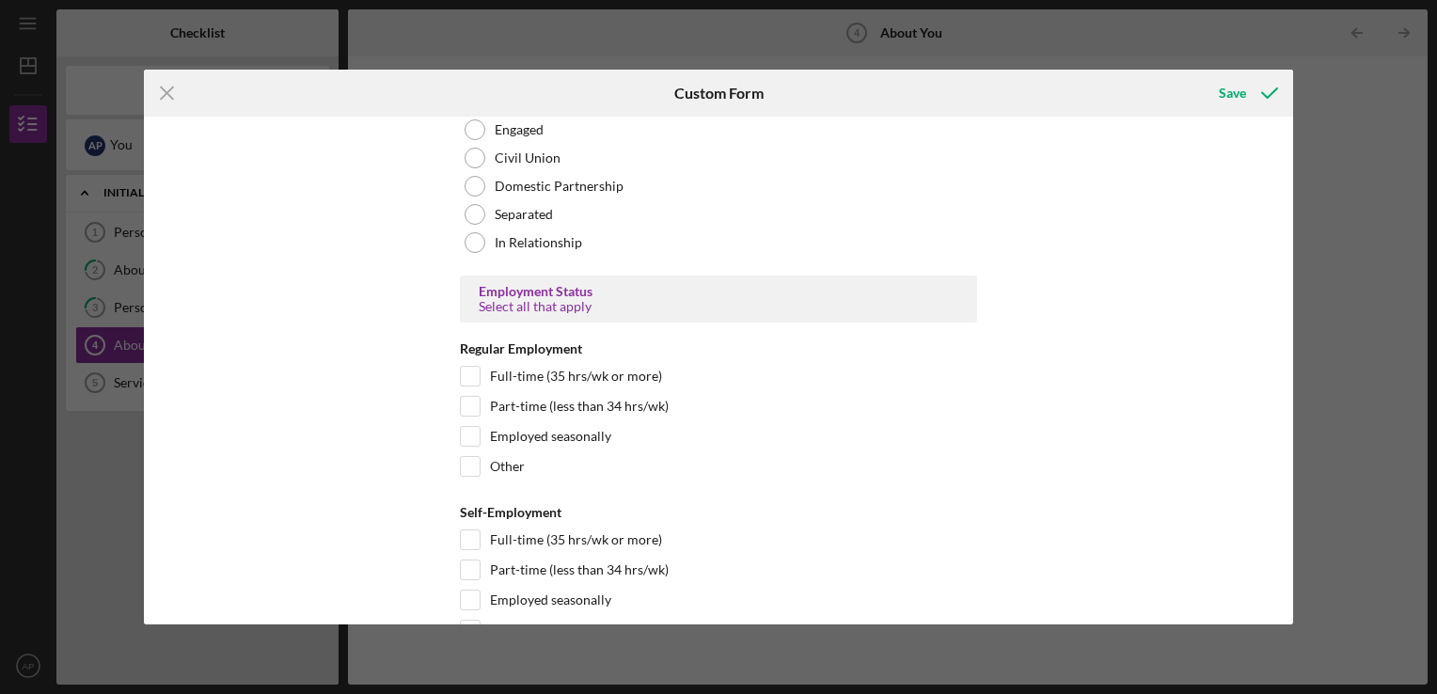
scroll to position [1742, 0]
click at [471, 370] on input "Full-time (35 hrs/wk or more)" at bounding box center [470, 372] width 19 height 19
checkbox input "true"
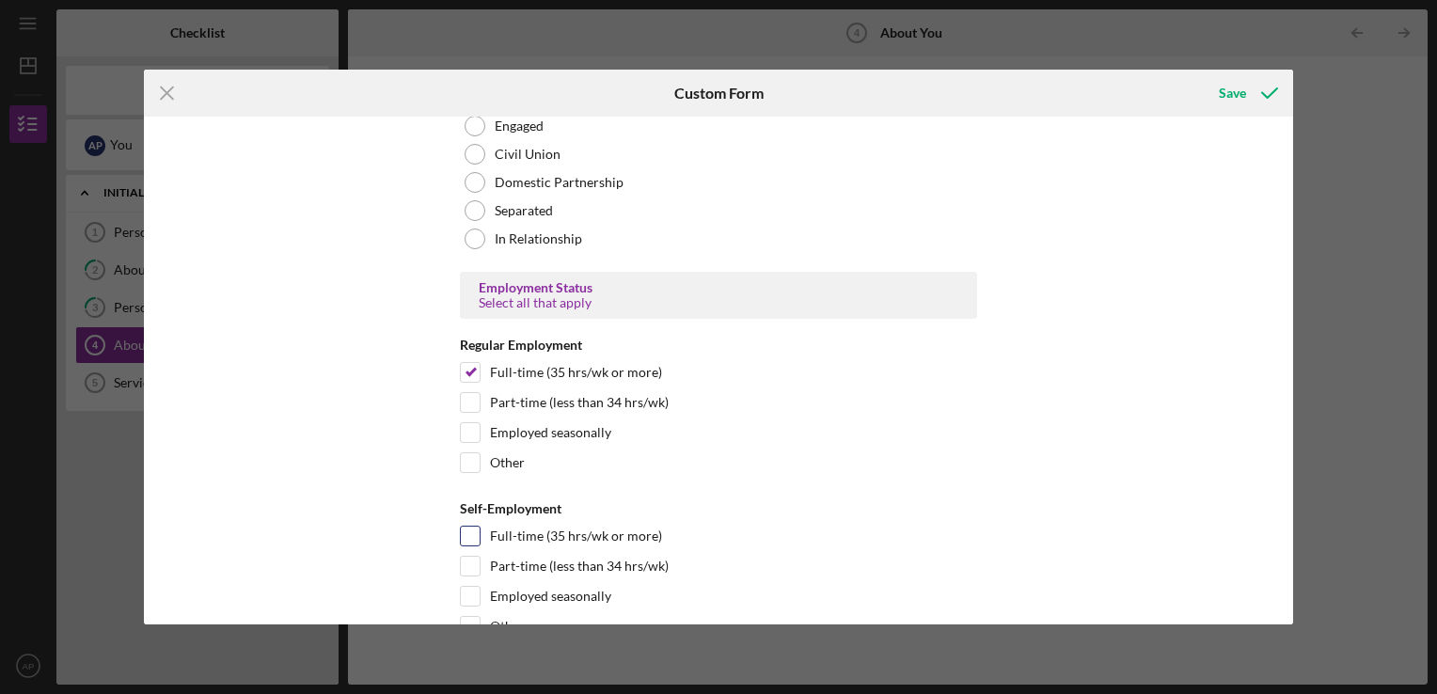
click at [467, 529] on input "Full-time (35 hrs/wk or more)" at bounding box center [470, 536] width 19 height 19
checkbox input "true"
click at [465, 370] on input "Full-time (35 hrs/wk or more)" at bounding box center [470, 372] width 19 height 19
checkbox input "false"
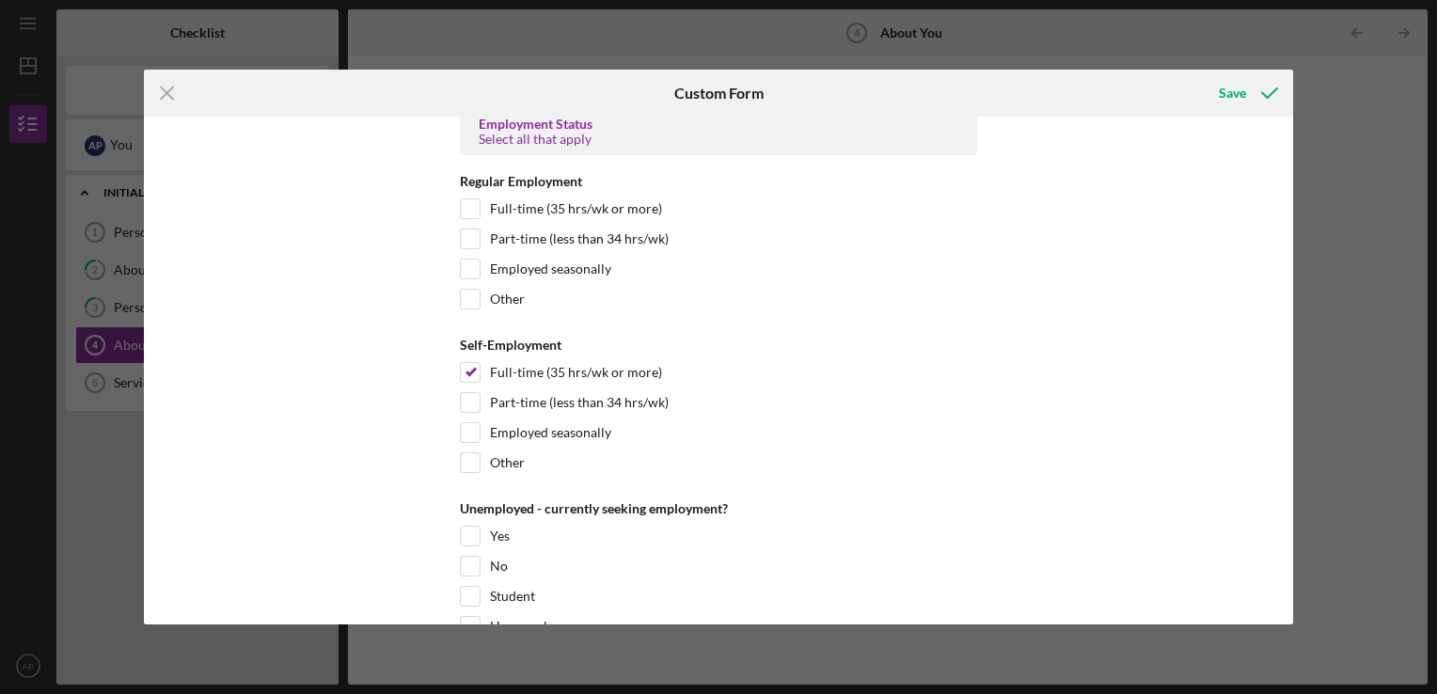
scroll to position [1904, 0]
click at [472, 231] on input "Part-time (less than 34 hrs/wk)" at bounding box center [470, 239] width 19 height 19
checkbox input "true"
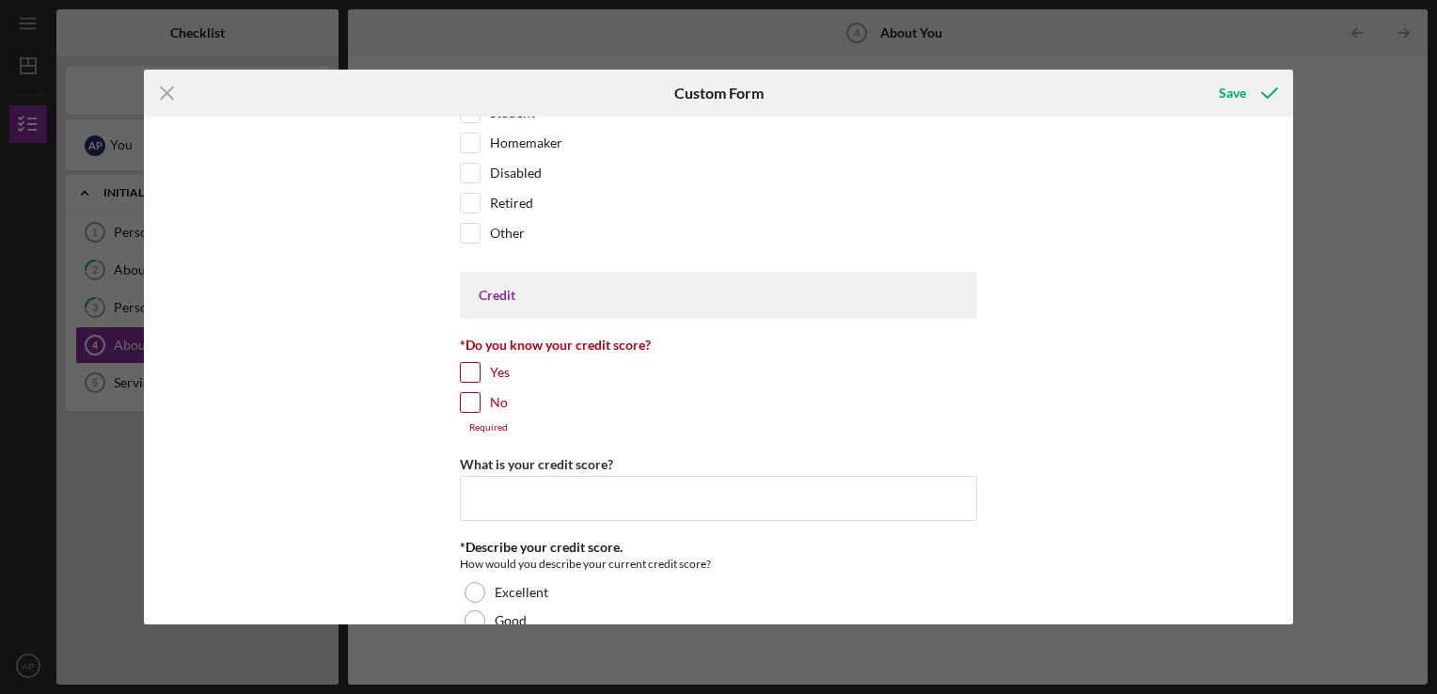
scroll to position [2401, 0]
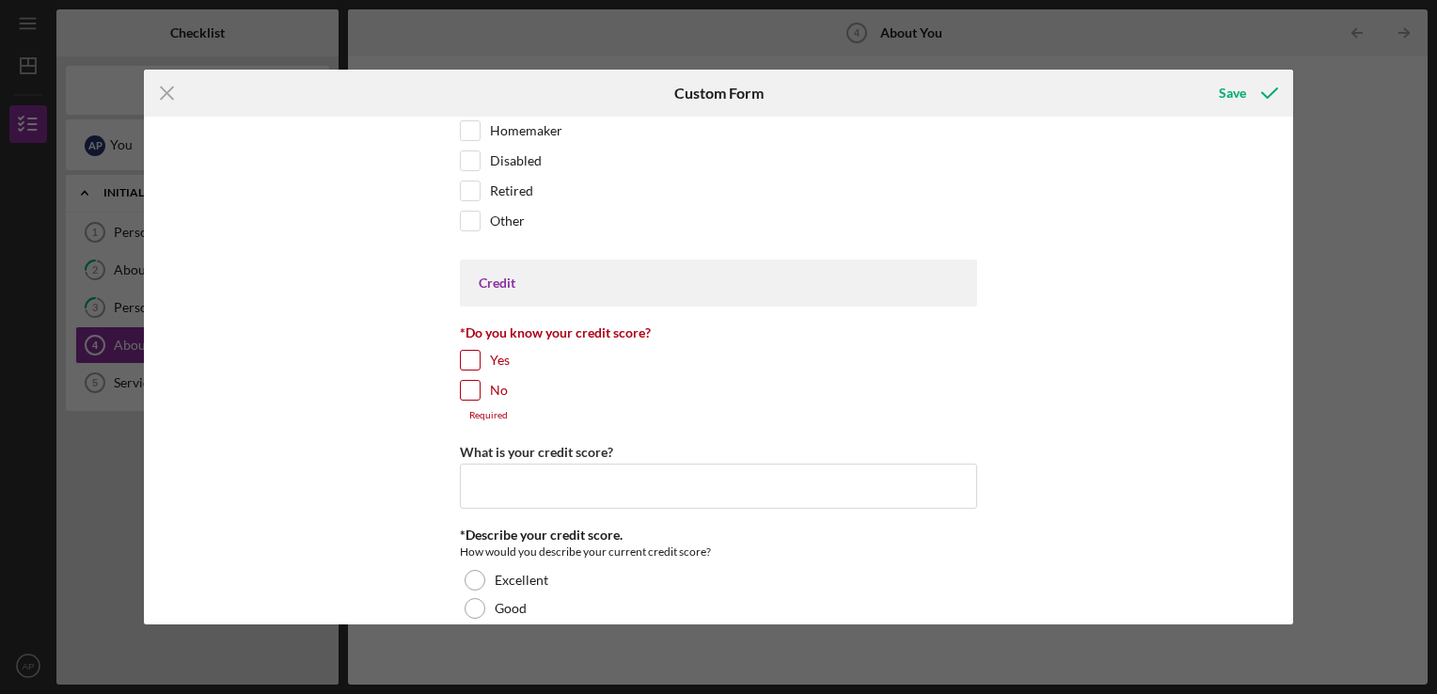
click at [475, 352] on input "Yes" at bounding box center [470, 360] width 19 height 19
checkbox input "true"
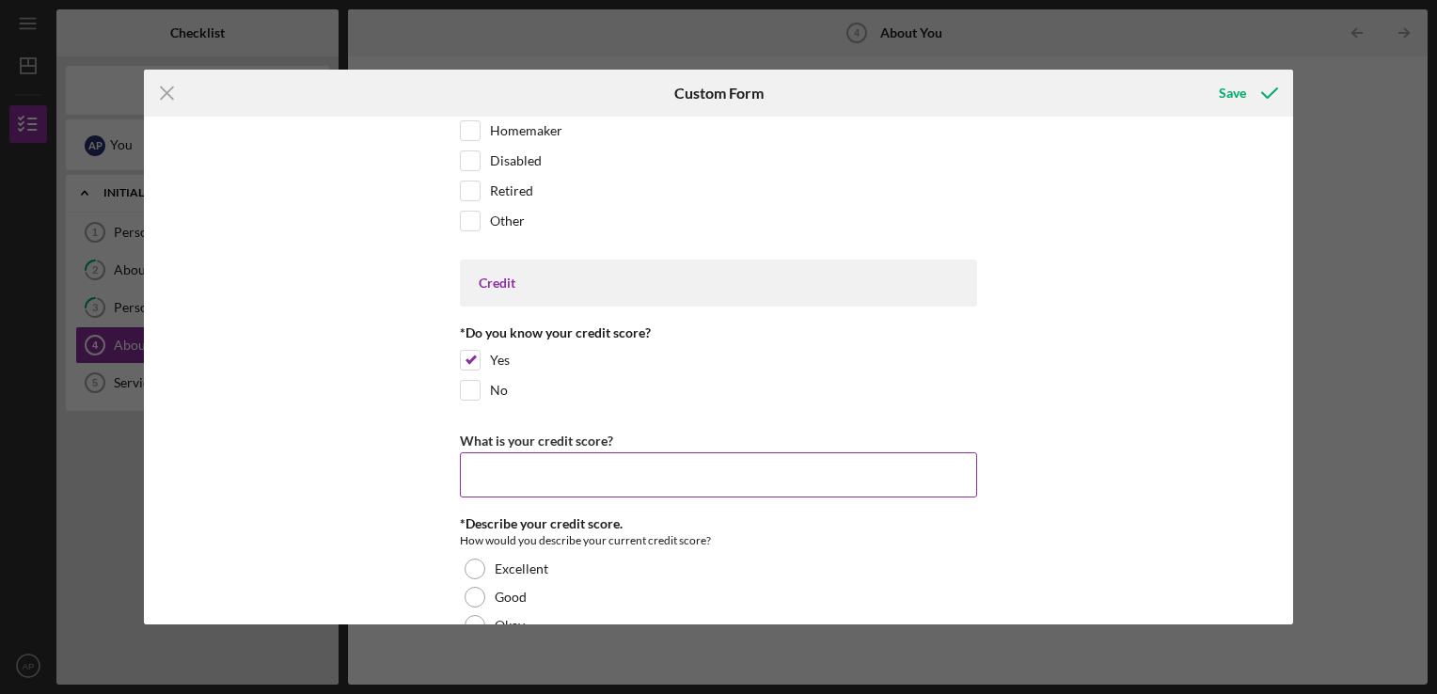
click at [569, 463] on input "What is your credit score?" at bounding box center [718, 474] width 517 height 45
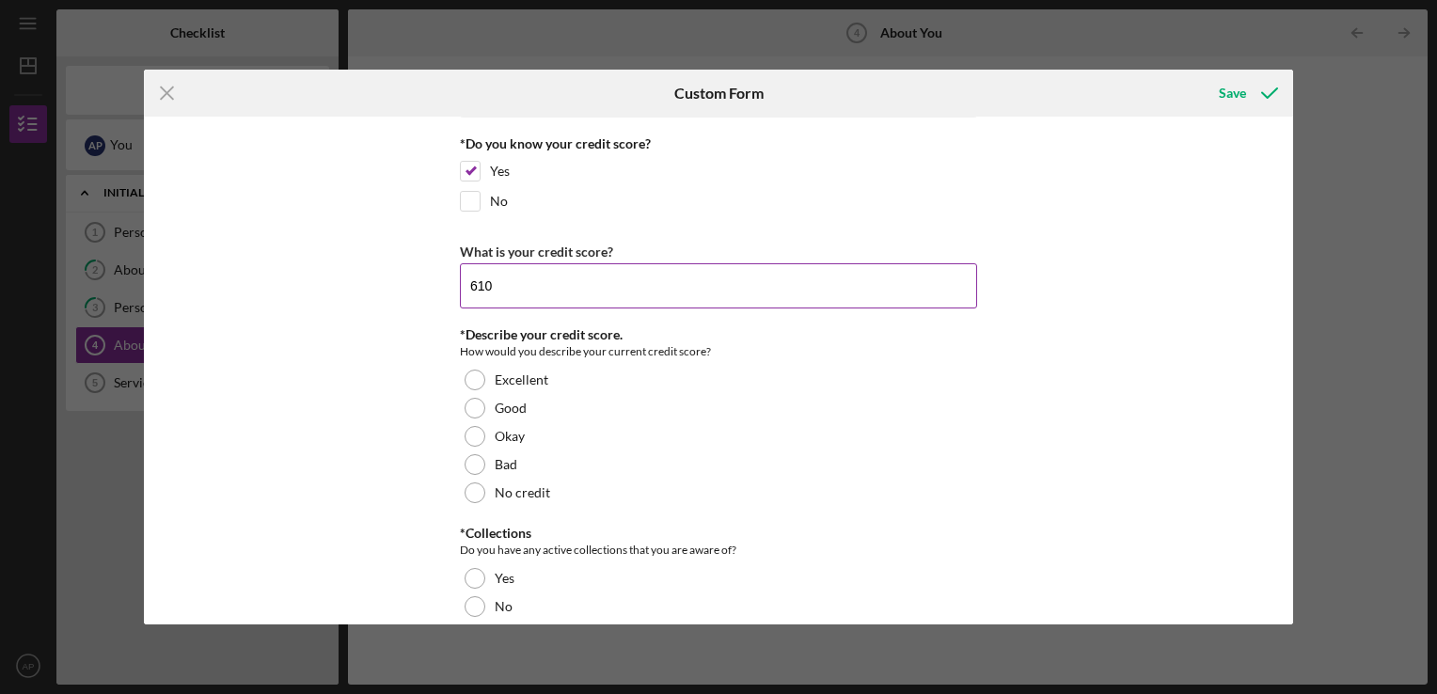
scroll to position [2599, 0]
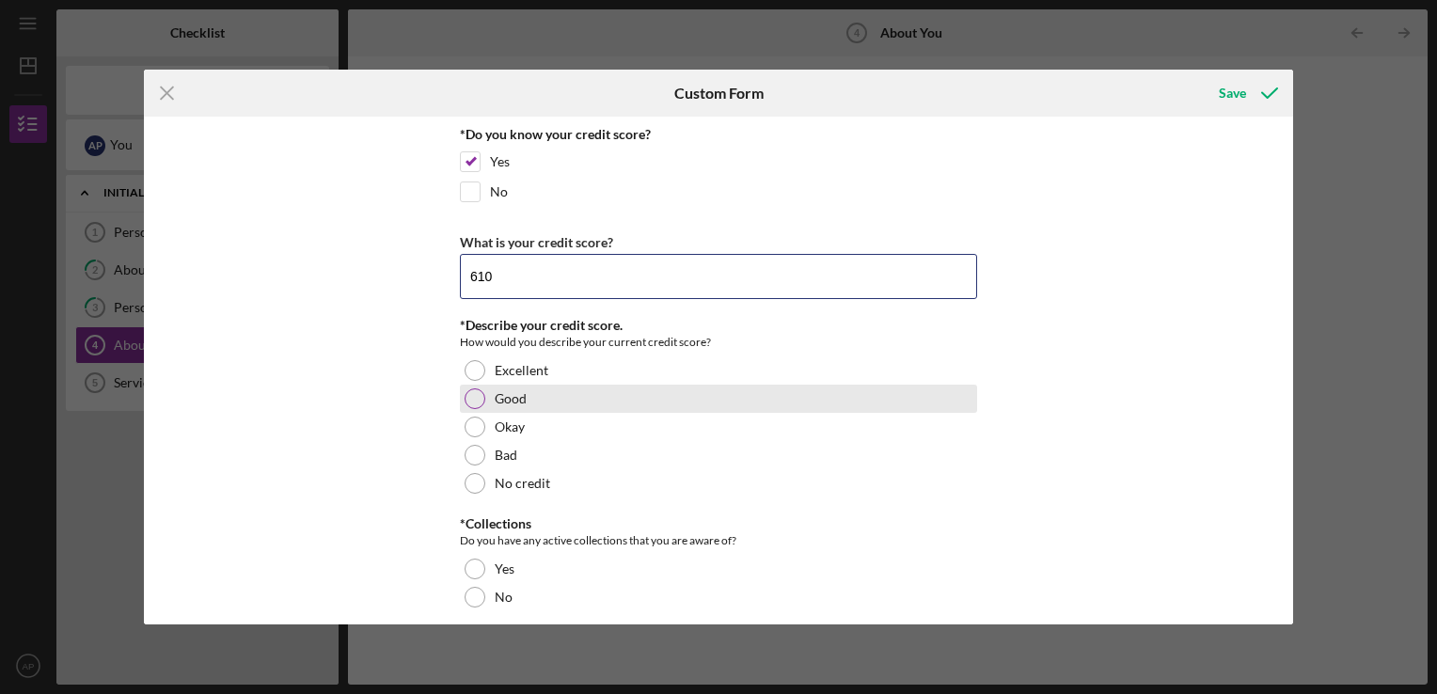
type input "610"
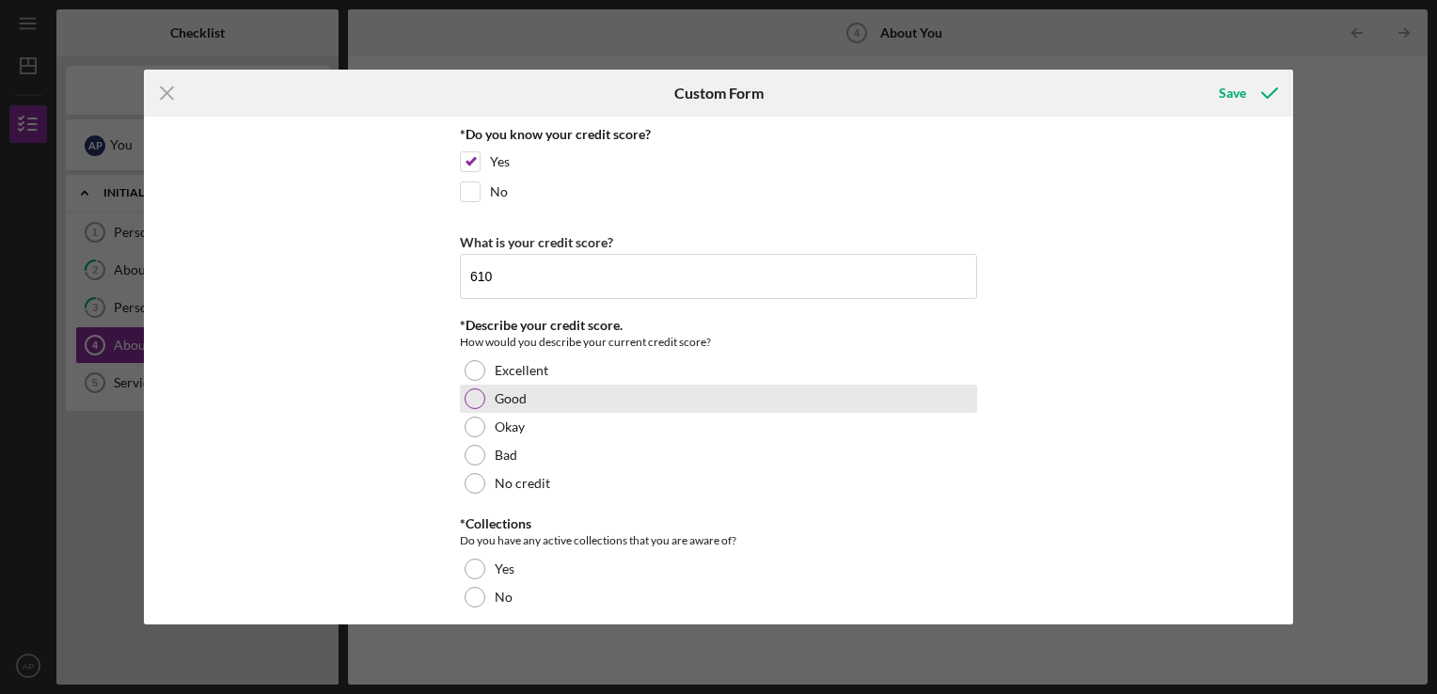
click at [472, 397] on div at bounding box center [475, 398] width 21 height 21
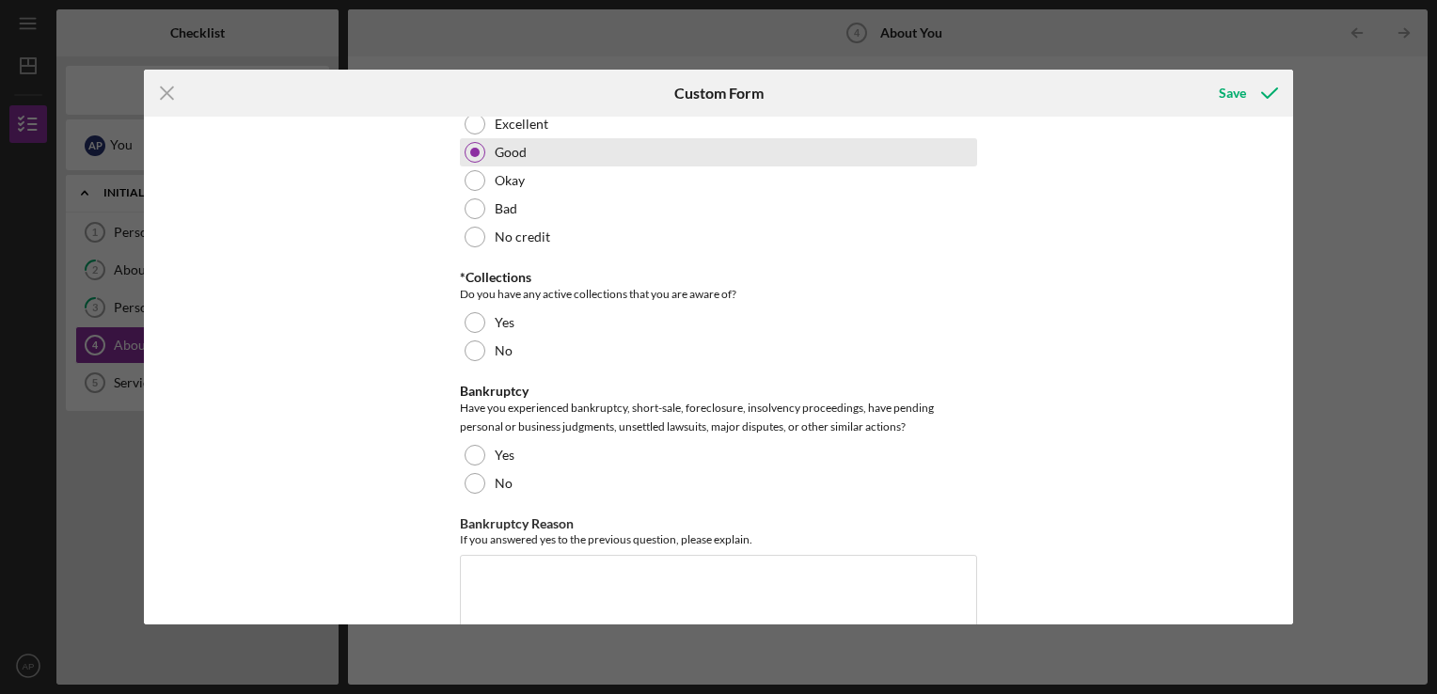
scroll to position [2853, 0]
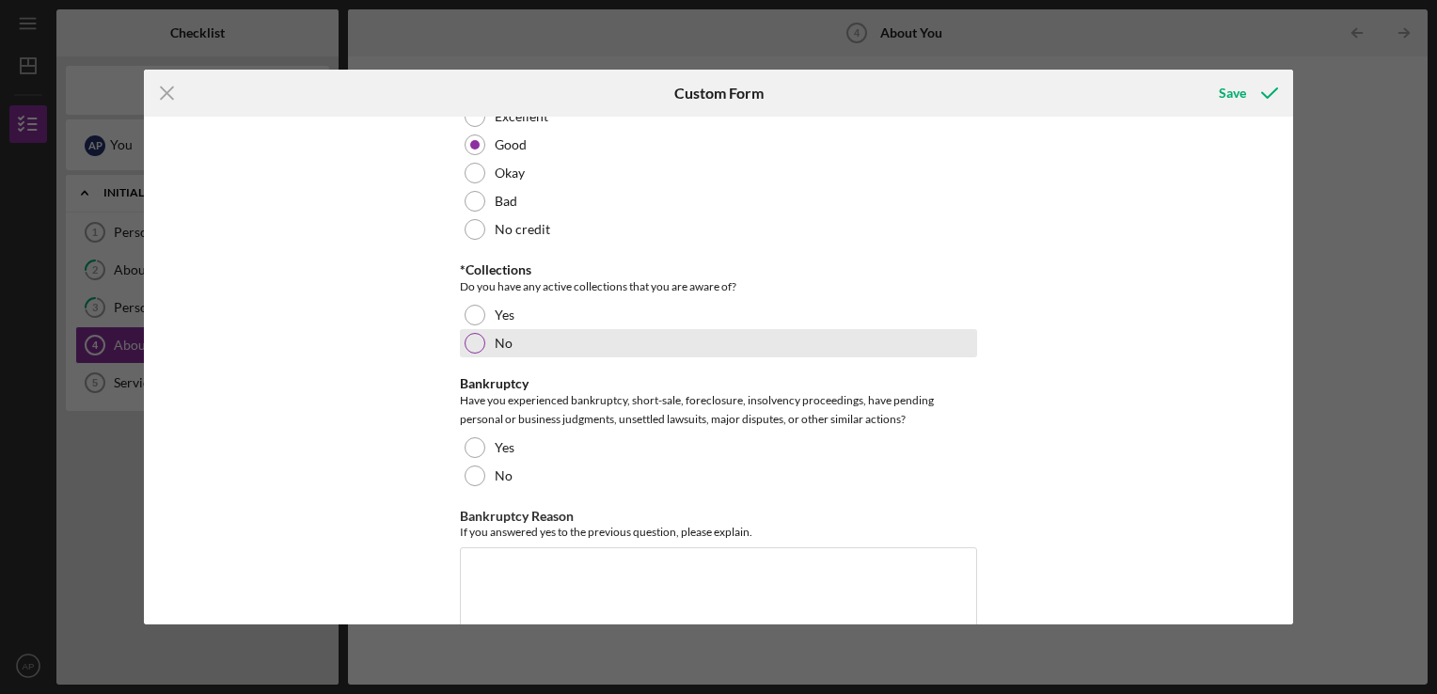
click at [466, 333] on div at bounding box center [475, 343] width 21 height 21
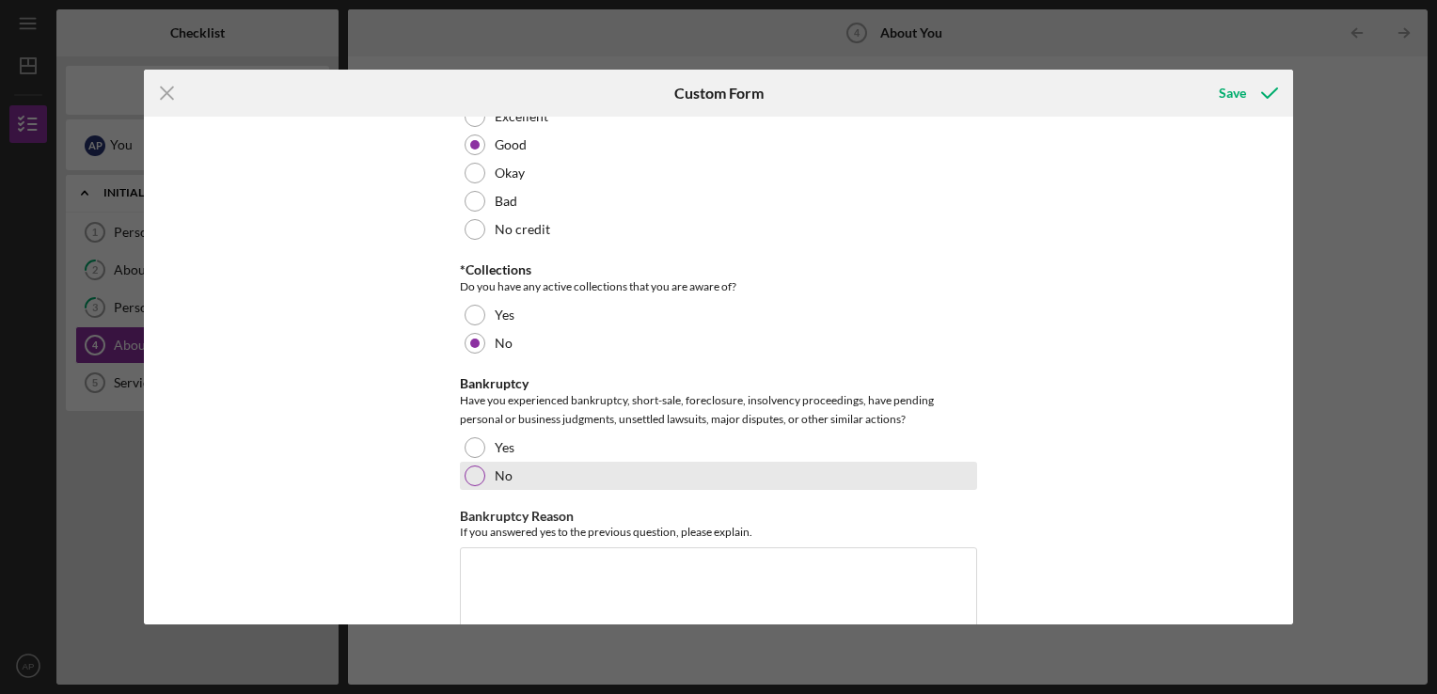
click at [473, 465] on div at bounding box center [475, 475] width 21 height 21
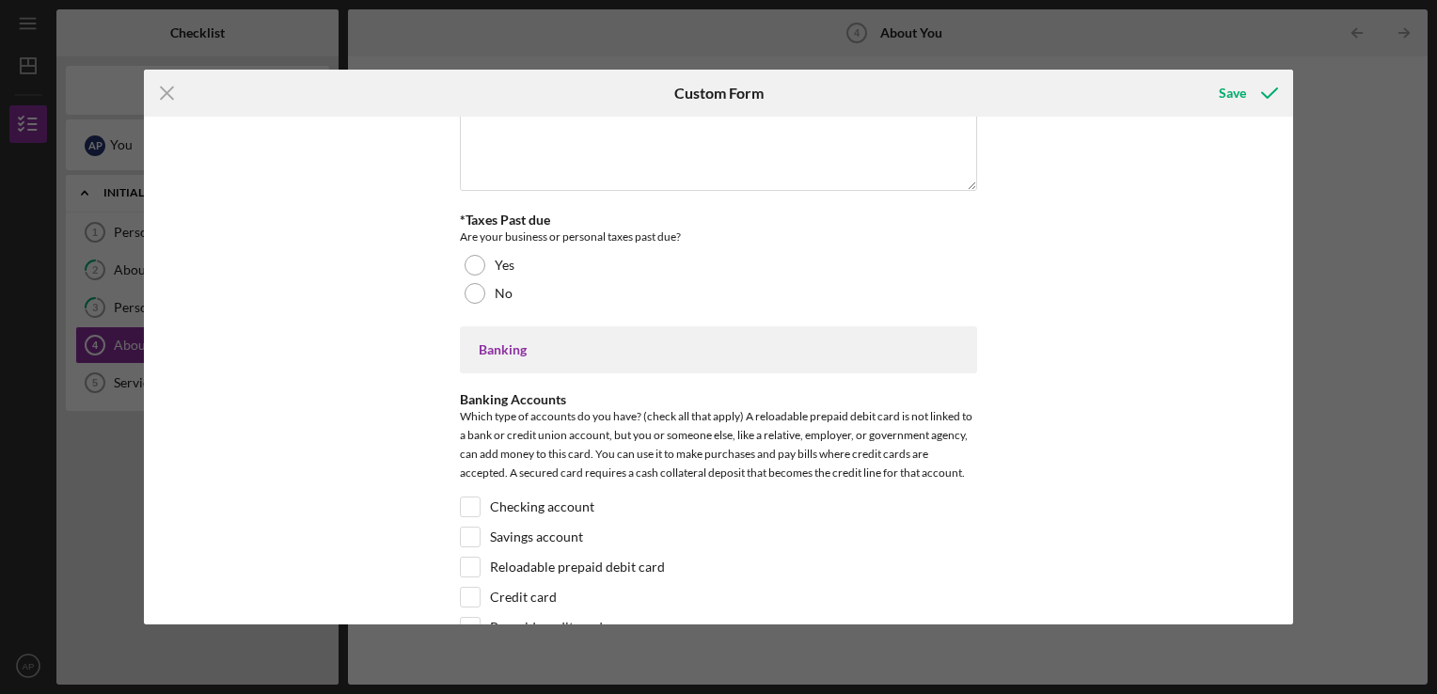
scroll to position [3318, 0]
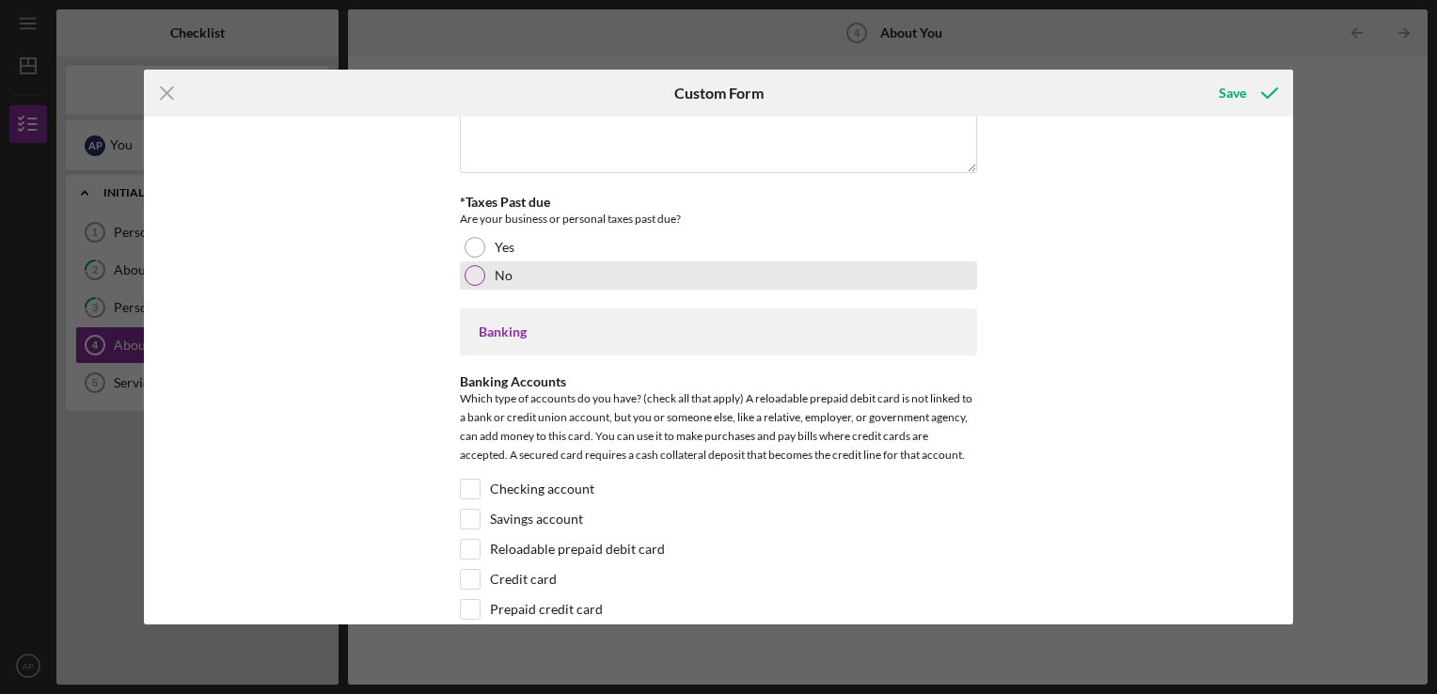
click at [477, 278] on div "No" at bounding box center [718, 275] width 517 height 28
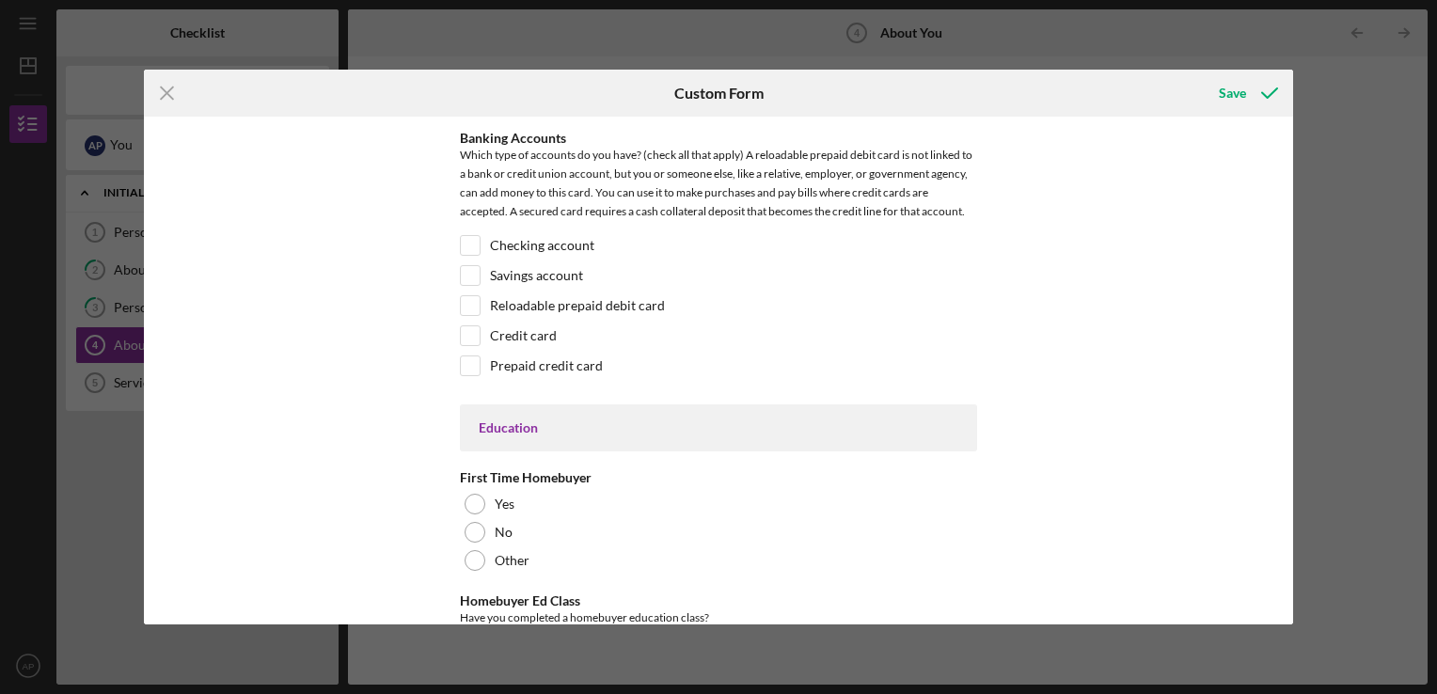
scroll to position [3562, 0]
click at [465, 238] on input "Checking account" at bounding box center [470, 244] width 19 height 19
checkbox input "true"
click at [465, 273] on input "Savings account" at bounding box center [470, 274] width 19 height 19
checkbox input "true"
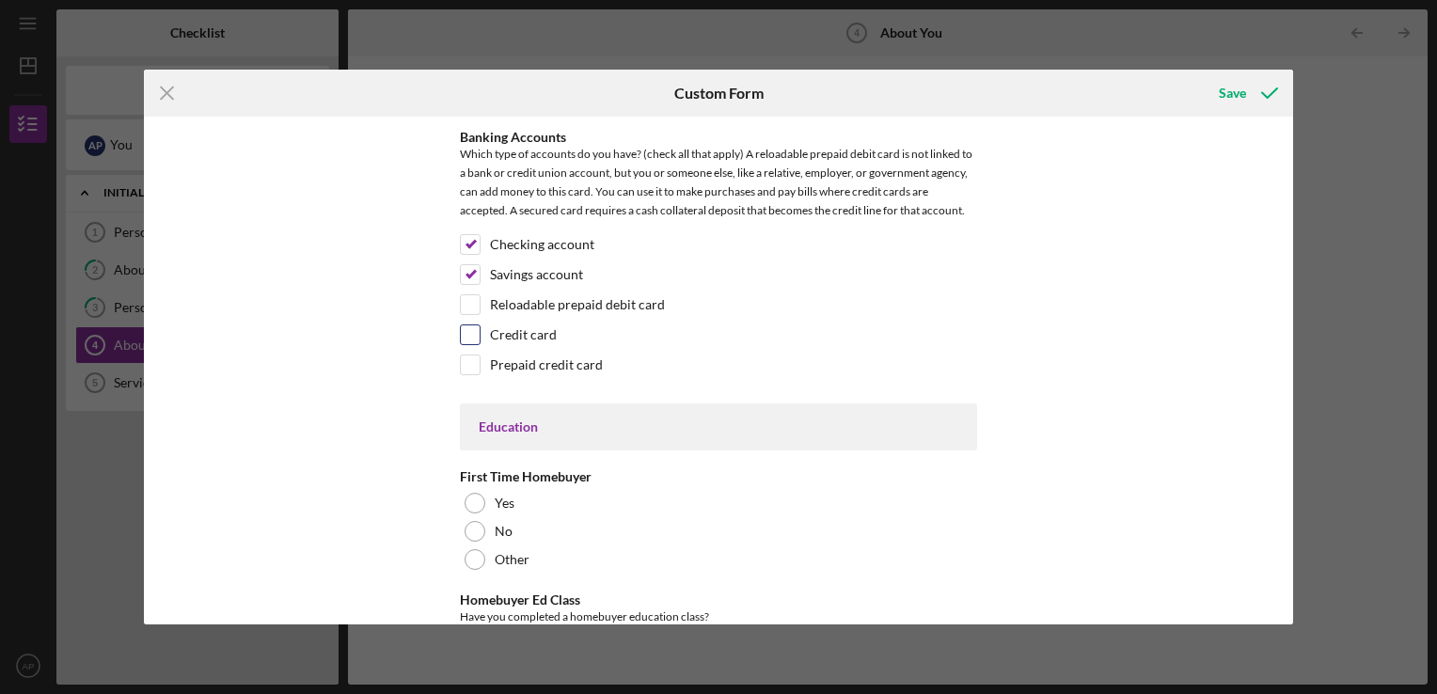
click at [461, 329] on input "Credit card" at bounding box center [470, 334] width 19 height 19
checkbox input "true"
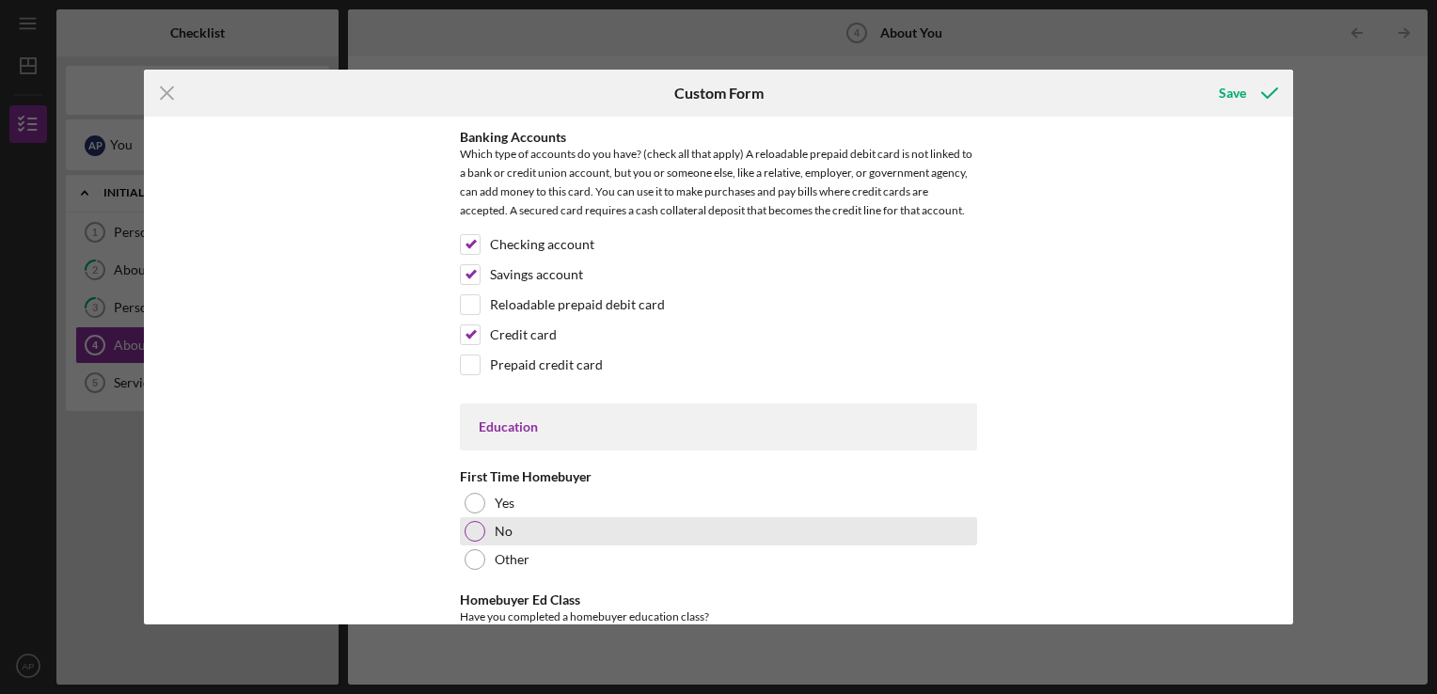
click at [469, 521] on div at bounding box center [475, 531] width 21 height 21
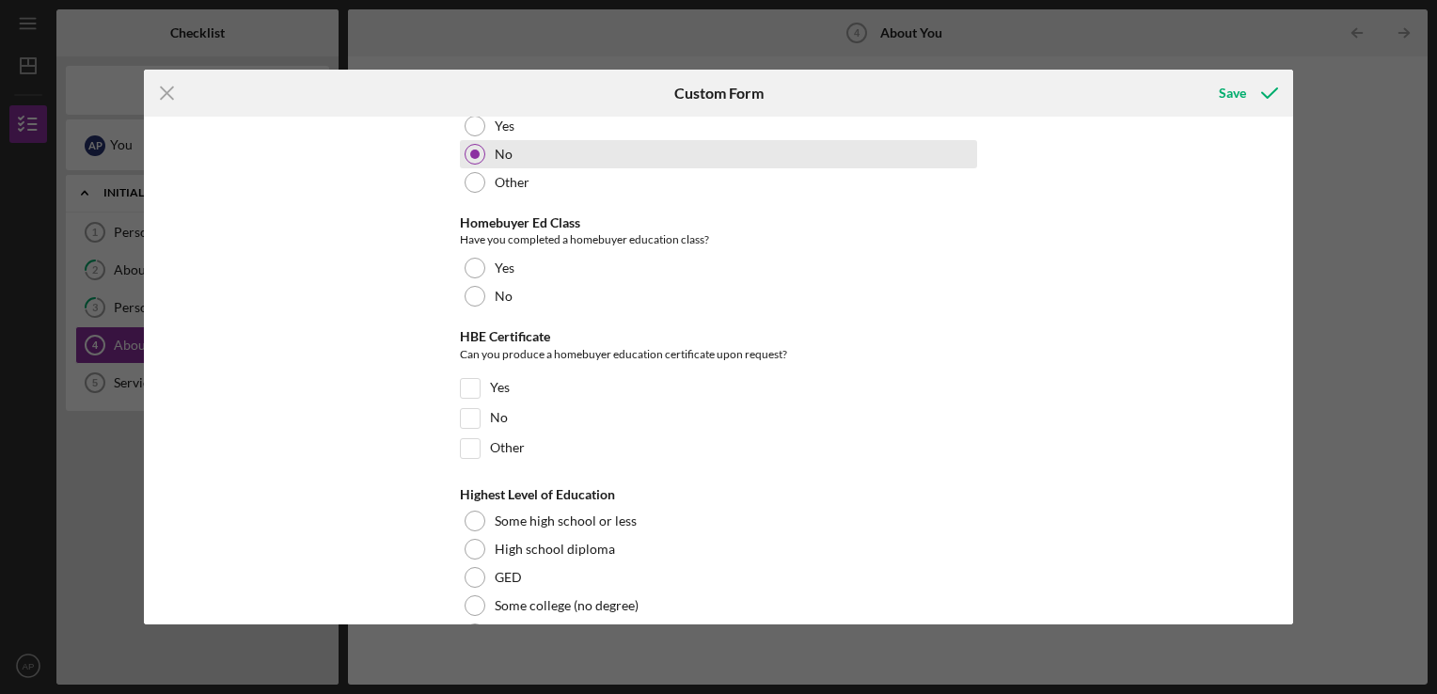
scroll to position [3953, 0]
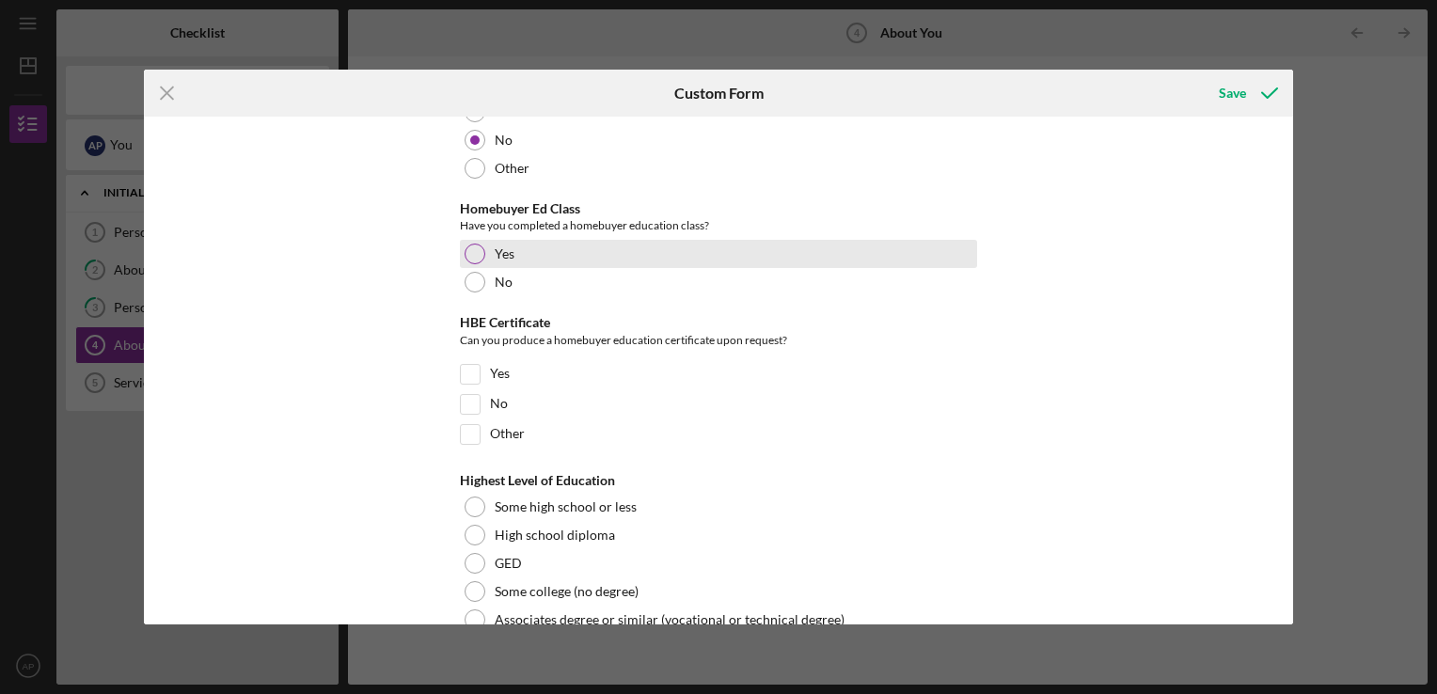
click at [473, 244] on div at bounding box center [475, 254] width 21 height 21
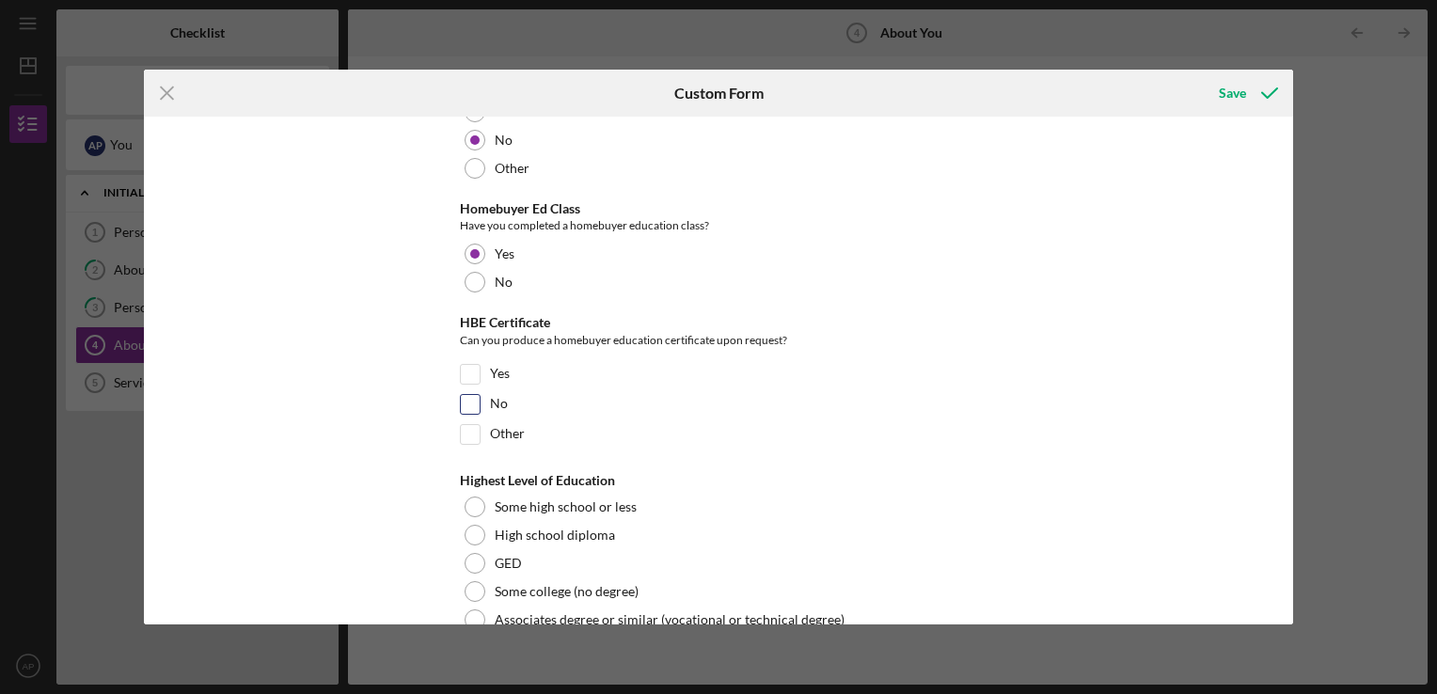
click at [469, 395] on input "No" at bounding box center [470, 404] width 19 height 19
checkbox input "true"
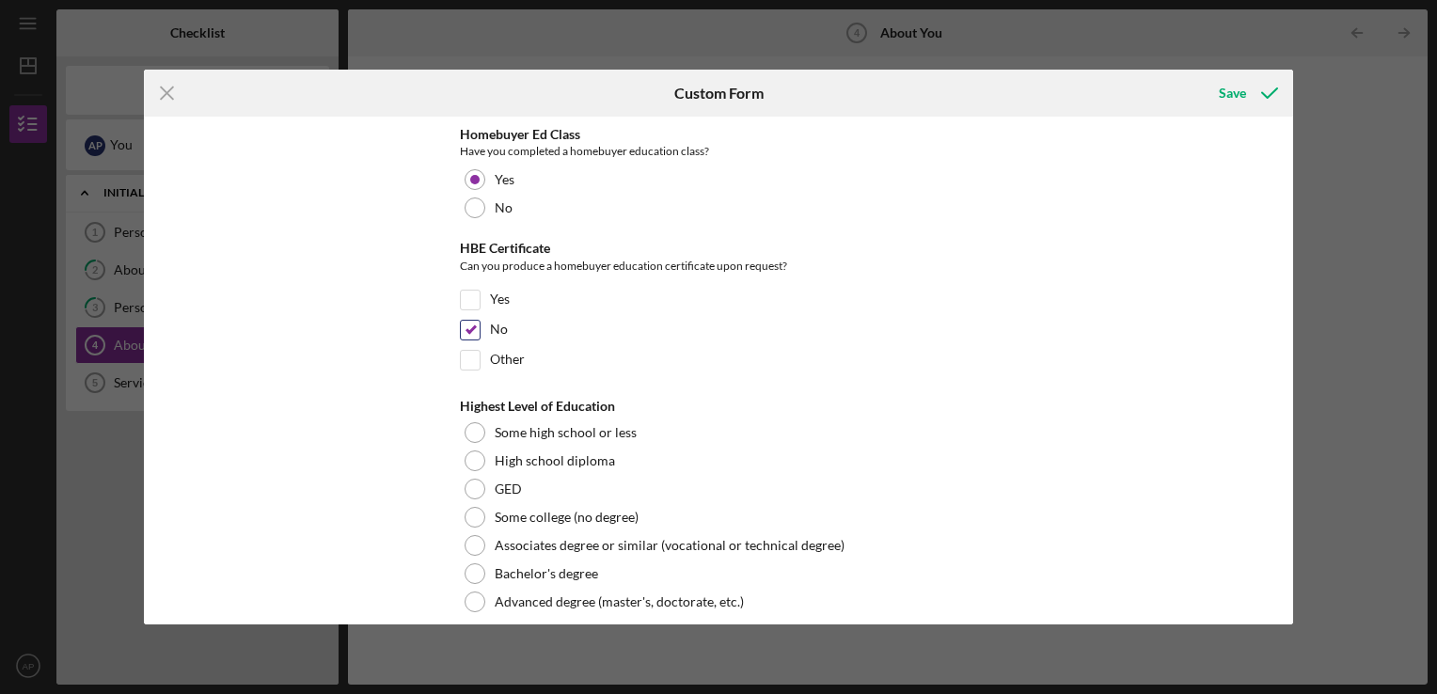
scroll to position [4036, 0]
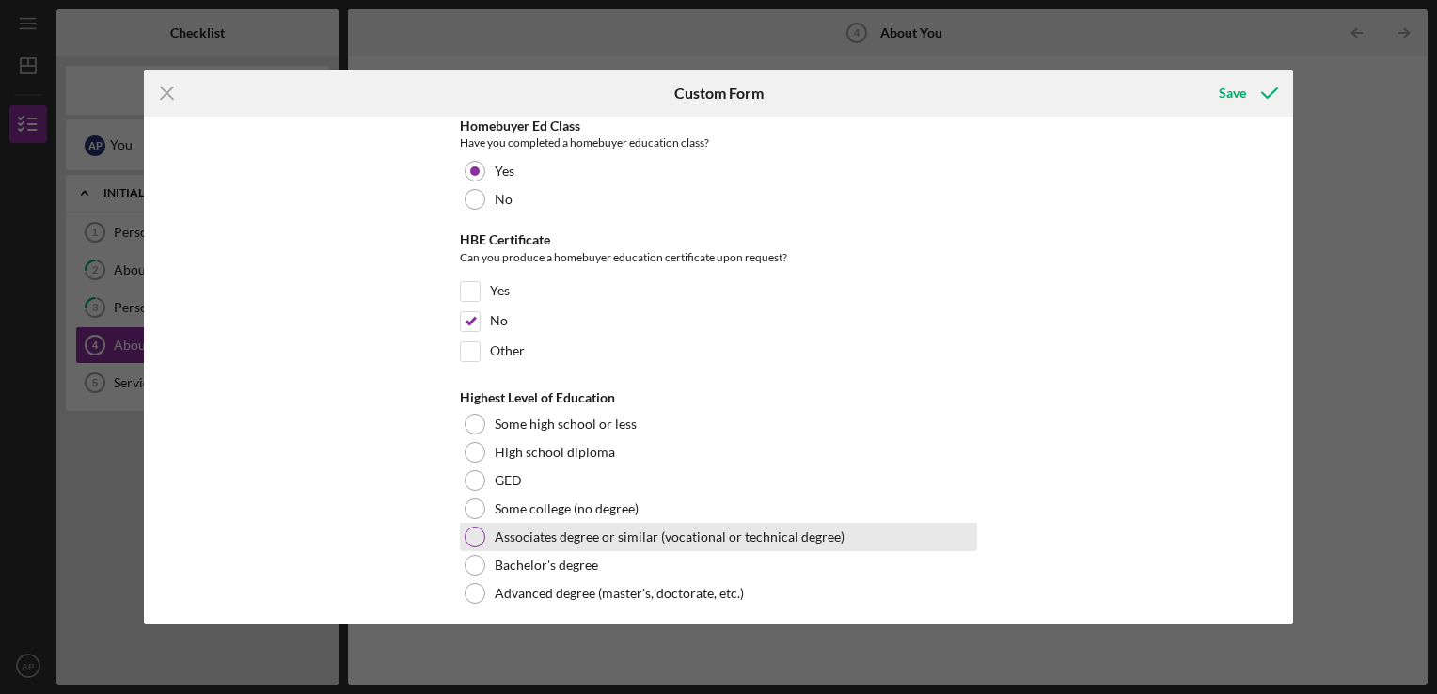
click at [472, 528] on div at bounding box center [475, 537] width 21 height 21
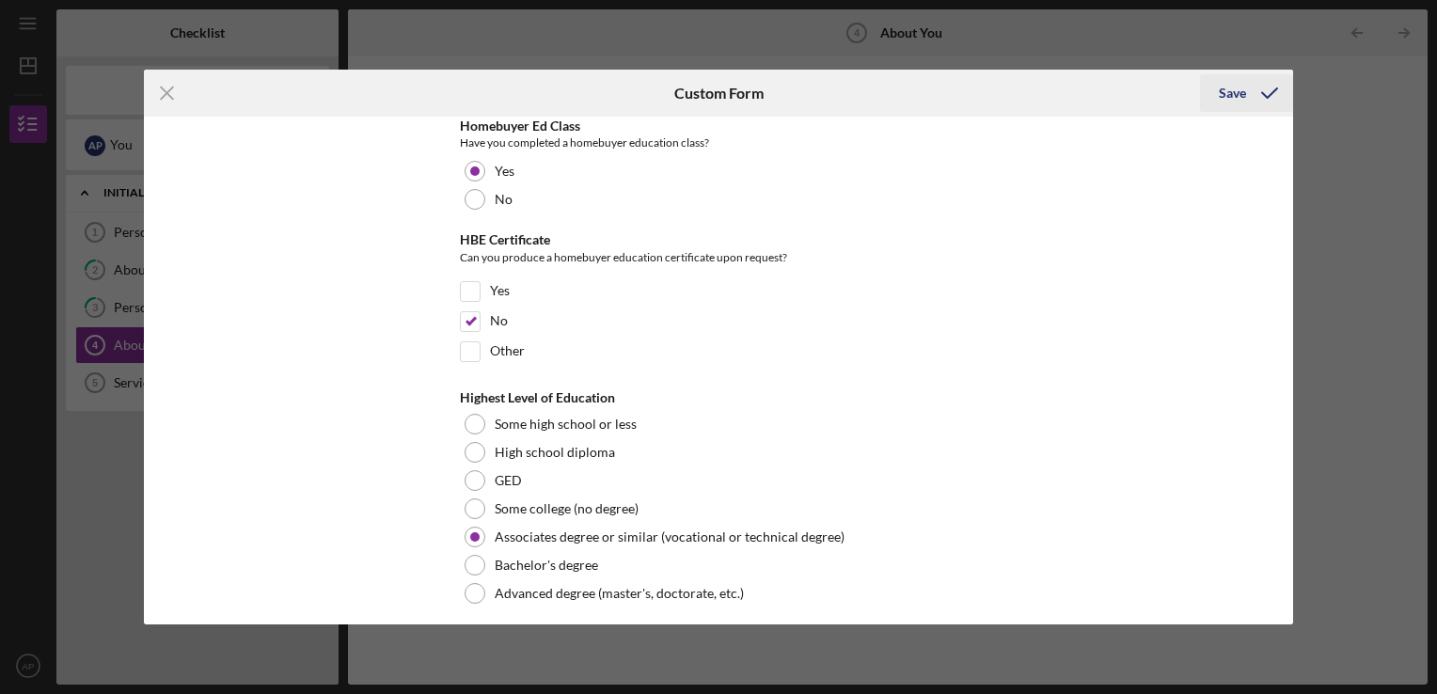
click at [1258, 90] on icon "submit" at bounding box center [1269, 93] width 47 height 47
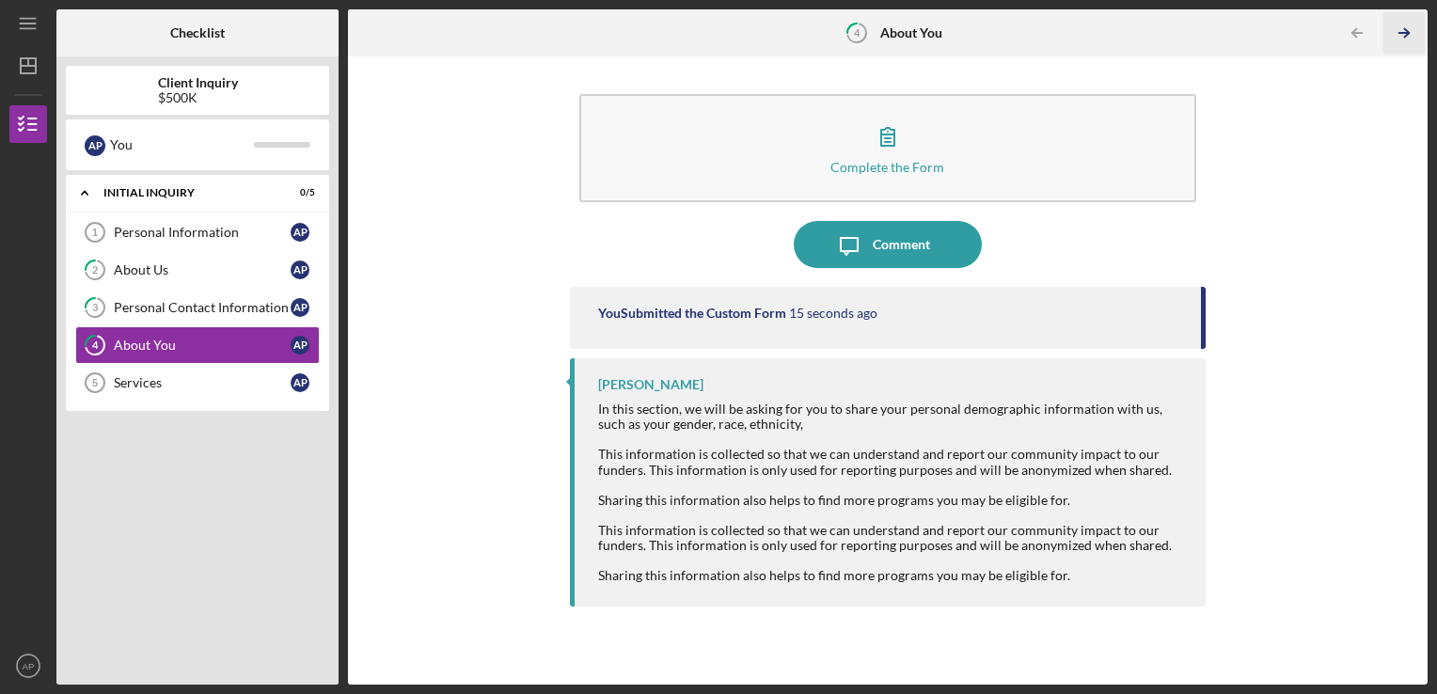
click at [1411, 39] on icon "Icon/Table Pagination Arrow" at bounding box center [1404, 33] width 42 height 42
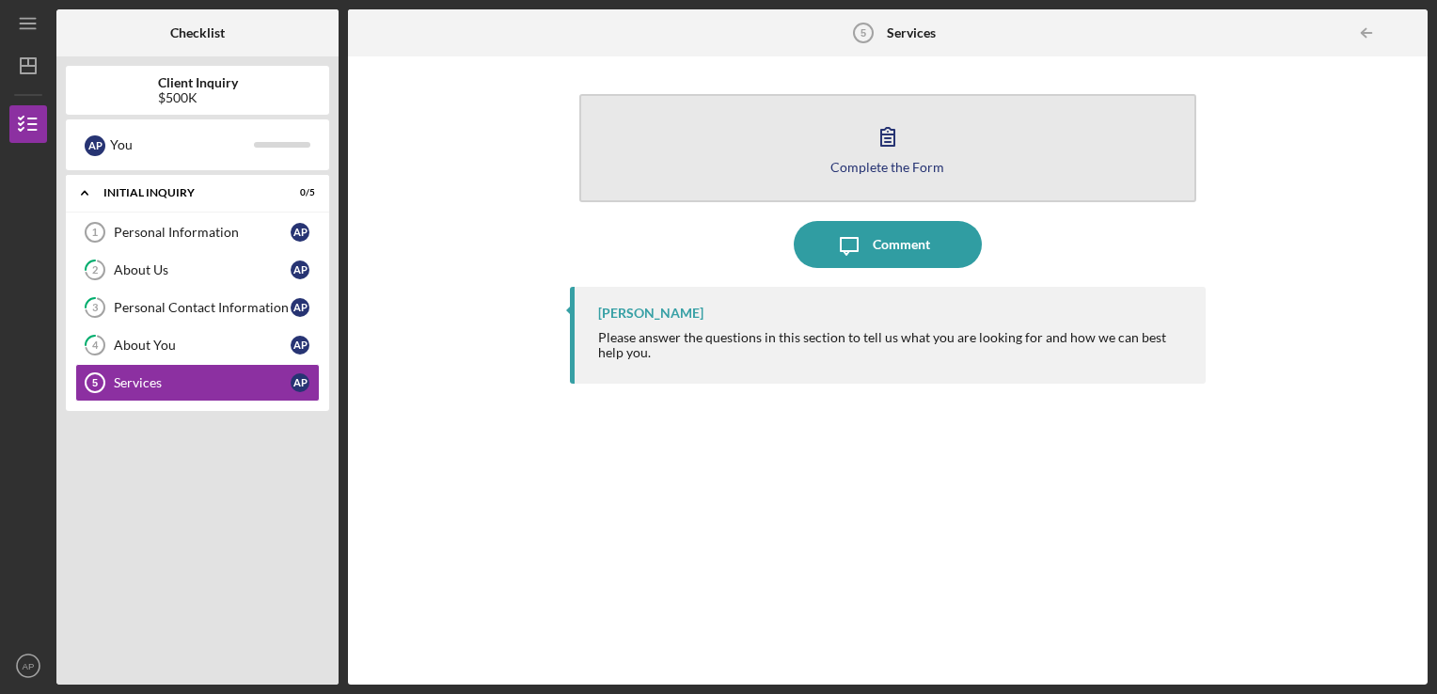
click at [955, 138] on button "Complete the Form Form" at bounding box center [888, 148] width 618 height 108
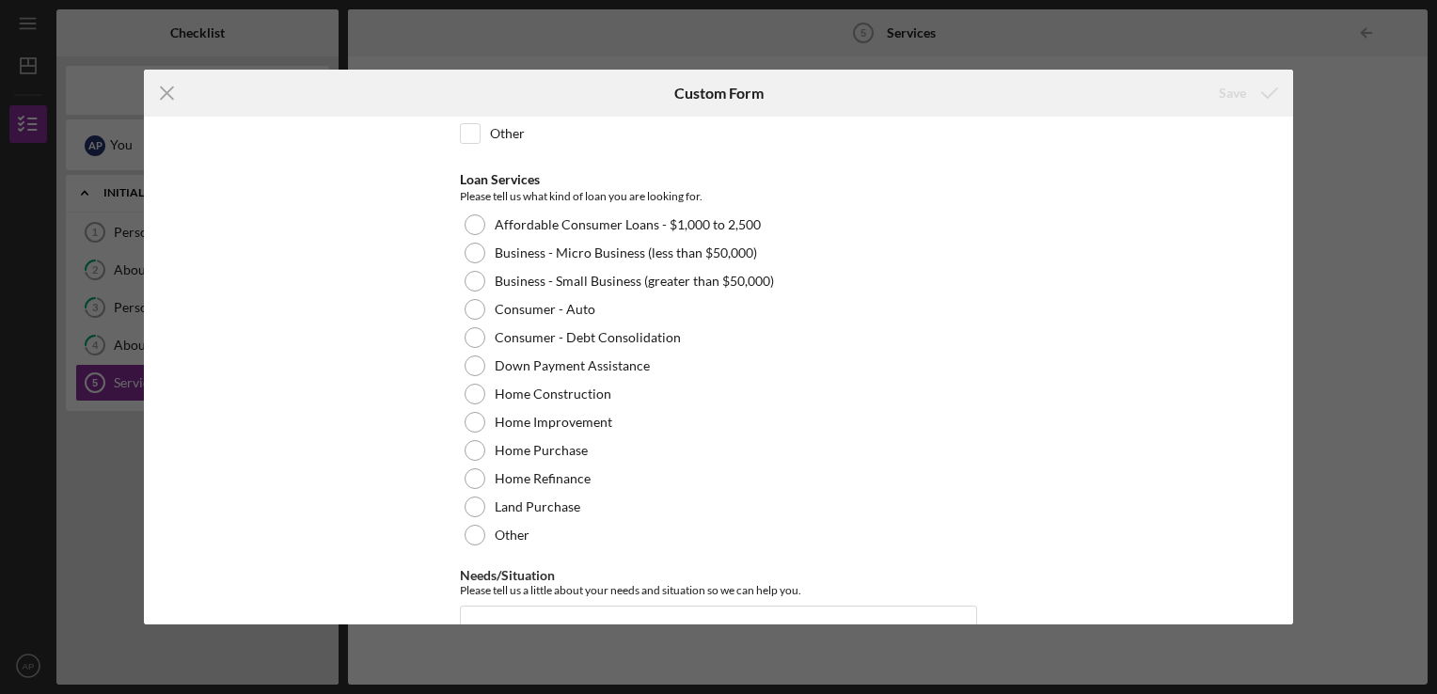
scroll to position [208, 0]
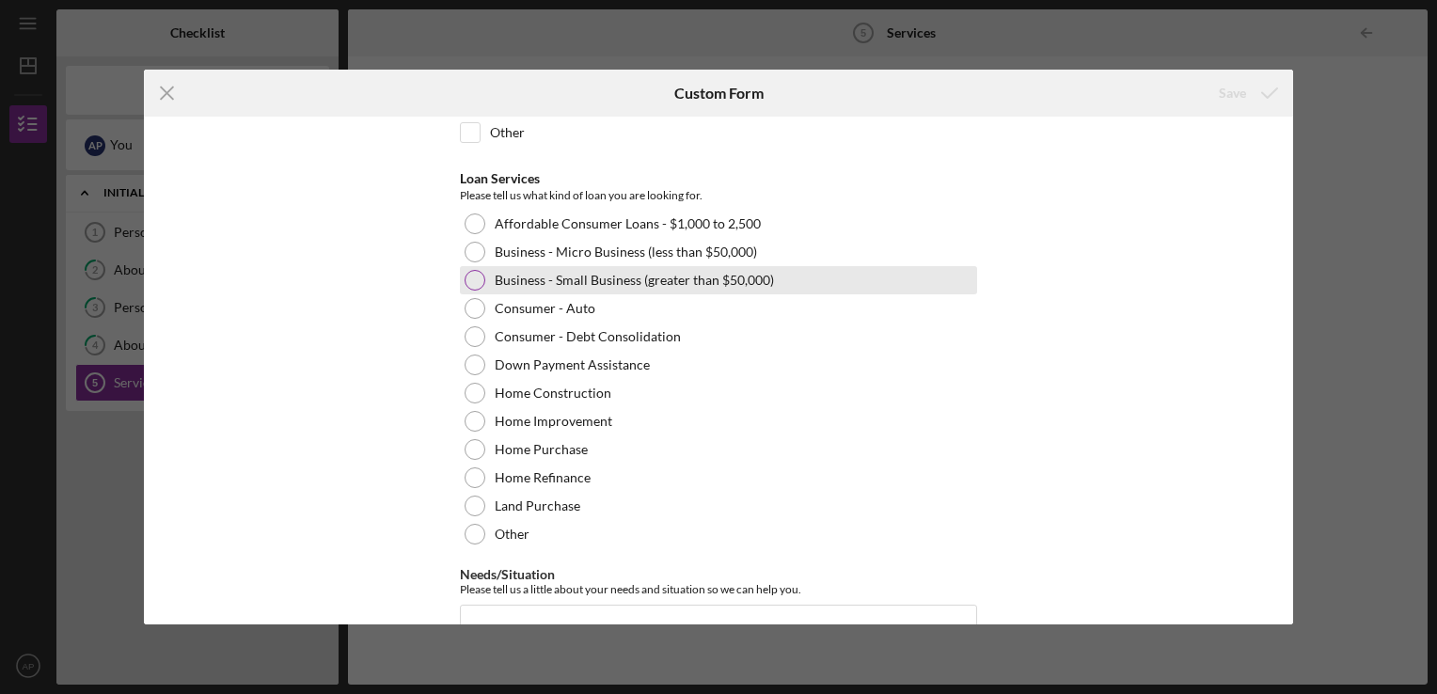
click at [474, 276] on div at bounding box center [475, 280] width 21 height 21
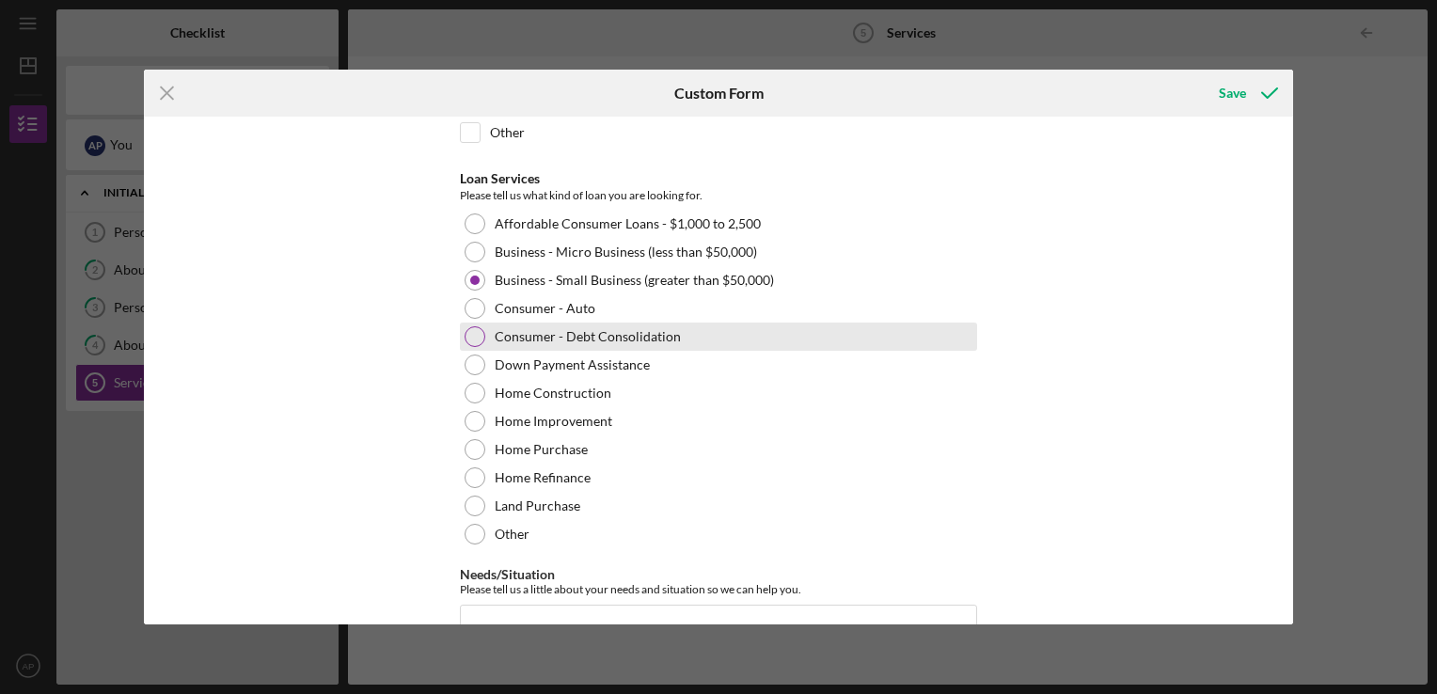
click at [470, 332] on div at bounding box center [475, 336] width 21 height 21
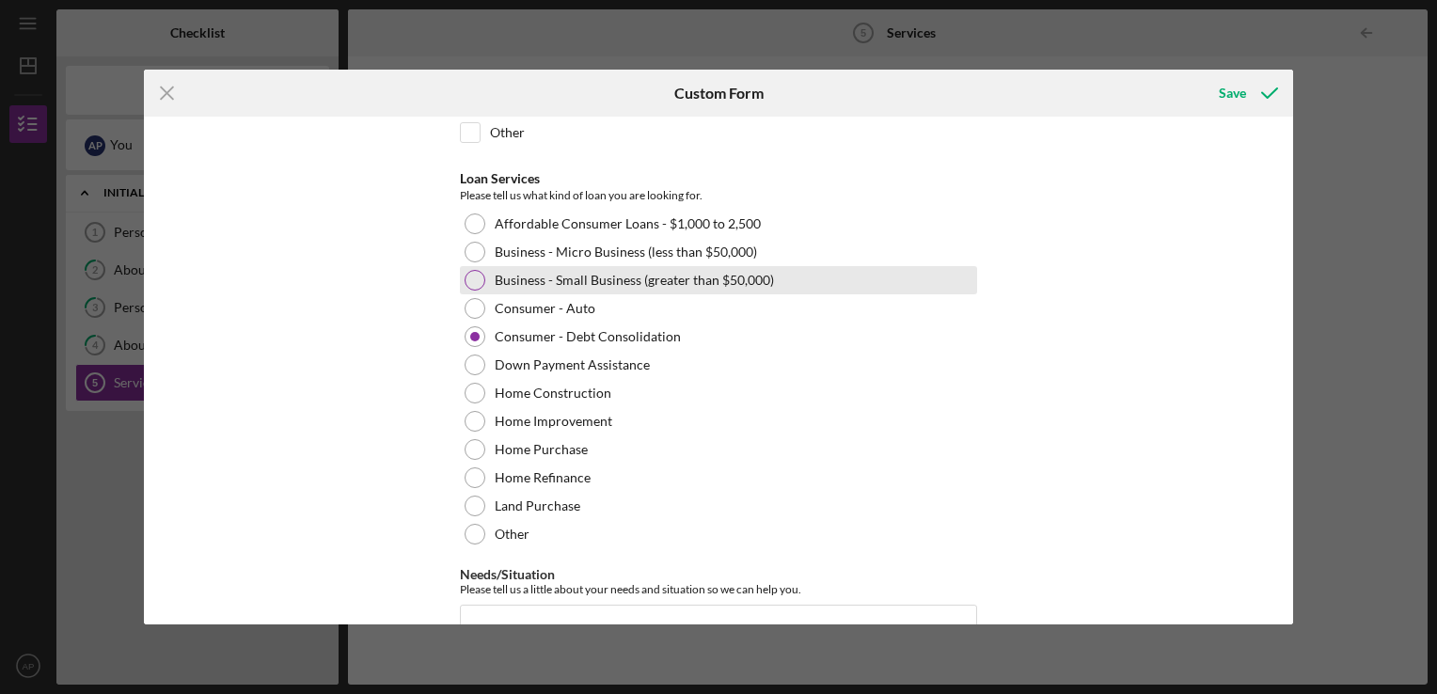
click at [474, 279] on div at bounding box center [475, 280] width 21 height 21
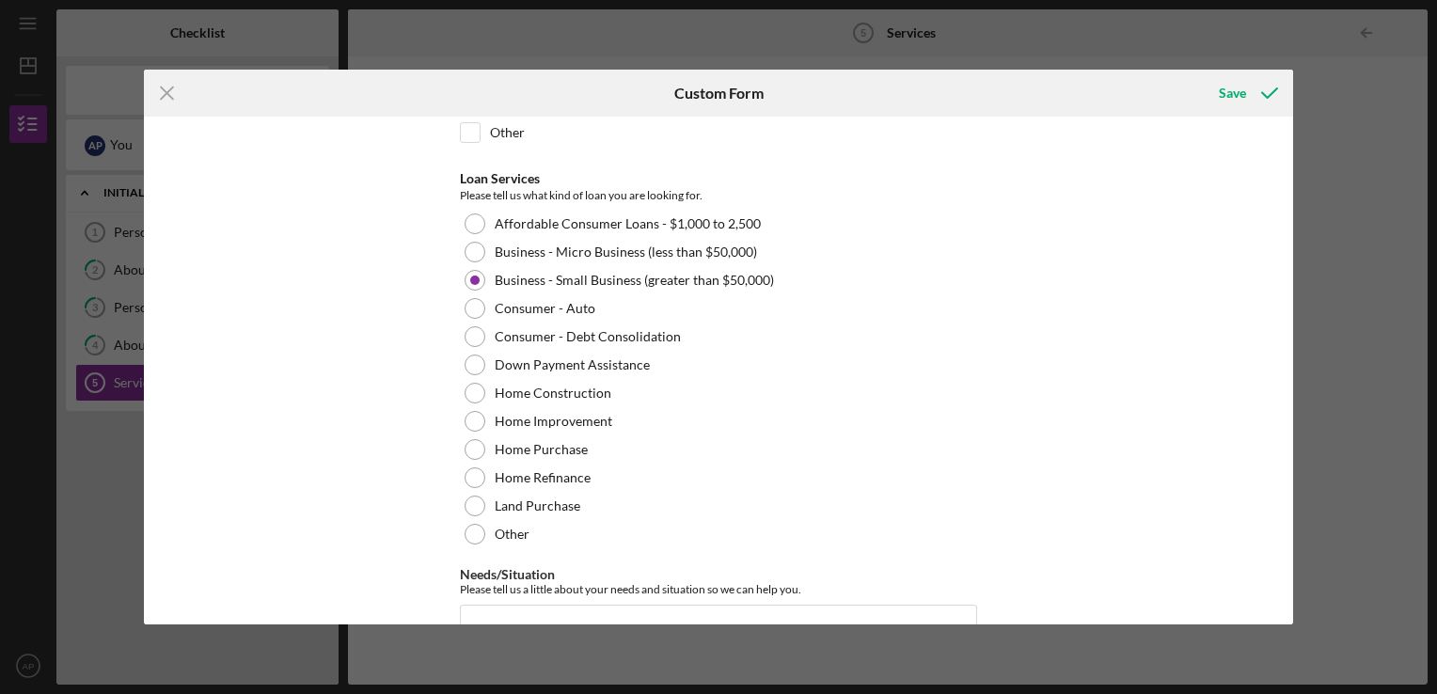
scroll to position [307, 0]
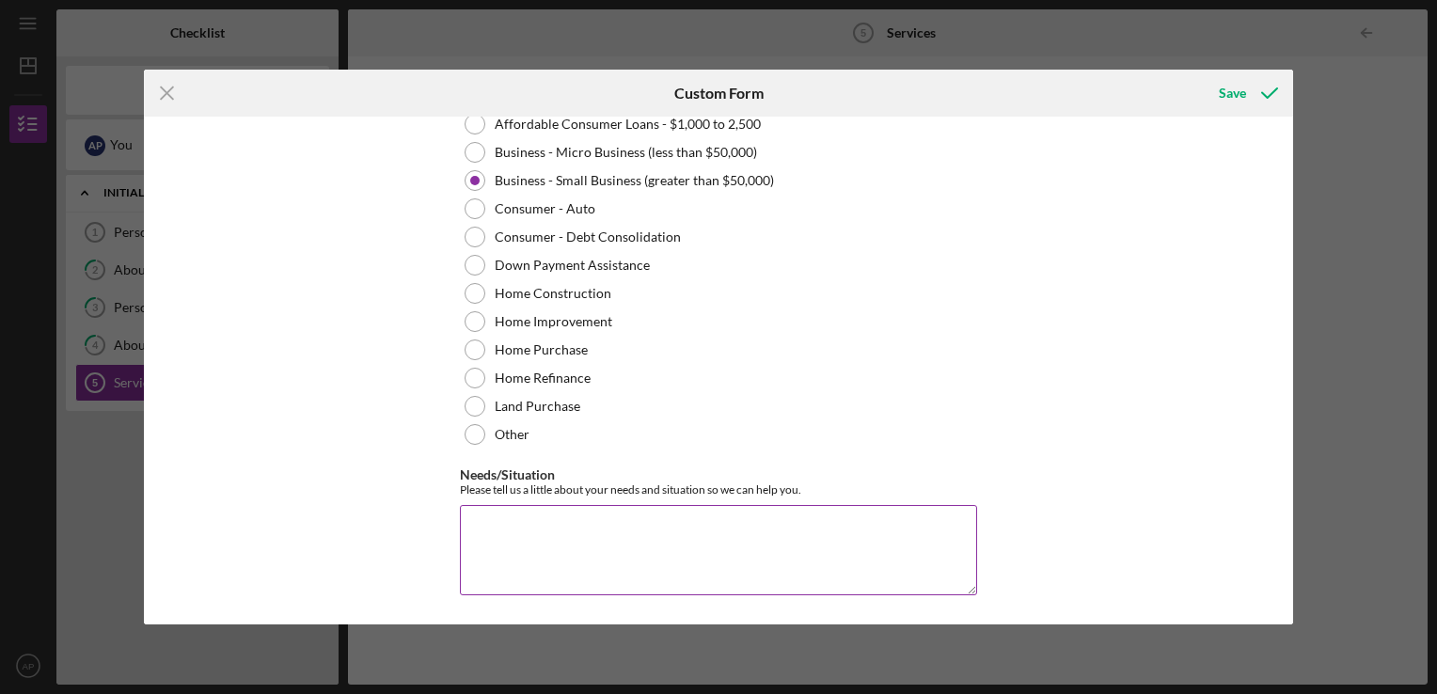
click at [612, 524] on textarea "Needs/Situation" at bounding box center [718, 550] width 517 height 90
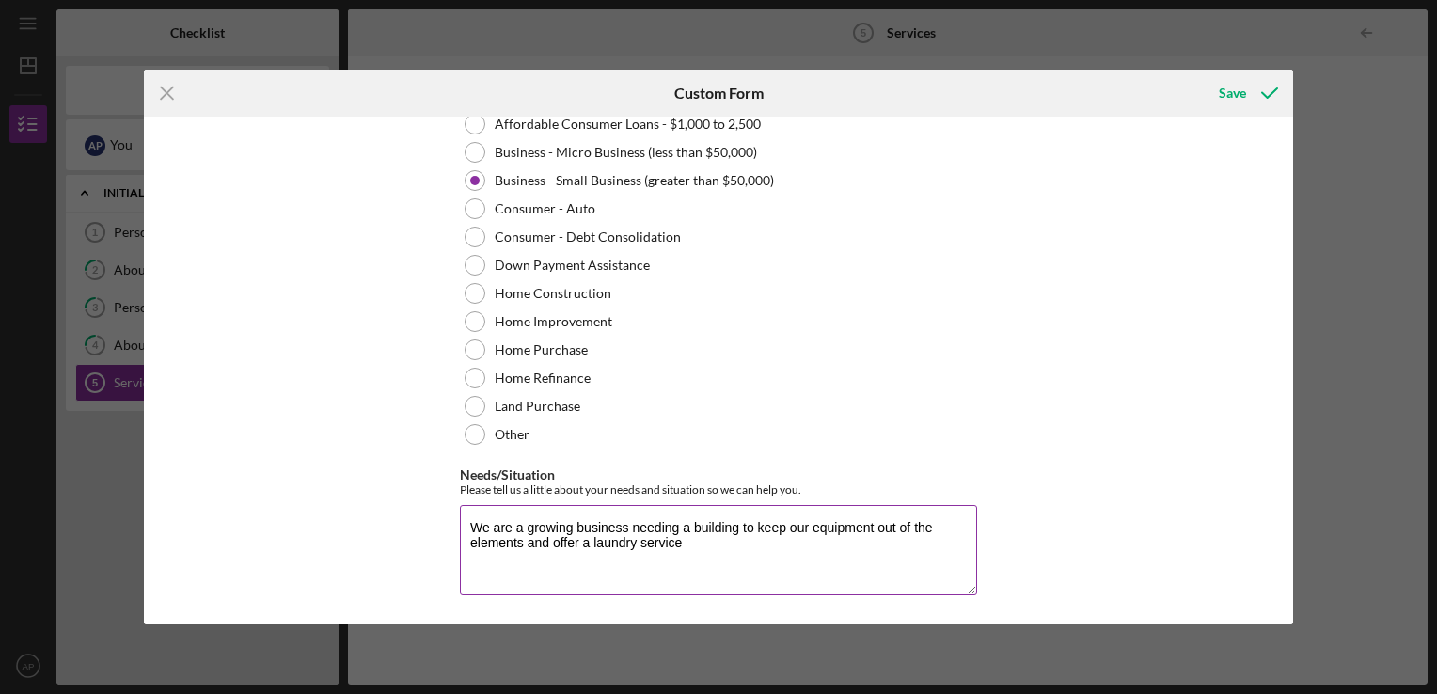
click at [525, 544] on textarea "We are a growing business needing a building to keep our equipment out of the e…" at bounding box center [718, 550] width 517 height 90
click at [766, 539] on textarea "We are a growing business needing a building to keep our equipment out of the e…" at bounding box center [718, 550] width 517 height 90
type textarea "We are a growing business needing a building to keep our equipment out of the e…"
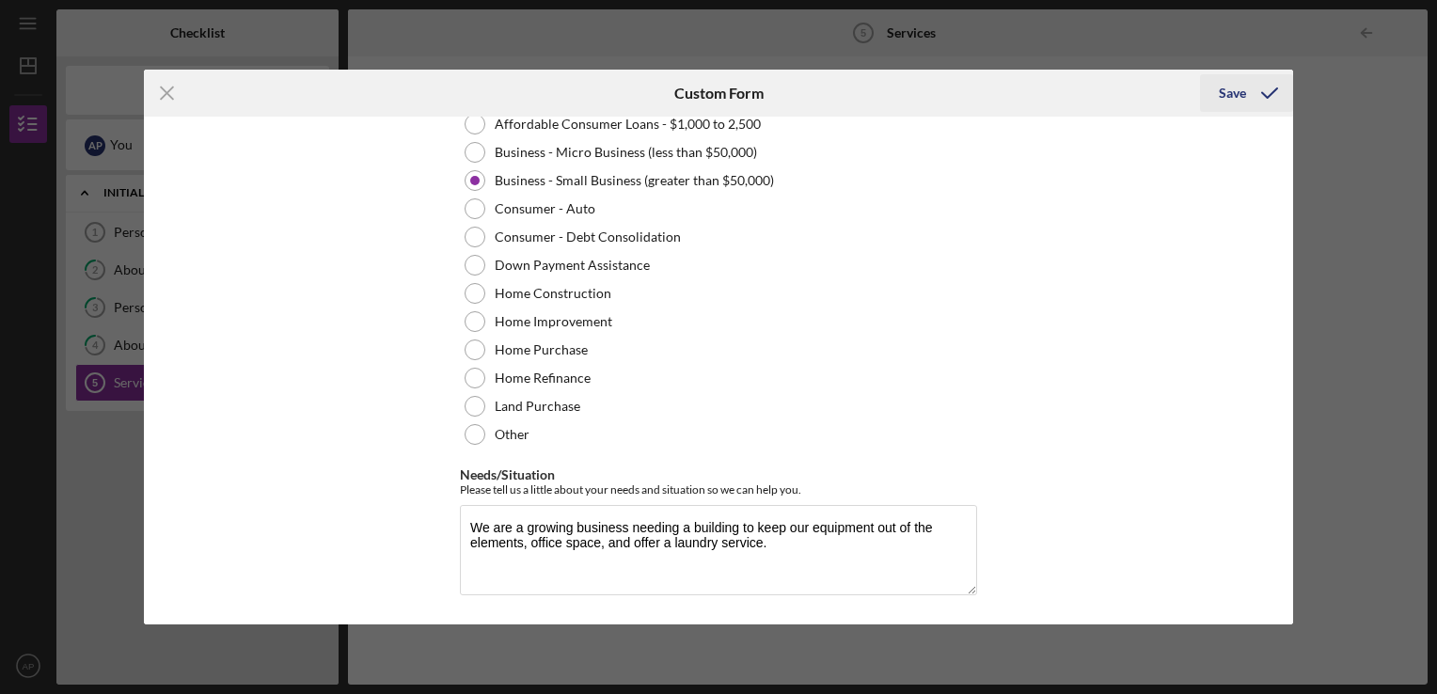
click at [1258, 90] on icon "submit" at bounding box center [1269, 93] width 47 height 47
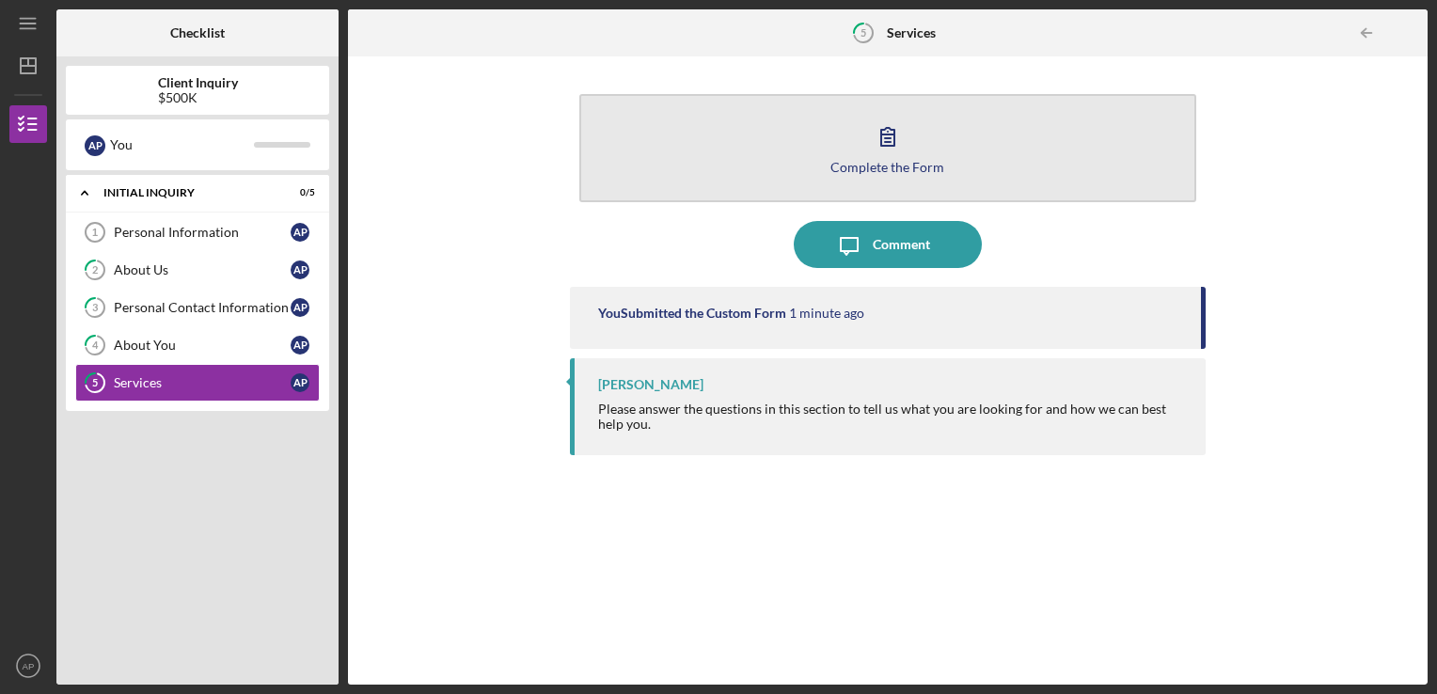
click at [1008, 160] on button "Complete the Form Form" at bounding box center [888, 148] width 618 height 108
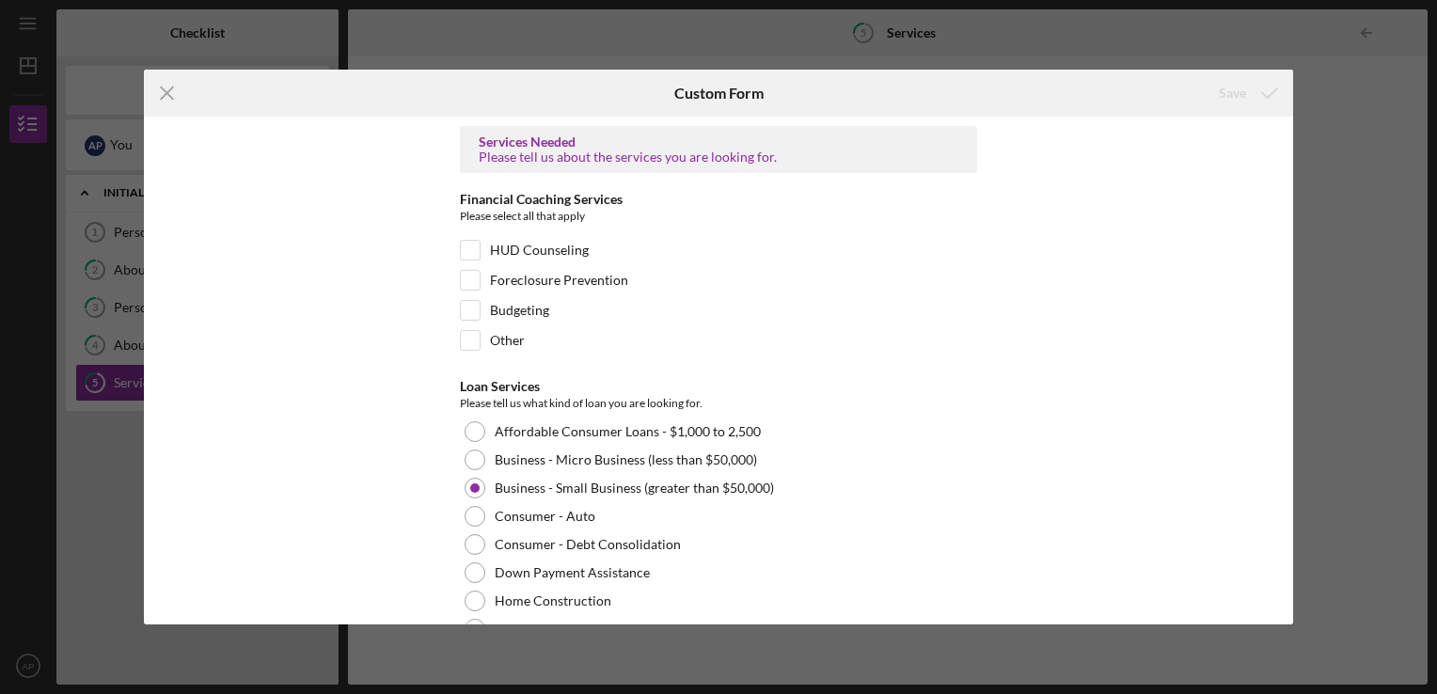
click at [1359, 207] on div "Icon/Menu Close Custom Form Save Services Needed Please tell us about the servi…" at bounding box center [718, 347] width 1437 height 694
click at [166, 93] on line at bounding box center [167, 93] width 12 height 12
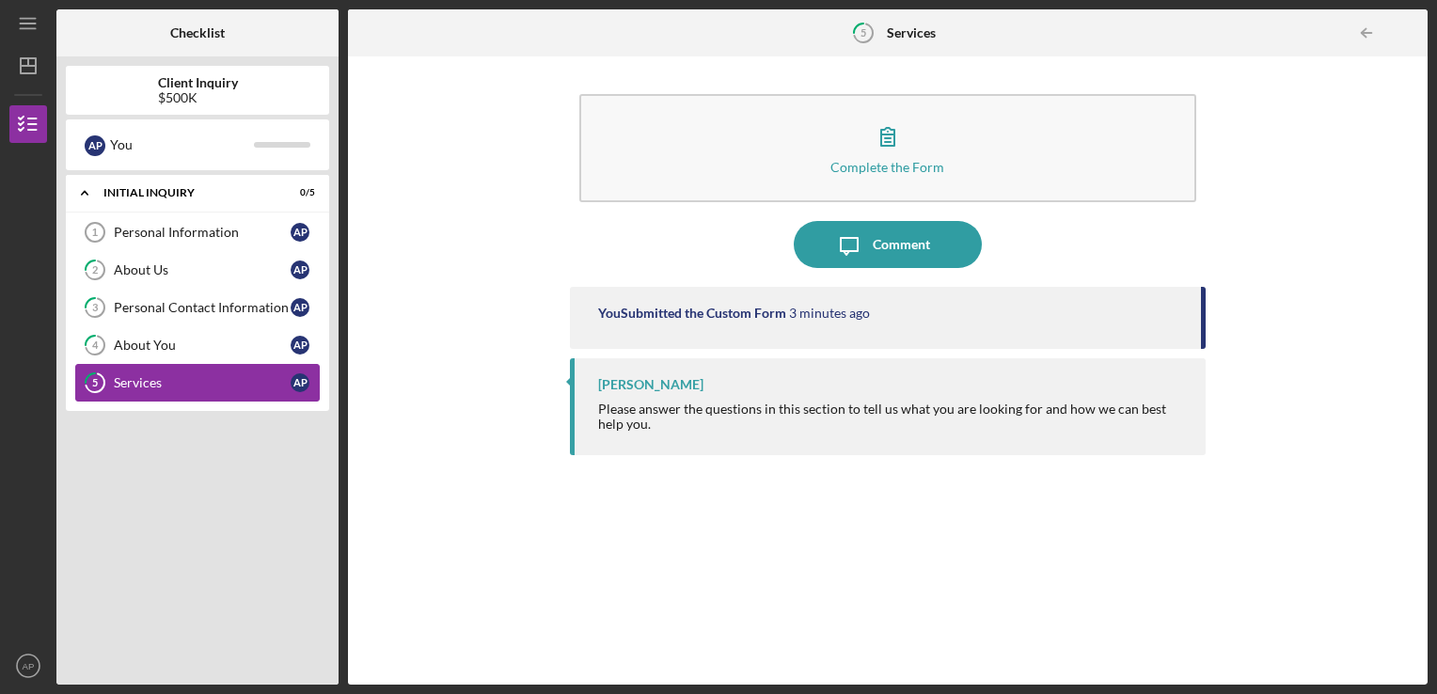
click at [181, 389] on link "5 Services A P" at bounding box center [197, 383] width 244 height 38
click at [181, 343] on div "About You" at bounding box center [202, 345] width 177 height 15
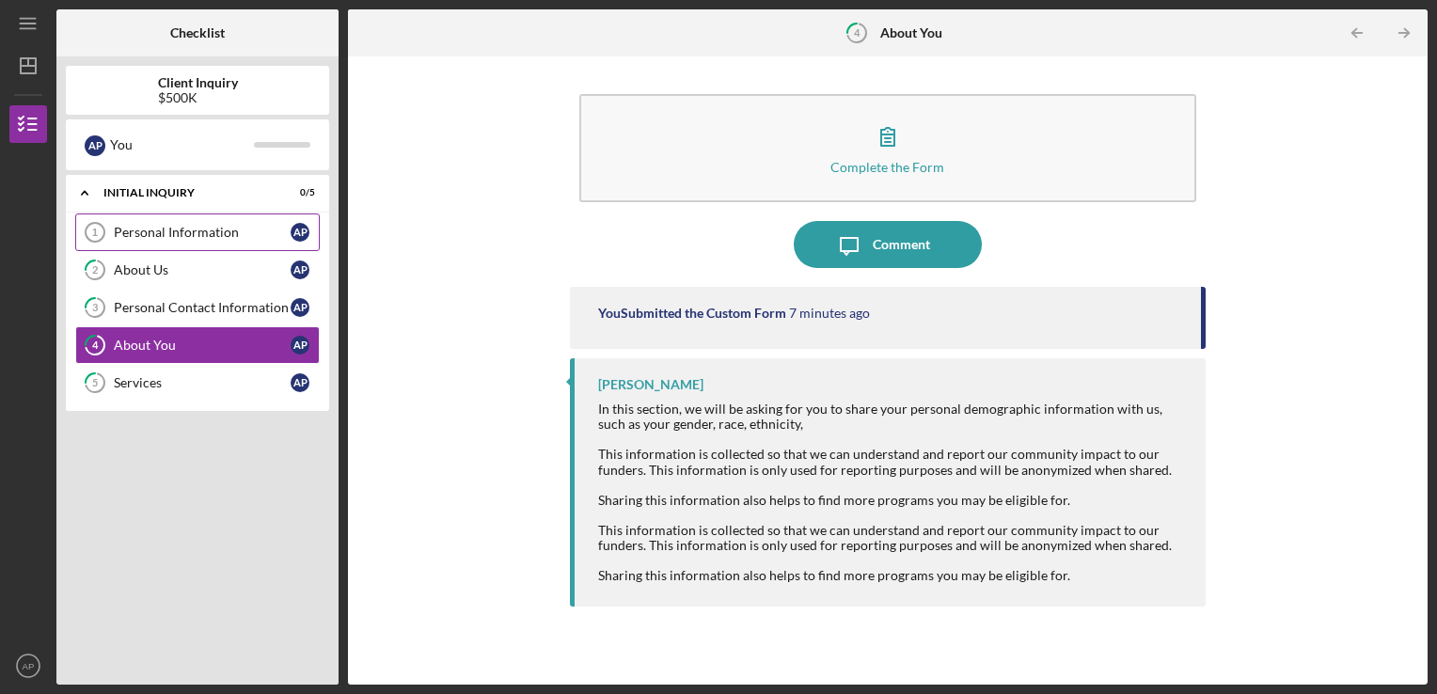
click at [252, 241] on link "Personal Information 1 Personal Information A P" at bounding box center [197, 232] width 244 height 38
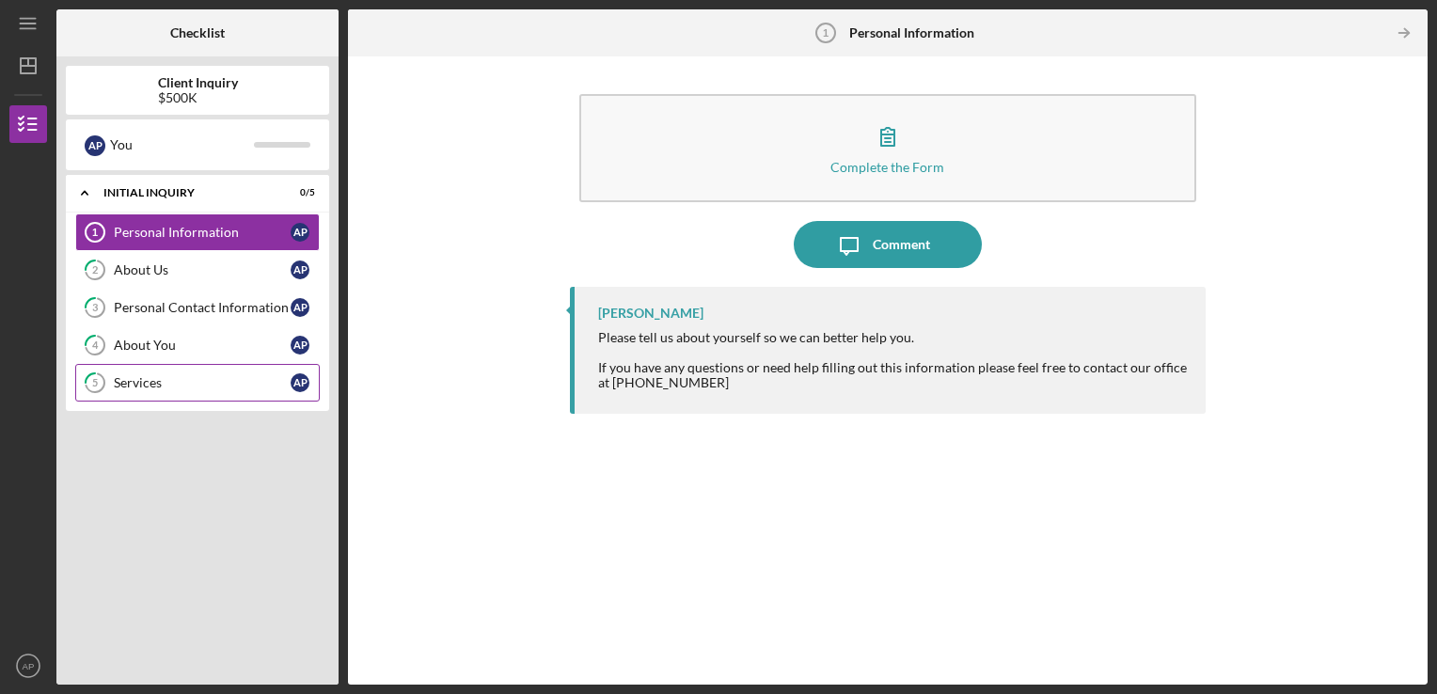
click at [196, 382] on div "Services" at bounding box center [202, 382] width 177 height 15
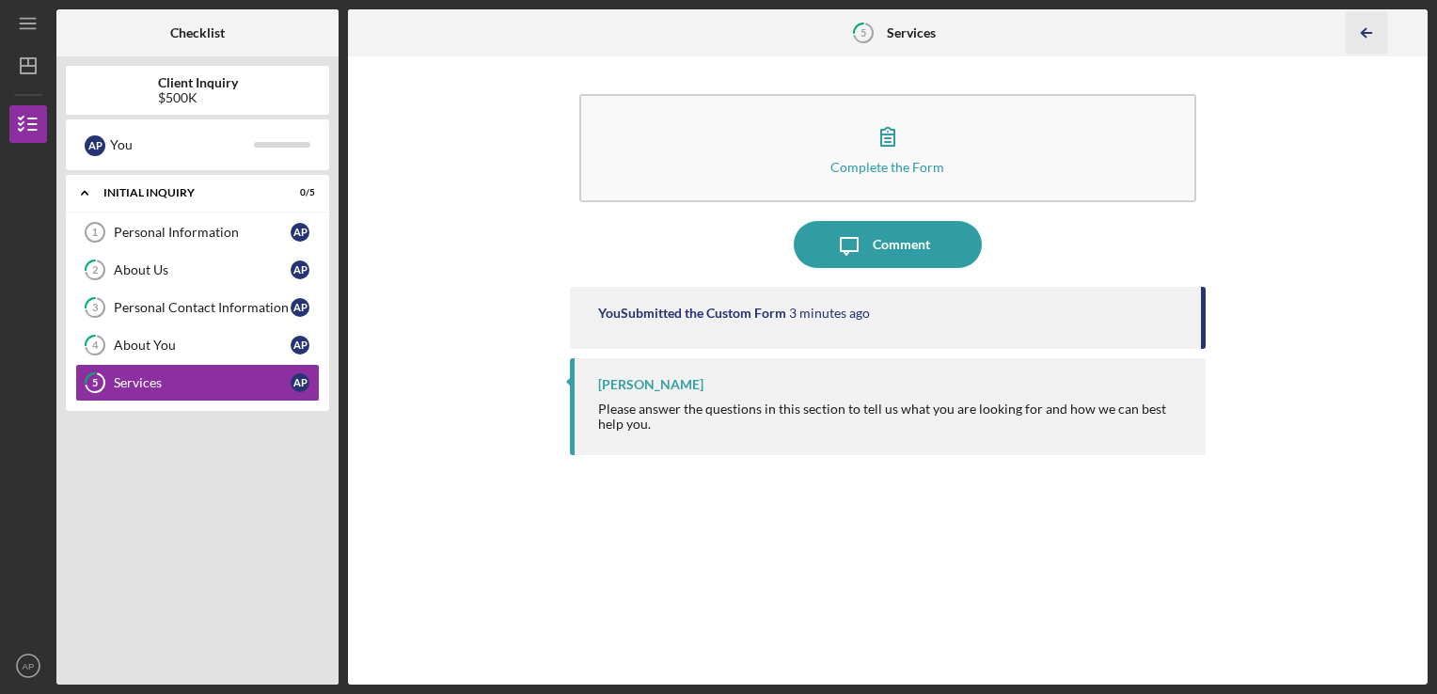
click at [1369, 35] on icon "Icon/Table Pagination Arrow" at bounding box center [1367, 33] width 42 height 42
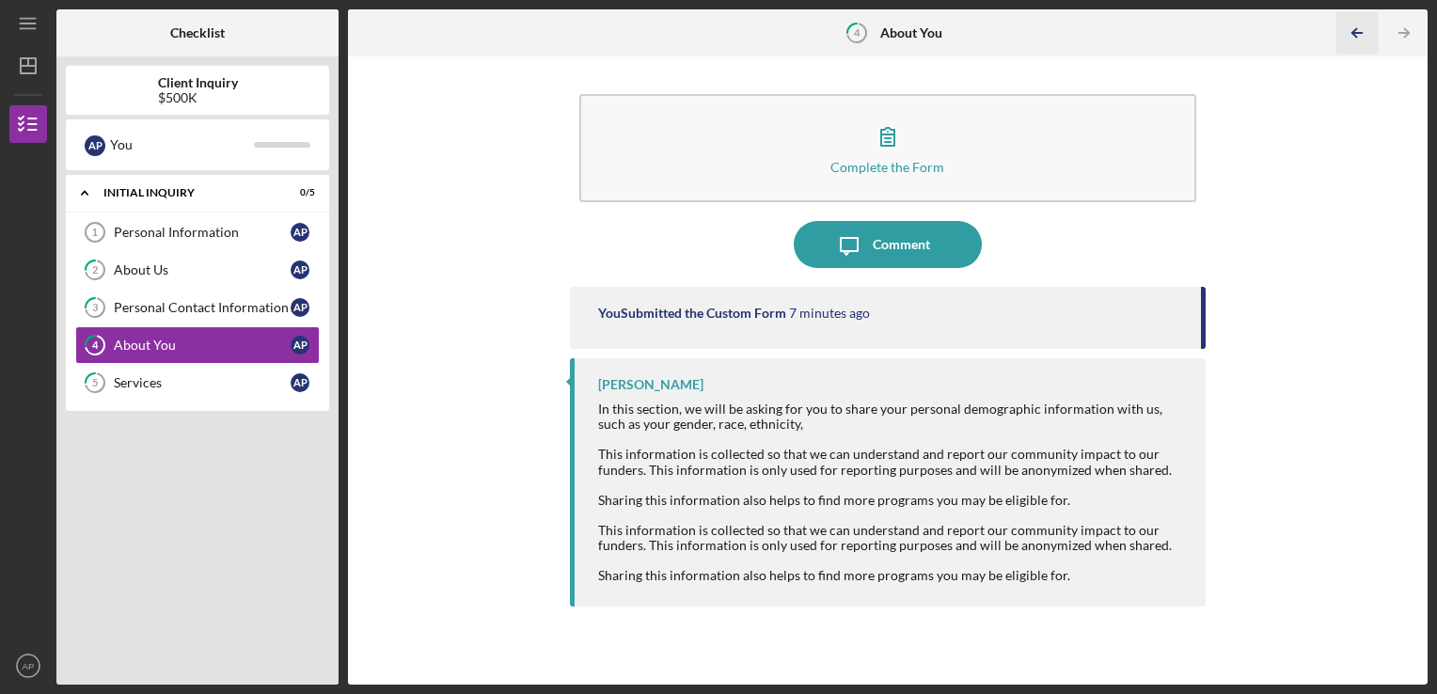
click at [1369, 35] on icon "Icon/Table Pagination Arrow" at bounding box center [1357, 33] width 42 height 42
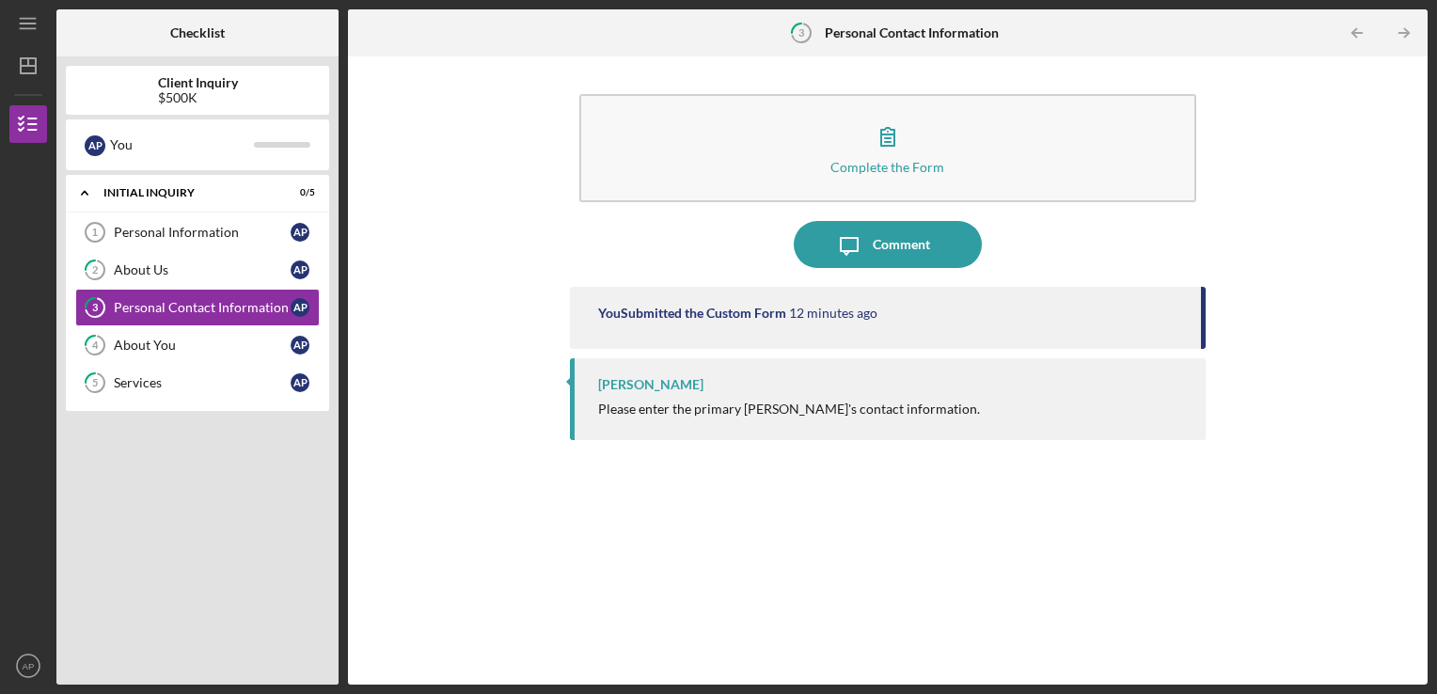
click at [1369, 35] on icon "Icon/Table Pagination Arrow" at bounding box center [1357, 33] width 42 height 42
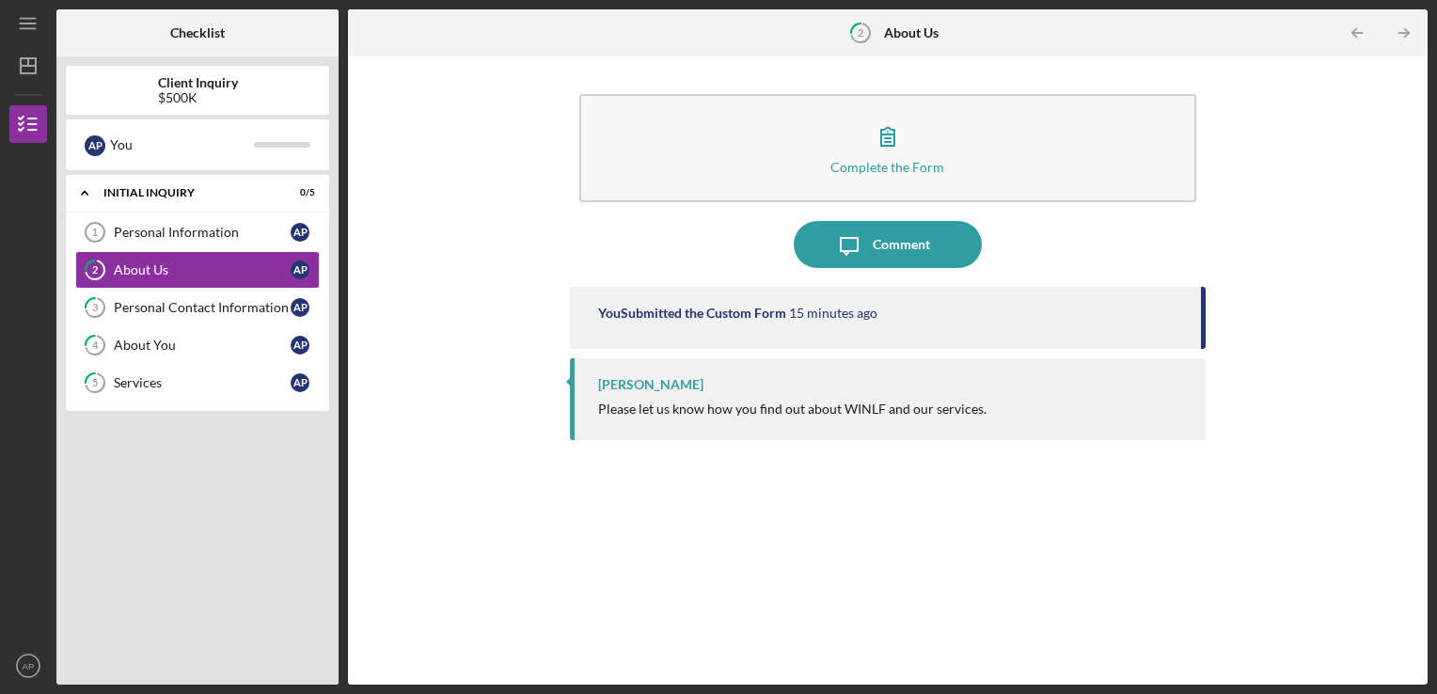
click at [1369, 35] on icon "Icon/Table Pagination Arrow" at bounding box center [1357, 33] width 42 height 42
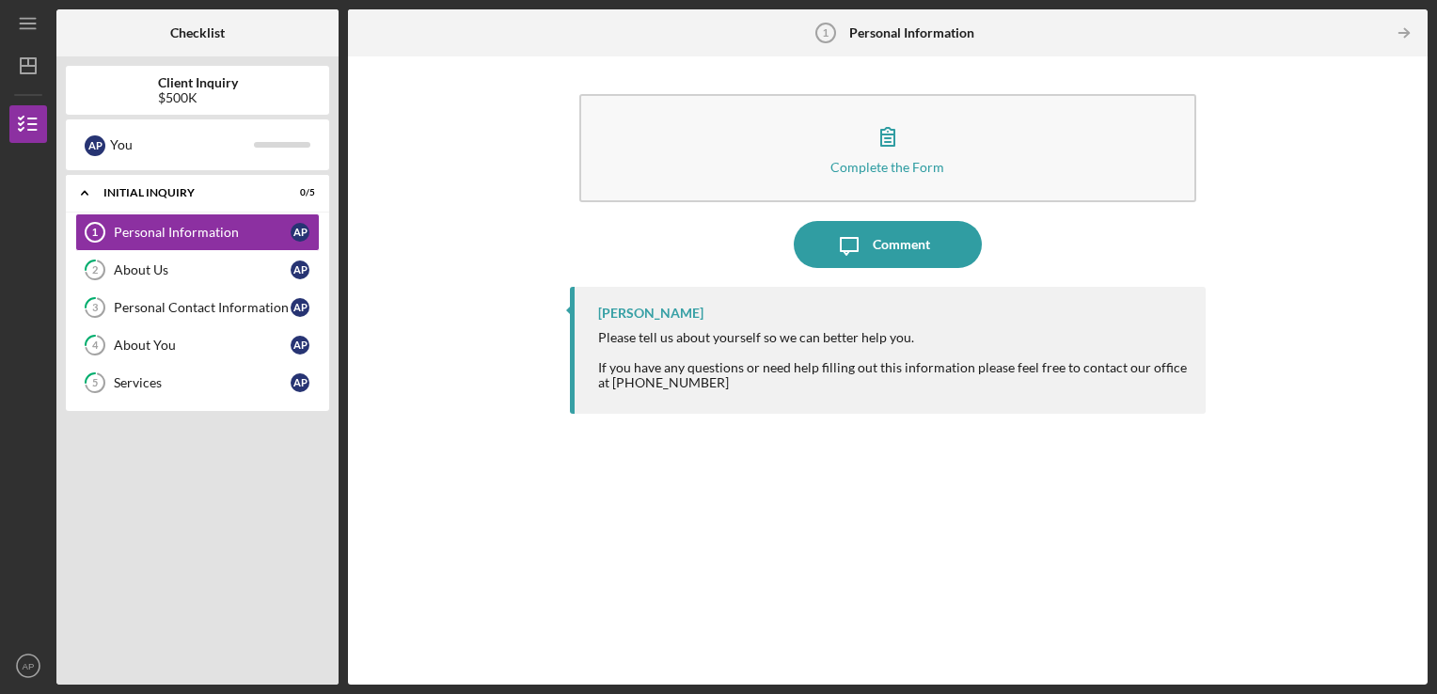
click at [1369, 35] on div at bounding box center [1362, 33] width 38 height 38
click at [24, 20] on icon "Icon/Menu" at bounding box center [29, 24] width 42 height 42
